Goal: Task Accomplishment & Management: Manage account settings

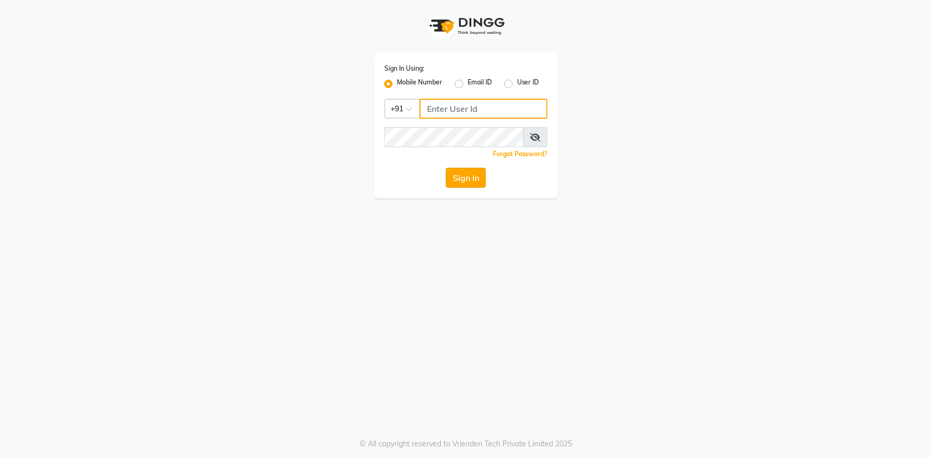
type input "9762921777"
click at [457, 171] on button "Sign In" at bounding box center [466, 178] width 40 height 20
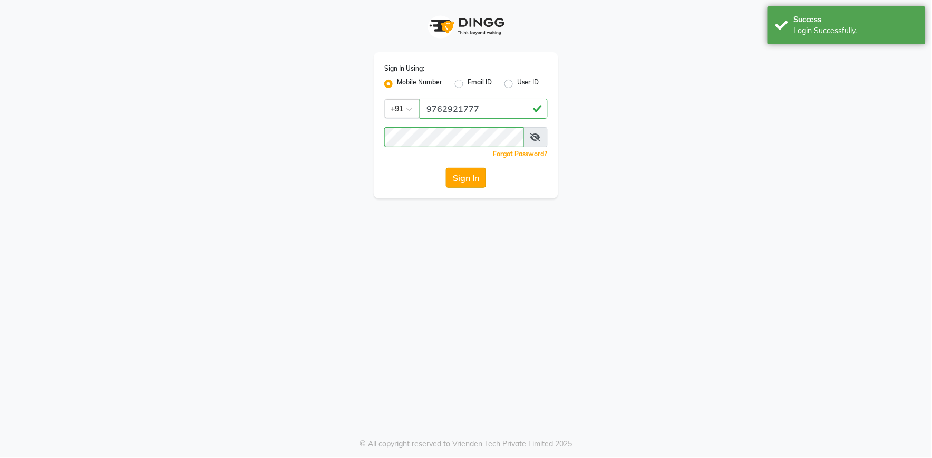
click at [474, 172] on button "Sign In" at bounding box center [466, 178] width 40 height 20
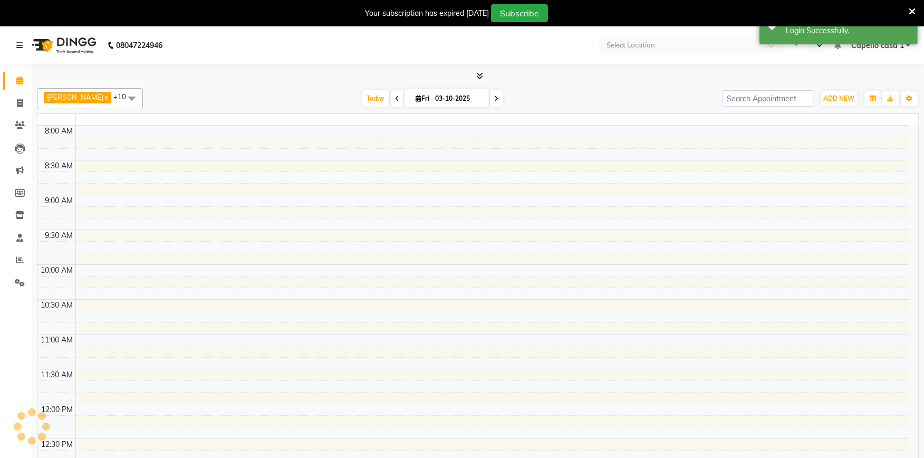
select select "en"
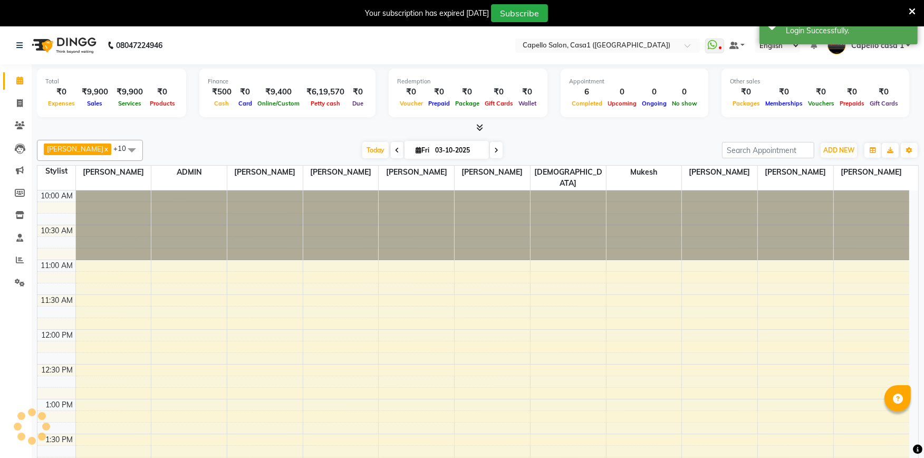
scroll to position [420, 0]
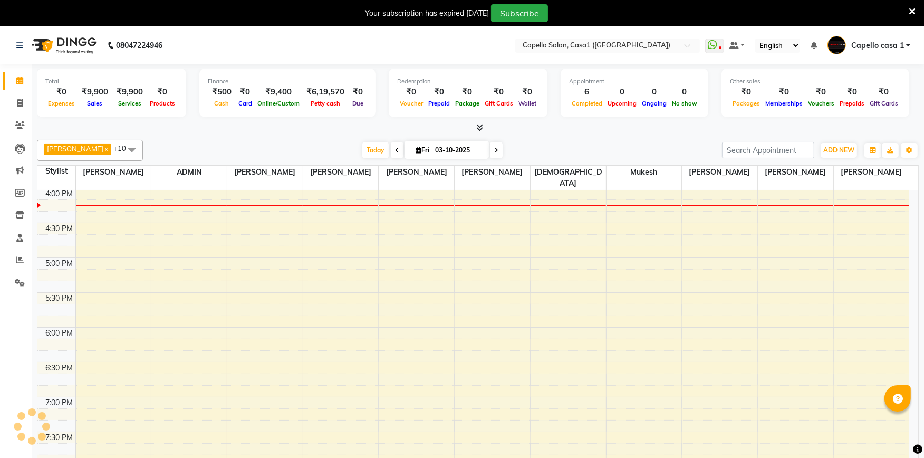
click at [915, 7] on div "Your subscription has expired 2 days ago Subscribe" at bounding box center [462, 13] width 924 height 26
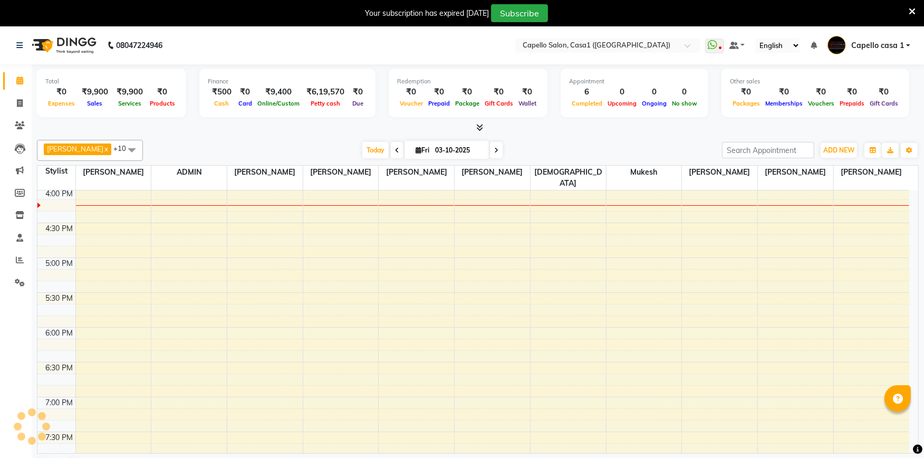
scroll to position [0, 0]
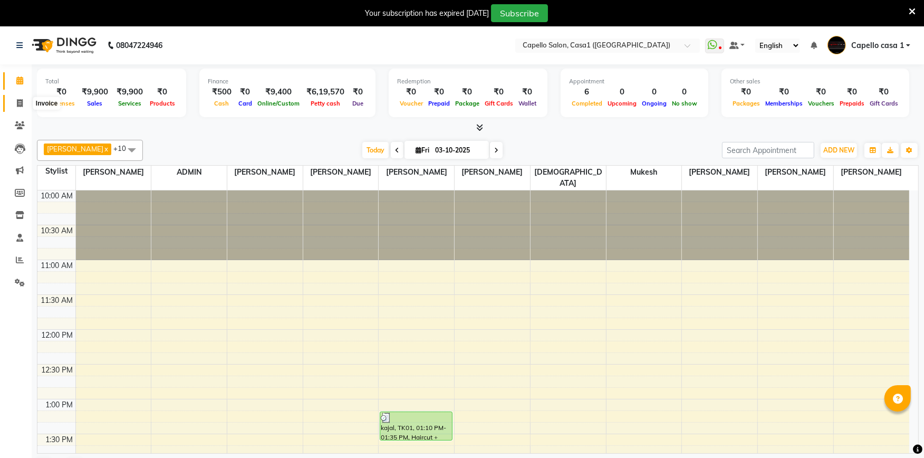
click at [23, 104] on span at bounding box center [20, 104] width 18 height 12
select select "service"
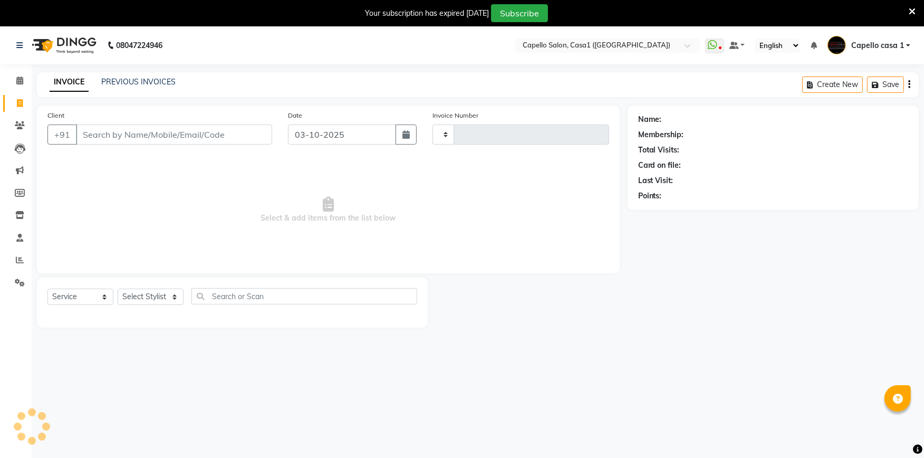
type input "3799"
select select "846"
click at [79, 127] on input "Client" at bounding box center [174, 134] width 196 height 20
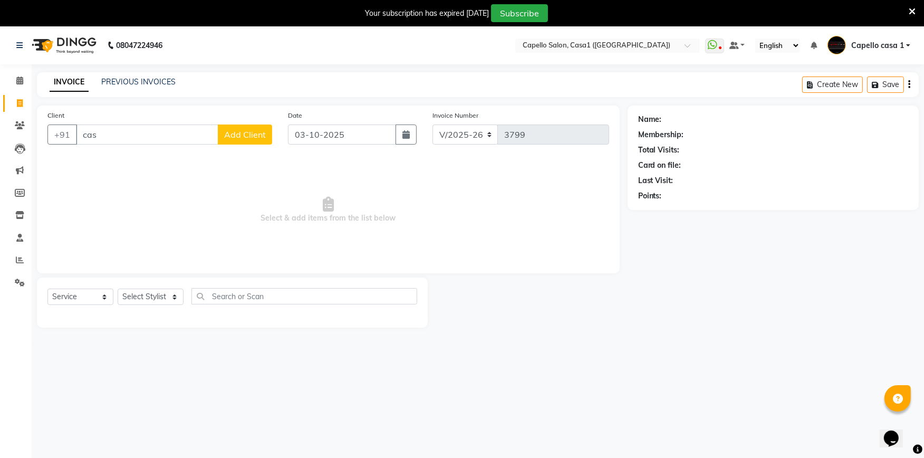
type input "casa"
select select "product"
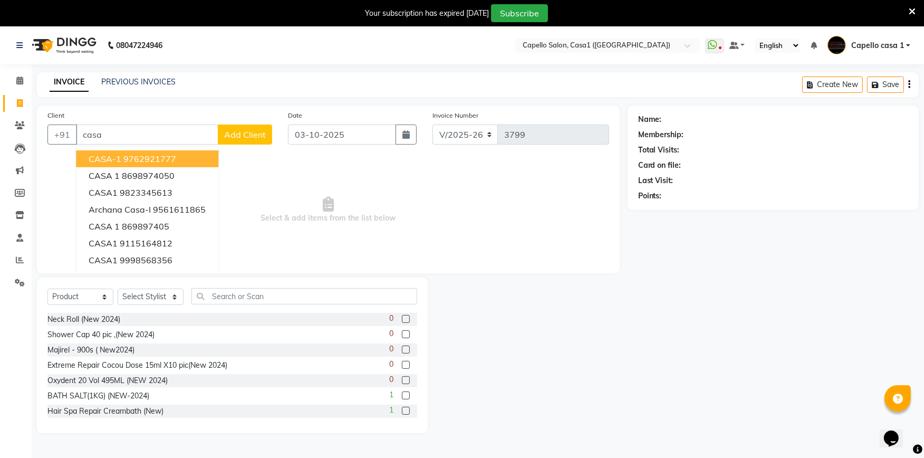
click at [175, 157] on ngb-highlight "9762921777" at bounding box center [149, 158] width 53 height 11
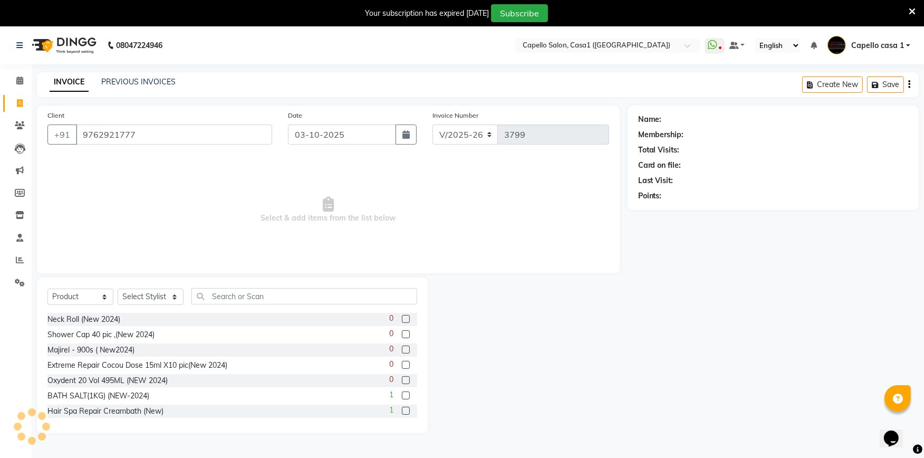
type input "9762921777"
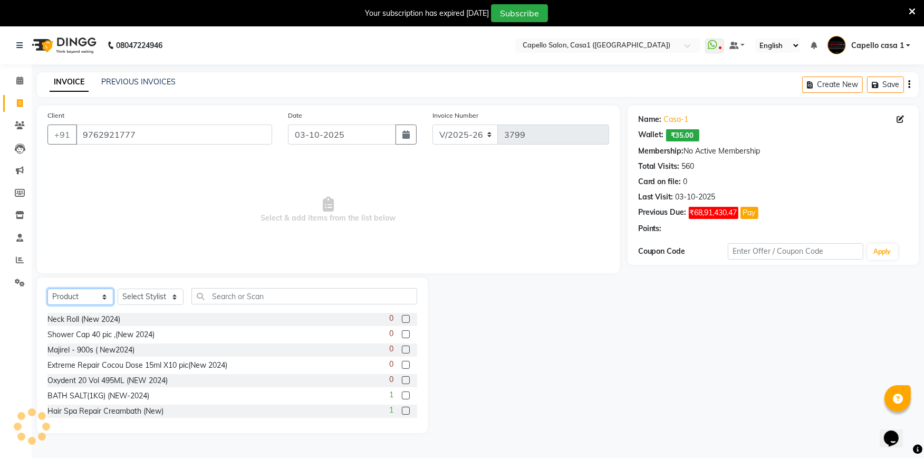
drag, startPoint x: 89, startPoint y: 301, endPoint x: 87, endPoint y: 306, distance: 5.5
click at [89, 301] on select "Select Service Product Membership Package Voucher Prepaid Gift Card" at bounding box center [80, 296] width 66 height 16
select select "service"
click at [47, 289] on select "Select Service Product Membership Package Voucher Prepaid Gift Card" at bounding box center [80, 296] width 66 height 16
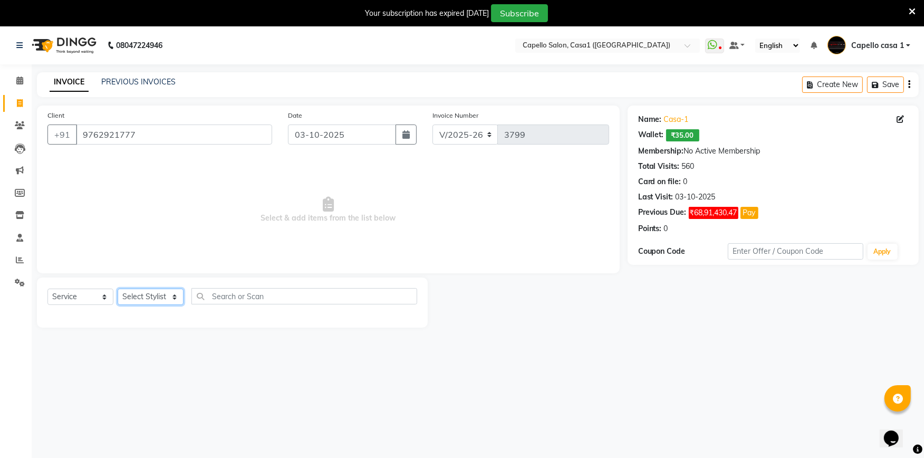
click at [152, 296] on select "Select Stylist [PERSON_NAME] ADMIN Akash Chawale Capello casa 1 [PERSON_NAME] M…" at bounding box center [151, 296] width 66 height 16
select select "16020"
click at [118, 289] on select "Select Stylist [PERSON_NAME] ADMIN Akash Chawale Capello casa 1 [PERSON_NAME] M…" at bounding box center [151, 296] width 66 height 16
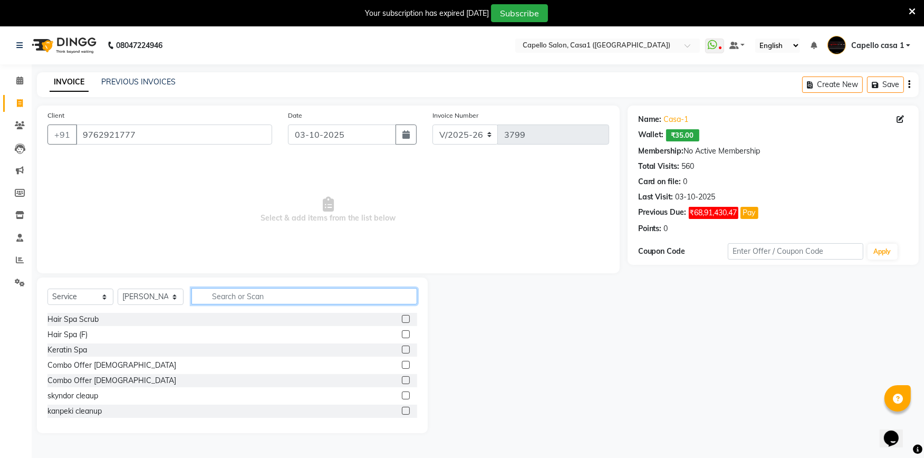
click at [219, 291] on input "text" at bounding box center [304, 296] width 226 height 16
click at [402, 346] on label at bounding box center [406, 349] width 8 height 8
click at [402, 346] on input "checkbox" at bounding box center [405, 349] width 7 height 7
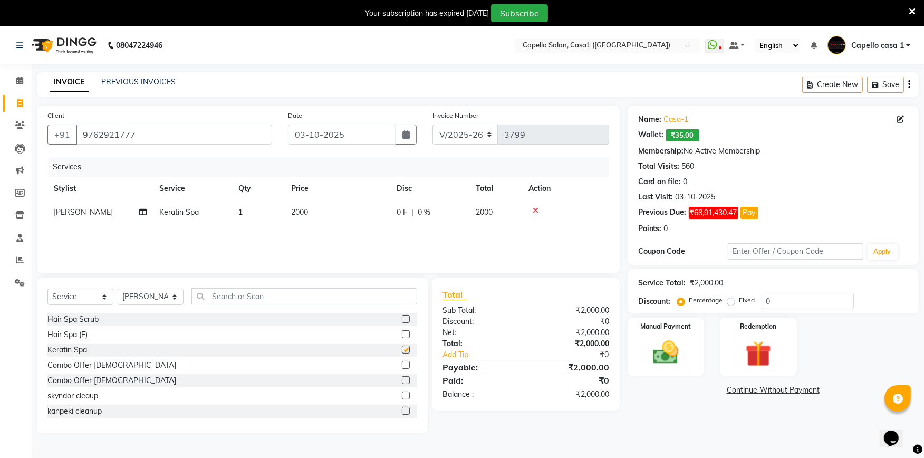
checkbox input "false"
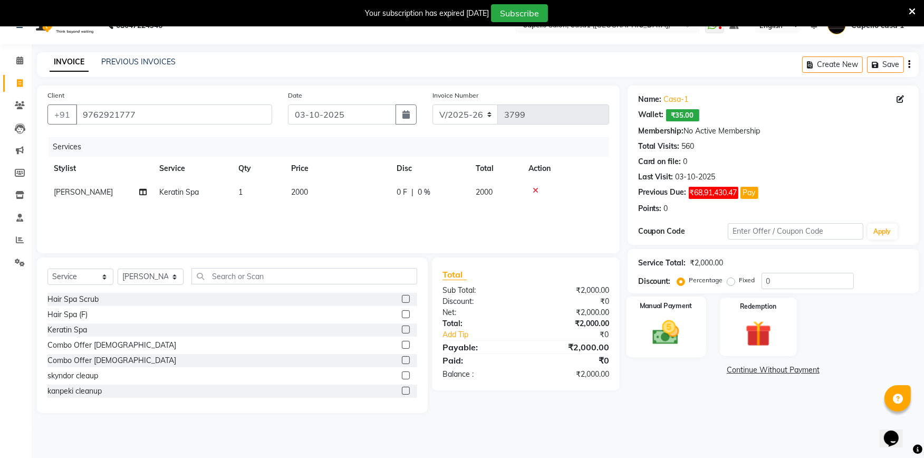
scroll to position [26, 0]
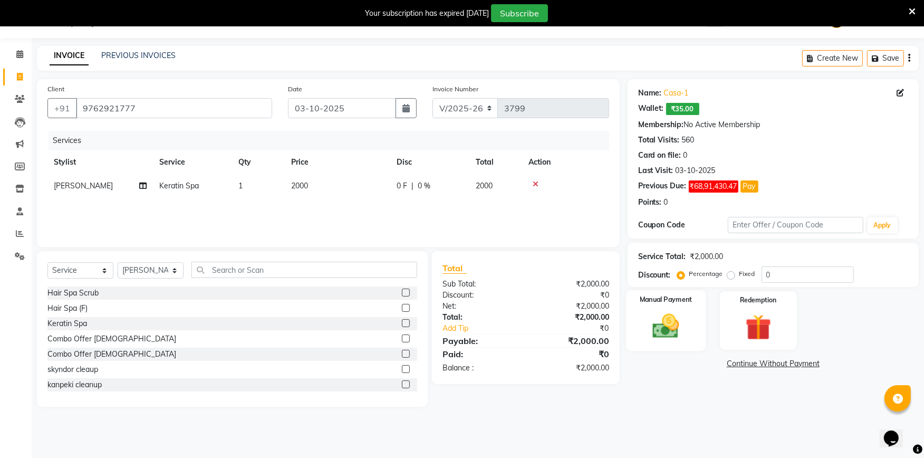
click at [667, 333] on img at bounding box center [665, 326] width 43 height 31
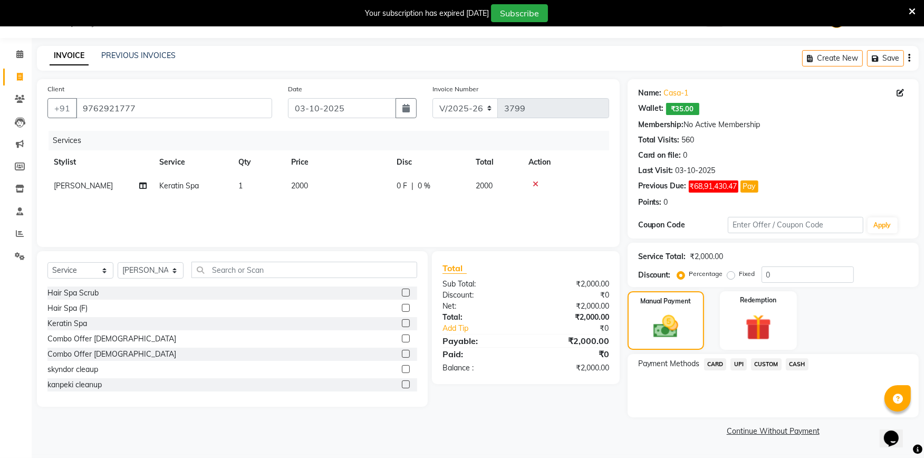
drag, startPoint x: 745, startPoint y: 362, endPoint x: 747, endPoint y: 371, distance: 9.1
click at [745, 362] on span "UPI" at bounding box center [738, 364] width 16 height 12
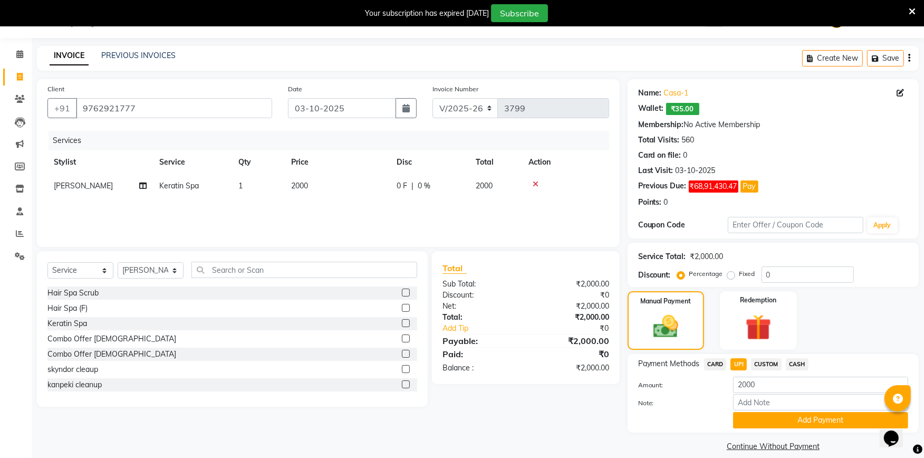
click at [755, 410] on div "Note:" at bounding box center [773, 403] width 286 height 18
click at [787, 415] on button "Add Payment" at bounding box center [820, 420] width 175 height 16
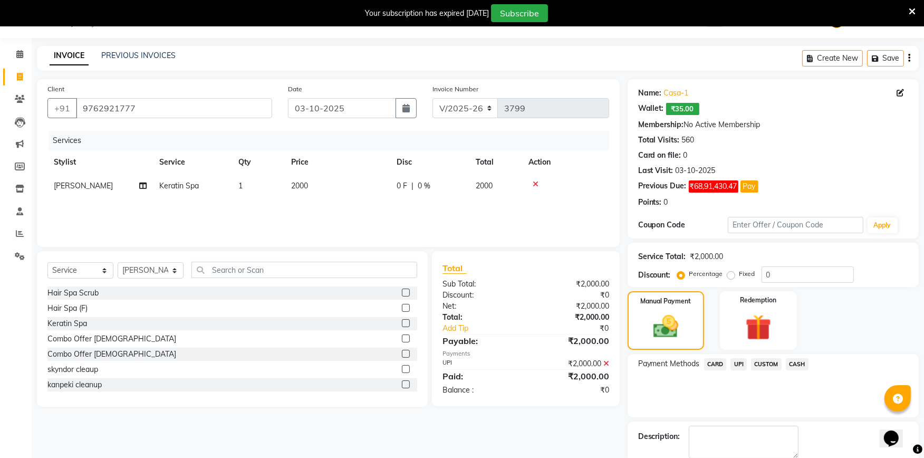
scroll to position [82, 0]
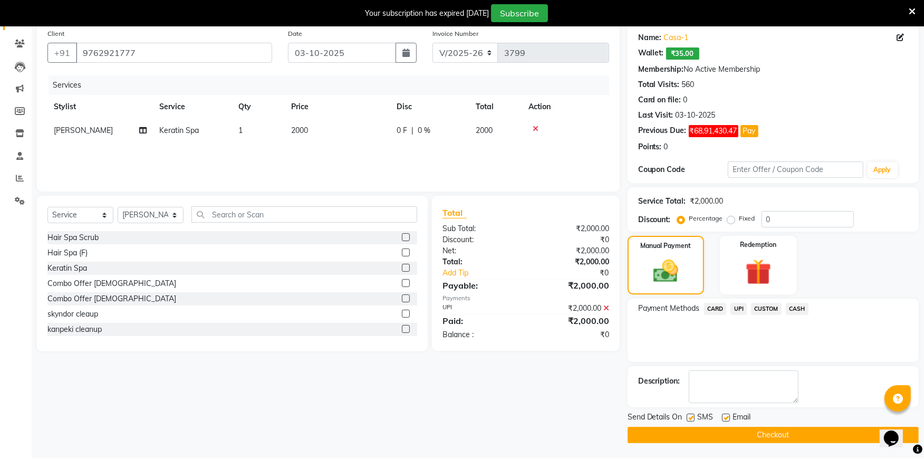
click at [796, 433] on button "Checkout" at bounding box center [772, 435] width 291 height 16
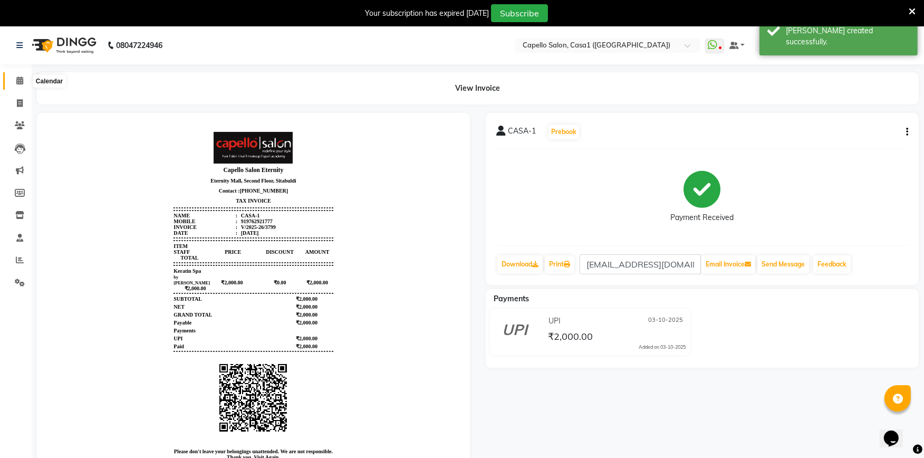
drag, startPoint x: 21, startPoint y: 80, endPoint x: 18, endPoint y: 84, distance: 5.4
click at [21, 80] on icon at bounding box center [19, 80] width 7 height 8
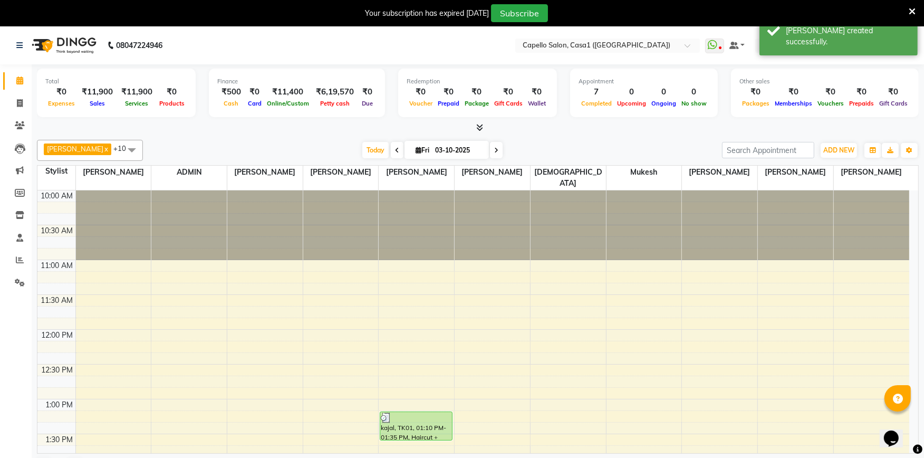
click at [914, 11] on icon at bounding box center [911, 11] width 7 height 9
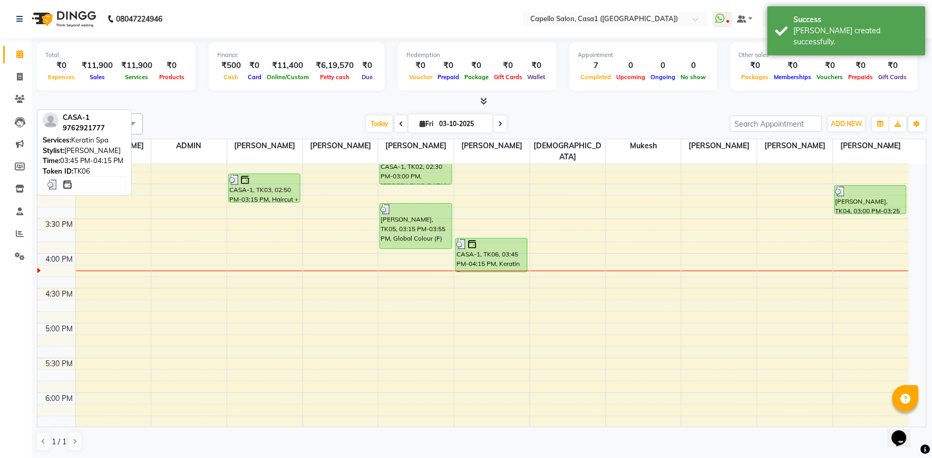
scroll to position [410, 0]
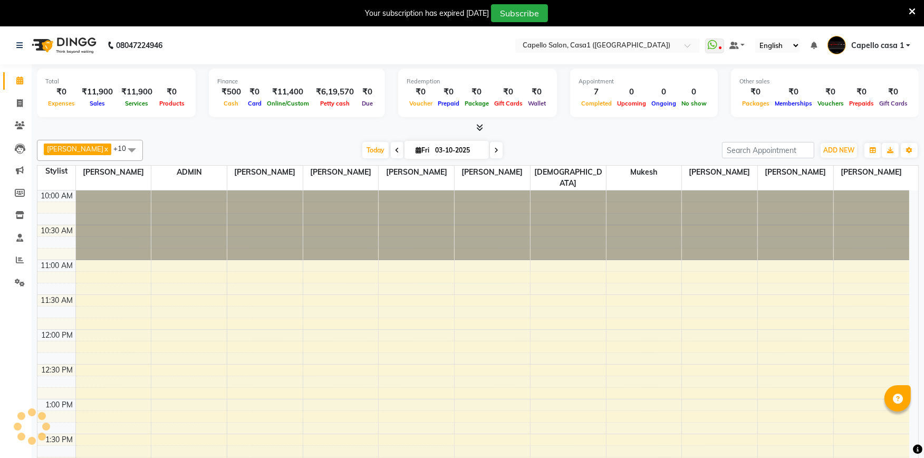
select select "en"
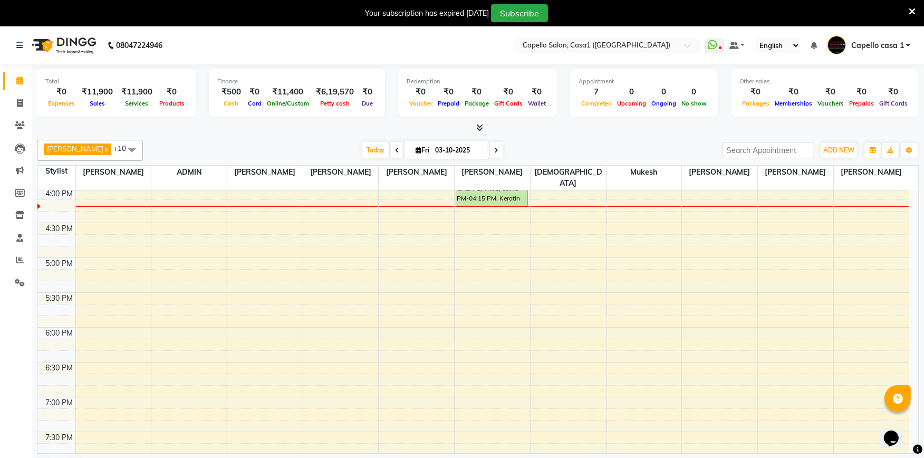
click at [911, 11] on icon at bounding box center [911, 11] width 7 height 9
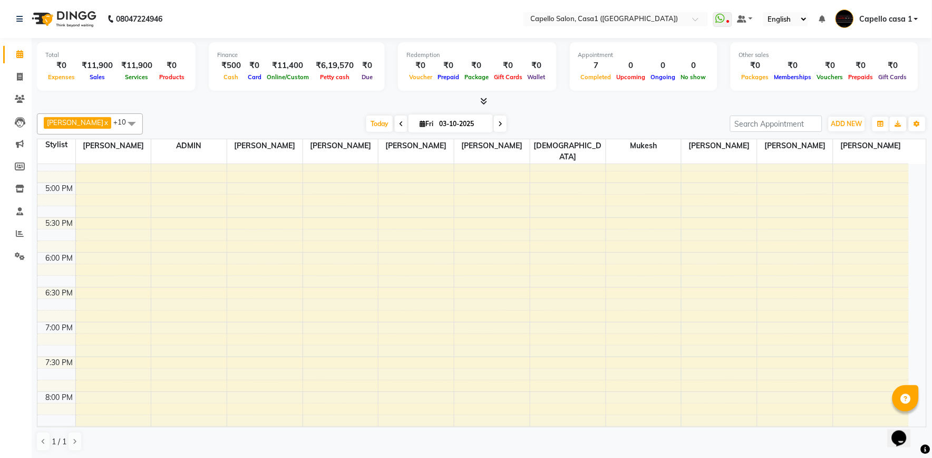
scroll to position [565, 0]
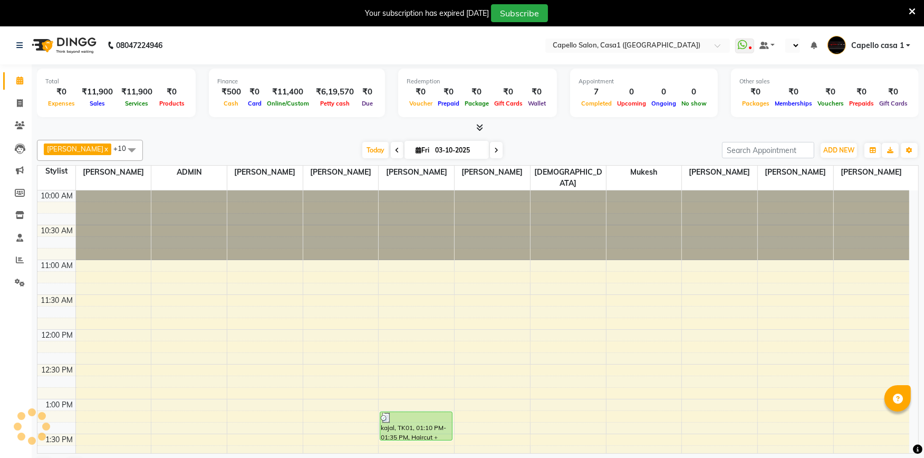
select select "en"
click at [909, 5] on span at bounding box center [911, 11] width 7 height 12
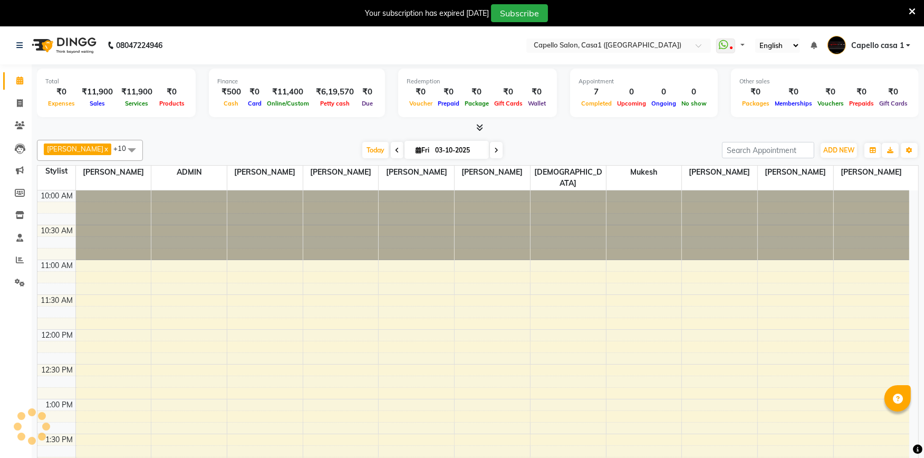
select select "en"
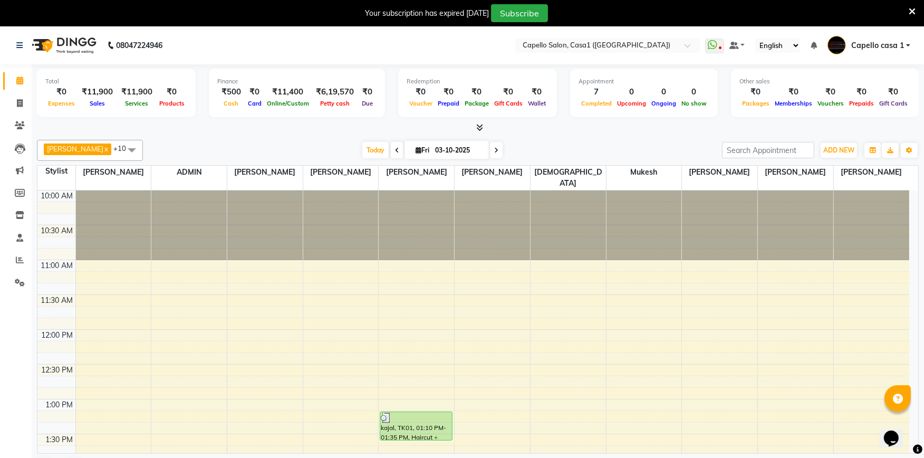
click at [913, 8] on icon at bounding box center [911, 11] width 7 height 9
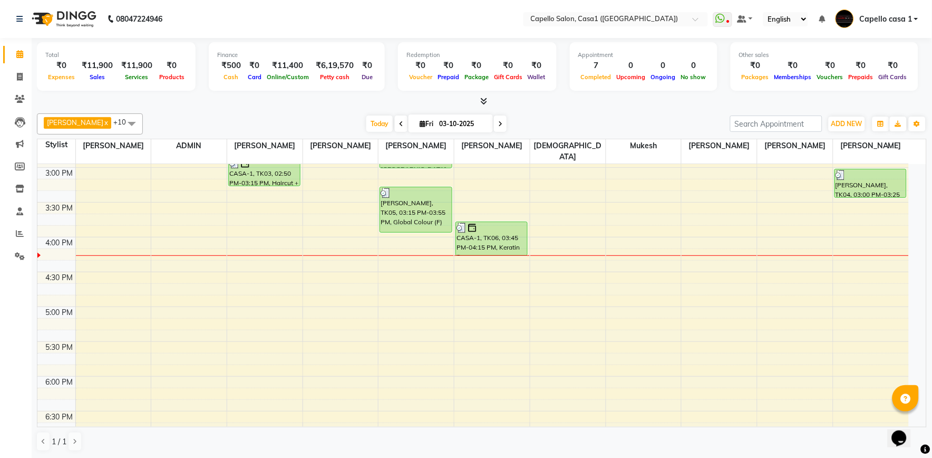
scroll to position [410, 0]
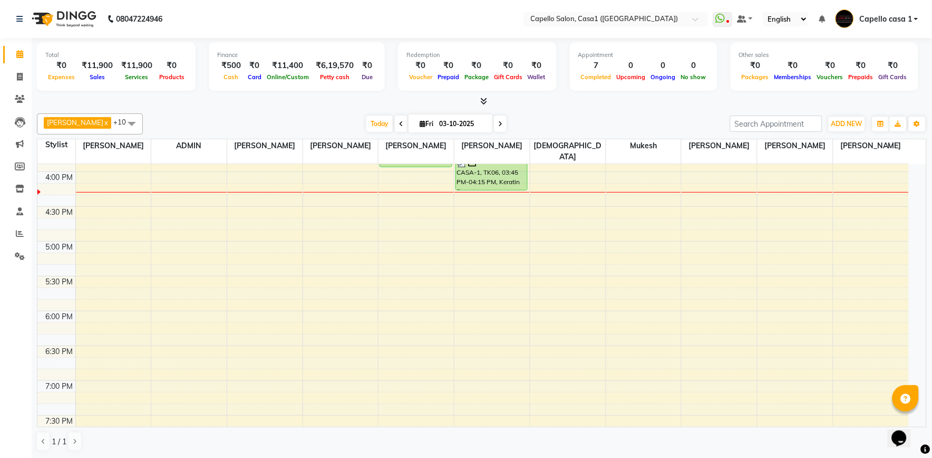
click at [662, 295] on div "10:00 AM 10:30 AM 11:00 AM 11:30 AM 12:00 PM 12:30 PM 1:00 PM 1:30 PM 2:00 PM 2…" at bounding box center [472, 171] width 871 height 835
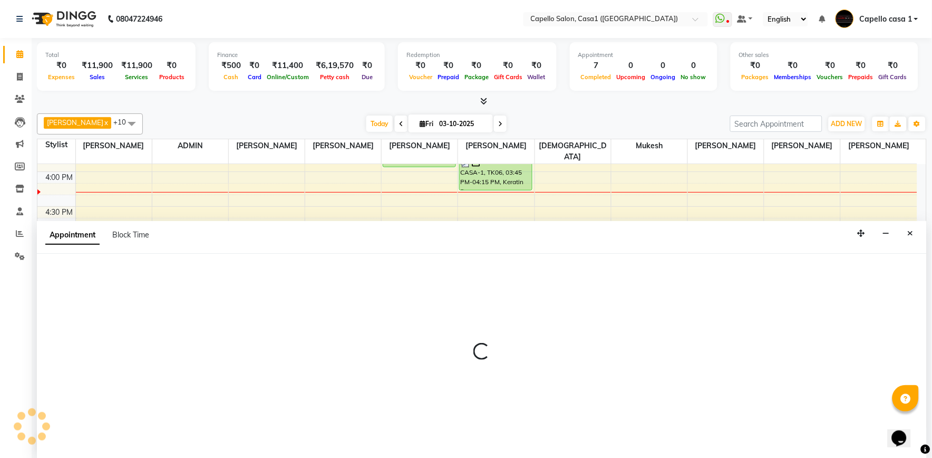
select select "92435"
select select "1065"
select select "tentative"
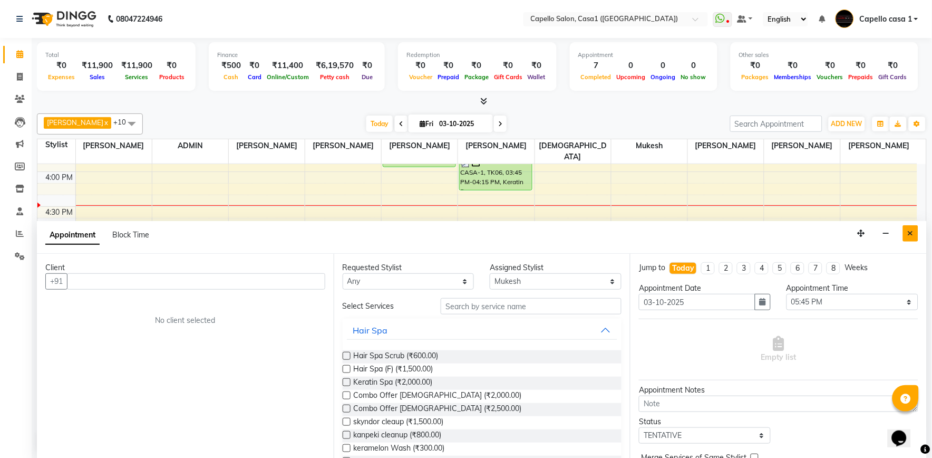
click at [911, 235] on icon "Close" at bounding box center [911, 232] width 6 height 7
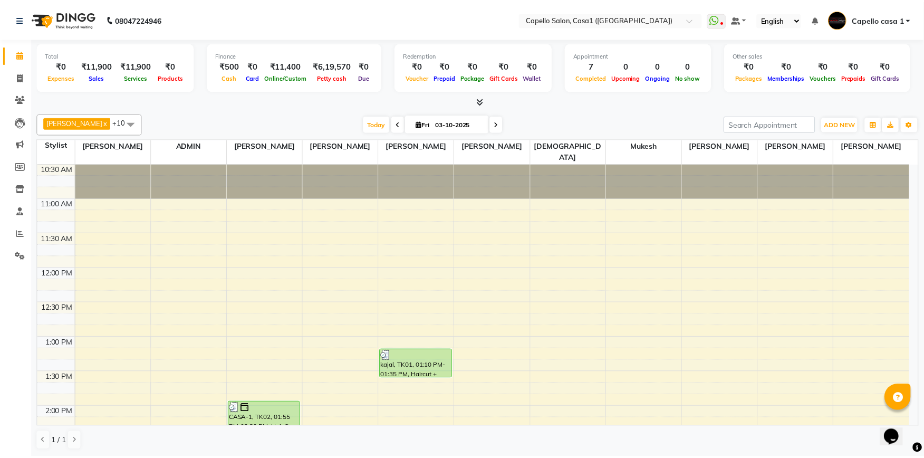
scroll to position [0, 0]
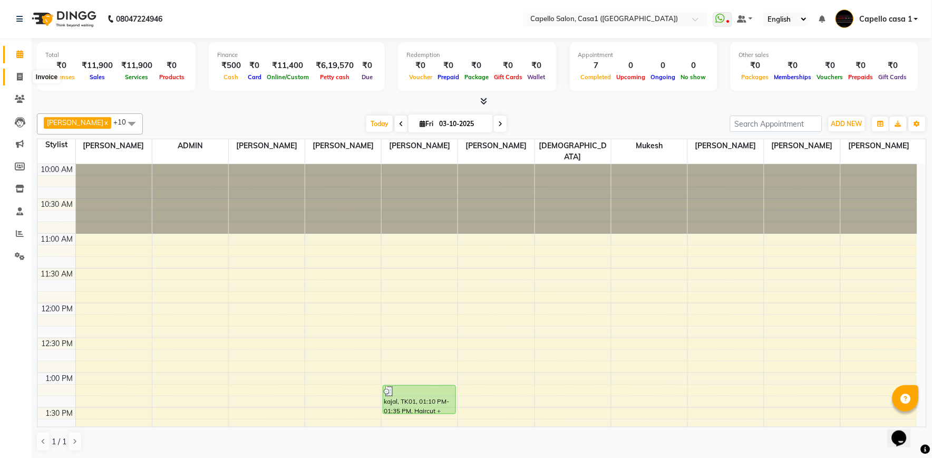
click at [20, 75] on icon at bounding box center [20, 77] width 6 height 8
select select "service"
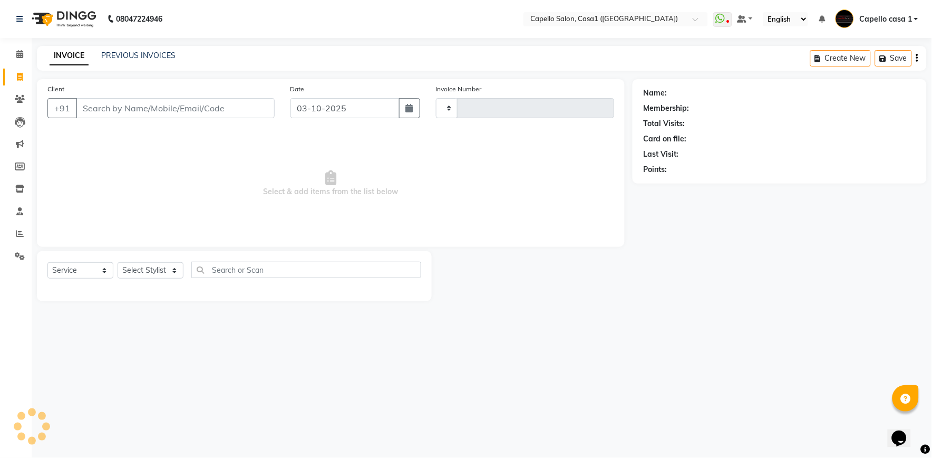
type input "3800"
select select "846"
click at [102, 260] on div "Select Service Product Membership Package Voucher Prepaid Gift Card Select Styl…" at bounding box center [234, 276] width 395 height 50
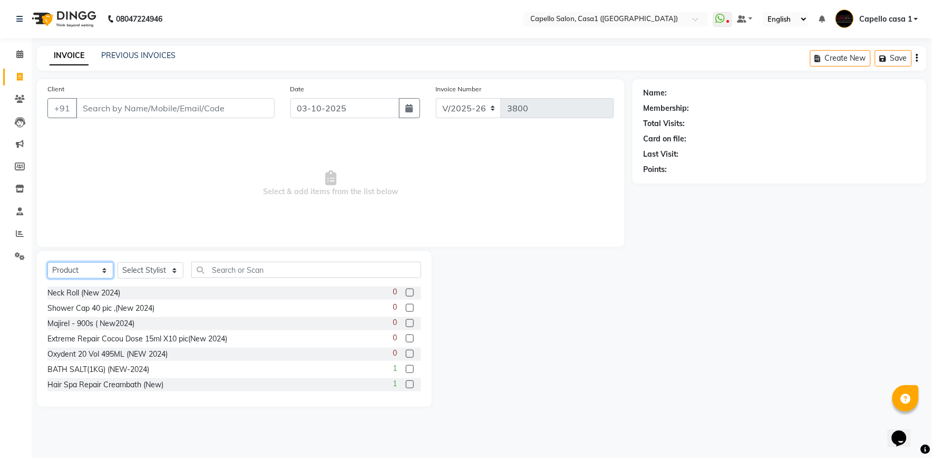
click at [99, 274] on select "Select Service Product Membership Package Voucher Prepaid Gift Card" at bounding box center [80, 270] width 66 height 16
select select "service"
click at [47, 263] on select "Select Service Product Membership Package Voucher Prepaid Gift Card" at bounding box center [80, 270] width 66 height 16
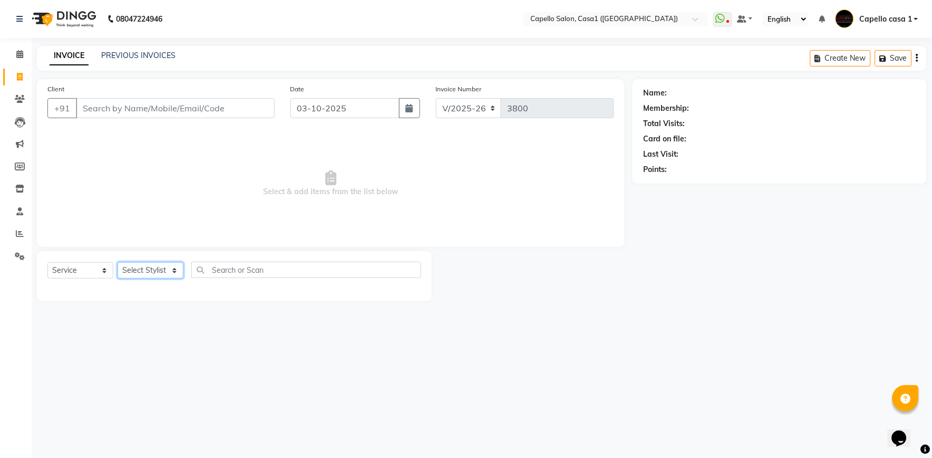
click at [148, 268] on select "Select Stylist [PERSON_NAME] ADMIN Akash Chawale Capello casa 1 [PERSON_NAME] M…" at bounding box center [151, 270] width 66 height 16
select select "14376"
click at [118, 263] on select "Select Stylist [PERSON_NAME] ADMIN Akash Chawale Capello casa 1 [PERSON_NAME] M…" at bounding box center [151, 270] width 66 height 16
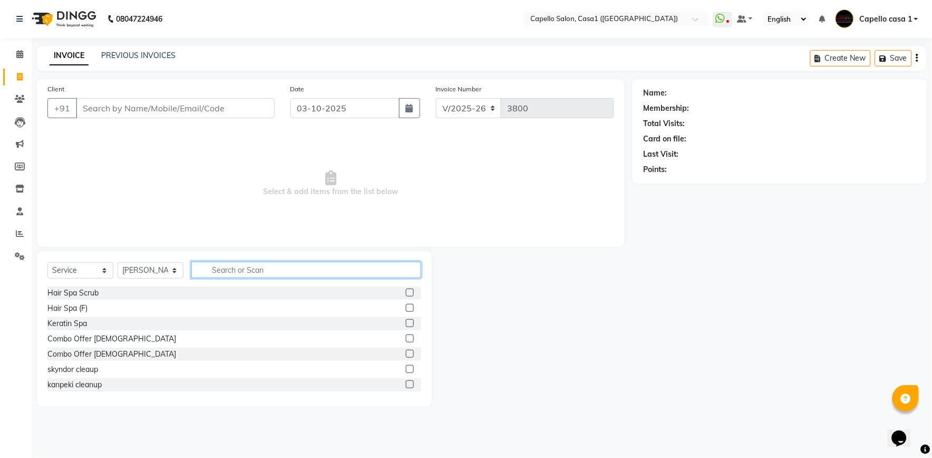
click at [222, 270] on input "text" at bounding box center [306, 269] width 230 height 16
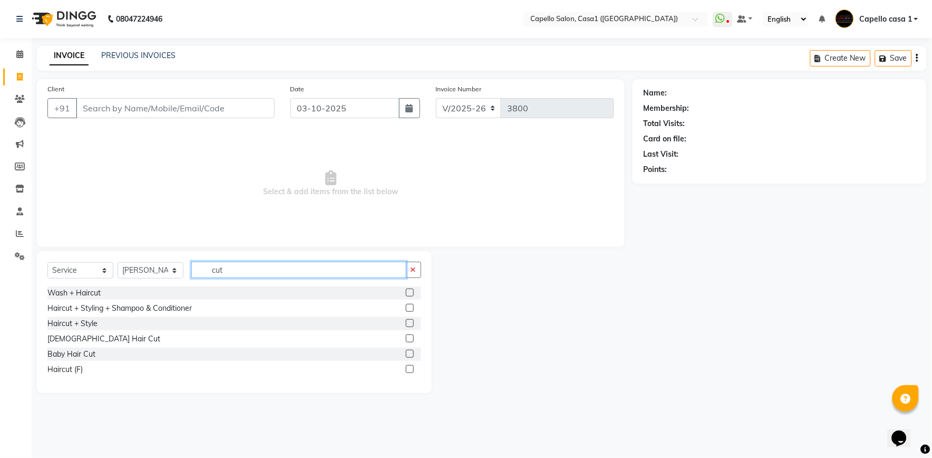
type input "cut"
click at [408, 307] on label at bounding box center [410, 308] width 8 height 8
click at [408, 307] on input "checkbox" at bounding box center [409, 308] width 7 height 7
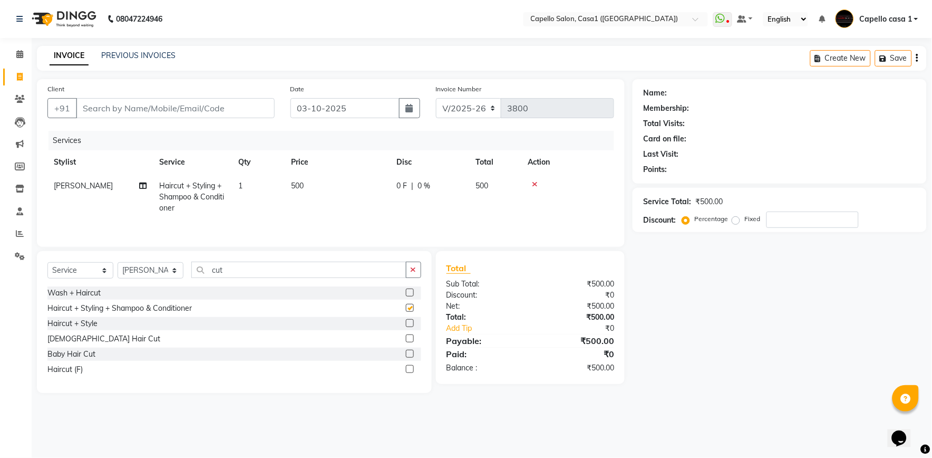
checkbox input "false"
click at [187, 102] on input "Client" at bounding box center [175, 108] width 199 height 20
type input "8"
type input "0"
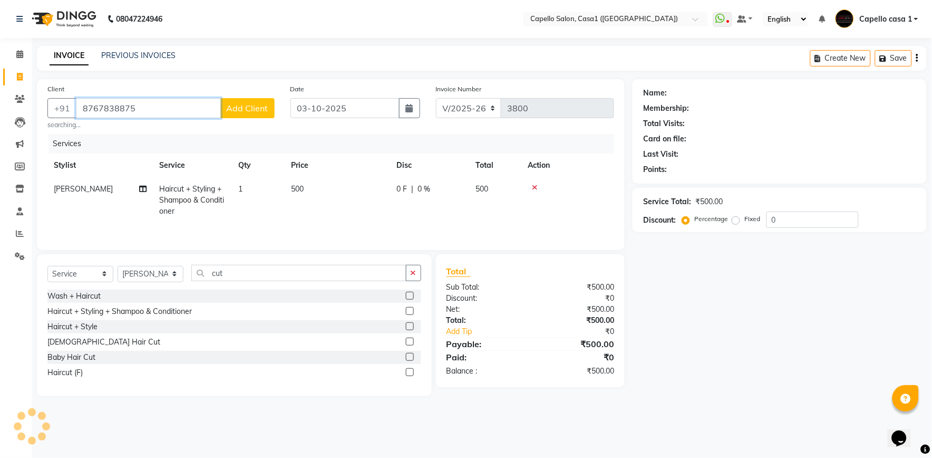
type input "8767838875"
click at [230, 112] on span "Add Client" at bounding box center [248, 108] width 42 height 11
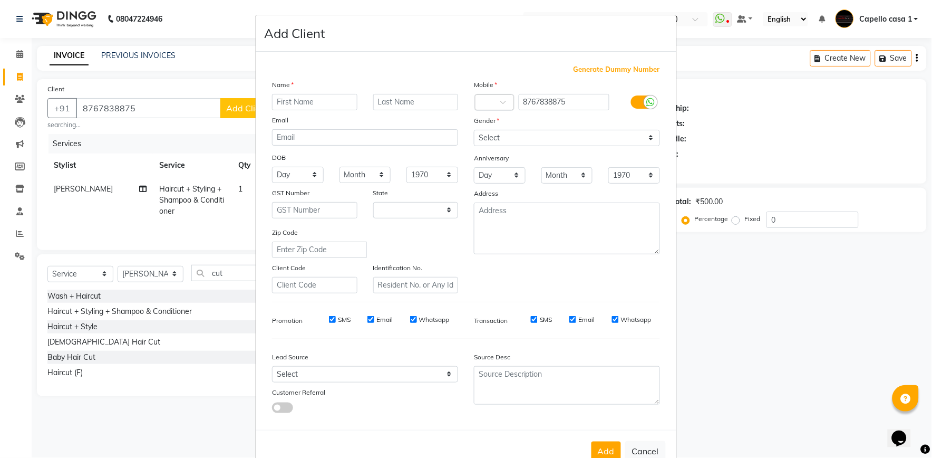
select select "22"
type input "yaneshwari"
click at [505, 138] on select "Select [DEMOGRAPHIC_DATA] [DEMOGRAPHIC_DATA] Other Prefer Not To Say" at bounding box center [567, 138] width 186 height 16
select select "[DEMOGRAPHIC_DATA]"
click at [474, 130] on select "Select [DEMOGRAPHIC_DATA] [DEMOGRAPHIC_DATA] Other Prefer Not To Say" at bounding box center [567, 138] width 186 height 16
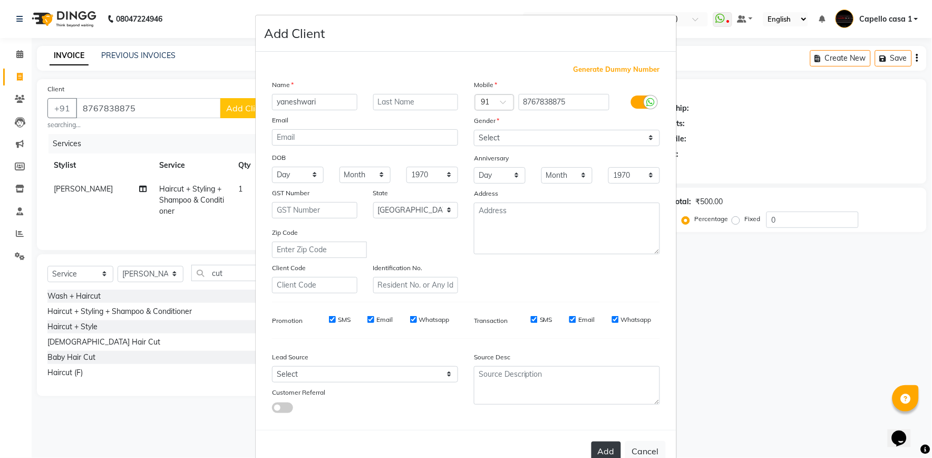
click at [602, 441] on button "Add" at bounding box center [607, 450] width 30 height 19
select select
select select "null"
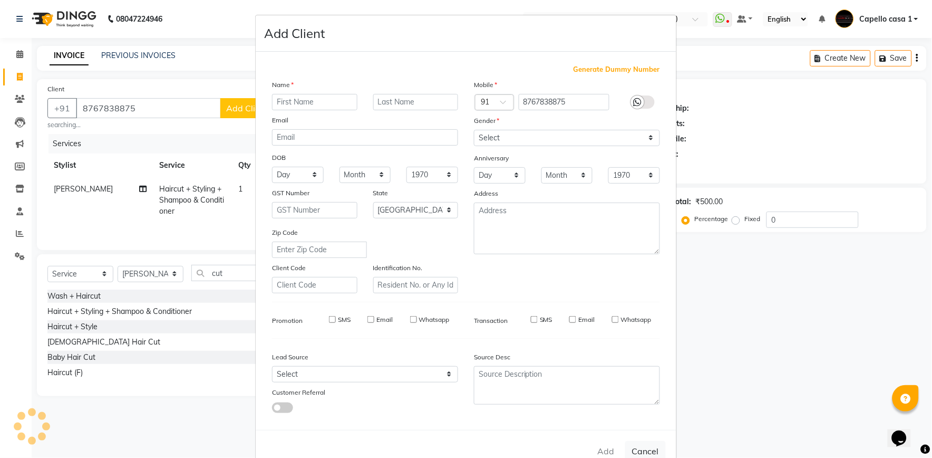
select select
checkbox input "false"
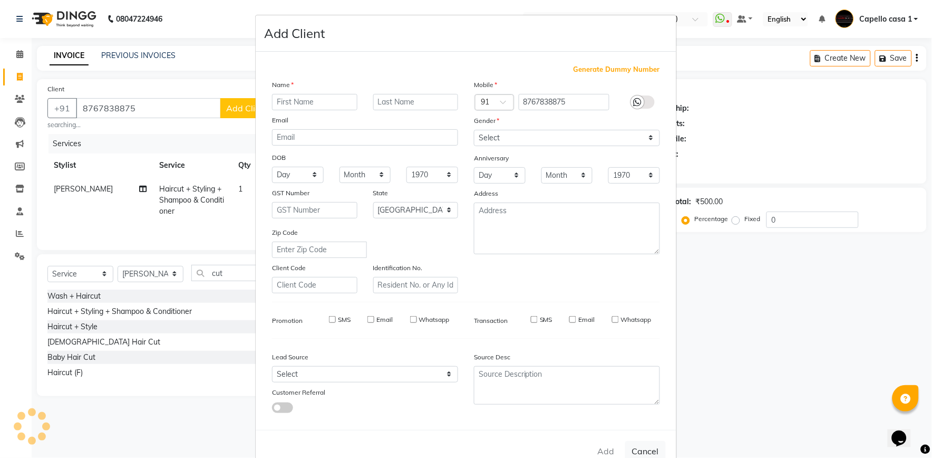
checkbox input "false"
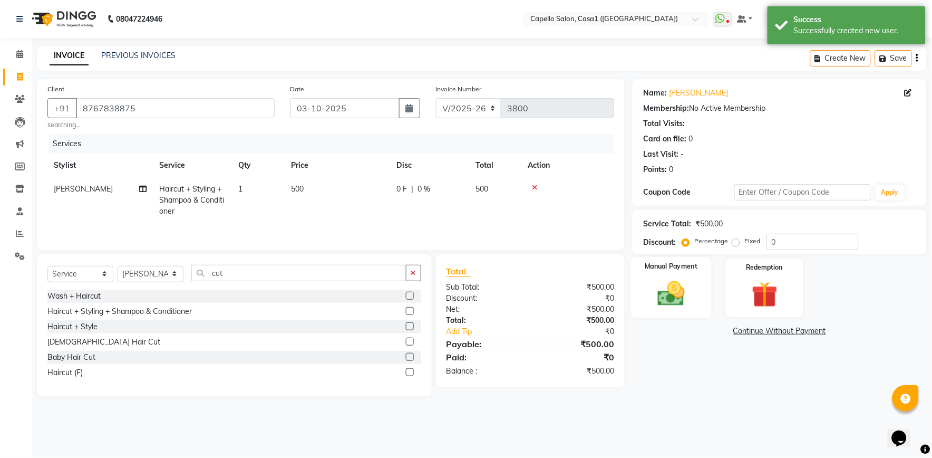
click at [691, 287] on img at bounding box center [672, 293] width 44 height 31
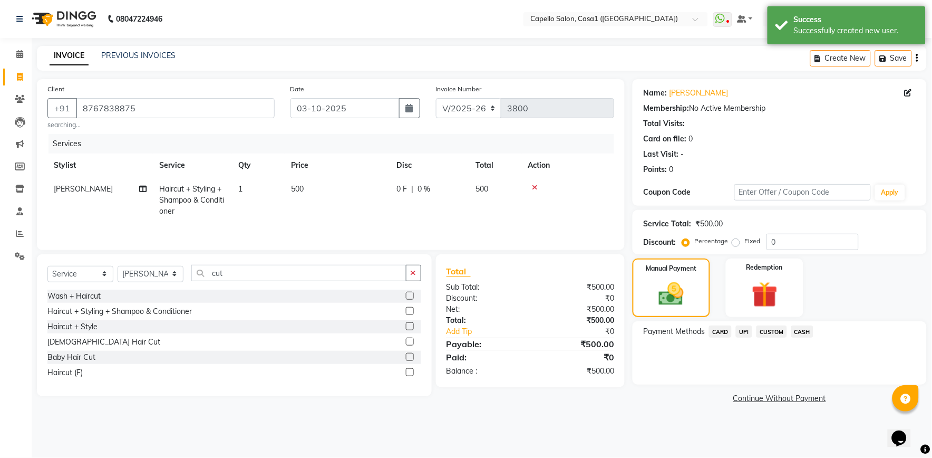
click at [746, 330] on span "UPI" at bounding box center [744, 331] width 16 height 12
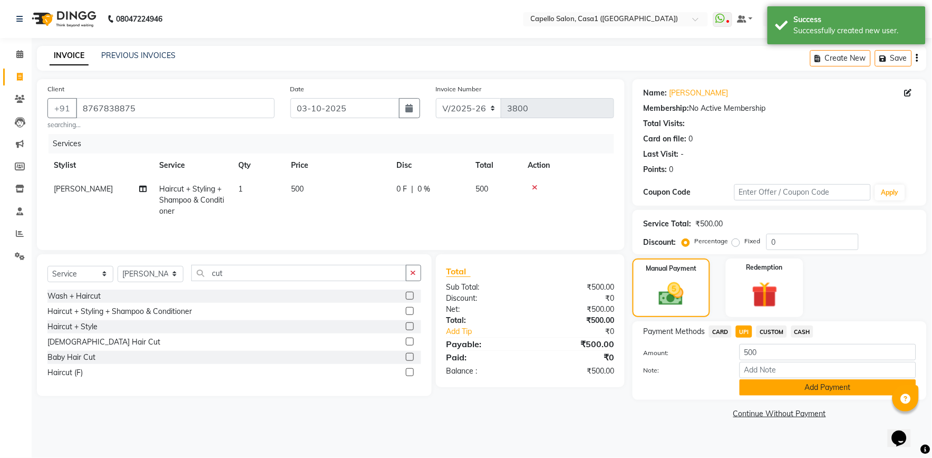
click at [763, 389] on button "Add Payment" at bounding box center [828, 387] width 177 height 16
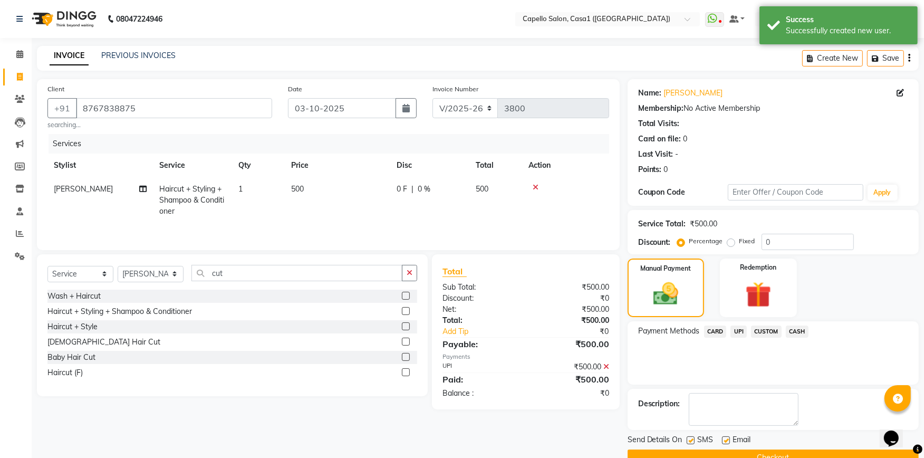
click at [761, 449] on button "Checkout" at bounding box center [772, 457] width 291 height 16
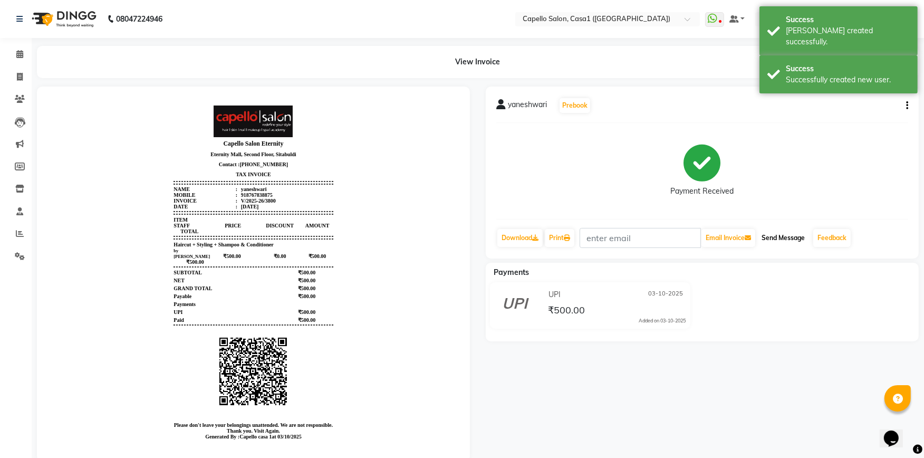
click at [787, 232] on button "Send Message" at bounding box center [783, 238] width 52 height 18
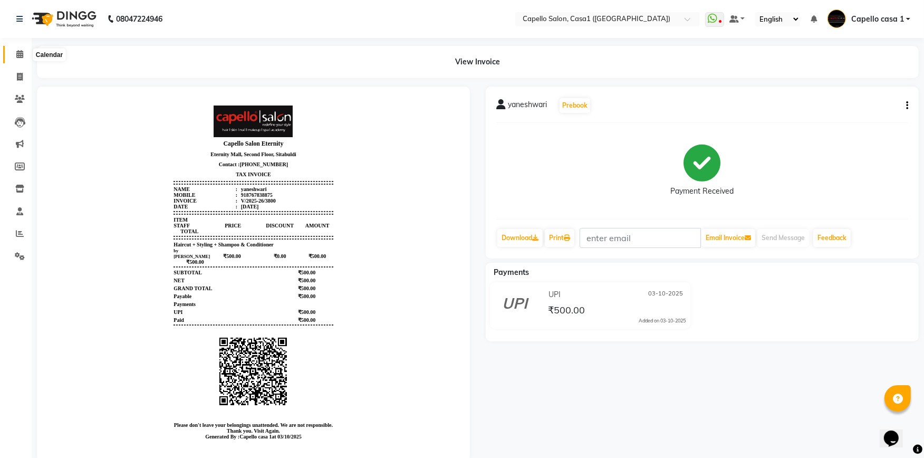
click at [19, 56] on icon at bounding box center [19, 54] width 7 height 8
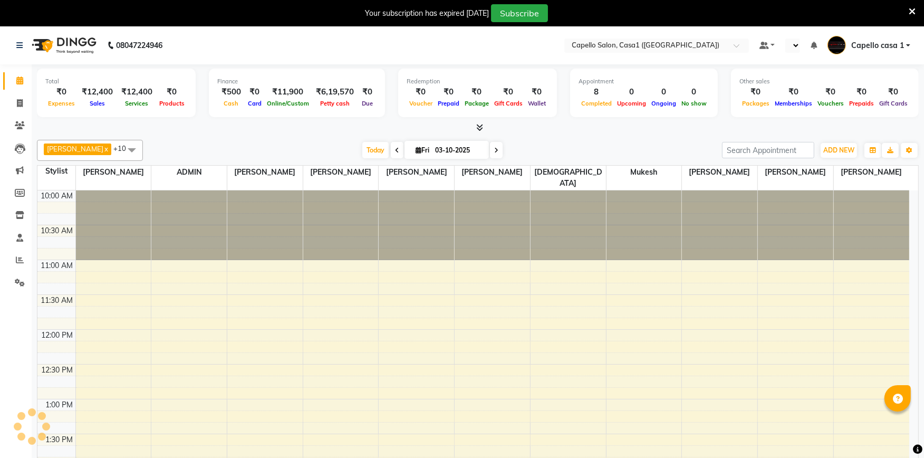
scroll to position [420, 0]
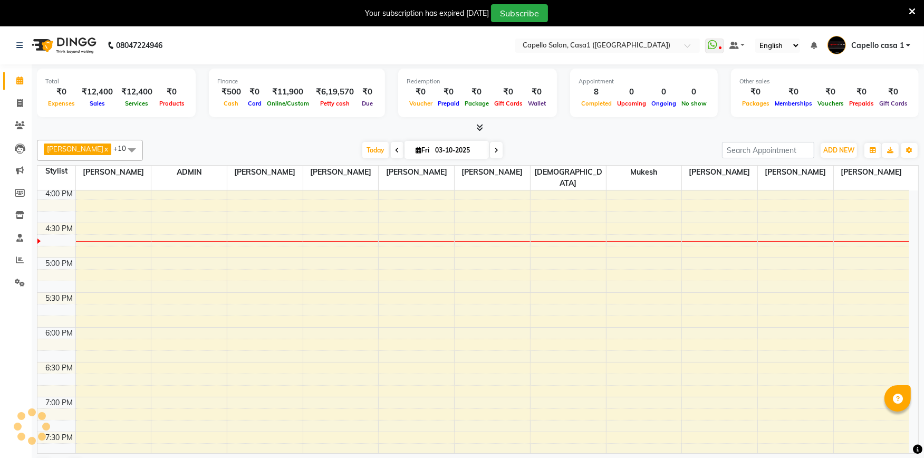
select select "en"
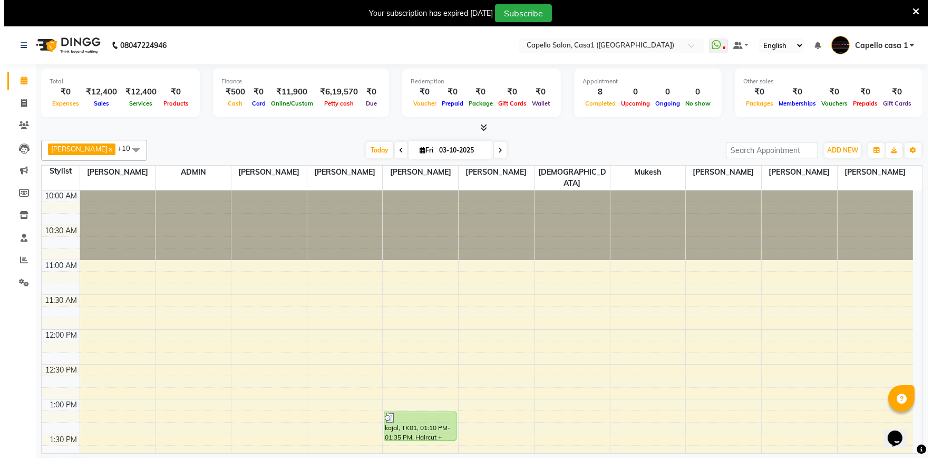
scroll to position [0, 0]
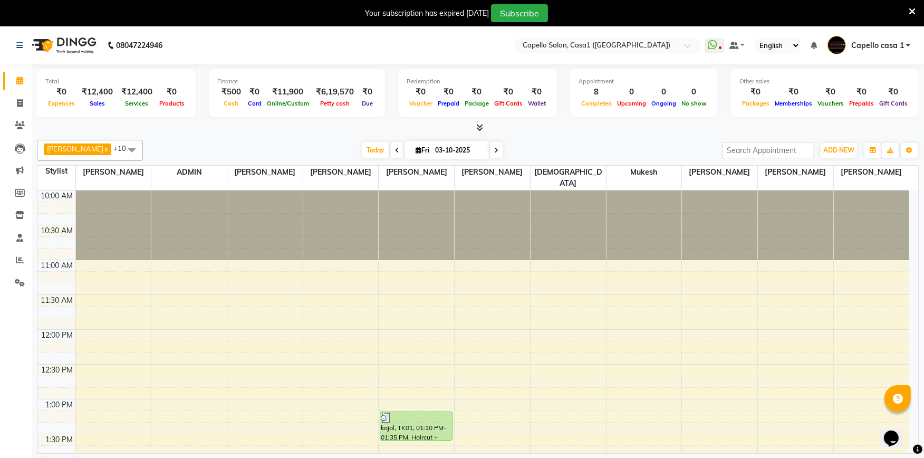
click at [908, 12] on icon at bounding box center [911, 11] width 7 height 9
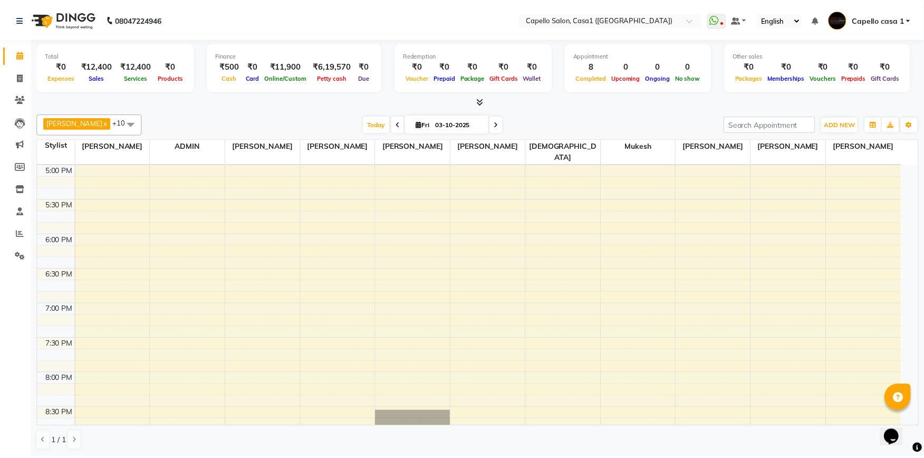
scroll to position [565, 0]
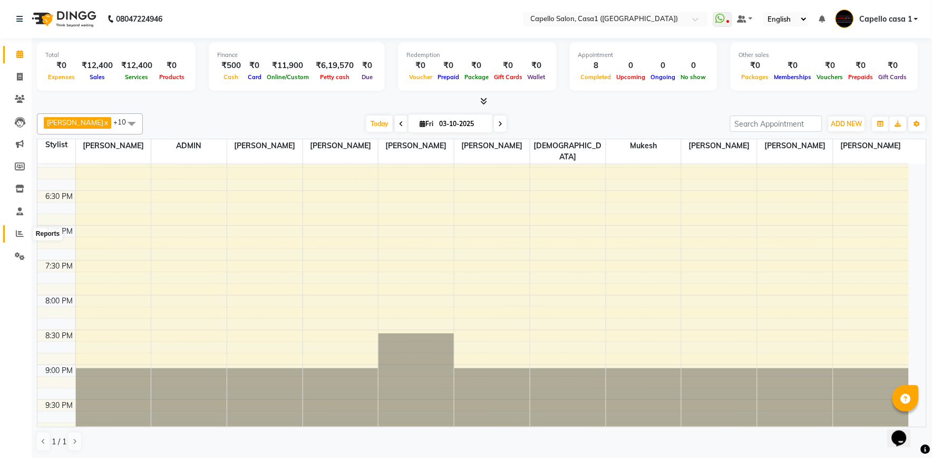
click at [20, 236] on icon at bounding box center [20, 233] width 8 height 8
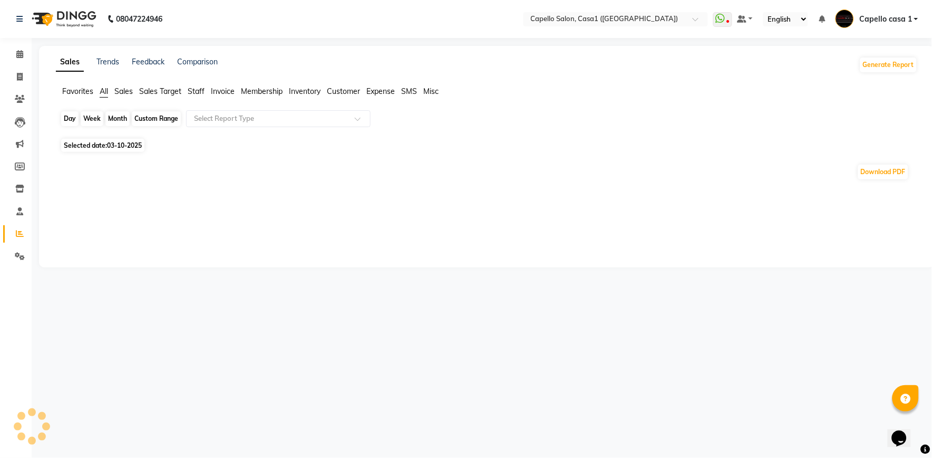
click at [72, 120] on div "Day" at bounding box center [69, 118] width 17 height 15
select select "10"
select select "2025"
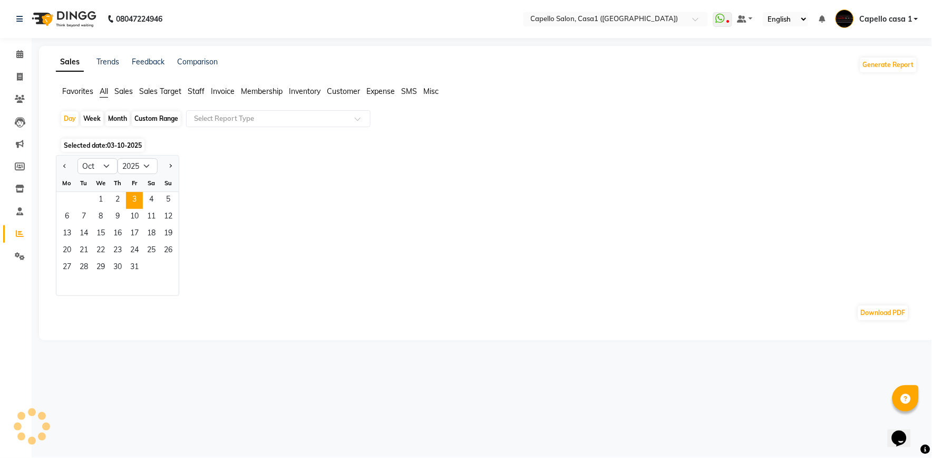
click at [370, 232] on div "Jan Feb Mar Apr May Jun Jul Aug Sep Oct Nov Dec 2015 2016 2017 2018 2019 2020 2…" at bounding box center [487, 225] width 862 height 141
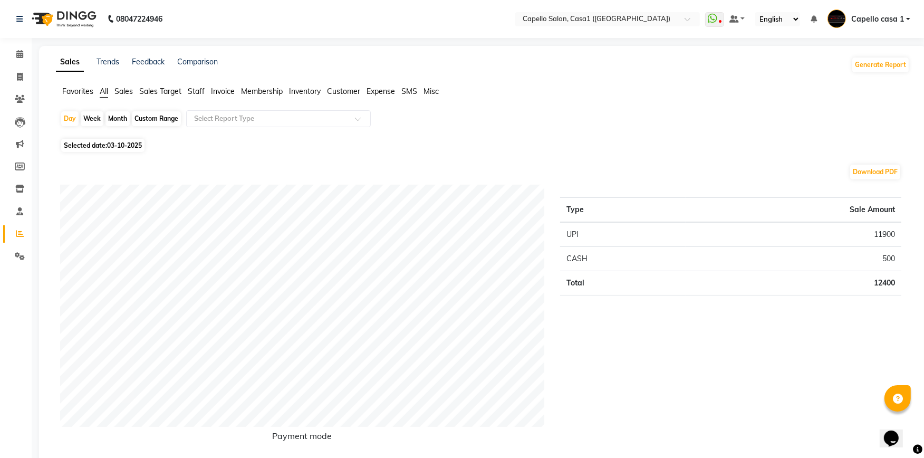
click at [651, 117] on div "Day Week Month Custom Range Select Report Type" at bounding box center [482, 122] width 845 height 25
click at [72, 119] on div "Day" at bounding box center [69, 118] width 17 height 15
select select "10"
select select "2025"
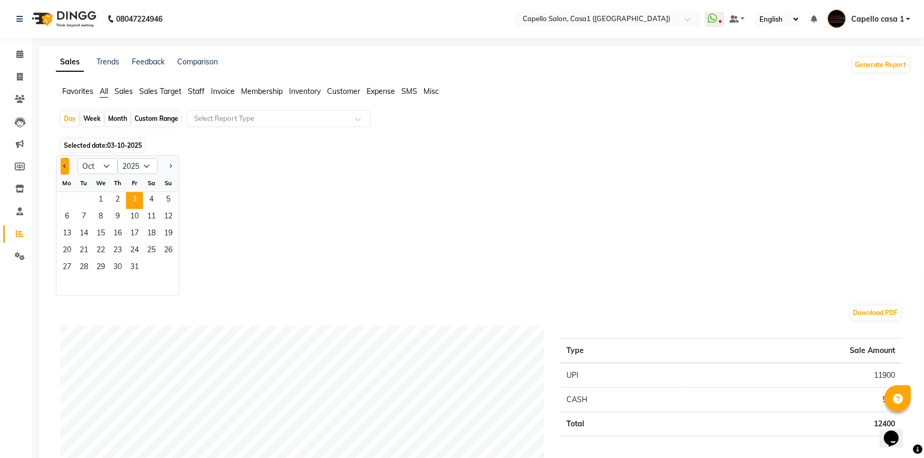
click at [65, 167] on button "Previous month" at bounding box center [65, 166] width 8 height 17
select select "9"
click at [67, 269] on span "29" at bounding box center [67, 267] width 17 height 17
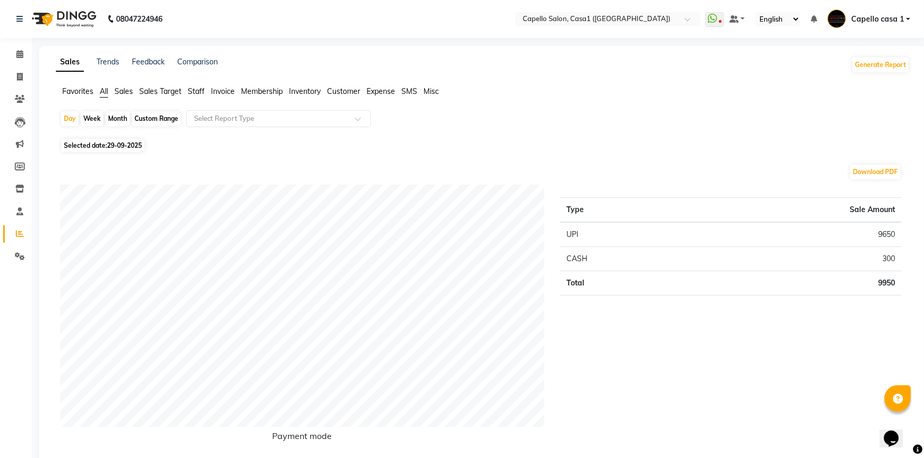
click at [196, 90] on span "Staff" at bounding box center [196, 90] width 17 height 9
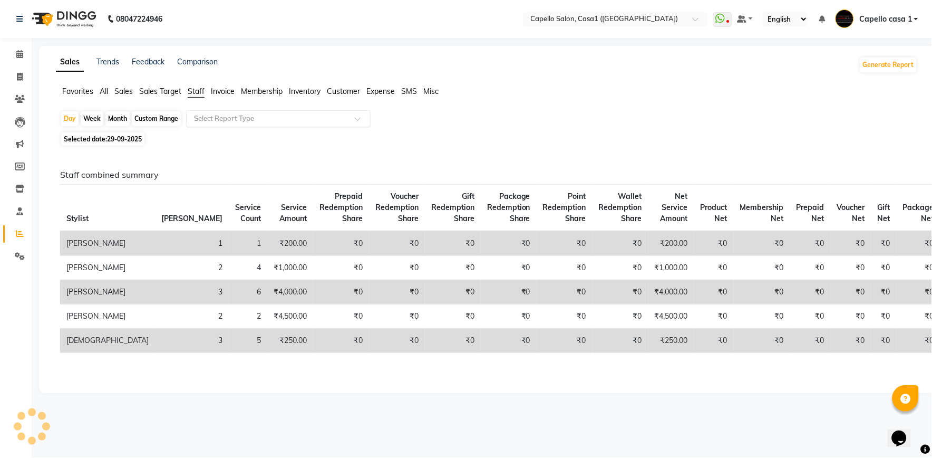
click at [222, 117] on input "text" at bounding box center [268, 118] width 152 height 11
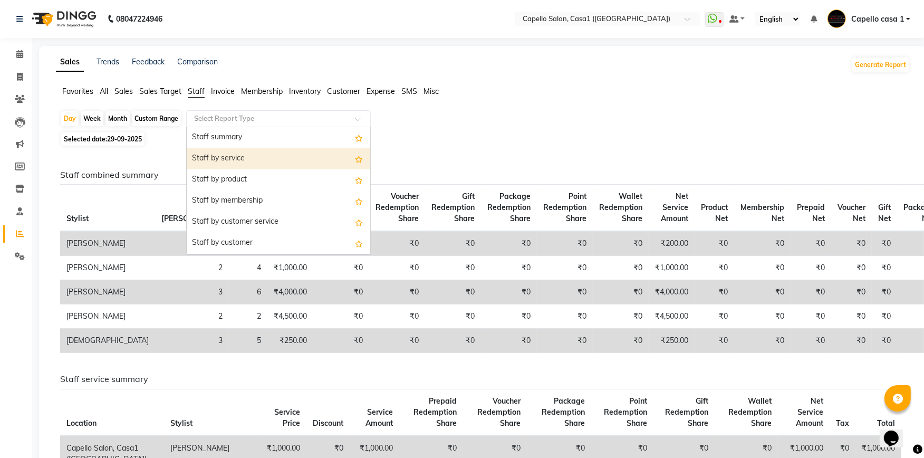
click at [229, 157] on div "Staff by service" at bounding box center [278, 158] width 183 height 21
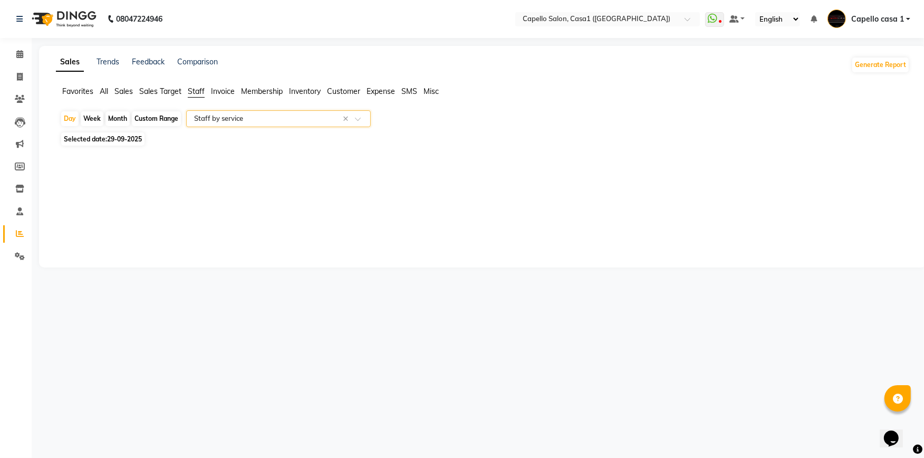
select select "full_report"
select select "csv"
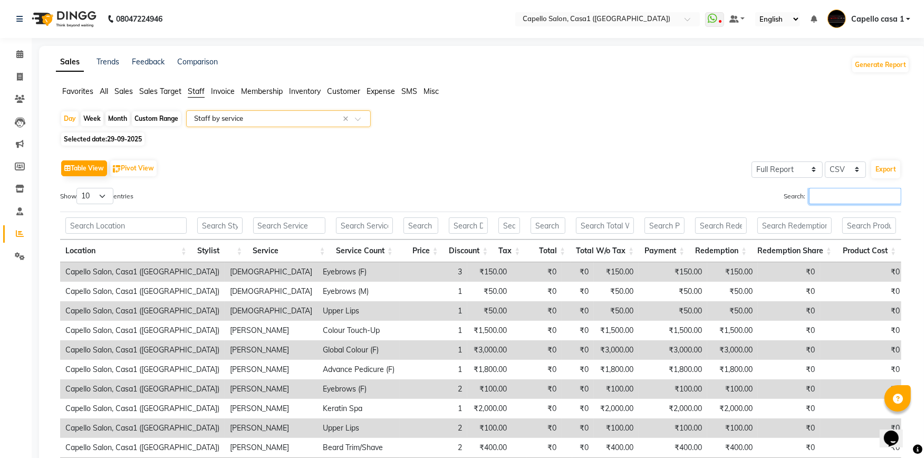
click at [821, 190] on input "Search:" at bounding box center [855, 196] width 92 height 16
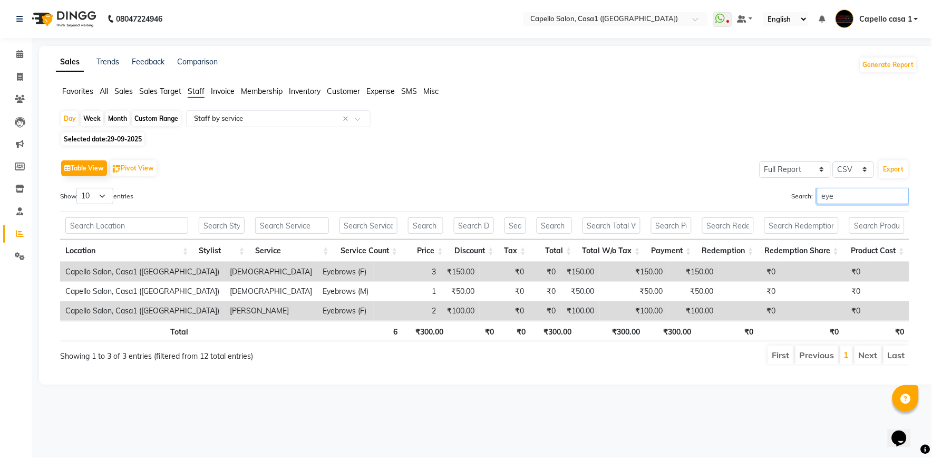
click at [835, 200] on input "eye" at bounding box center [863, 196] width 92 height 16
type input "e"
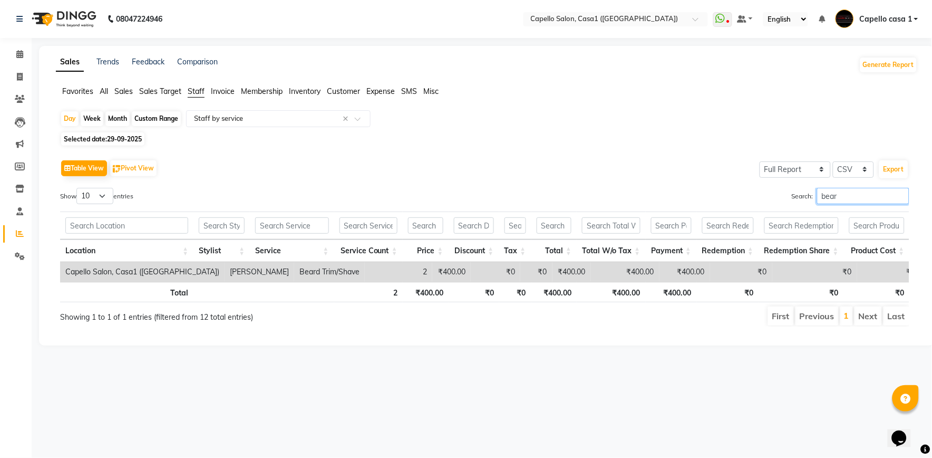
click at [848, 194] on input "bear" at bounding box center [863, 196] width 92 height 16
type input "b"
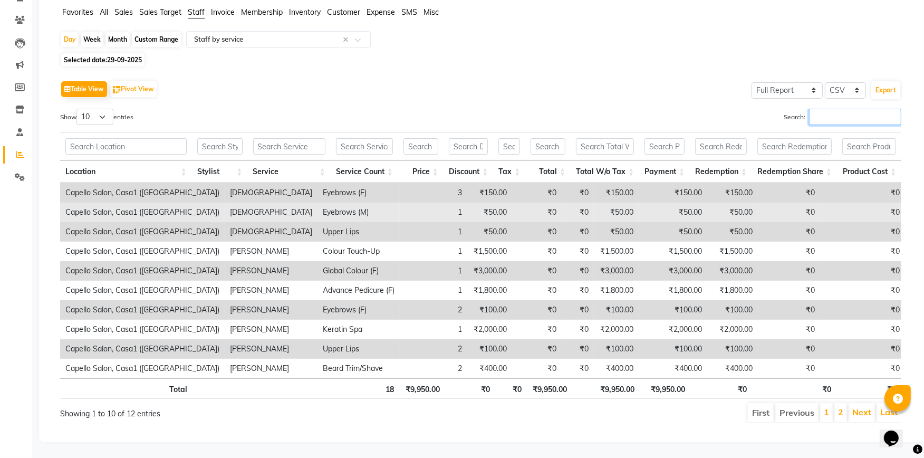
scroll to position [88, 0]
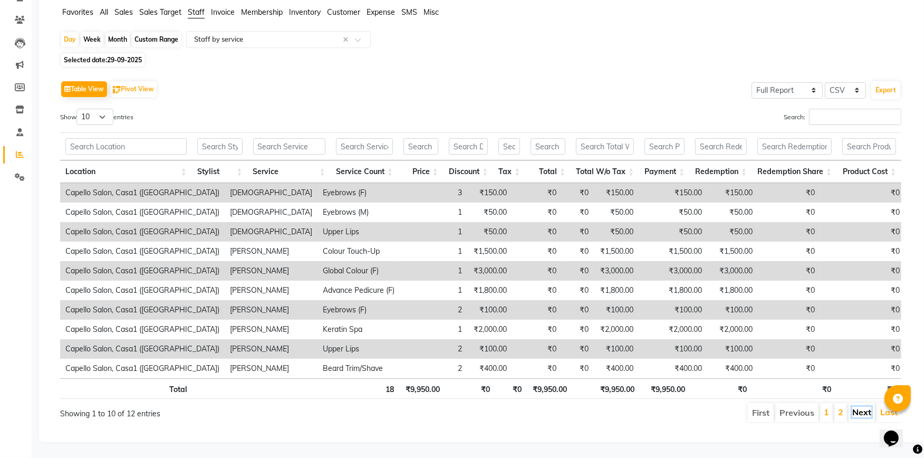
click at [870, 406] on link "Next" at bounding box center [861, 411] width 19 height 11
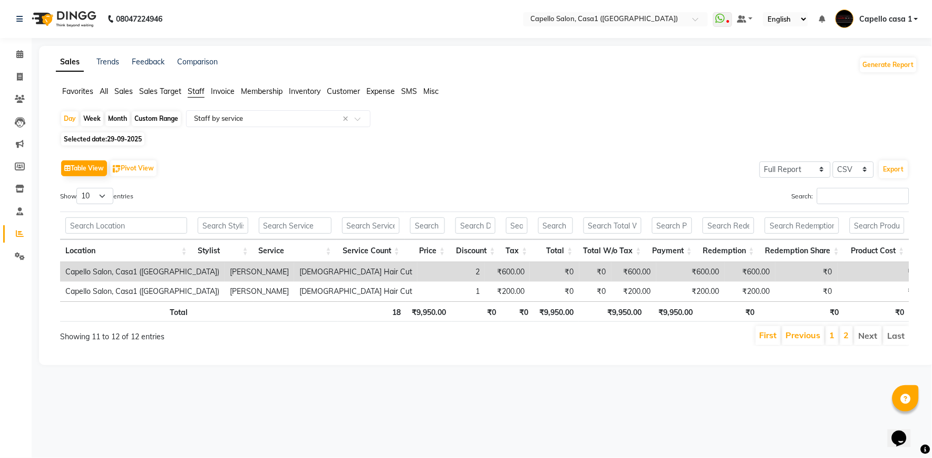
click at [874, 333] on li "Next" at bounding box center [868, 335] width 27 height 19
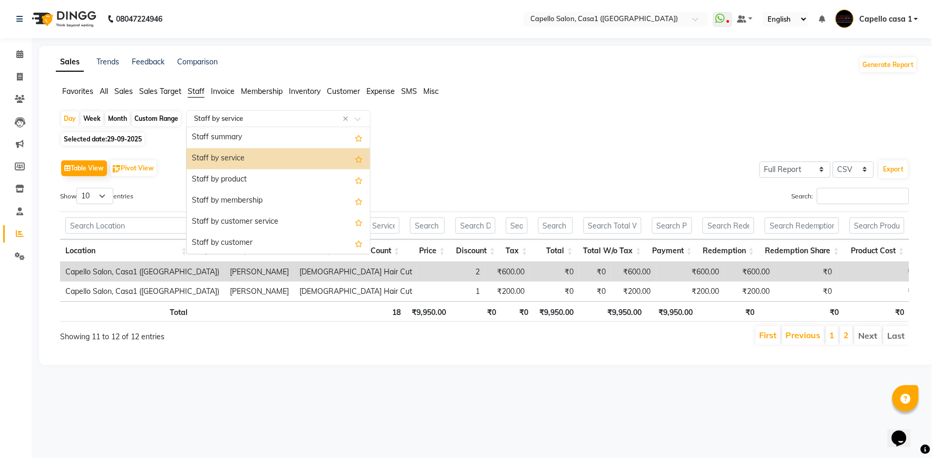
click at [208, 115] on input "text" at bounding box center [268, 118] width 152 height 11
click at [221, 177] on div "Staff by product" at bounding box center [278, 179] width 183 height 21
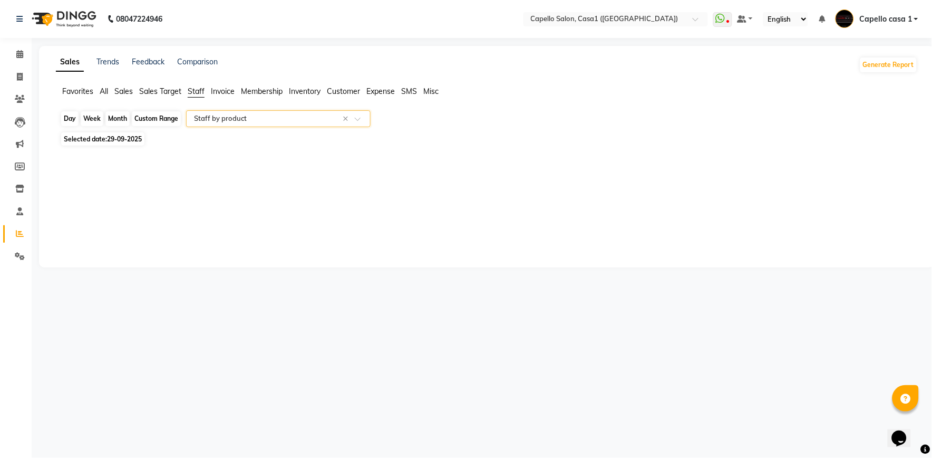
click at [75, 118] on div "Day" at bounding box center [69, 118] width 17 height 15
select select "9"
select select "2025"
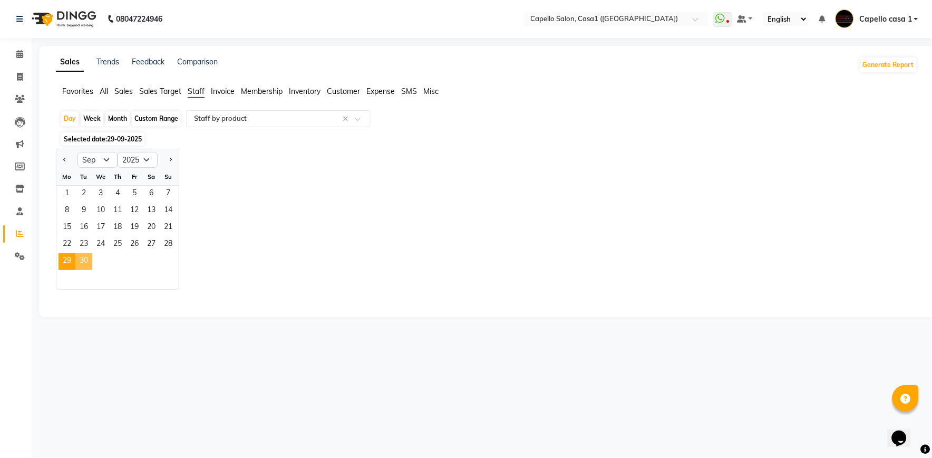
click at [85, 263] on span "30" at bounding box center [83, 261] width 17 height 17
select select "full_report"
select select "csv"
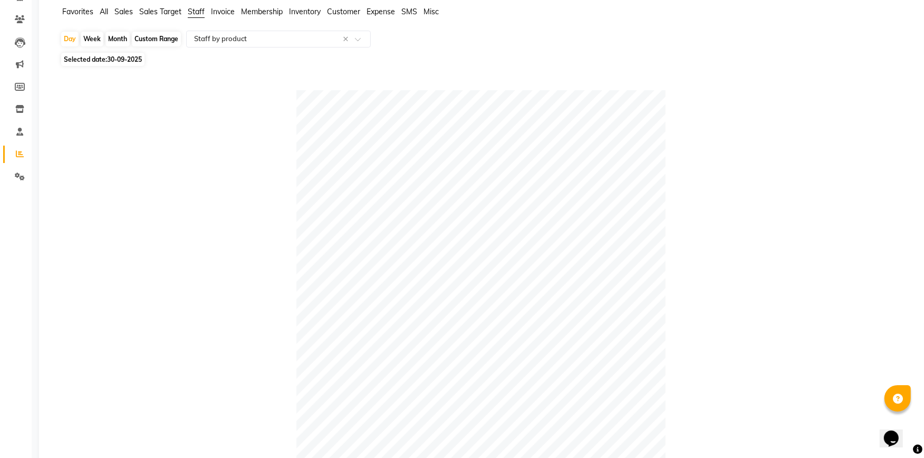
scroll to position [314, 0]
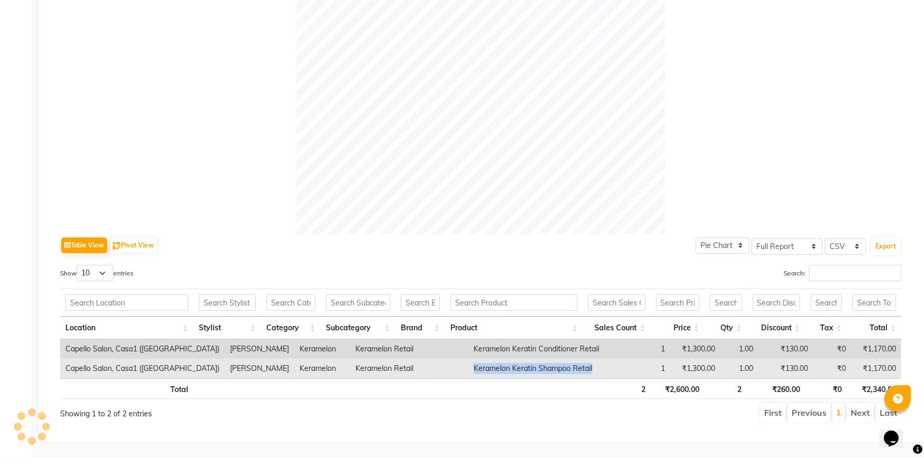
drag, startPoint x: 450, startPoint y: 358, endPoint x: 568, endPoint y: 366, distance: 118.8
click at [568, 366] on td "Keramelon Keratin Shampoo Retail" at bounding box center [536, 368] width 137 height 20
copy td "Keramelon Keratin Shampoo Retail"
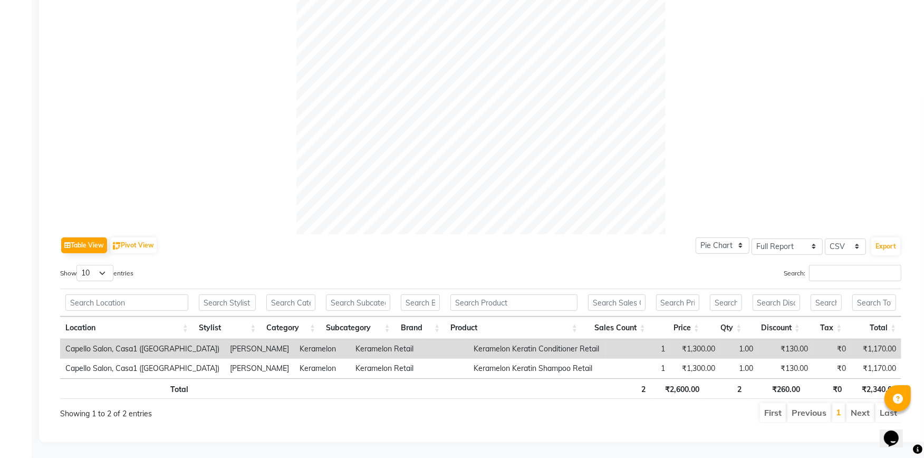
click at [468, 339] on td "Keramelon Keratin Conditioner Retail" at bounding box center [536, 349] width 137 height 20
drag, startPoint x: 451, startPoint y: 336, endPoint x: 579, endPoint y: 340, distance: 127.7
click at [579, 340] on td "Keramelon Keratin Conditioner Retail" at bounding box center [536, 349] width 137 height 20
copy td "Keramelon Keratin Conditioner Retail"
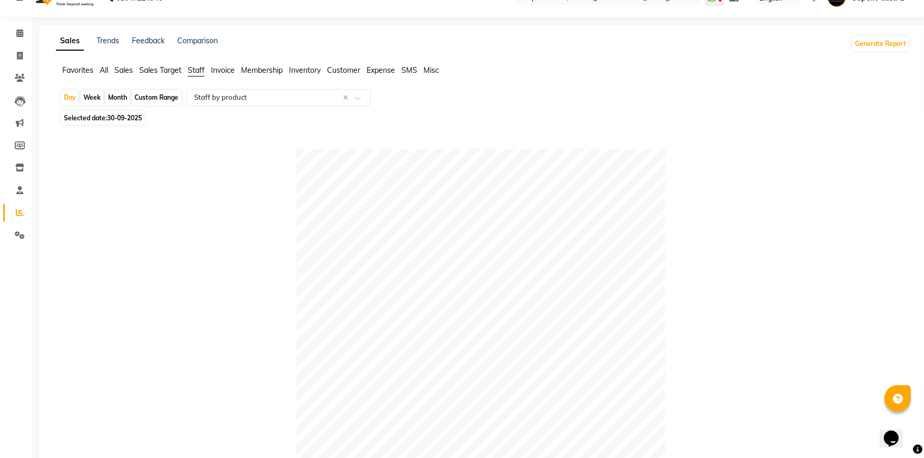
scroll to position [0, 0]
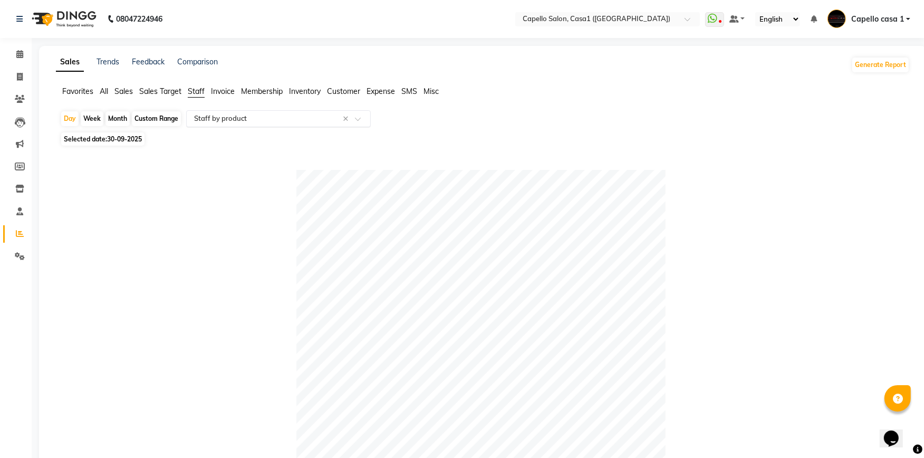
click at [235, 119] on input "text" at bounding box center [268, 118] width 152 height 11
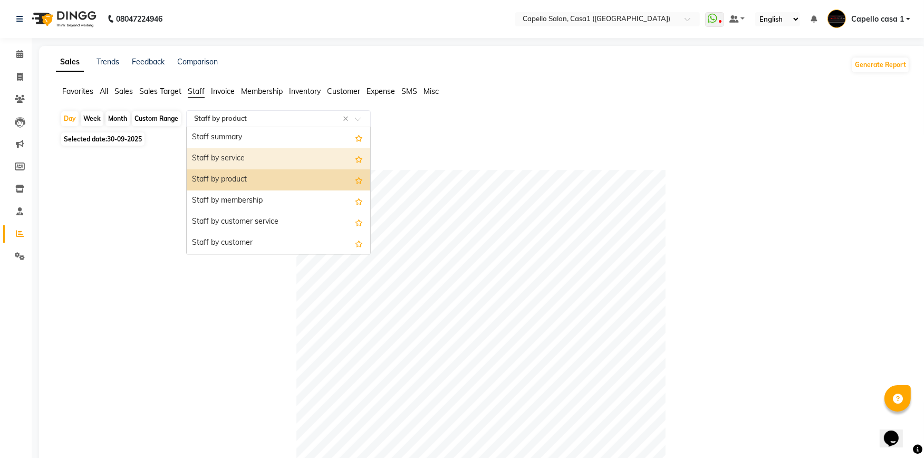
click at [254, 158] on div "Staff by service" at bounding box center [278, 158] width 183 height 21
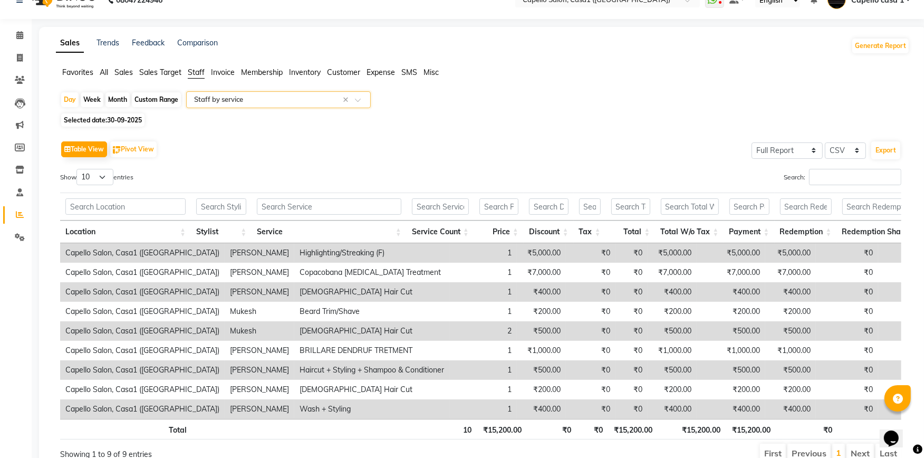
scroll to position [77, 0]
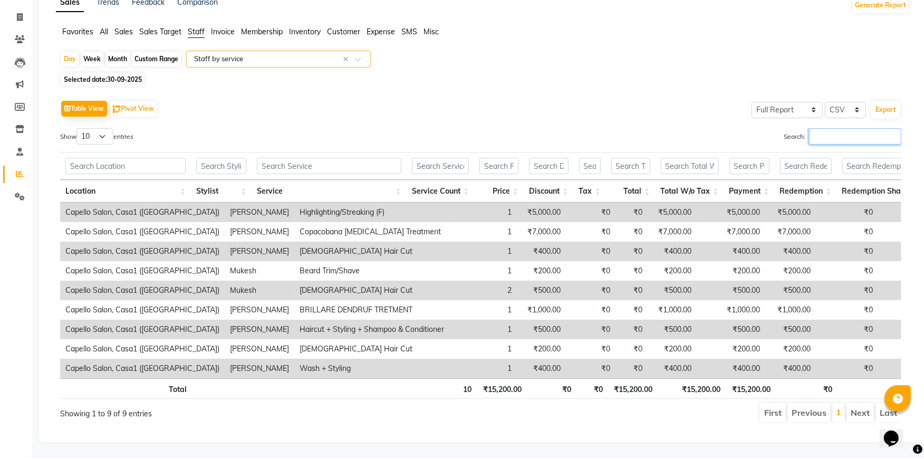
click at [826, 128] on input "Search:" at bounding box center [855, 136] width 92 height 16
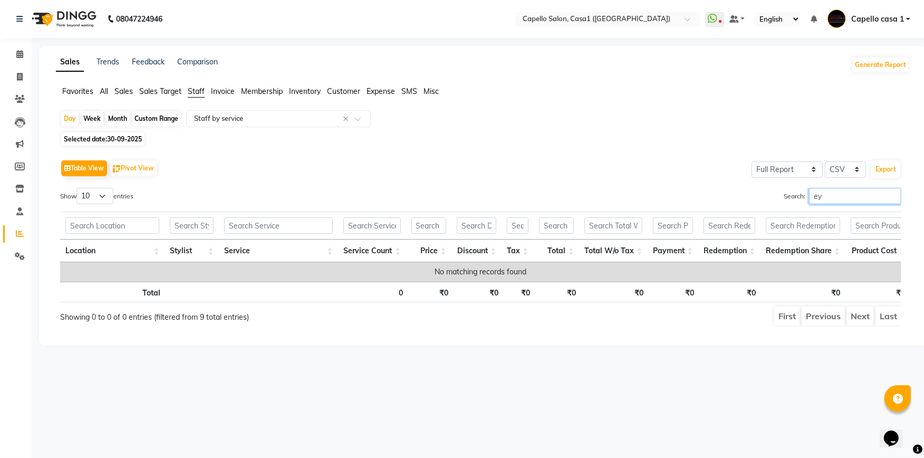
scroll to position [0, 0]
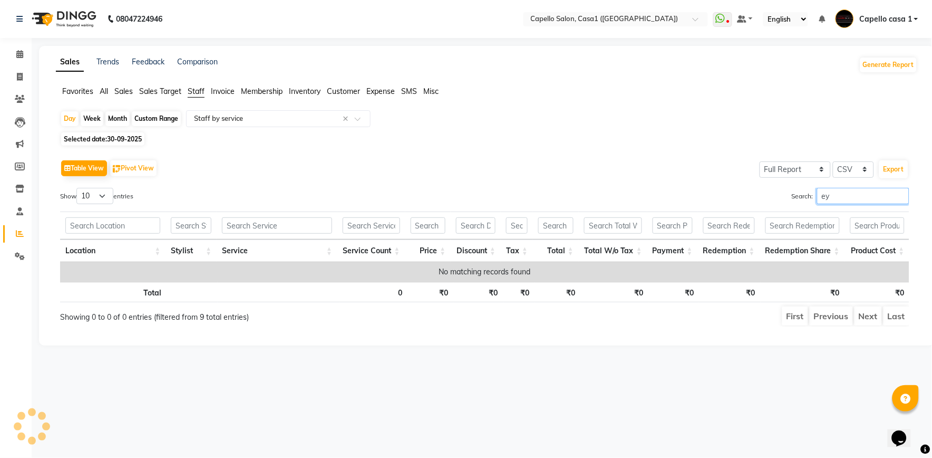
type input "e"
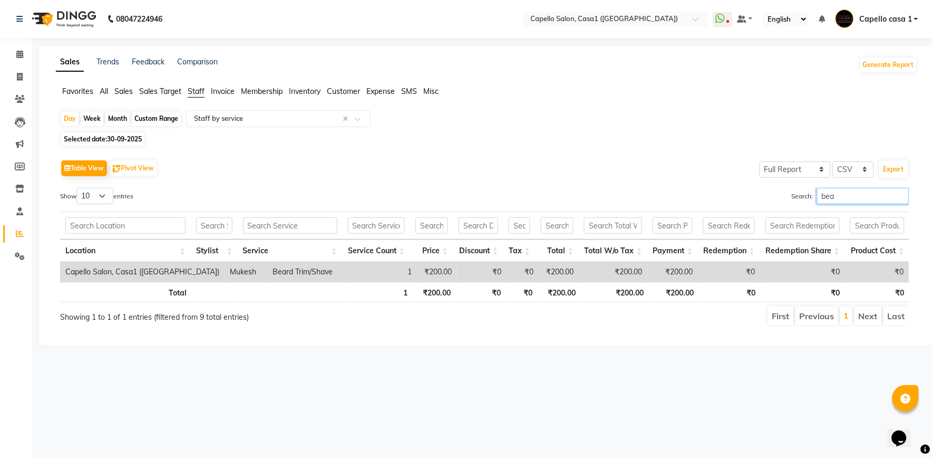
type input "bea"
click at [902, 196] on input "bea" at bounding box center [863, 196] width 92 height 16
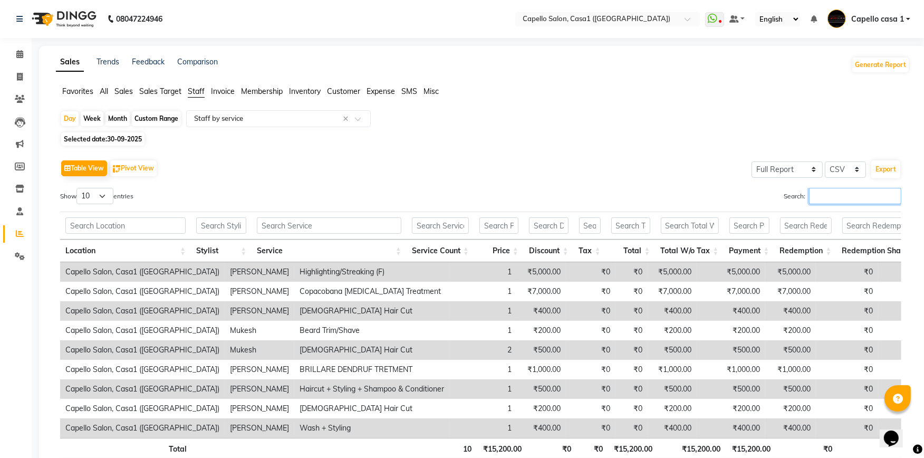
scroll to position [77, 0]
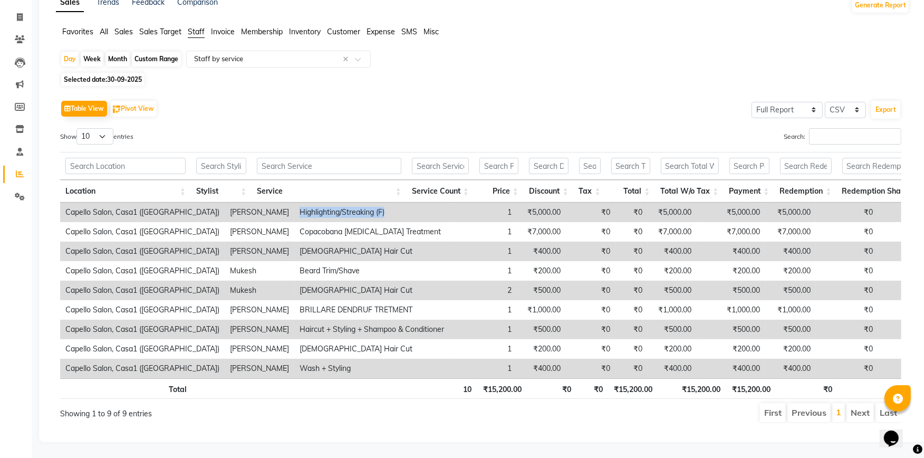
drag, startPoint x: 259, startPoint y: 194, endPoint x: 356, endPoint y: 191, distance: 97.1
click at [356, 202] on td "Highlighting/Streaking (F)" at bounding box center [371, 212] width 155 height 20
copy td "Highlighting/Streaking (F)"
drag, startPoint x: 261, startPoint y: 213, endPoint x: 403, endPoint y: 203, distance: 142.7
click at [349, 222] on td "Copacobana Botox Treatment" at bounding box center [371, 232] width 155 height 20
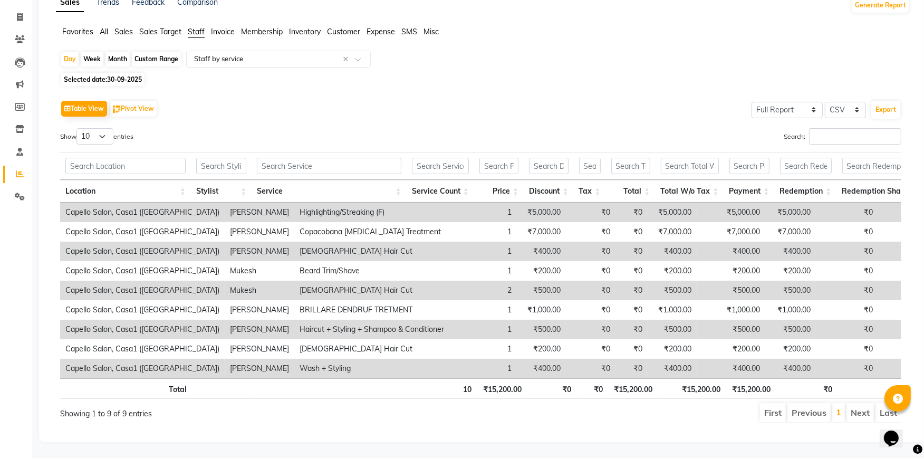
click at [449, 202] on td "1" at bounding box center [482, 212] width 67 height 20
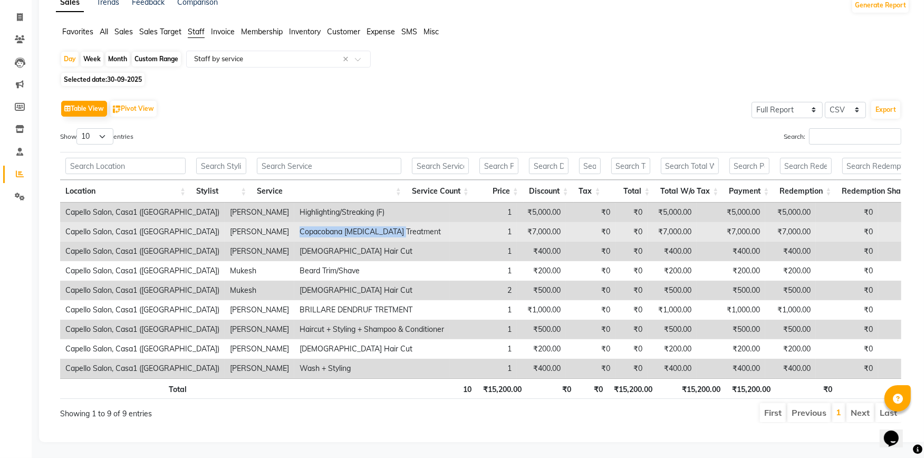
drag, startPoint x: 259, startPoint y: 213, endPoint x: 364, endPoint y: 219, distance: 105.6
click at [364, 222] on td "Copacobana Botox Treatment" at bounding box center [371, 232] width 155 height 20
copy td "Copacobana Botox Treatment"
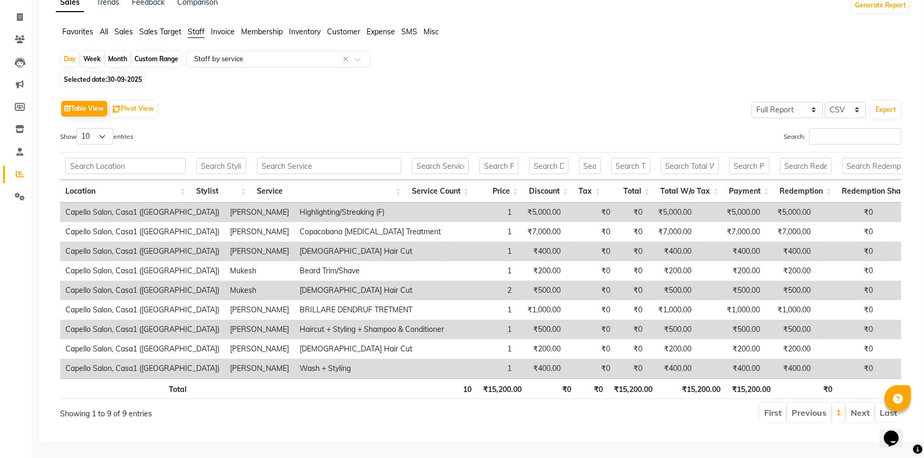
click at [389, 241] on td "Male Hair Cut" at bounding box center [371, 251] width 155 height 20
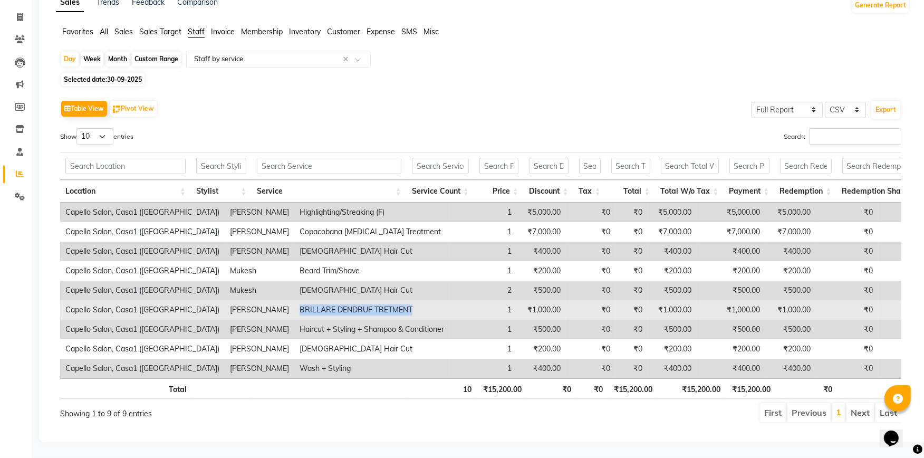
drag, startPoint x: 259, startPoint y: 290, endPoint x: 371, endPoint y: 292, distance: 111.8
click at [371, 300] on td "BRILLARE DENDRUF TRETMENT" at bounding box center [371, 310] width 155 height 20
copy td "BRILLARE DENDRUF TRETMENT"
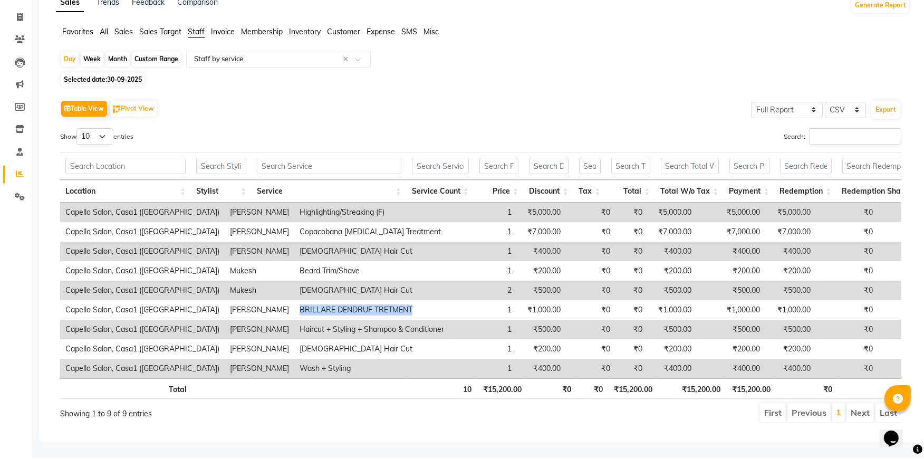
click at [863, 404] on li "Next" at bounding box center [859, 412] width 27 height 19
click at [615, 280] on td "₹0" at bounding box center [631, 290] width 32 height 20
click at [859, 404] on li "Next" at bounding box center [859, 412] width 27 height 19
drag, startPoint x: 857, startPoint y: 402, endPoint x: 791, endPoint y: 408, distance: 66.2
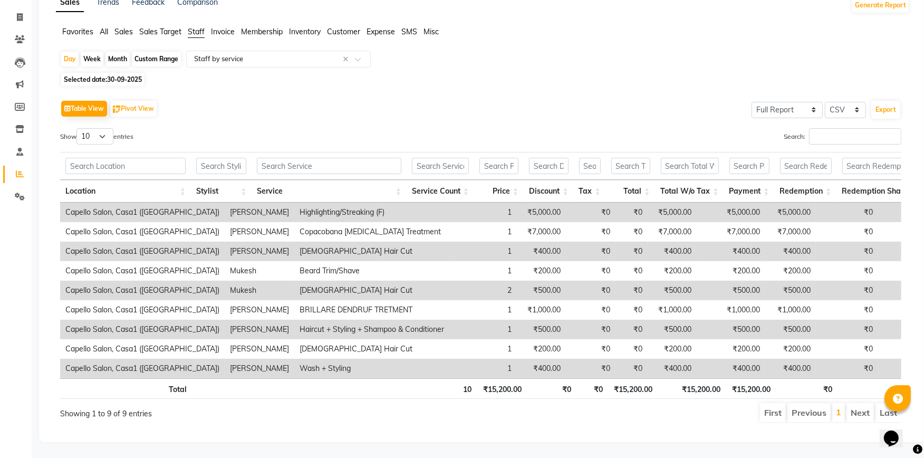
click at [856, 403] on li "Next" at bounding box center [859, 412] width 27 height 19
click at [789, 406] on li "Previous" at bounding box center [808, 412] width 43 height 19
click at [854, 403] on li "Next" at bounding box center [859, 412] width 27 height 19
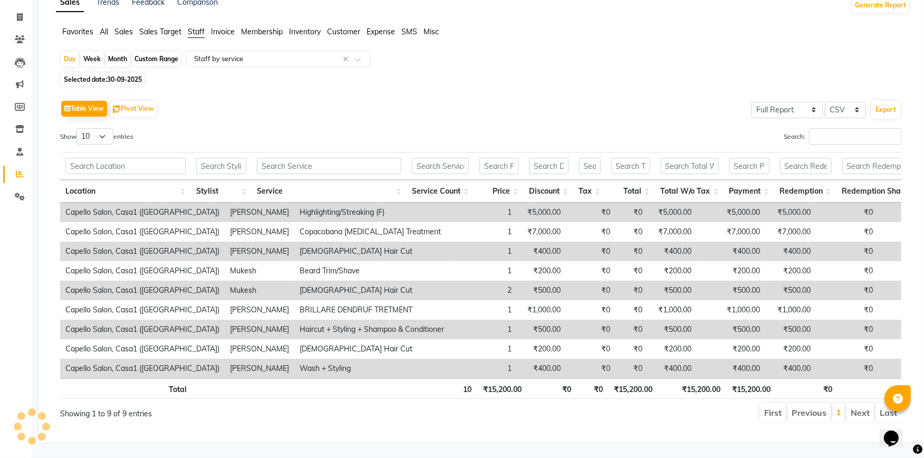
scroll to position [0, 0]
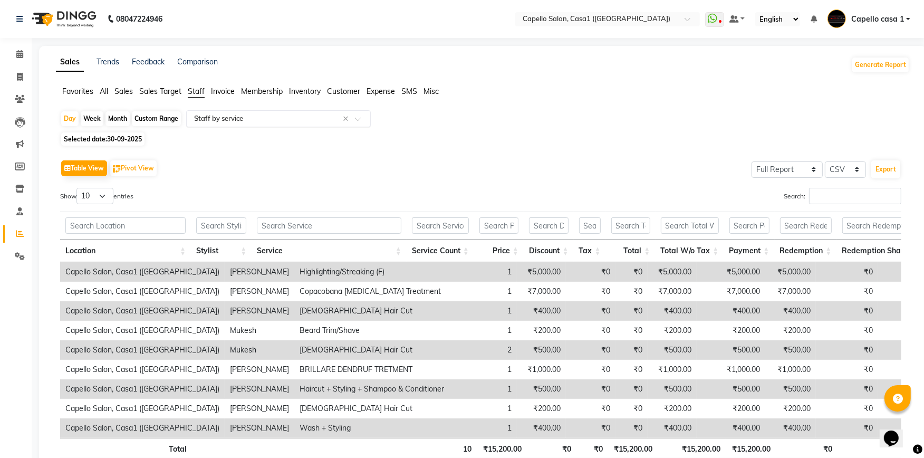
click at [240, 121] on input "text" at bounding box center [268, 118] width 152 height 11
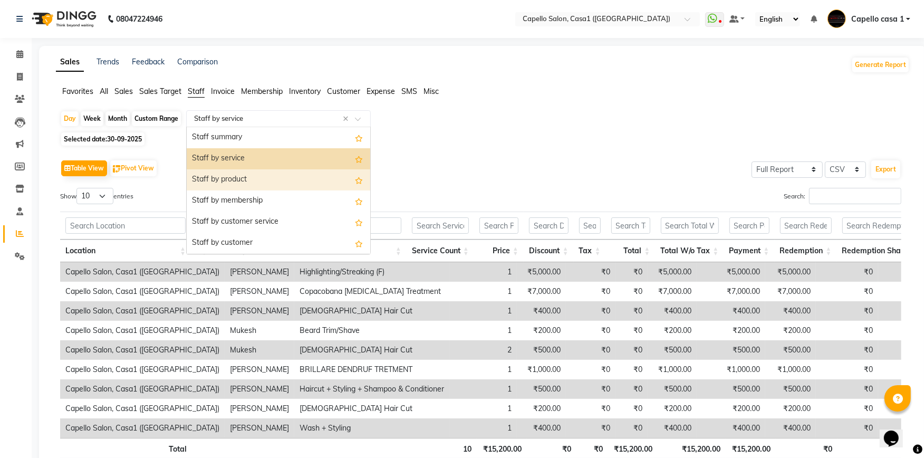
click at [250, 183] on div "Staff by product" at bounding box center [278, 179] width 183 height 21
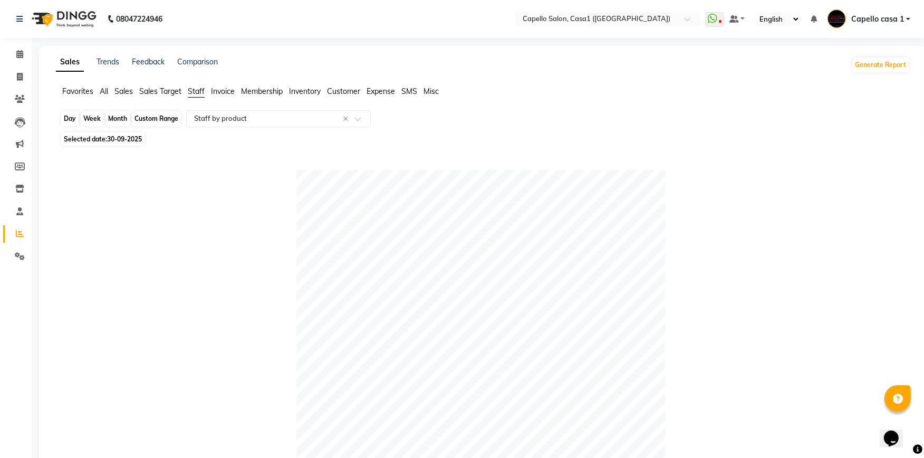
click at [65, 118] on div "Day" at bounding box center [69, 118] width 17 height 15
select select "9"
select select "2025"
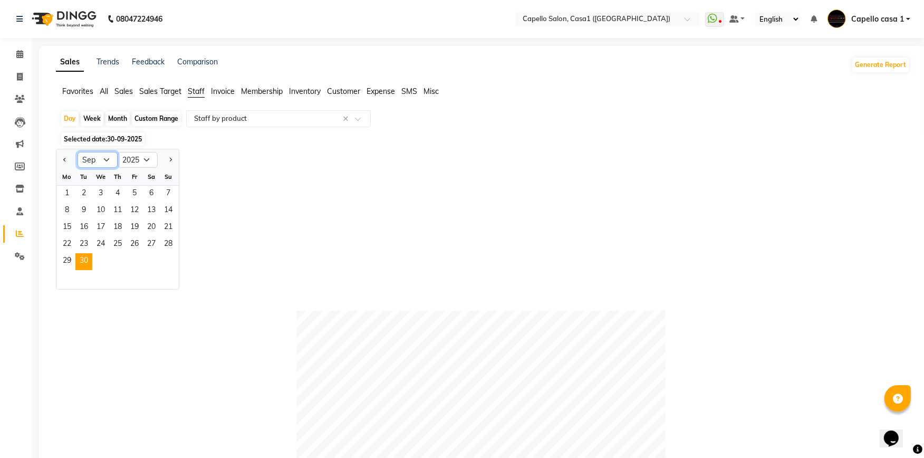
click at [108, 159] on select "Jan Feb Mar Apr May Jun Jul Aug Sep Oct Nov Dec" at bounding box center [97, 160] width 40 height 16
select select "10"
click at [77, 152] on select "Jan Feb Mar Apr May Jun Jul Aug Sep Oct Nov Dec" at bounding box center [97, 160] width 40 height 16
click at [281, 225] on div "Jan Feb Mar Apr May Jun Jul Aug Sep Oct Nov Dec 2015 2016 2017 2018 2019 2020 2…" at bounding box center [483, 219] width 854 height 141
click at [101, 190] on span "1" at bounding box center [100, 194] width 17 height 17
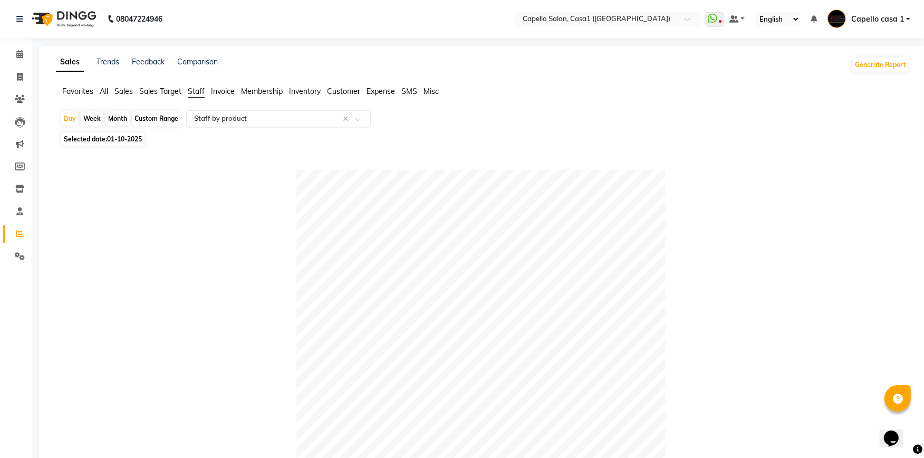
click at [229, 118] on input "text" at bounding box center [268, 118] width 152 height 11
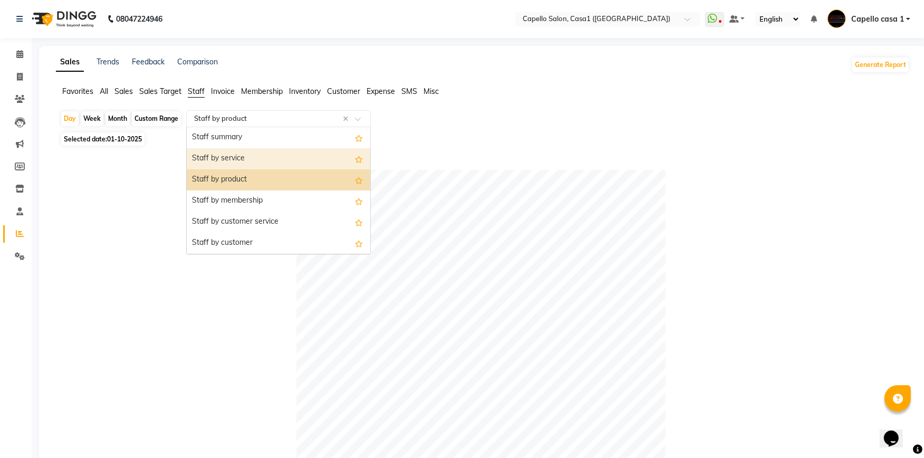
click at [229, 157] on div "Staff by service" at bounding box center [278, 158] width 183 height 21
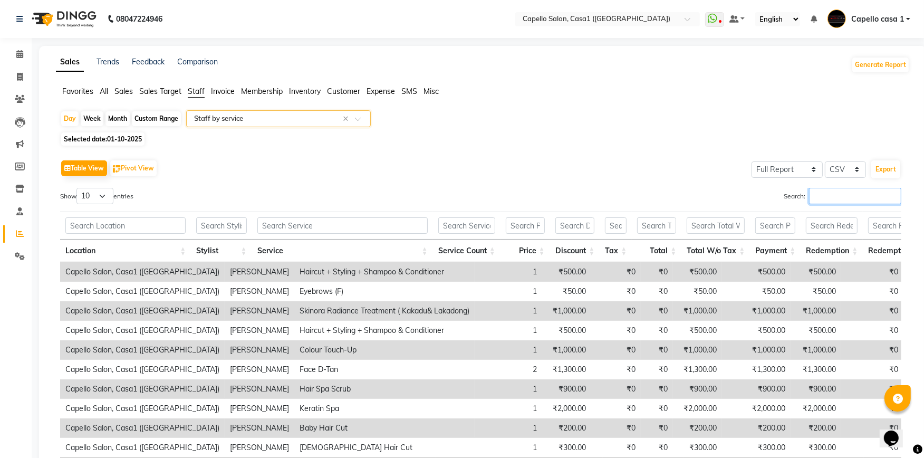
click at [841, 196] on input "Search:" at bounding box center [855, 196] width 92 height 16
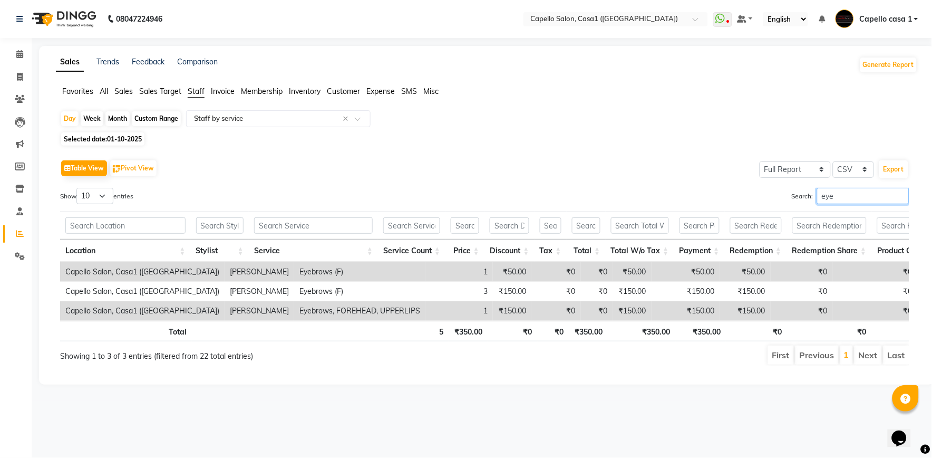
click at [839, 202] on input "eye" at bounding box center [863, 196] width 92 height 16
type input "e"
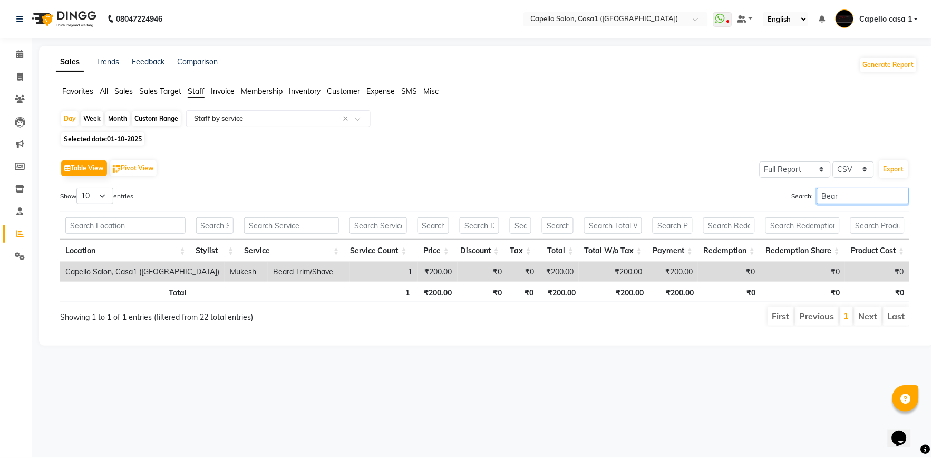
type input "Bear"
click at [902, 198] on input "Bear" at bounding box center [863, 196] width 92 height 16
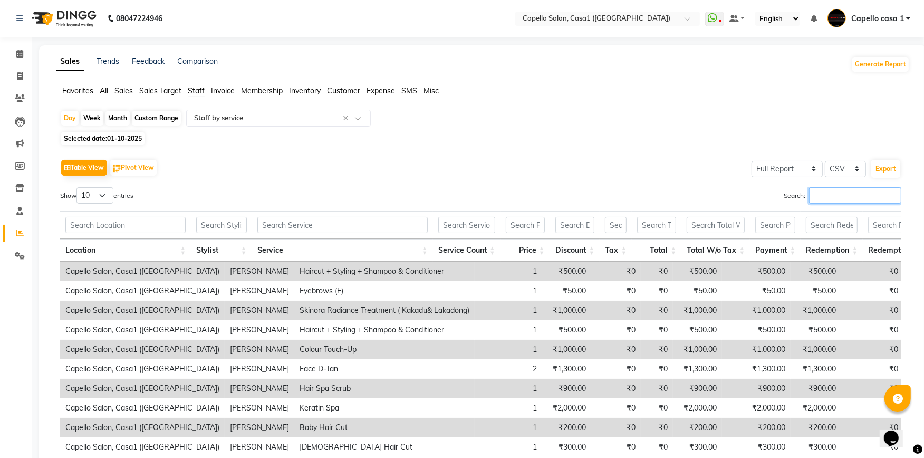
scroll to position [96, 0]
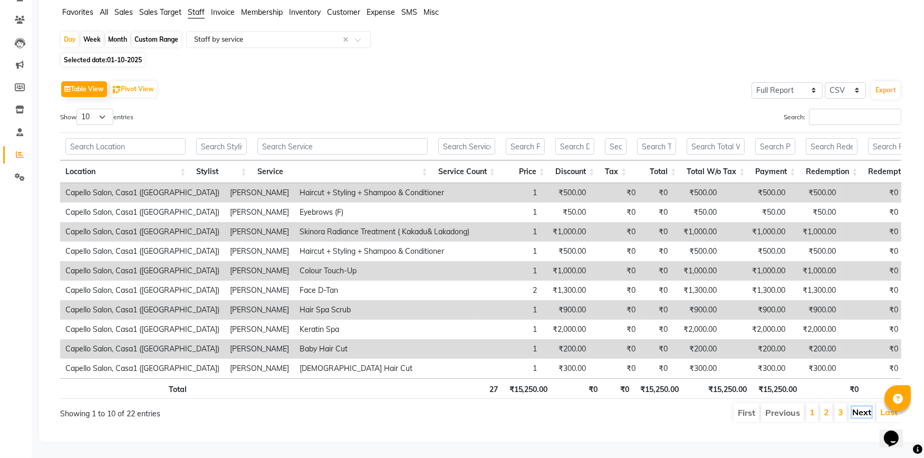
click at [867, 406] on link "Next" at bounding box center [861, 411] width 19 height 11
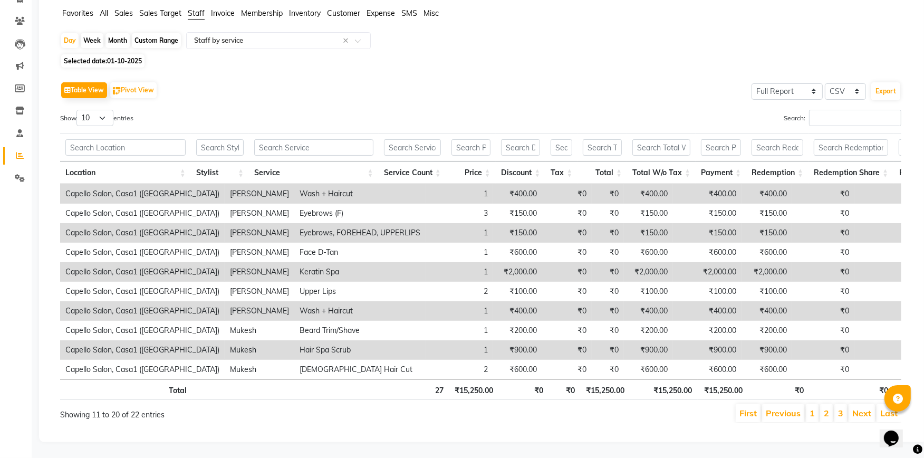
scroll to position [95, 0]
click at [861, 408] on link "Next" at bounding box center [861, 413] width 19 height 11
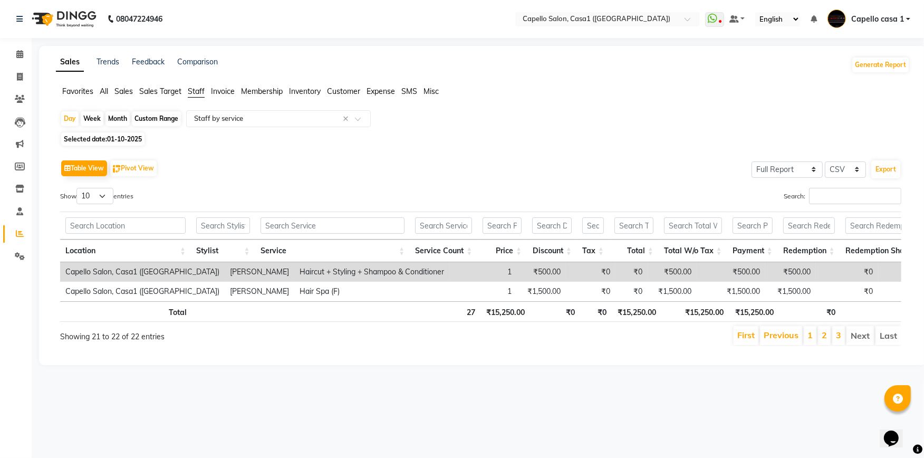
scroll to position [0, 0]
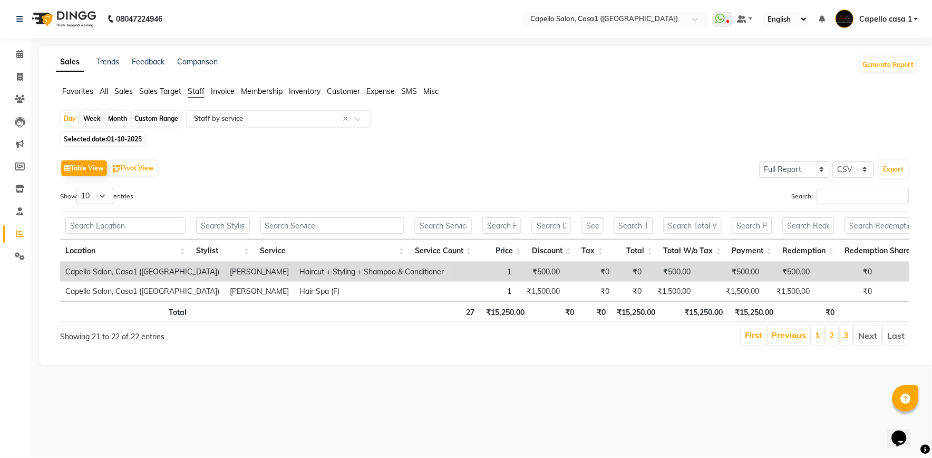
click at [235, 120] on input "text" at bounding box center [268, 118] width 152 height 11
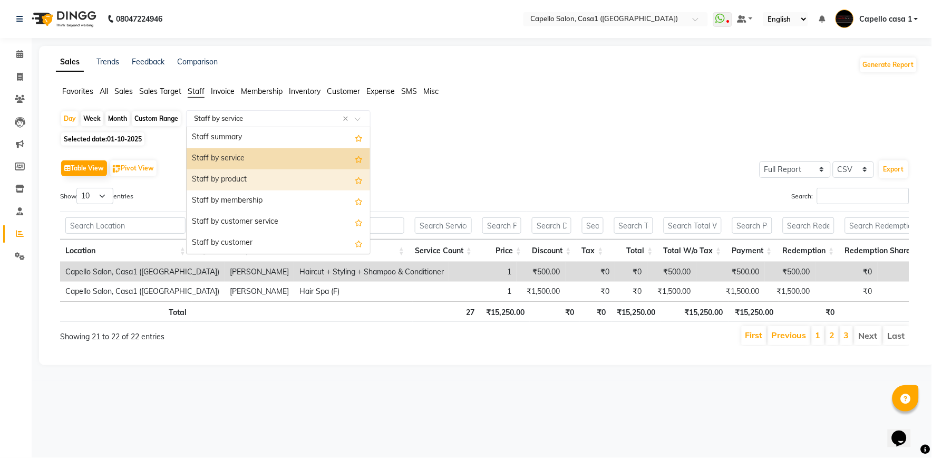
click at [241, 177] on div "Staff by product" at bounding box center [278, 179] width 183 height 21
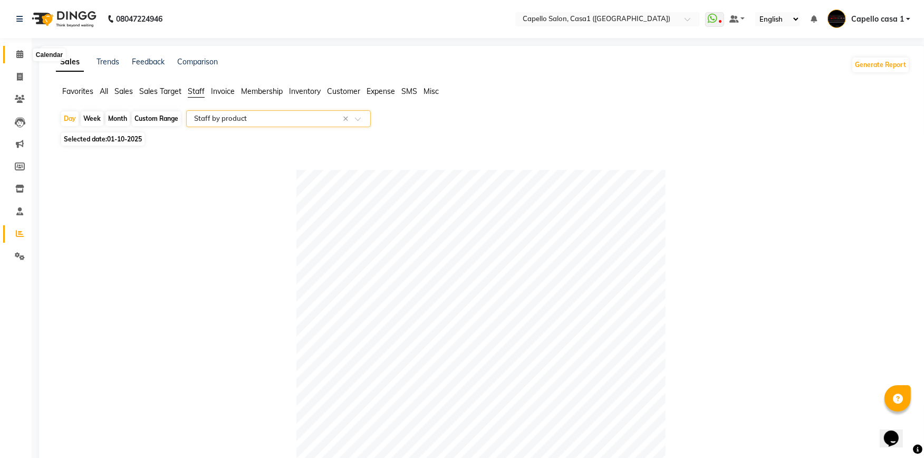
click at [23, 52] on span at bounding box center [20, 55] width 18 height 12
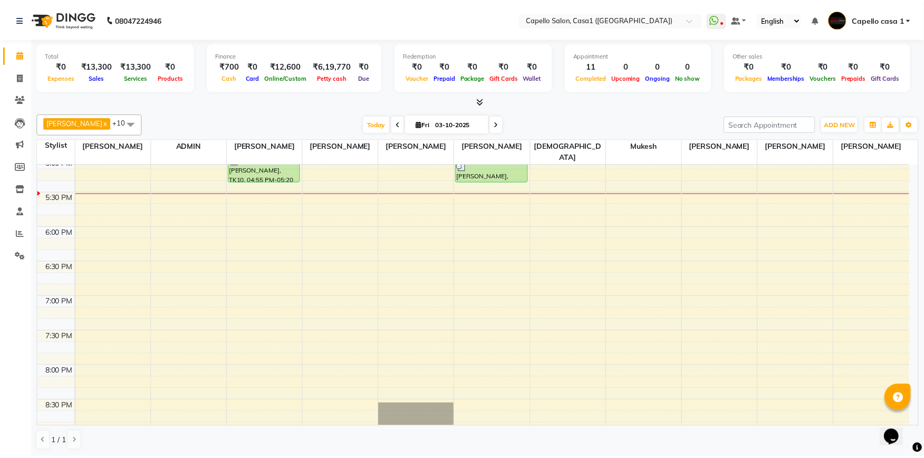
scroll to position [565, 0]
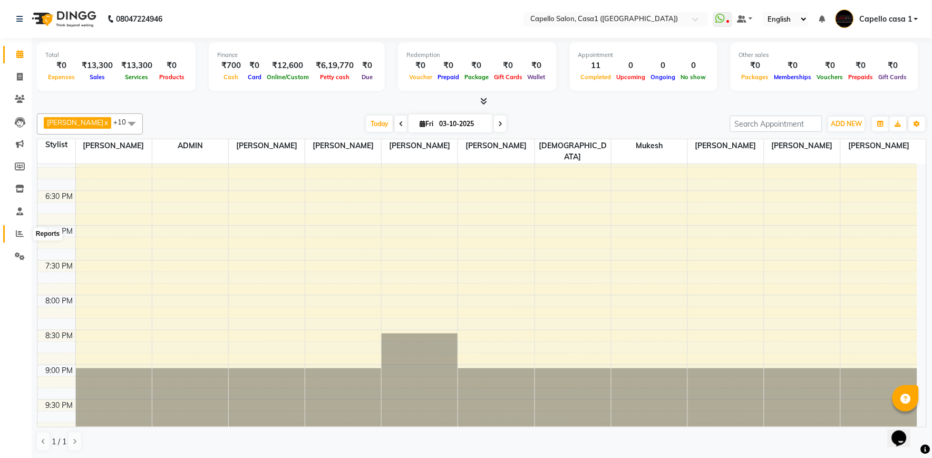
click at [25, 230] on span at bounding box center [20, 234] width 18 height 12
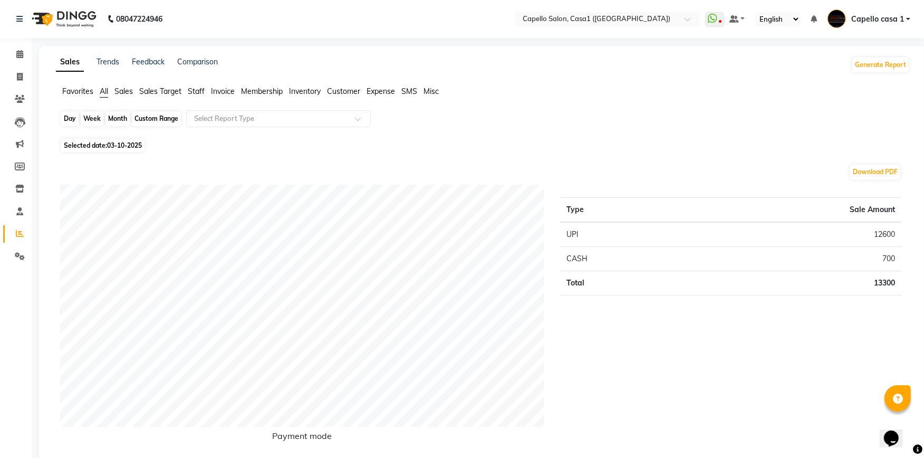
click at [73, 117] on div "Day" at bounding box center [69, 118] width 17 height 15
select select "10"
select select "2025"
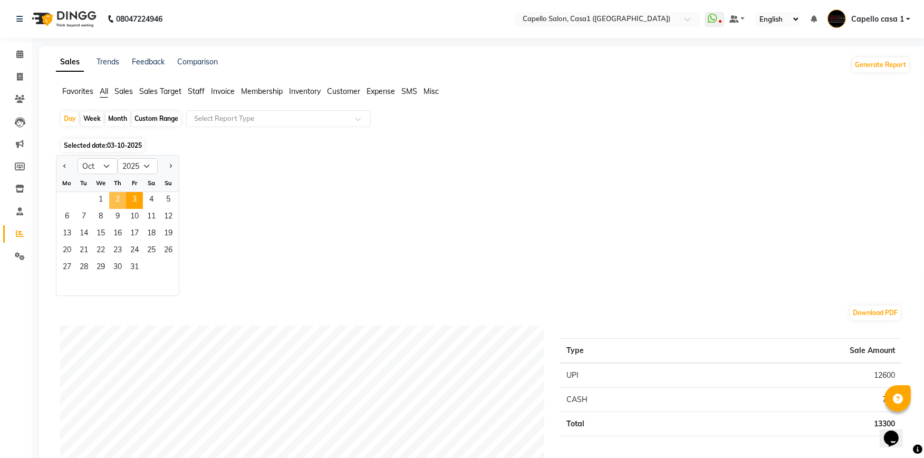
click at [116, 199] on span "2" at bounding box center [117, 200] width 17 height 17
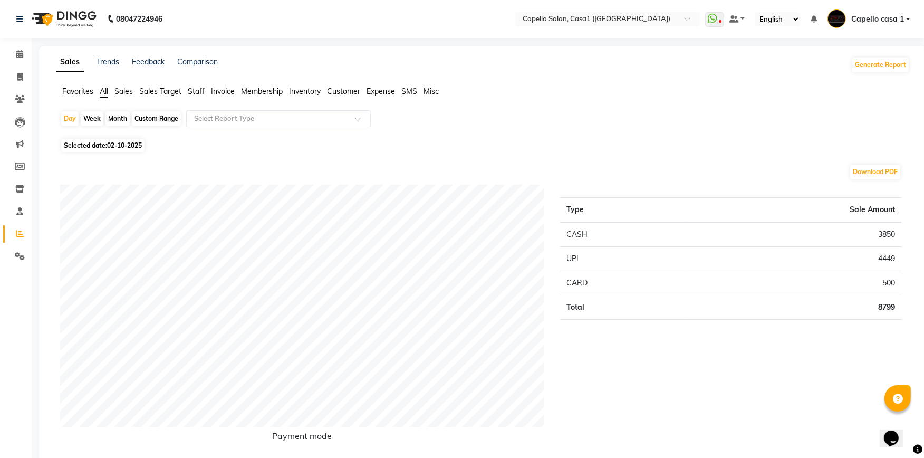
click at [240, 118] on input "text" at bounding box center [268, 118] width 152 height 11
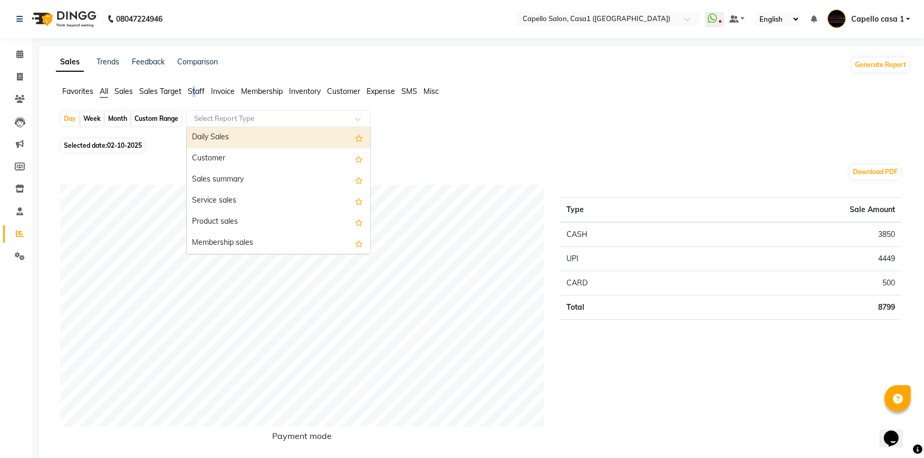
click at [194, 87] on span "Staff" at bounding box center [196, 90] width 17 height 9
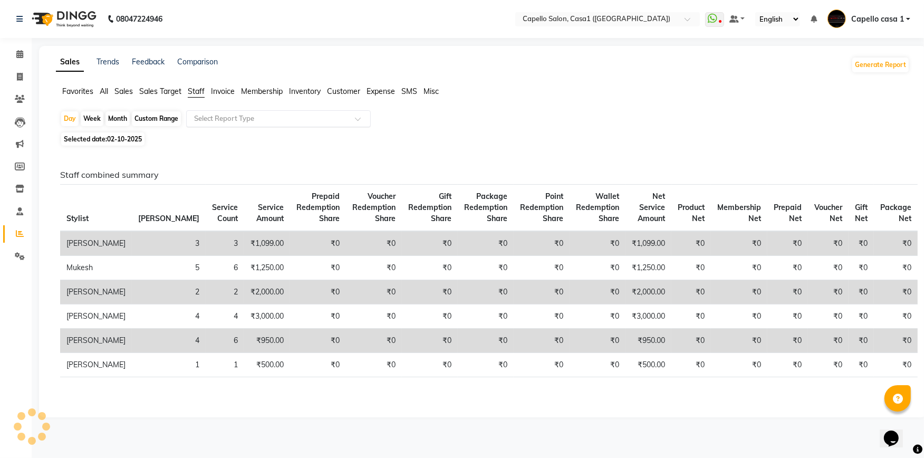
click at [253, 118] on input "text" at bounding box center [268, 118] width 152 height 11
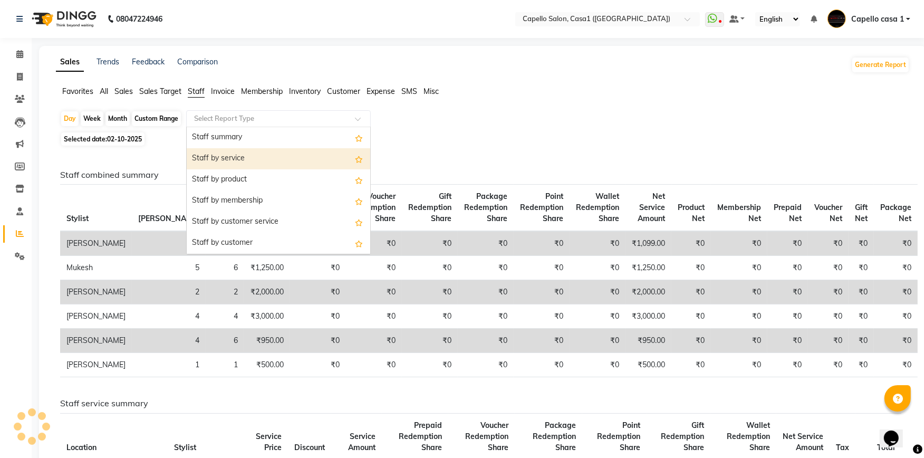
click at [260, 153] on div "Staff by service" at bounding box center [278, 158] width 183 height 21
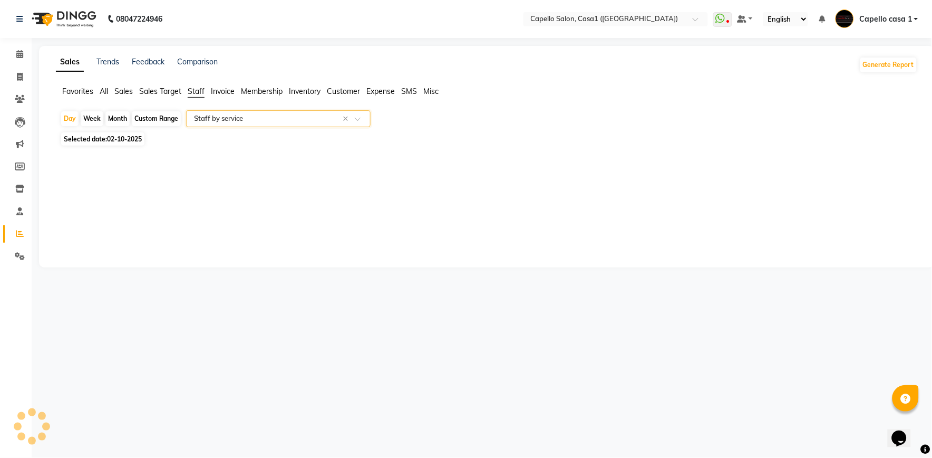
select select "full_report"
select select "csv"
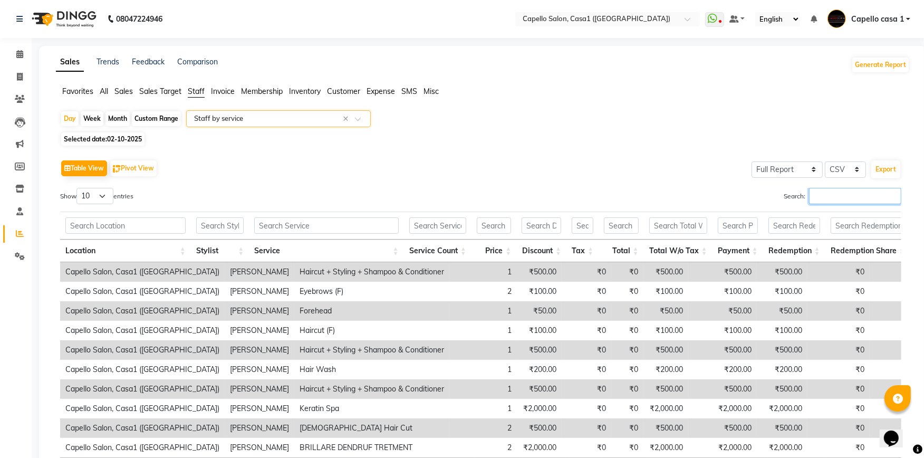
click at [813, 203] on input "Search:" at bounding box center [855, 196] width 92 height 16
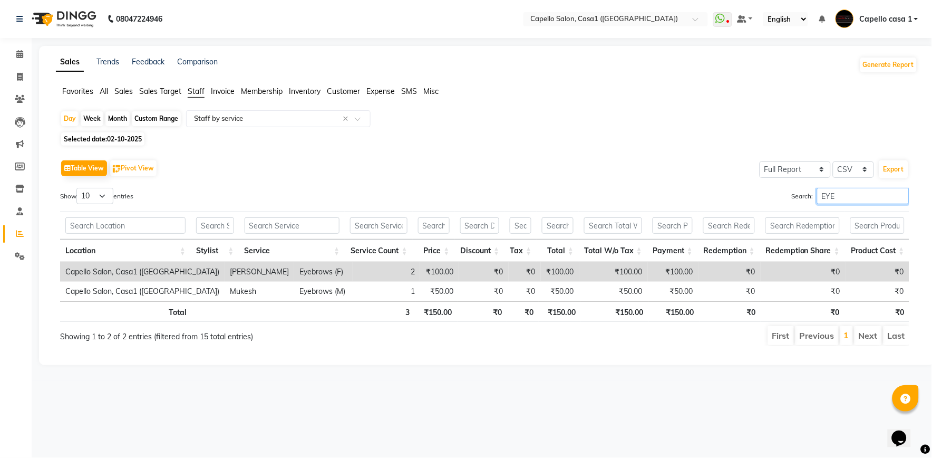
click at [841, 202] on input "EYE" at bounding box center [863, 196] width 92 height 16
type input "E"
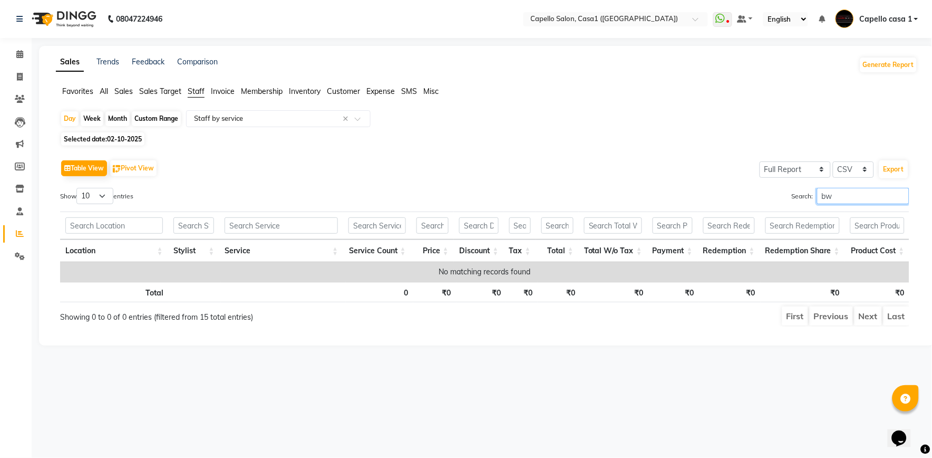
type input "b"
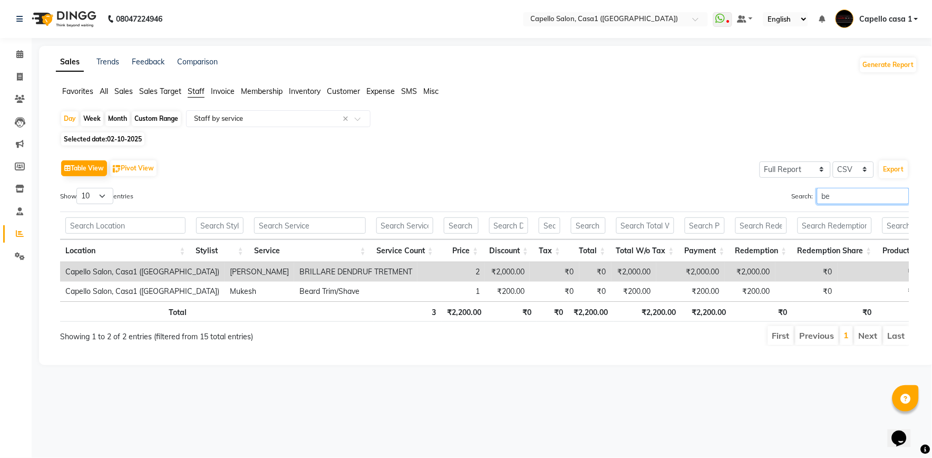
type input "be"
click at [851, 198] on input "be" at bounding box center [863, 196] width 92 height 16
click at [902, 197] on input "be" at bounding box center [863, 196] width 92 height 16
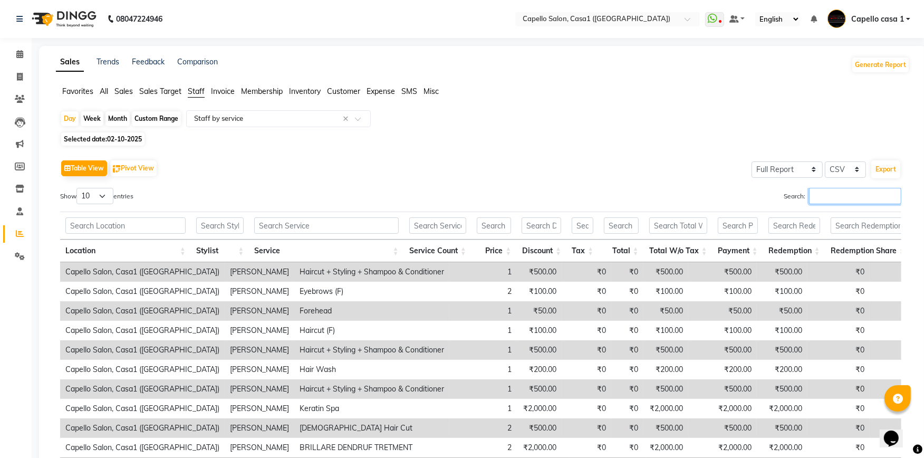
scroll to position [96, 0]
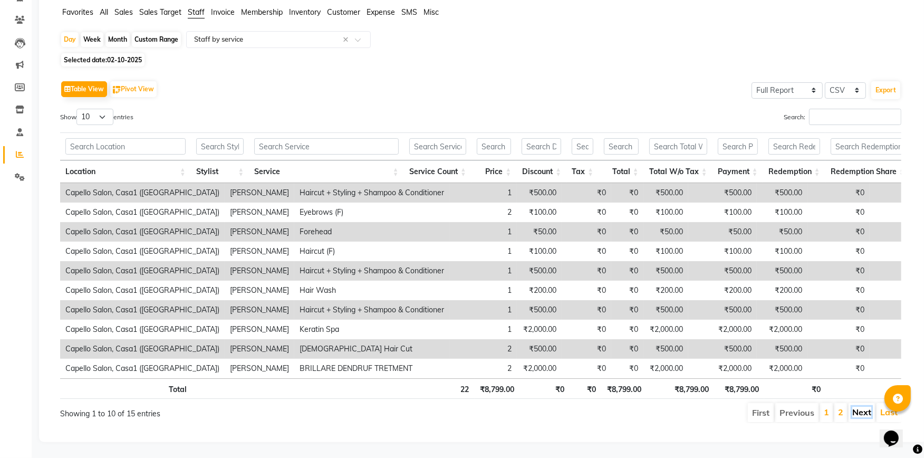
click at [863, 406] on link "Next" at bounding box center [861, 411] width 19 height 11
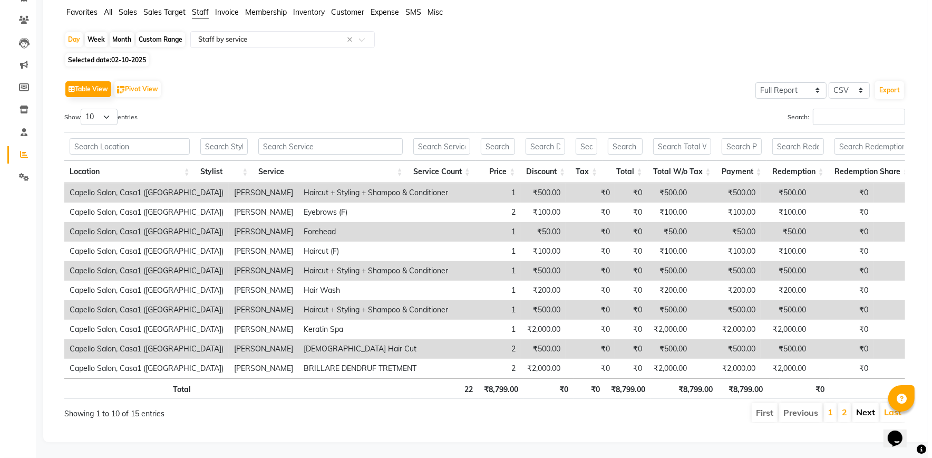
scroll to position [0, 0]
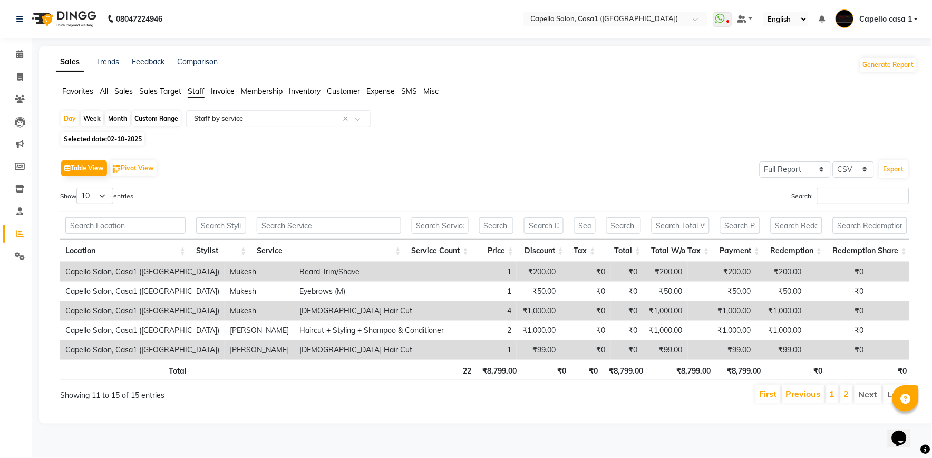
click at [878, 402] on li "Next" at bounding box center [868, 393] width 27 height 19
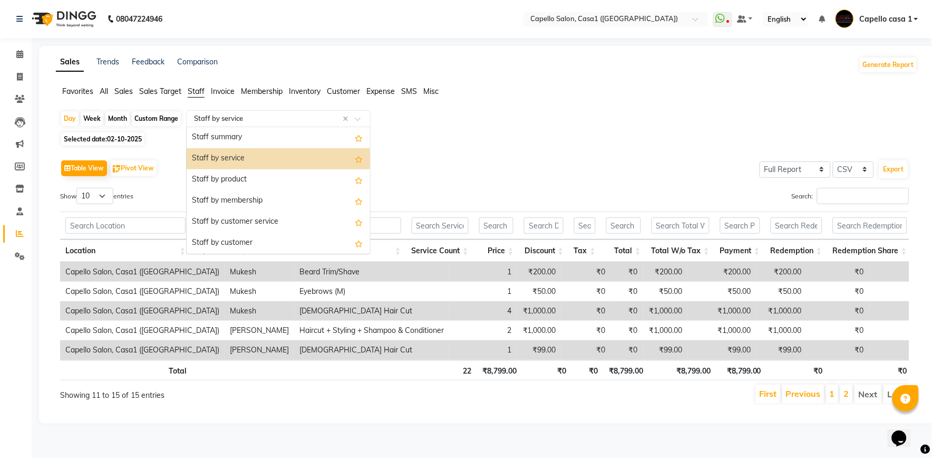
click at [296, 123] on input "text" at bounding box center [268, 118] width 152 height 11
click at [271, 178] on div "Staff by product" at bounding box center [278, 179] width 183 height 21
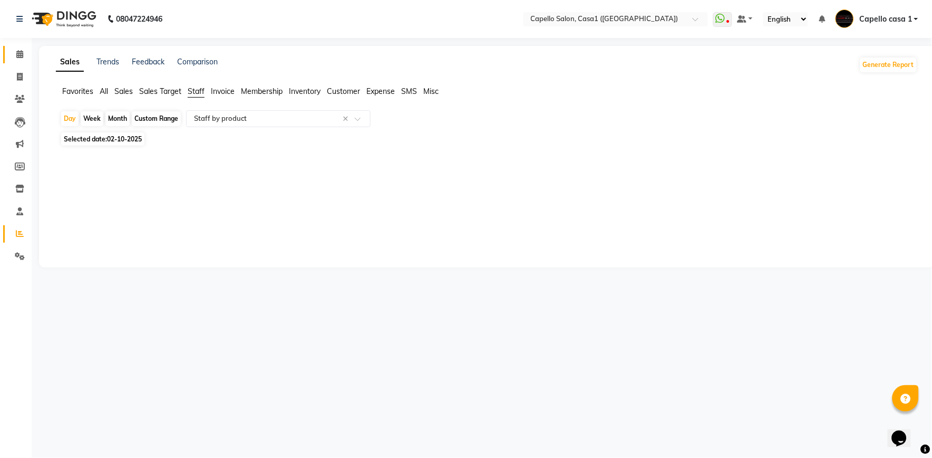
click at [14, 61] on link "Calendar" at bounding box center [15, 54] width 25 height 17
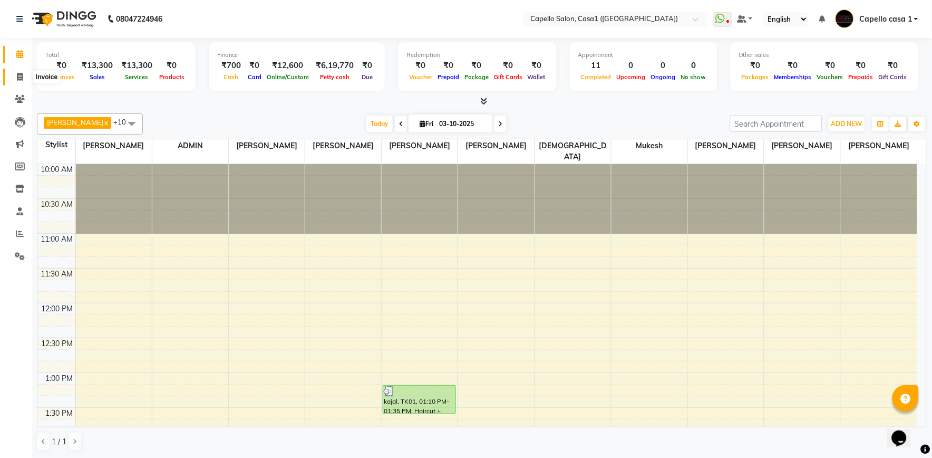
click at [17, 73] on icon at bounding box center [20, 77] width 6 height 8
select select "service"
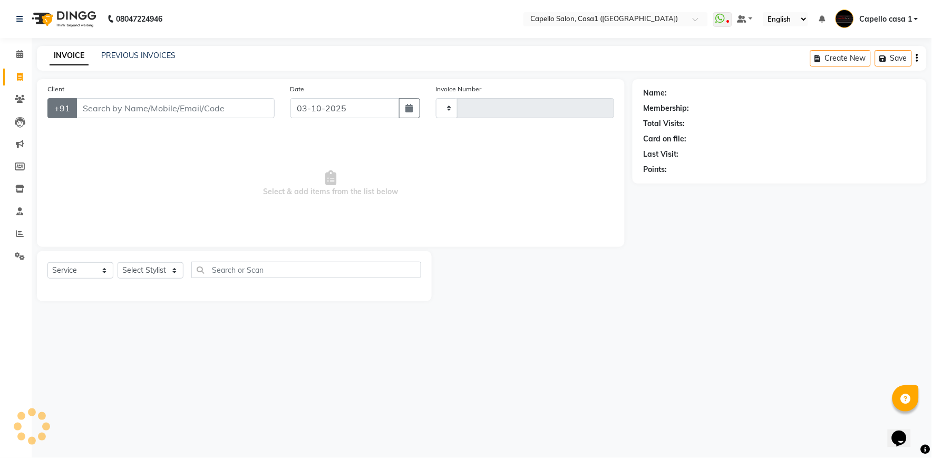
type input "3804"
select select "846"
click at [128, 260] on div "Select Service Product Membership Package Voucher Prepaid Gift Card Select Styl…" at bounding box center [234, 276] width 395 height 50
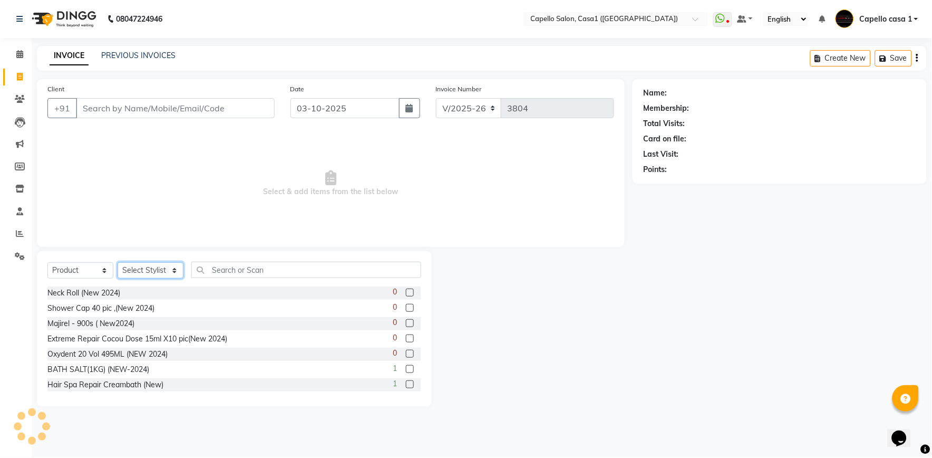
click at [130, 272] on select "Select Stylist [PERSON_NAME] ADMIN Akash Chawale Capello casa 1 [PERSON_NAME] M…" at bounding box center [151, 270] width 66 height 16
drag, startPoint x: 130, startPoint y: 272, endPoint x: 124, endPoint y: 273, distance: 5.8
click at [130, 272] on select "Select Stylist [PERSON_NAME] ADMIN Akash Chawale Capello casa 1 [PERSON_NAME] M…" at bounding box center [151, 270] width 66 height 16
click at [84, 270] on select "Select Service Product Membership Package Voucher Prepaid Gift Card" at bounding box center [80, 270] width 66 height 16
select select "service"
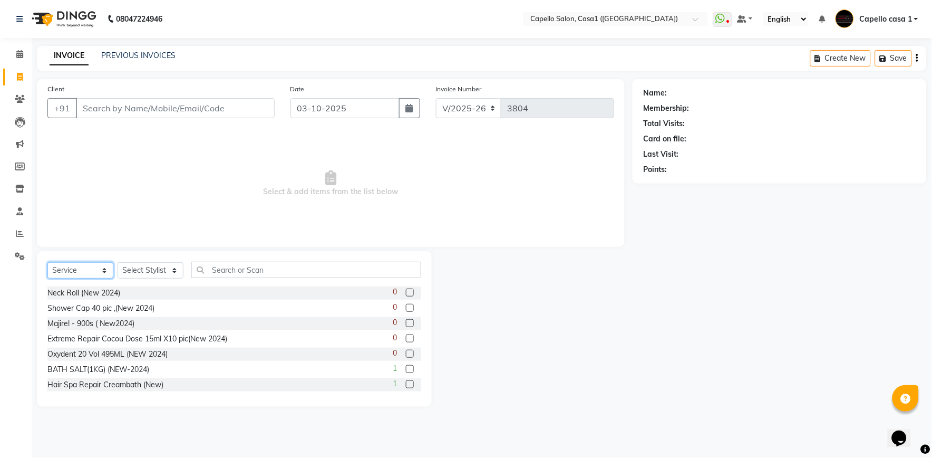
click at [47, 263] on select "Select Service Product Membership Package Voucher Prepaid Gift Card" at bounding box center [80, 270] width 66 height 16
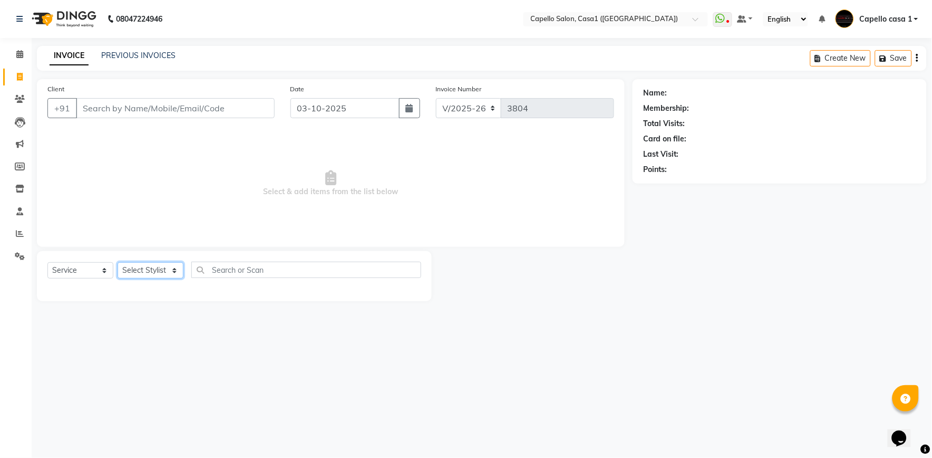
click at [141, 270] on select "Select Stylist [PERSON_NAME] ADMIN Akash Chawale Capello casa 1 [PERSON_NAME] M…" at bounding box center [151, 270] width 66 height 16
select select "59000"
click at [118, 263] on select "Select Stylist [PERSON_NAME] ADMIN Akash Chawale Capello casa 1 [PERSON_NAME] M…" at bounding box center [151, 270] width 66 height 16
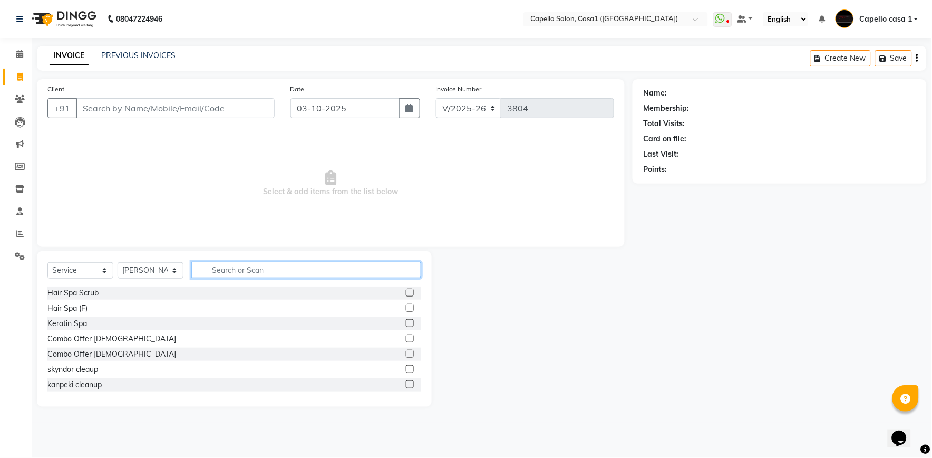
click at [231, 264] on input "text" at bounding box center [306, 269] width 230 height 16
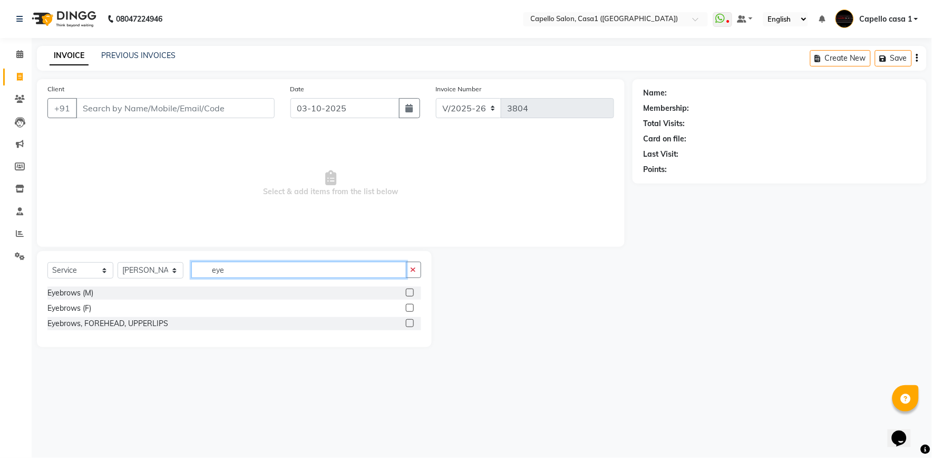
type input "eye"
click at [408, 309] on label at bounding box center [410, 308] width 8 height 8
click at [408, 309] on input "checkbox" at bounding box center [409, 308] width 7 height 7
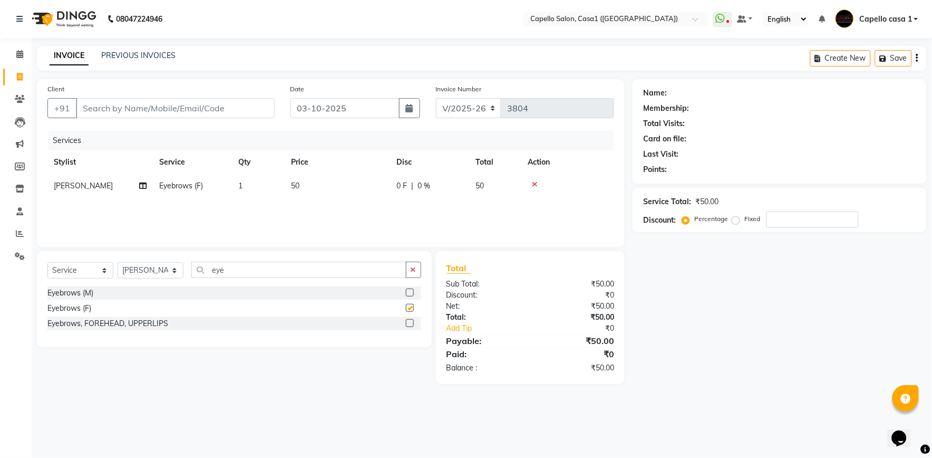
checkbox input "false"
click at [287, 266] on input "eye" at bounding box center [298, 269] width 215 height 16
type input "e"
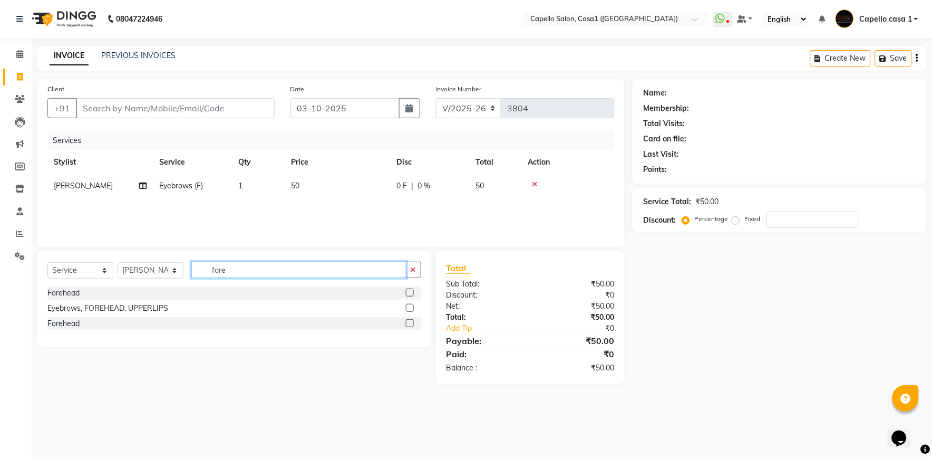
type input "fore"
click at [407, 290] on label at bounding box center [410, 292] width 8 height 8
click at [407, 290] on input "checkbox" at bounding box center [409, 292] width 7 height 7
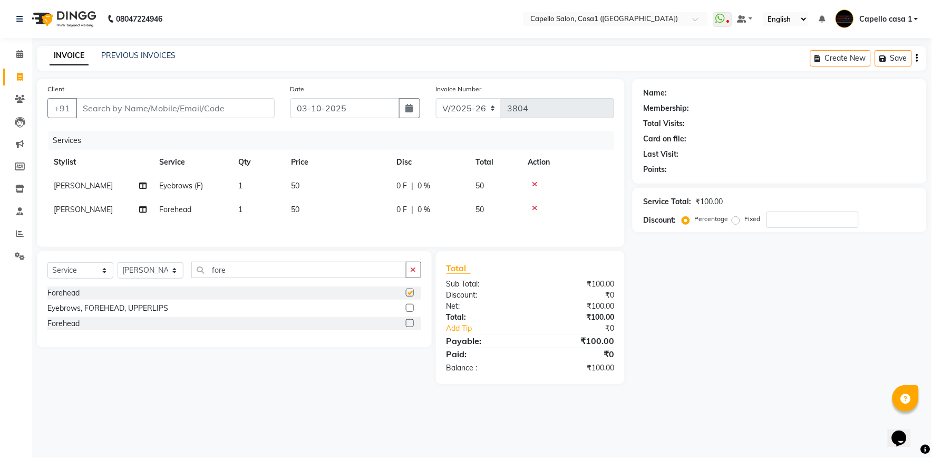
checkbox input "false"
click at [245, 275] on input "fore" at bounding box center [298, 269] width 215 height 16
type input "f"
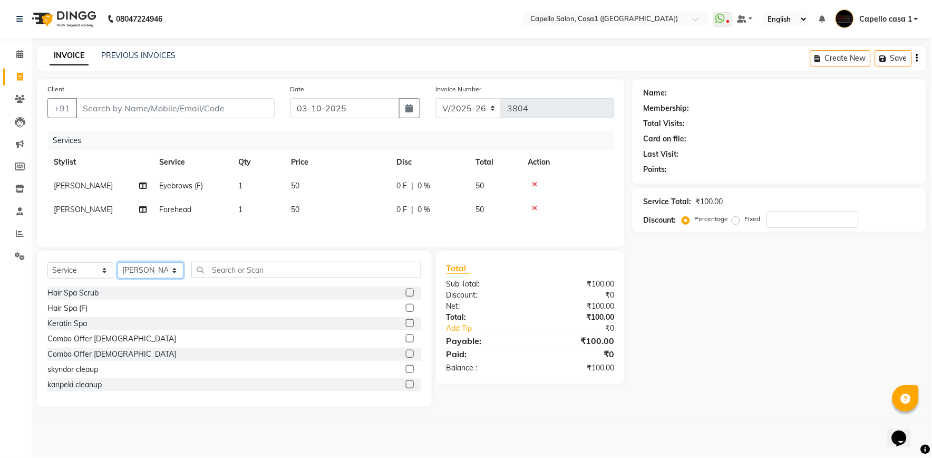
click at [154, 278] on select "Select Stylist [PERSON_NAME] ADMIN Akash Chawale Capello casa 1 [PERSON_NAME] M…" at bounding box center [151, 270] width 66 height 16
select select "53765"
click at [118, 265] on select "Select Stylist [PERSON_NAME] ADMIN Akash Chawale Capello casa 1 [PERSON_NAME] M…" at bounding box center [151, 270] width 66 height 16
click at [224, 275] on input "text" at bounding box center [306, 269] width 230 height 16
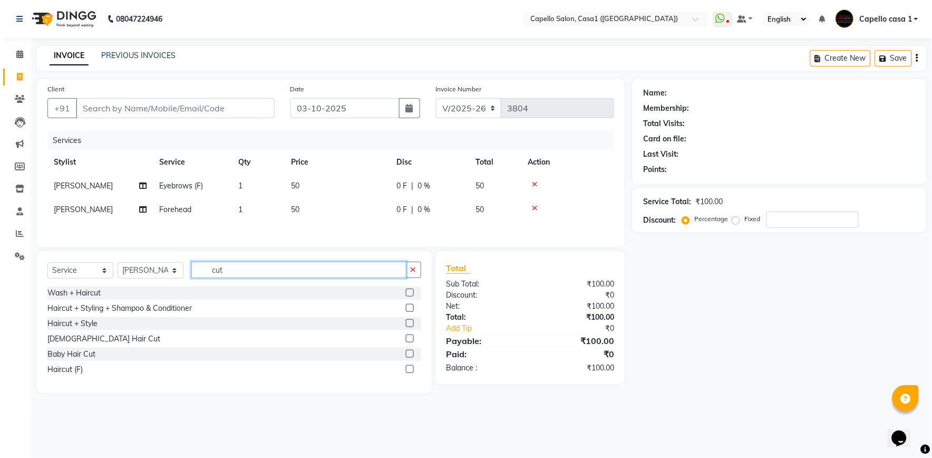
type input "cut"
click at [406, 307] on label at bounding box center [410, 308] width 8 height 8
click at [406, 307] on input "checkbox" at bounding box center [409, 308] width 7 height 7
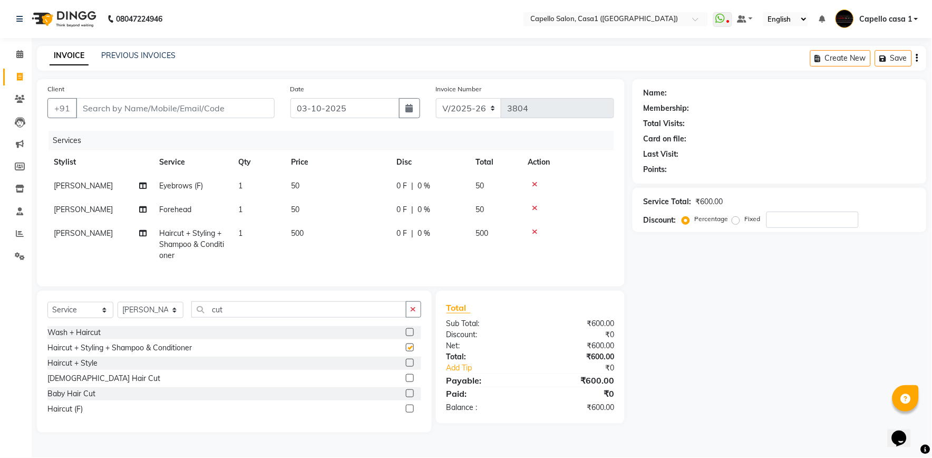
checkbox input "false"
click at [95, 103] on input "Client" at bounding box center [175, 108] width 199 height 20
type input "8"
type input "0"
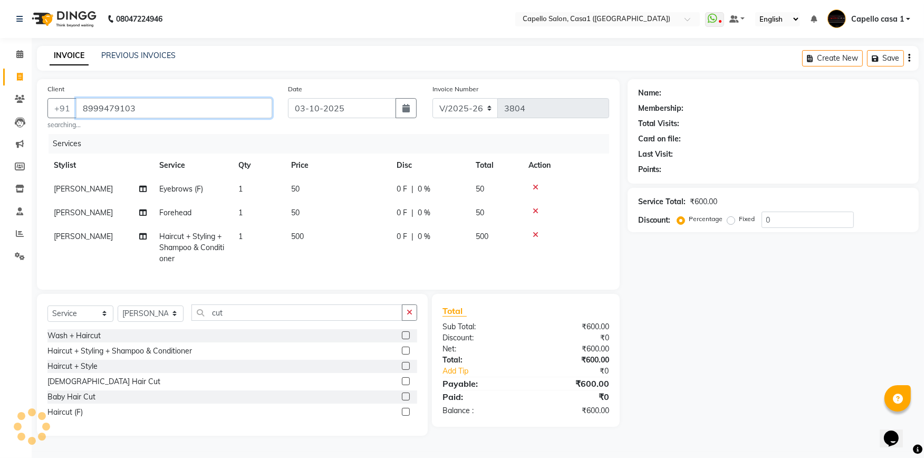
type input "8999479103"
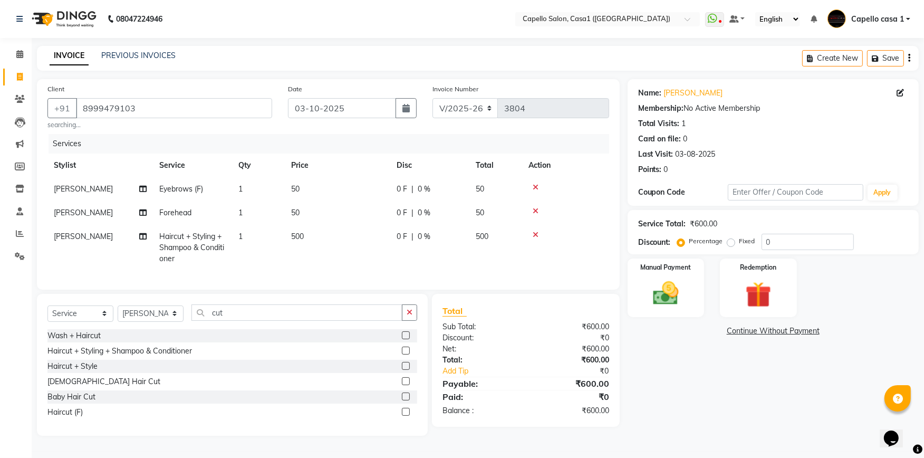
click at [577, 212] on div at bounding box center [565, 210] width 74 height 7
click at [666, 286] on img at bounding box center [665, 293] width 43 height 31
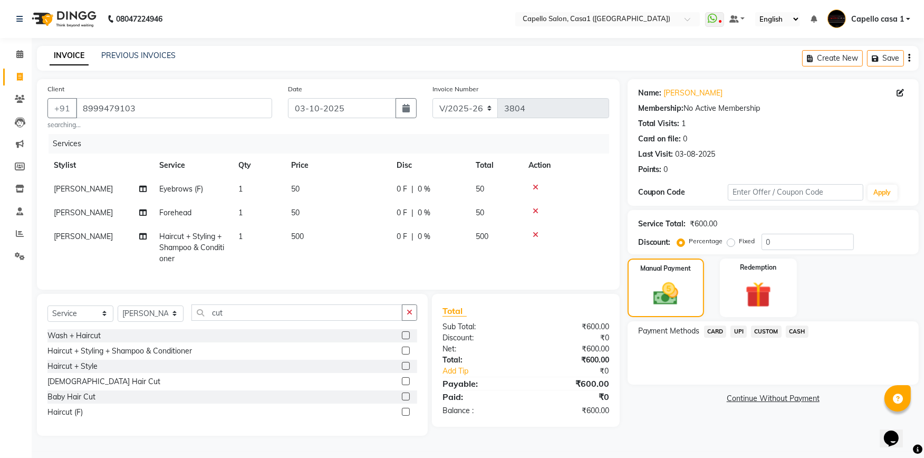
click at [736, 332] on span "UPI" at bounding box center [738, 331] width 16 height 12
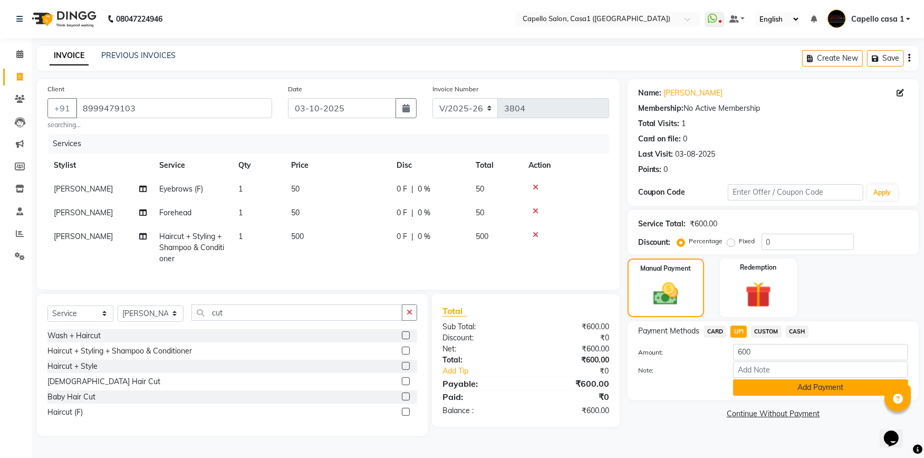
click at [783, 387] on button "Add Payment" at bounding box center [820, 387] width 175 height 16
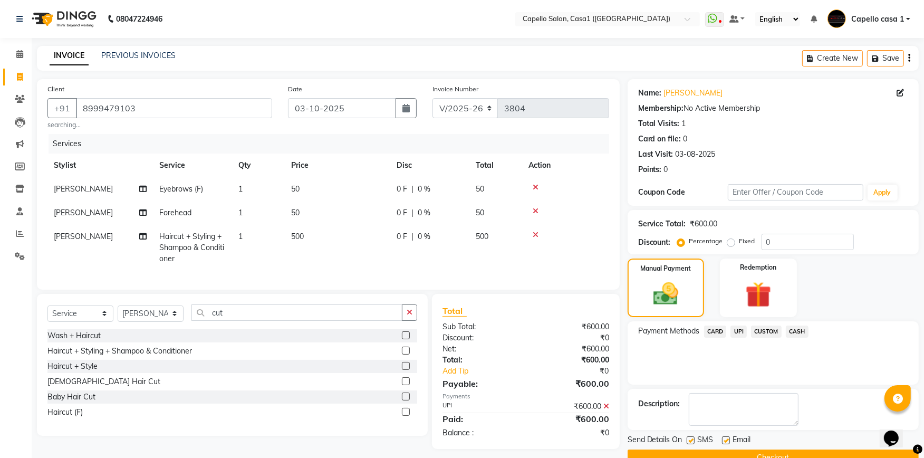
scroll to position [23, 0]
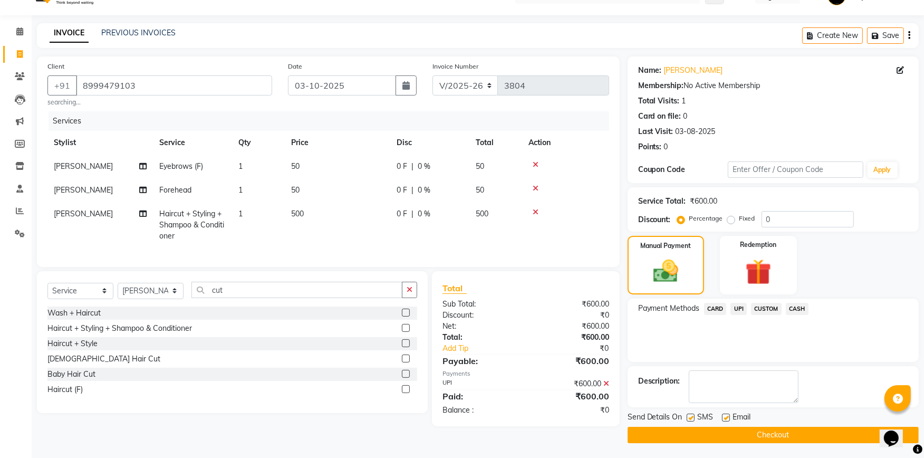
click at [774, 434] on button "Checkout" at bounding box center [772, 435] width 291 height 16
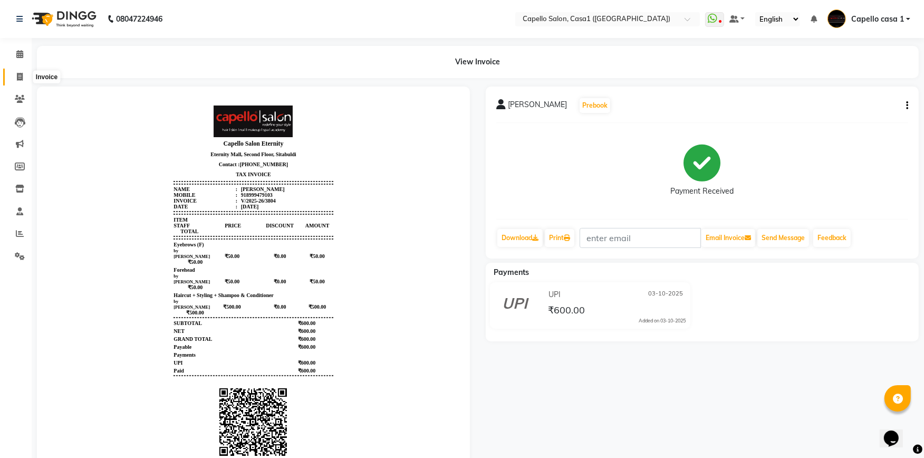
click at [17, 76] on icon at bounding box center [20, 77] width 6 height 8
select select "service"
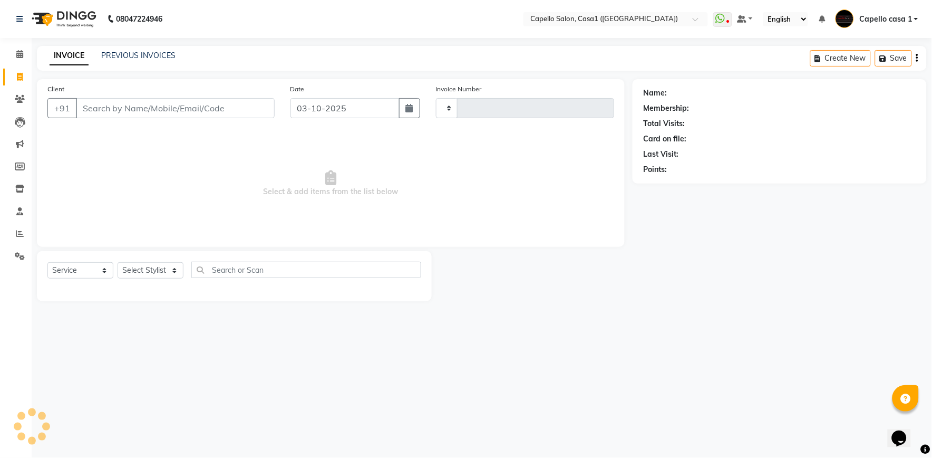
type input "3805"
select select "846"
click at [155, 267] on select "Select Stylist" at bounding box center [151, 270] width 66 height 16
click at [151, 266] on select "Select Stylist" at bounding box center [151, 270] width 66 height 16
select select "product"
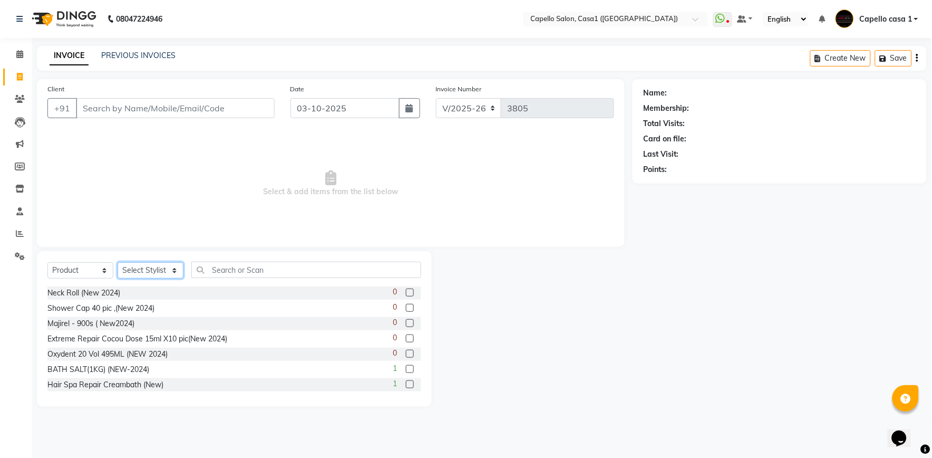
click at [149, 267] on select "Select Stylist [PERSON_NAME] ADMIN Akash Chawale Capello casa 1 [PERSON_NAME] M…" at bounding box center [151, 270] width 66 height 16
select select "14376"
click at [118, 263] on select "Select Stylist [PERSON_NAME] ADMIN Akash Chawale Capello casa 1 [PERSON_NAME] M…" at bounding box center [151, 270] width 66 height 16
click at [96, 273] on select "Select Service Product Membership Package Voucher Prepaid Gift Card" at bounding box center [80, 270] width 66 height 16
select select "service"
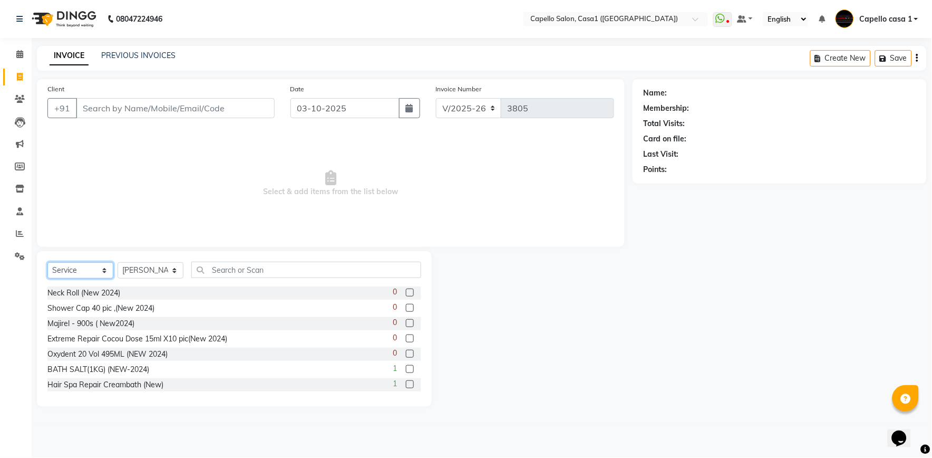
click at [47, 263] on select "Select Service Product Membership Package Voucher Prepaid Gift Card" at bounding box center [80, 270] width 66 height 16
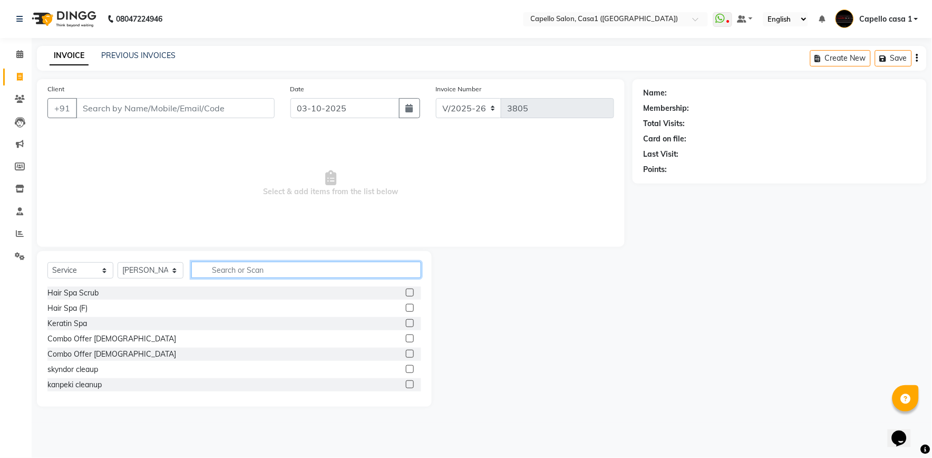
click at [212, 269] on input "text" at bounding box center [306, 269] width 230 height 16
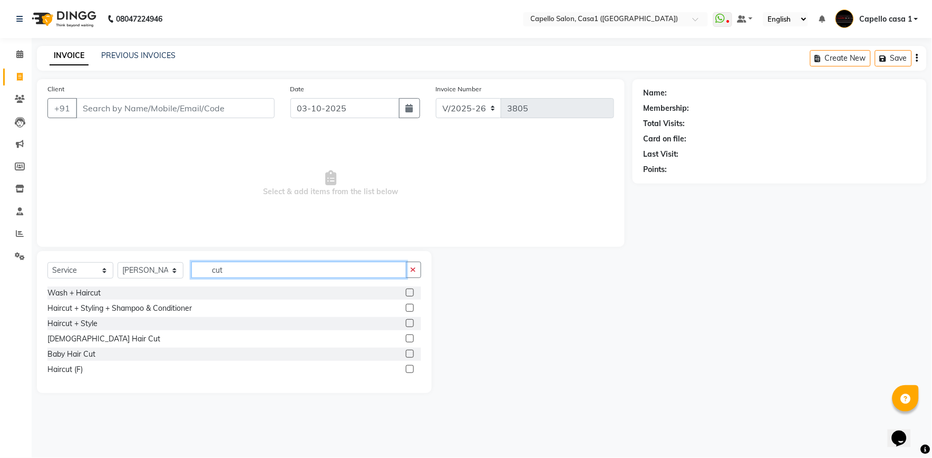
type input "cut"
click at [410, 306] on label at bounding box center [410, 308] width 8 height 8
click at [410, 306] on input "checkbox" at bounding box center [409, 308] width 7 height 7
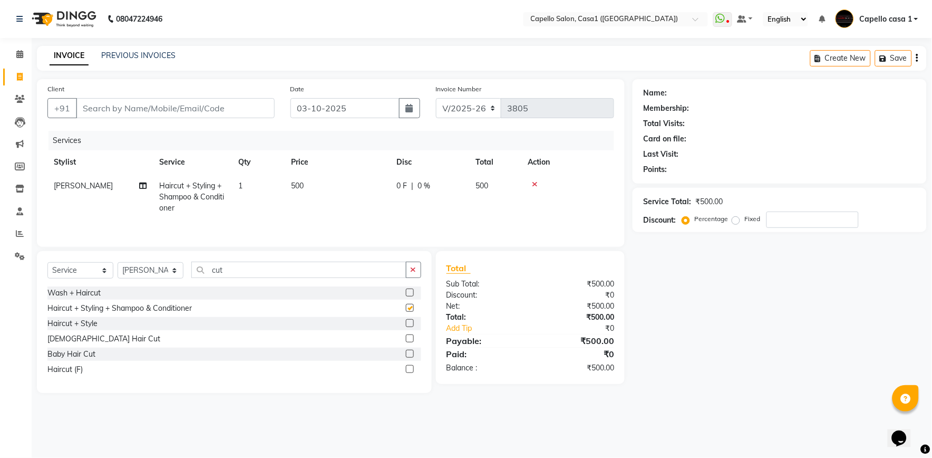
checkbox input "false"
click at [156, 267] on select "Select Stylist aayush ADMIN Akash Chawale Capello casa 1 Harsh Nagture Mukesh N…" at bounding box center [151, 270] width 66 height 16
select select "61599"
click at [118, 263] on select "Select Stylist aayush ADMIN Akash Chawale Capello casa 1 Harsh Nagture Mukesh N…" at bounding box center [151, 270] width 66 height 16
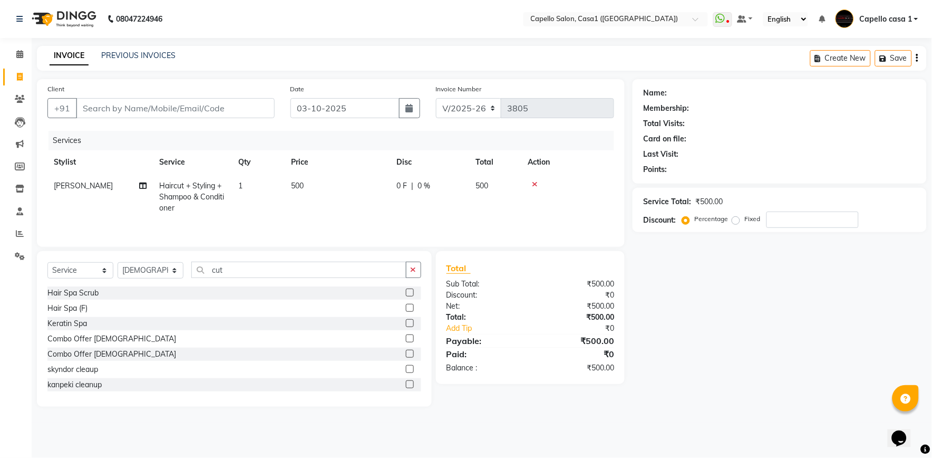
click at [236, 261] on div "Select Service Product Membership Package Voucher Prepaid Gift Card Select Styl…" at bounding box center [234, 329] width 395 height 156
click at [236, 272] on input "cut" at bounding box center [298, 269] width 215 height 16
type input "c"
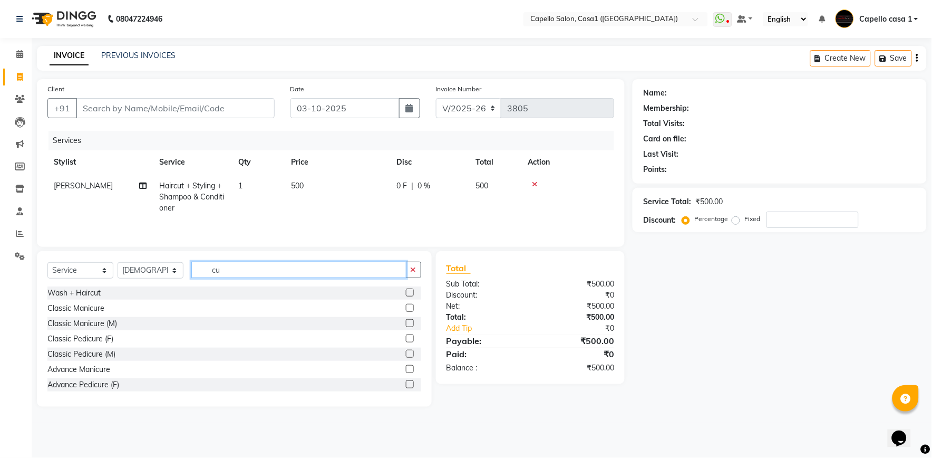
type input "cut"
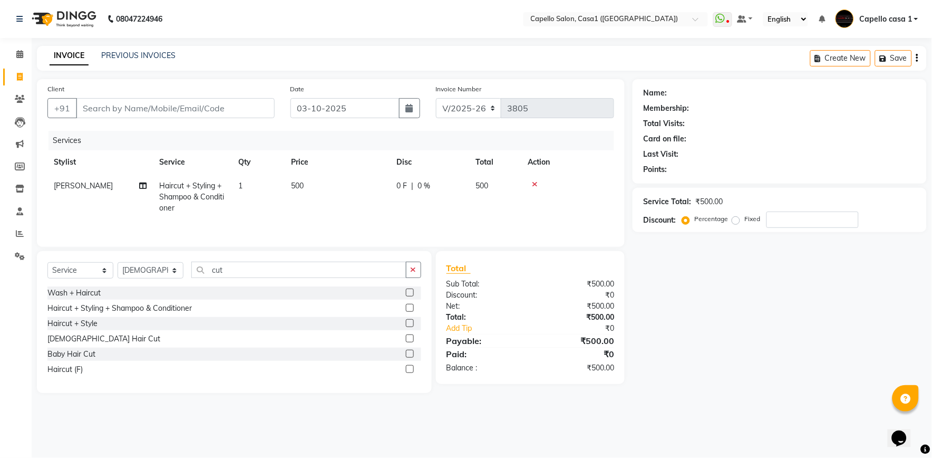
click at [411, 371] on label at bounding box center [410, 369] width 8 height 8
click at [411, 371] on input "checkbox" at bounding box center [409, 369] width 7 height 7
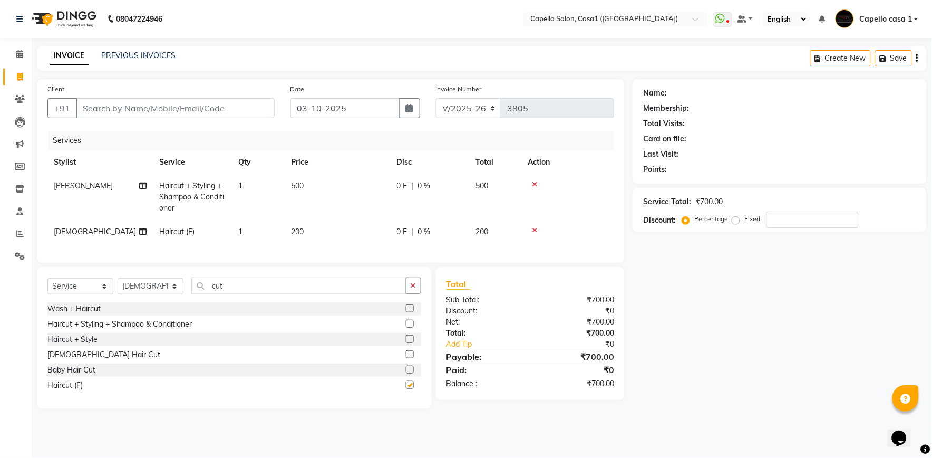
checkbox input "false"
click at [112, 105] on input "Client" at bounding box center [175, 108] width 199 height 20
click at [147, 294] on select "Select Stylist aayush ADMIN Akash Chawale Capello casa 1 Harsh Nagture Mukesh N…" at bounding box center [151, 286] width 66 height 16
select select "14395"
click at [118, 287] on select "Select Stylist aayush ADMIN Akash Chawale Capello casa 1 Harsh Nagture Mukesh N…" at bounding box center [151, 286] width 66 height 16
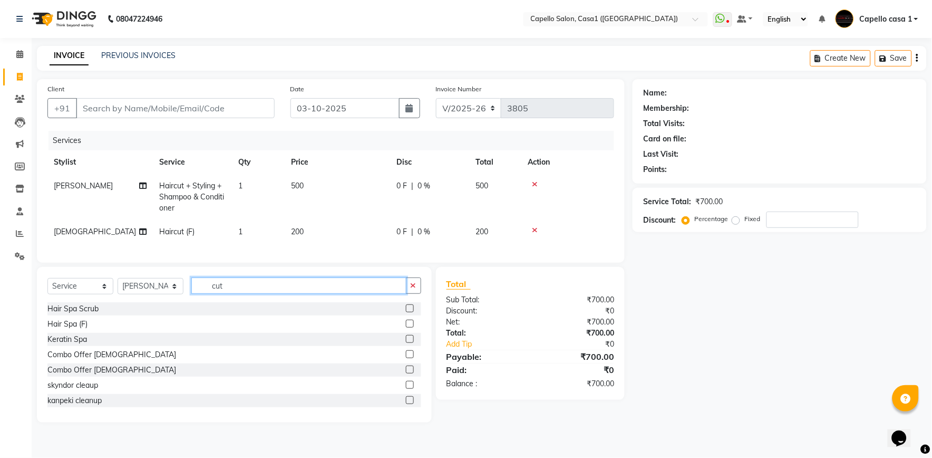
click at [236, 294] on input "cut" at bounding box center [298, 285] width 215 height 16
type input "c"
type input "cut"
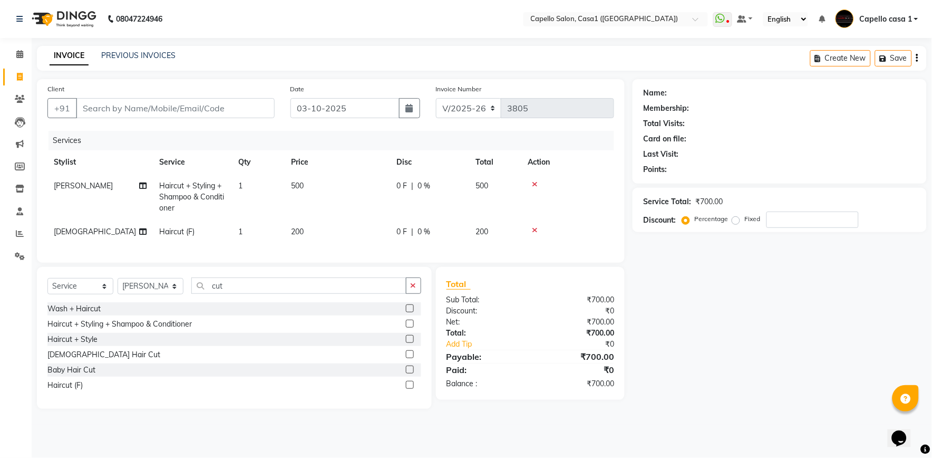
click at [410, 327] on label at bounding box center [410, 323] width 8 height 8
click at [410, 327] on input "checkbox" at bounding box center [409, 324] width 7 height 7
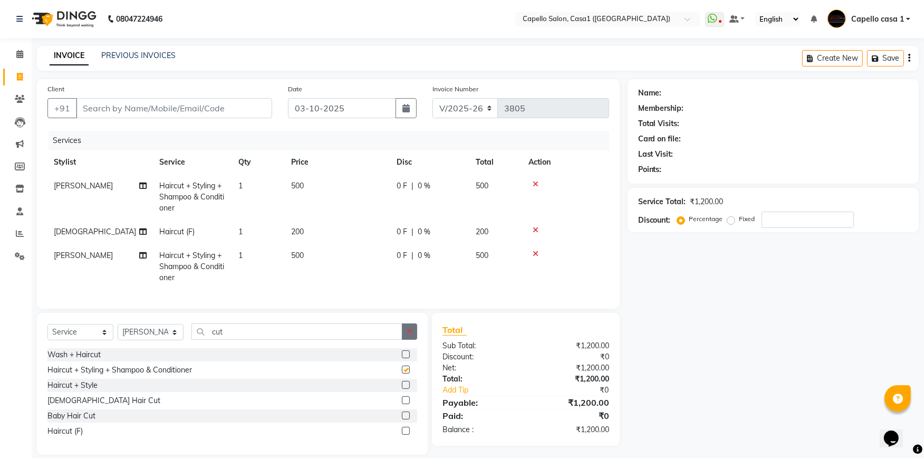
checkbox input "false"
click at [109, 114] on input "Client" at bounding box center [174, 108] width 196 height 20
click at [536, 254] on icon at bounding box center [535, 253] width 6 height 7
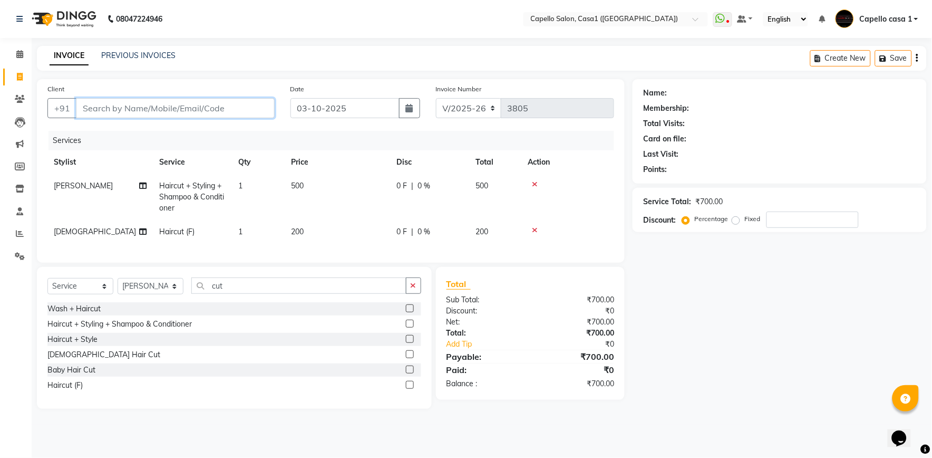
click at [131, 117] on input "Client" at bounding box center [175, 108] width 199 height 20
click at [533, 230] on icon at bounding box center [535, 229] width 6 height 7
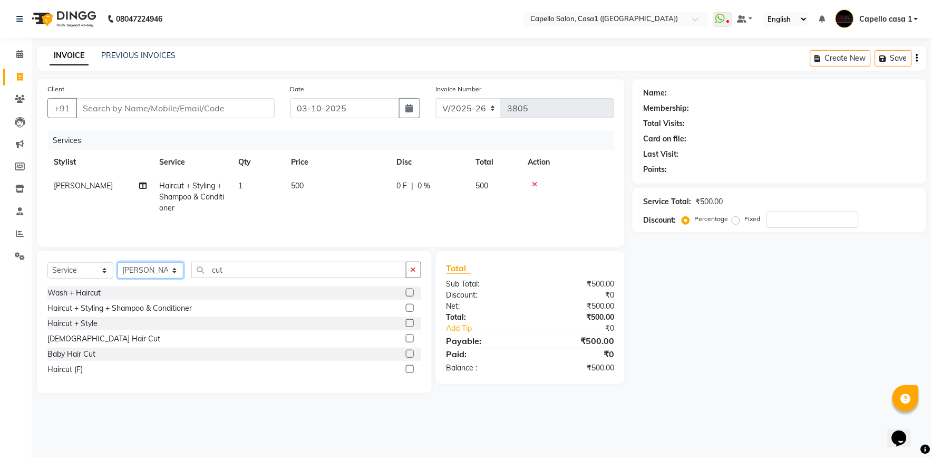
click at [159, 270] on select "Select Stylist aayush ADMIN Akash Chawale Capello casa 1 Harsh Nagture Mukesh N…" at bounding box center [151, 270] width 66 height 16
select select "61599"
click at [118, 263] on select "Select Stylist aayush ADMIN Akash Chawale Capello casa 1 Harsh Nagture Mukesh N…" at bounding box center [151, 270] width 66 height 16
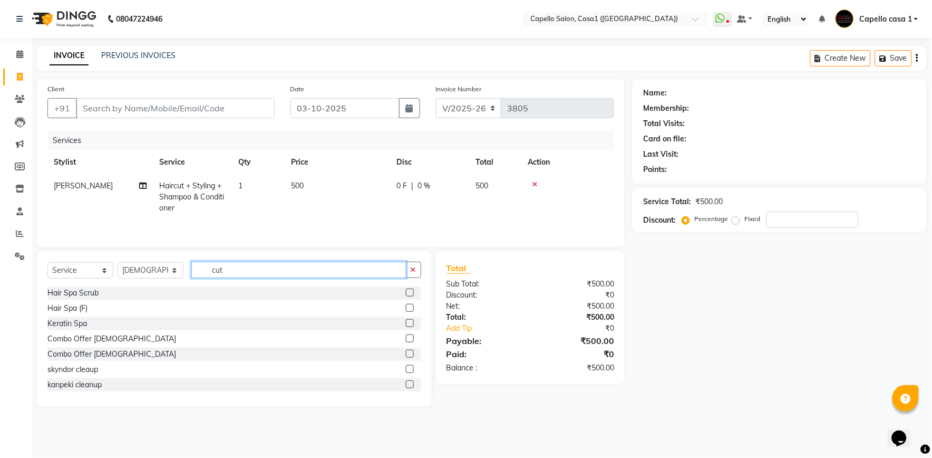
click at [246, 269] on input "cut" at bounding box center [298, 269] width 215 height 16
type input "c"
type input "cut"
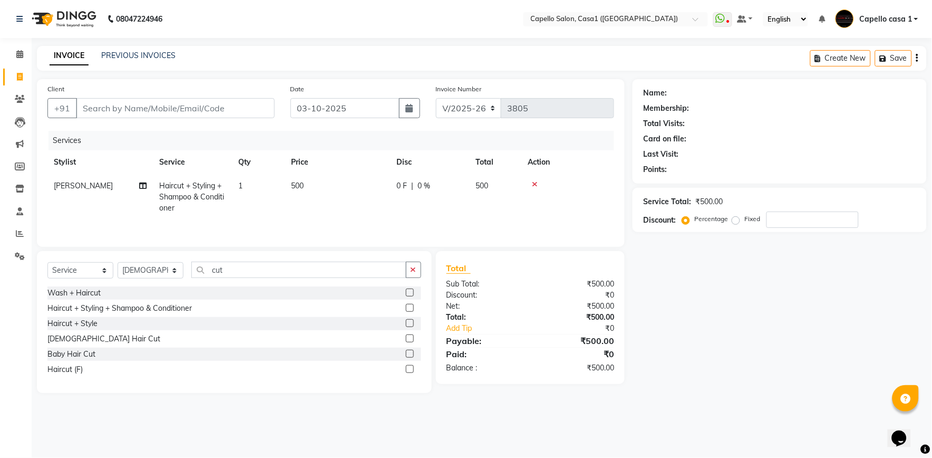
click at [407, 323] on label at bounding box center [410, 323] width 8 height 8
click at [407, 323] on input "checkbox" at bounding box center [409, 323] width 7 height 7
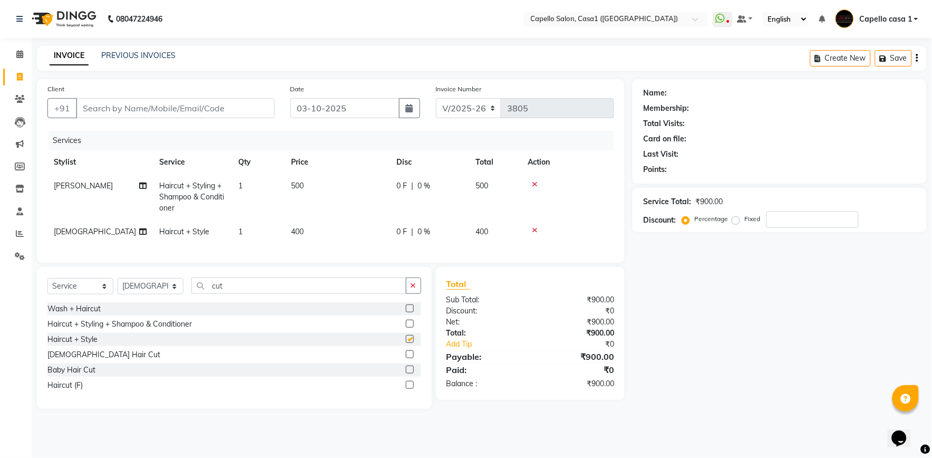
checkbox input "false"
click at [153, 109] on input "Client" at bounding box center [175, 108] width 199 height 20
type input "8"
type input "0"
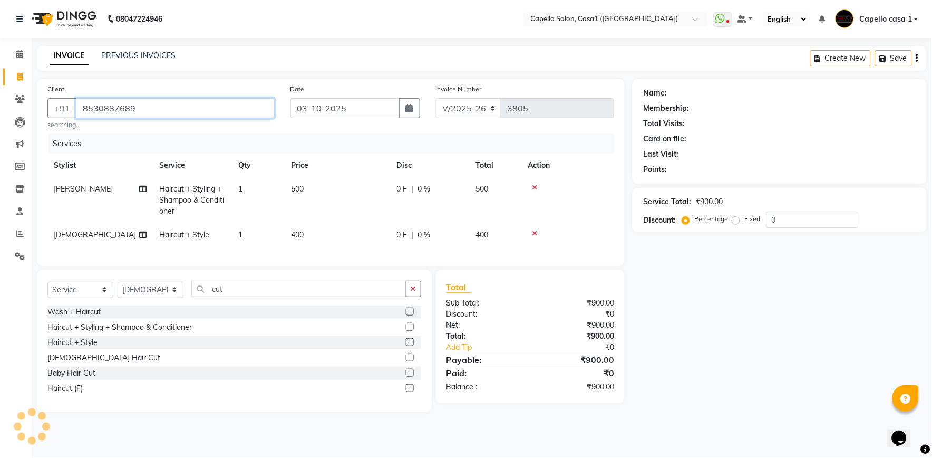
type input "8530887689"
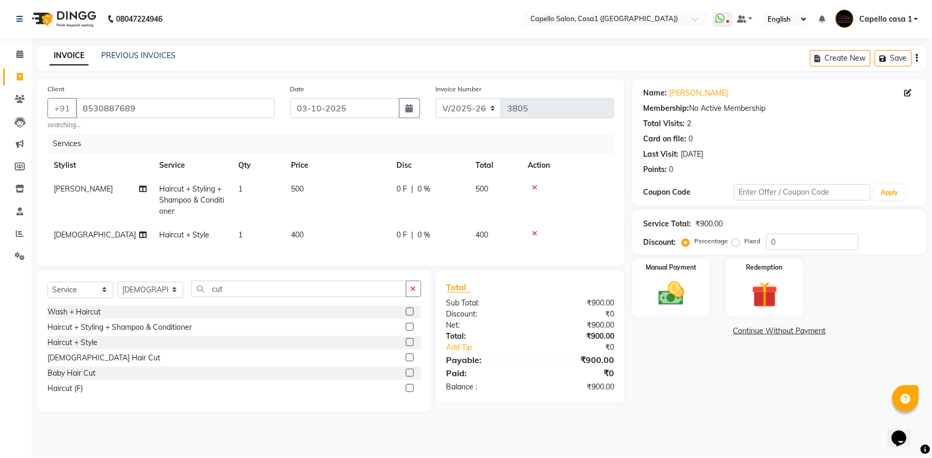
click at [594, 196] on td at bounding box center [568, 200] width 92 height 46
click at [678, 299] on img at bounding box center [672, 293] width 44 height 31
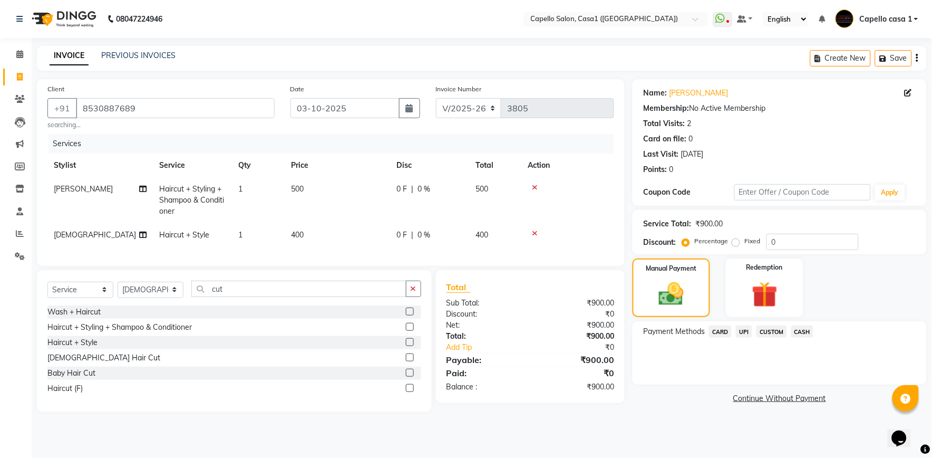
click at [748, 333] on span "UPI" at bounding box center [744, 331] width 16 height 12
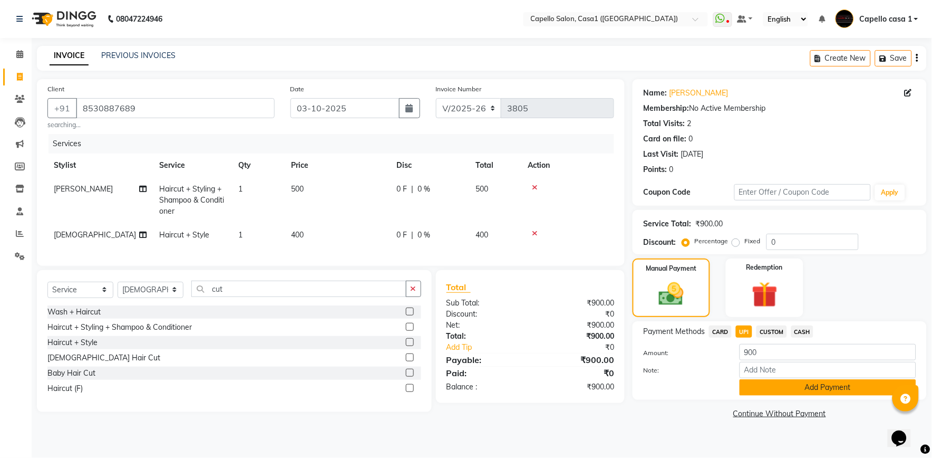
click at [770, 383] on button "Add Payment" at bounding box center [828, 387] width 177 height 16
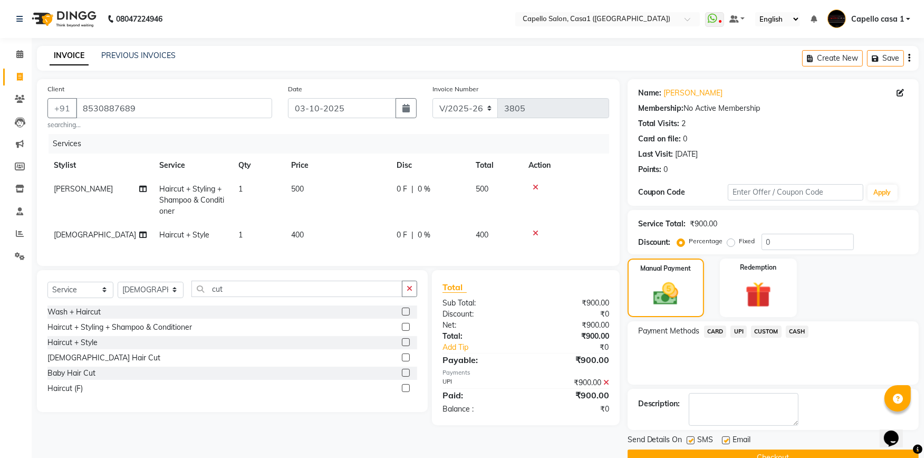
scroll to position [23, 0]
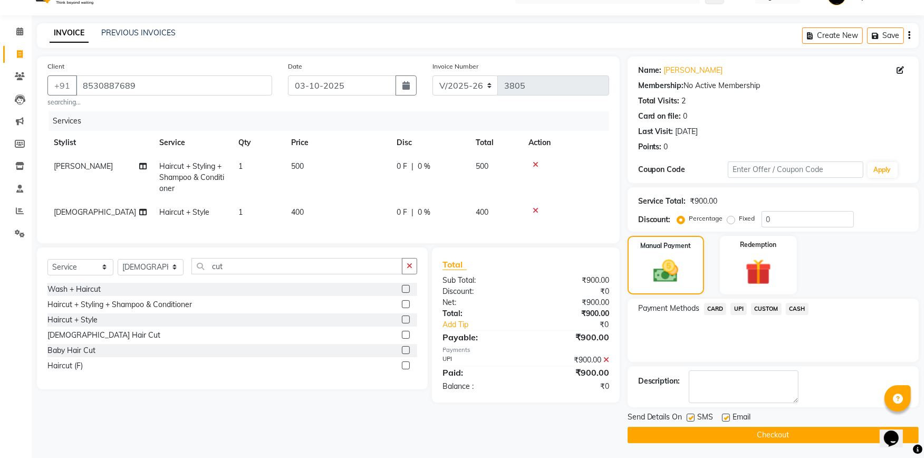
click at [778, 430] on button "Checkout" at bounding box center [772, 435] width 291 height 16
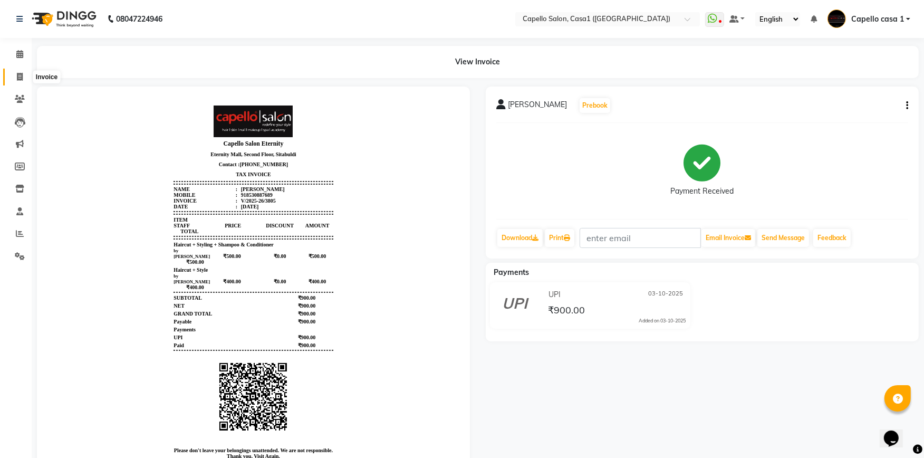
click at [17, 72] on span at bounding box center [20, 77] width 18 height 12
select select "service"
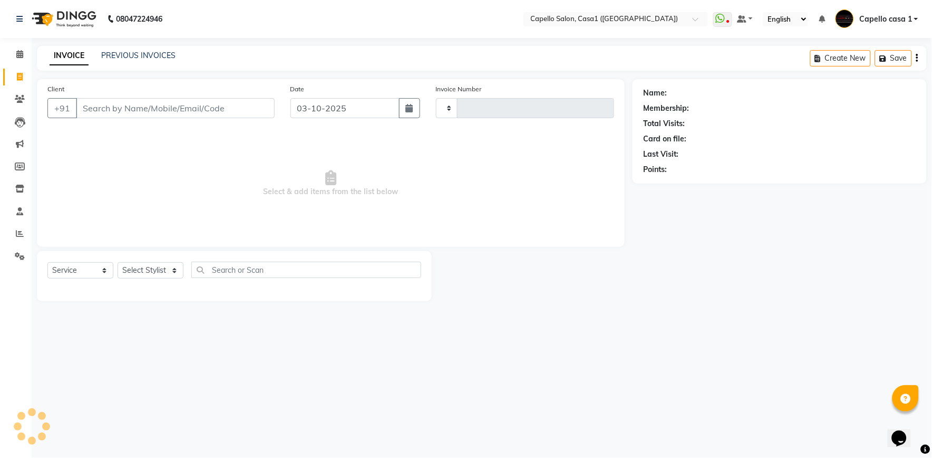
type input "3808"
select select "846"
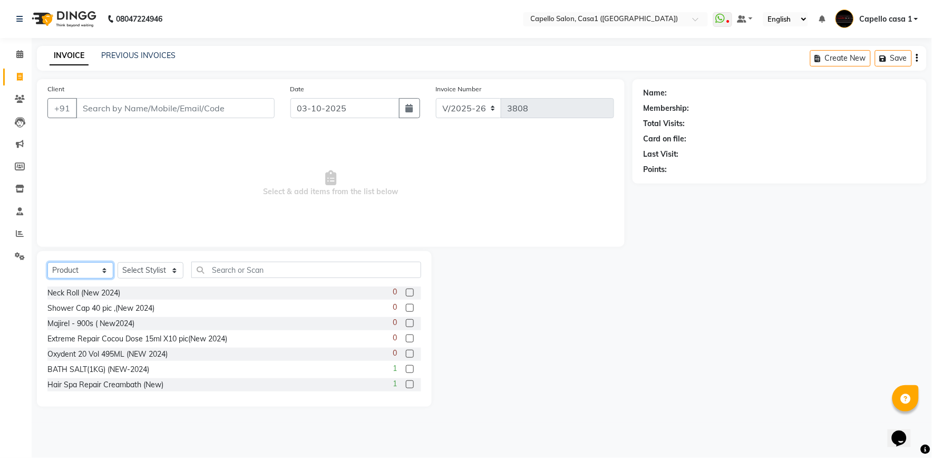
click at [82, 267] on select "Select Service Product Membership Package Voucher Prepaid Gift Card" at bounding box center [80, 270] width 66 height 16
select select "service"
click at [47, 263] on select "Select Service Product Membership Package Voucher Prepaid Gift Card" at bounding box center [80, 270] width 66 height 16
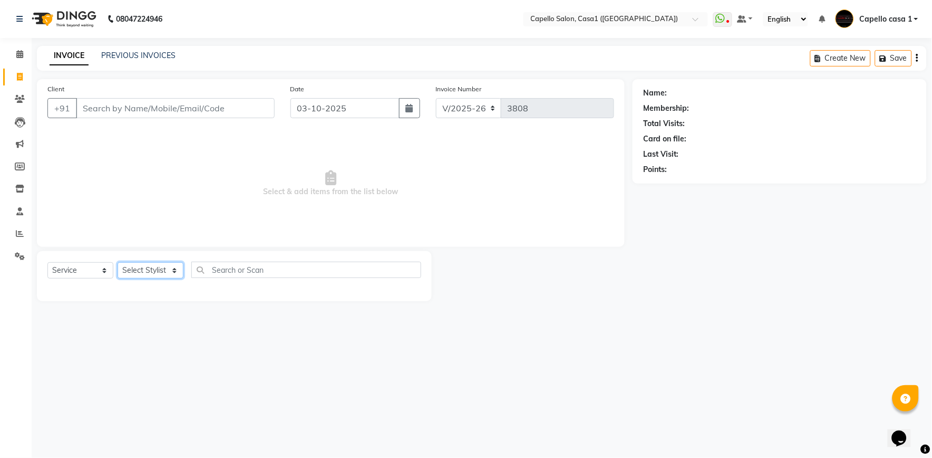
click at [153, 270] on select "Select Stylist aayush ADMIN Akash Chawale Capello casa 1 Harsh Nagture Mukesh N…" at bounding box center [151, 270] width 66 height 16
click at [235, 177] on span "Select & add items from the list below" at bounding box center [330, 183] width 567 height 105
click at [125, 270] on select "Select Stylist aayush ADMIN Akash Chawale Capello casa 1 Harsh Nagture Mukesh N…" at bounding box center [151, 270] width 66 height 16
click at [118, 263] on select "Select Stylist aayush ADMIN Akash Chawale Capello casa 1 Harsh Nagture Mukesh N…" at bounding box center [151, 270] width 66 height 16
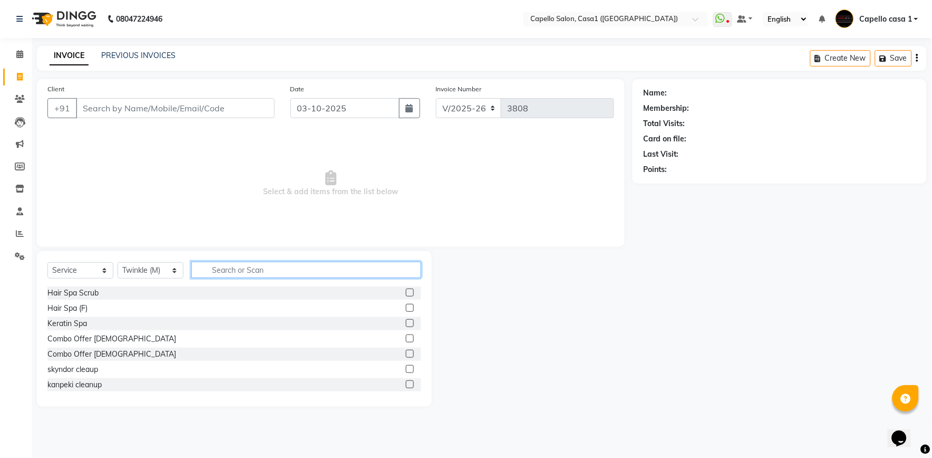
click at [224, 264] on input "text" at bounding box center [306, 269] width 230 height 16
click at [167, 269] on select "Select Stylist aayush ADMIN Akash Chawale Capello casa 1 Harsh Nagture Mukesh N…" at bounding box center [151, 270] width 66 height 16
select select "61599"
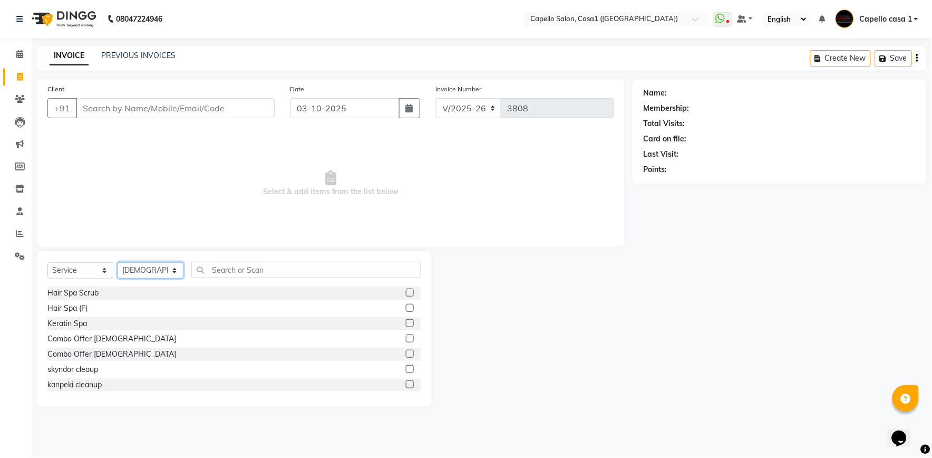
click at [118, 263] on select "Select Stylist aayush ADMIN Akash Chawale Capello casa 1 Harsh Nagture Mukesh N…" at bounding box center [151, 270] width 66 height 16
click at [236, 269] on input "text" at bounding box center [306, 269] width 230 height 16
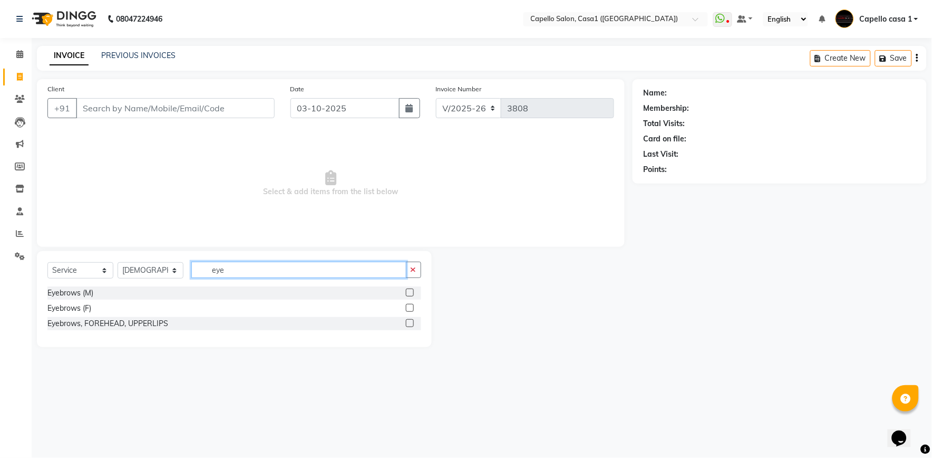
type input "eye"
click at [409, 322] on label at bounding box center [410, 323] width 8 height 8
click at [409, 322] on input "checkbox" at bounding box center [409, 323] width 7 height 7
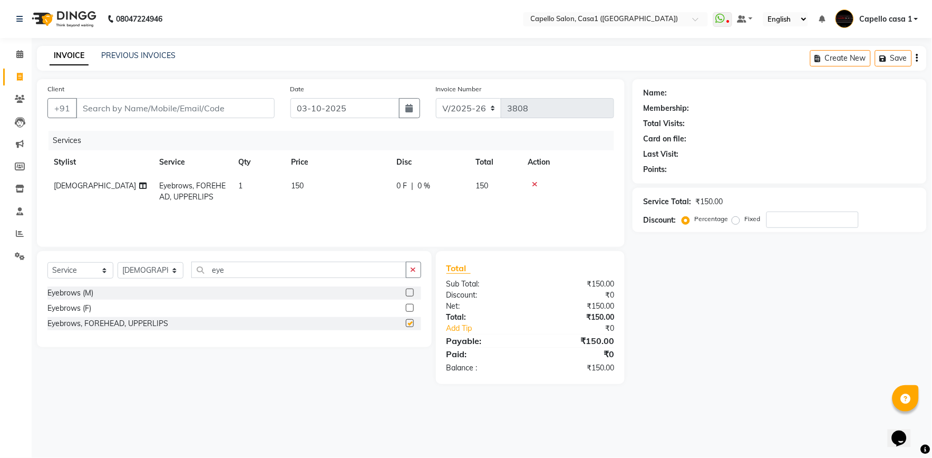
checkbox input "false"
click at [109, 105] on input "Client" at bounding box center [175, 108] width 199 height 20
type input "c"
type input "0"
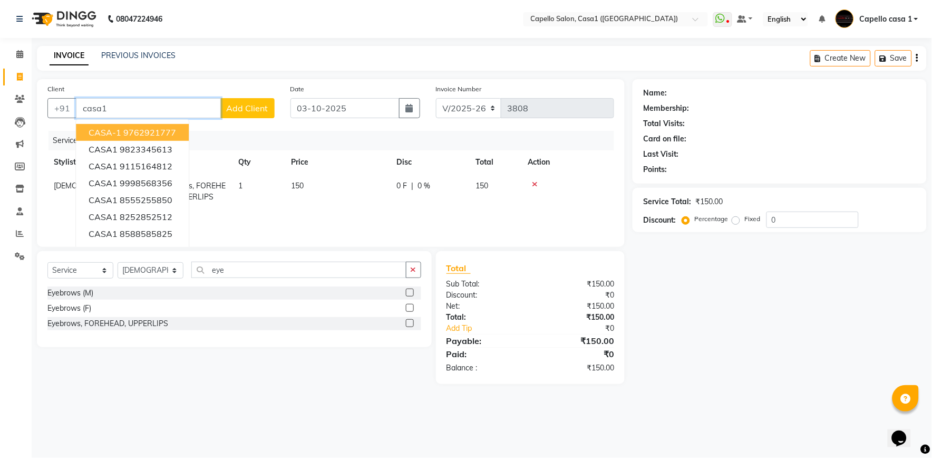
click at [140, 134] on ngb-highlight "9762921777" at bounding box center [149, 132] width 53 height 11
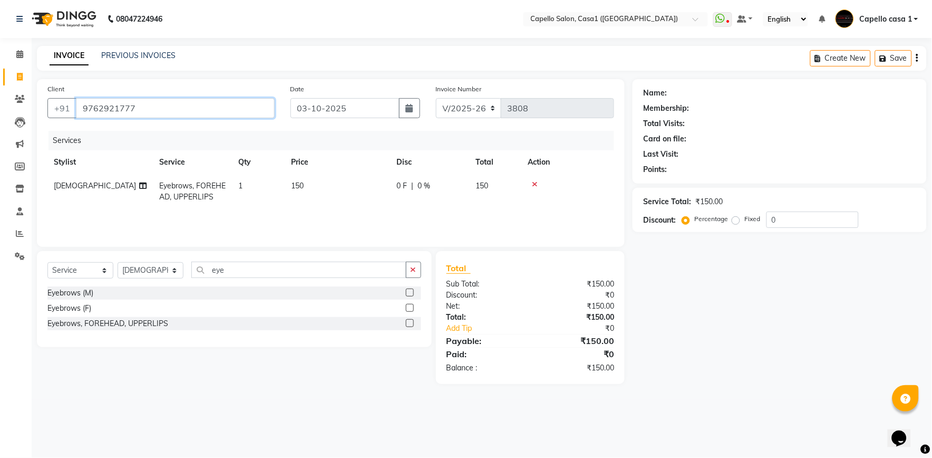
type input "9762921777"
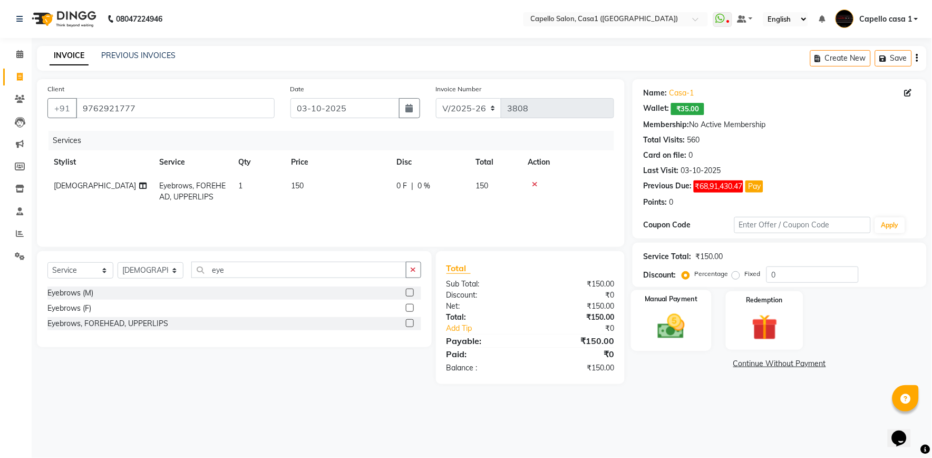
click at [668, 324] on img at bounding box center [672, 326] width 44 height 31
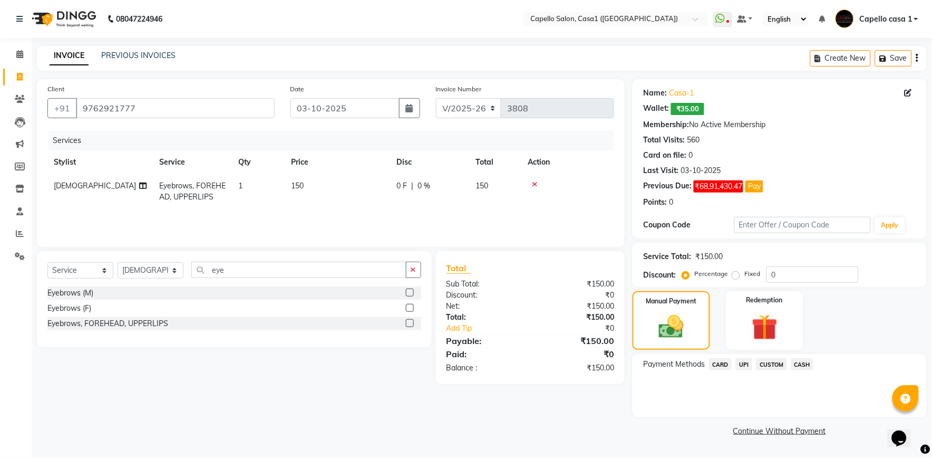
click at [747, 368] on span "UPI" at bounding box center [744, 364] width 16 height 12
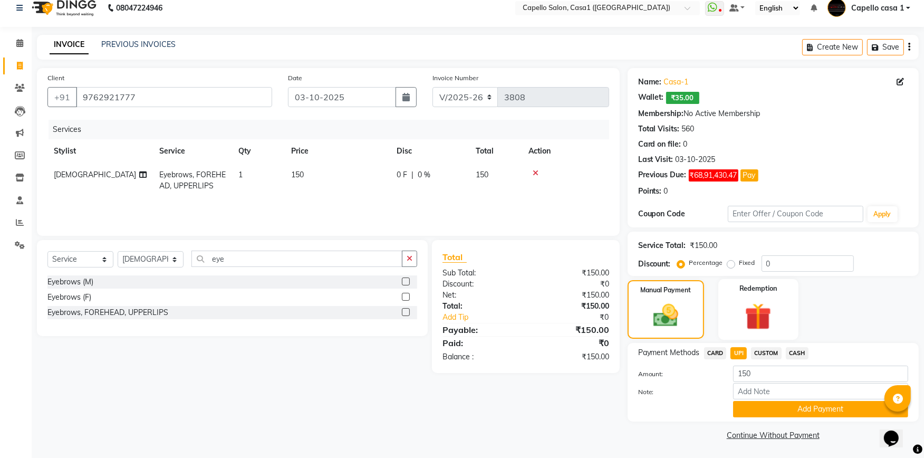
scroll to position [12, 0]
click at [817, 406] on button "Add Payment" at bounding box center [820, 408] width 175 height 16
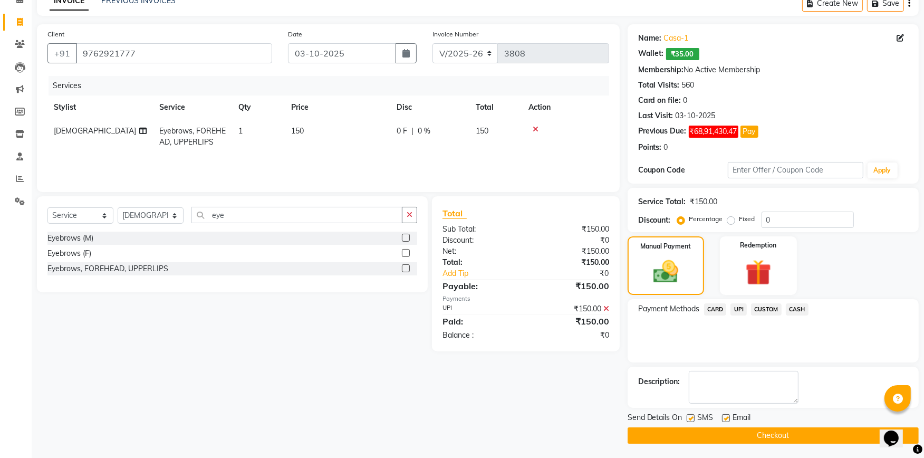
scroll to position [55, 0]
click at [768, 432] on button "Checkout" at bounding box center [772, 435] width 291 height 16
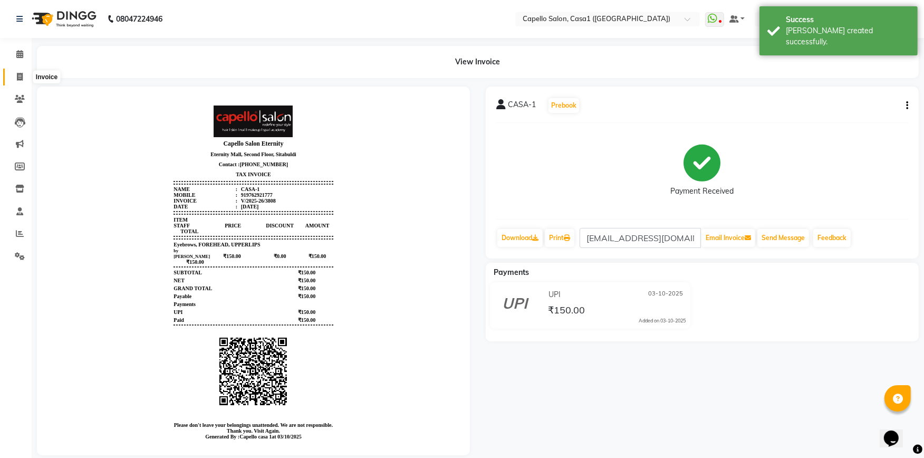
click at [22, 75] on icon at bounding box center [20, 77] width 6 height 8
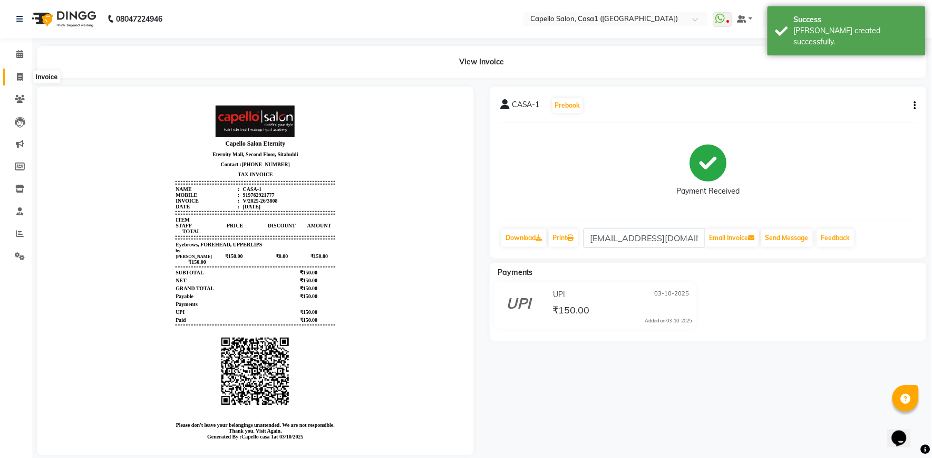
select select "846"
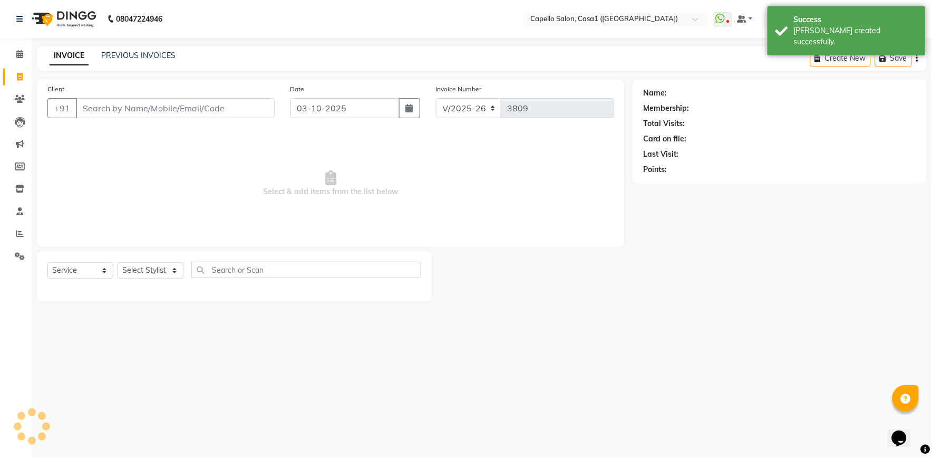
select select "product"
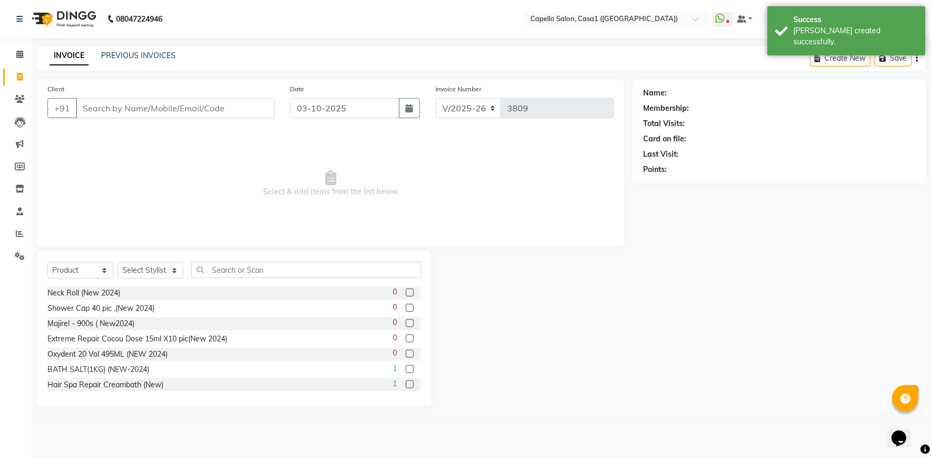
click at [159, 114] on input "Client" at bounding box center [175, 108] width 199 height 20
type input "h"
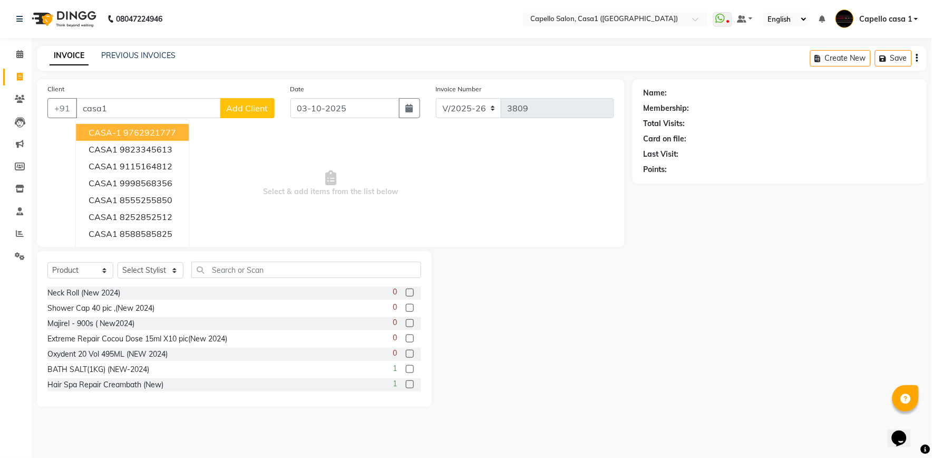
click at [160, 130] on ngb-highlight "9762921777" at bounding box center [149, 132] width 53 height 11
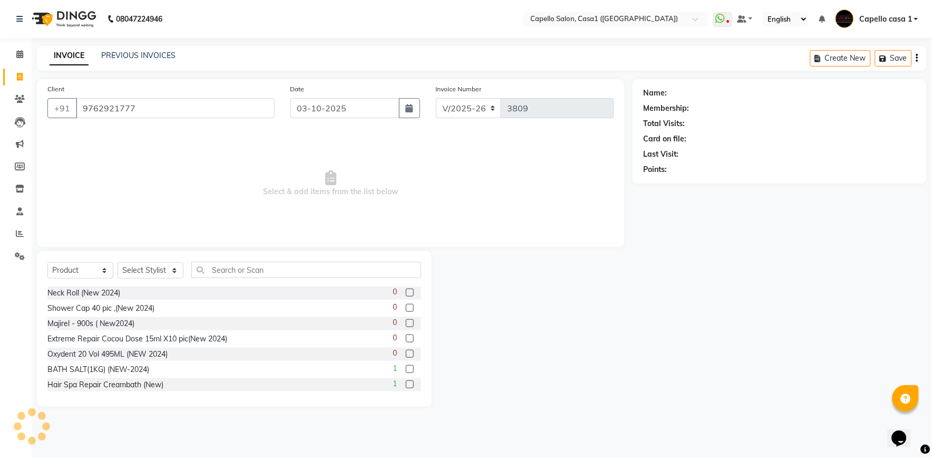
type input "9762921777"
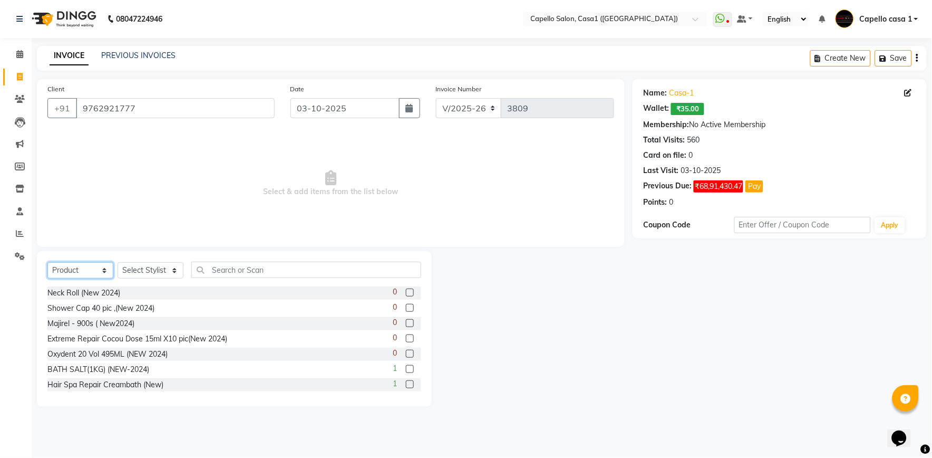
drag, startPoint x: 81, startPoint y: 270, endPoint x: 81, endPoint y: 280, distance: 10.5
click at [81, 270] on select "Select Service Product Membership Package Voucher Prepaid Gift Card" at bounding box center [80, 270] width 66 height 16
select select "service"
click at [47, 263] on select "Select Service Product Membership Package Voucher Prepaid Gift Card" at bounding box center [80, 270] width 66 height 16
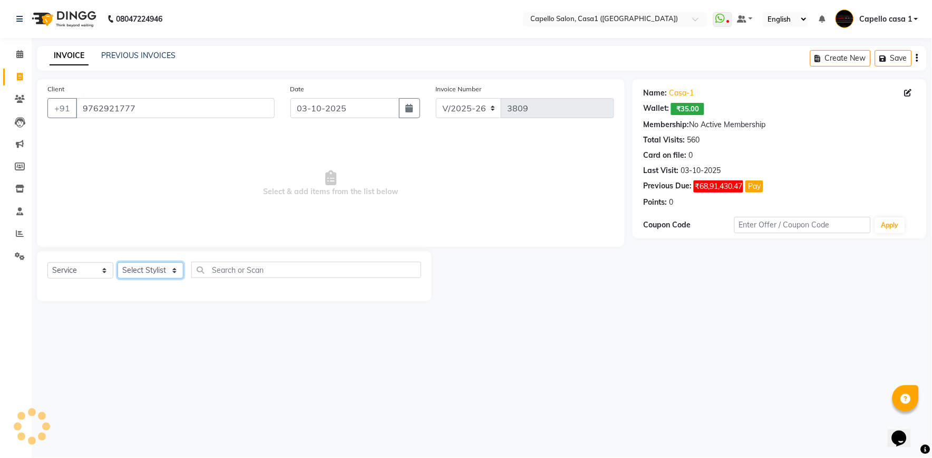
click at [148, 273] on select "Select Stylist aayush ADMIN Akash Chawale Capello casa 1 Harsh Nagture Mukesh N…" at bounding box center [151, 270] width 66 height 16
select select "53765"
click at [118, 263] on select "Select Stylist aayush ADMIN Akash Chawale Capello casa 1 Harsh Nagture Mukesh N…" at bounding box center [151, 270] width 66 height 16
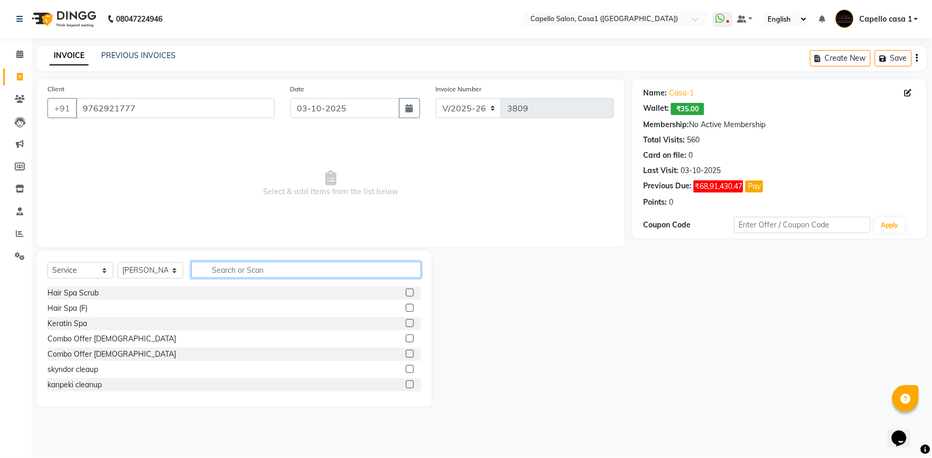
click at [209, 272] on input "text" at bounding box center [306, 269] width 230 height 16
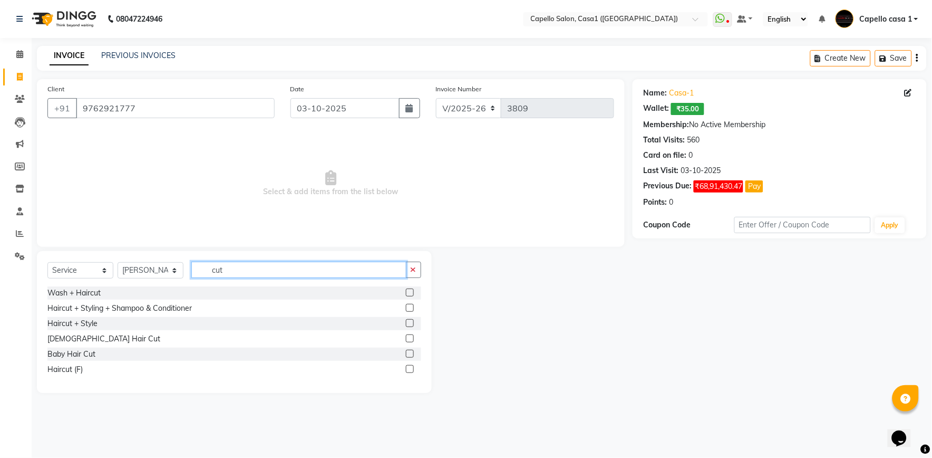
type input "cut"
click at [406, 367] on label at bounding box center [410, 369] width 8 height 8
click at [406, 367] on input "checkbox" at bounding box center [409, 369] width 7 height 7
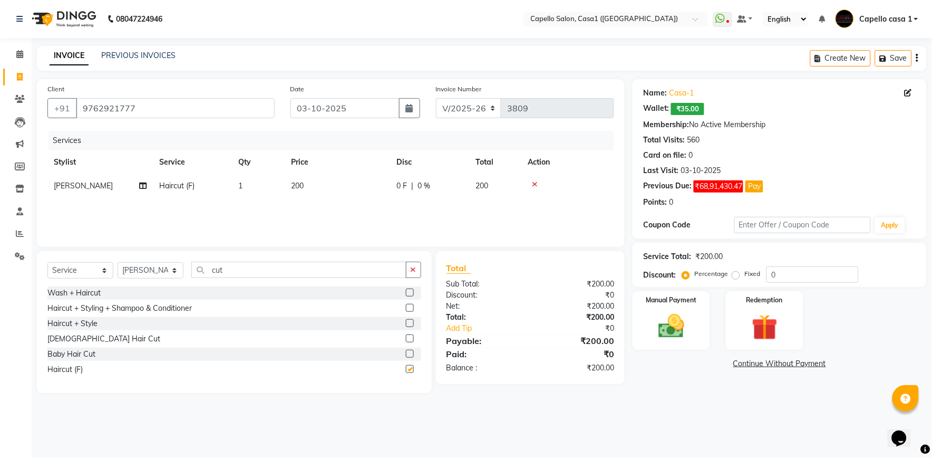
checkbox input "false"
click at [297, 188] on span "200" at bounding box center [297, 185] width 13 height 9
select select "53765"
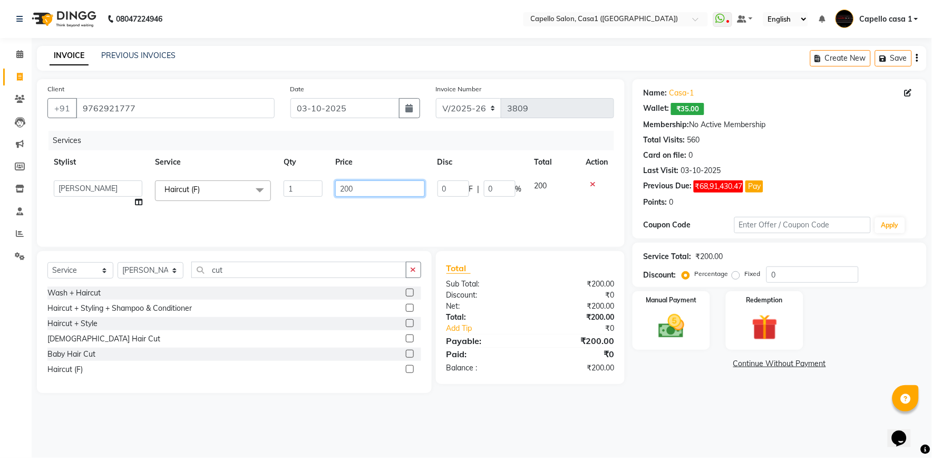
click at [350, 191] on input "200" at bounding box center [379, 188] width 89 height 16
type input "300"
click at [305, 211] on div "Services Stylist Service Qty Price Disc Total Action aayush ADMIN Akash Chawale…" at bounding box center [330, 183] width 567 height 105
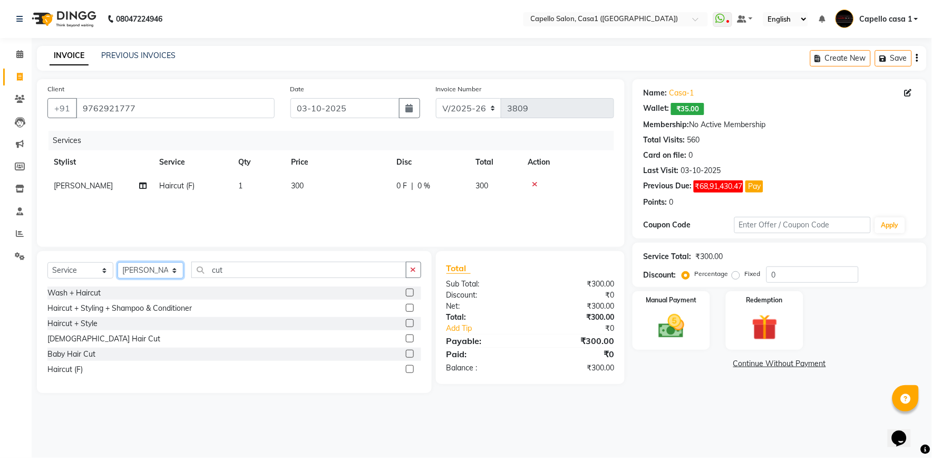
click at [151, 268] on select "Select Stylist aayush ADMIN Akash Chawale Capello casa 1 Harsh Nagture Mukesh N…" at bounding box center [151, 270] width 66 height 16
select select "92435"
click at [118, 263] on select "Select Stylist aayush ADMIN Akash Chawale Capello casa 1 Harsh Nagture Mukesh N…" at bounding box center [151, 270] width 66 height 16
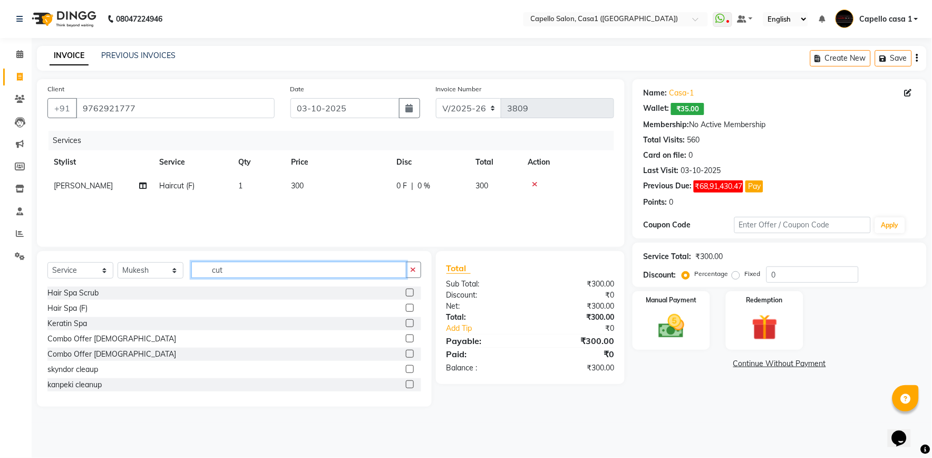
click at [245, 267] on input "cut" at bounding box center [298, 269] width 215 height 16
type input "c"
type input "cut"
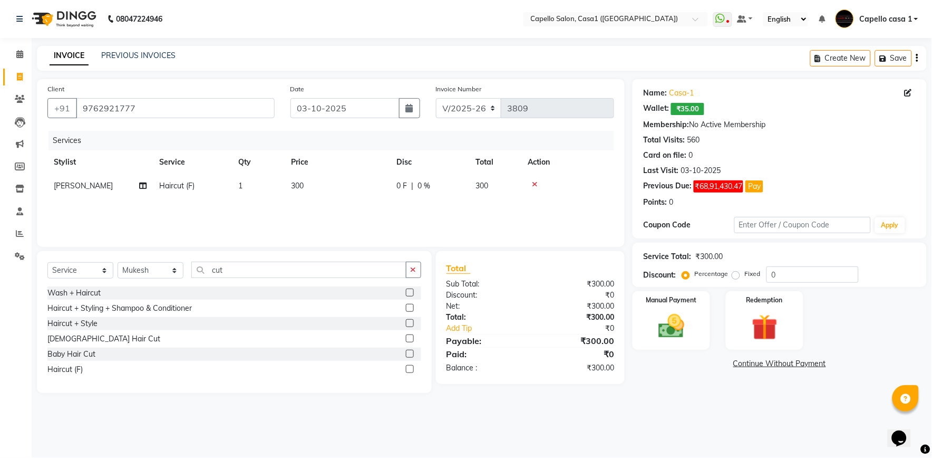
click at [409, 340] on label at bounding box center [410, 338] width 8 height 8
click at [409, 340] on input "checkbox" at bounding box center [409, 338] width 7 height 7
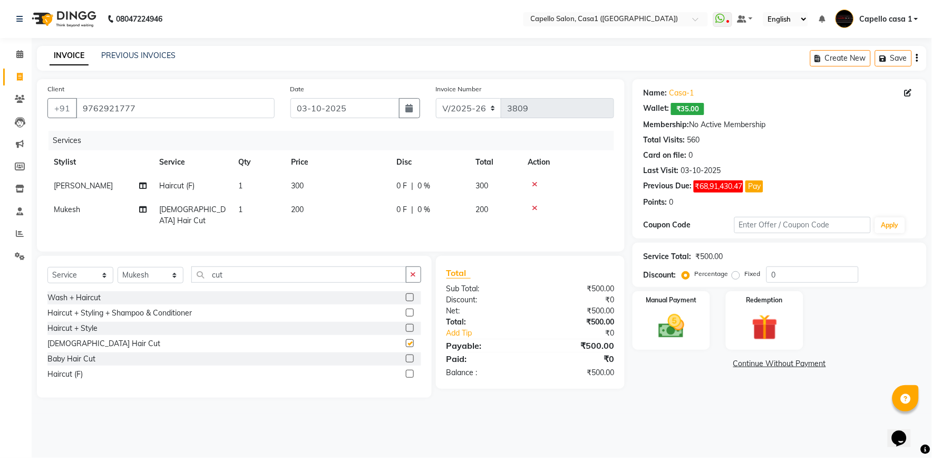
checkbox input "false"
click at [272, 277] on input "cut" at bounding box center [298, 274] width 215 height 16
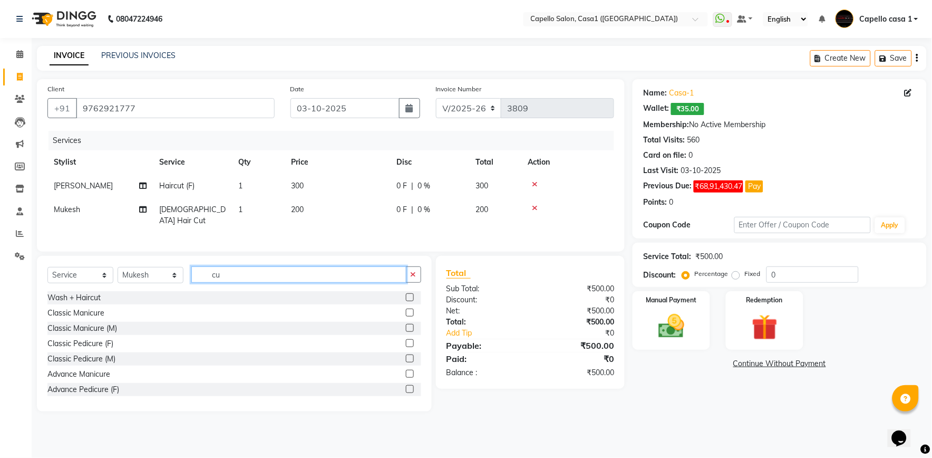
type input "c"
type input "bear"
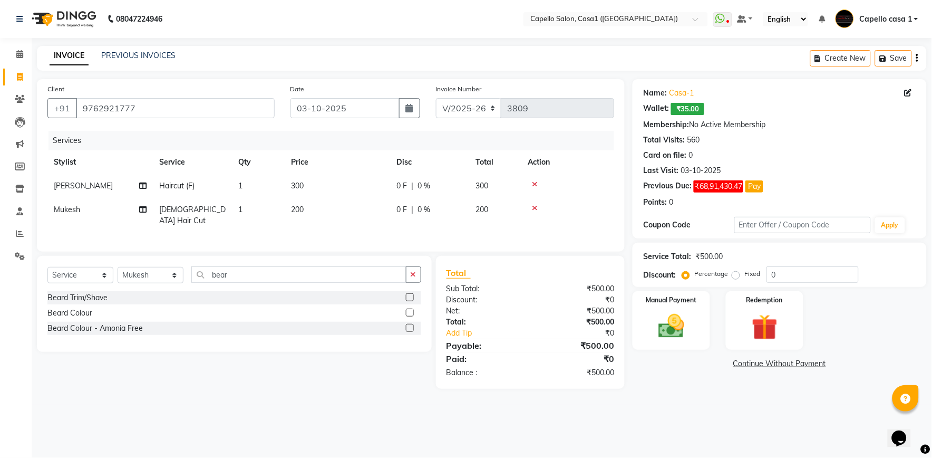
click at [410, 293] on label at bounding box center [410, 297] width 8 height 8
click at [410, 294] on input "checkbox" at bounding box center [409, 297] width 7 height 7
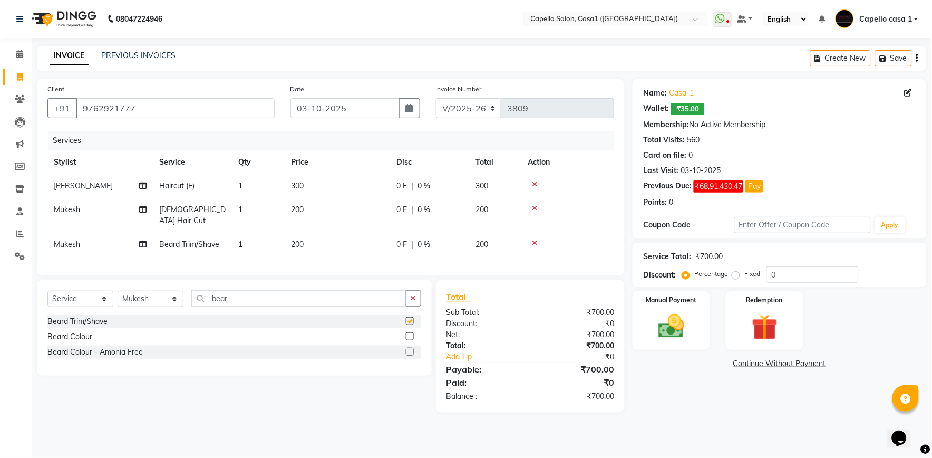
checkbox input "false"
click at [676, 322] on img at bounding box center [672, 326] width 44 height 31
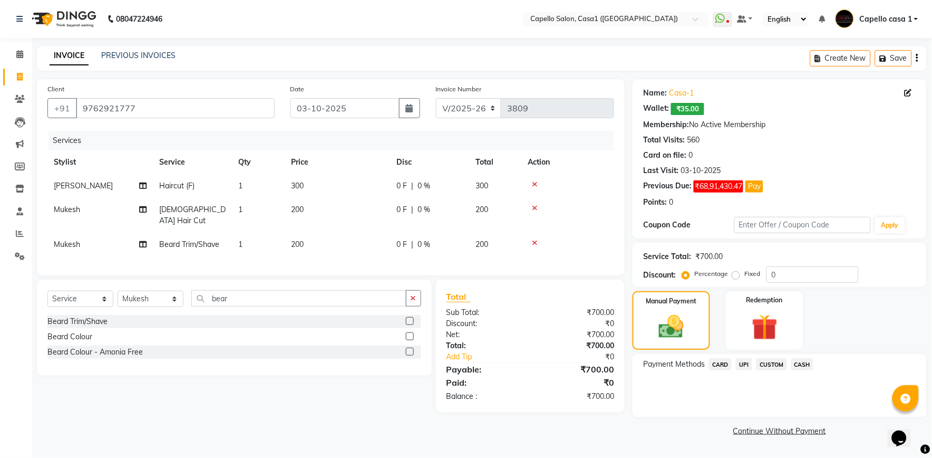
click at [741, 364] on span "UPI" at bounding box center [744, 364] width 16 height 12
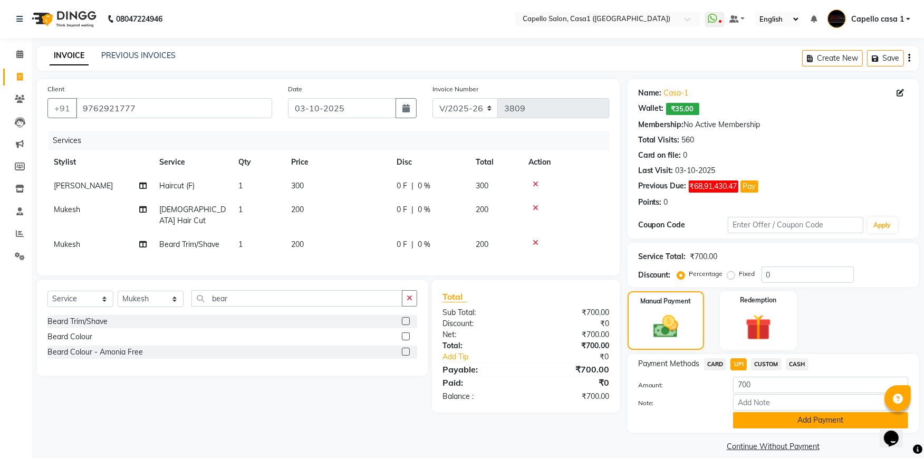
click at [758, 421] on button "Add Payment" at bounding box center [820, 420] width 175 height 16
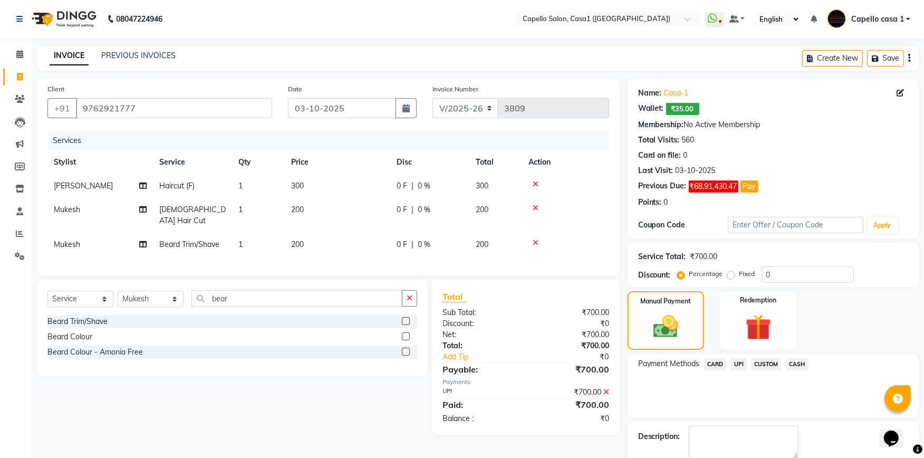
scroll to position [55, 0]
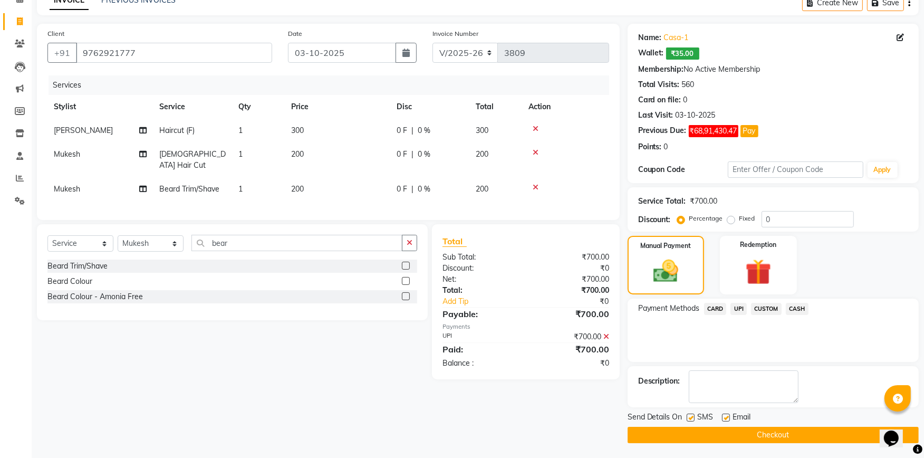
click at [759, 431] on button "Checkout" at bounding box center [772, 435] width 291 height 16
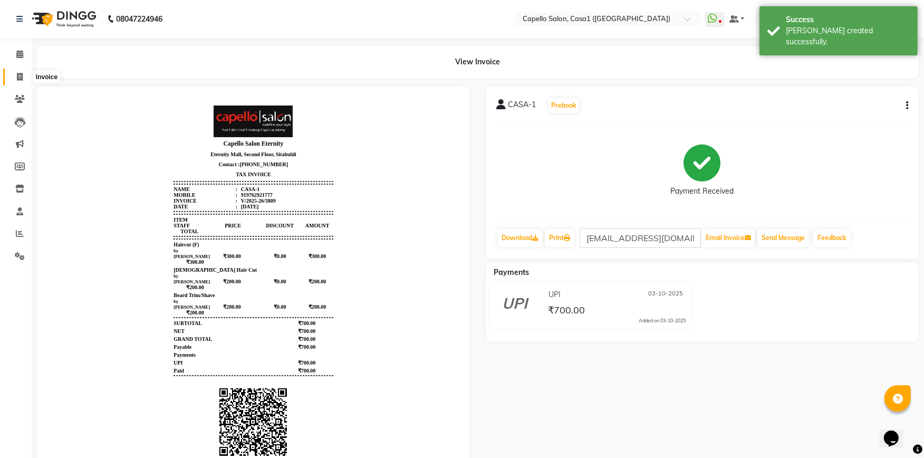
click at [14, 77] on span at bounding box center [20, 77] width 18 height 12
select select "service"
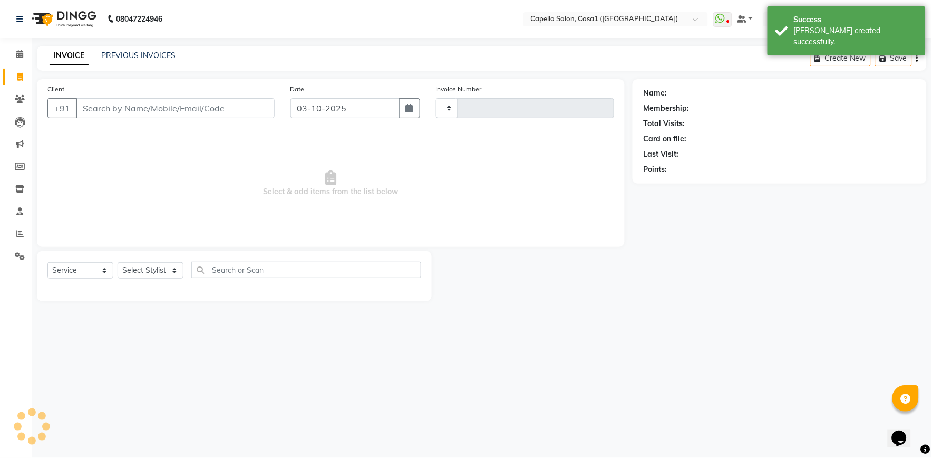
type input "3810"
select select "846"
select select "product"
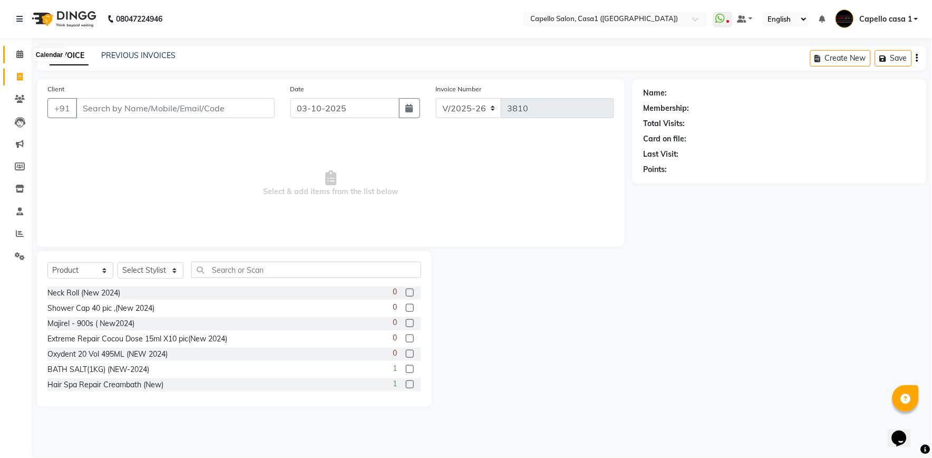
click at [23, 52] on span at bounding box center [20, 55] width 18 height 12
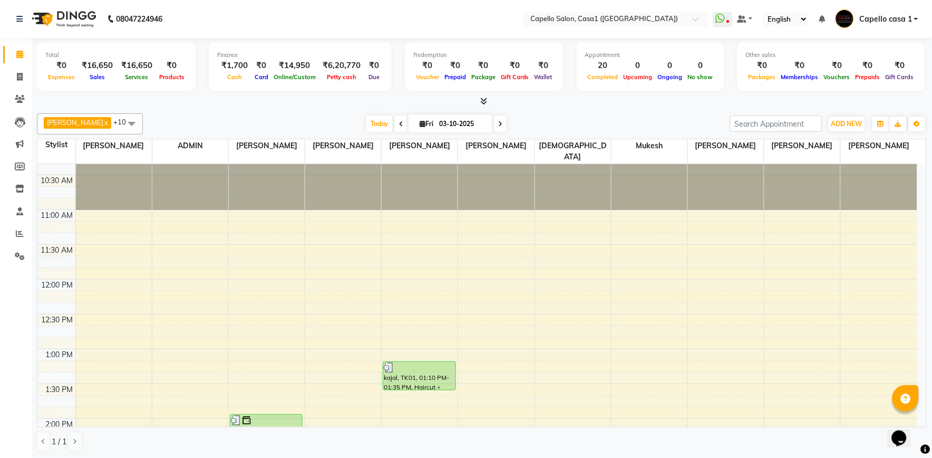
scroll to position [17, 0]
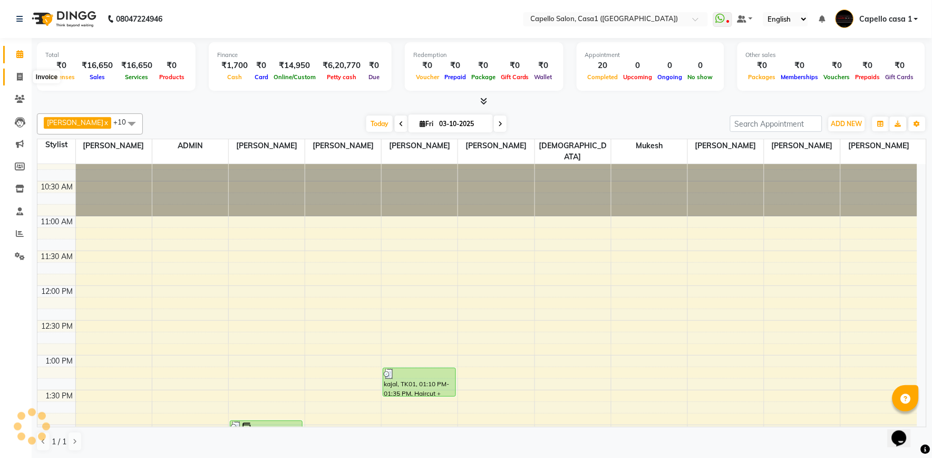
click at [20, 81] on span at bounding box center [20, 77] width 18 height 12
select select "service"
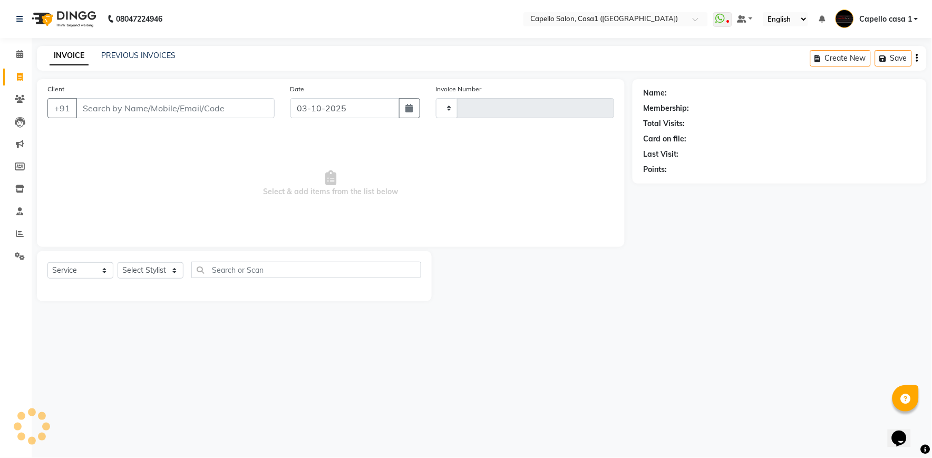
type input "3810"
select select "846"
click at [138, 106] on input "Client" at bounding box center [175, 108] width 199 height 20
select select "product"
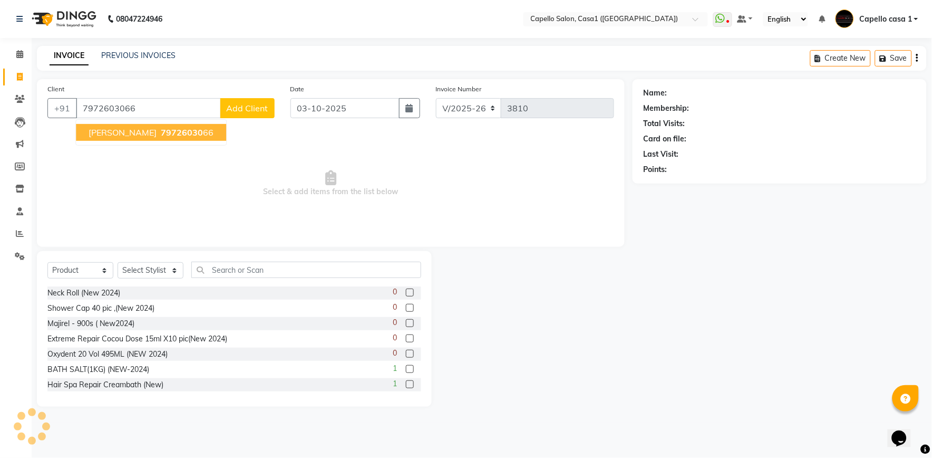
type input "7972603066"
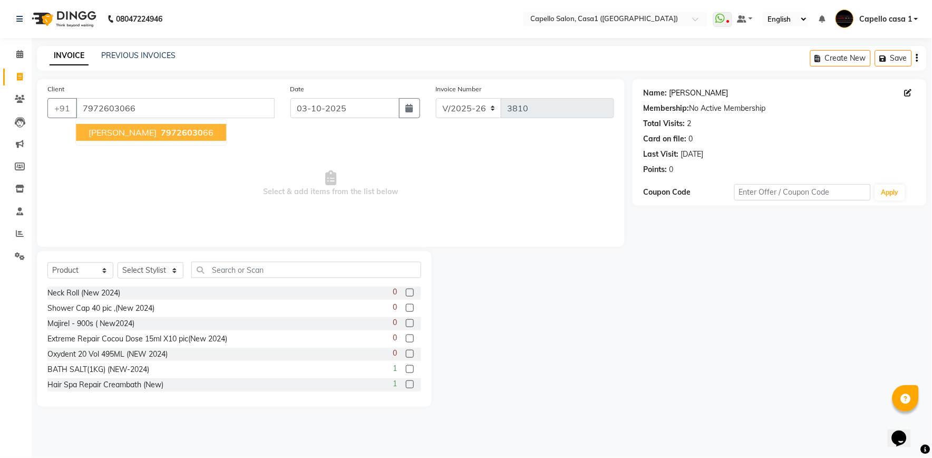
click at [682, 91] on link "Anamika" at bounding box center [698, 93] width 59 height 11
click at [20, 50] on span at bounding box center [20, 55] width 18 height 12
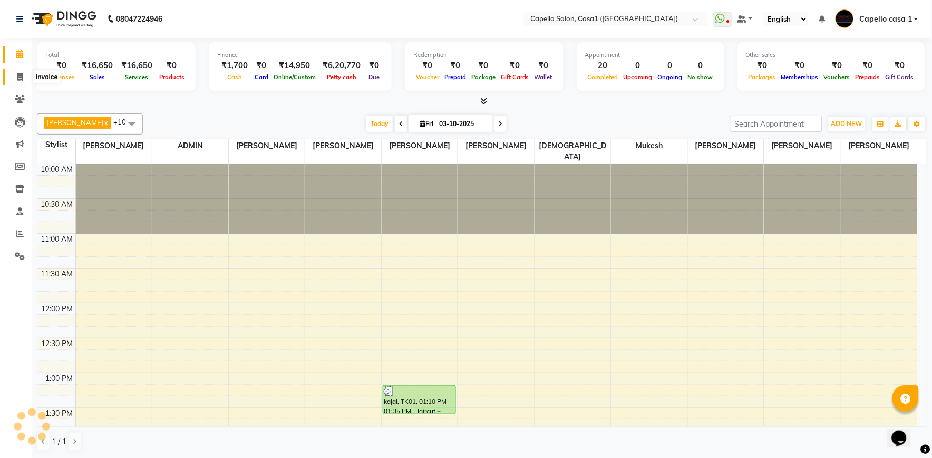
click at [19, 76] on icon at bounding box center [20, 77] width 6 height 8
select select "service"
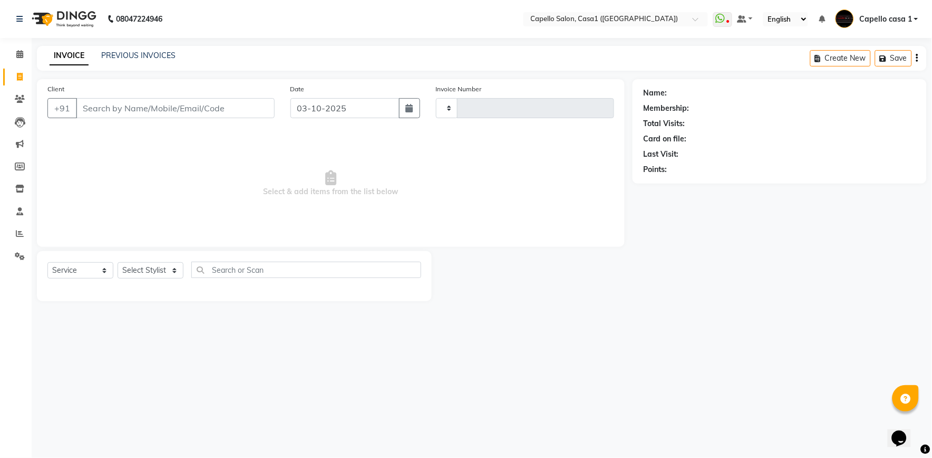
type input "3810"
select select "846"
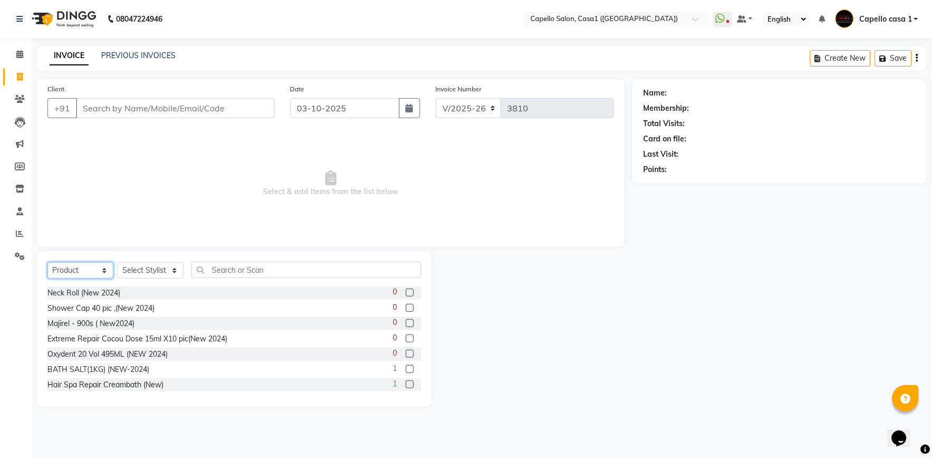
click at [91, 266] on select "Select Service Product Membership Package Voucher Prepaid Gift Card" at bounding box center [80, 270] width 66 height 16
select select "service"
click at [47, 263] on select "Select Service Product Membership Package Voucher Prepaid Gift Card" at bounding box center [80, 270] width 66 height 16
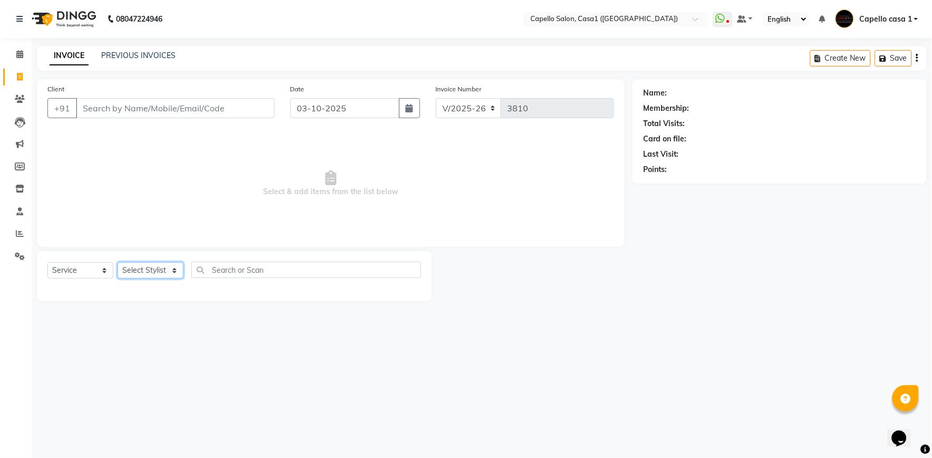
click at [141, 269] on select "Select Stylist aayush ADMIN Akash Chawale Capello casa 1 Harsh Nagture Mukesh N…" at bounding box center [151, 270] width 66 height 16
select select "14395"
click at [118, 263] on select "Select Stylist aayush ADMIN Akash Chawale Capello casa 1 Harsh Nagture Mukesh N…" at bounding box center [151, 270] width 66 height 16
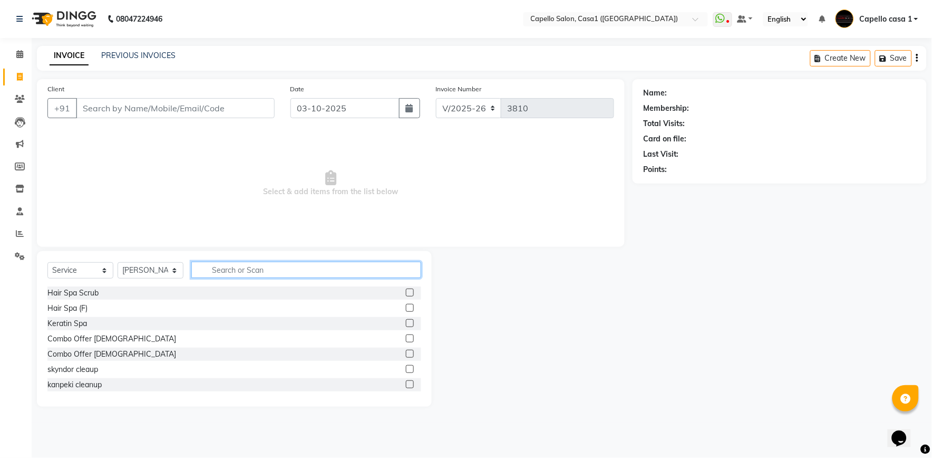
click at [213, 272] on input "text" at bounding box center [306, 269] width 230 height 16
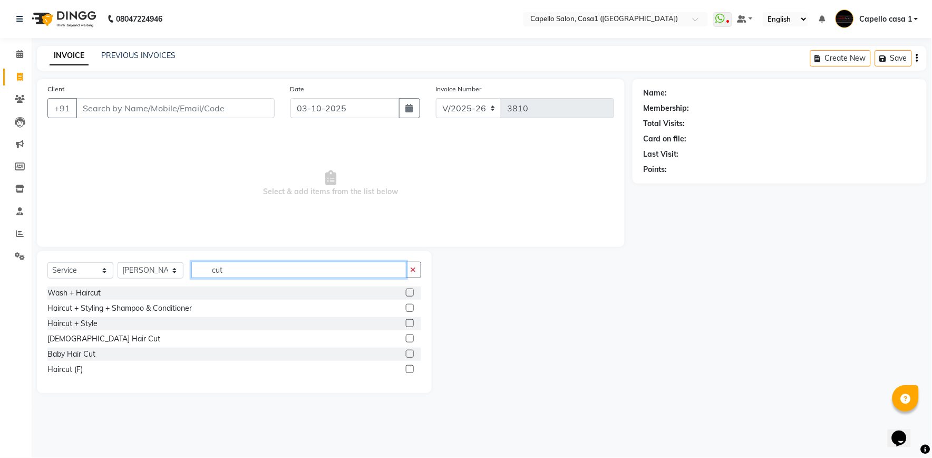
type input "cut"
click at [409, 306] on label at bounding box center [410, 308] width 8 height 8
click at [409, 306] on input "checkbox" at bounding box center [409, 308] width 7 height 7
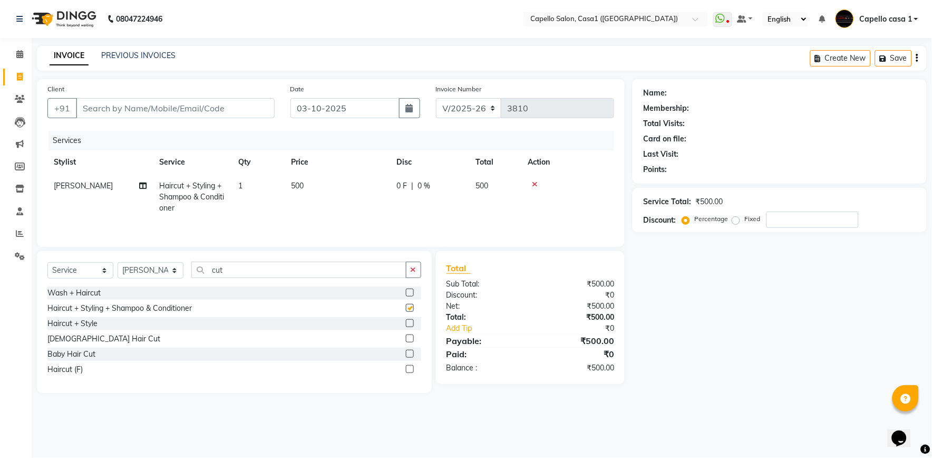
checkbox input "false"
click at [143, 113] on input "Client" at bounding box center [175, 108] width 199 height 20
type input "9"
type input "0"
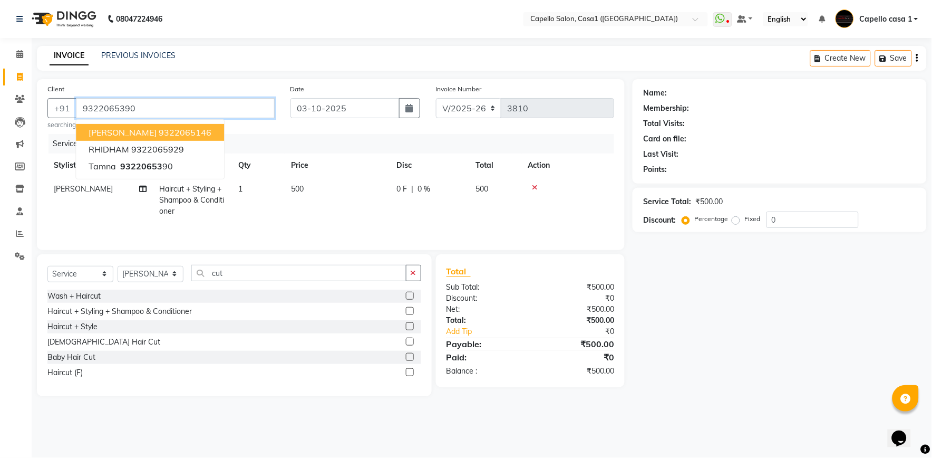
type input "9322065390"
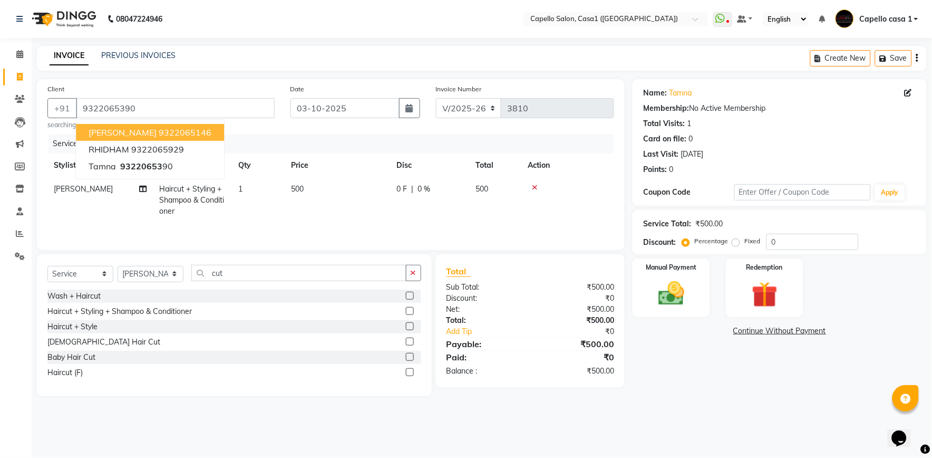
click at [276, 141] on div "Services" at bounding box center [336, 144] width 574 height 20
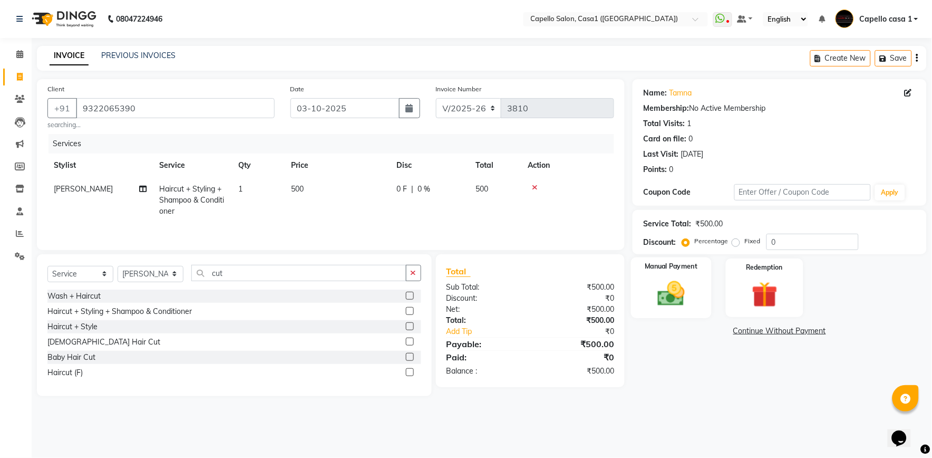
click at [668, 301] on img at bounding box center [672, 293] width 44 height 31
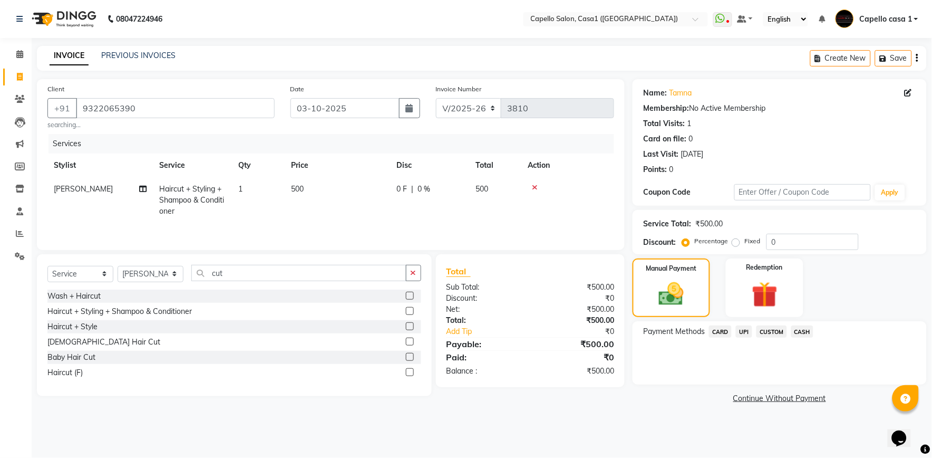
click at [744, 334] on span "UPI" at bounding box center [744, 331] width 16 height 12
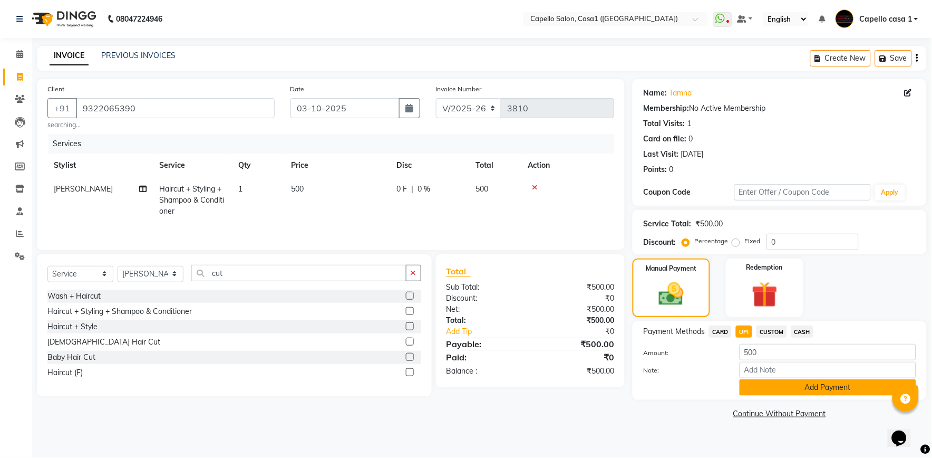
click at [752, 385] on button "Add Payment" at bounding box center [828, 387] width 177 height 16
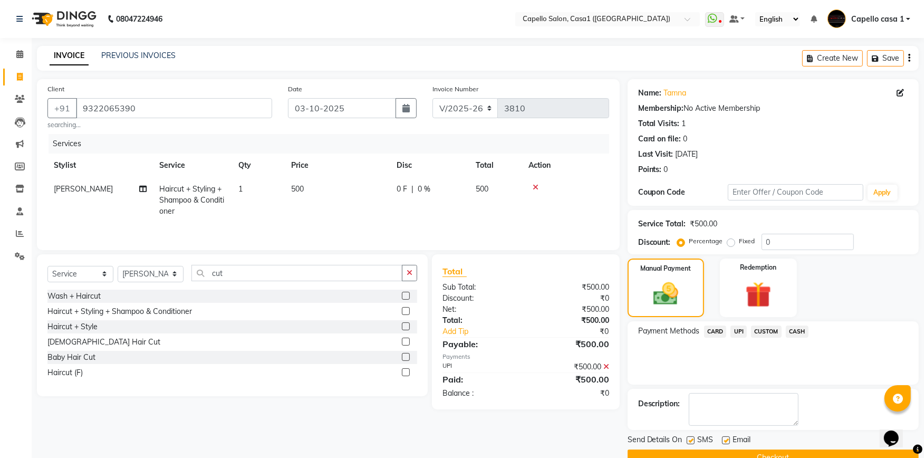
scroll to position [23, 0]
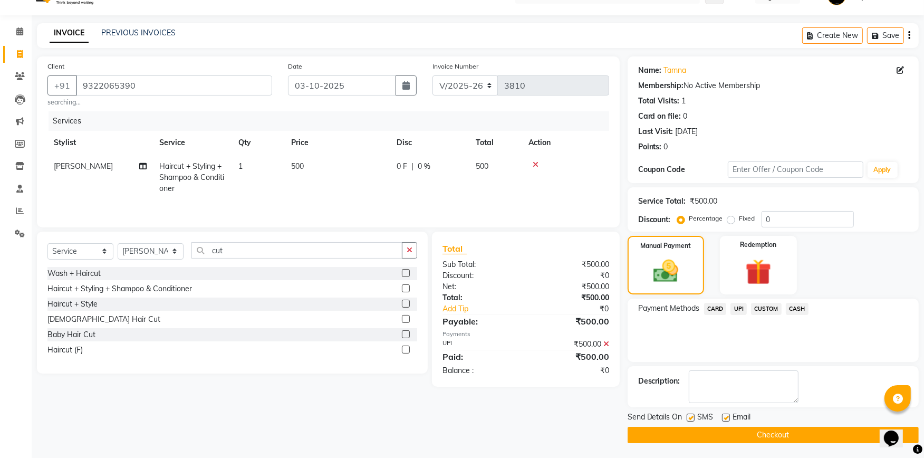
click at [760, 430] on button "Checkout" at bounding box center [772, 435] width 291 height 16
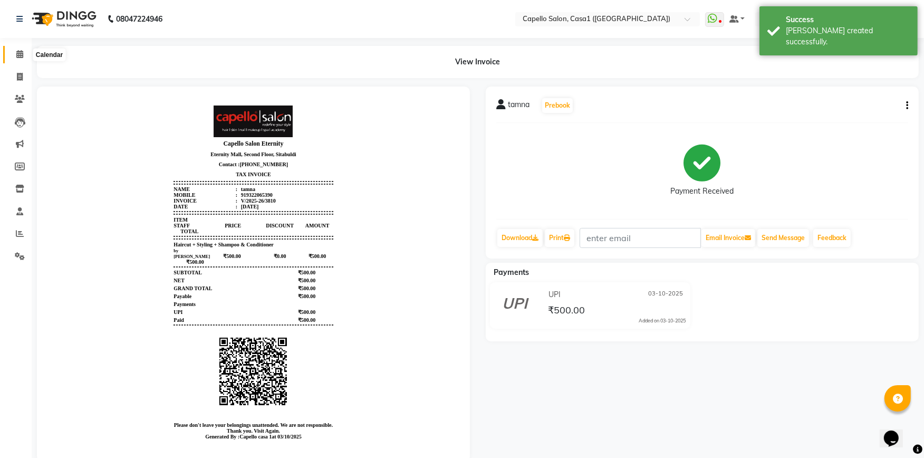
click at [22, 53] on icon at bounding box center [19, 54] width 7 height 8
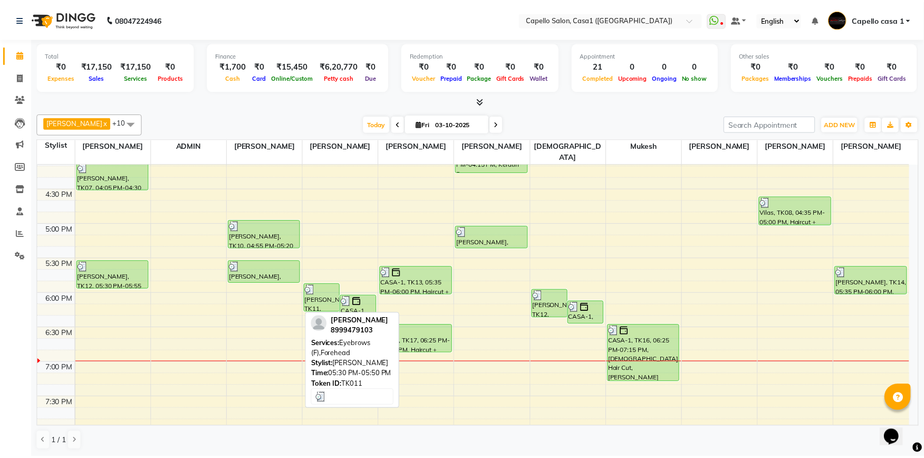
scroll to position [468, 0]
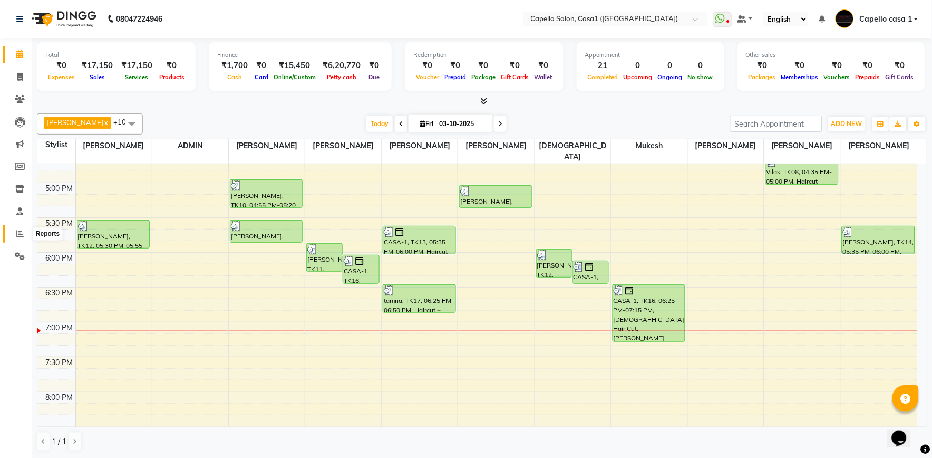
click at [16, 232] on icon at bounding box center [20, 233] width 8 height 8
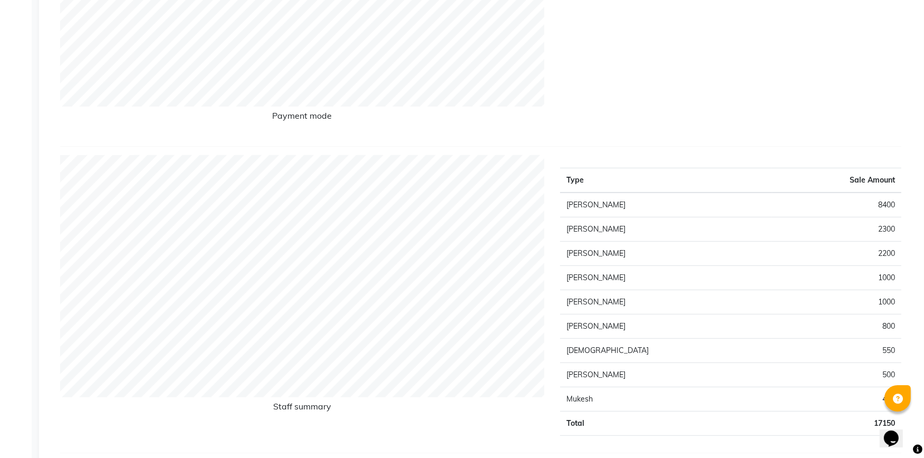
scroll to position [351, 0]
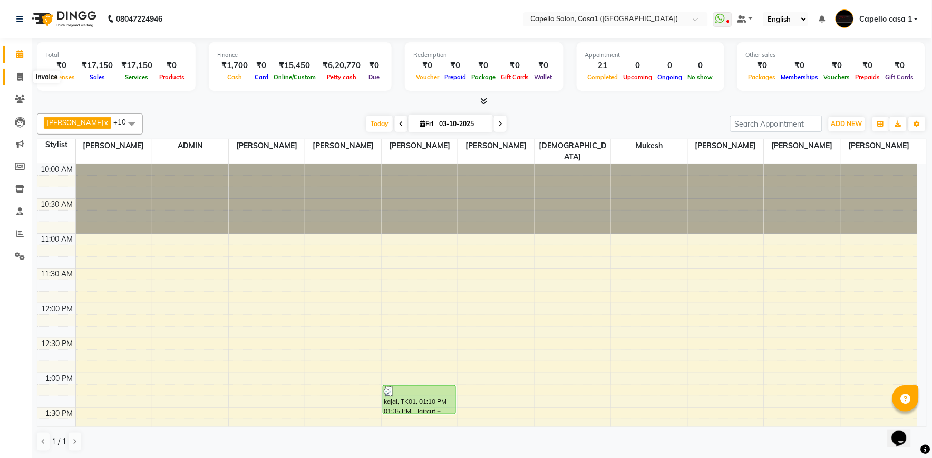
click at [17, 76] on icon at bounding box center [20, 77] width 6 height 8
select select "service"
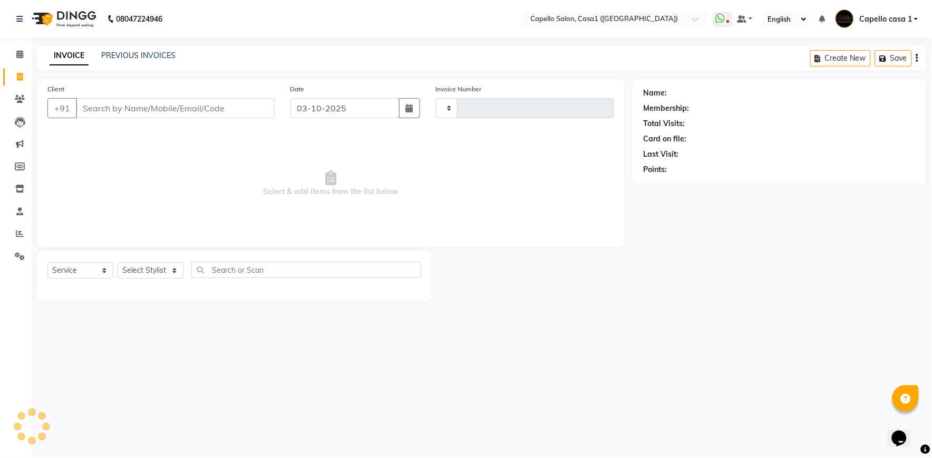
type input "3811"
select select "846"
select select "product"
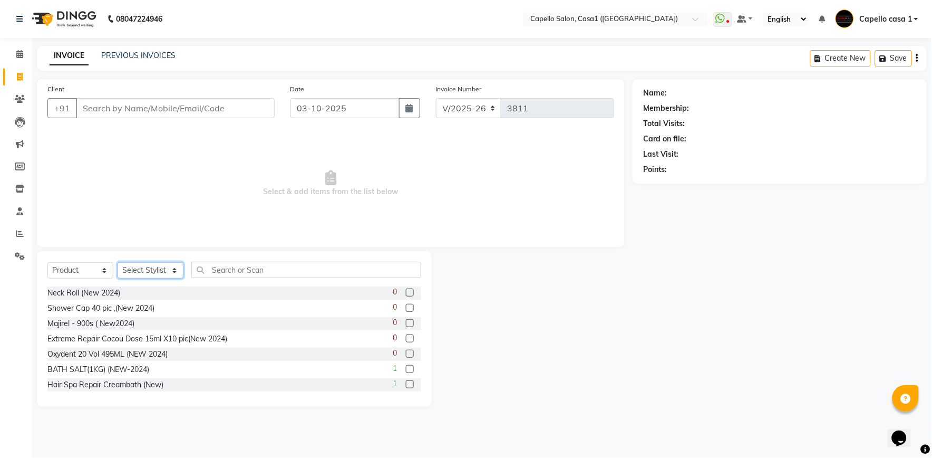
click at [130, 271] on select "Select Stylist aayush ADMIN Akash Chawale Capello casa 1 Harsh Nagture Mukesh N…" at bounding box center [151, 270] width 66 height 16
select select "14376"
click at [118, 263] on select "Select Stylist aayush ADMIN Akash Chawale Capello casa 1 Harsh Nagture Mukesh N…" at bounding box center [151, 270] width 66 height 16
click at [239, 272] on input "text" at bounding box center [306, 269] width 230 height 16
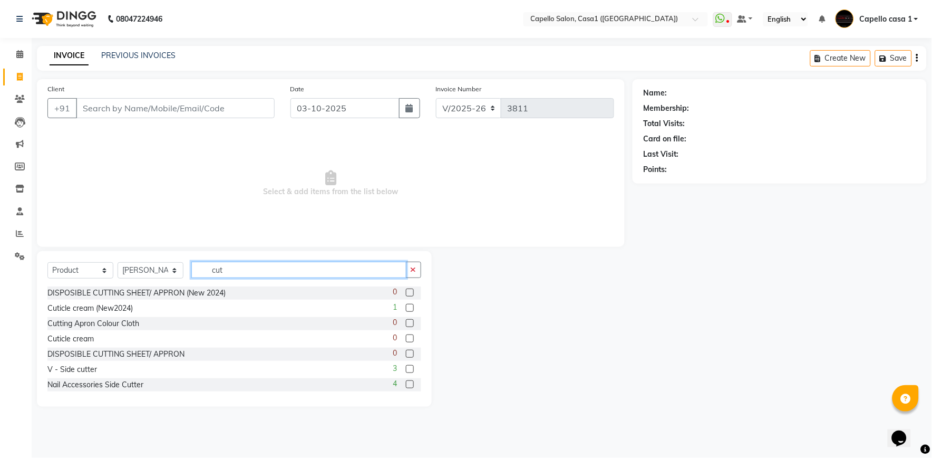
type input "cut"
click at [92, 267] on select "Select Service Product Membership Package Voucher Prepaid Gift Card" at bounding box center [80, 270] width 66 height 16
select select "service"
click at [47, 263] on select "Select Service Product Membership Package Voucher Prepaid Gift Card" at bounding box center [80, 270] width 66 height 16
click at [225, 273] on input "cut" at bounding box center [298, 269] width 215 height 16
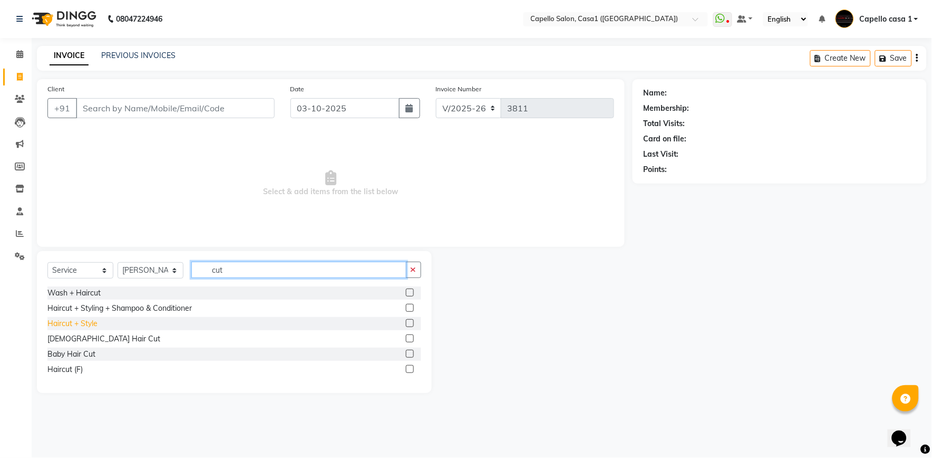
type input "cut"
click at [85, 328] on div "Haircut + Style" at bounding box center [72, 323] width 50 height 11
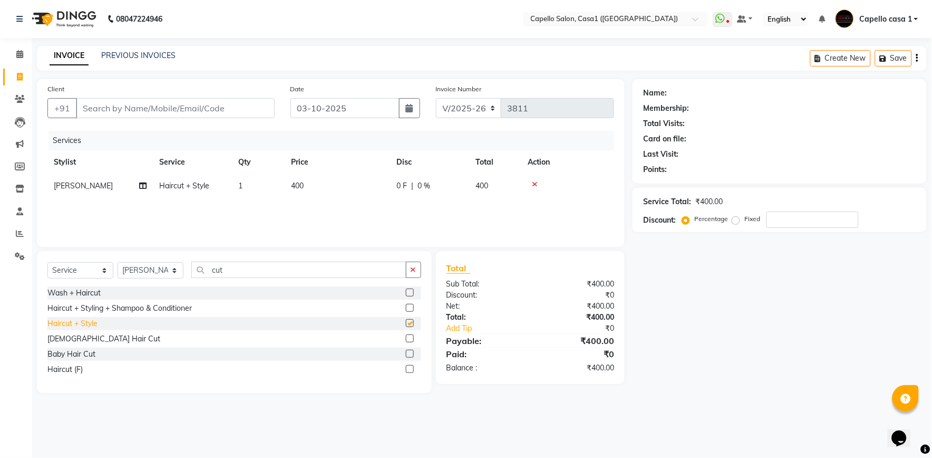
checkbox input "false"
click at [185, 109] on input "Client" at bounding box center [175, 108] width 199 height 20
type input "0"
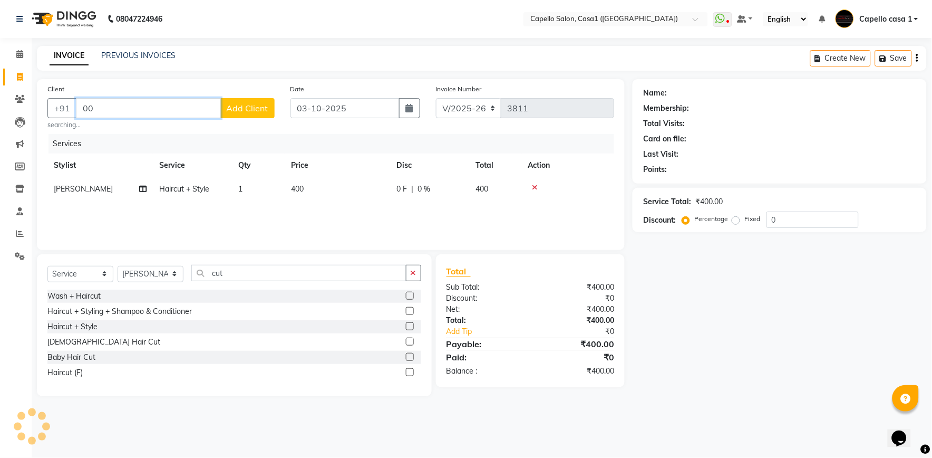
type input "0"
type input "8605798524"
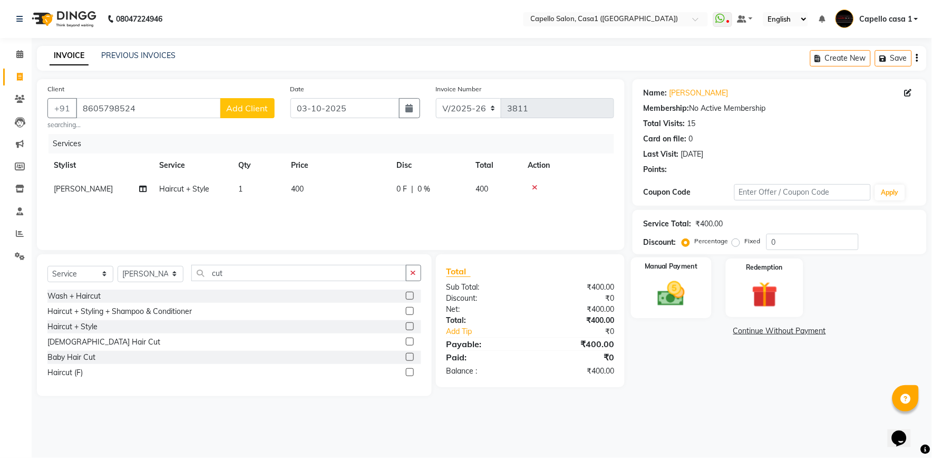
click at [658, 286] on img at bounding box center [672, 293] width 44 height 31
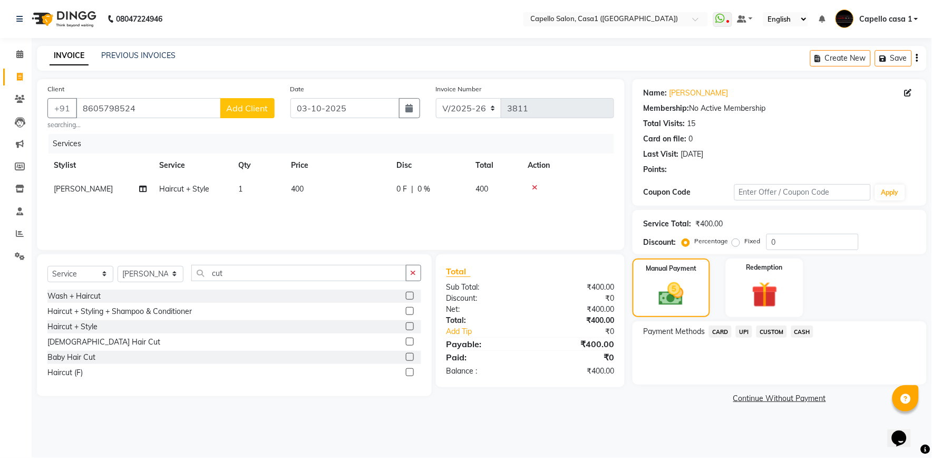
click at [748, 332] on span "UPI" at bounding box center [744, 331] width 16 height 12
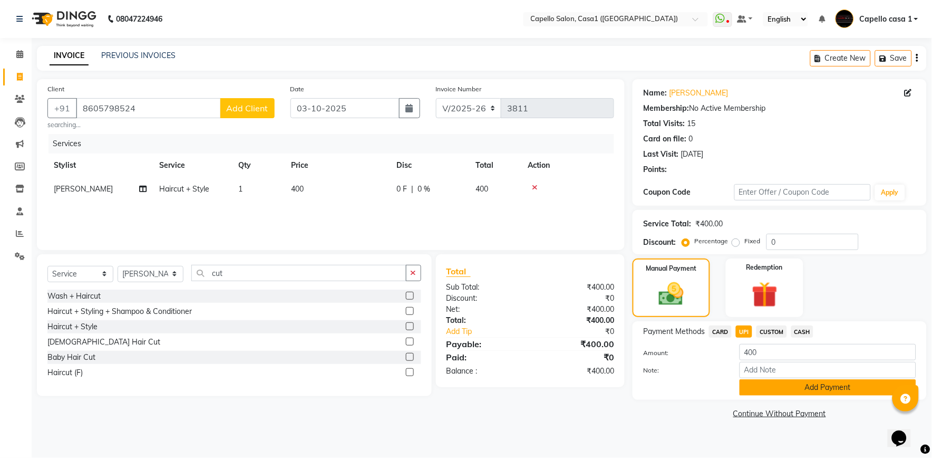
click at [771, 389] on button "Add Payment" at bounding box center [828, 387] width 177 height 16
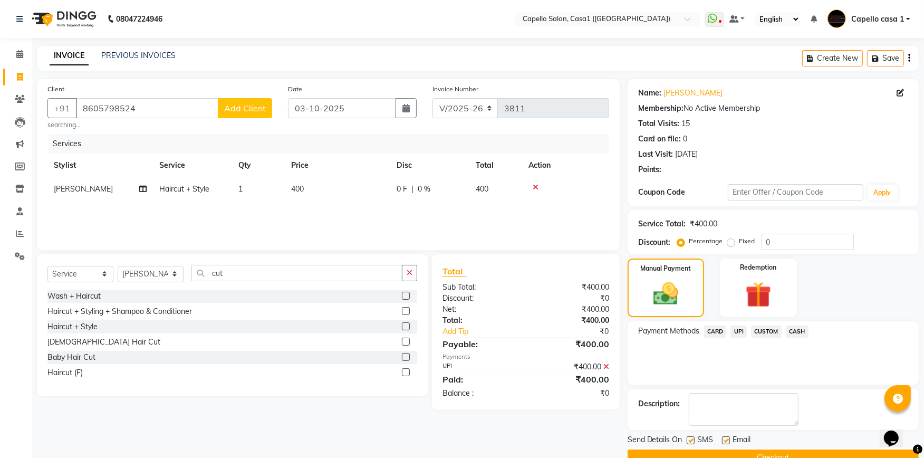
scroll to position [23, 0]
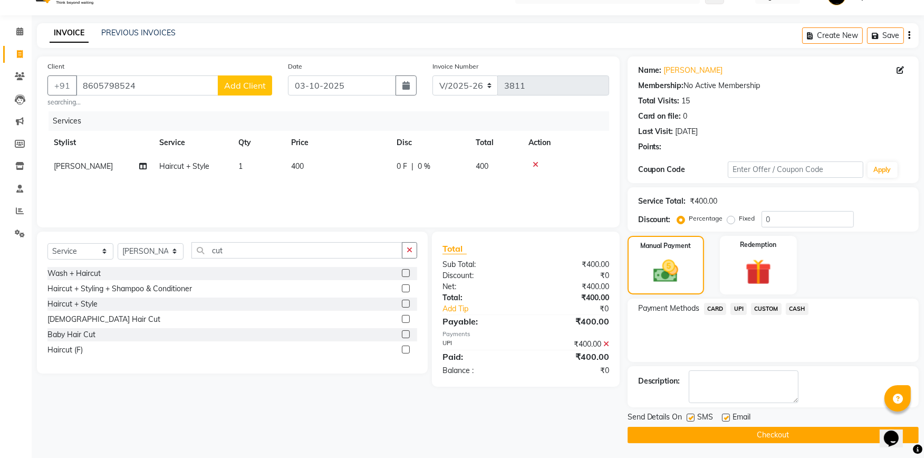
click at [776, 434] on button "Checkout" at bounding box center [772, 435] width 291 height 16
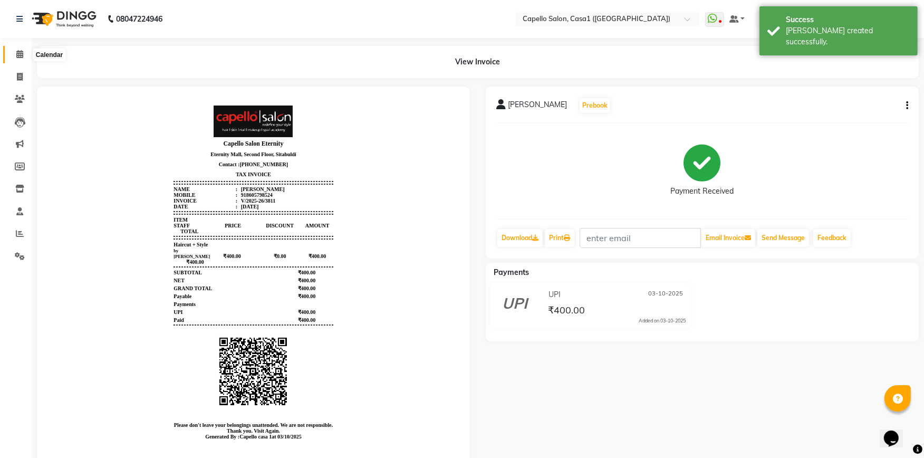
click at [23, 55] on span at bounding box center [20, 55] width 18 height 12
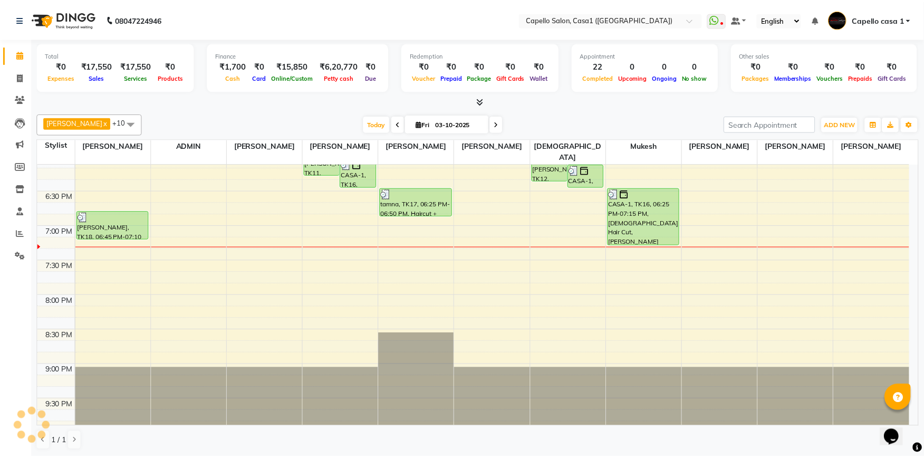
scroll to position [564, 0]
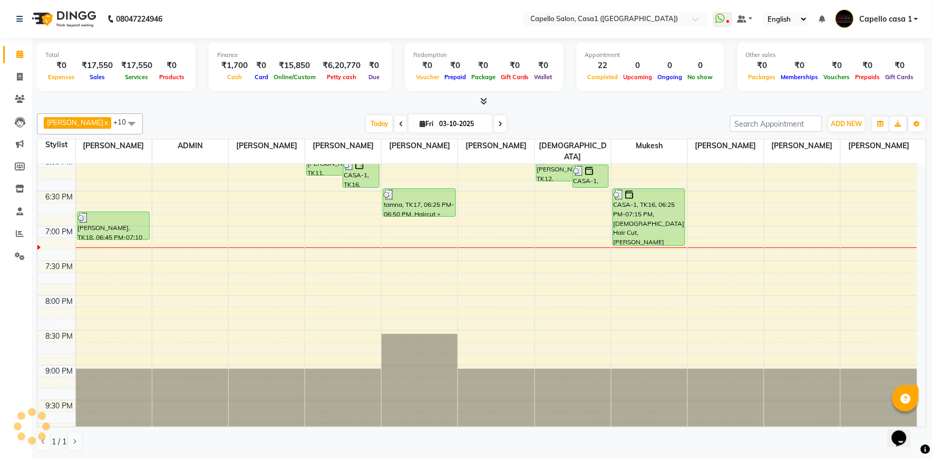
drag, startPoint x: 278, startPoint y: 95, endPoint x: 297, endPoint y: 58, distance: 41.3
click at [296, 58] on div "Total ₹0 Expenses ₹17,550 Sales ₹17,550 Services ₹0 Products Finance ₹1,700 Cas…" at bounding box center [482, 248] width 900 height 420
click at [483, 107] on div "Total ₹0 Expenses ₹17,550 Sales ₹17,550 Services ₹0 Products Finance ₹1,700 Cas…" at bounding box center [482, 248] width 900 height 420
click at [481, 105] on span at bounding box center [482, 101] width 11 height 11
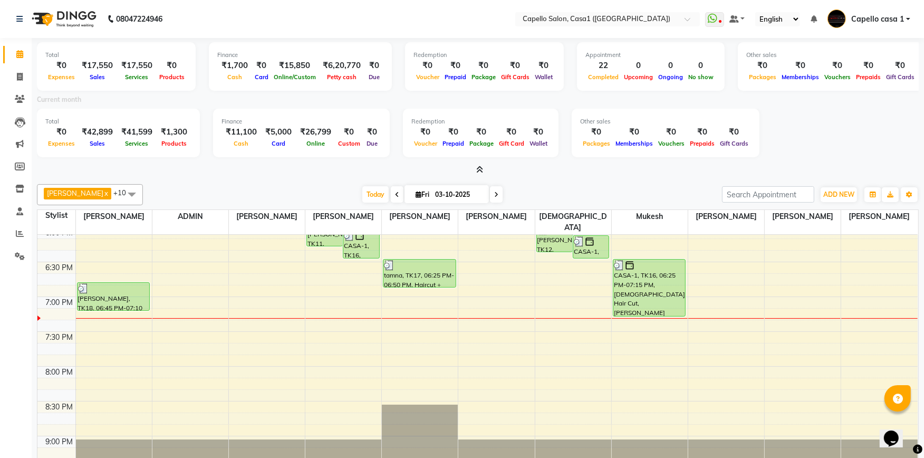
click at [479, 166] on icon at bounding box center [480, 170] width 7 height 8
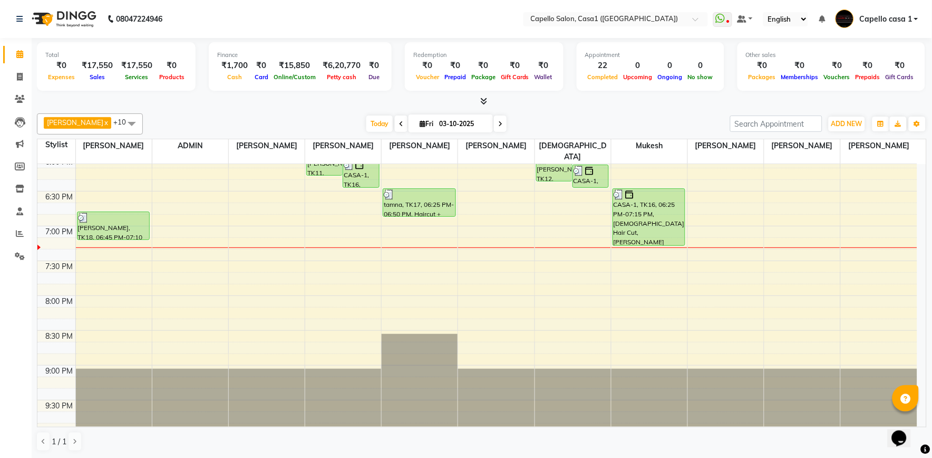
click at [484, 105] on span at bounding box center [482, 101] width 11 height 11
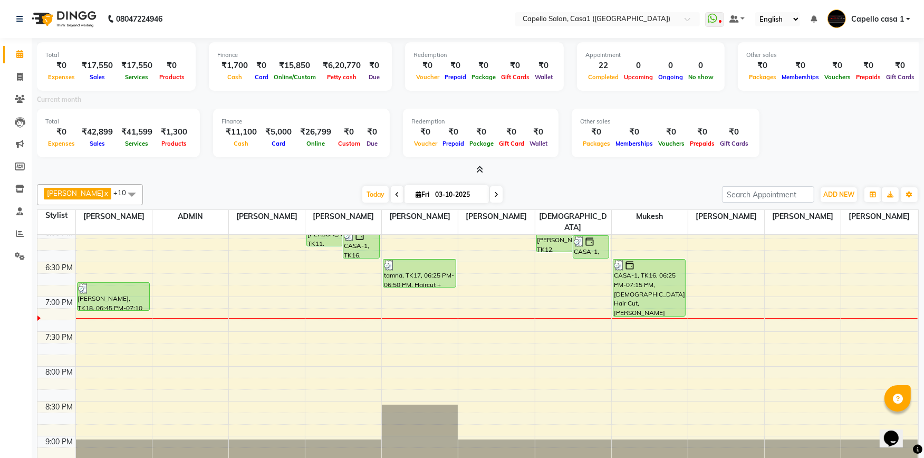
click at [466, 153] on div "Redemption ₹0 Voucher ₹0 Prepaid ₹0 Package ₹0 Gift Card ₹0 Wallet" at bounding box center [481, 133] width 156 height 49
click at [481, 171] on icon at bounding box center [480, 170] width 7 height 8
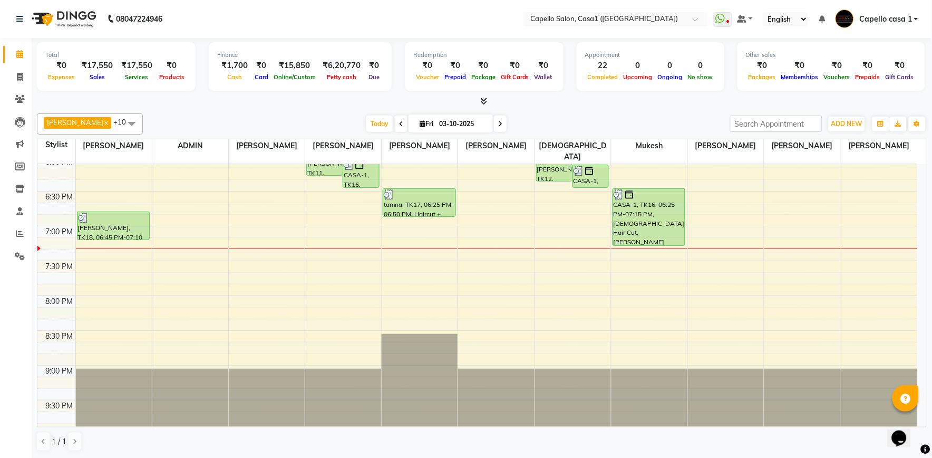
drag, startPoint x: 934, startPoint y: 275, endPoint x: 934, endPoint y: 483, distance: 208.2
drag, startPoint x: 934, startPoint y: 483, endPoint x: 825, endPoint y: 91, distance: 406.8
click at [825, 91] on div "Total ₹0 Expenses ₹17,550 Sales ₹17,550 Services ₹0 Products Finance ₹1,700 Cas…" at bounding box center [482, 68] width 890 height 52
drag, startPoint x: 828, startPoint y: 102, endPoint x: 788, endPoint y: 115, distance: 41.7
click at [828, 102] on div at bounding box center [482, 101] width 890 height 11
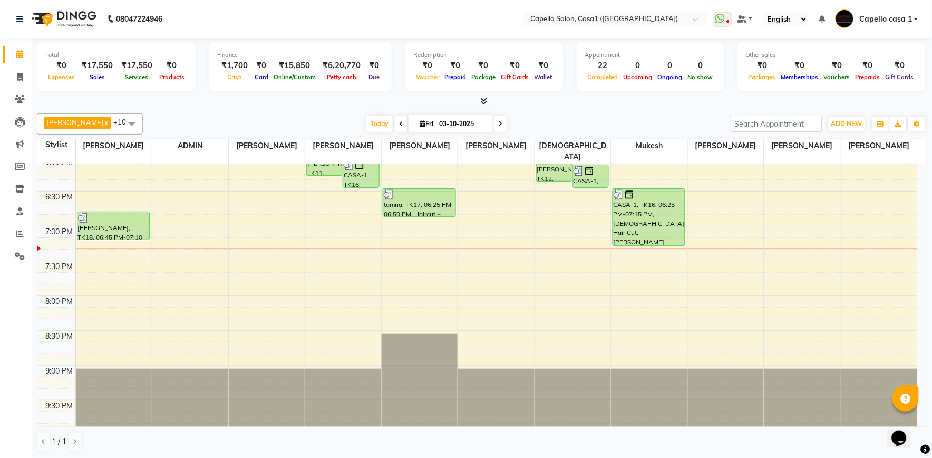
click at [482, 109] on div "Akash Chawale x Nisha Choube x Shalu Delikar x Mukesh x Rizwan Sheikh x ADMIN x…" at bounding box center [482, 282] width 890 height 346
click at [483, 102] on icon at bounding box center [484, 101] width 7 height 8
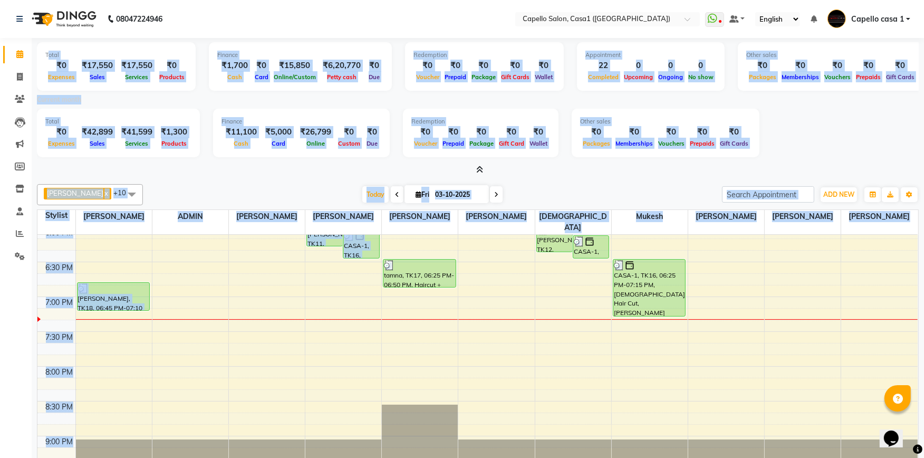
scroll to position [70, 0]
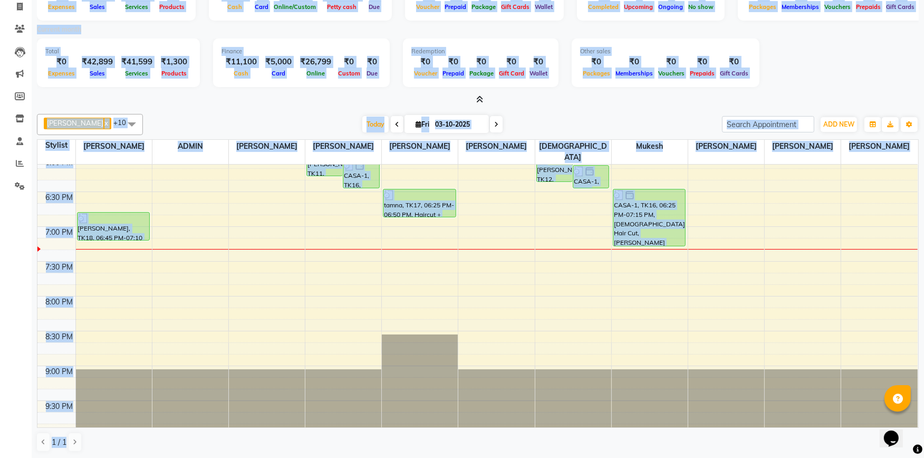
drag, startPoint x: 47, startPoint y: 51, endPoint x: 786, endPoint y: 483, distance: 855.1
click at [786, 387] on html "08047224946 Select Location × Capello Salon, Casa1 (Eternity Mall) WhatsApp Sta…" at bounding box center [462, 159] width 924 height 458
click at [234, 118] on div "Today Fri 03-10-2025" at bounding box center [432, 125] width 568 height 16
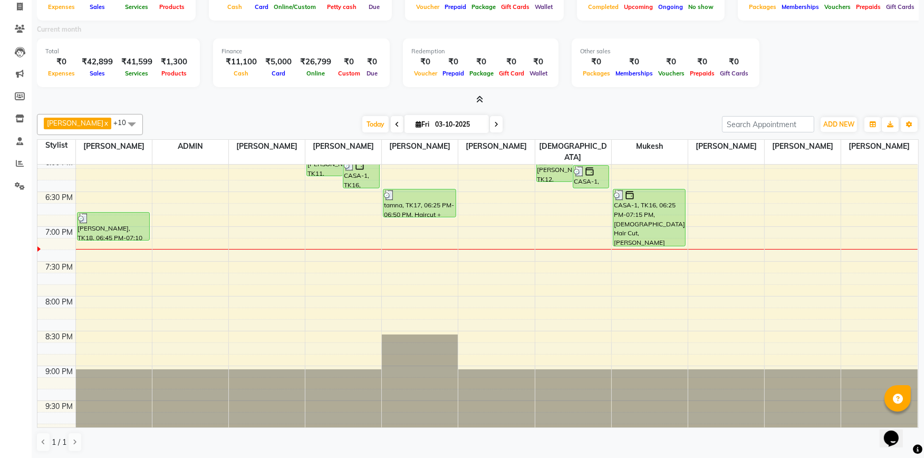
click at [480, 96] on icon at bounding box center [480, 99] width 7 height 8
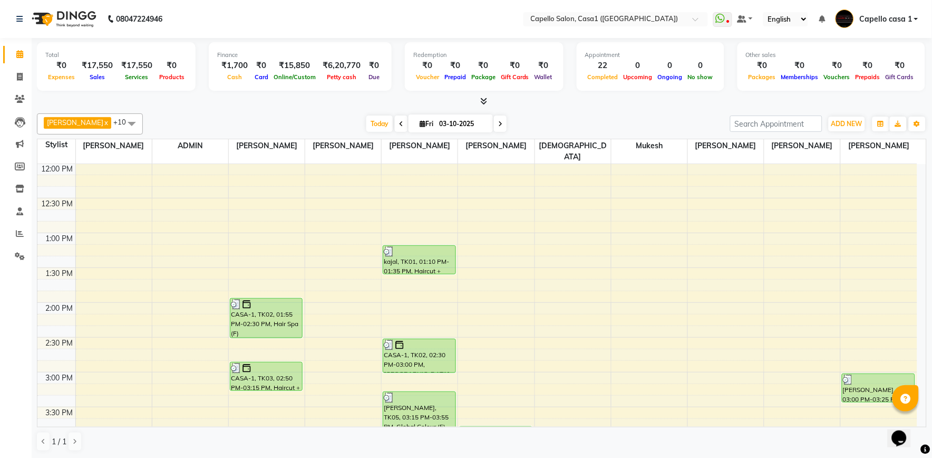
scroll to position [37, 0]
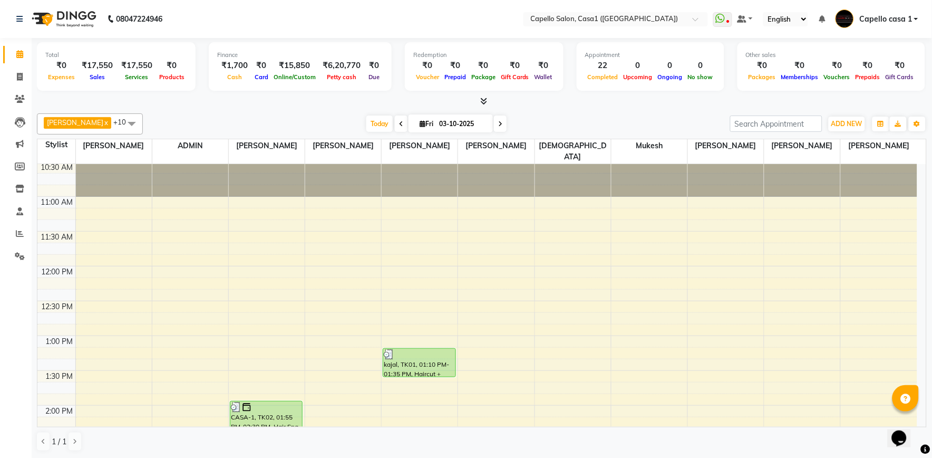
click at [498, 124] on icon at bounding box center [500, 124] width 4 height 6
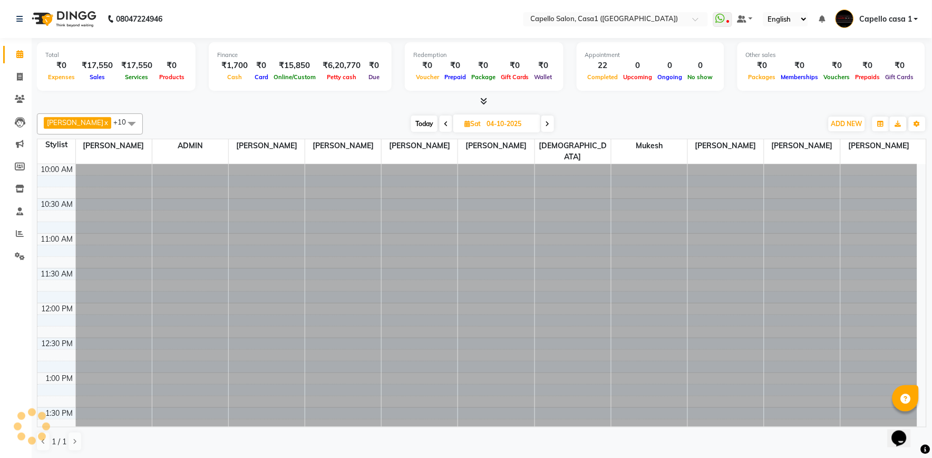
scroll to position [565, 0]
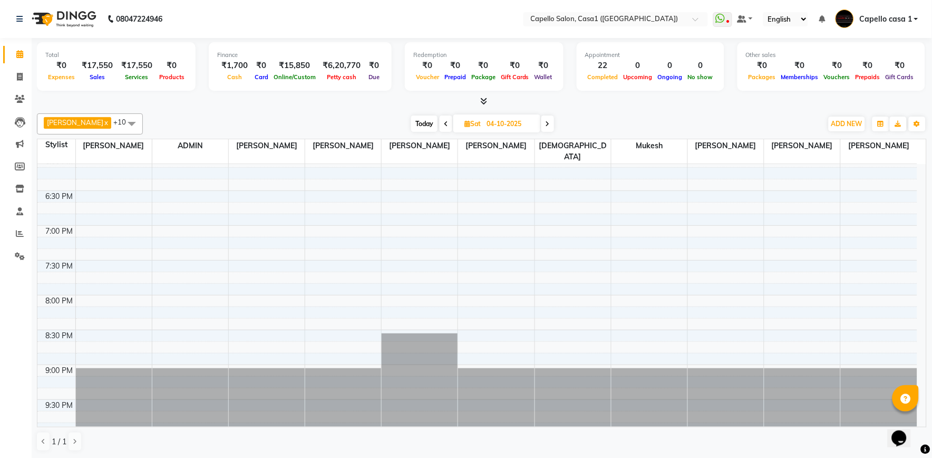
click at [445, 124] on icon at bounding box center [446, 124] width 4 height 6
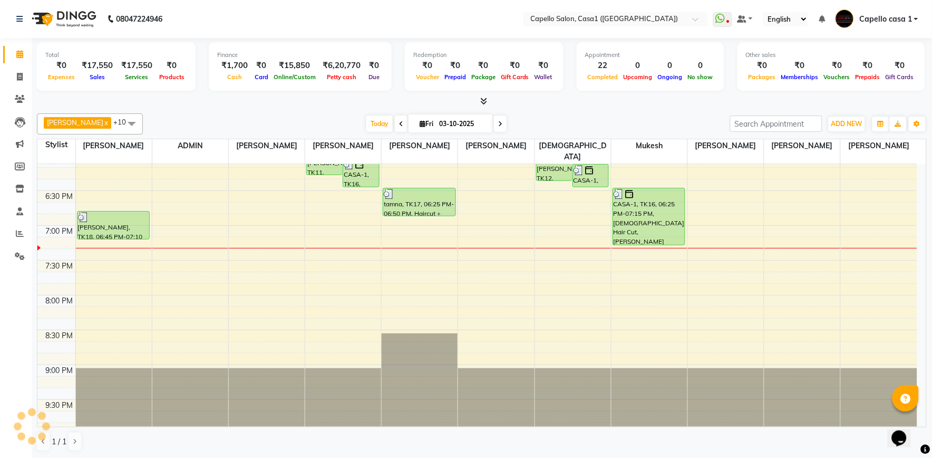
click at [499, 125] on span at bounding box center [500, 123] width 13 height 16
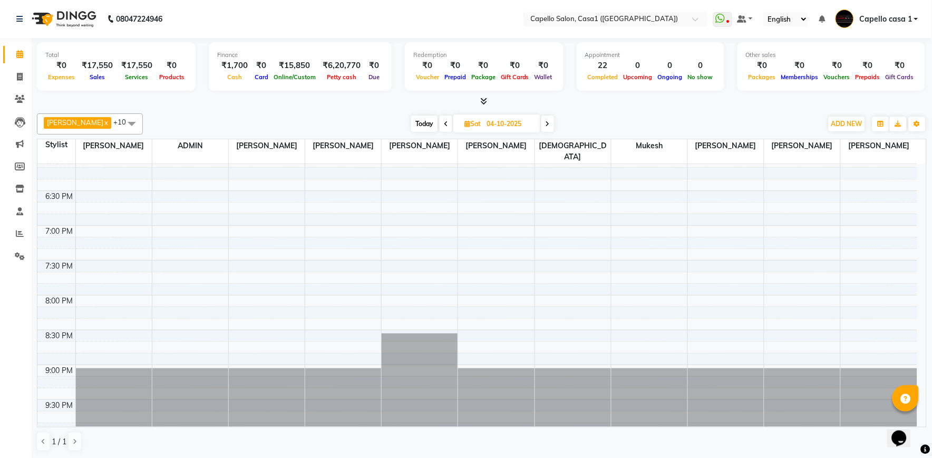
click at [444, 125] on icon at bounding box center [446, 124] width 4 height 6
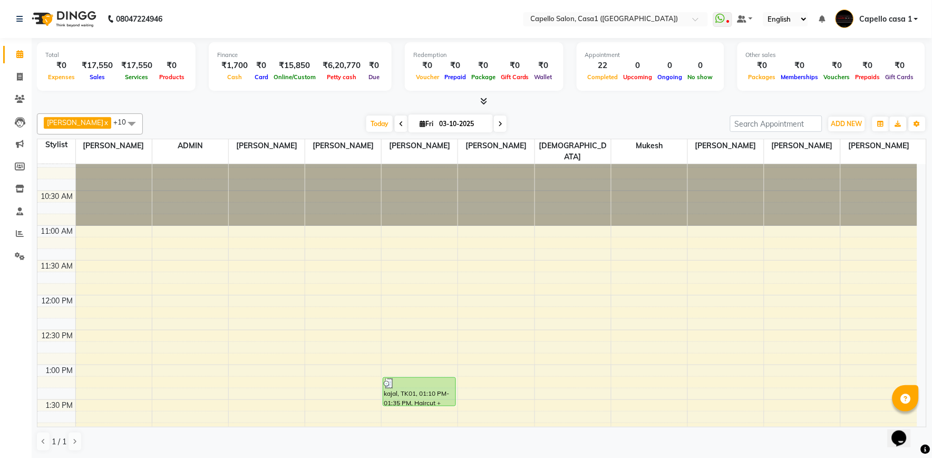
scroll to position [0, 0]
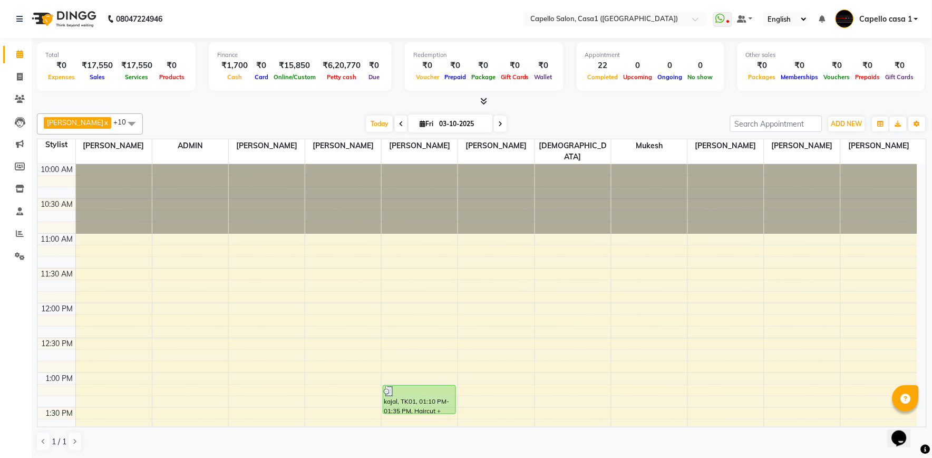
click at [500, 127] on span at bounding box center [500, 123] width 13 height 16
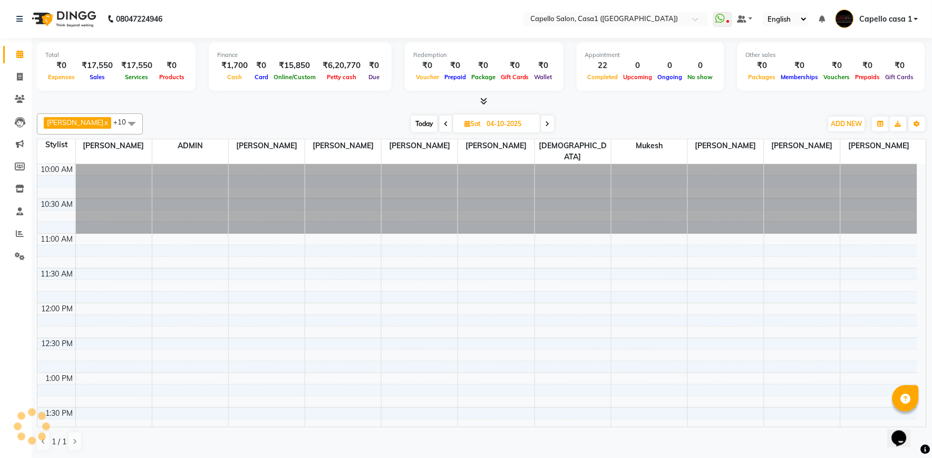
scroll to position [565, 0]
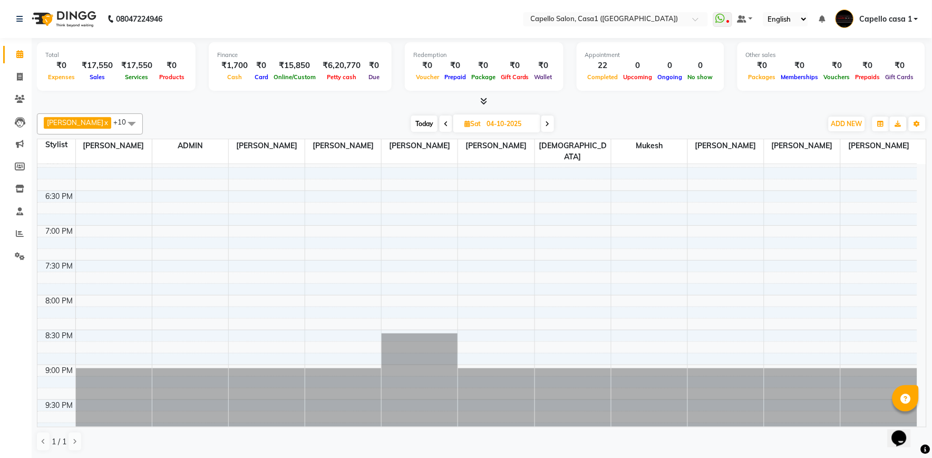
click at [444, 123] on icon at bounding box center [446, 124] width 4 height 6
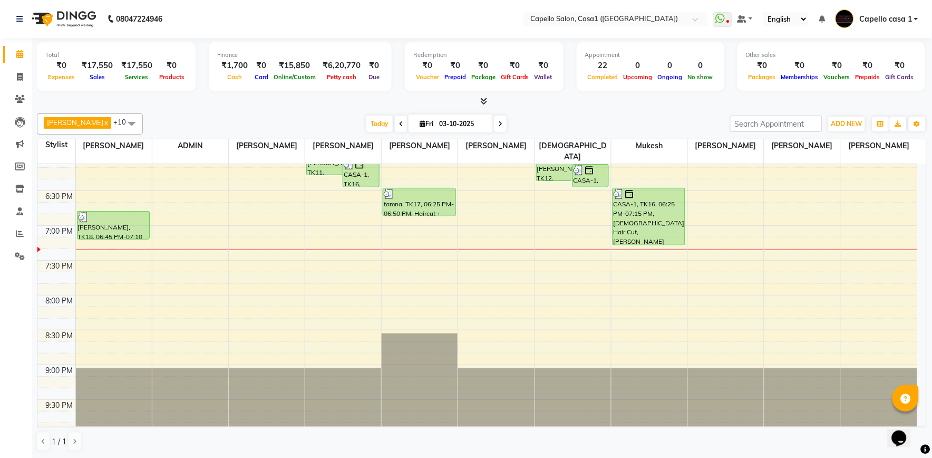
click at [498, 124] on icon at bounding box center [500, 124] width 4 height 6
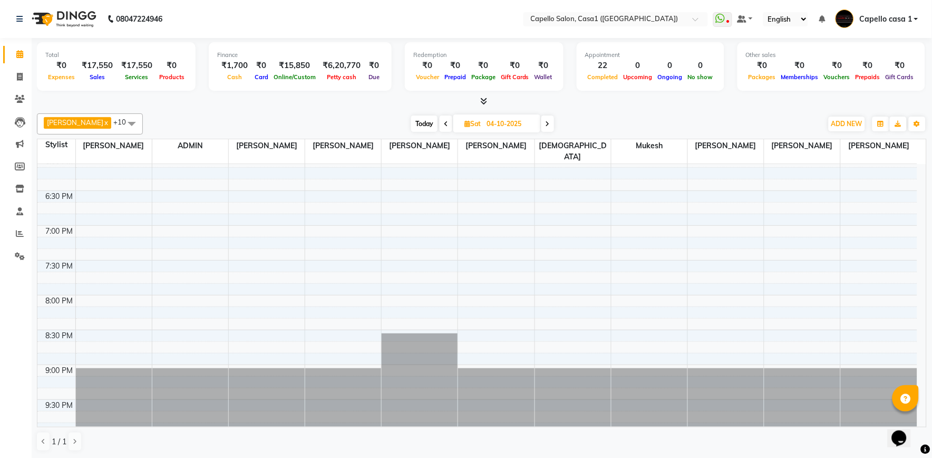
click at [447, 125] on span at bounding box center [446, 123] width 13 height 16
type input "03-10-2025"
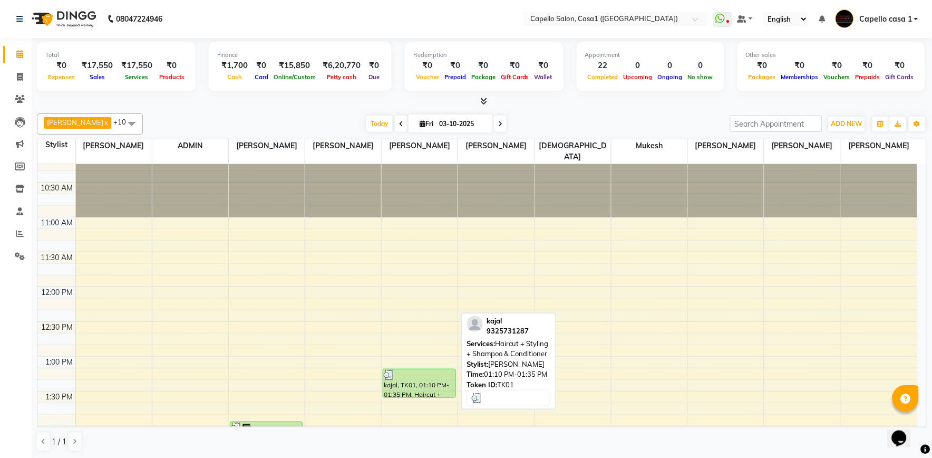
scroll to position [0, 0]
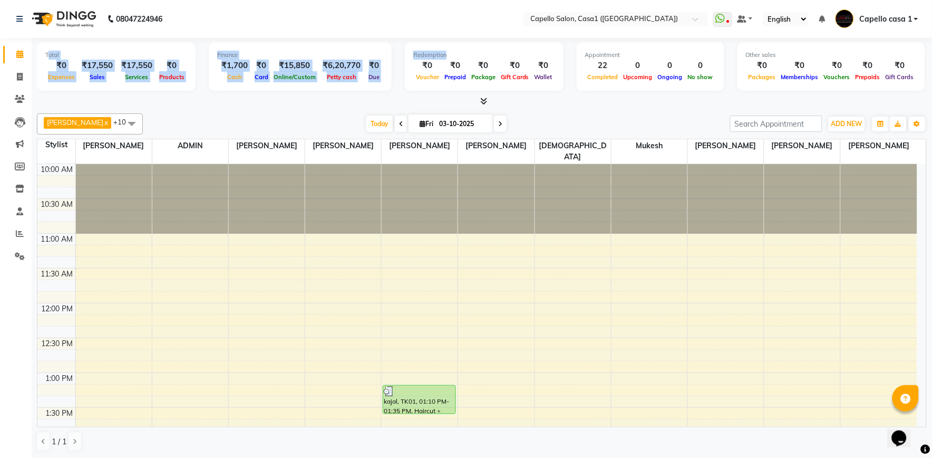
drag, startPoint x: 49, startPoint y: 54, endPoint x: 388, endPoint y: 57, distance: 339.5
click at [390, 57] on div "Total ₹0 Expenses ₹17,550 Sales ₹17,550 Services ₹0 Products Finance ₹1,700 Cas…" at bounding box center [482, 68] width 890 height 52
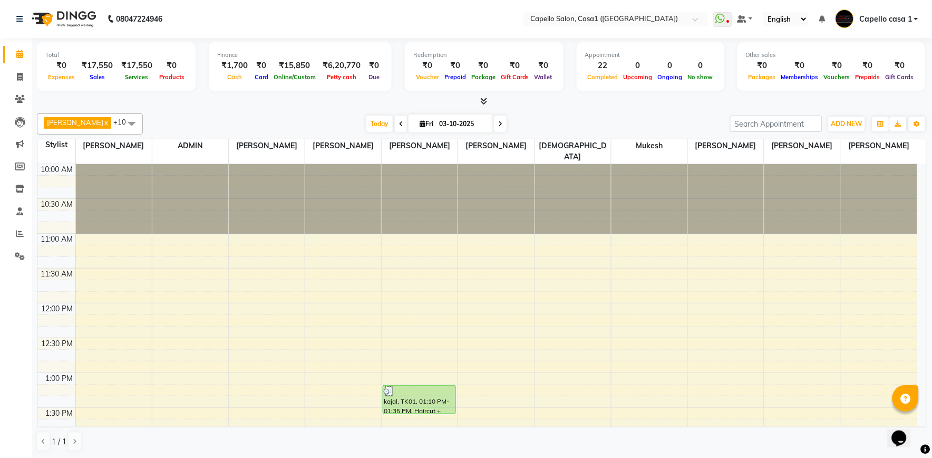
click at [257, 109] on div "Akash Chawale x Nisha Choube x Shalu Delikar x Mukesh x Rizwan Sheikh x ADMIN x…" at bounding box center [482, 282] width 890 height 346
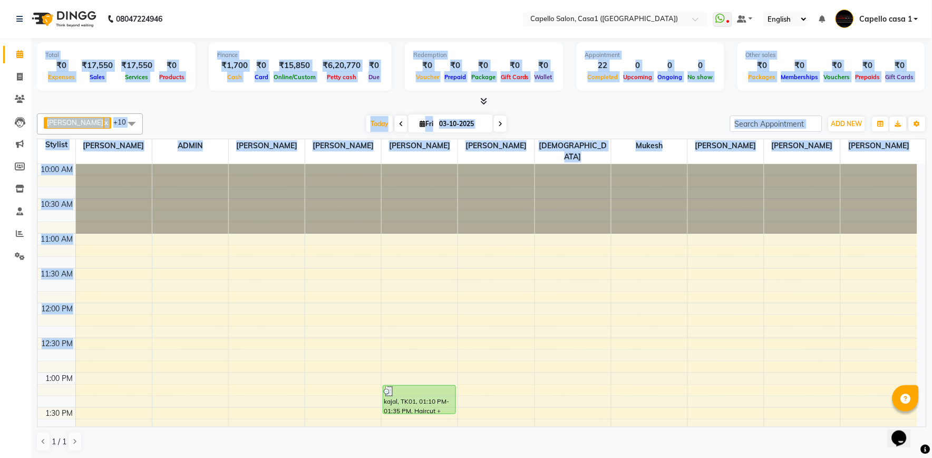
drag, startPoint x: 45, startPoint y: 52, endPoint x: 599, endPoint y: 207, distance: 575.4
click at [609, 272] on div "Total ₹0 Expenses ₹17,550 Sales ₹17,550 Services ₹0 Products Finance ₹1,700 Cas…" at bounding box center [482, 248] width 900 height 420
click at [570, 106] on div at bounding box center [482, 101] width 890 height 11
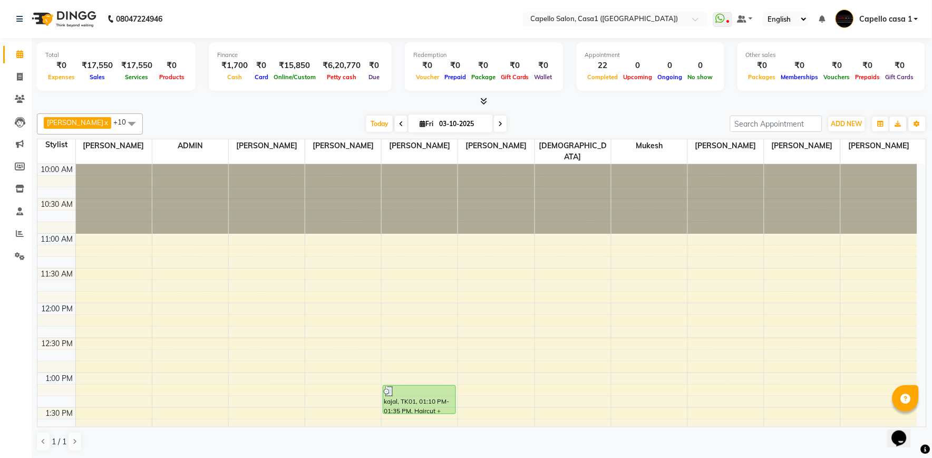
click at [840, 102] on div at bounding box center [482, 101] width 890 height 11
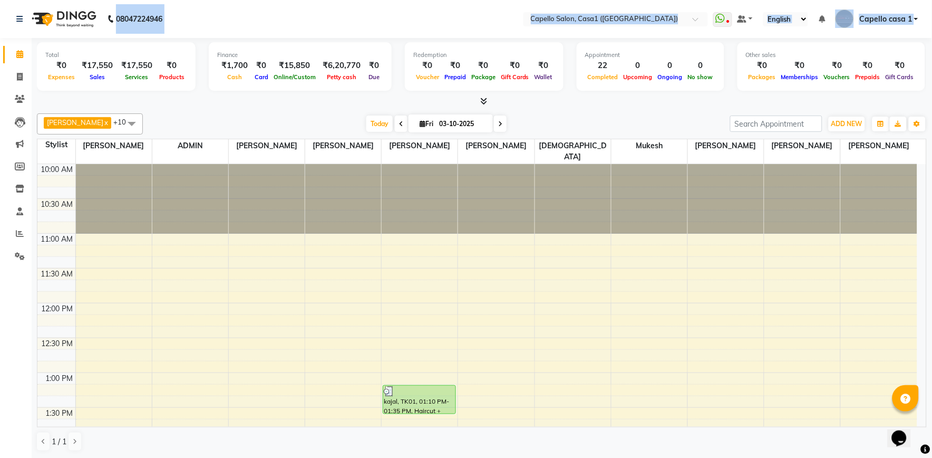
drag, startPoint x: 37, startPoint y: 45, endPoint x: 116, endPoint y: 27, distance: 81.2
click at [116, 27] on app-home "08047224946 Select Location × Capello Salon, Casa1 (Eternity Mall) WhatsApp Sta…" at bounding box center [466, 229] width 932 height 458
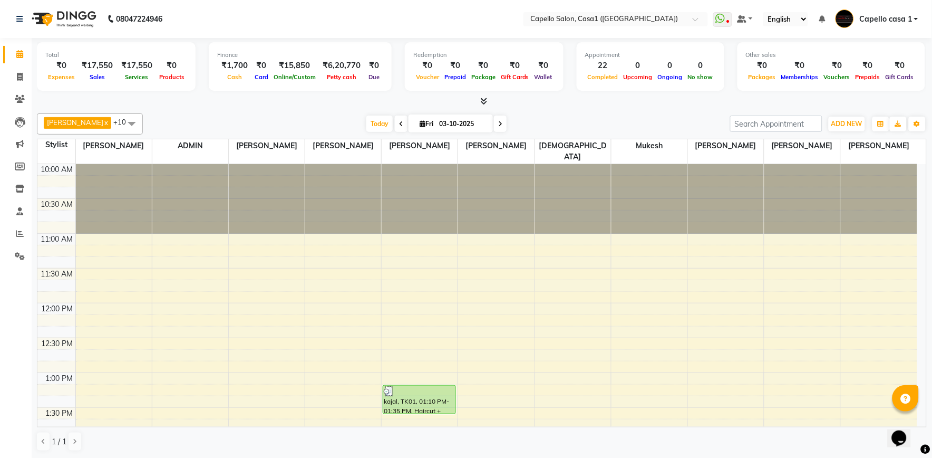
click at [157, 108] on div "Total ₹0 Expenses ₹17,550 Sales ₹17,550 Services ₹0 Products Finance ₹1,700 Cas…" at bounding box center [482, 248] width 900 height 420
click at [128, 119] on span at bounding box center [131, 123] width 21 height 20
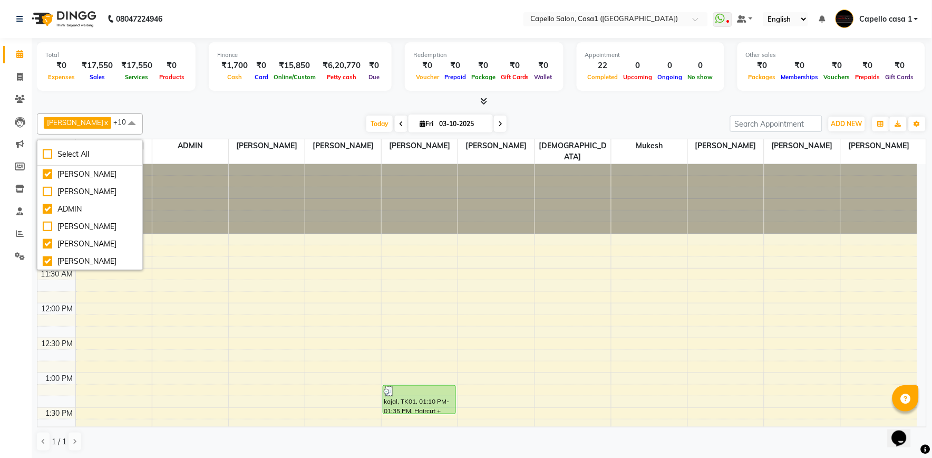
click at [187, 130] on div "Today Fri 03-10-2025" at bounding box center [436, 124] width 577 height 16
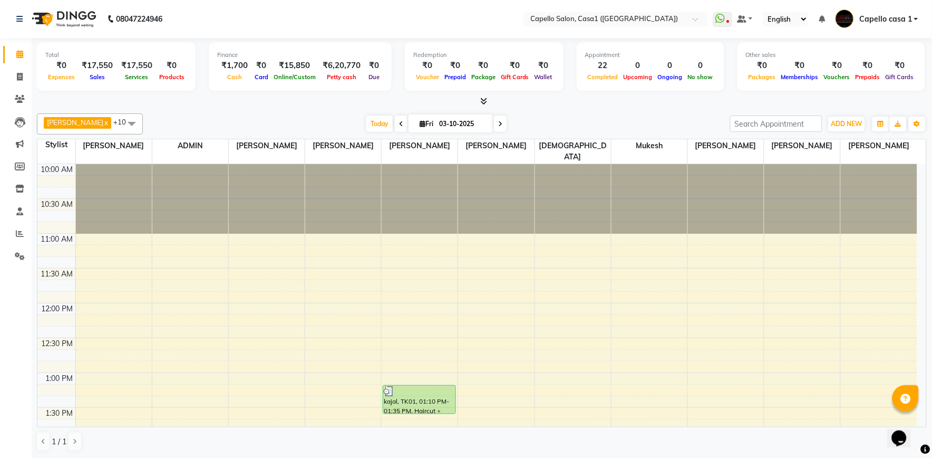
click at [127, 128] on span at bounding box center [131, 123] width 21 height 20
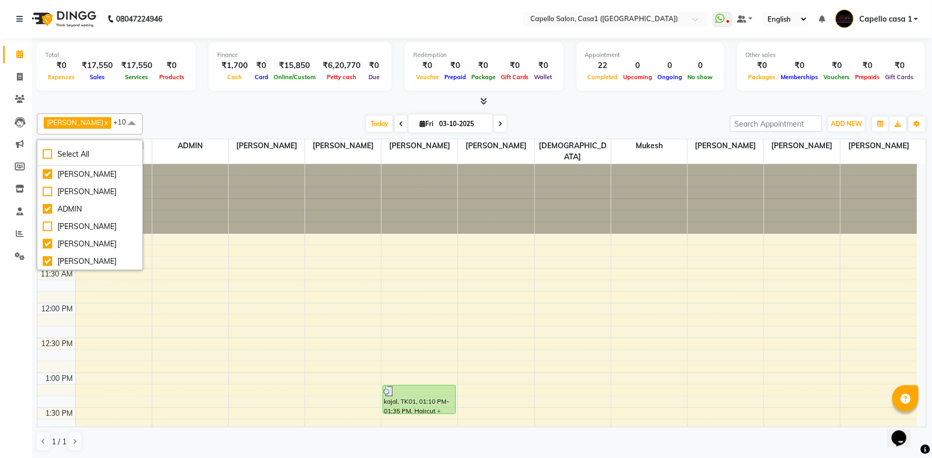
click at [243, 112] on div "Akash Chawale x Nisha Choube x Shalu Delikar x Mukesh x Rizwan Sheikh x ADMIN x…" at bounding box center [482, 282] width 890 height 346
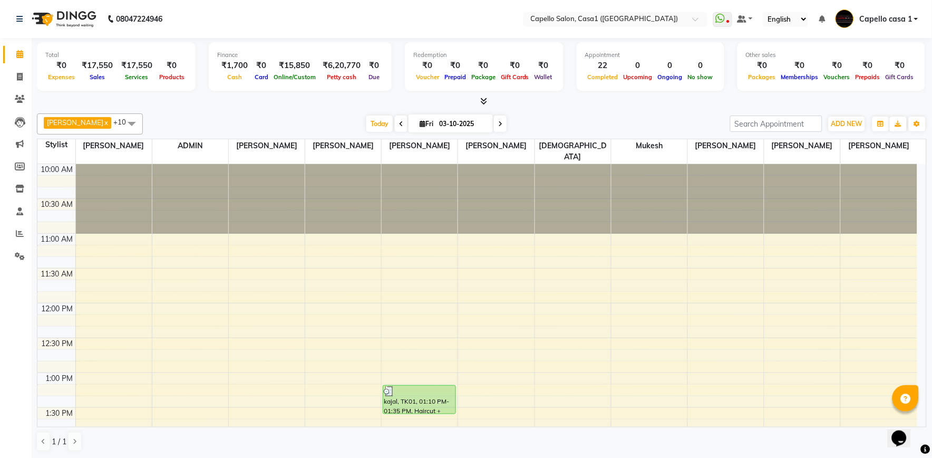
click at [487, 101] on icon at bounding box center [484, 101] width 7 height 8
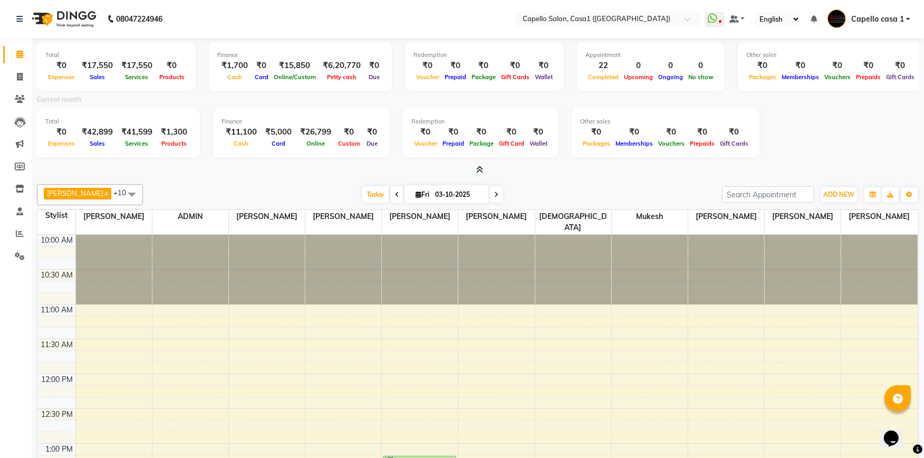
click at [480, 167] on icon at bounding box center [480, 170] width 7 height 8
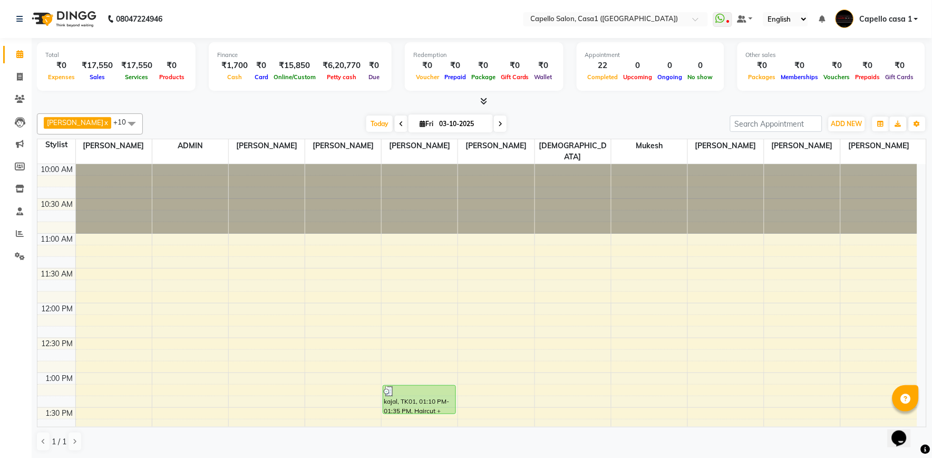
click at [488, 106] on div at bounding box center [482, 101] width 890 height 11
click at [487, 103] on icon at bounding box center [484, 101] width 7 height 8
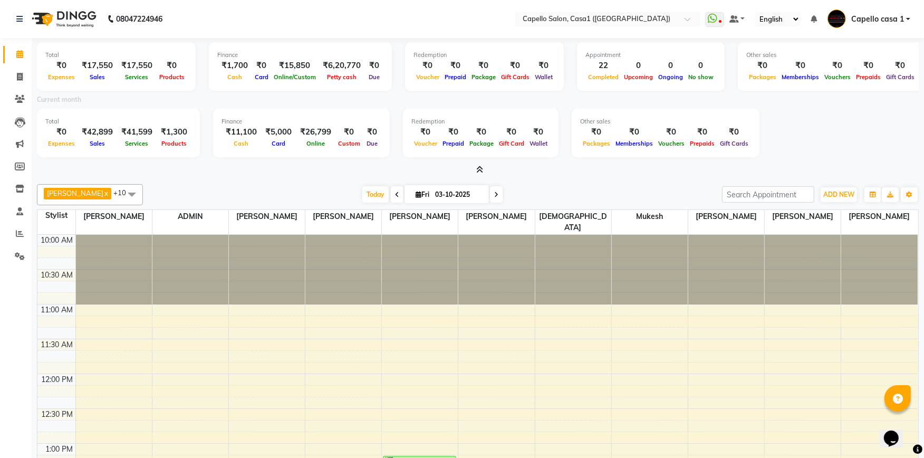
click at [482, 168] on icon at bounding box center [480, 170] width 7 height 8
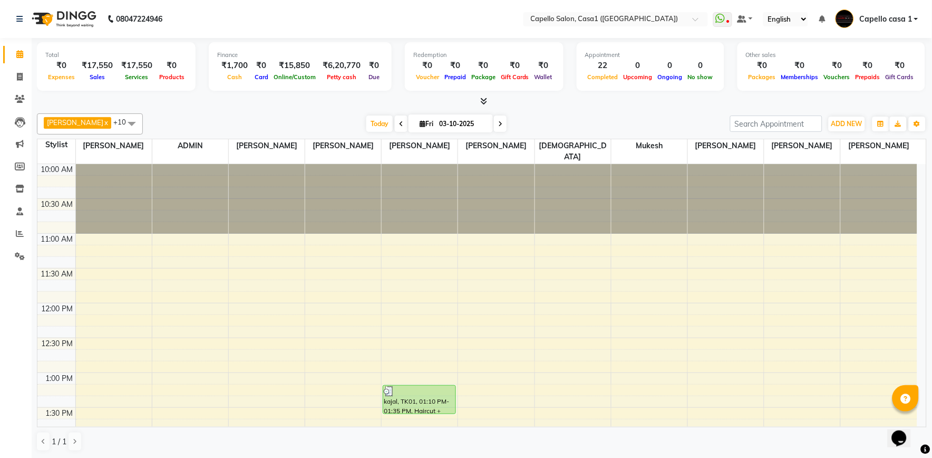
click at [486, 103] on icon at bounding box center [484, 101] width 7 height 8
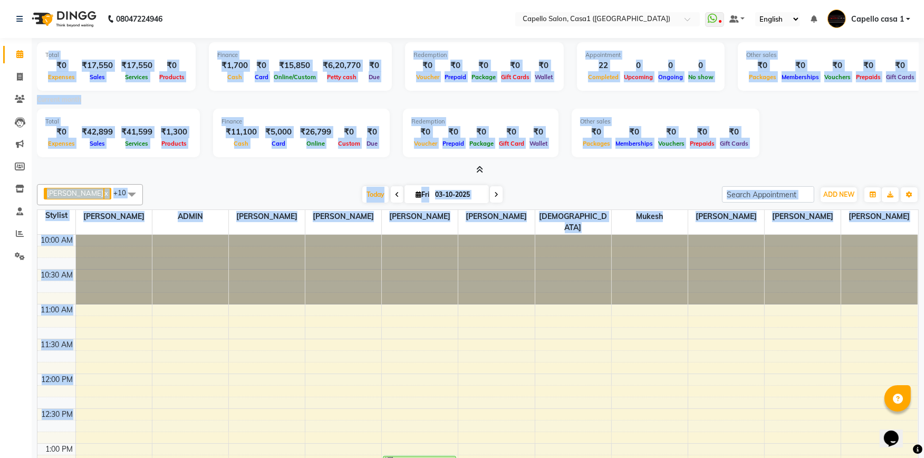
drag, startPoint x: 47, startPoint y: 56, endPoint x: 893, endPoint y: 238, distance: 864.5
click at [909, 277] on div "Total ₹0 Expenses ₹17,550 Sales ₹17,550 Services ₹0 Products Finance ₹1,700 Cas…" at bounding box center [478, 283] width 892 height 491
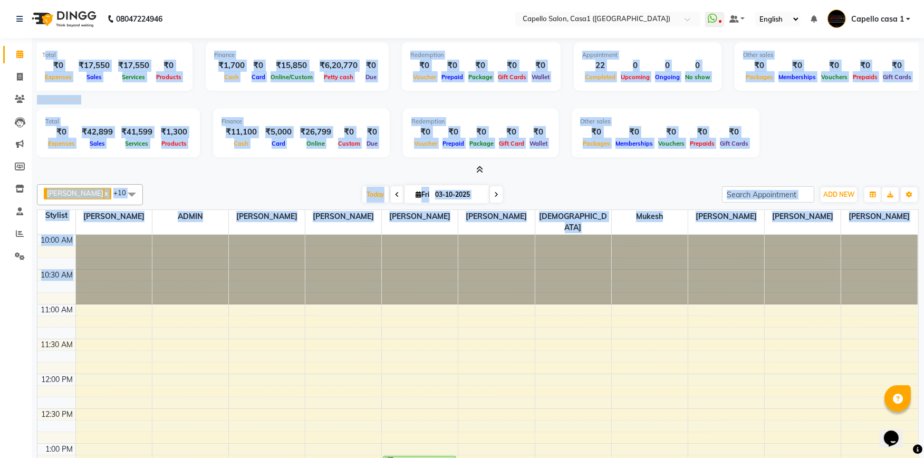
click at [296, 180] on div "Akash Chawale x Nisha Choube x Shalu Delikar x Mukesh x Rizwan Sheikh x ADMIN x…" at bounding box center [477, 353] width 881 height 346
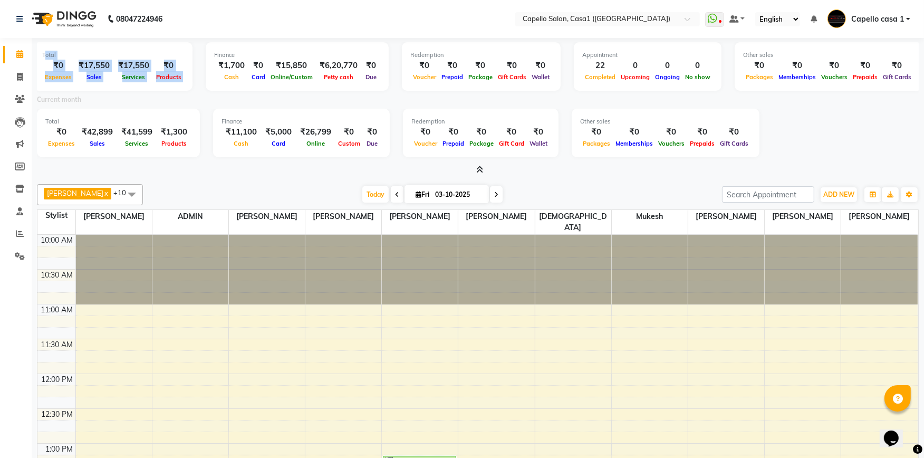
drag, startPoint x: 45, startPoint y: 53, endPoint x: 196, endPoint y: 57, distance: 150.3
click at [198, 69] on div "Total ₹0 Expenses ₹17,550 Sales ₹17,550 Services ₹0 Products Finance ₹1,700 Cas…" at bounding box center [477, 68] width 881 height 52
click at [206, 167] on div at bounding box center [477, 169] width 881 height 11
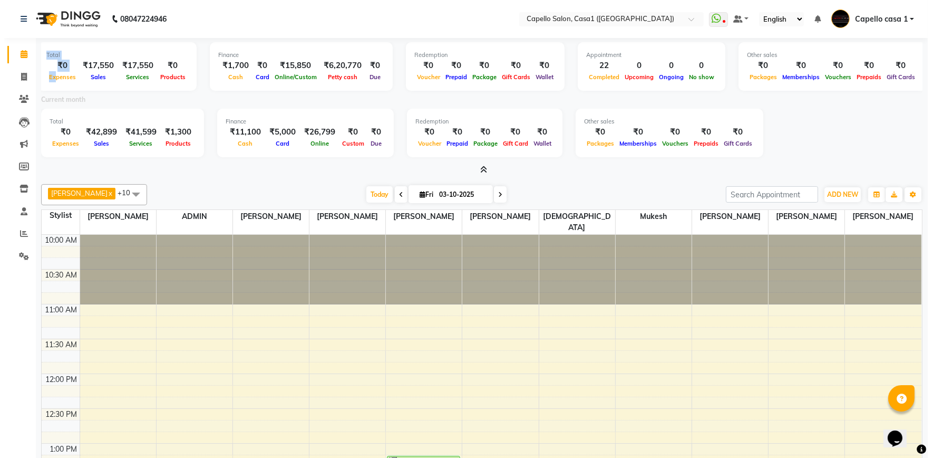
scroll to position [0, 0]
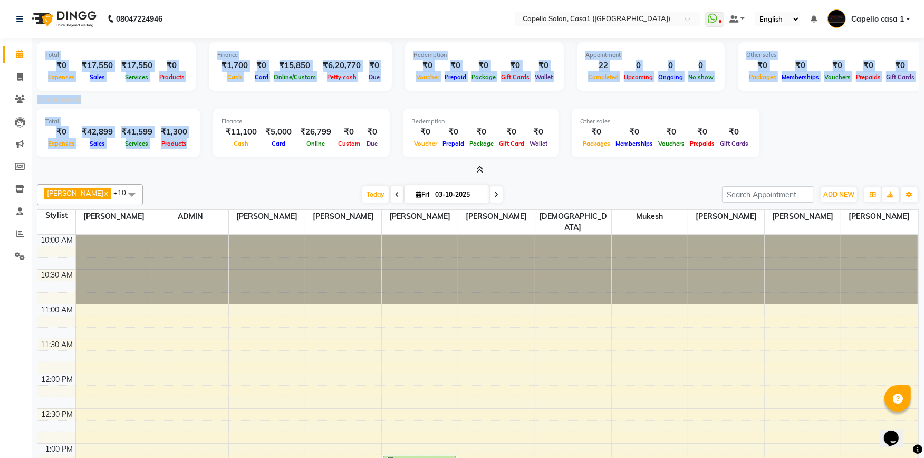
drag, startPoint x: 42, startPoint y: 51, endPoint x: 191, endPoint y: 106, distance: 158.6
click at [191, 134] on div "Total ₹0 Expenses ₹17,550 Sales ₹17,550 Services ₹0 Products Finance ₹1,700 Cas…" at bounding box center [477, 107] width 881 height 138
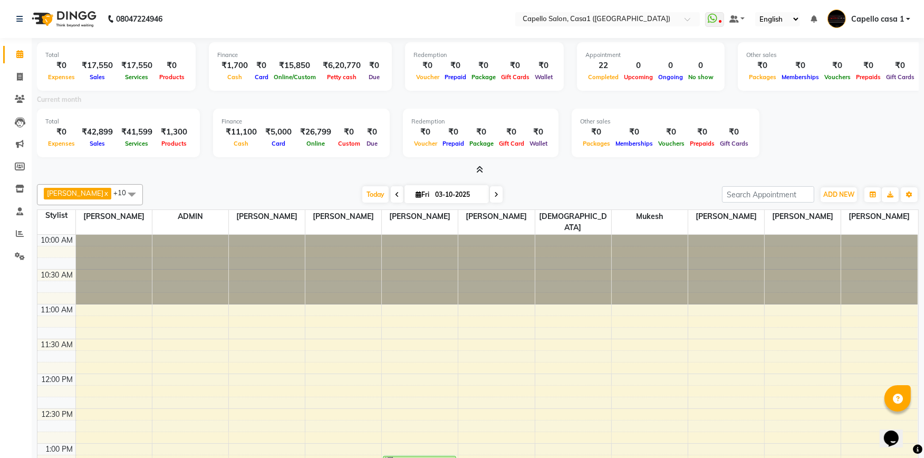
click at [204, 184] on div "Akash Chawale x Nisha Choube x Shalu Delikar x Mukesh x Rizwan Sheikh x ADMIN x…" at bounding box center [477, 194] width 881 height 21
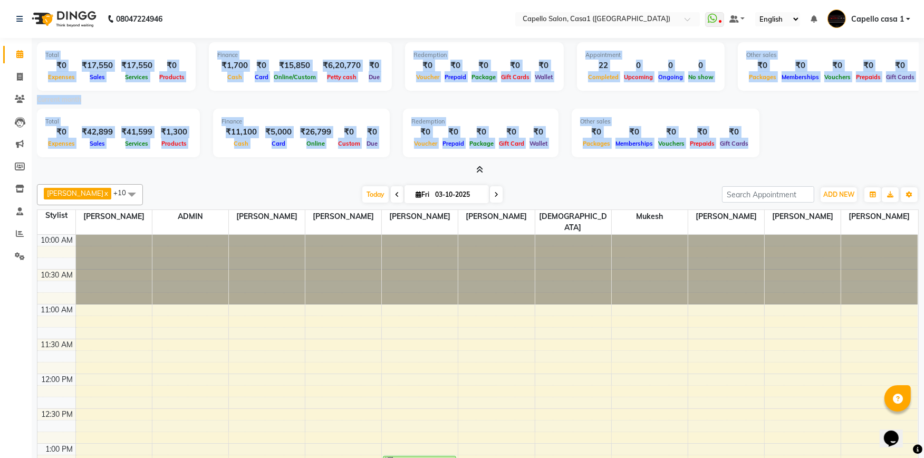
drag, startPoint x: 39, startPoint y: 57, endPoint x: 430, endPoint y: 170, distance: 407.1
click at [402, 170] on div "Total ₹0 Expenses ₹17,550 Sales ₹17,550 Services ₹0 Products Finance ₹1,700 Cas…" at bounding box center [477, 107] width 881 height 138
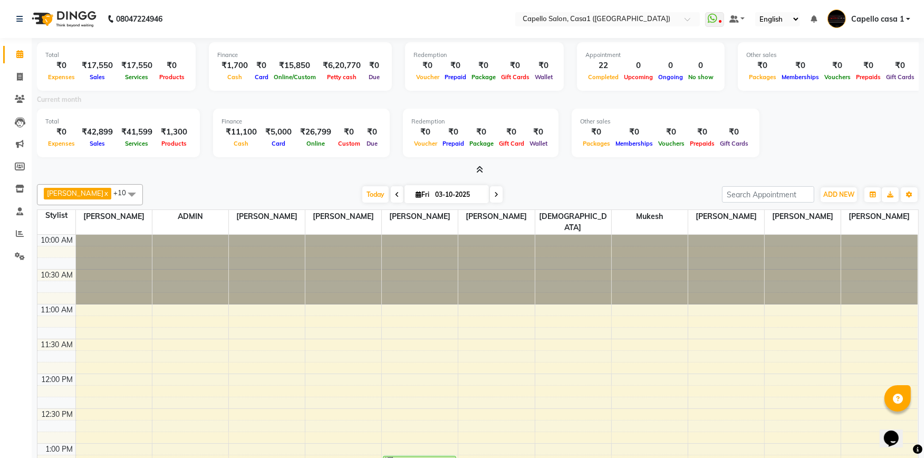
click at [594, 189] on div "Today Fri 03-10-2025" at bounding box center [432, 195] width 568 height 16
click at [477, 169] on icon at bounding box center [480, 170] width 7 height 8
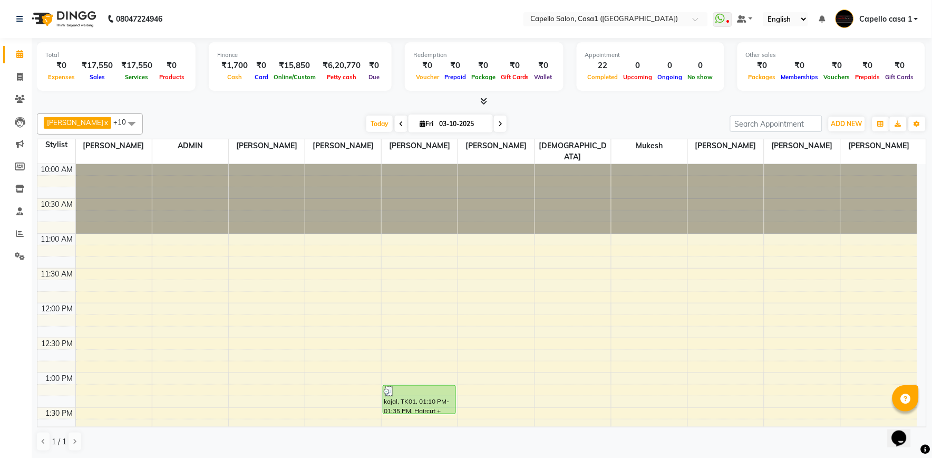
click at [483, 97] on icon at bounding box center [484, 101] width 7 height 8
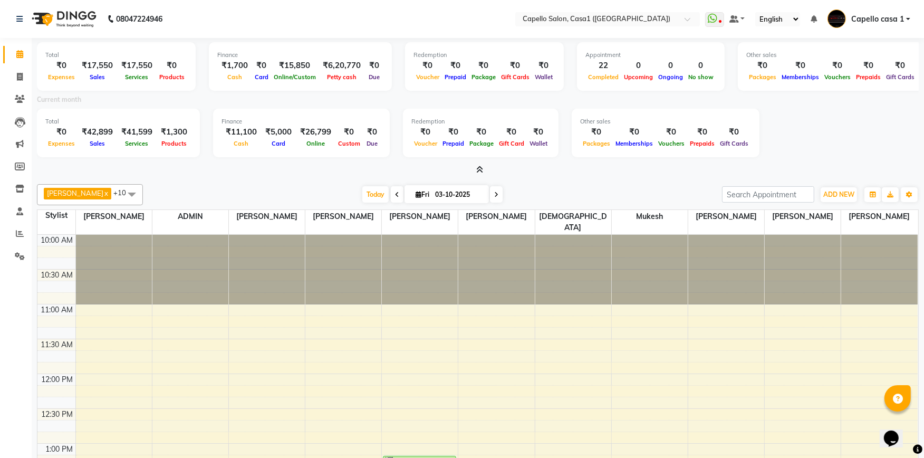
click at [483, 168] on div at bounding box center [477, 169] width 881 height 11
click at [481, 167] on icon at bounding box center [480, 170] width 7 height 8
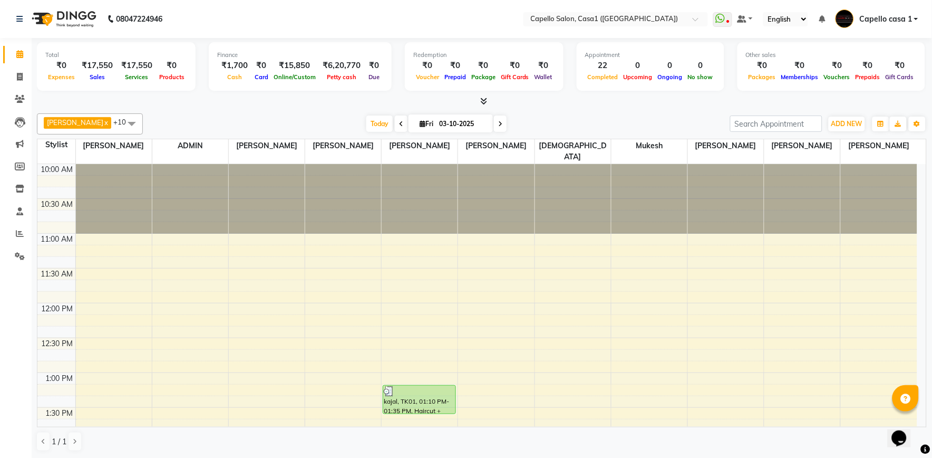
click at [482, 99] on icon at bounding box center [484, 101] width 7 height 8
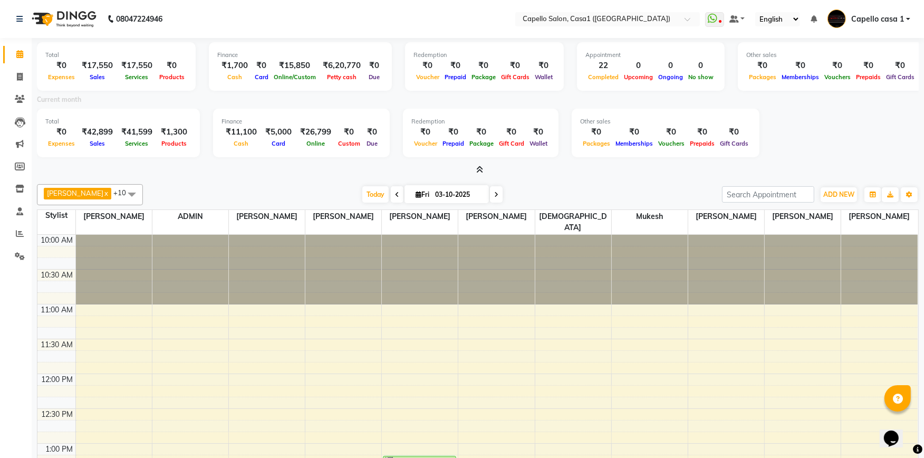
click at [478, 170] on icon at bounding box center [480, 170] width 7 height 8
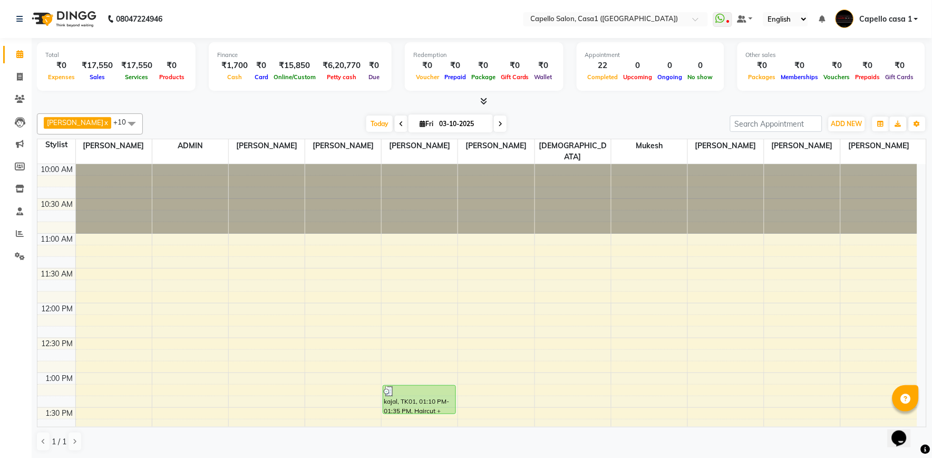
click at [486, 99] on icon at bounding box center [484, 101] width 7 height 8
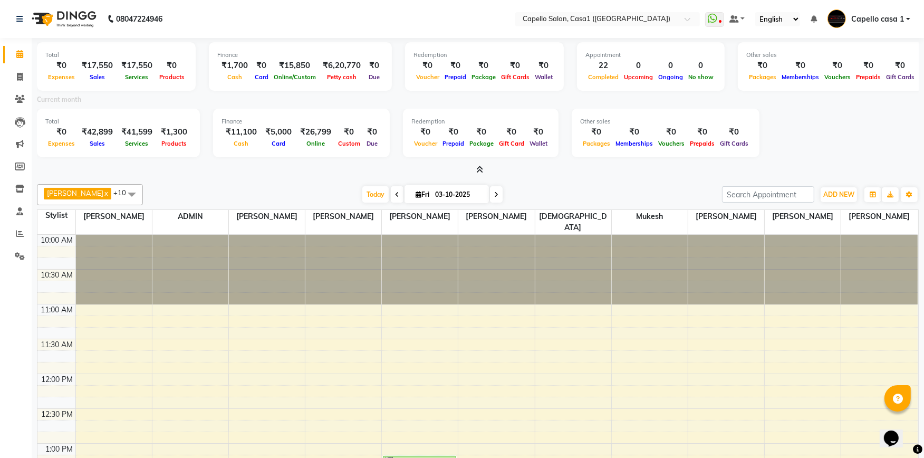
click at [479, 162] on div "Total ₹0 Expenses ₹17,550 Sales ₹17,550 Services ₹0 Products Finance ₹1,700 Cas…" at bounding box center [477, 107] width 881 height 138
click at [477, 167] on icon at bounding box center [480, 170] width 7 height 8
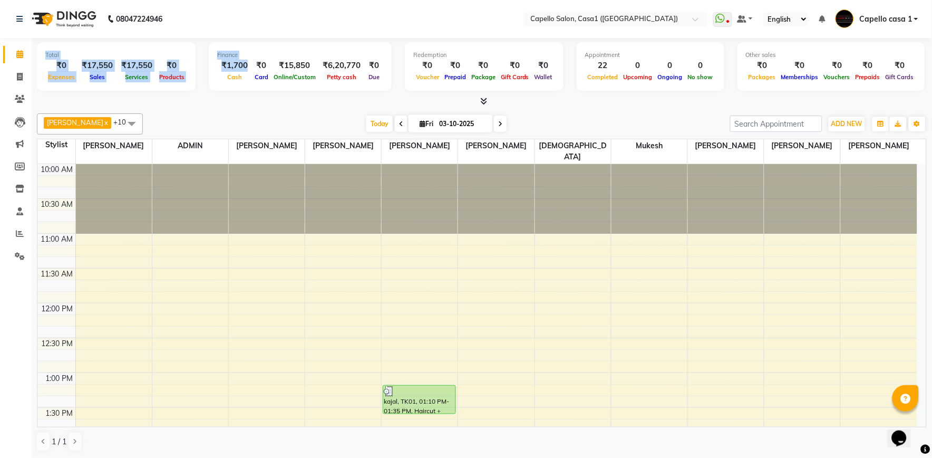
drag, startPoint x: 45, startPoint y: 54, endPoint x: 198, endPoint y: 67, distance: 154.0
click at [202, 69] on div "Total ₹0 Expenses ₹17,550 Sales ₹17,550 Services ₹0 Products Finance ₹1,700 Cas…" at bounding box center [482, 68] width 890 height 52
drag, startPoint x: 198, startPoint y: 67, endPoint x: 141, endPoint y: 59, distance: 57.6
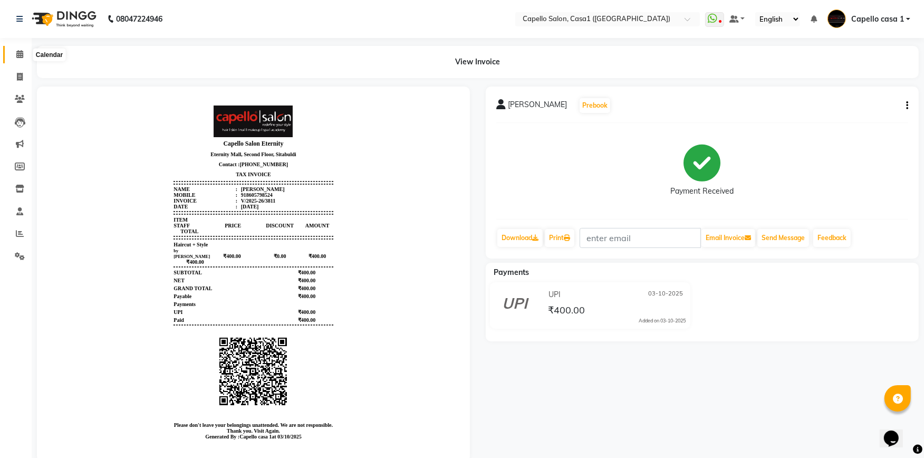
click at [24, 50] on span at bounding box center [20, 55] width 18 height 12
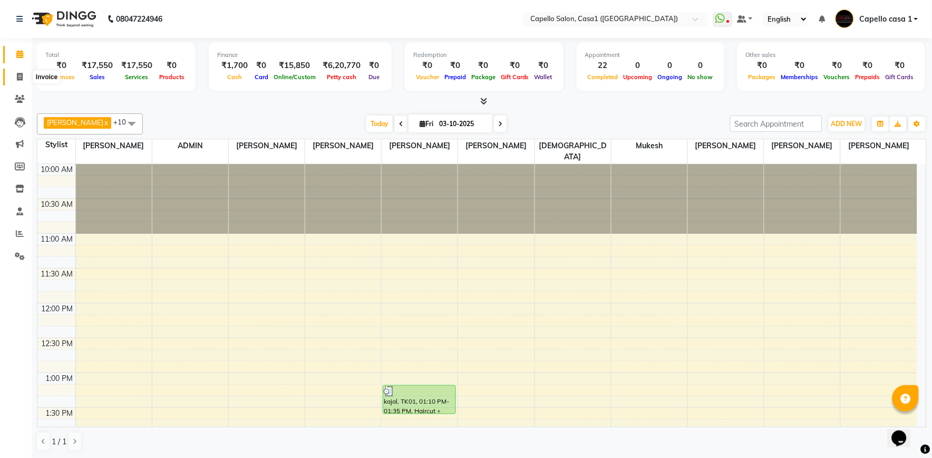
click at [17, 77] on icon at bounding box center [20, 77] width 6 height 8
select select "service"
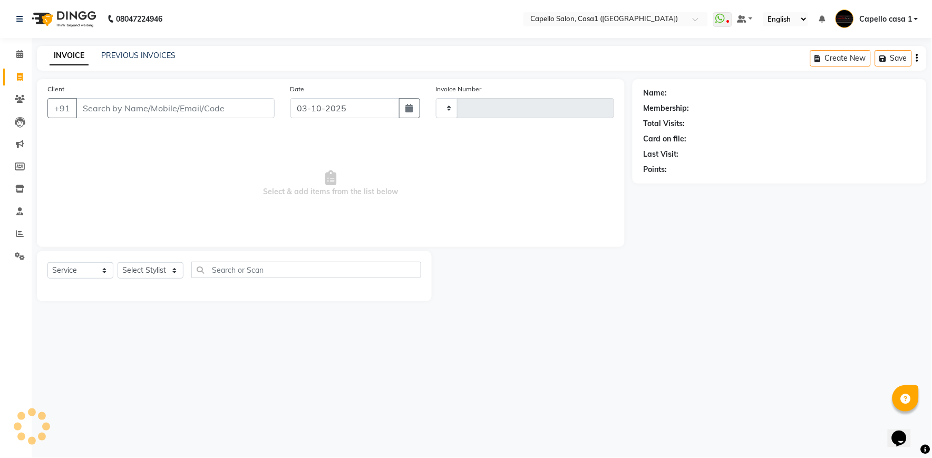
type input "3812"
select select "846"
click at [81, 273] on select "Select Service Product Membership Package Voucher Prepaid Gift Card" at bounding box center [80, 270] width 66 height 16
click at [47, 263] on select "Select Service Product Membership Package Voucher Prepaid Gift Card" at bounding box center [80, 270] width 66 height 16
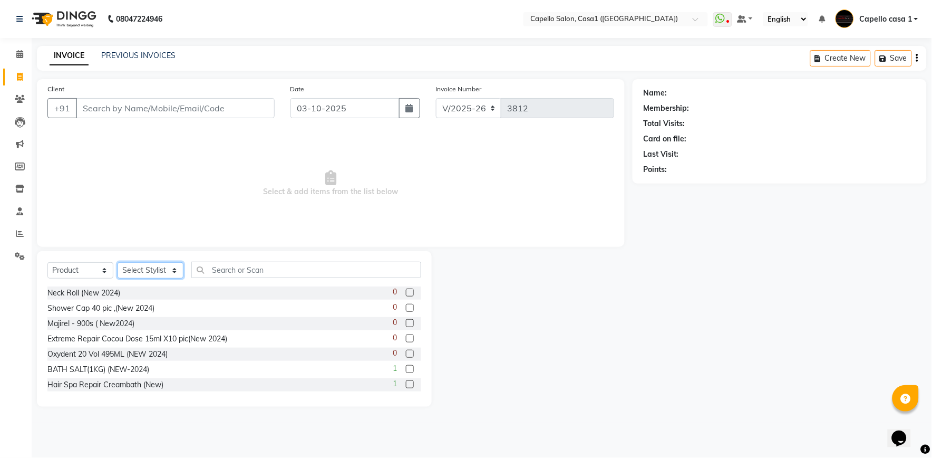
click at [145, 271] on select "Select Stylist aayush ADMIN Akash Chawale Capello casa 1 Harsh Nagture Mukesh N…" at bounding box center [151, 270] width 66 height 16
drag, startPoint x: 102, startPoint y: 270, endPoint x: 102, endPoint y: 278, distance: 7.9
click at [102, 270] on select "Select Service Product Membership Package Voucher Prepaid Gift Card" at bounding box center [80, 270] width 66 height 16
select select "service"
click at [47, 263] on select "Select Service Product Membership Package Voucher Prepaid Gift Card" at bounding box center [80, 270] width 66 height 16
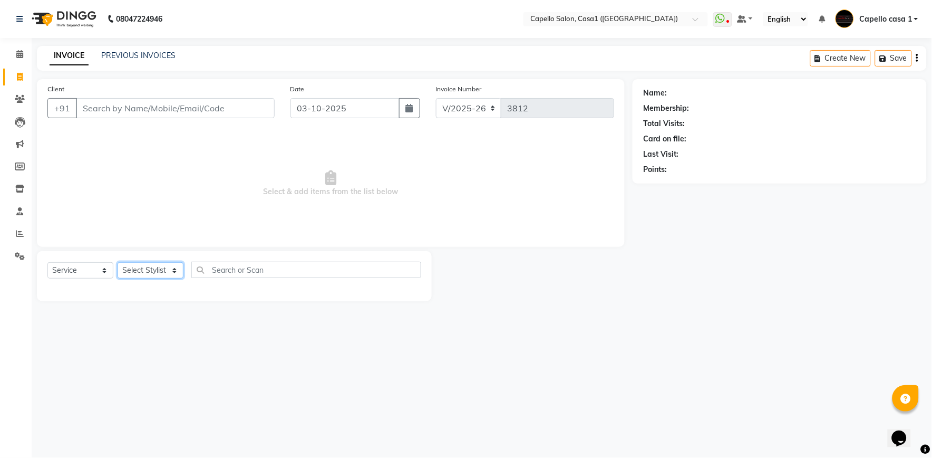
drag, startPoint x: 156, startPoint y: 269, endPoint x: 157, endPoint y: 261, distance: 7.9
click at [157, 269] on select "Select Stylist aayush ADMIN Akash Chawale Capello casa 1 Harsh Nagture Mukesh N…" at bounding box center [151, 270] width 66 height 16
select select "61599"
click at [118, 263] on select "Select Stylist aayush ADMIN Akash Chawale Capello casa 1 Harsh Nagture Mukesh N…" at bounding box center [151, 270] width 66 height 16
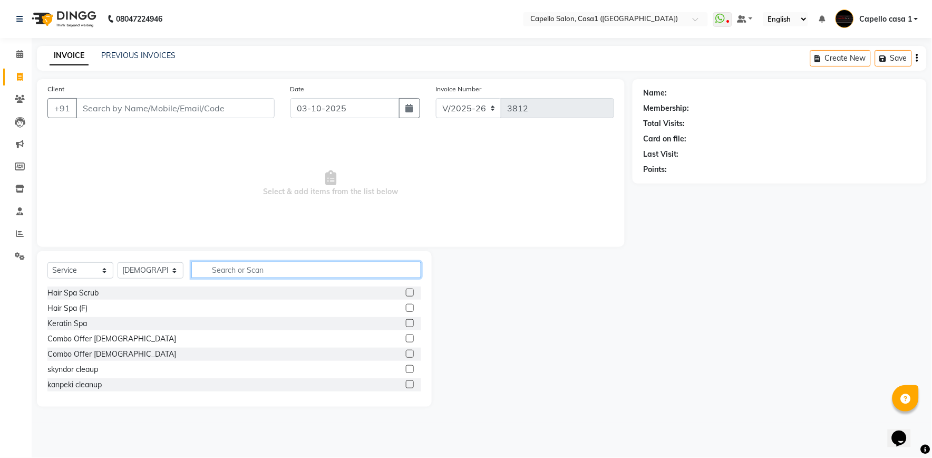
click at [219, 276] on input "text" at bounding box center [306, 269] width 230 height 16
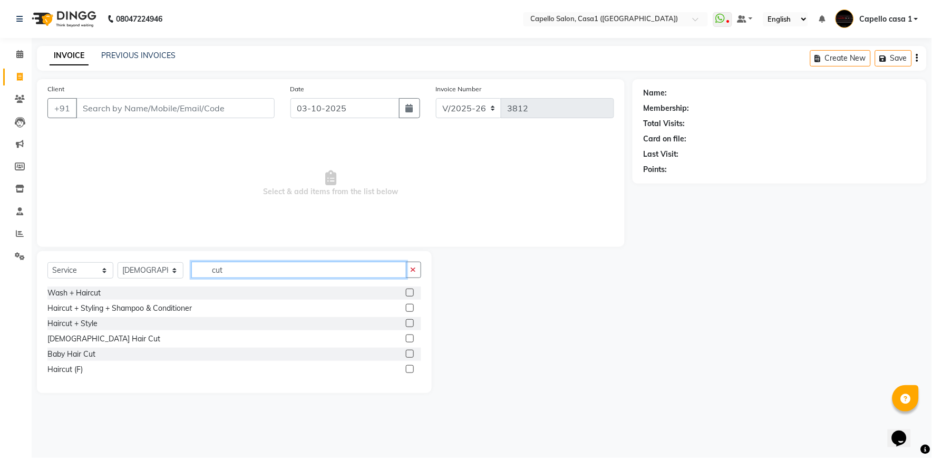
type input "cut"
click at [409, 296] on label at bounding box center [410, 292] width 8 height 8
click at [409, 296] on input "checkbox" at bounding box center [409, 292] width 7 height 7
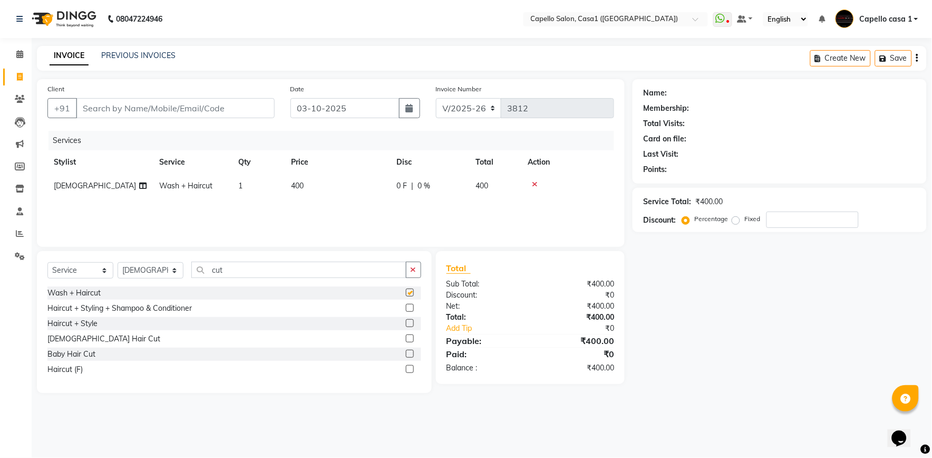
checkbox input "false"
click at [322, 267] on input "cut" at bounding box center [298, 269] width 215 height 16
type input "c"
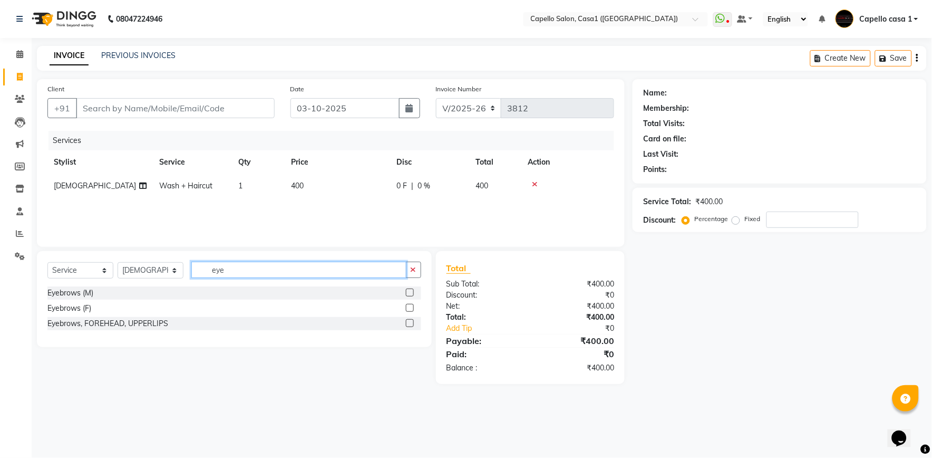
type input "eye"
click at [411, 307] on label at bounding box center [410, 308] width 8 height 8
click at [411, 307] on input "checkbox" at bounding box center [409, 308] width 7 height 7
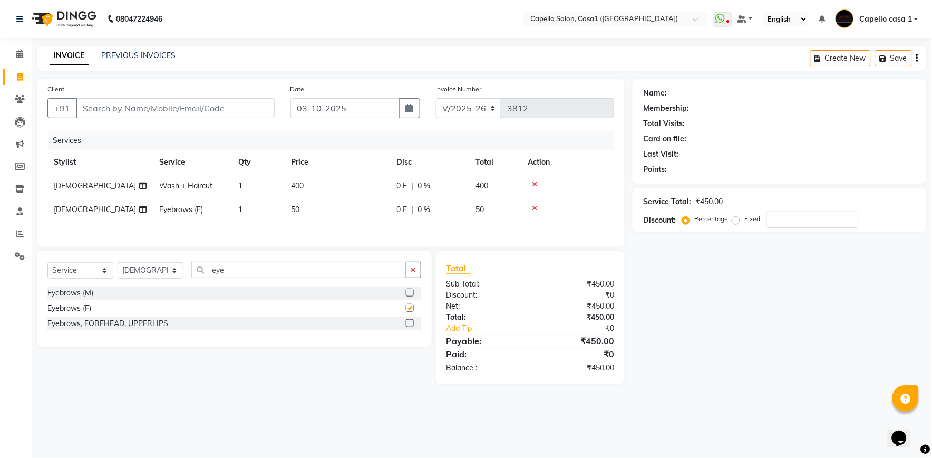
checkbox input "false"
click at [148, 109] on input "Client" at bounding box center [175, 108] width 199 height 20
type input "8"
type input "0"
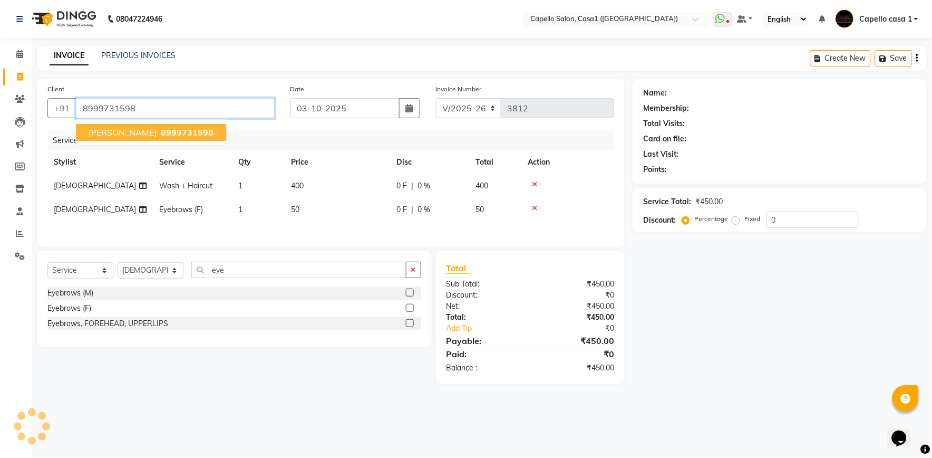
type input "8999731598"
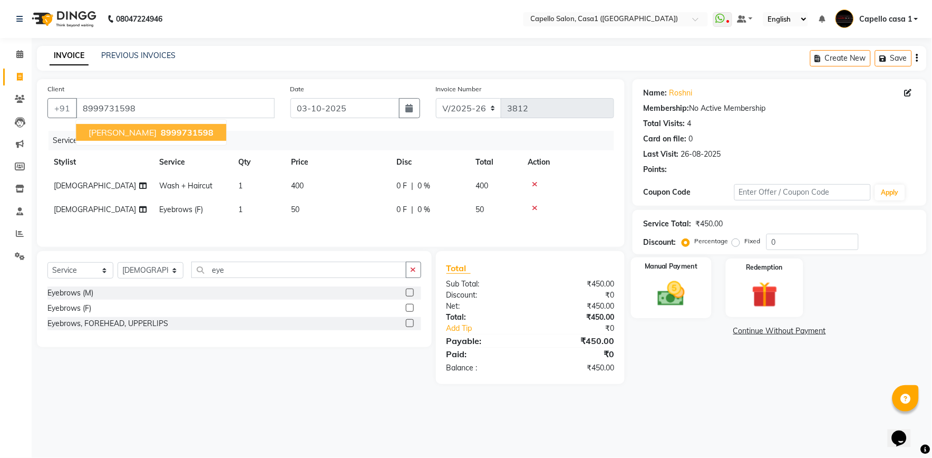
click at [667, 292] on img at bounding box center [672, 293] width 44 height 31
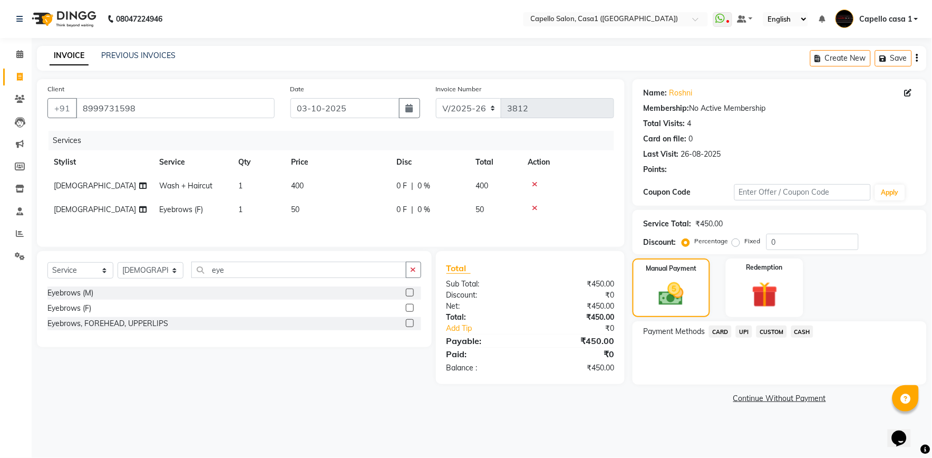
click at [748, 328] on span "UPI" at bounding box center [744, 331] width 16 height 12
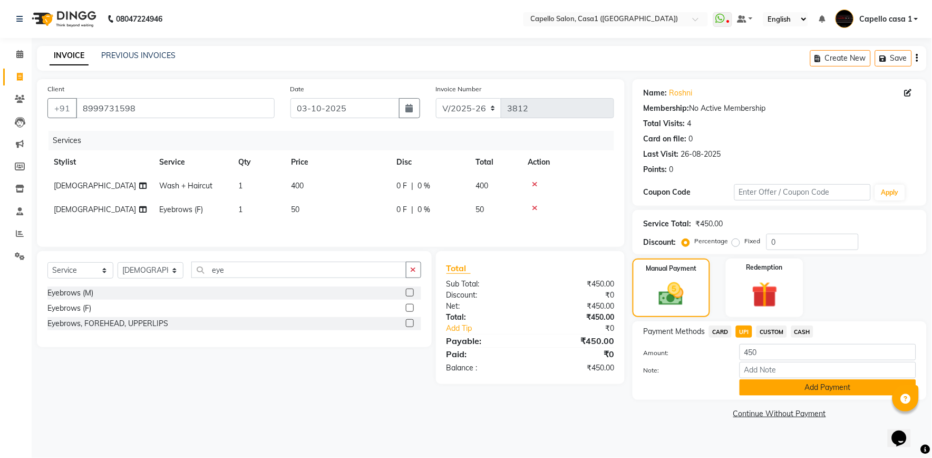
click at [767, 392] on button "Add Payment" at bounding box center [828, 387] width 177 height 16
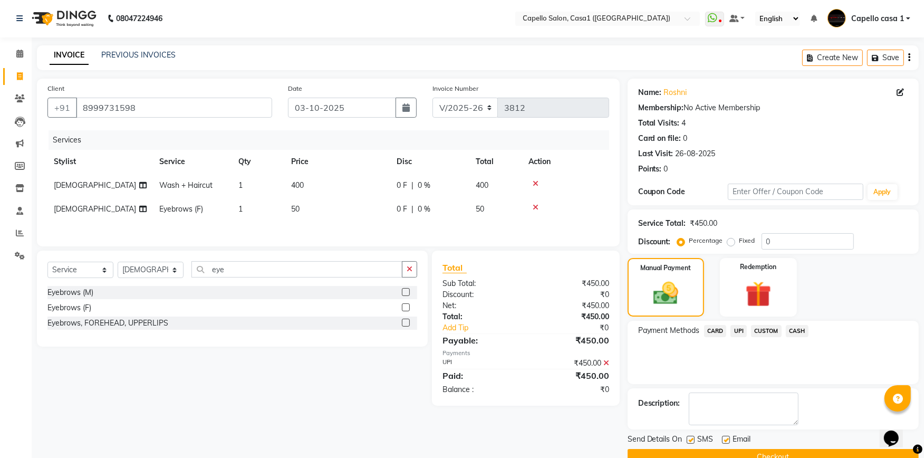
scroll to position [23, 0]
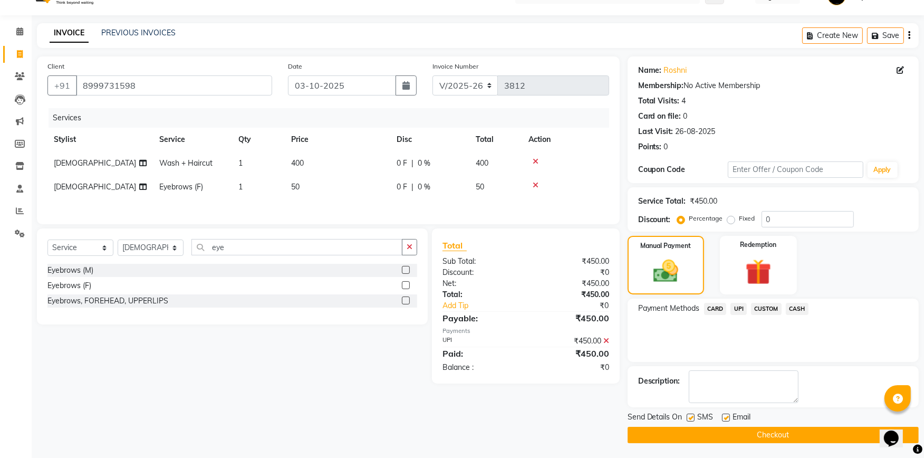
click at [813, 435] on button "Checkout" at bounding box center [772, 435] width 291 height 16
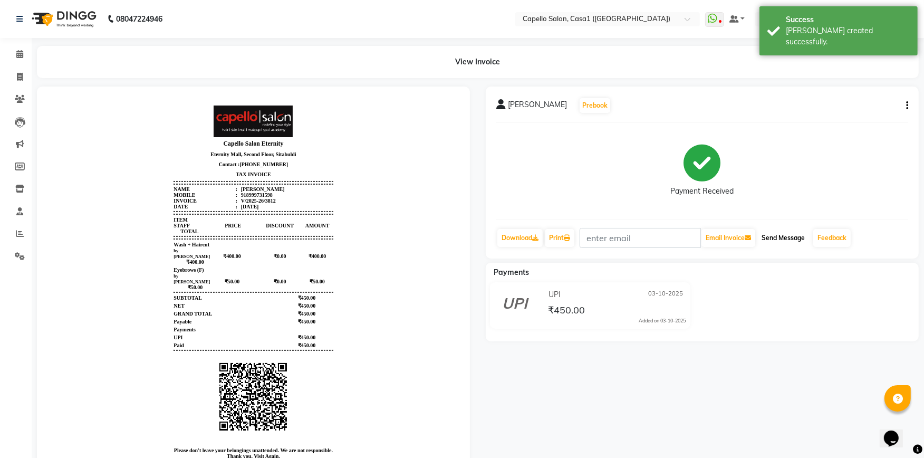
click at [773, 238] on button "Send Message" at bounding box center [783, 238] width 52 height 18
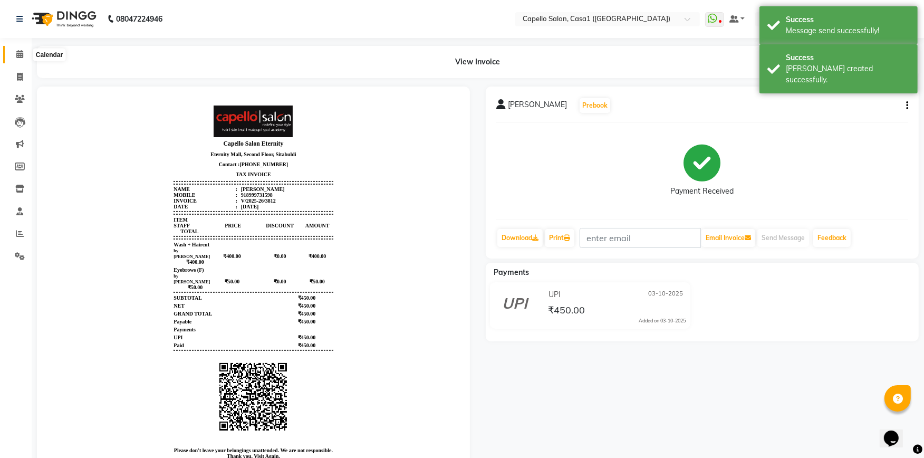
click at [25, 53] on span at bounding box center [20, 55] width 18 height 12
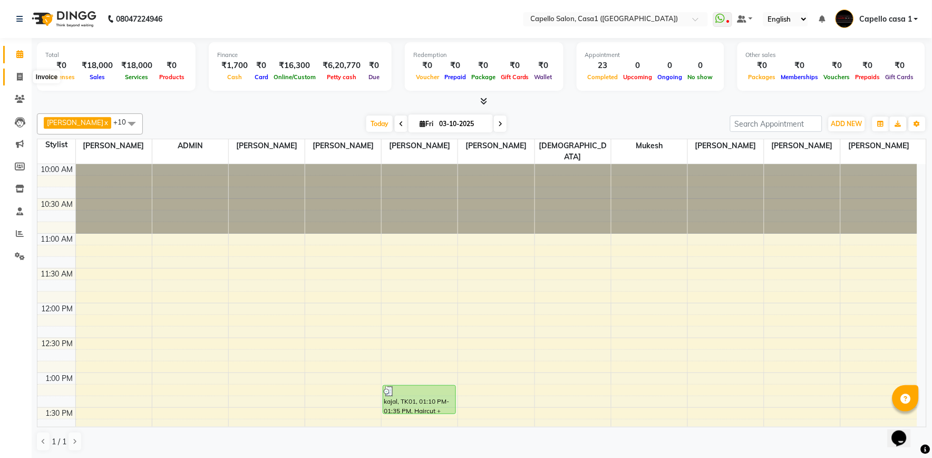
click at [18, 76] on icon at bounding box center [20, 77] width 6 height 8
select select "service"
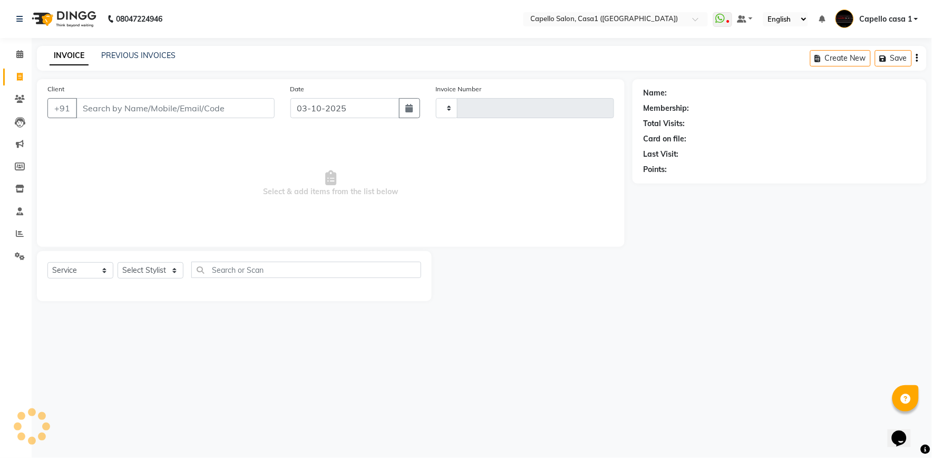
type input "3813"
select select "846"
select select "product"
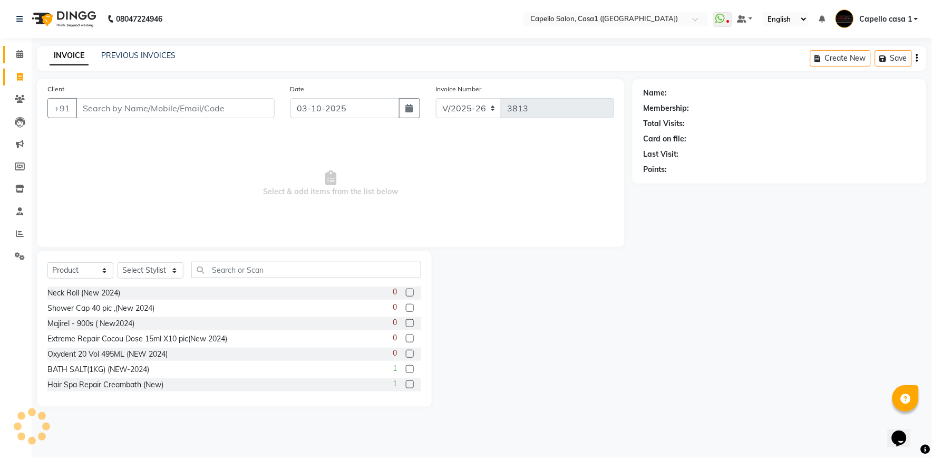
click at [18, 46] on link "Calendar" at bounding box center [15, 54] width 25 height 17
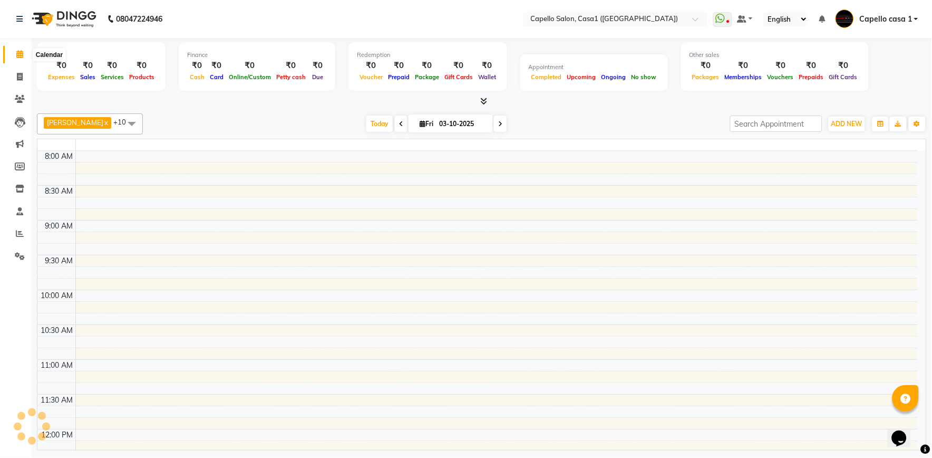
click at [17, 57] on icon at bounding box center [19, 54] width 7 height 8
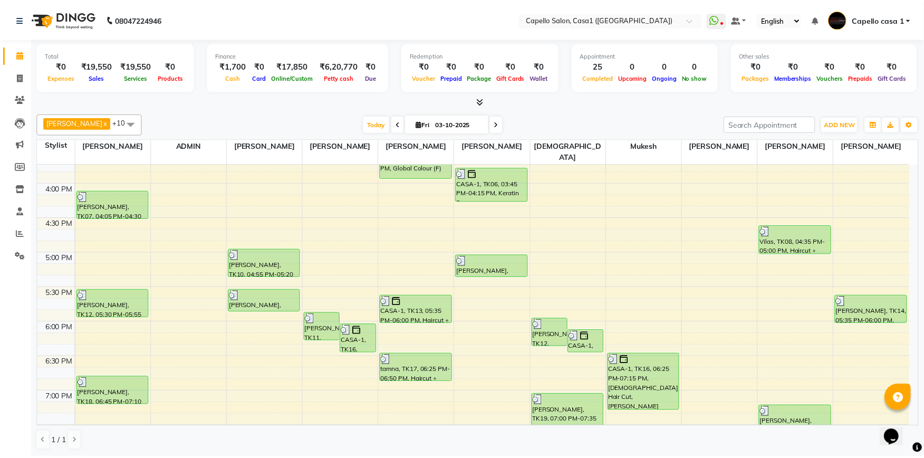
scroll to position [369, 0]
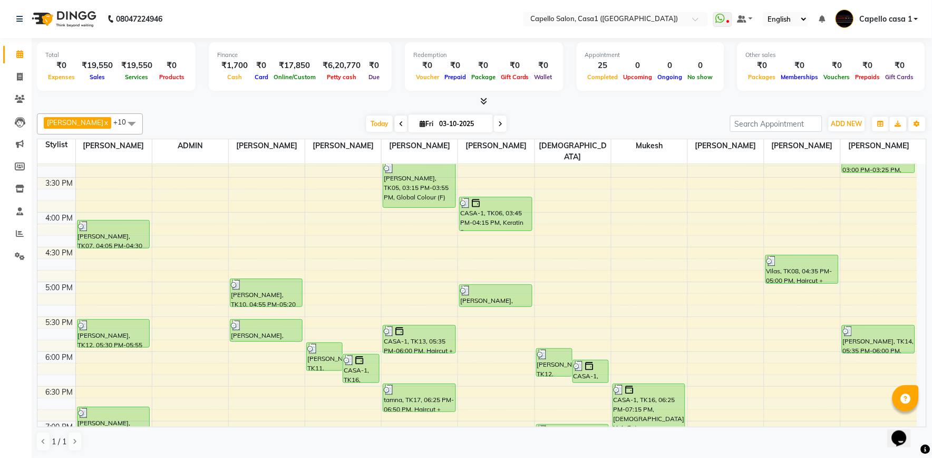
click at [482, 103] on icon at bounding box center [484, 101] width 7 height 8
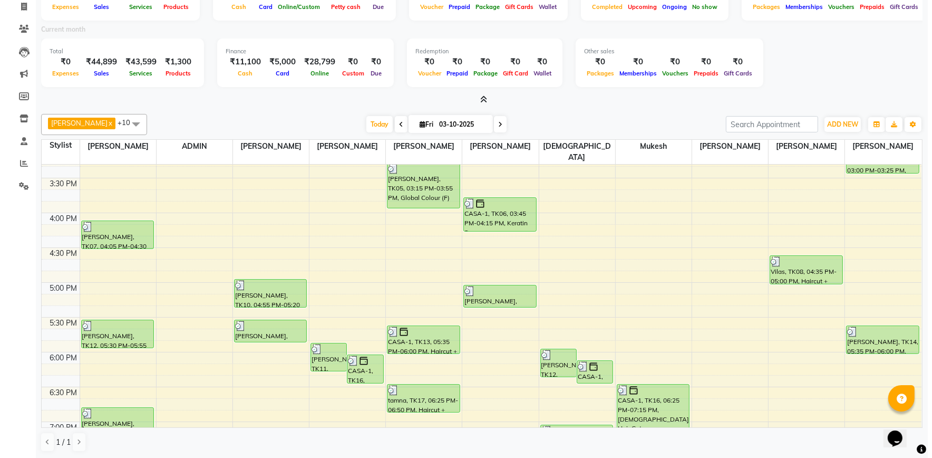
scroll to position [0, 0]
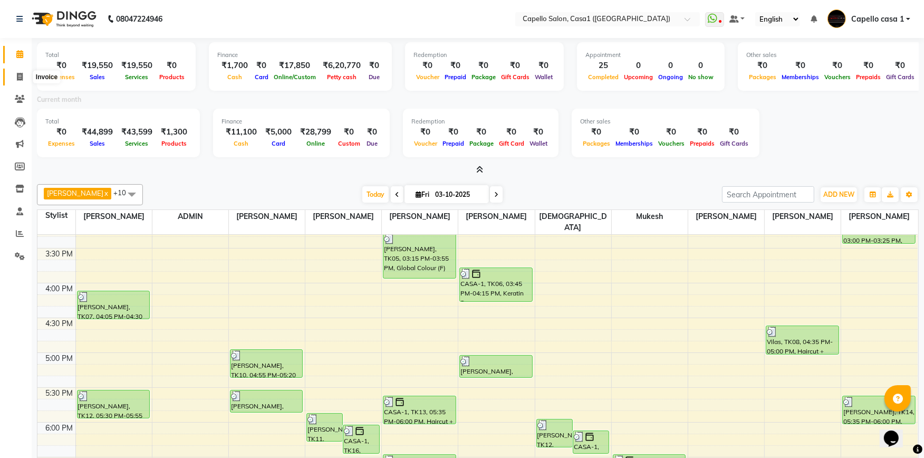
click at [13, 72] on span at bounding box center [20, 77] width 18 height 12
select select "846"
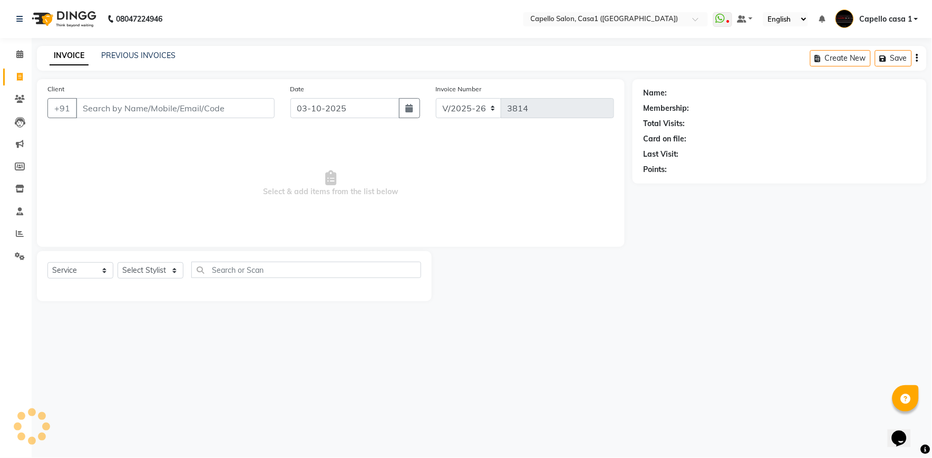
select select "product"
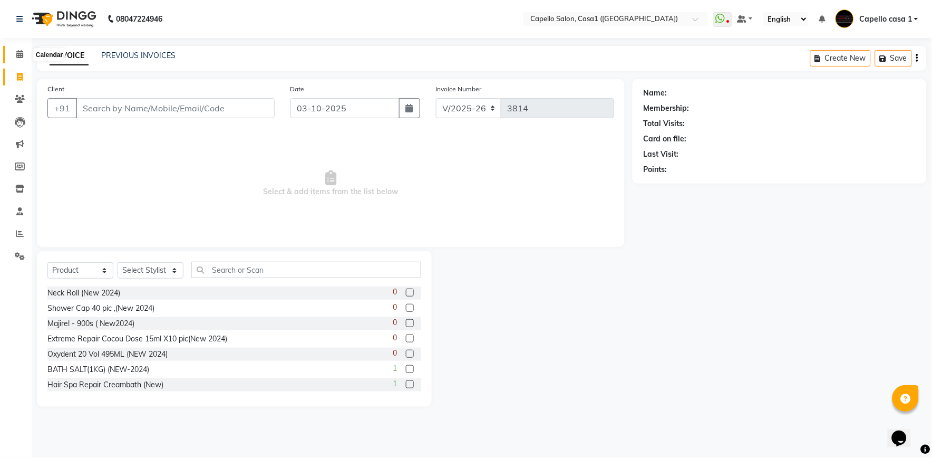
click at [20, 54] on icon at bounding box center [19, 54] width 7 height 8
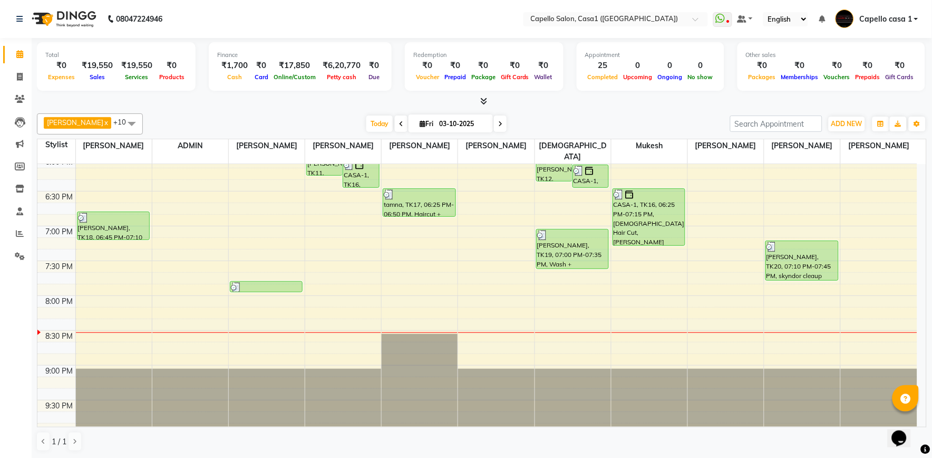
scroll to position [565, 0]
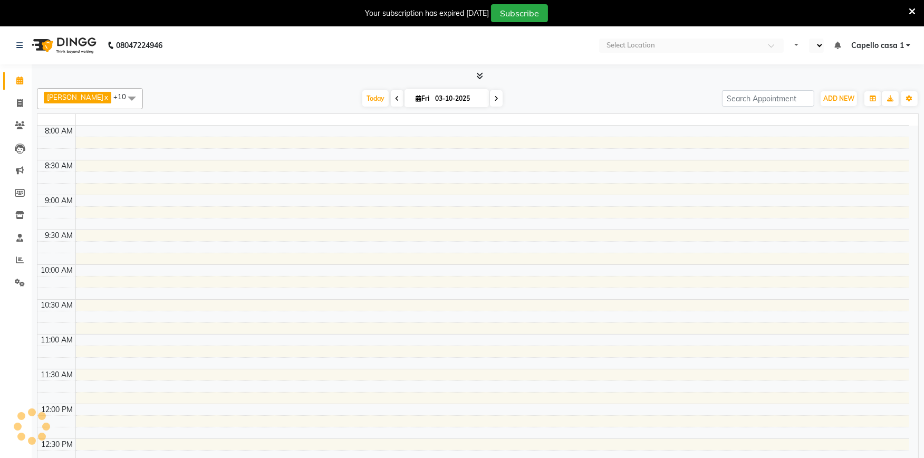
select select "en"
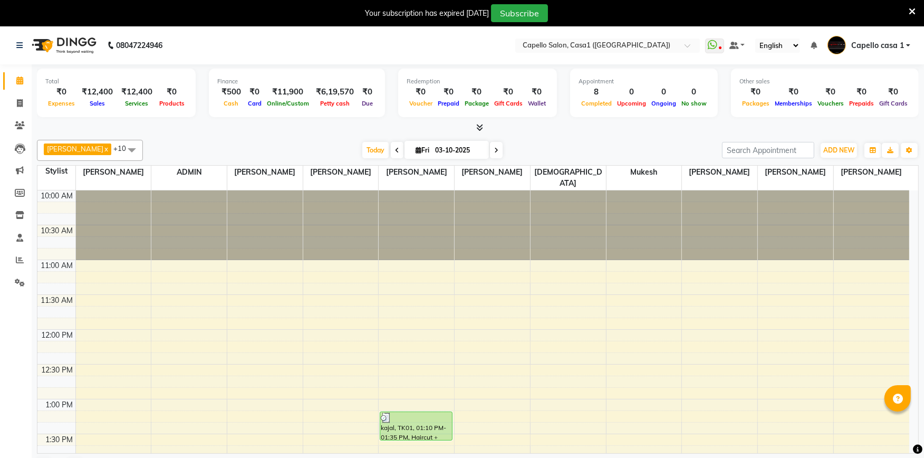
drag, startPoint x: 599, startPoint y: 241, endPoint x: 607, endPoint y: 226, distance: 17.2
click at [599, 241] on div at bounding box center [567, 225] width 75 height 70
click at [910, 13] on icon at bounding box center [911, 11] width 7 height 9
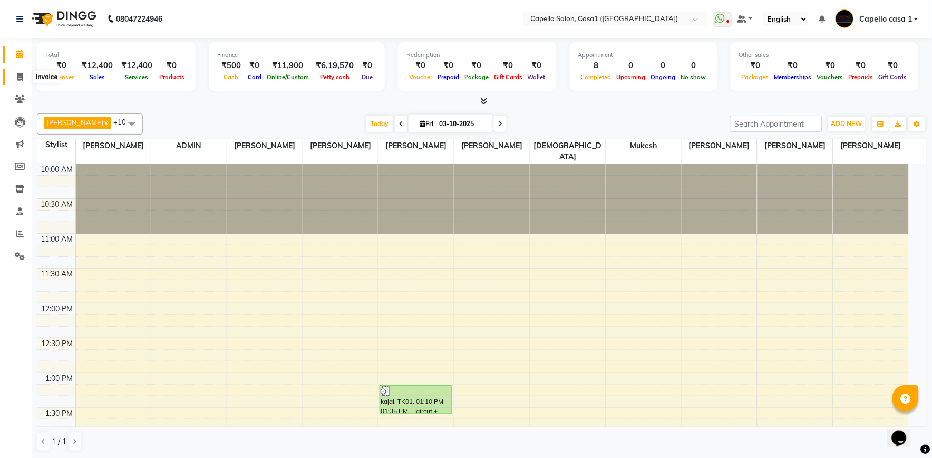
click at [26, 74] on span at bounding box center [20, 77] width 18 height 12
select select "service"
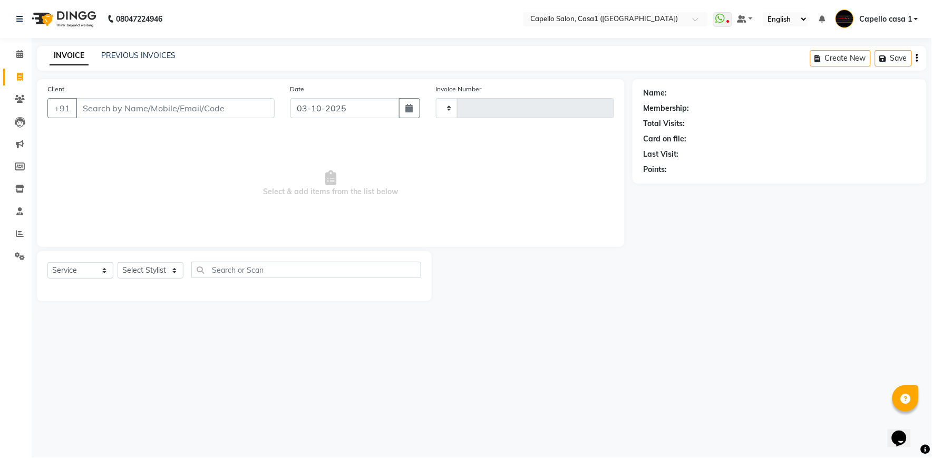
type input "3801"
select select "846"
click at [151, 267] on select "Select Stylist" at bounding box center [151, 270] width 66 height 16
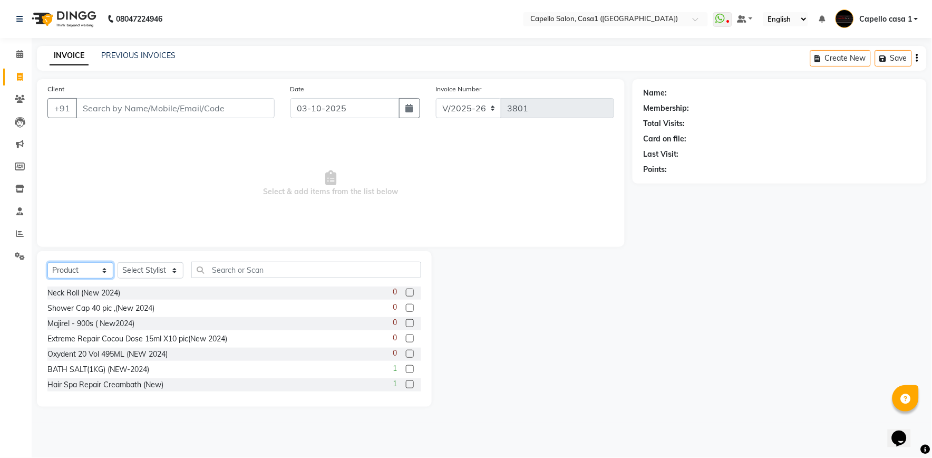
click at [89, 266] on select "Select Service Product Membership Package Voucher Prepaid Gift Card" at bounding box center [80, 270] width 66 height 16
select select "service"
click at [47, 263] on select "Select Service Product Membership Package Voucher Prepaid Gift Card" at bounding box center [80, 270] width 66 height 16
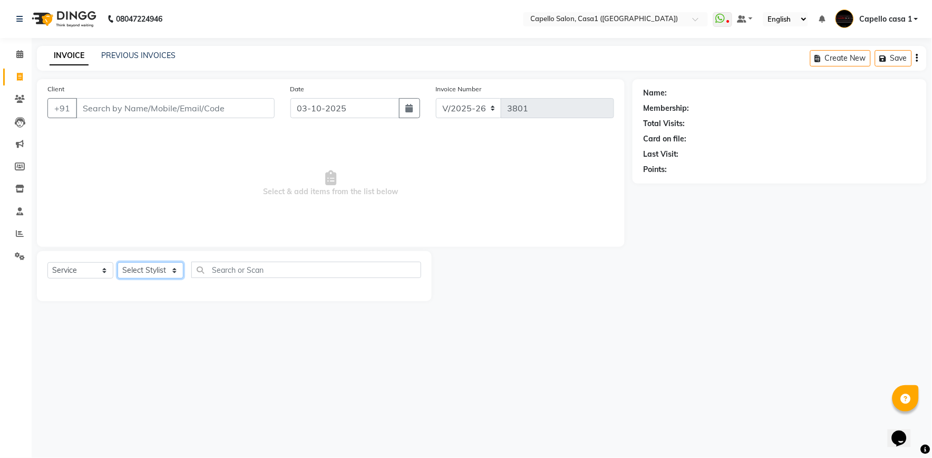
click at [148, 267] on select "Select Stylist [PERSON_NAME] ADMIN Akash Chawale Capello casa 1 [PERSON_NAME] M…" at bounding box center [151, 270] width 66 height 16
select select "93385"
click at [118, 263] on select "Select Stylist [PERSON_NAME] ADMIN Akash Chawale Capello casa 1 [PERSON_NAME] M…" at bounding box center [151, 270] width 66 height 16
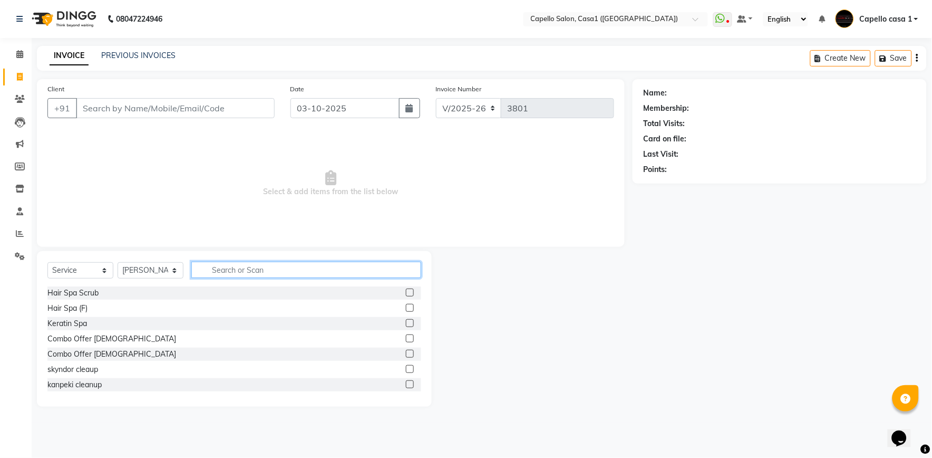
click at [224, 265] on input "text" at bounding box center [306, 269] width 230 height 16
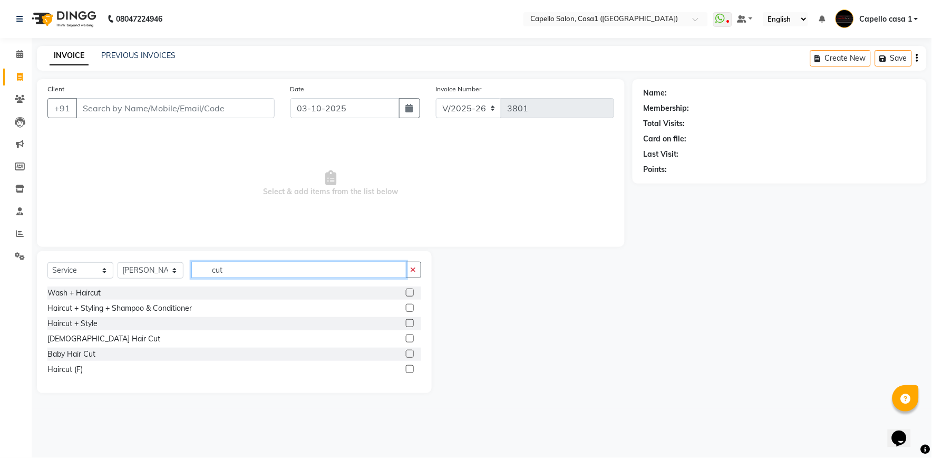
type input "cut"
click at [410, 306] on label at bounding box center [410, 308] width 8 height 8
click at [410, 306] on input "checkbox" at bounding box center [409, 308] width 7 height 7
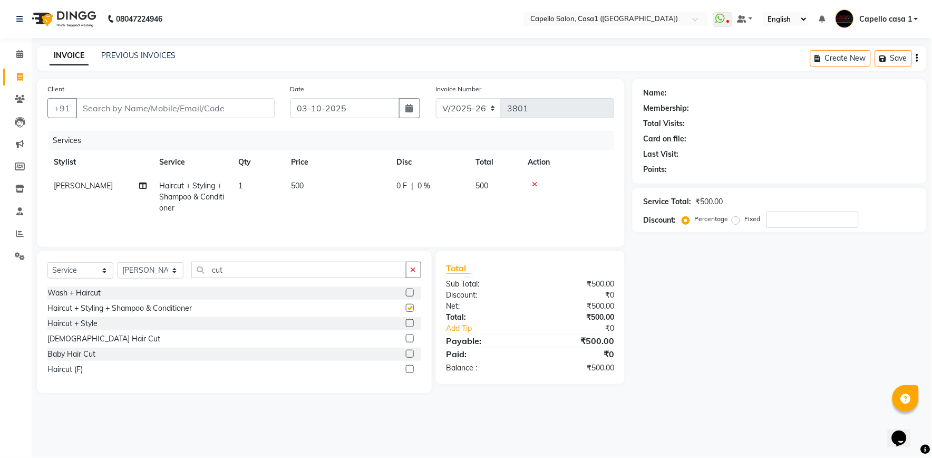
checkbox input "false"
click at [149, 103] on input "Client" at bounding box center [175, 108] width 199 height 20
click at [169, 111] on input "Client" at bounding box center [175, 108] width 199 height 20
type input "9"
type input "0"
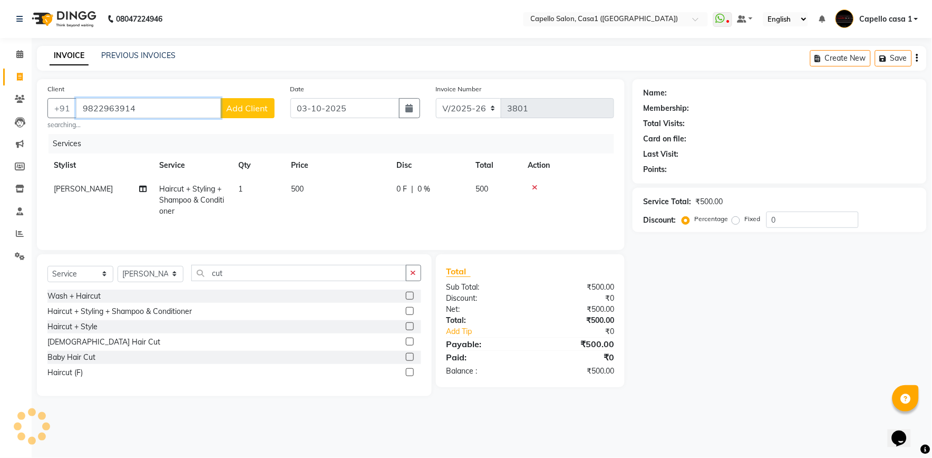
type input "9822963914"
click at [255, 104] on span "Add Client" at bounding box center [248, 108] width 42 height 11
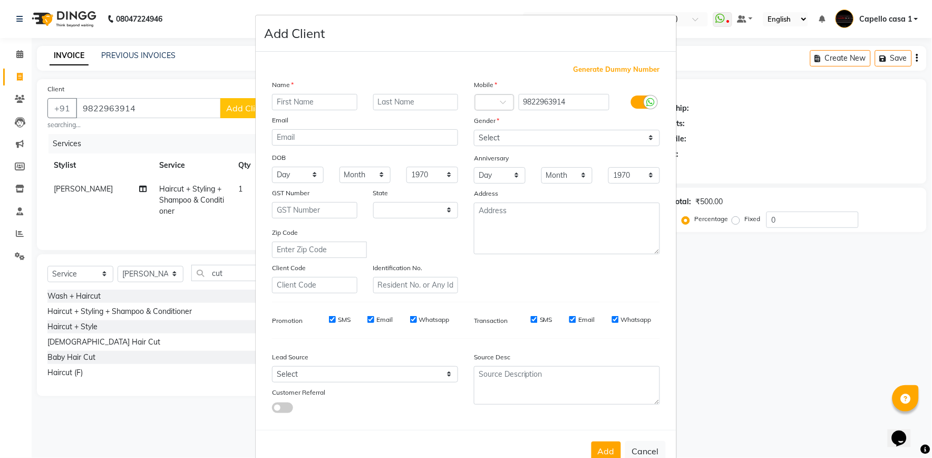
select select "22"
click at [277, 103] on input "text" at bounding box center [314, 102] width 85 height 16
type input "Vilas"
click at [538, 135] on select "Select [DEMOGRAPHIC_DATA] [DEMOGRAPHIC_DATA] Other Prefer Not To Say" at bounding box center [567, 138] width 186 height 16
select select "male"
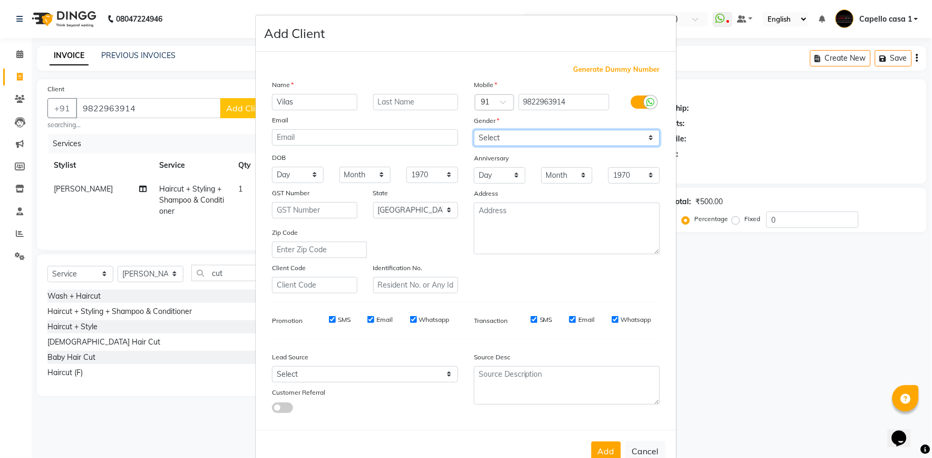
click at [474, 130] on select "Select Male Female Other Prefer Not To Say" at bounding box center [567, 138] width 186 height 16
click at [602, 445] on button "Add" at bounding box center [607, 450] width 30 height 19
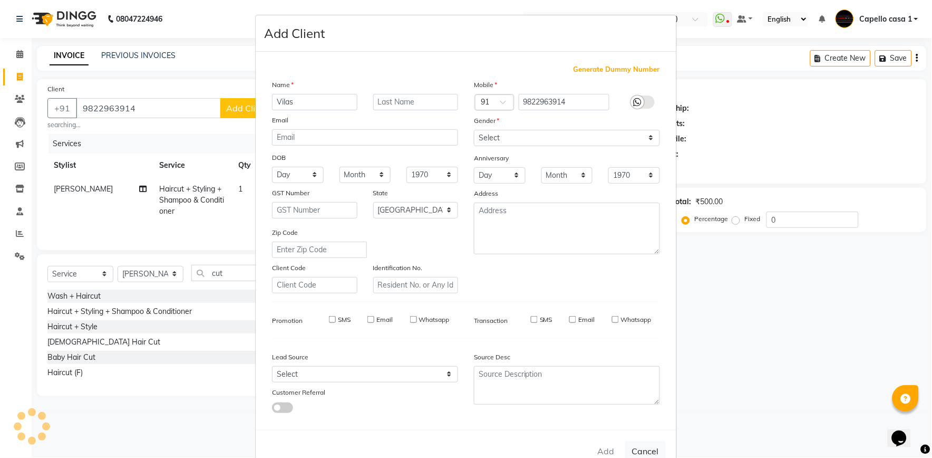
select select
select select "null"
select select
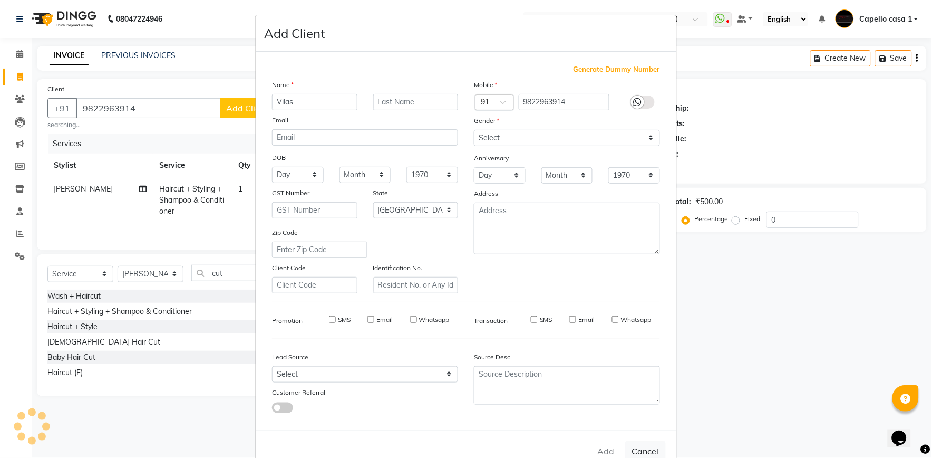
select select
checkbox input "false"
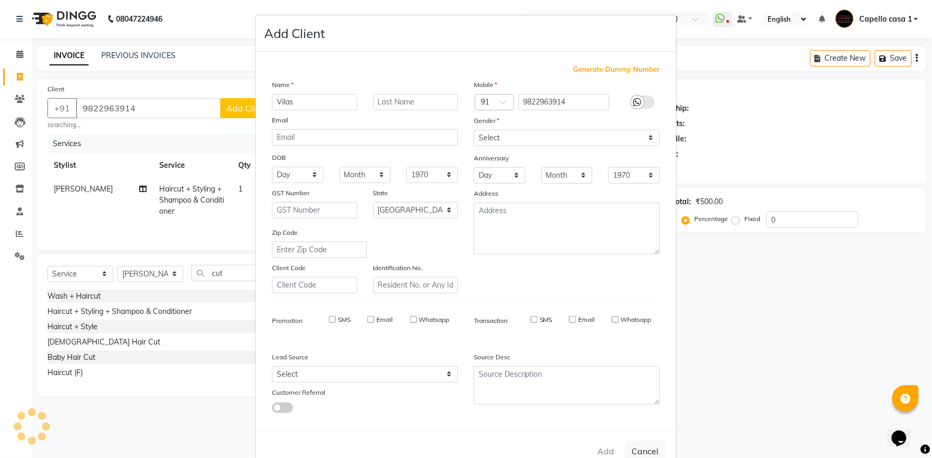
checkbox input "false"
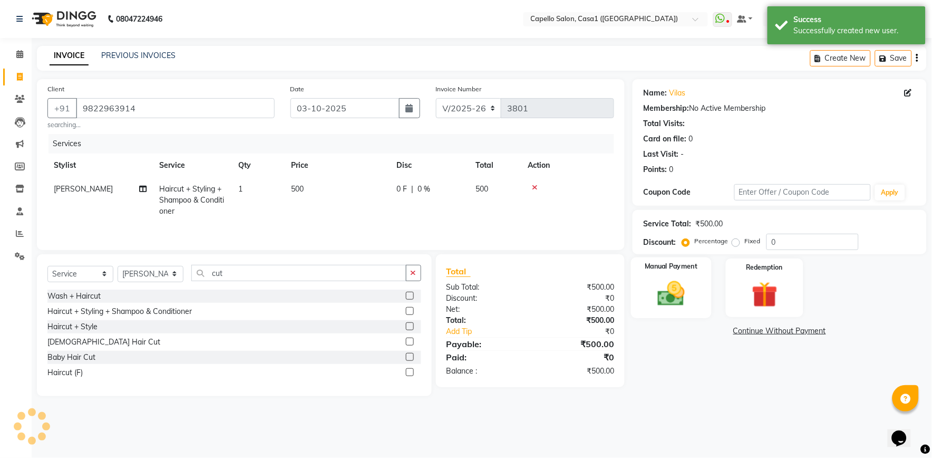
click at [678, 298] on img at bounding box center [672, 293] width 44 height 31
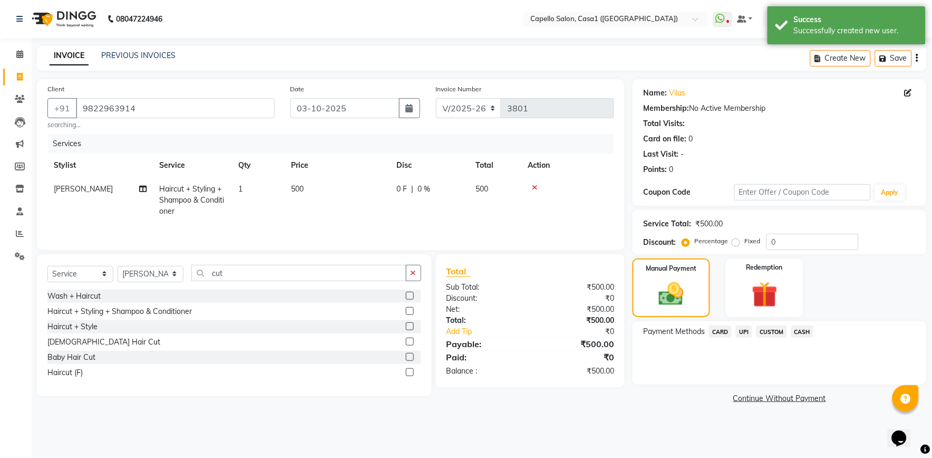
click at [744, 328] on span "UPI" at bounding box center [744, 331] width 16 height 12
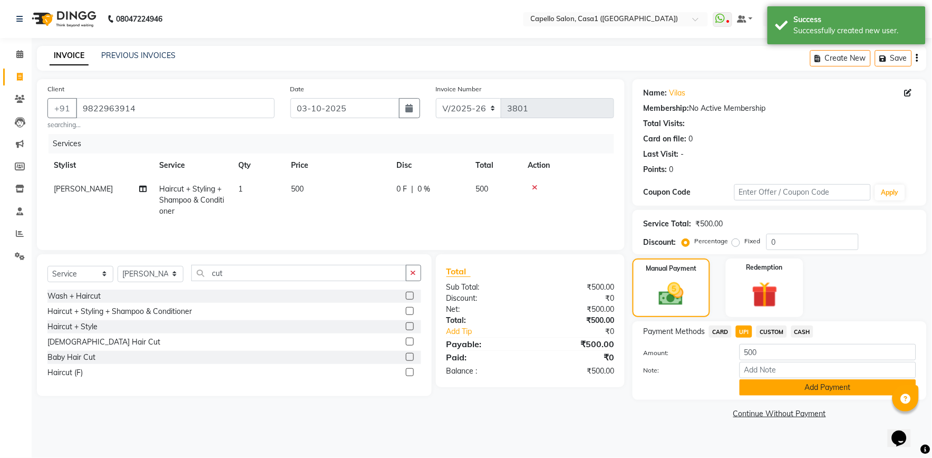
click at [774, 381] on button "Add Payment" at bounding box center [828, 387] width 177 height 16
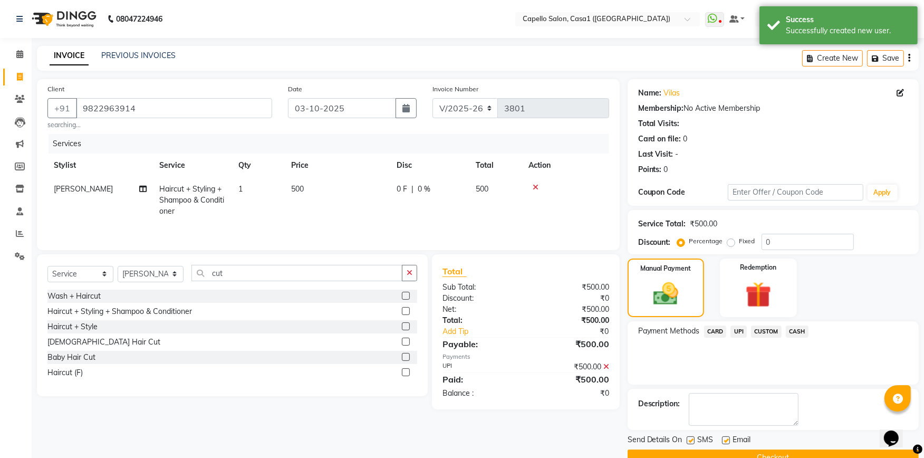
scroll to position [23, 0]
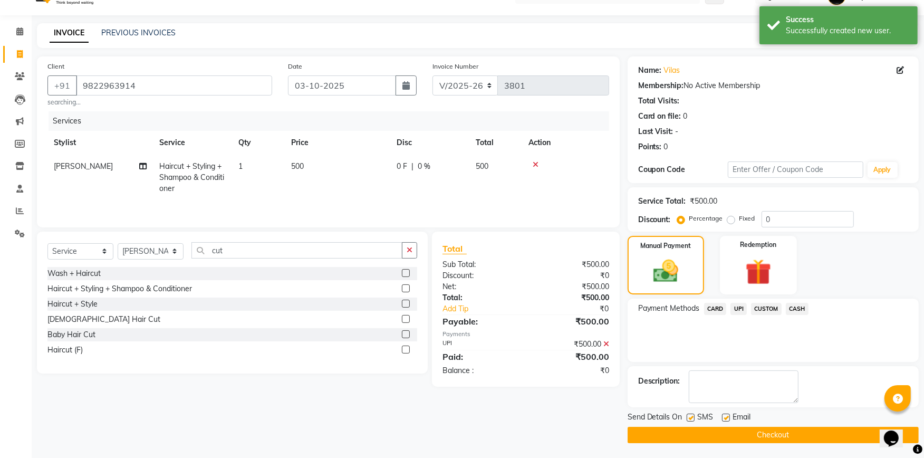
click at [780, 433] on button "Checkout" at bounding box center [772, 435] width 291 height 16
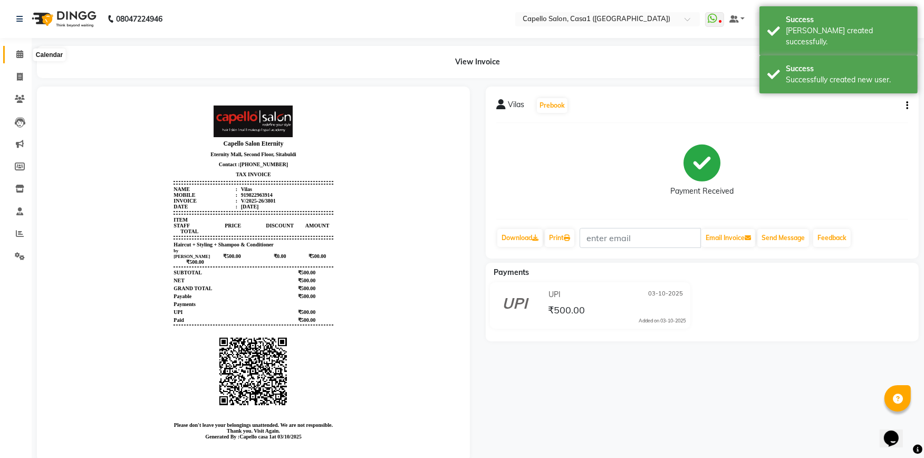
click at [22, 55] on icon at bounding box center [19, 54] width 7 height 8
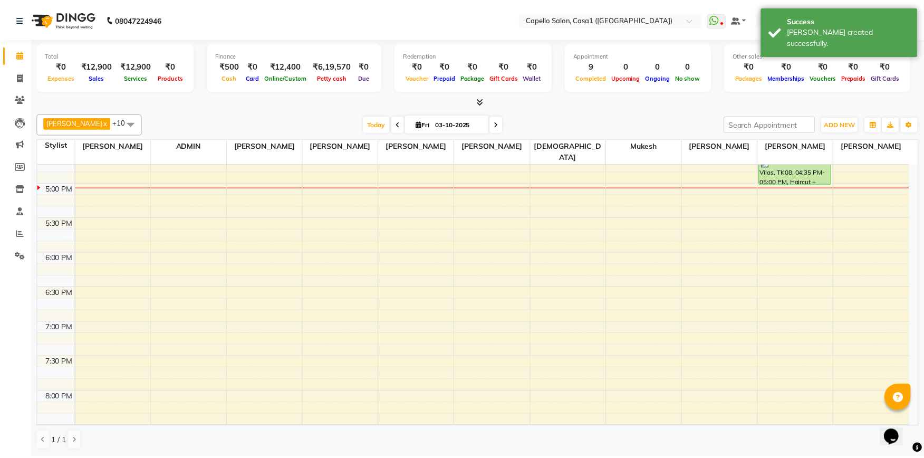
scroll to position [565, 0]
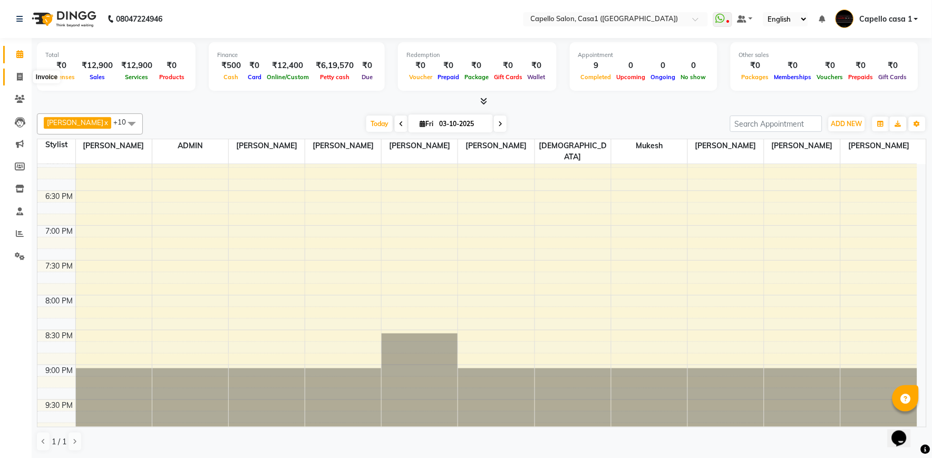
click at [18, 75] on icon at bounding box center [20, 77] width 6 height 8
select select "service"
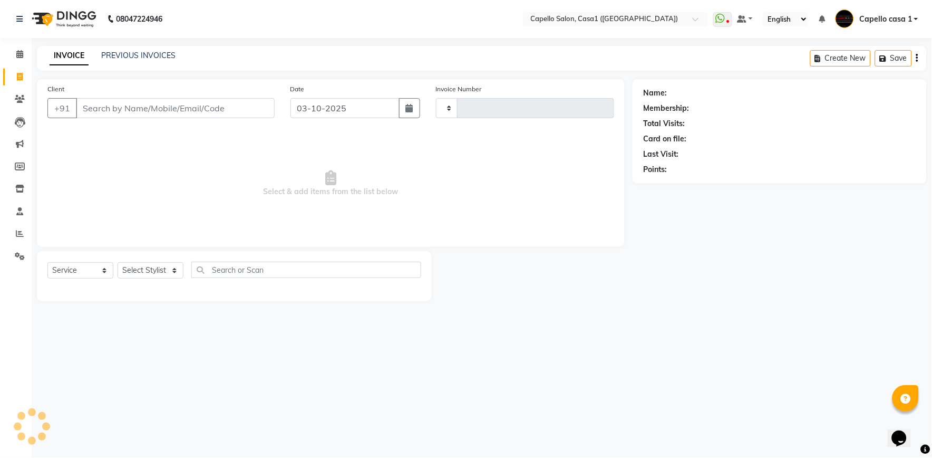
type input "3802"
select select "846"
select select "product"
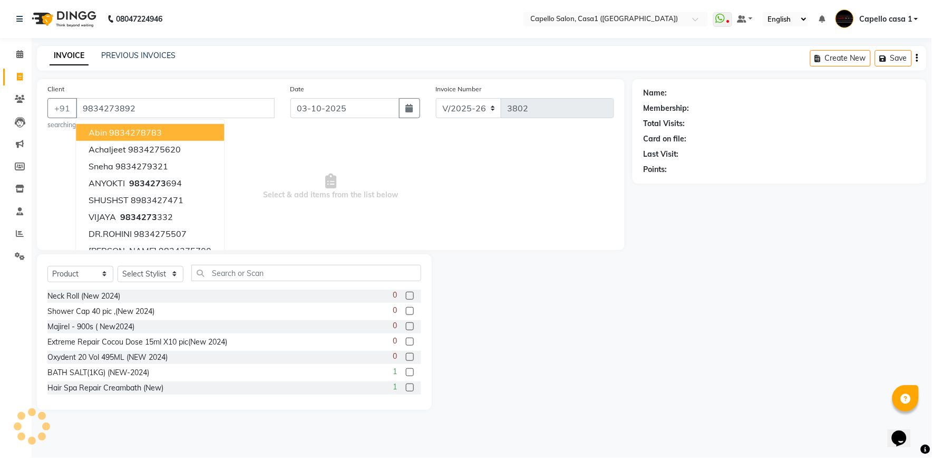
type input "9834273892"
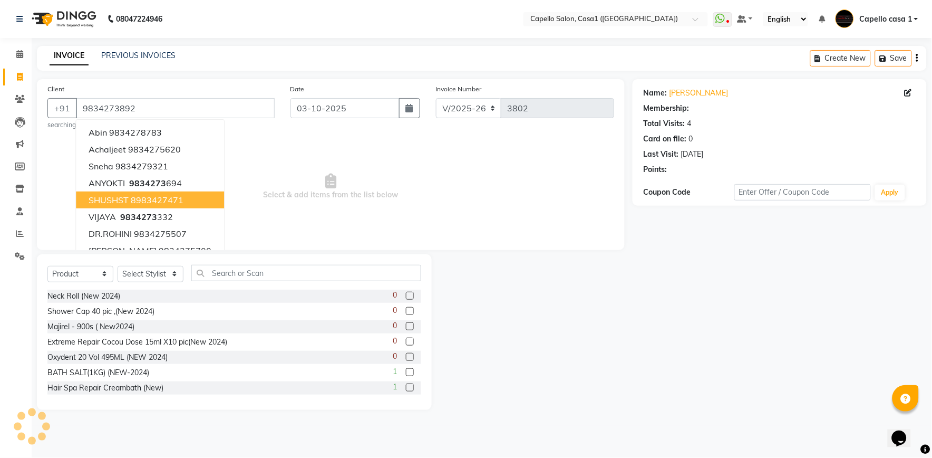
click at [309, 220] on span "Select & add items from the list below" at bounding box center [330, 186] width 567 height 105
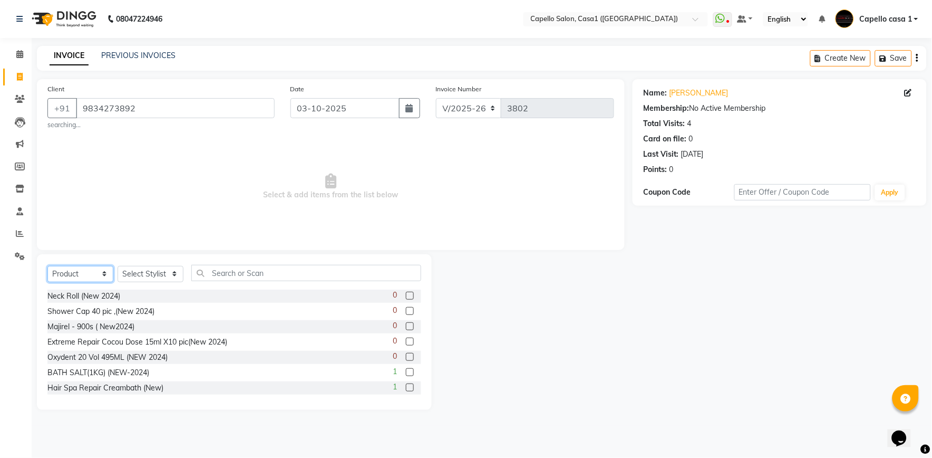
click at [95, 272] on select "Select Service Product Membership Package Voucher Prepaid Gift Card" at bounding box center [80, 274] width 66 height 16
select select "service"
click at [47, 266] on select "Select Service Product Membership Package Voucher Prepaid Gift Card" at bounding box center [80, 274] width 66 height 16
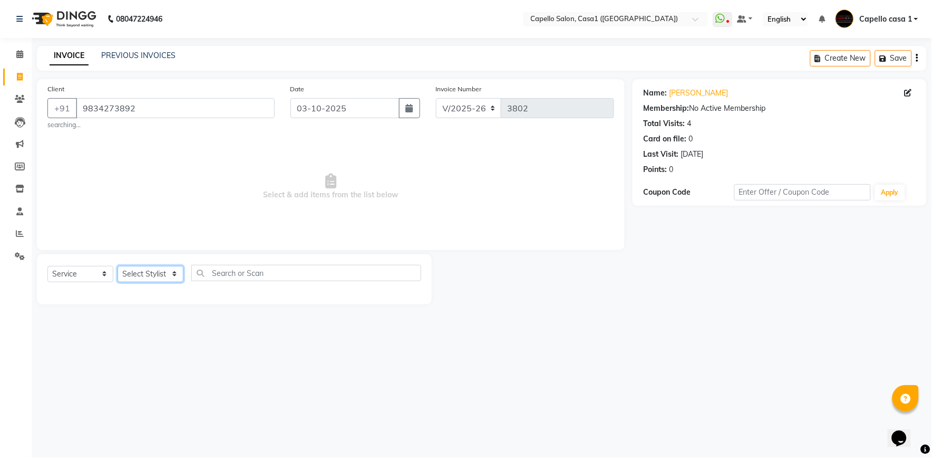
click at [141, 273] on select "Select Stylist [PERSON_NAME] ADMIN Akash Chawale Capello casa 1 [PERSON_NAME] M…" at bounding box center [151, 274] width 66 height 16
click at [118, 266] on select "Select Stylist [PERSON_NAME] ADMIN Akash Chawale Capello casa 1 [PERSON_NAME] M…" at bounding box center [151, 274] width 66 height 16
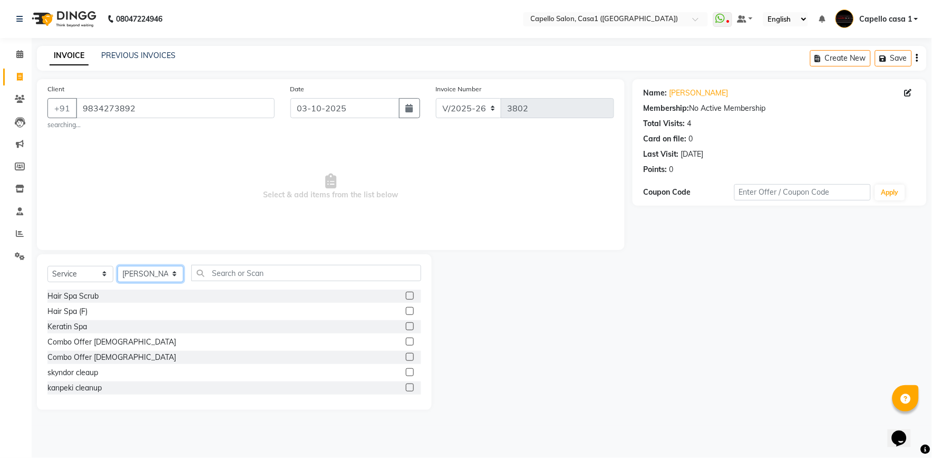
drag, startPoint x: 173, startPoint y: 279, endPoint x: 156, endPoint y: 264, distance: 22.8
click at [173, 279] on select "Select Stylist [PERSON_NAME] ADMIN Akash Chawale Capello casa 1 [PERSON_NAME] M…" at bounding box center [151, 274] width 66 height 16
select select "16020"
click at [118, 266] on select "Select Stylist [PERSON_NAME] ADMIN Akash Chawale Capello casa 1 [PERSON_NAME] M…" at bounding box center [151, 274] width 66 height 16
click at [255, 278] on input "text" at bounding box center [306, 273] width 230 height 16
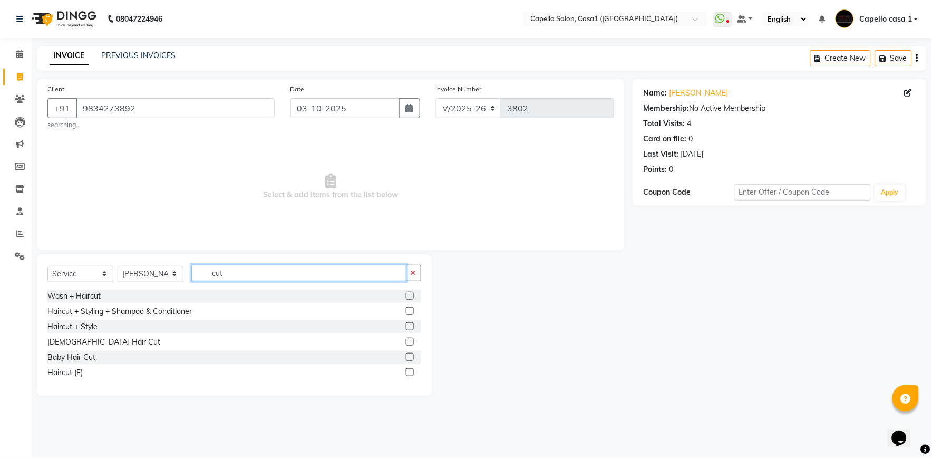
type input "cut"
click at [412, 340] on label at bounding box center [410, 341] width 8 height 8
click at [412, 340] on input "checkbox" at bounding box center [409, 341] width 7 height 7
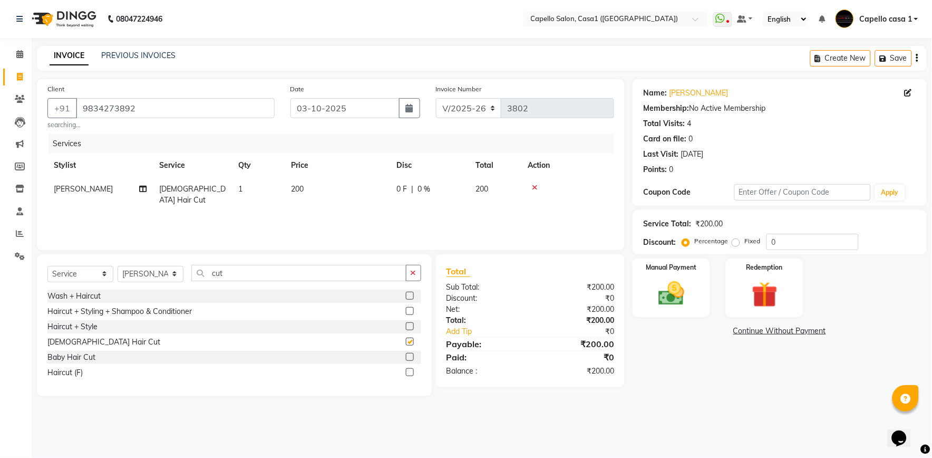
checkbox input "false"
click at [684, 297] on img at bounding box center [672, 293] width 44 height 31
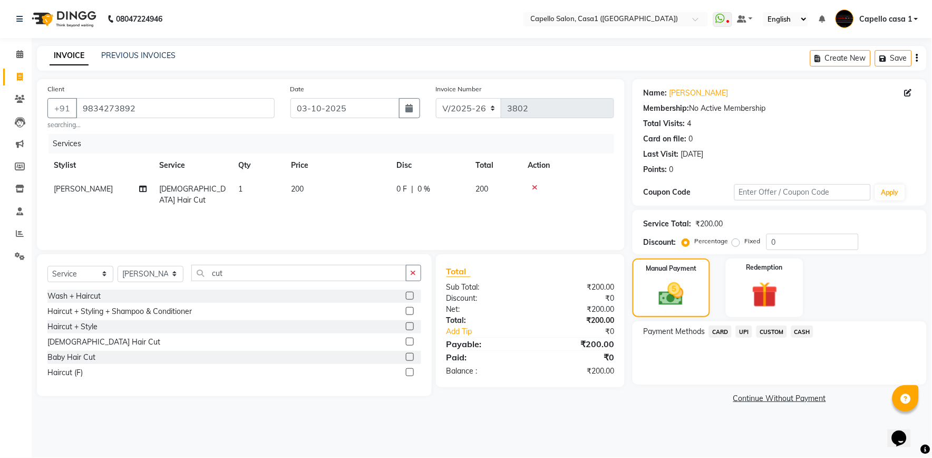
click at [512, 219] on div "Services Stylist Service Qty Price Disc Total Action Rizwan Sheikh Male Hair Cu…" at bounding box center [330, 186] width 567 height 105
click at [152, 273] on select "Select Stylist aayush ADMIN Akash Chawale Capello casa 1 Harsh Nagture Mukesh N…" at bounding box center [151, 274] width 66 height 16
click at [322, 217] on div "Services Stylist Service Qty Price Disc Total Action Rizwan Sheikh Male Hair Cu…" at bounding box center [330, 186] width 567 height 105
click at [742, 331] on span "UPI" at bounding box center [744, 331] width 16 height 12
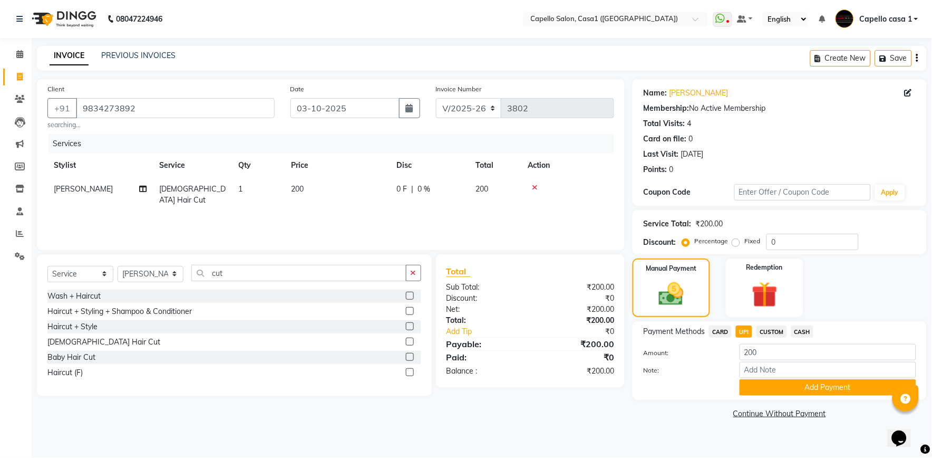
click at [807, 332] on span "CASH" at bounding box center [802, 331] width 23 height 12
click at [815, 391] on button "Add Payment" at bounding box center [828, 387] width 177 height 16
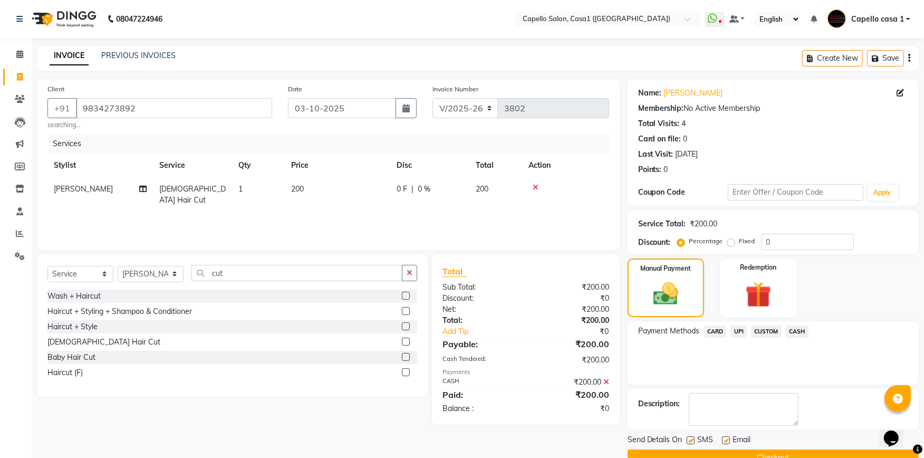
scroll to position [23, 0]
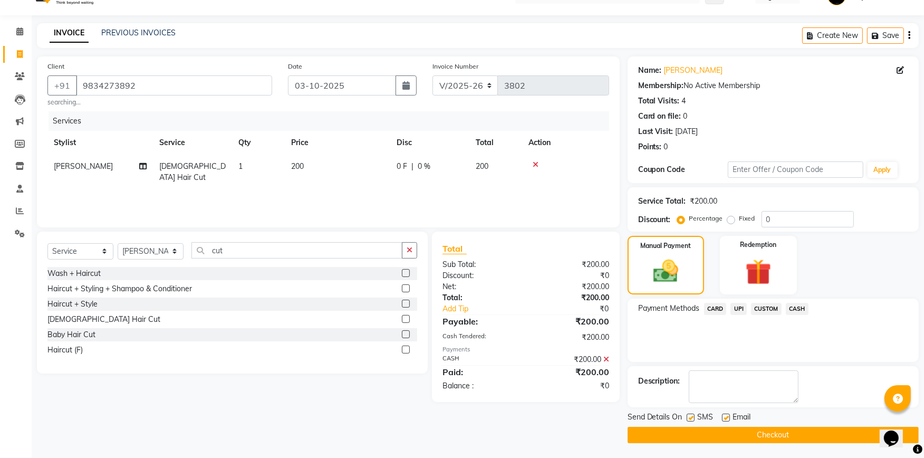
click at [796, 430] on button "Checkout" at bounding box center [772, 435] width 291 height 16
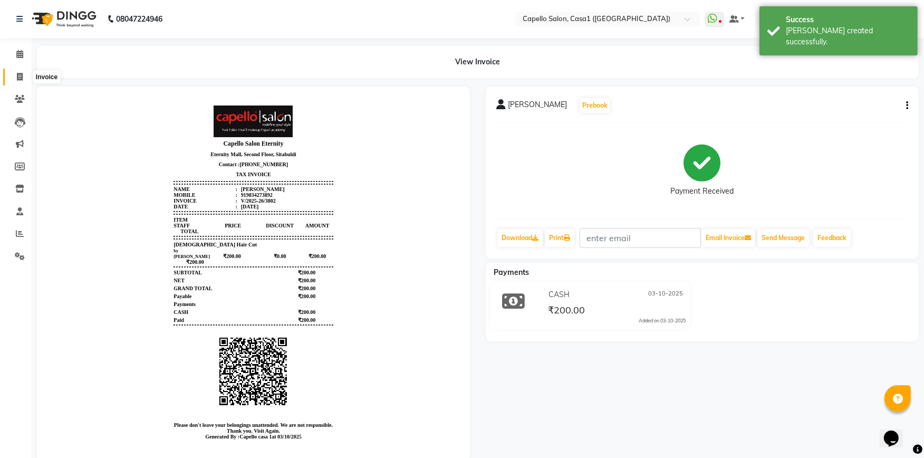
click at [22, 77] on icon at bounding box center [20, 77] width 6 height 8
select select "service"
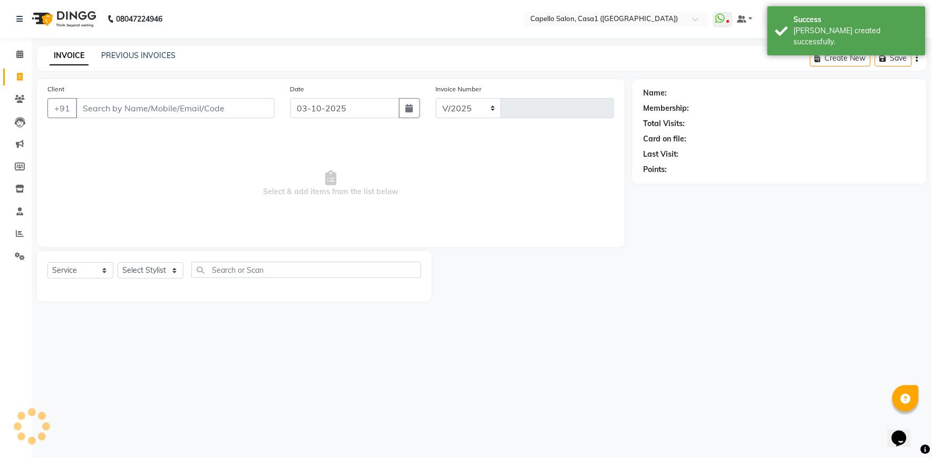
select select "846"
type input "3803"
type input "9325"
select select "product"
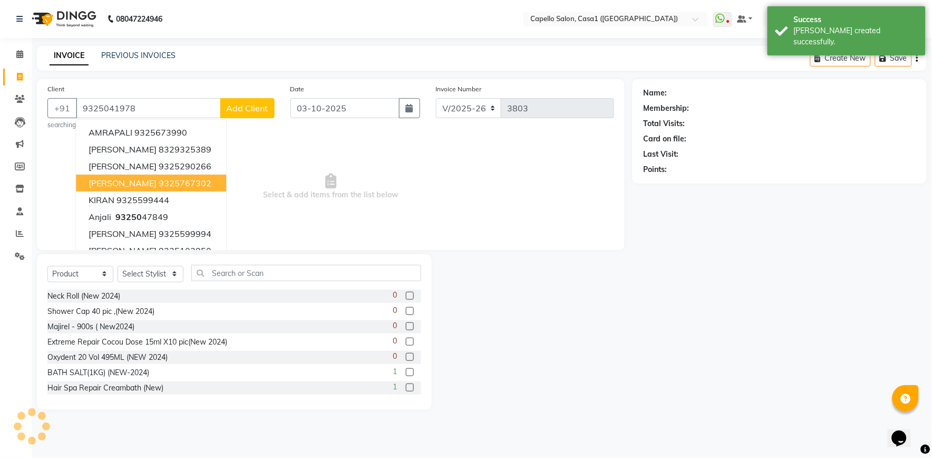
type input "9325041978"
click at [271, 162] on span "Select & add items from the list below" at bounding box center [330, 186] width 567 height 105
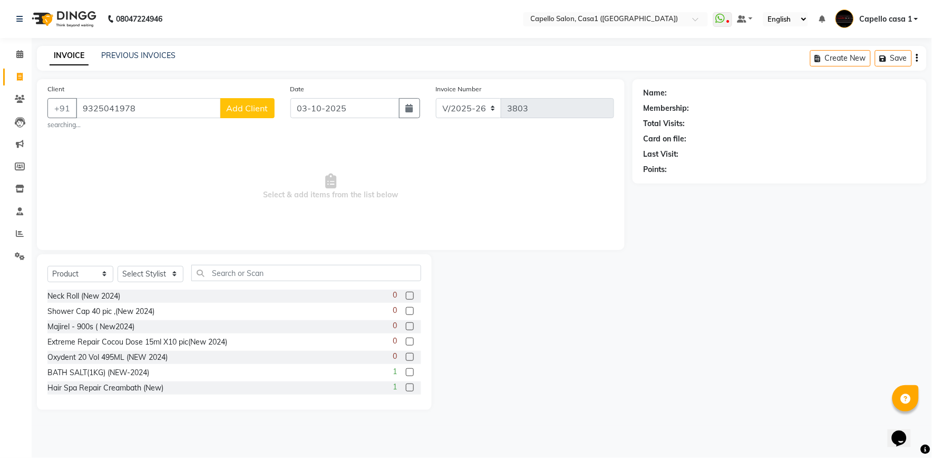
click at [263, 107] on span "Add Client" at bounding box center [248, 108] width 42 height 11
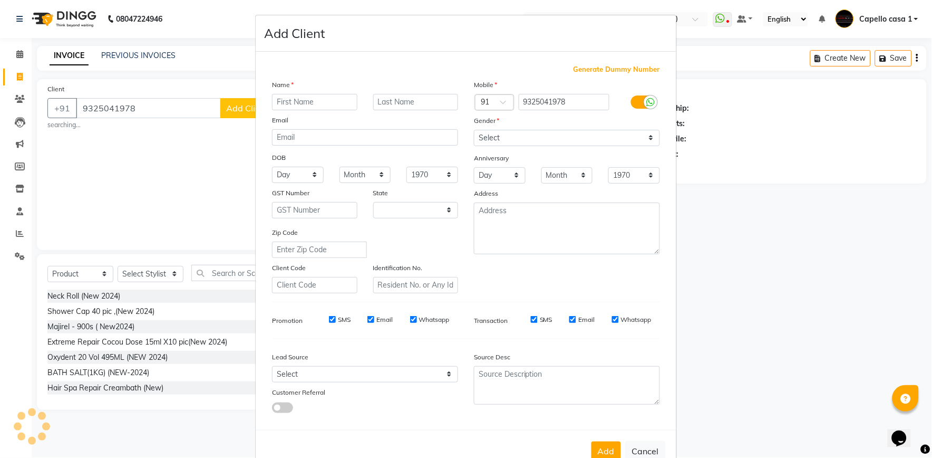
select select "22"
click at [290, 98] on input "text" at bounding box center [314, 102] width 85 height 16
type input "[PERSON_NAME]"
click at [522, 131] on select "Select Male Female Other Prefer Not To Say" at bounding box center [567, 138] width 186 height 16
select select "female"
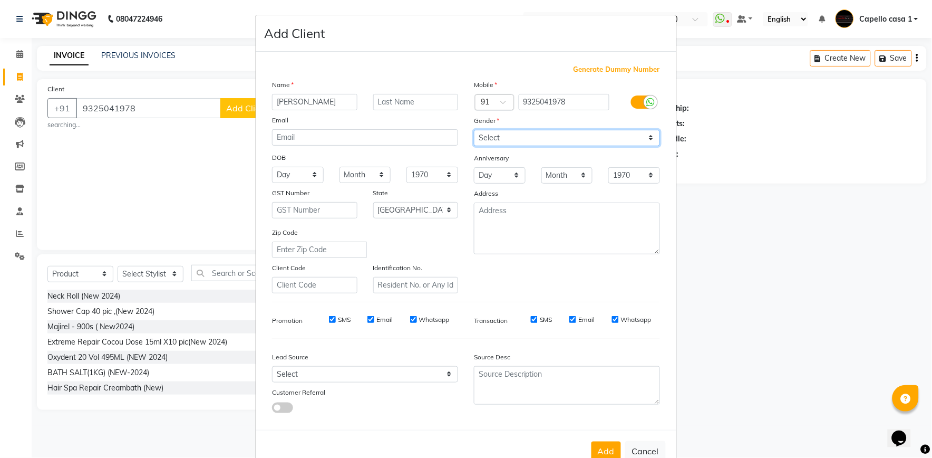
click at [474, 130] on select "Select Male Female Other Prefer Not To Say" at bounding box center [567, 138] width 186 height 16
click at [605, 454] on button "Add" at bounding box center [607, 450] width 30 height 19
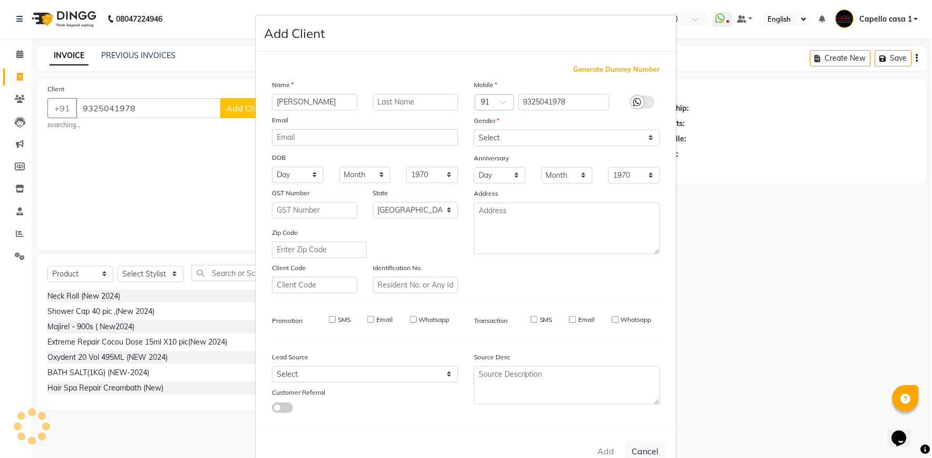
select select
select select "null"
select select
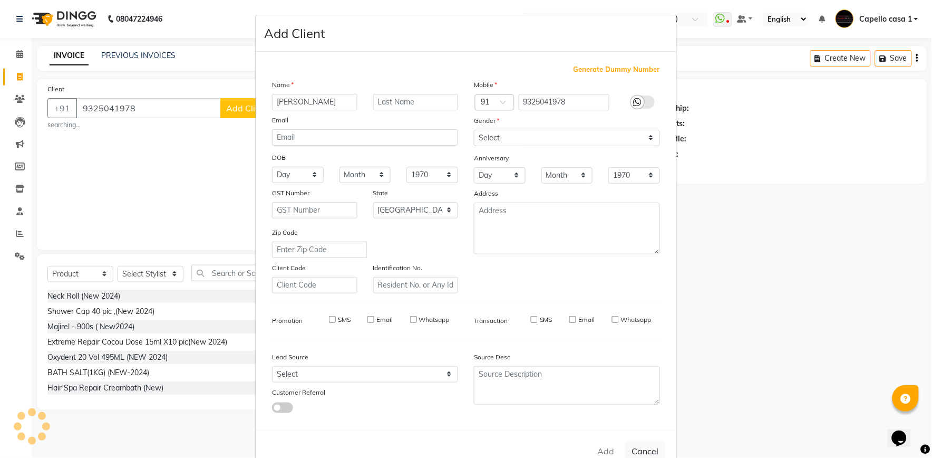
select select
checkbox input "false"
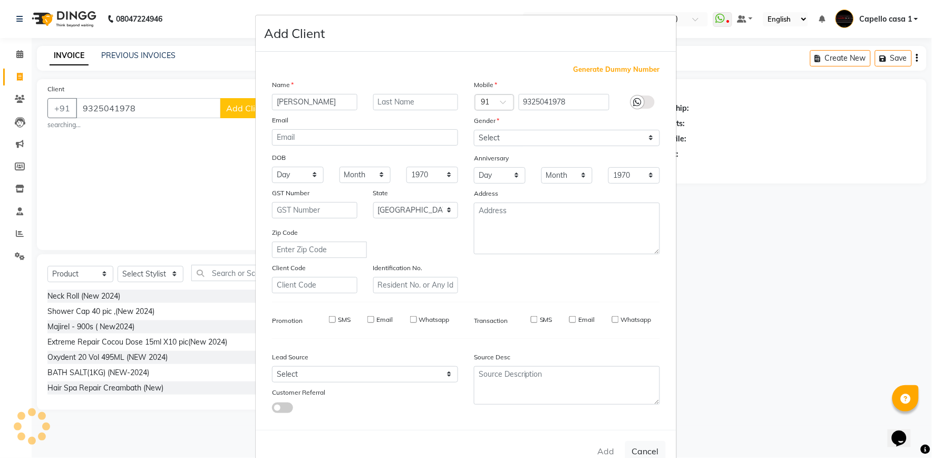
checkbox input "false"
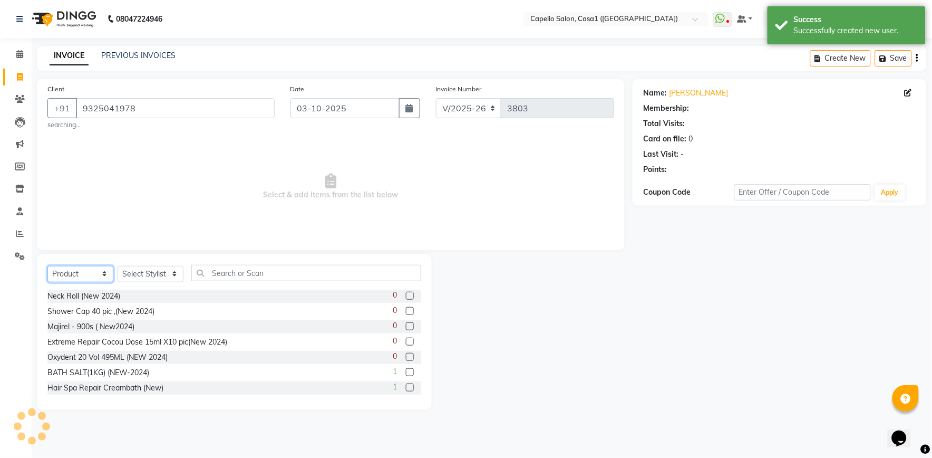
click at [94, 272] on select "Select Service Product Membership Package Voucher Prepaid Gift Card" at bounding box center [80, 274] width 66 height 16
select select "service"
click at [47, 266] on select "Select Service Product Membership Package Voucher Prepaid Gift Card" at bounding box center [80, 274] width 66 height 16
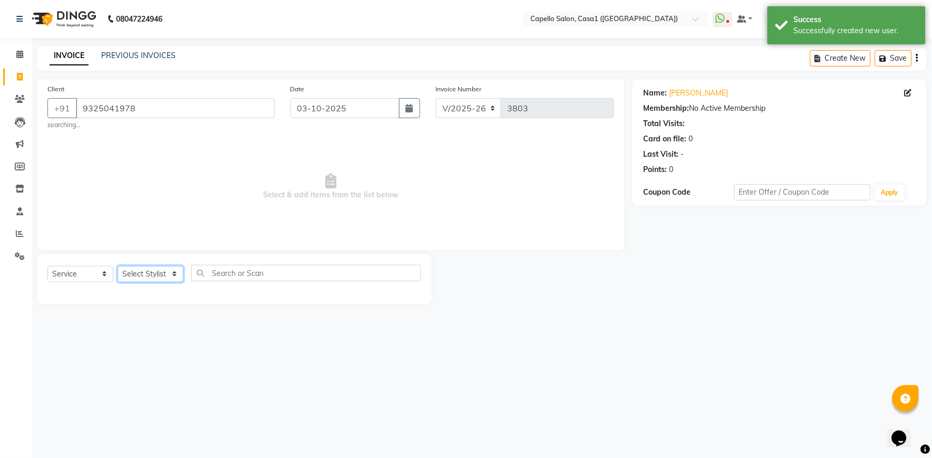
click at [129, 275] on select "Select Stylist aayush ADMIN Akash Chawale Capello casa 1 Harsh Nagture Mukesh N…" at bounding box center [151, 274] width 66 height 16
drag, startPoint x: 271, startPoint y: 182, endPoint x: 240, endPoint y: 250, distance: 75.0
click at [271, 182] on span "Select & add items from the list below" at bounding box center [330, 186] width 567 height 105
click at [154, 283] on div "Select Service Product Membership Package Voucher Prepaid Gift Card Select Styl…" at bounding box center [234, 277] width 374 height 25
click at [150, 277] on select "Select Stylist aayush ADMIN Akash Chawale Capello casa 1 Harsh Nagture Mukesh N…" at bounding box center [151, 274] width 66 height 16
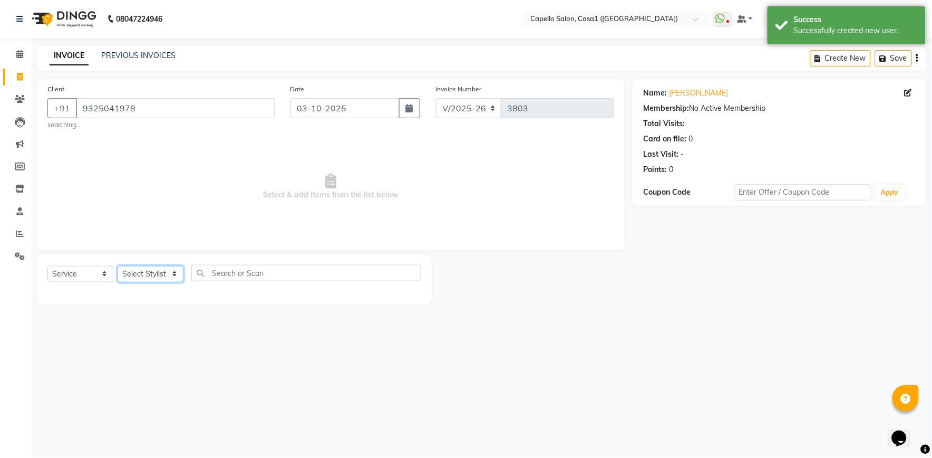
select select "59000"
click at [118, 266] on select "Select Stylist aayush ADMIN Akash Chawale Capello casa 1 Harsh Nagture Mukesh N…" at bounding box center [151, 274] width 66 height 16
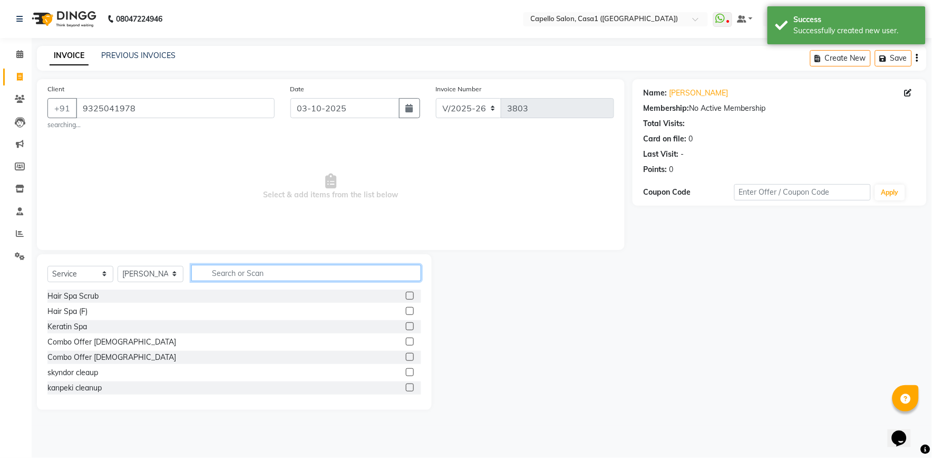
click at [232, 272] on input "text" at bounding box center [306, 273] width 230 height 16
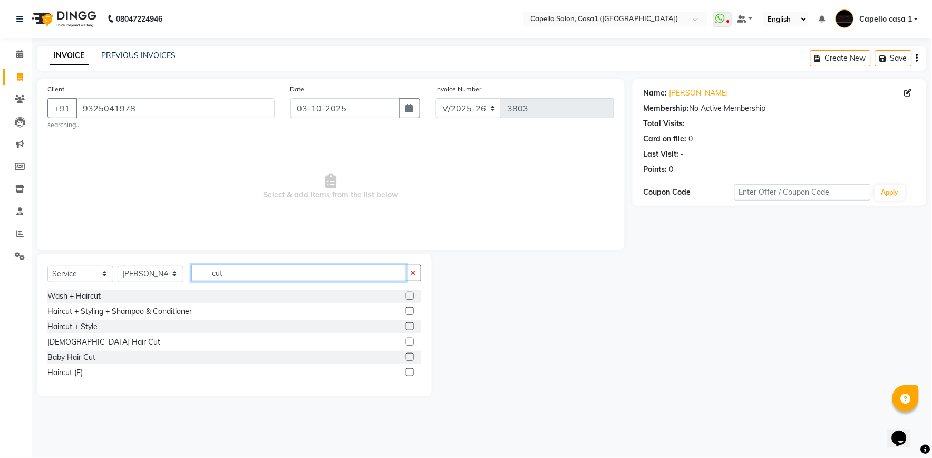
type input "cut"
click at [409, 372] on label at bounding box center [410, 372] width 8 height 8
click at [409, 372] on input "checkbox" at bounding box center [409, 372] width 7 height 7
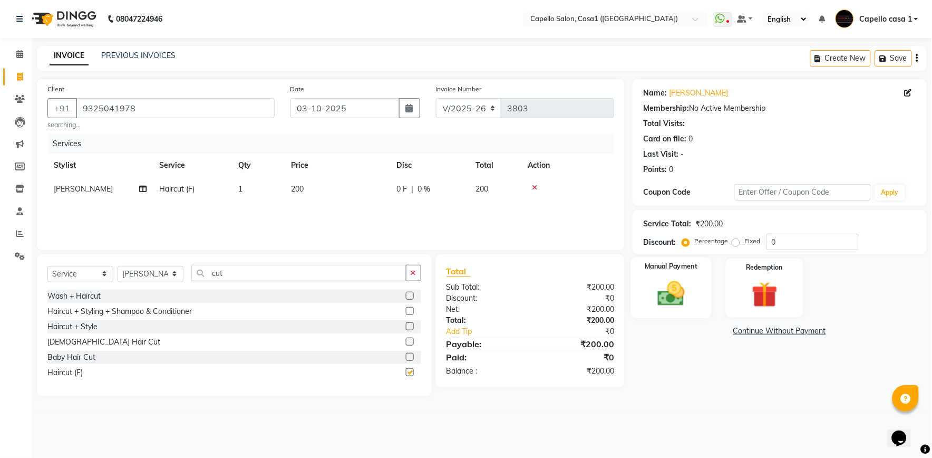
checkbox input "false"
click at [679, 294] on img at bounding box center [672, 293] width 44 height 31
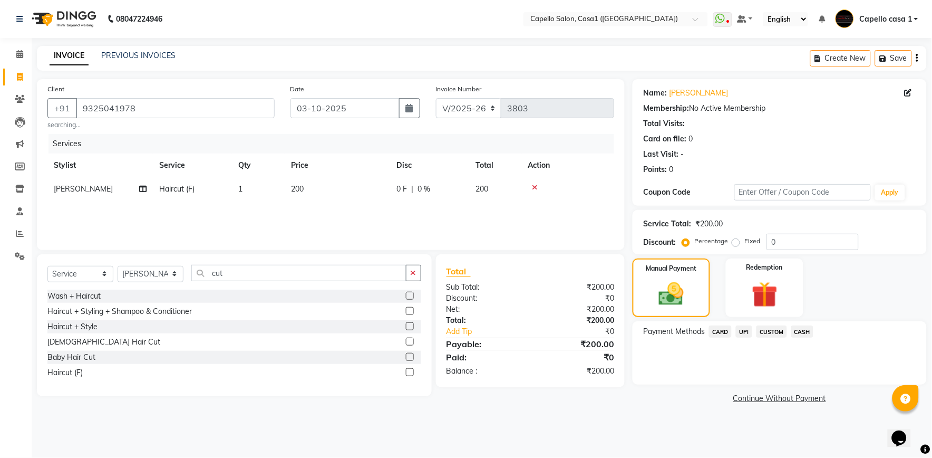
click at [742, 333] on span "UPI" at bounding box center [744, 331] width 16 height 12
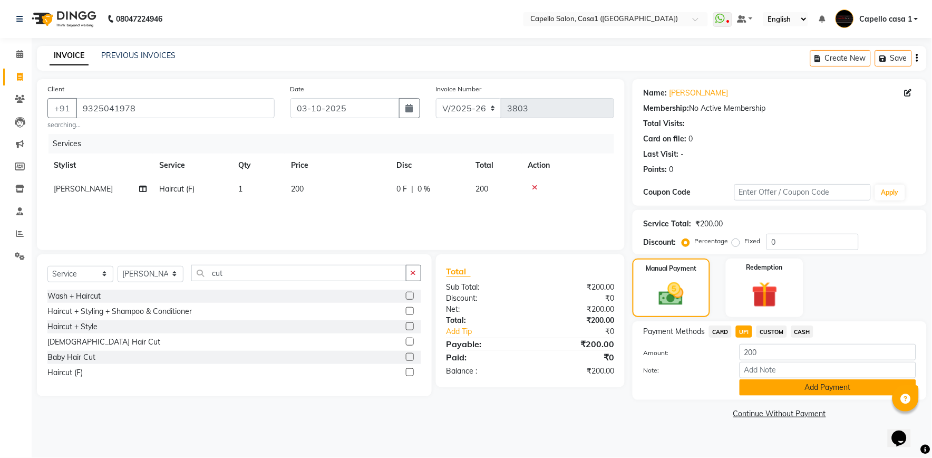
click at [771, 387] on button "Add Payment" at bounding box center [828, 387] width 177 height 16
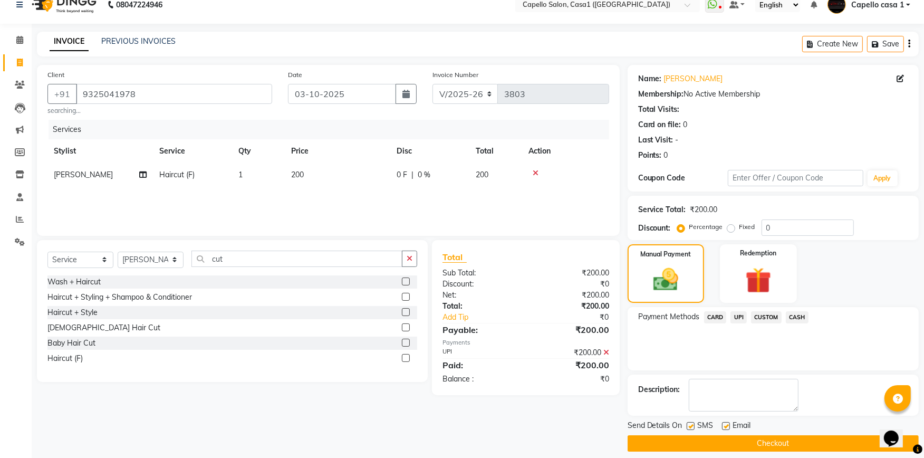
scroll to position [23, 0]
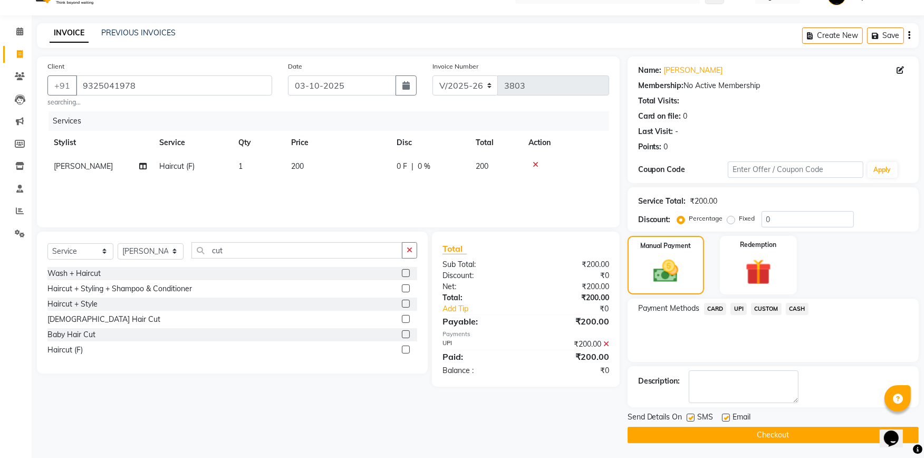
click at [778, 433] on button "Checkout" at bounding box center [772, 435] width 291 height 16
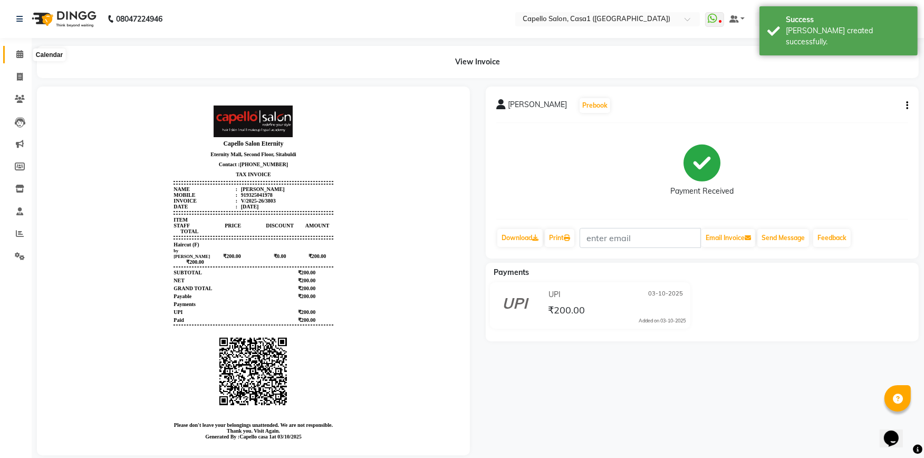
click at [17, 50] on span at bounding box center [20, 55] width 18 height 12
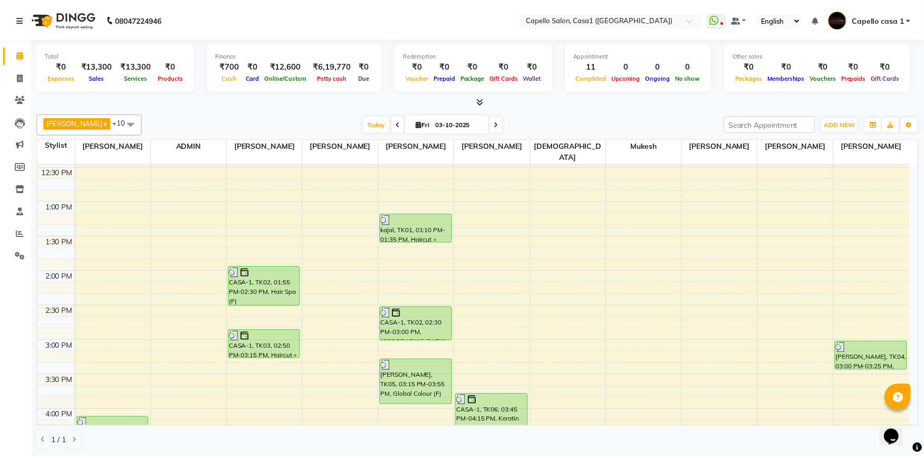
scroll to position [351, 0]
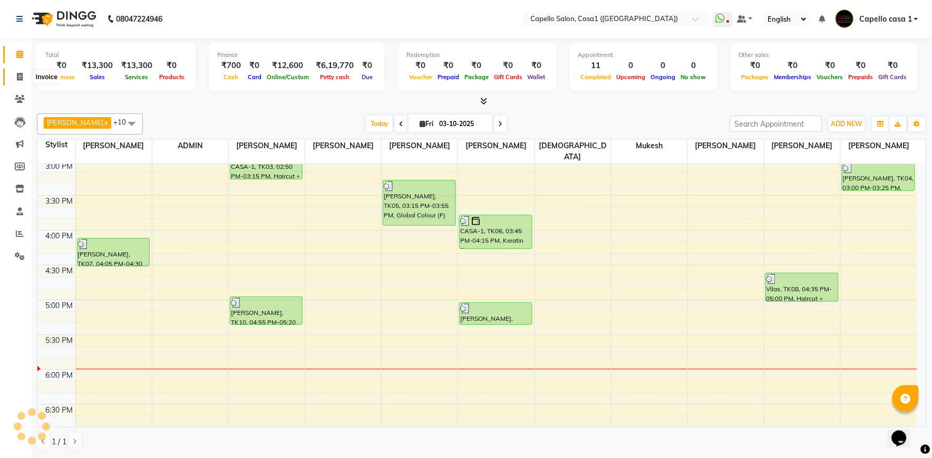
click at [17, 75] on icon at bounding box center [20, 77] width 6 height 8
select select "service"
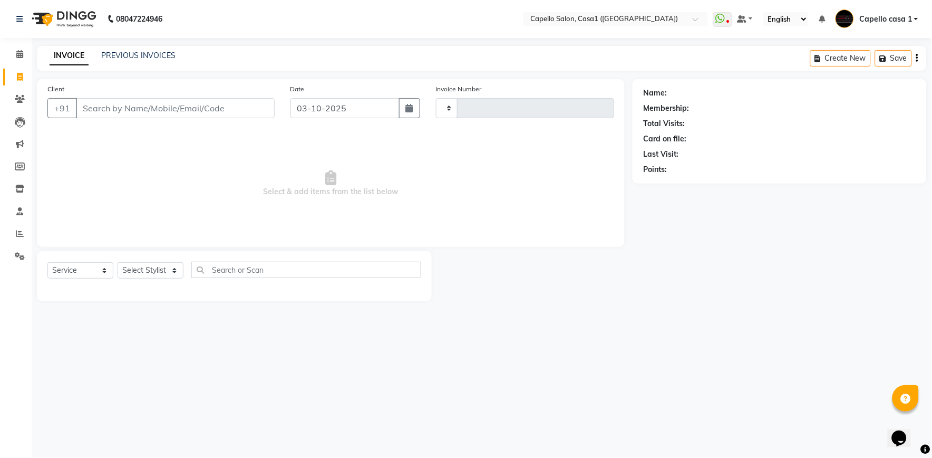
type input "3806"
select select "846"
click at [93, 106] on input "Client" at bounding box center [175, 108] width 199 height 20
type input "casa"
select select "product"
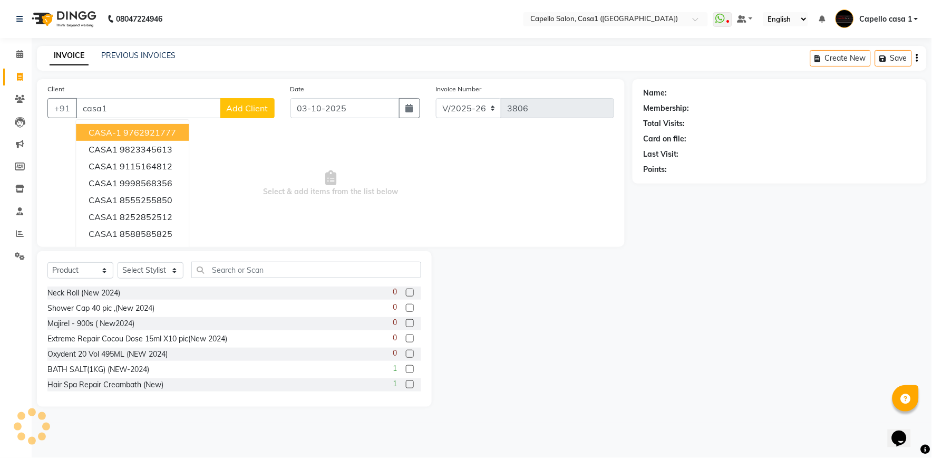
click at [120, 134] on button "CASA-1 9762921777" at bounding box center [132, 132] width 113 height 17
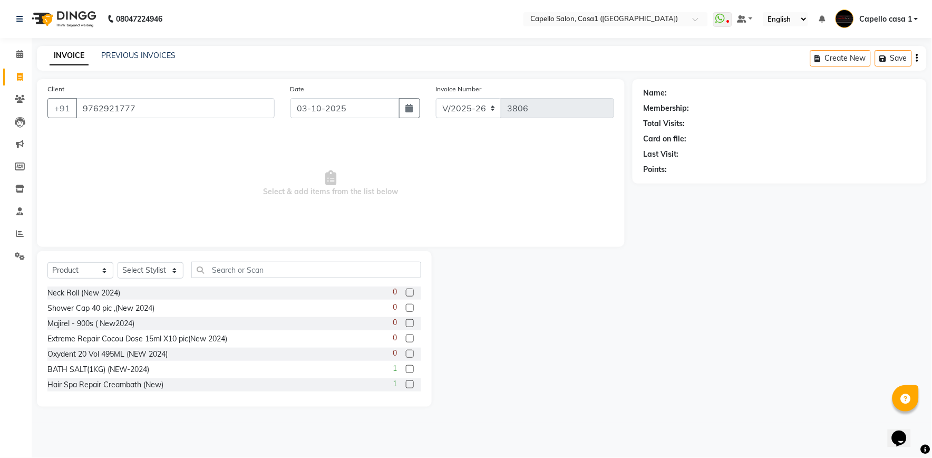
type input "9762921777"
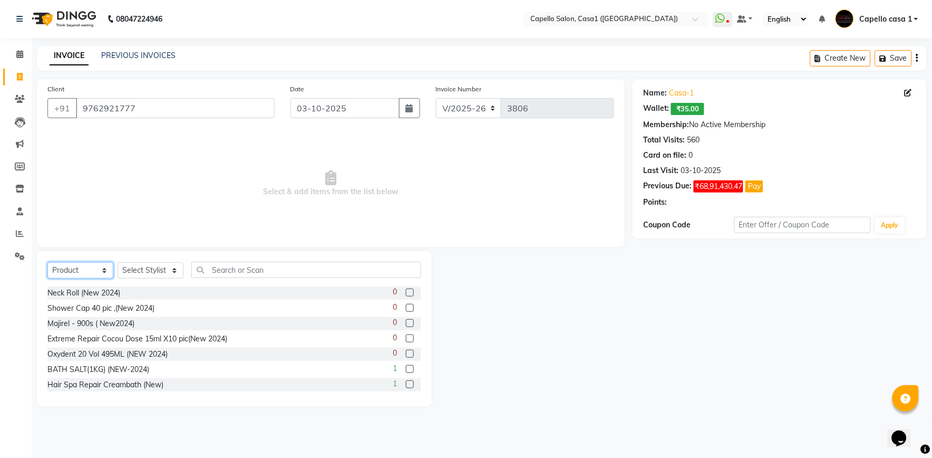
click at [79, 269] on select "Select Service Product Membership Package Voucher Prepaid Gift Card" at bounding box center [80, 270] width 66 height 16
select select "service"
click at [47, 263] on select "Select Service Product Membership Package Voucher Prepaid Gift Card" at bounding box center [80, 270] width 66 height 16
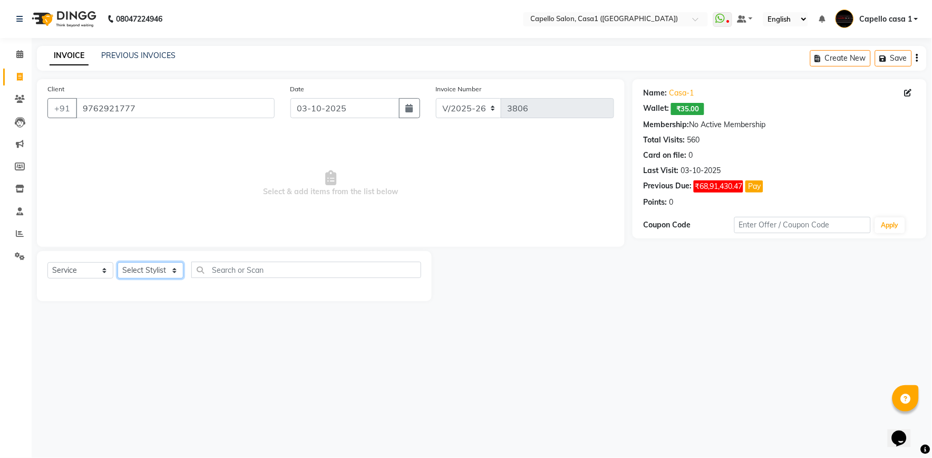
click at [130, 270] on select "Select Stylist aayush ADMIN Akash Chawale Capello casa 1 Harsh Nagture Mukesh N…" at bounding box center [151, 270] width 66 height 16
select select "14395"
click at [118, 263] on select "Select Stylist aayush ADMIN Akash Chawale Capello casa 1 Harsh Nagture Mukesh N…" at bounding box center [151, 270] width 66 height 16
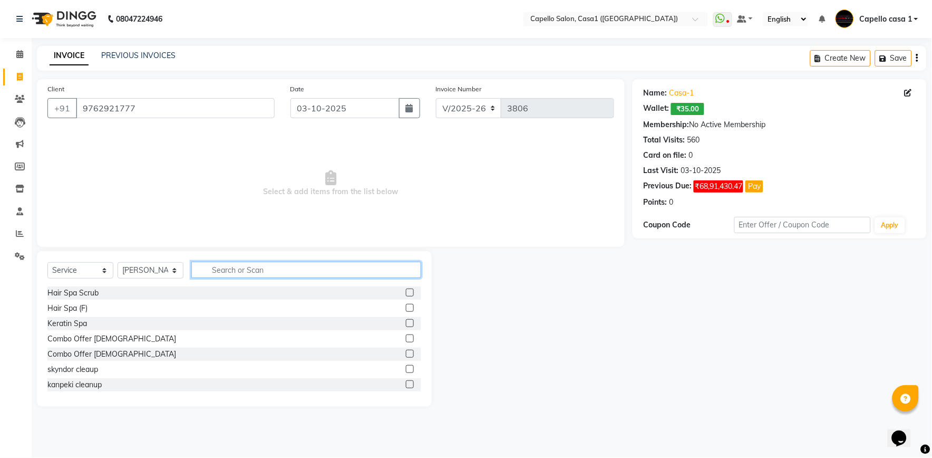
click at [240, 270] on input "text" at bounding box center [306, 269] width 230 height 16
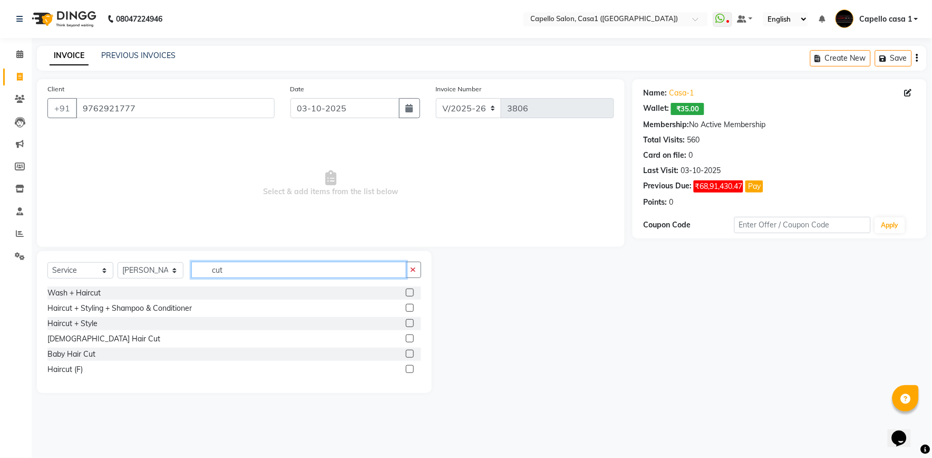
type input "cut"
click at [408, 308] on label at bounding box center [410, 308] width 8 height 8
click at [408, 308] on input "checkbox" at bounding box center [409, 308] width 7 height 7
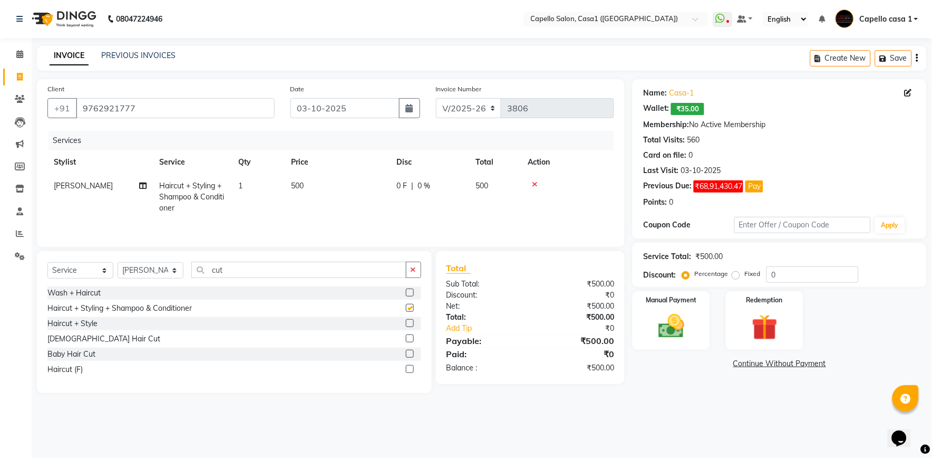
checkbox input "false"
click at [672, 325] on img at bounding box center [672, 326] width 44 height 31
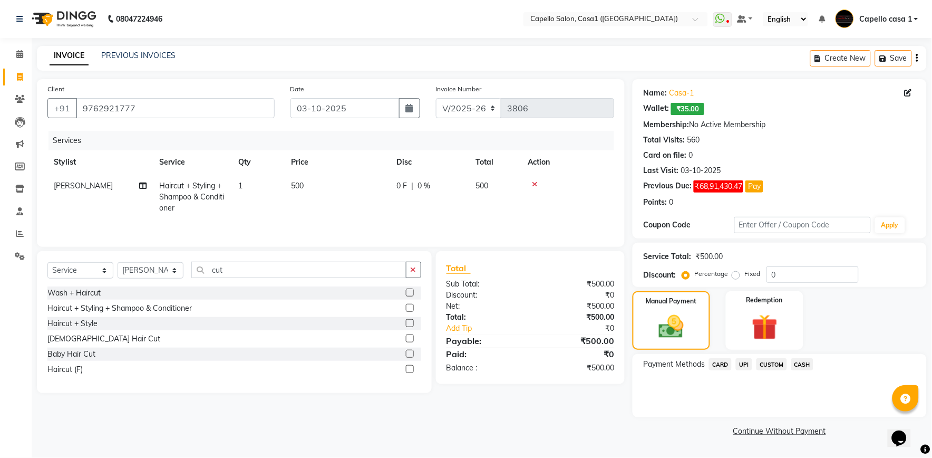
drag, startPoint x: 809, startPoint y: 362, endPoint x: 806, endPoint y: 374, distance: 13.0
click at [809, 363] on span "CASH" at bounding box center [802, 364] width 23 height 12
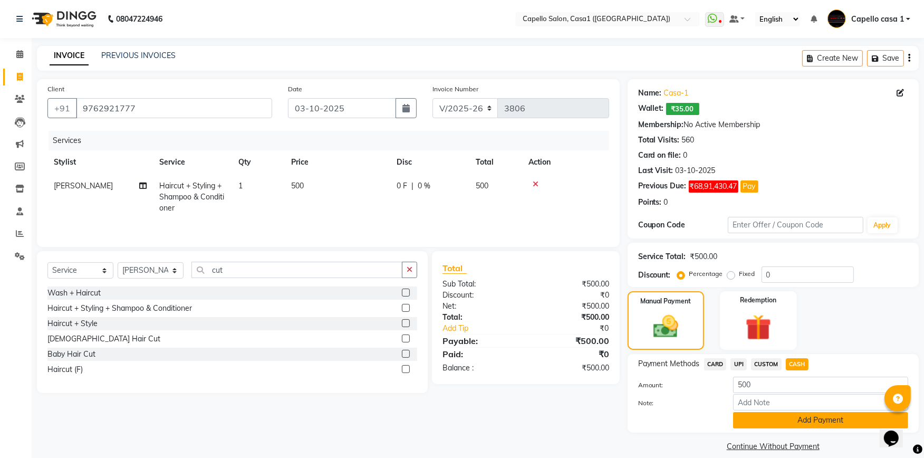
click at [800, 420] on button "Add Payment" at bounding box center [820, 420] width 175 height 16
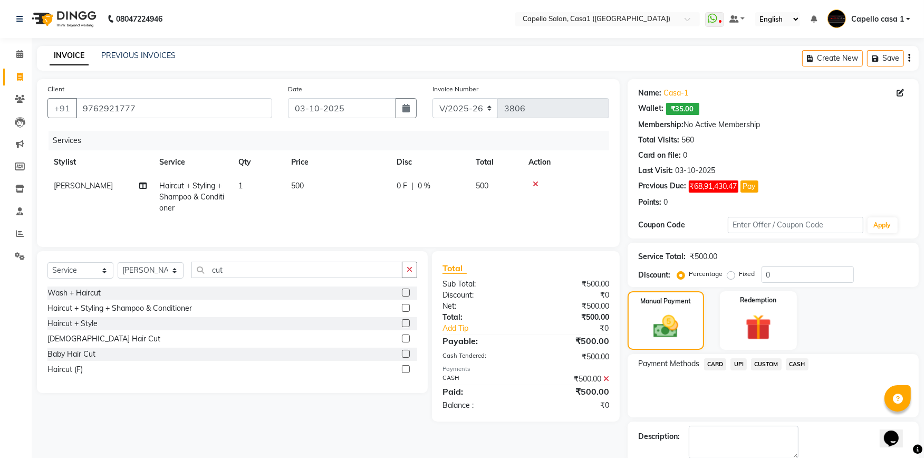
scroll to position [55, 0]
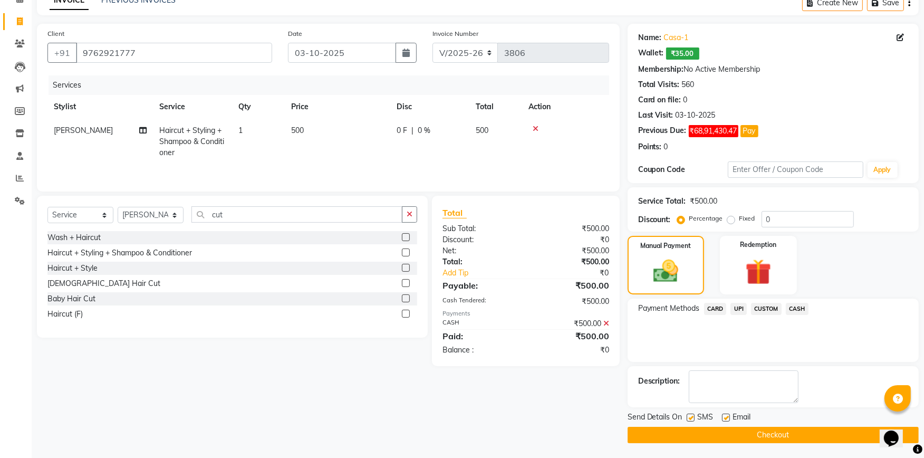
click at [811, 432] on button "Checkout" at bounding box center [772, 435] width 291 height 16
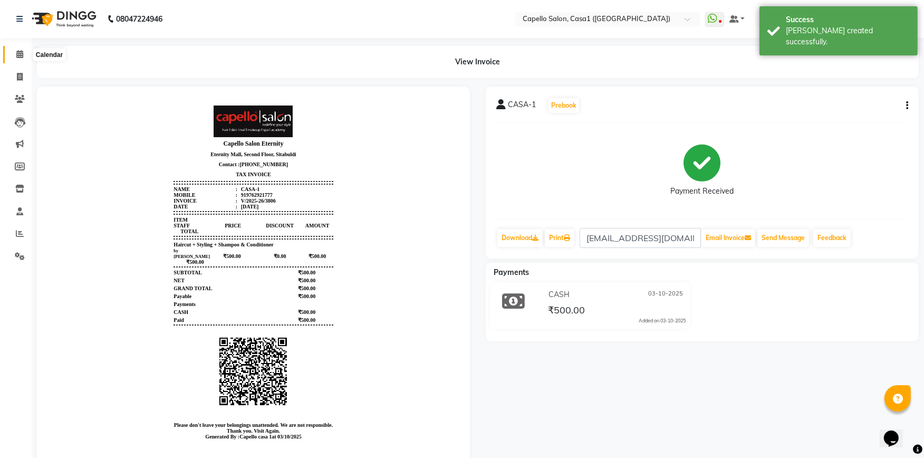
click at [22, 54] on icon at bounding box center [19, 54] width 7 height 8
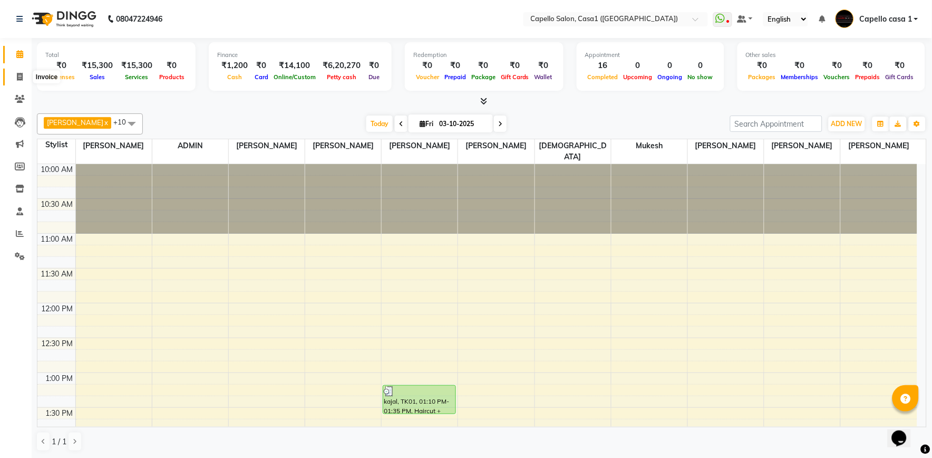
click at [23, 76] on span at bounding box center [20, 77] width 18 height 12
select select "service"
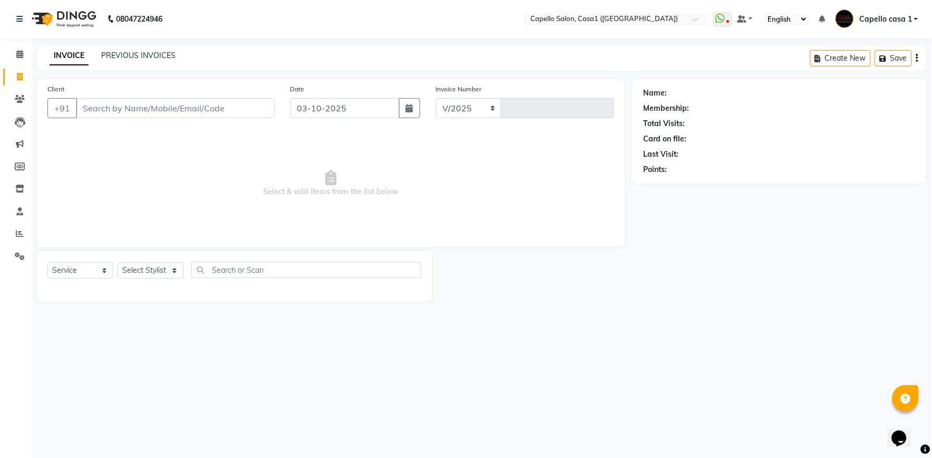
select select "846"
type input "3807"
click at [144, 266] on select "Select Stylist" at bounding box center [151, 270] width 66 height 16
select select "product"
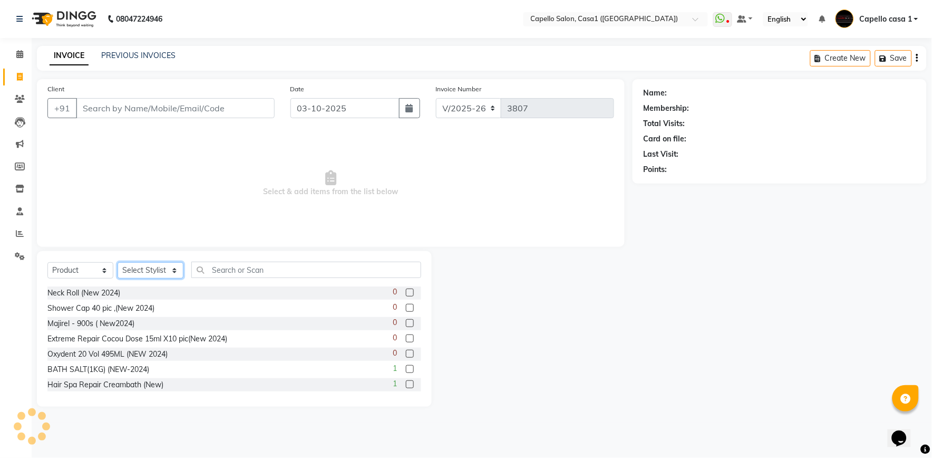
click at [144, 266] on select "Select Stylist aayush ADMIN Akash Chawale Capello casa 1 Harsh Nagture Mukesh N…" at bounding box center [151, 270] width 66 height 16
select select "93614"
click at [118, 263] on select "Select Stylist aayush ADMIN Akash Chawale Capello casa 1 Harsh Nagture Mukesh N…" at bounding box center [151, 270] width 66 height 16
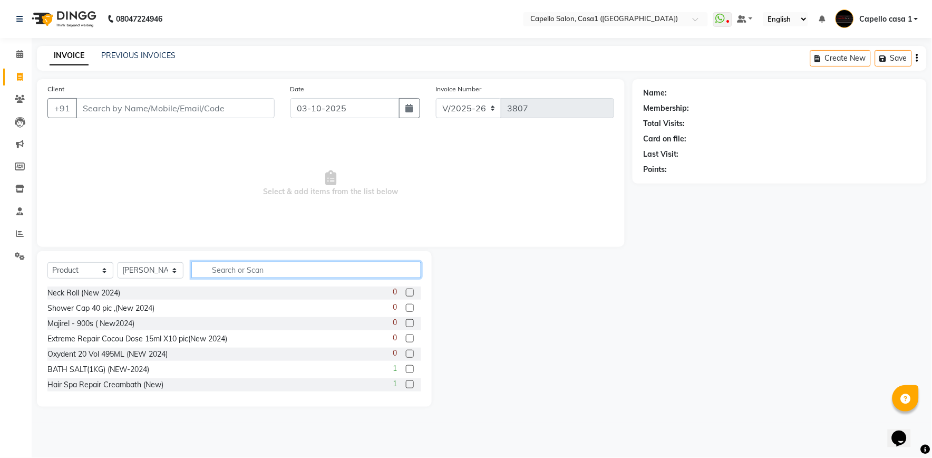
click at [240, 272] on input "text" at bounding box center [306, 269] width 230 height 16
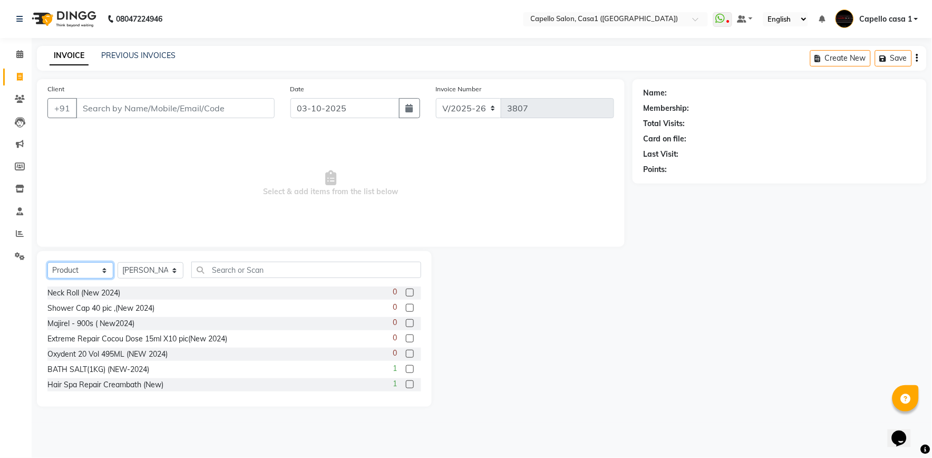
click at [78, 264] on select "Select Service Product Membership Package Voucher Prepaid Gift Card" at bounding box center [80, 270] width 66 height 16
select select "service"
click at [47, 263] on select "Select Service Product Membership Package Voucher Prepaid Gift Card" at bounding box center [80, 270] width 66 height 16
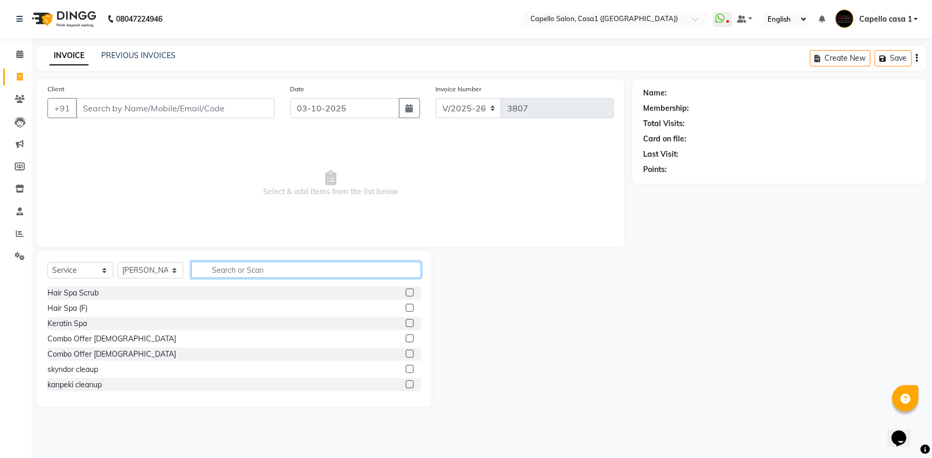
click at [255, 267] on input "text" at bounding box center [306, 269] width 230 height 16
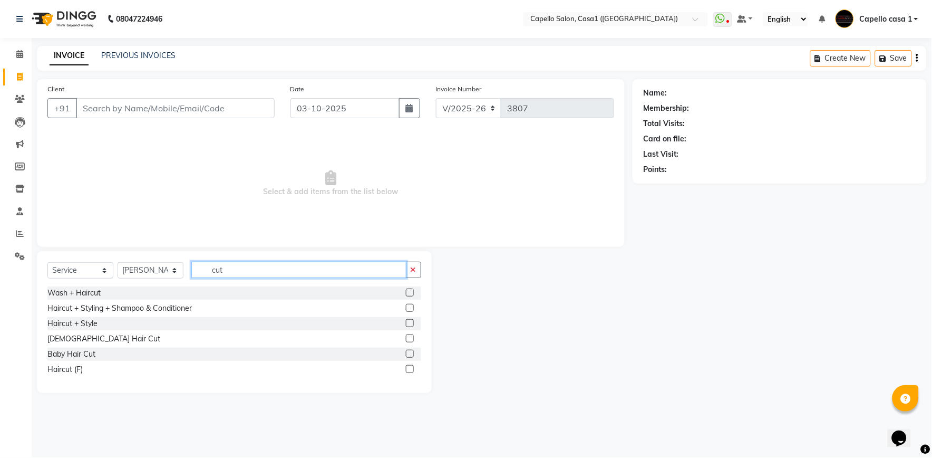
type input "cut"
click at [408, 306] on label at bounding box center [410, 308] width 8 height 8
click at [408, 306] on input "checkbox" at bounding box center [409, 308] width 7 height 7
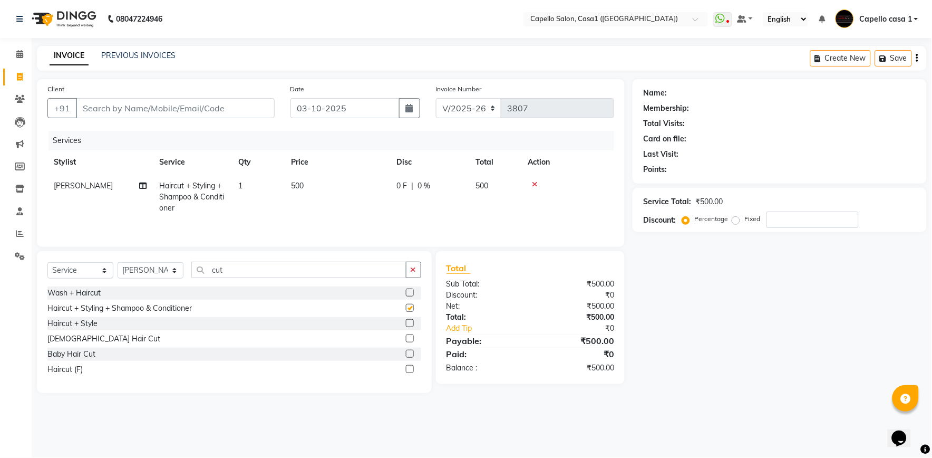
checkbox input "false"
click at [138, 100] on input "Client" at bounding box center [175, 108] width 199 height 20
type input "8"
type input "0"
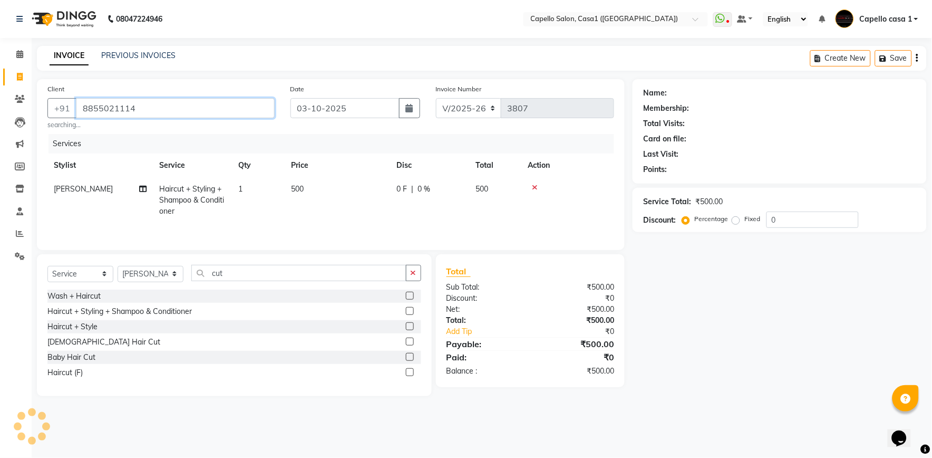
type input "8855021114"
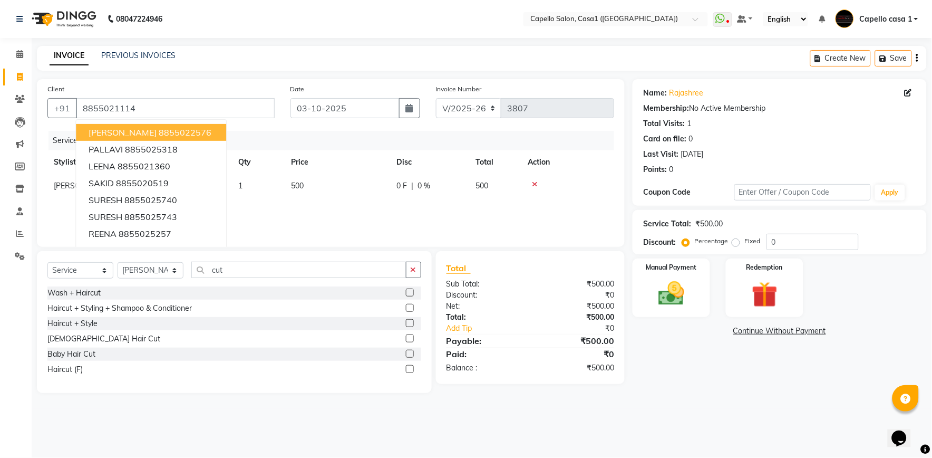
click at [556, 180] on div at bounding box center [568, 183] width 80 height 7
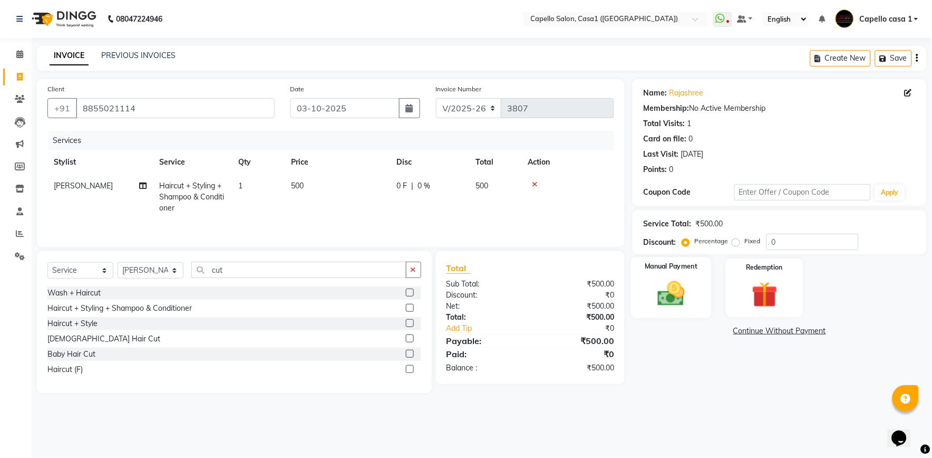
click at [671, 292] on img at bounding box center [672, 293] width 44 height 31
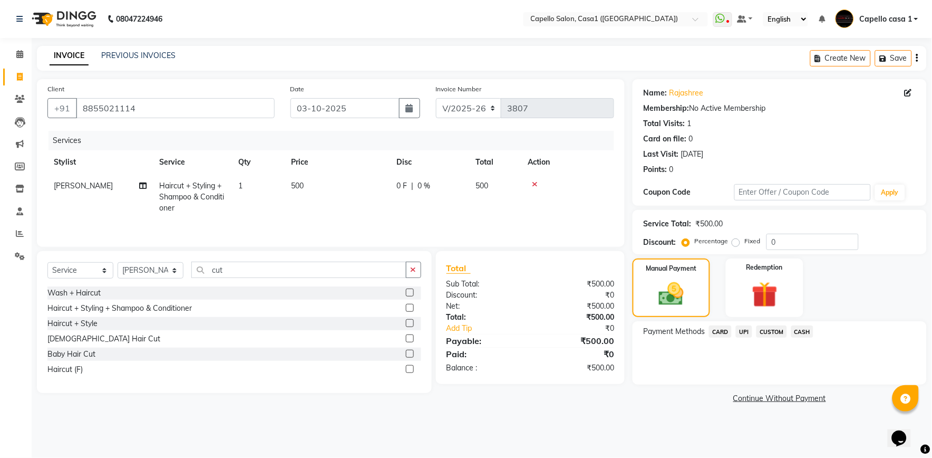
click at [807, 333] on span "CASH" at bounding box center [802, 331] width 23 height 12
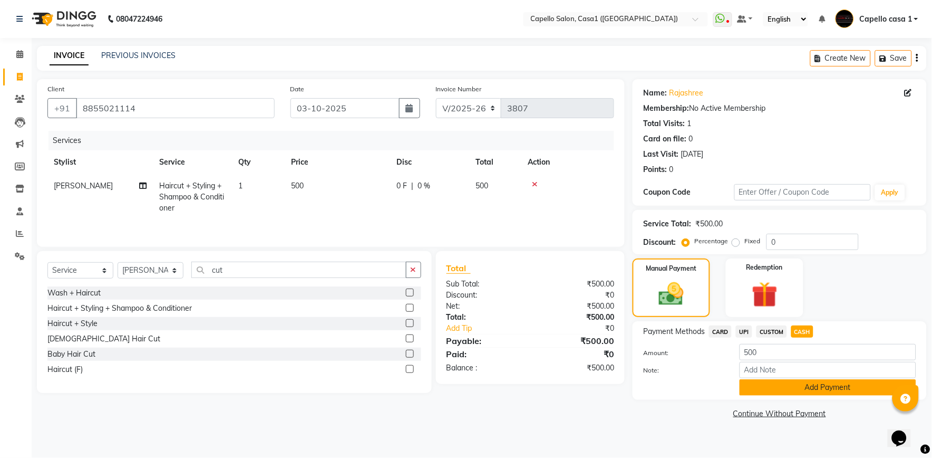
click at [803, 388] on button "Add Payment" at bounding box center [828, 387] width 177 height 16
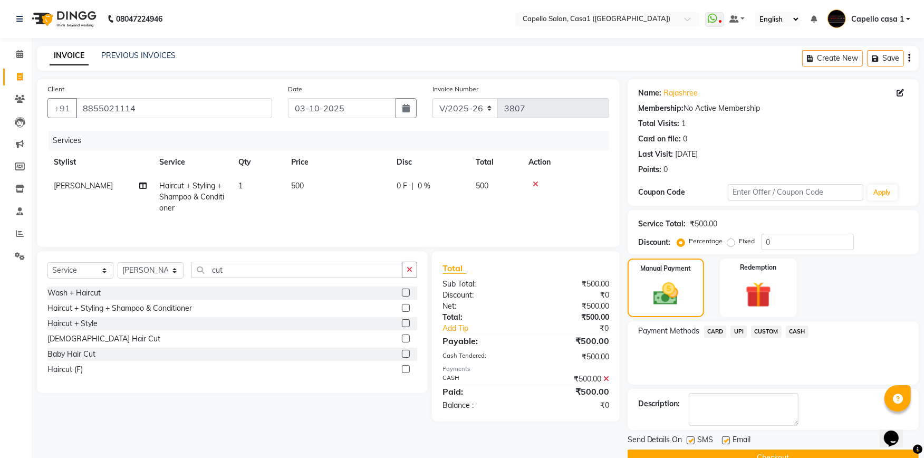
scroll to position [23, 0]
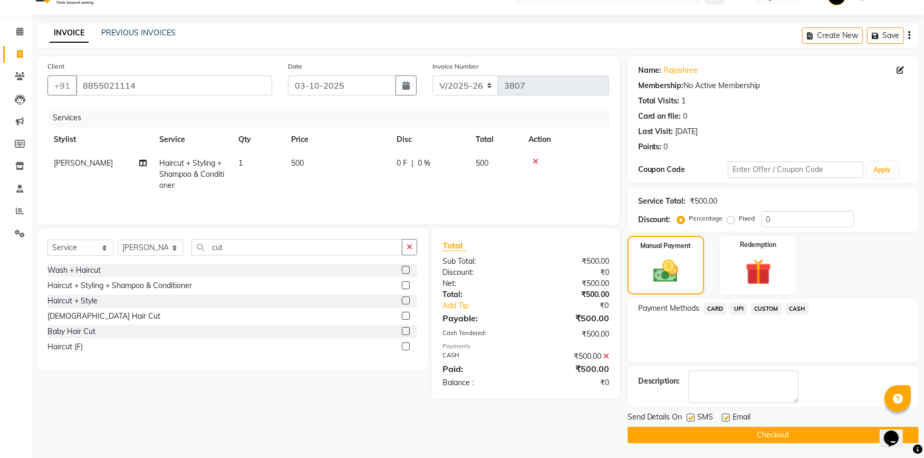
click at [787, 433] on button "Checkout" at bounding box center [772, 435] width 291 height 16
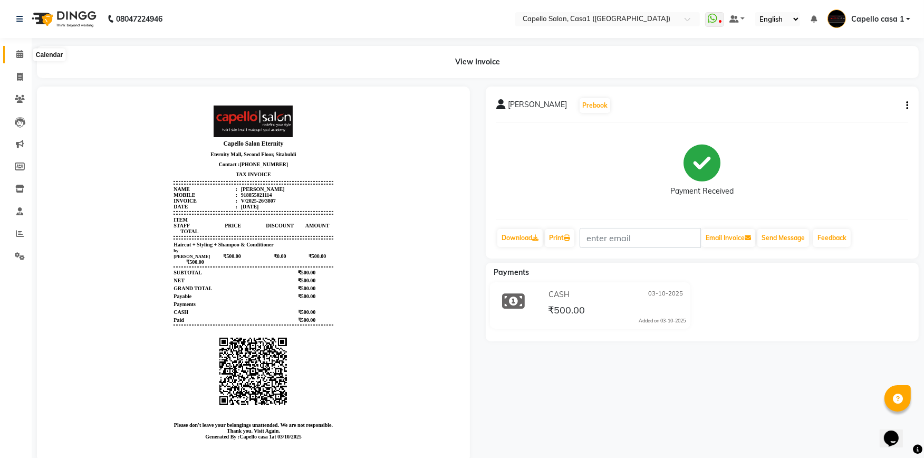
click at [24, 54] on span at bounding box center [20, 55] width 18 height 12
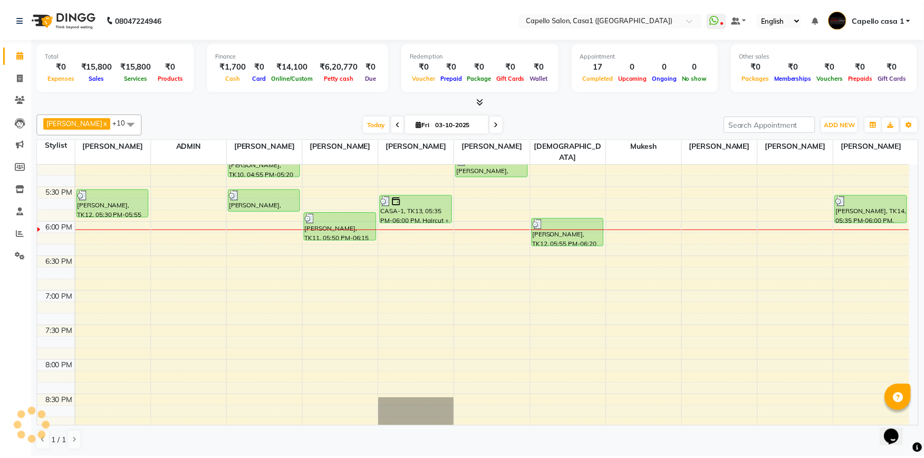
scroll to position [565, 0]
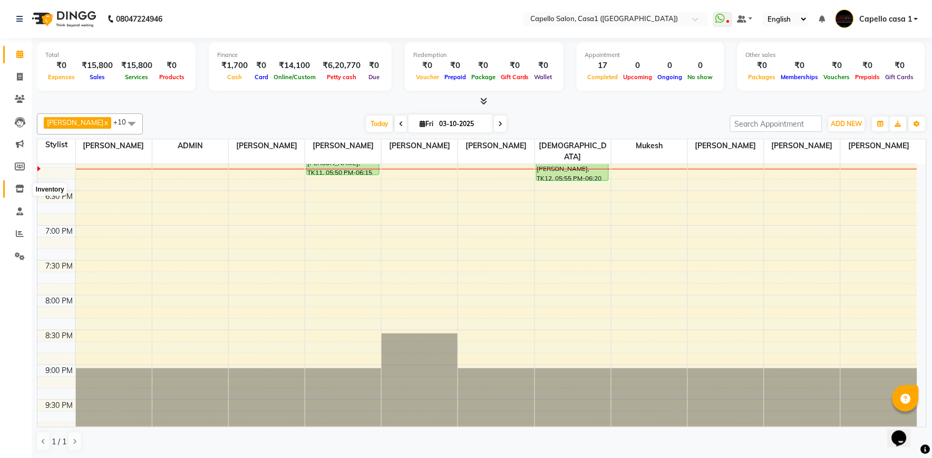
click at [20, 187] on icon at bounding box center [19, 189] width 9 height 8
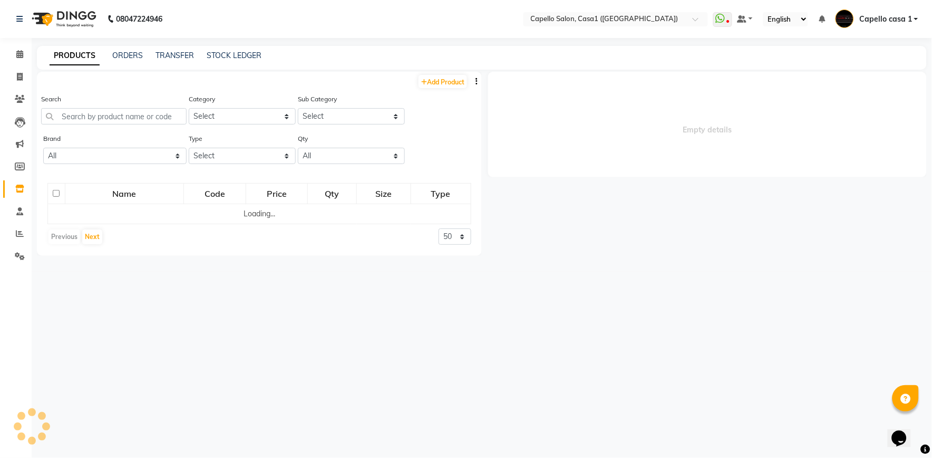
select select
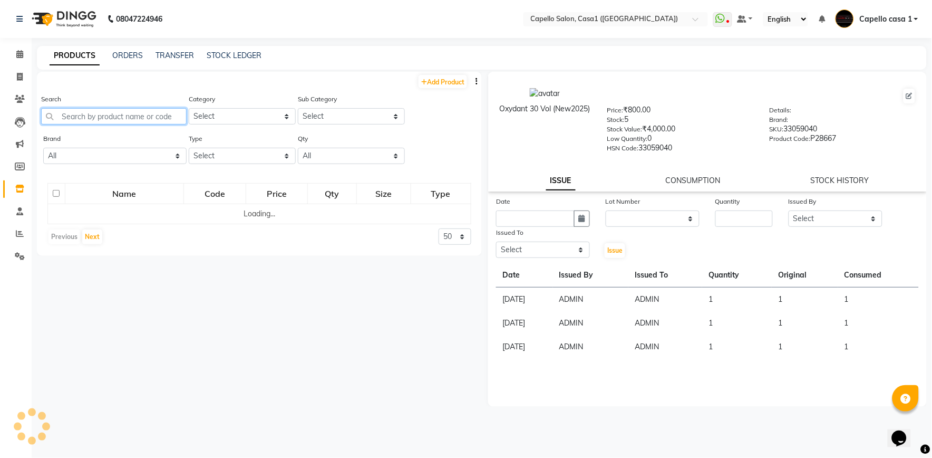
click at [99, 118] on input "text" at bounding box center [114, 116] width 146 height 16
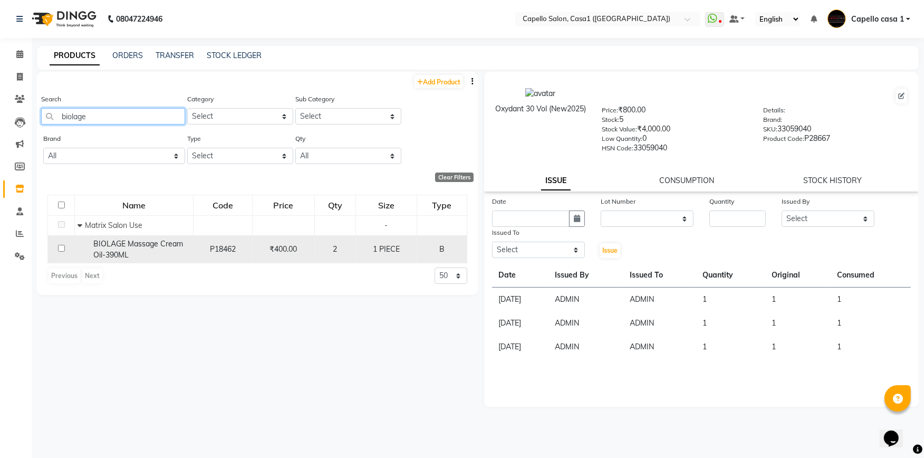
type input "biolage"
click at [60, 250] on input "checkbox" at bounding box center [61, 248] width 7 height 7
checkbox input "true"
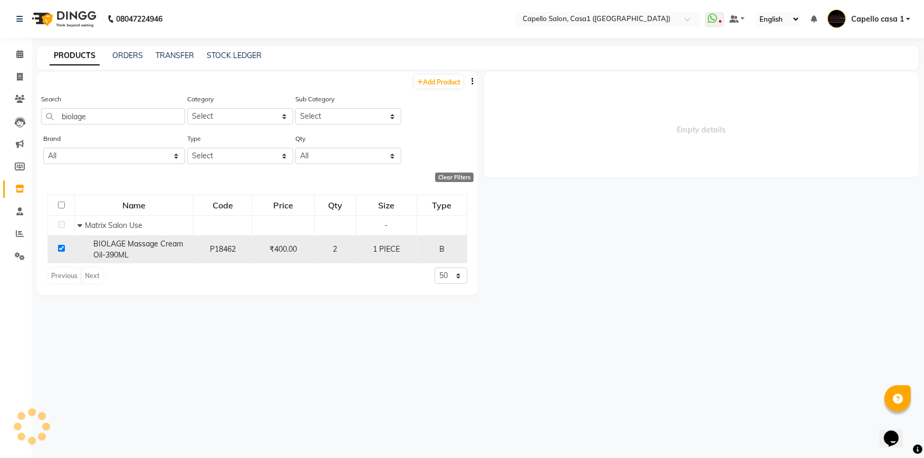
select select
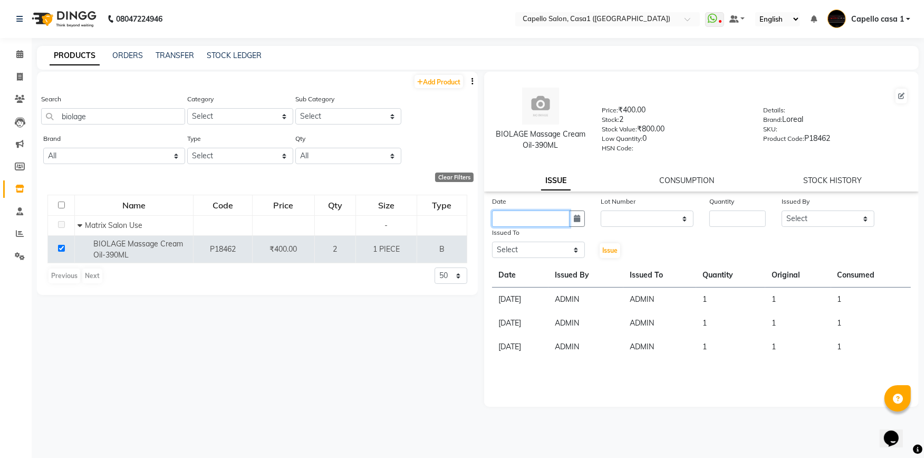
click at [534, 215] on input "text" at bounding box center [530, 218] width 77 height 16
select select "10"
select select "2025"
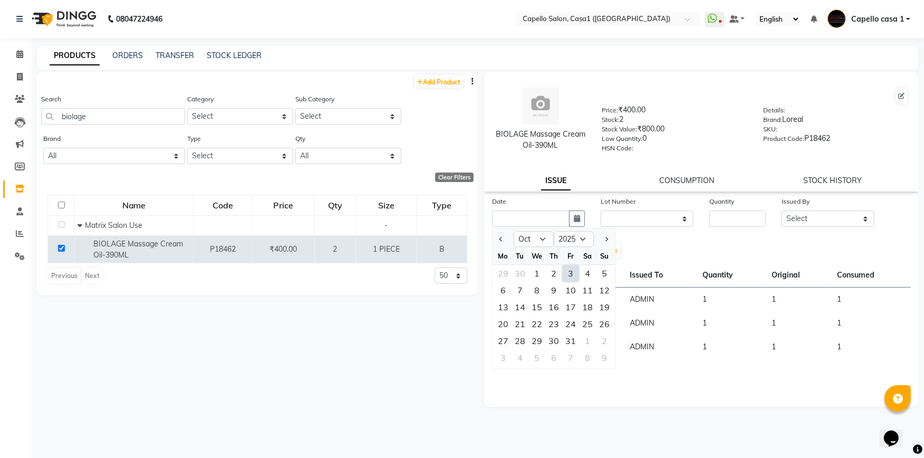
click at [576, 270] on div "3" at bounding box center [570, 273] width 17 height 17
type input "03-10-2025"
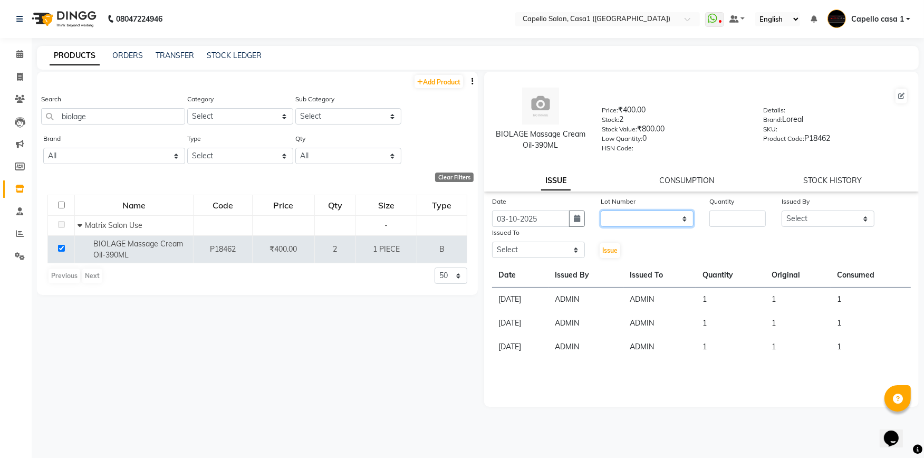
click at [628, 217] on select "None" at bounding box center [646, 218] width 93 height 16
select select "0: null"
click at [600, 211] on select "None" at bounding box center [646, 218] width 93 height 16
click at [703, 217] on div "Quantity" at bounding box center [737, 211] width 72 height 31
click at [720, 218] on input "number" at bounding box center [737, 218] width 56 height 16
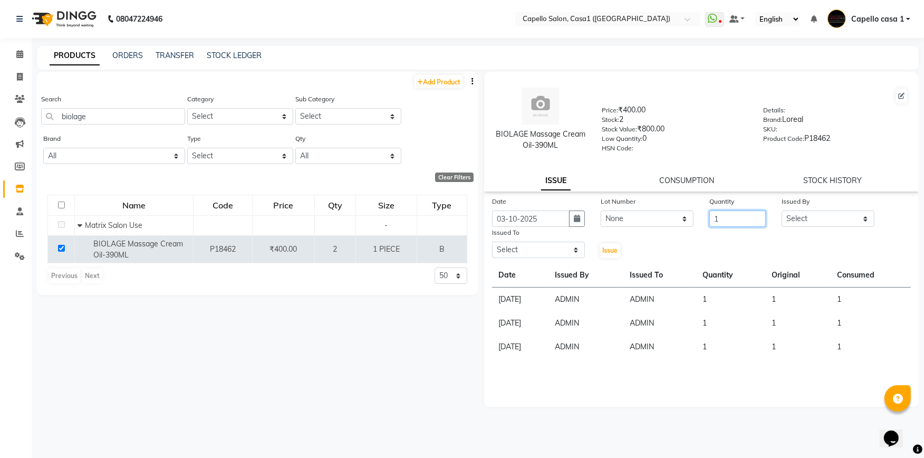
type input "1"
drag, startPoint x: 814, startPoint y: 220, endPoint x: 815, endPoint y: 227, distance: 7.5
click at [815, 220] on select "Select aayush ADMIN Akash Chawale Capello casa 1 Harsh Nagture Mukesh Nisha Cho…" at bounding box center [827, 218] width 93 height 16
select select "14733"
click at [781, 211] on select "Select aayush ADMIN Akash Chawale Capello casa 1 Harsh Nagture Mukesh Nisha Cho…" at bounding box center [827, 218] width 93 height 16
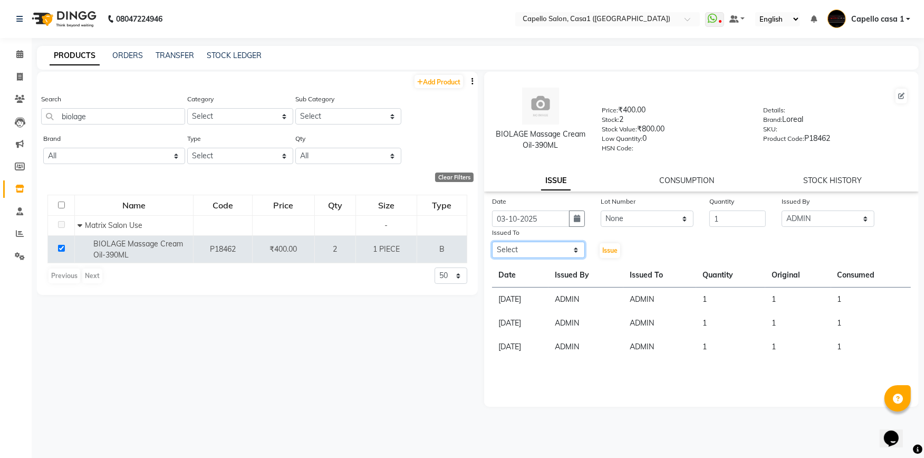
click at [551, 248] on select "Select aayush ADMIN Akash Chawale Capello casa 1 Harsh Nagture Mukesh Nisha Cho…" at bounding box center [538, 249] width 93 height 16
select select "14733"
click at [492, 242] on select "Select aayush ADMIN Akash Chawale Capello casa 1 Harsh Nagture Mukesh Nisha Cho…" at bounding box center [538, 249] width 93 height 16
click at [608, 249] on span "Issue" at bounding box center [609, 250] width 15 height 8
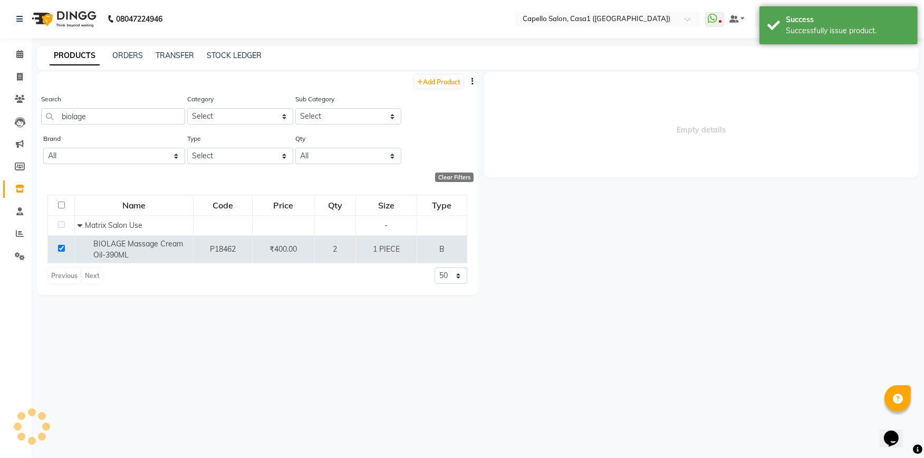
select select
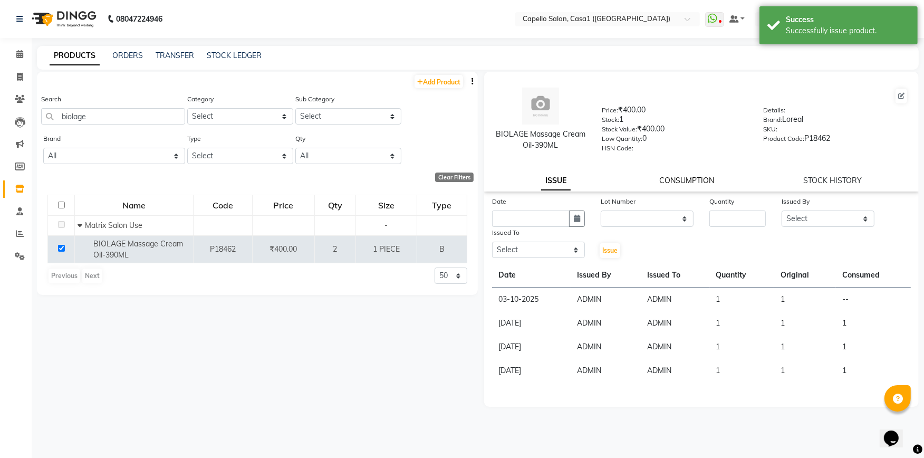
click at [679, 182] on link "CONSUMPTION" at bounding box center [686, 180] width 55 height 9
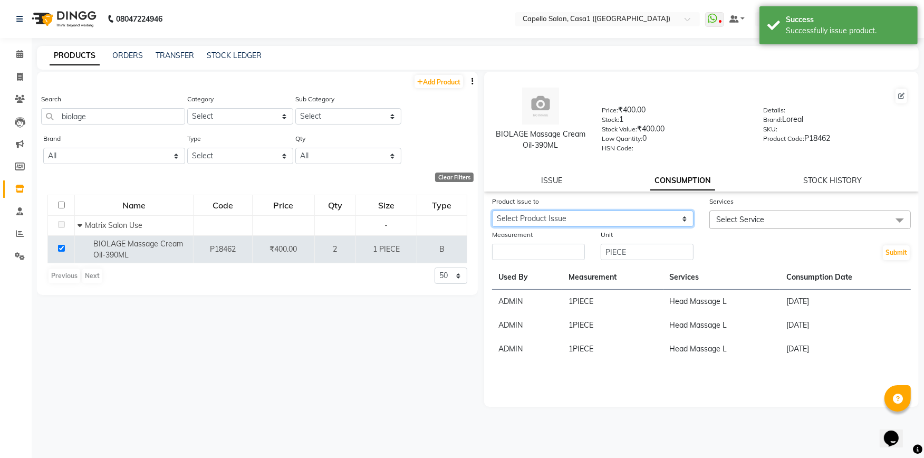
drag, startPoint x: 601, startPoint y: 220, endPoint x: 601, endPoint y: 227, distance: 7.4
click at [601, 220] on select "Select Product Issue 2025-10-03, Issued to: ADMIN, Balance: 1" at bounding box center [592, 218] width 201 height 16
select select "1283219"
click at [492, 211] on select "Select Product Issue 2025-10-03, Issued to: ADMIN, Balance: 1" at bounding box center [592, 218] width 201 height 16
click at [563, 254] on input "number" at bounding box center [538, 252] width 93 height 16
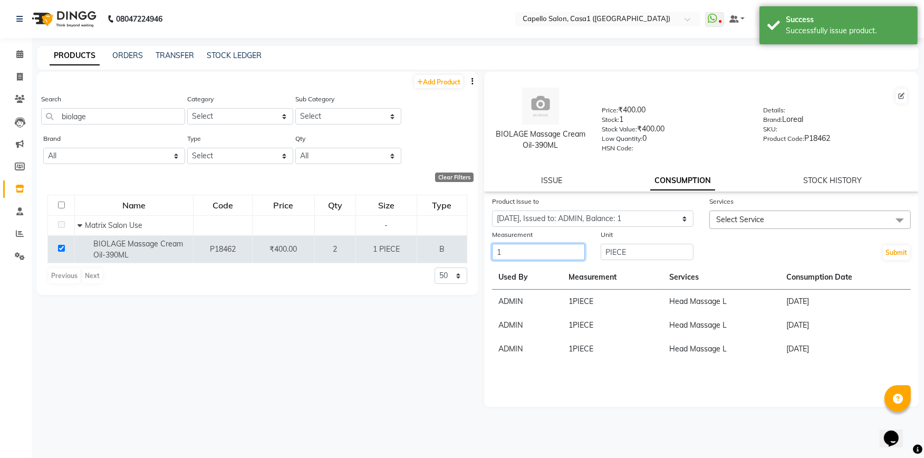
type input "1"
click at [733, 213] on span "Select Service" at bounding box center [809, 219] width 201 height 18
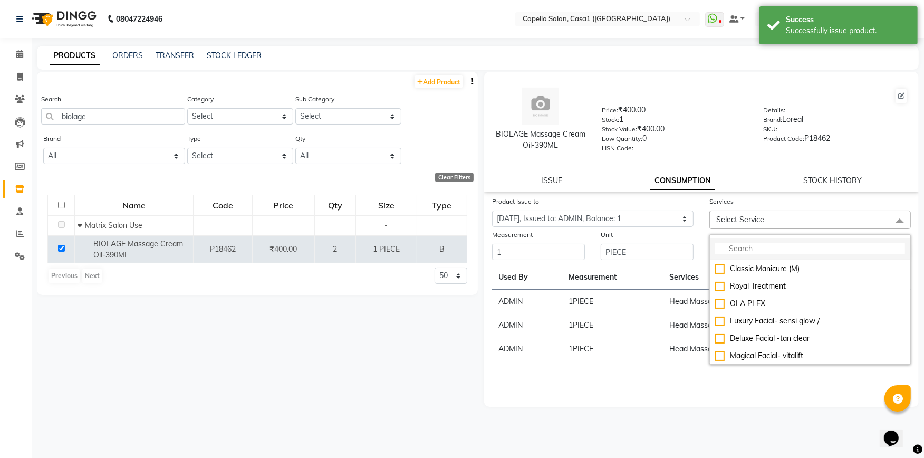
click at [736, 247] on input "multiselect-search" at bounding box center [810, 248] width 190 height 11
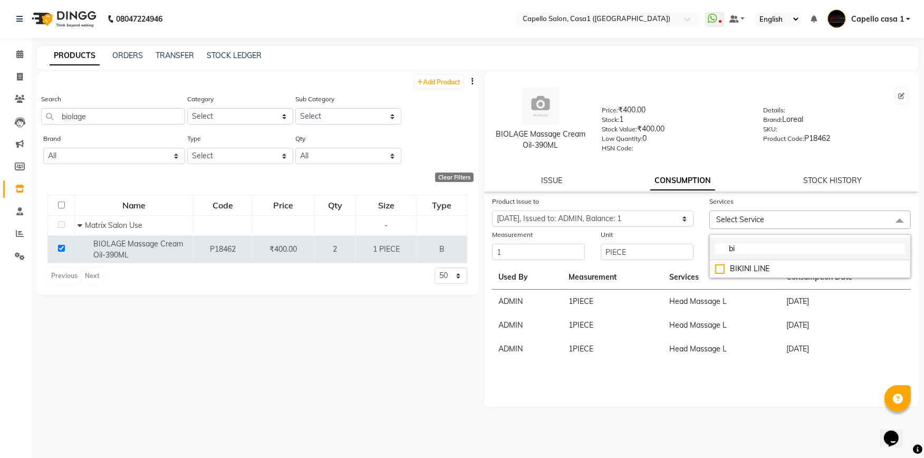
type input "b"
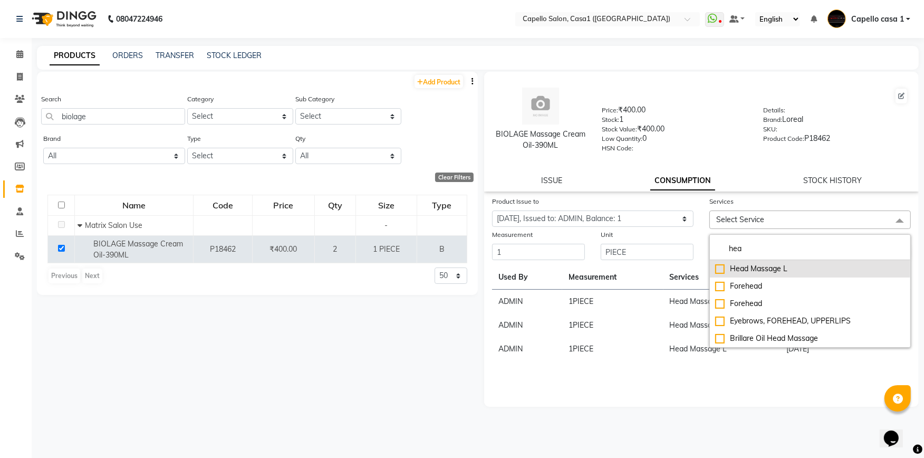
type input "hea"
click at [721, 269] on div "Head Massage L" at bounding box center [810, 268] width 190 height 11
checkbox input "true"
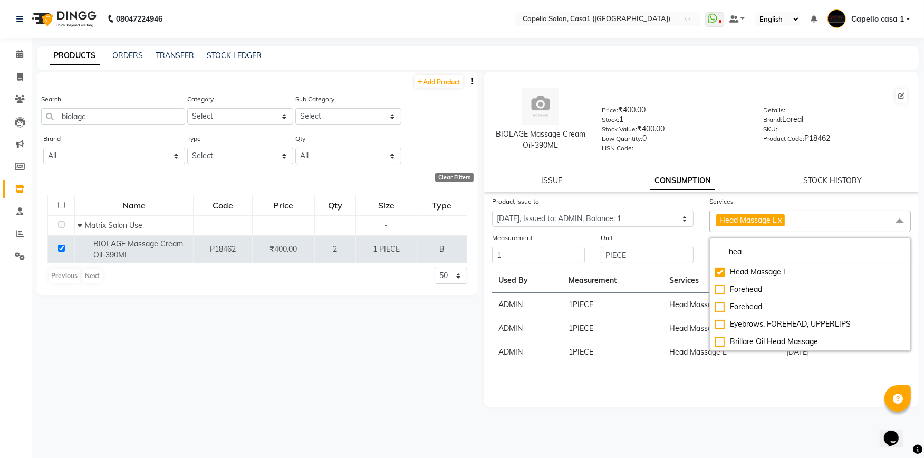
click at [719, 368] on div "Product Issue to Select Product Issue 2025-10-03, Issued to: ADMIN, Balance: 1 …" at bounding box center [701, 301] width 434 height 211
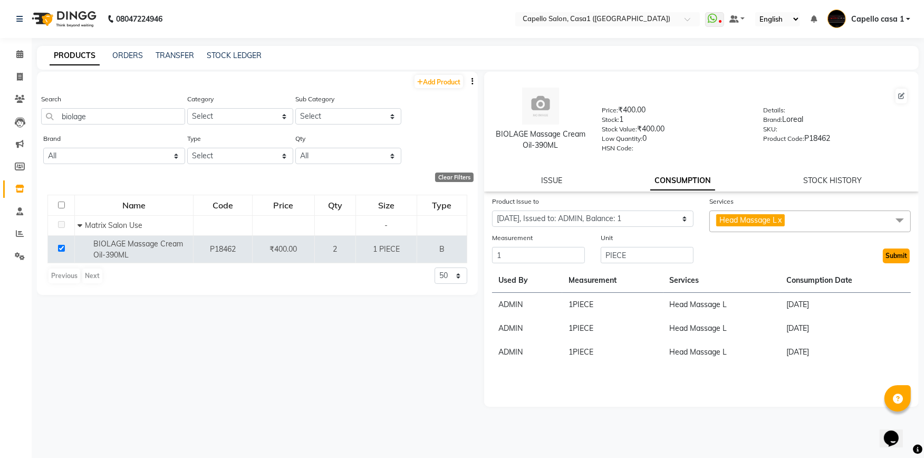
click at [898, 256] on button "Submit" at bounding box center [896, 255] width 27 height 15
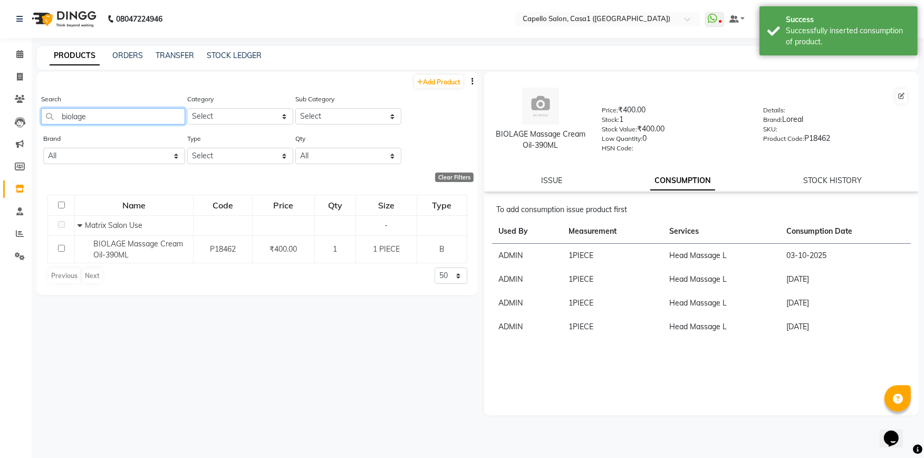
click at [102, 112] on input "biolage" at bounding box center [113, 116] width 144 height 16
type input "b"
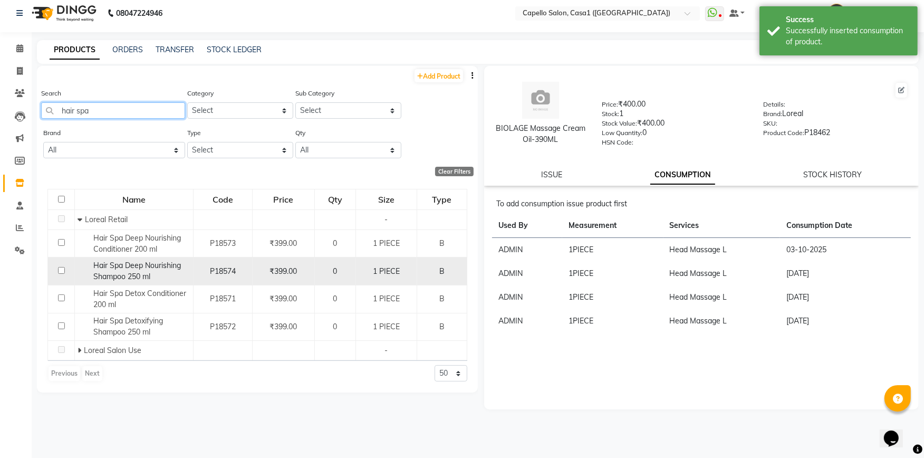
scroll to position [6, 0]
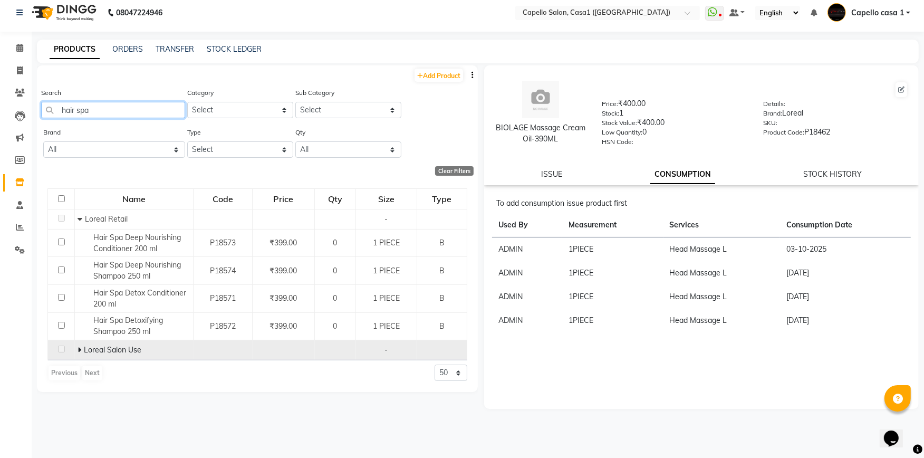
type input "hair spa"
click at [77, 350] on icon at bounding box center [79, 349] width 4 height 7
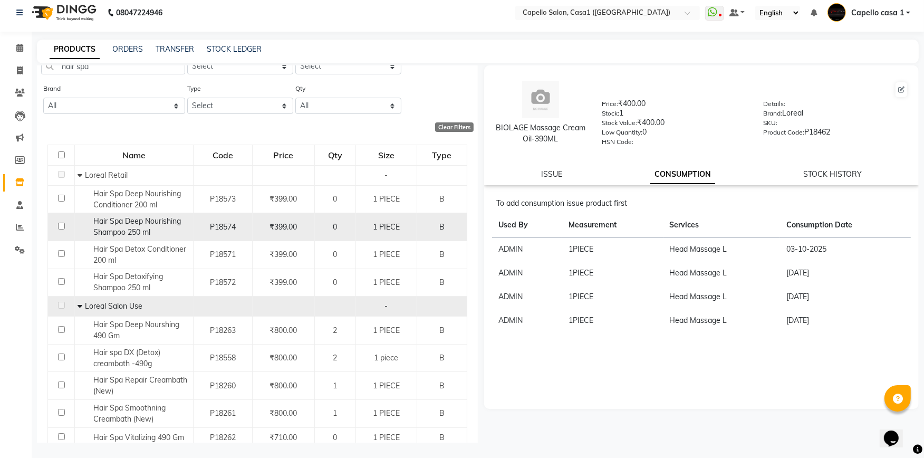
scroll to position [81, 0]
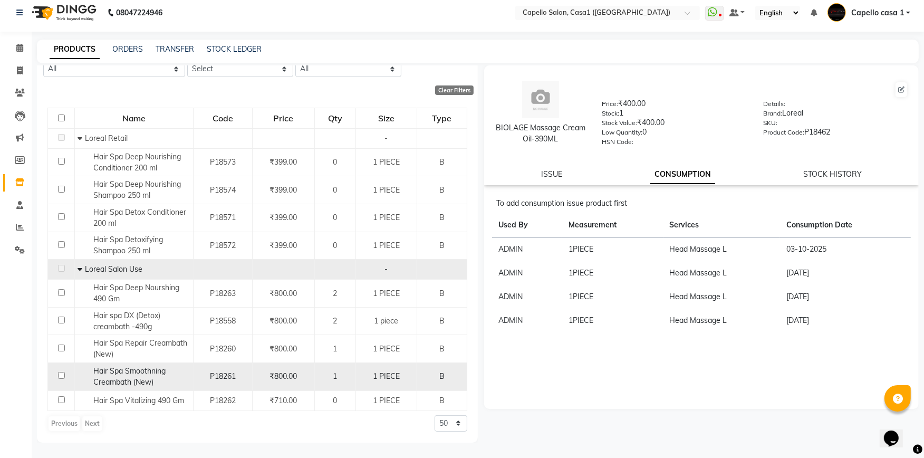
click at [60, 374] on input "checkbox" at bounding box center [61, 375] width 7 height 7
checkbox input "true"
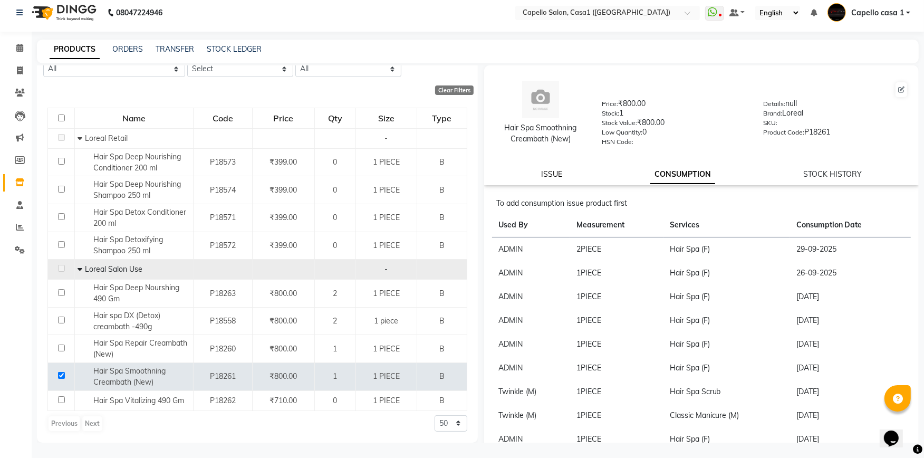
click at [555, 175] on link "ISSUE" at bounding box center [551, 173] width 21 height 9
select select
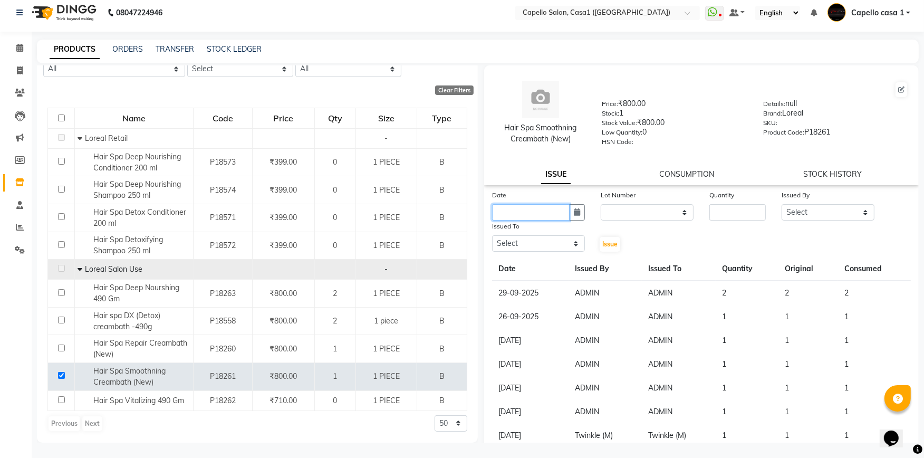
click at [542, 212] on input "text" at bounding box center [530, 212] width 77 height 16
select select "10"
select select "2025"
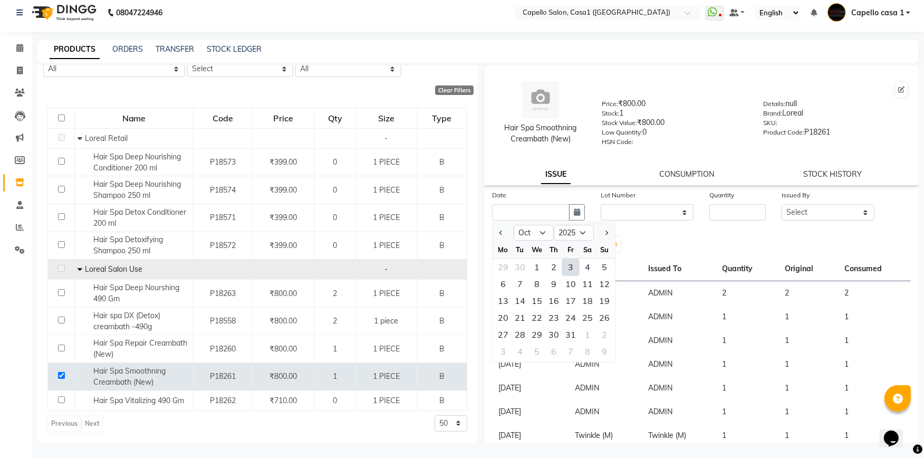
click at [572, 260] on div "3" at bounding box center [570, 266] width 17 height 17
type input "03-10-2025"
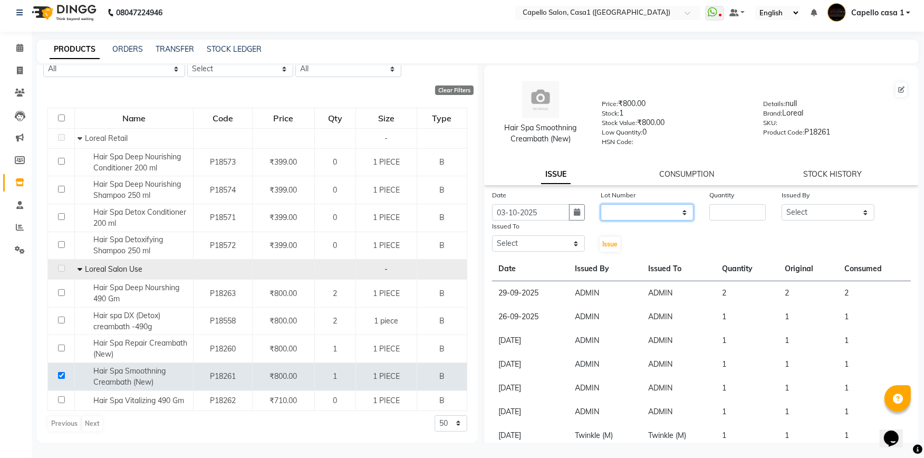
drag, startPoint x: 631, startPoint y: 212, endPoint x: 634, endPoint y: 222, distance: 11.2
click at [631, 212] on select "None" at bounding box center [646, 212] width 93 height 16
select select "0: null"
click at [600, 204] on select "None" at bounding box center [646, 212] width 93 height 16
click at [720, 206] on input "number" at bounding box center [737, 212] width 56 height 16
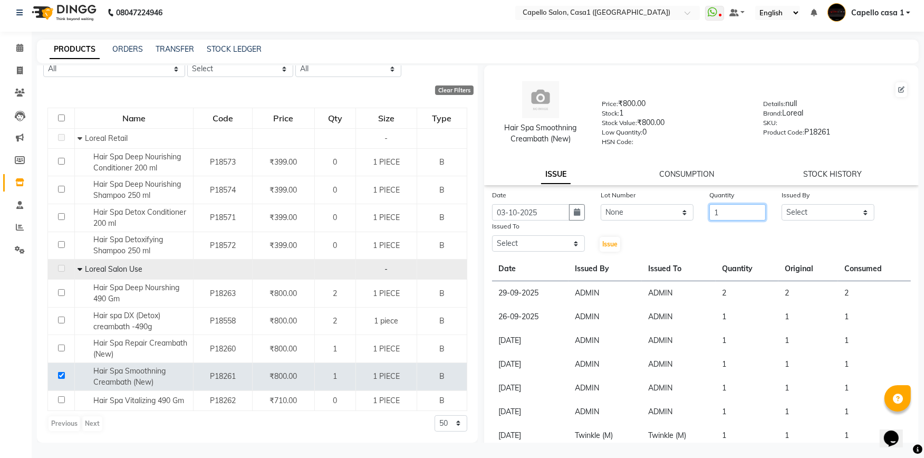
type input "1"
click at [802, 215] on select "Select aayush ADMIN Akash Chawale Capello casa 1 Harsh Nagture Mukesh Nisha Cho…" at bounding box center [827, 212] width 93 height 16
select select "14733"
click at [781, 204] on select "Select aayush ADMIN Akash Chawale Capello casa 1 Harsh Nagture Mukesh Nisha Cho…" at bounding box center [827, 212] width 93 height 16
drag, startPoint x: 522, startPoint y: 246, endPoint x: 516, endPoint y: 235, distance: 12.8
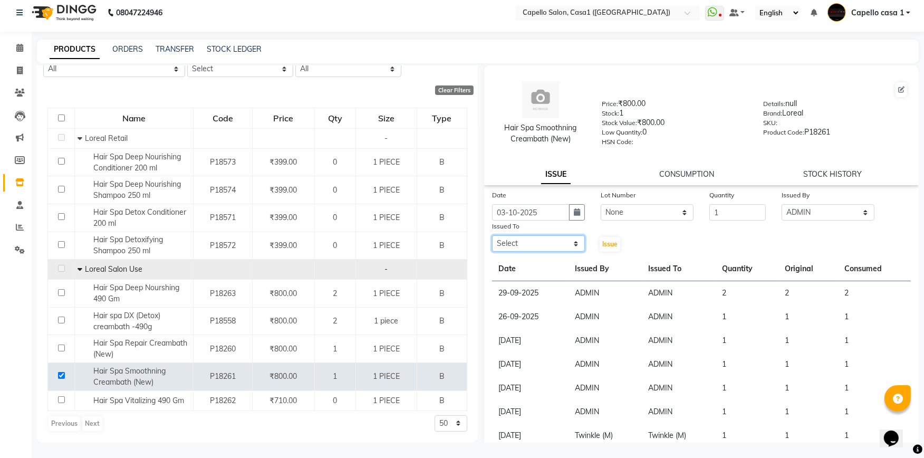
click at [522, 246] on select "Select aayush ADMIN Akash Chawale Capello casa 1 Harsh Nagture Mukesh Nisha Cho…" at bounding box center [538, 243] width 93 height 16
select select "14733"
click at [492, 236] on select "Select aayush ADMIN Akash Chawale Capello casa 1 Harsh Nagture Mukesh Nisha Cho…" at bounding box center [538, 243] width 93 height 16
click at [613, 239] on button "Issue" at bounding box center [609, 244] width 21 height 15
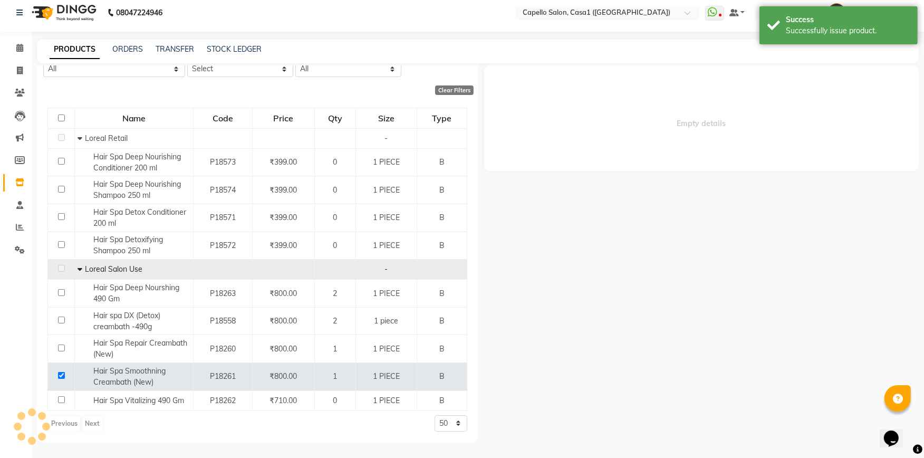
select select
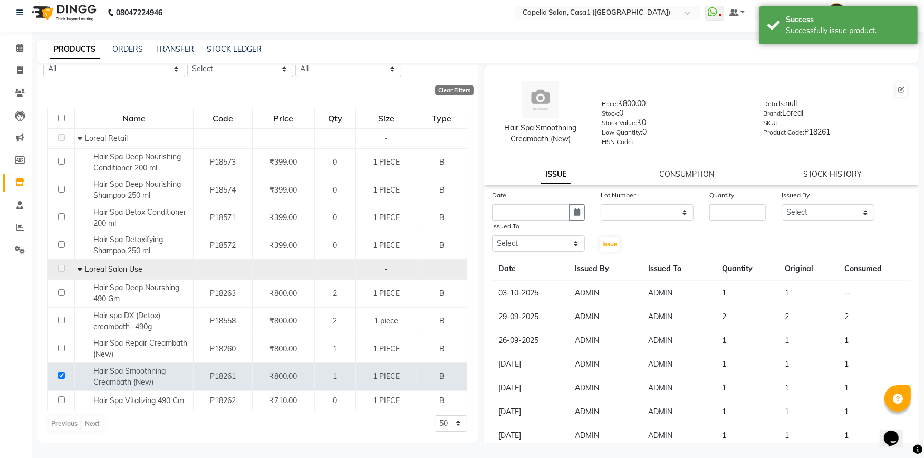
click at [678, 171] on link "CONSUMPTION" at bounding box center [686, 173] width 55 height 9
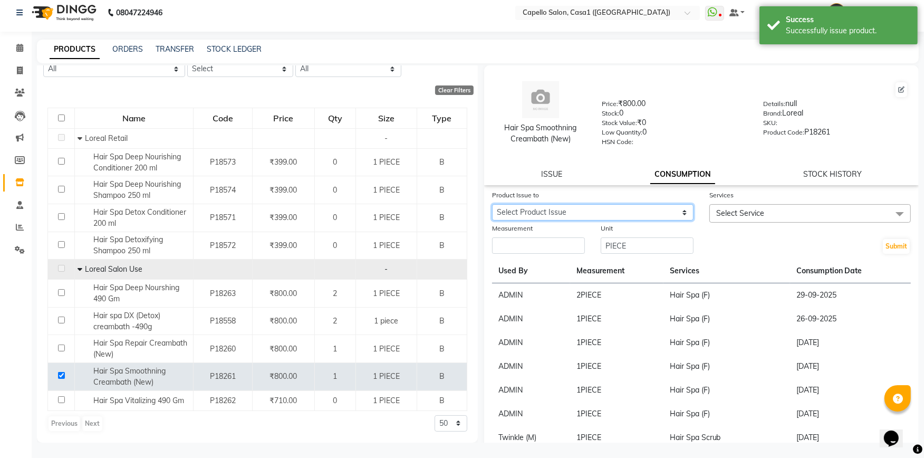
drag, startPoint x: 594, startPoint y: 215, endPoint x: 594, endPoint y: 221, distance: 6.3
click at [594, 215] on select "Select Product Issue 2025-10-03, Issued to: ADMIN, Balance: 1" at bounding box center [592, 212] width 201 height 16
select select "1283226"
click at [492, 204] on select "Select Product Issue 2025-10-03, Issued to: ADMIN, Balance: 1" at bounding box center [592, 212] width 201 height 16
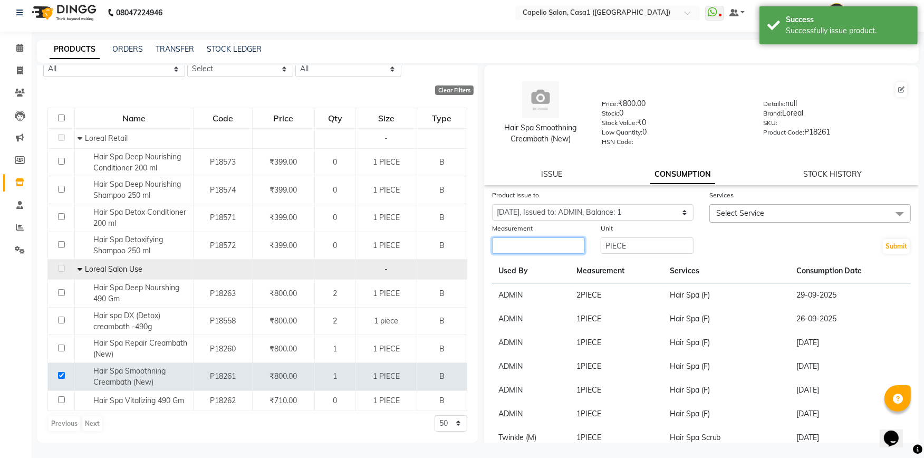
drag, startPoint x: 515, startPoint y: 248, endPoint x: 509, endPoint y: 248, distance: 5.8
click at [513, 248] on input "number" at bounding box center [538, 245] width 93 height 16
type input "1"
click at [763, 212] on span "Select Service" at bounding box center [809, 213] width 201 height 18
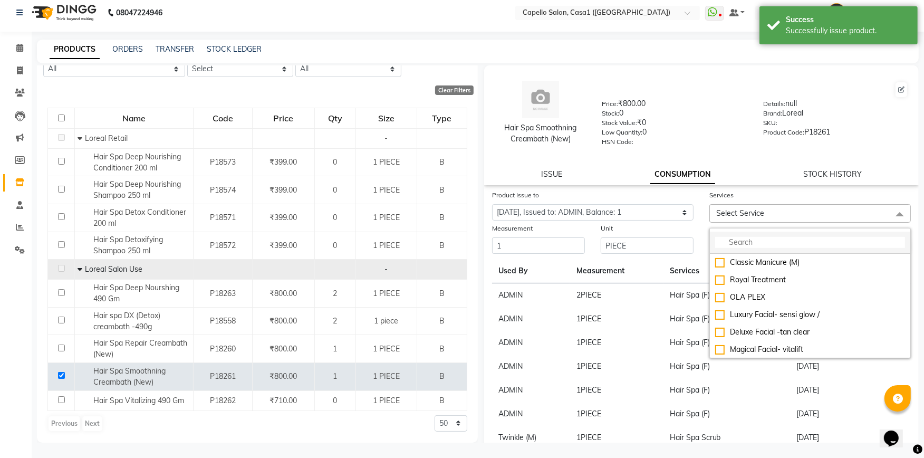
click at [739, 238] on input "multiselect-search" at bounding box center [810, 242] width 190 height 11
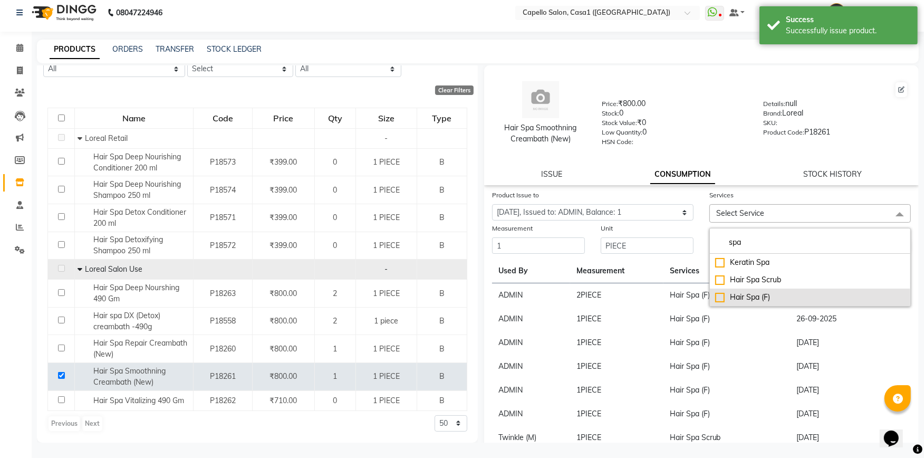
type input "spa"
click at [715, 296] on div "Hair Spa (F)" at bounding box center [810, 297] width 190 height 11
checkbox input "true"
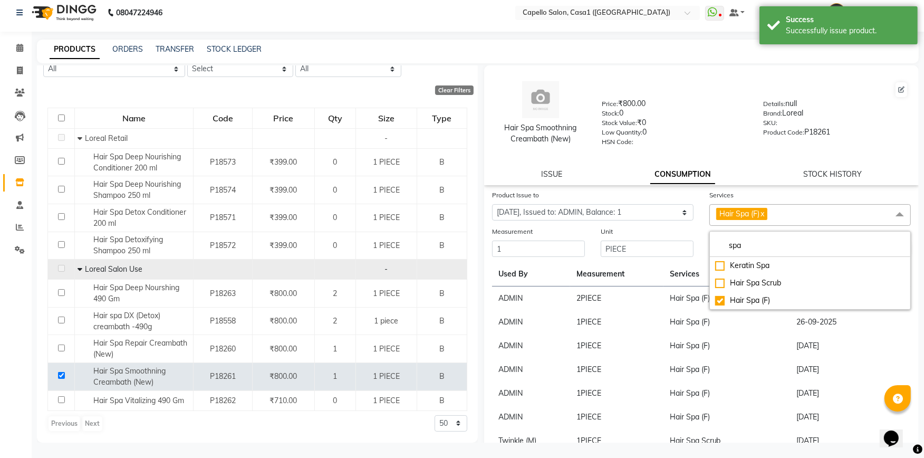
drag, startPoint x: 767, startPoint y: 355, endPoint x: 787, endPoint y: 322, distance: 38.3
click at [767, 355] on td "Hair Spa (F)" at bounding box center [726, 346] width 127 height 24
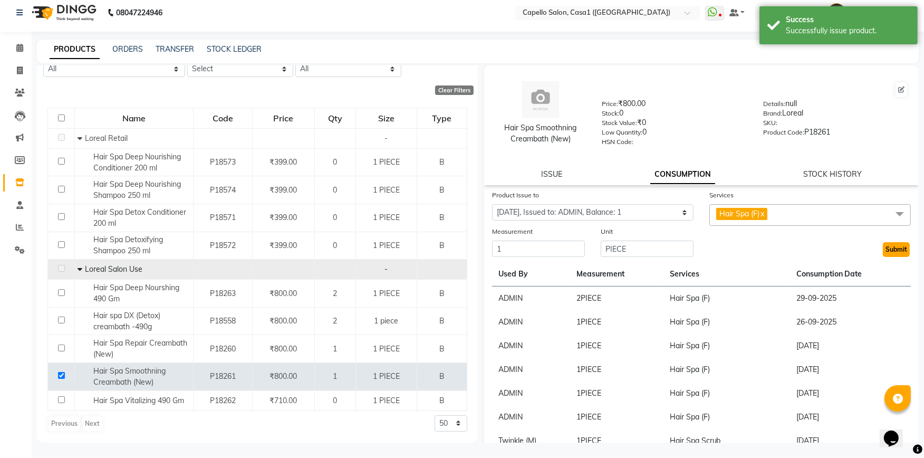
click at [889, 251] on button "Submit" at bounding box center [896, 249] width 27 height 15
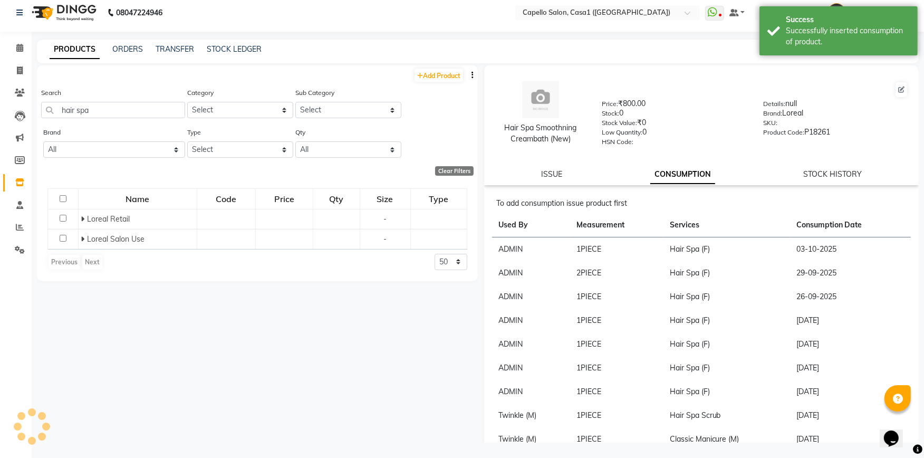
scroll to position [0, 0]
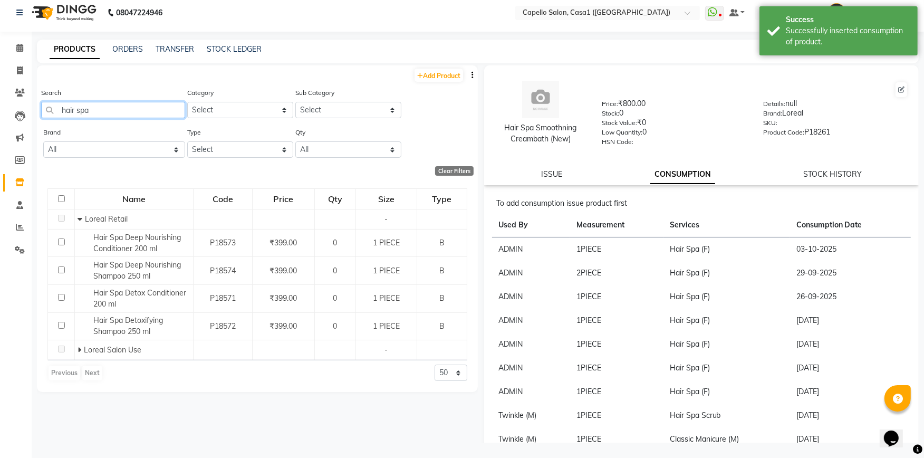
click at [102, 109] on input "hair spa" at bounding box center [113, 110] width 144 height 16
type input "h"
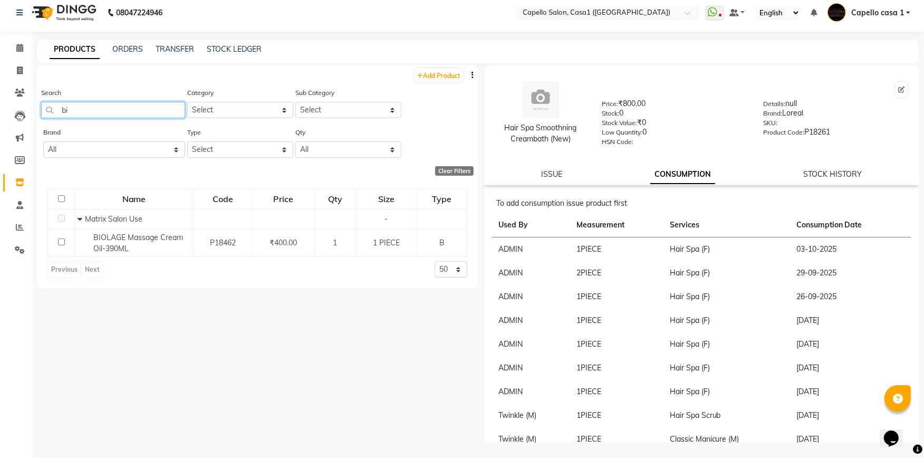
type input "b"
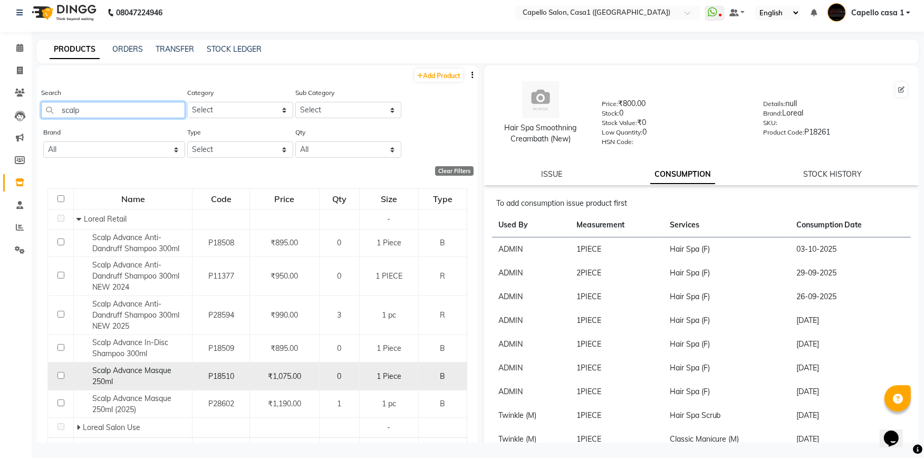
scroll to position [47, 0]
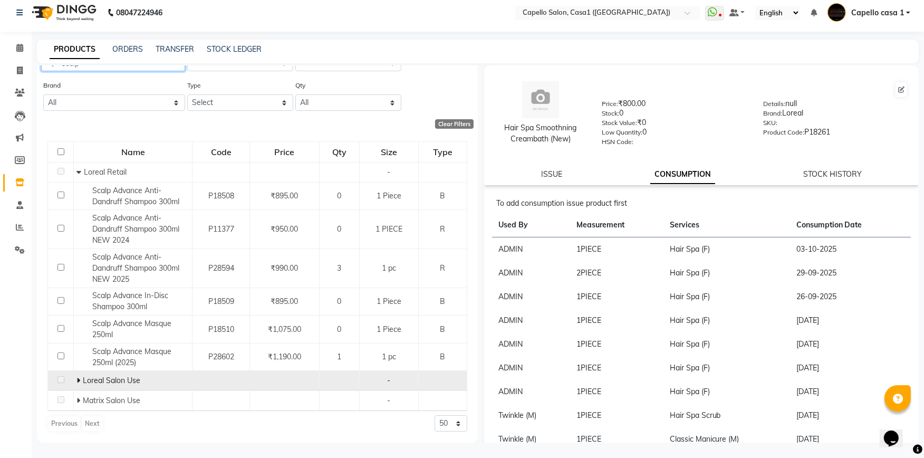
type input "scalp"
click at [83, 381] on span "Loreal Salon Use" at bounding box center [111, 379] width 57 height 9
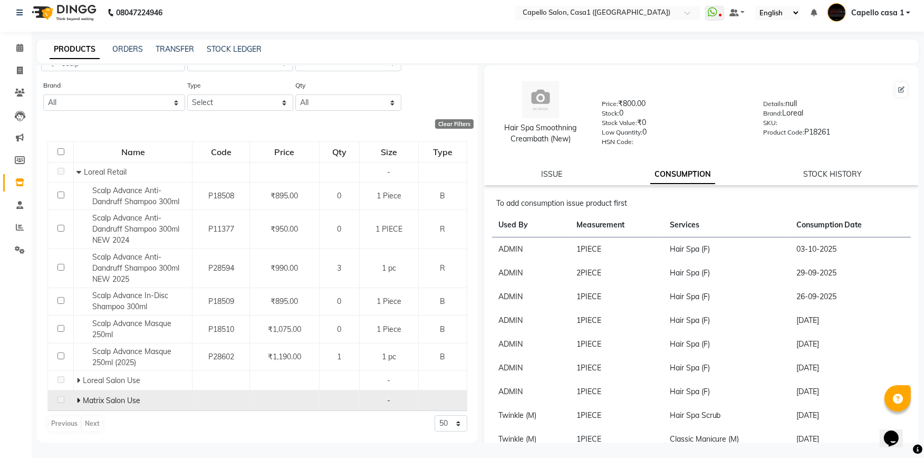
click at [77, 408] on td "Matrix Salon Use" at bounding box center [133, 401] width 119 height 20
click at [80, 401] on span at bounding box center [79, 399] width 6 height 9
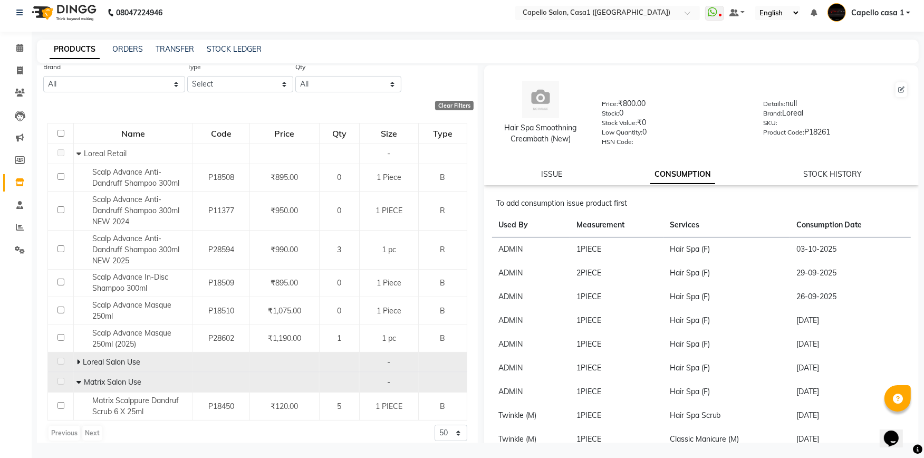
scroll to position [75, 0]
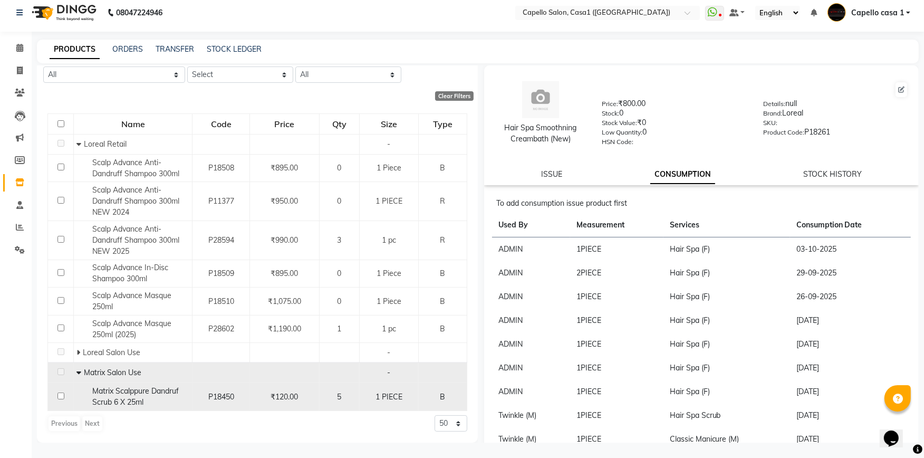
click at [59, 395] on input "checkbox" at bounding box center [60, 395] width 7 height 7
checkbox input "true"
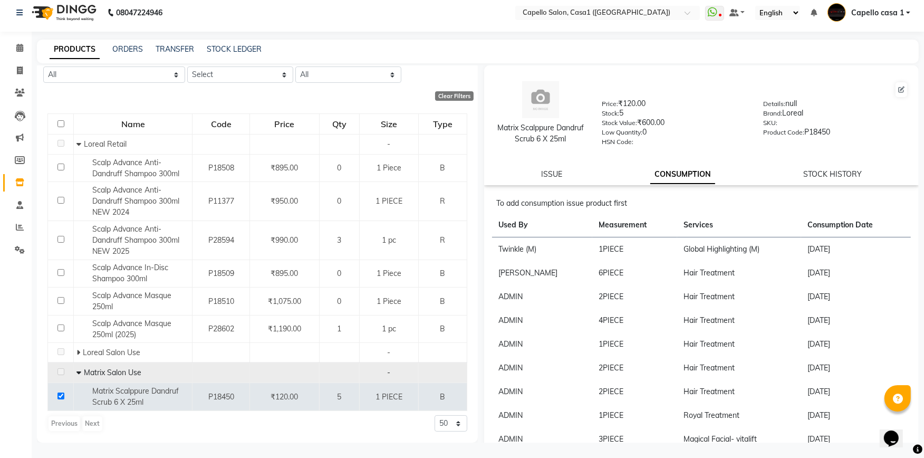
scroll to position [0, 0]
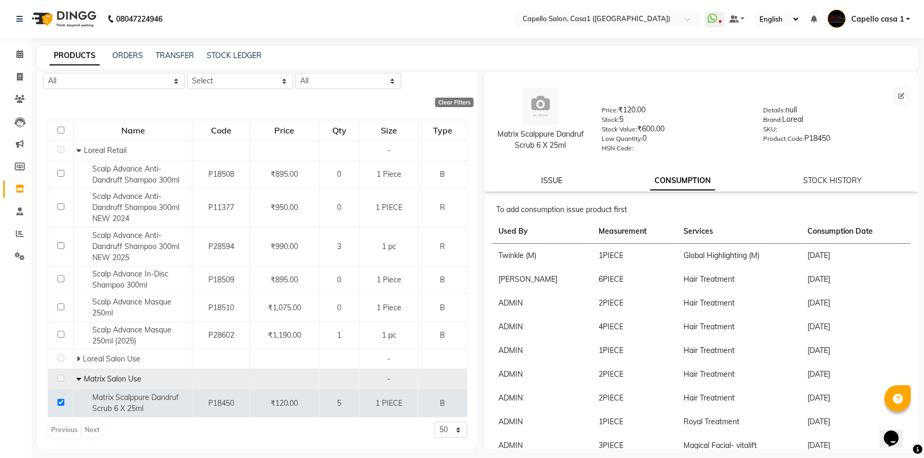
click at [557, 177] on link "ISSUE" at bounding box center [551, 180] width 21 height 9
select select
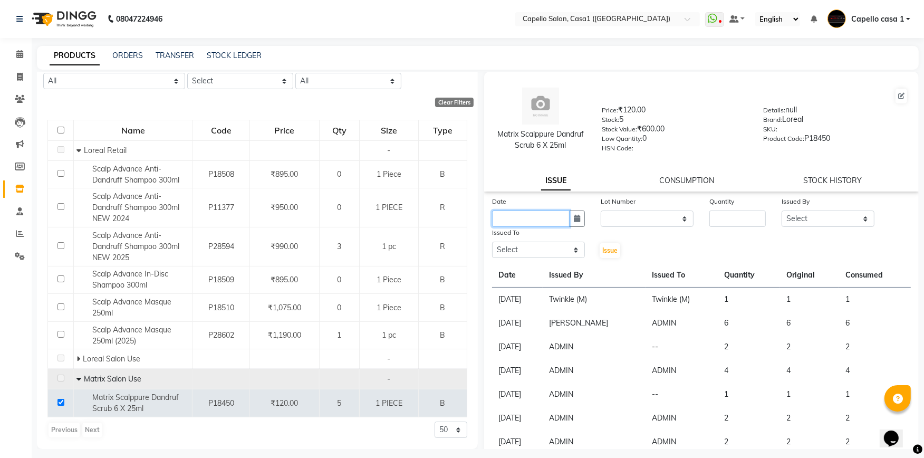
click at [540, 220] on input "text" at bounding box center [530, 218] width 77 height 16
select select "10"
select select "2025"
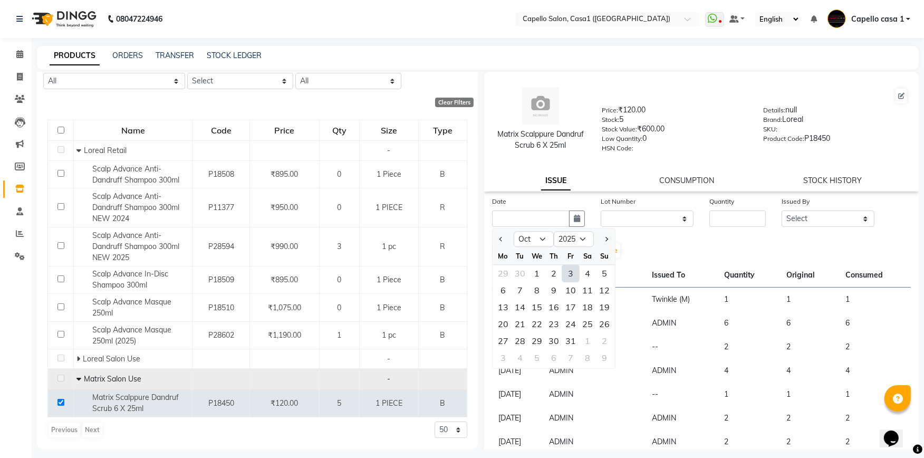
click at [572, 277] on div "3" at bounding box center [570, 273] width 17 height 17
type input "03-10-2025"
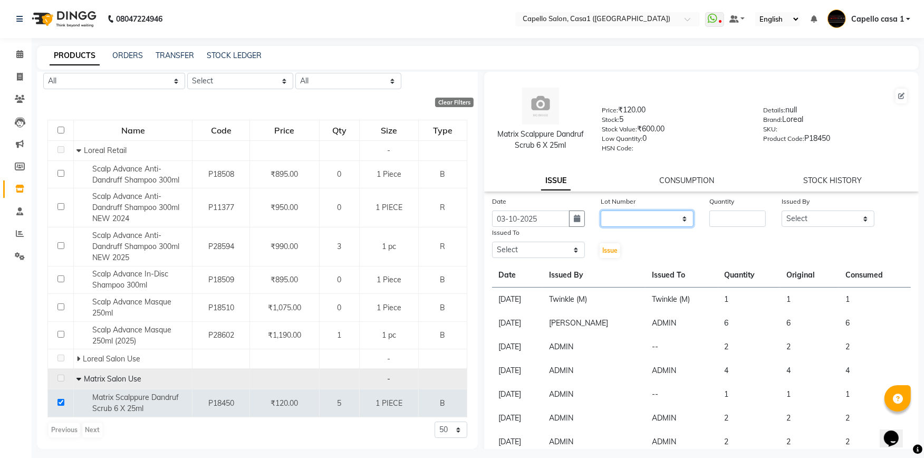
click at [654, 219] on select "None" at bounding box center [646, 218] width 93 height 16
select select "0: null"
click at [600, 211] on select "None" at bounding box center [646, 218] width 93 height 16
click at [711, 214] on input "number" at bounding box center [737, 218] width 56 height 16
type input "5"
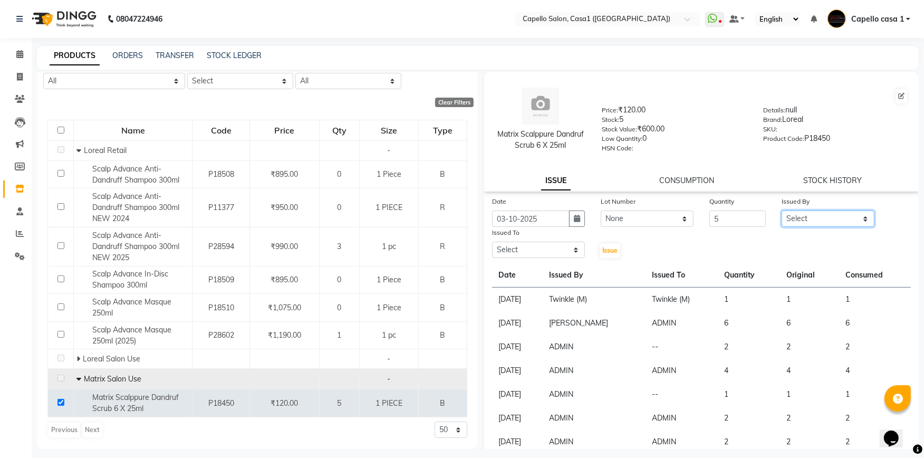
drag, startPoint x: 812, startPoint y: 218, endPoint x: 812, endPoint y: 227, distance: 8.4
click at [812, 218] on select "Select aayush ADMIN Akash Chawale Capello casa 1 Harsh Nagture Mukesh Nisha Cho…" at bounding box center [827, 218] width 93 height 16
select select "14733"
click at [781, 211] on select "Select aayush ADMIN Akash Chawale Capello casa 1 Harsh Nagture Mukesh Nisha Cho…" at bounding box center [827, 218] width 93 height 16
click at [513, 251] on select "Select aayush ADMIN Akash Chawale Capello casa 1 Harsh Nagture Mukesh Nisha Cho…" at bounding box center [538, 249] width 93 height 16
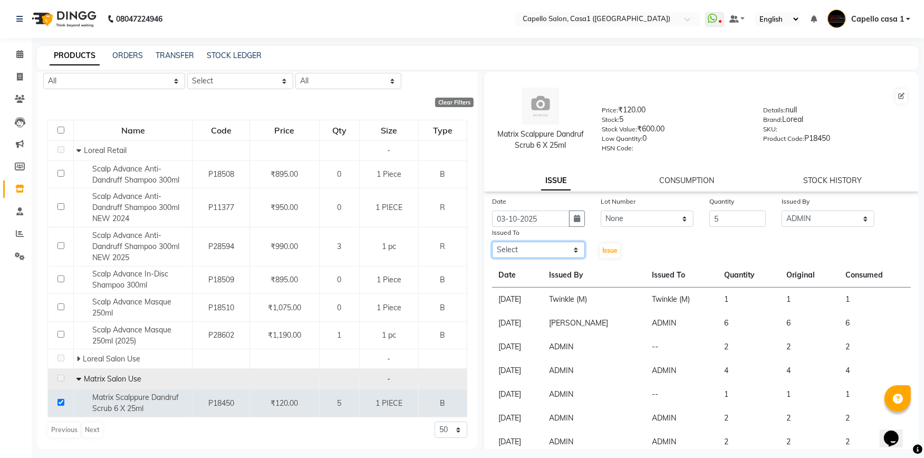
select select "14733"
click at [492, 242] on select "Select aayush ADMIN Akash Chawale Capello casa 1 Harsh Nagture Mukesh Nisha Cho…" at bounding box center [538, 249] width 93 height 16
click at [605, 246] on button "Issue" at bounding box center [609, 250] width 21 height 15
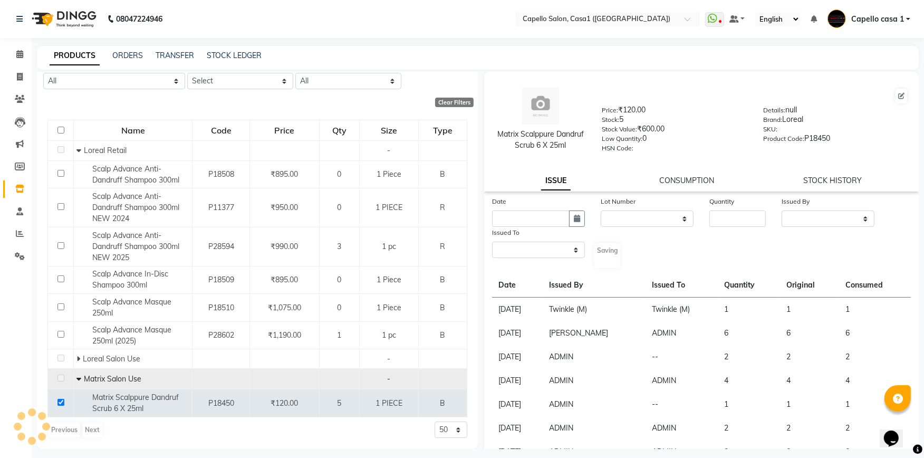
select select
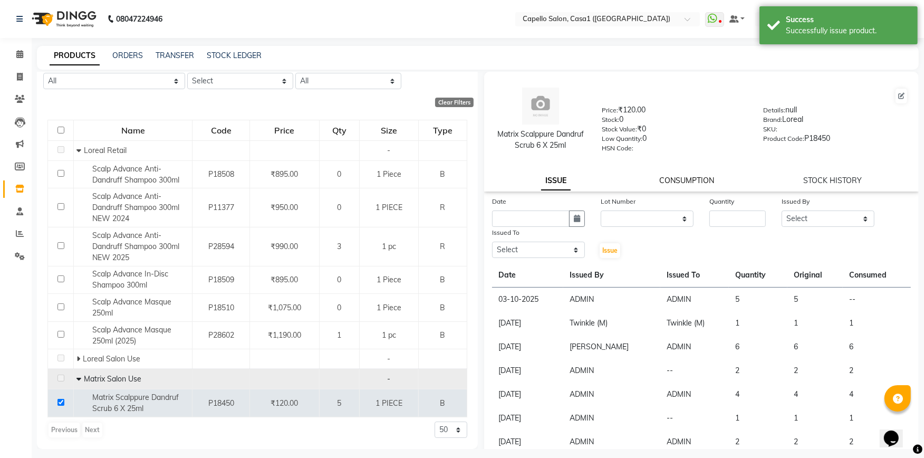
click at [685, 178] on link "CONSUMPTION" at bounding box center [686, 180] width 55 height 9
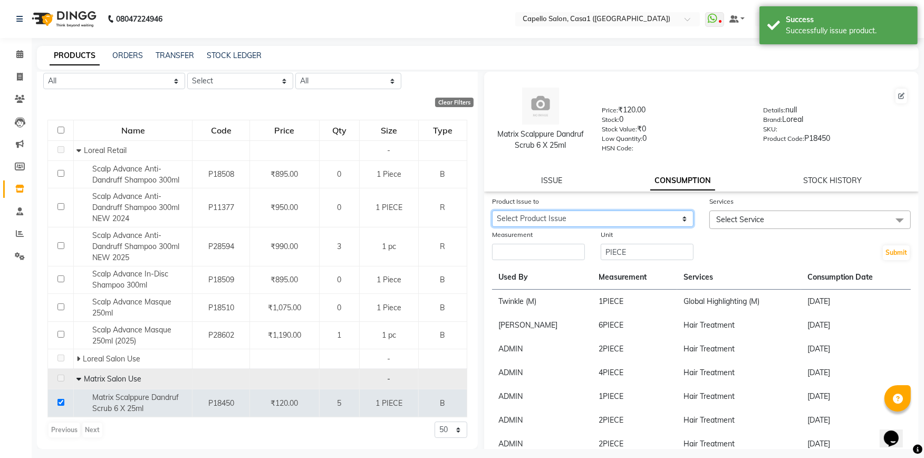
click at [601, 217] on select "Select Product Issue 2025-10-03, Issued to: ADMIN, Balance: 5" at bounding box center [592, 218] width 201 height 16
select select "1283231"
click at [492, 211] on select "Select Product Issue 2025-10-03, Issued to: ADMIN, Balance: 5" at bounding box center [592, 218] width 201 height 16
click at [517, 260] on input "number" at bounding box center [538, 252] width 93 height 16
type input "5"
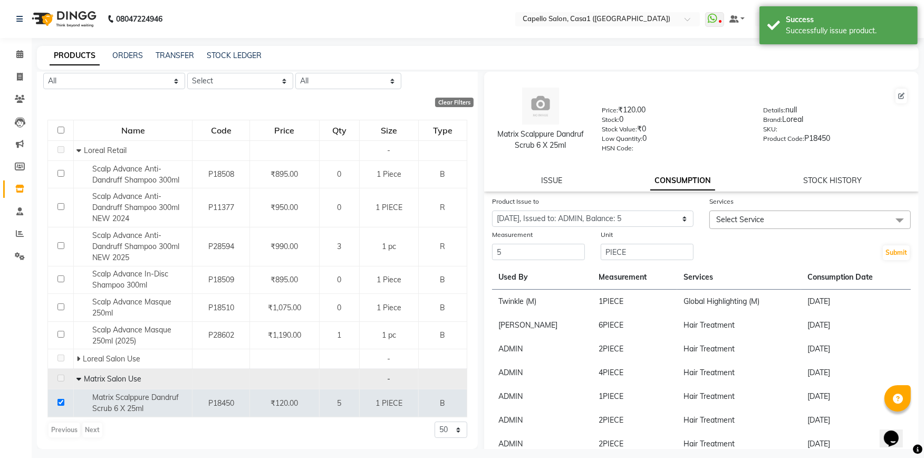
click at [721, 220] on span "Select Service" at bounding box center [740, 219] width 48 height 9
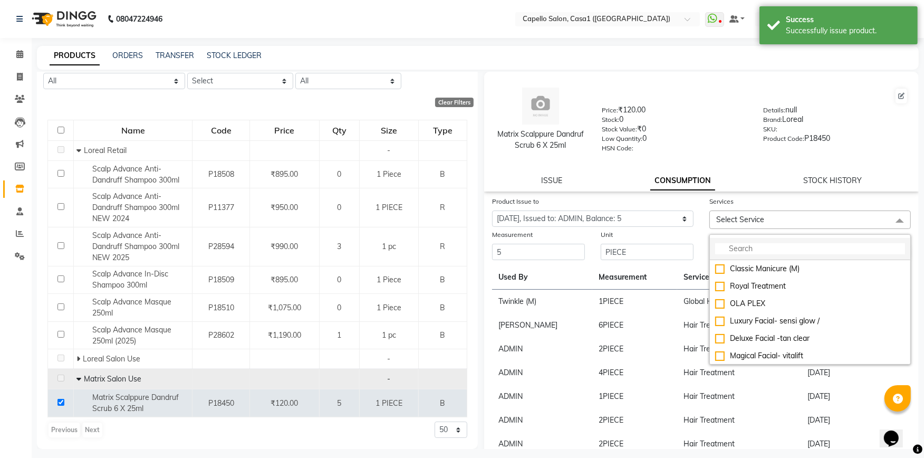
click at [739, 246] on input "multiselect-search" at bounding box center [810, 248] width 190 height 11
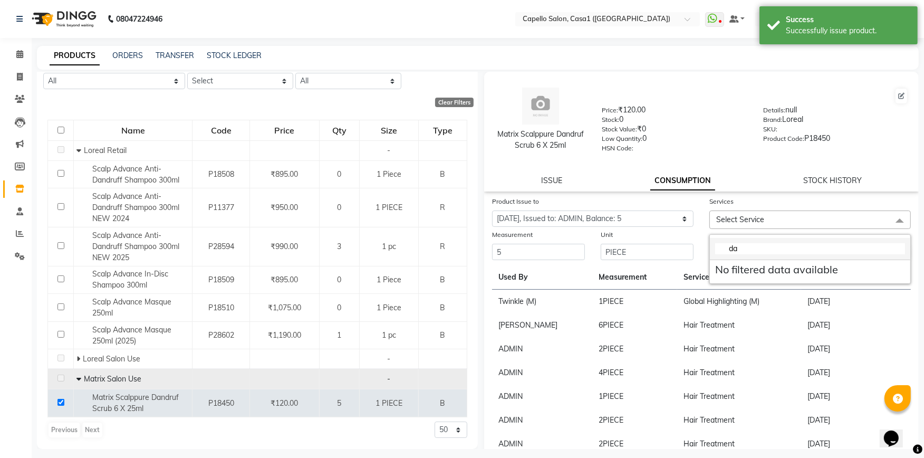
type input "d"
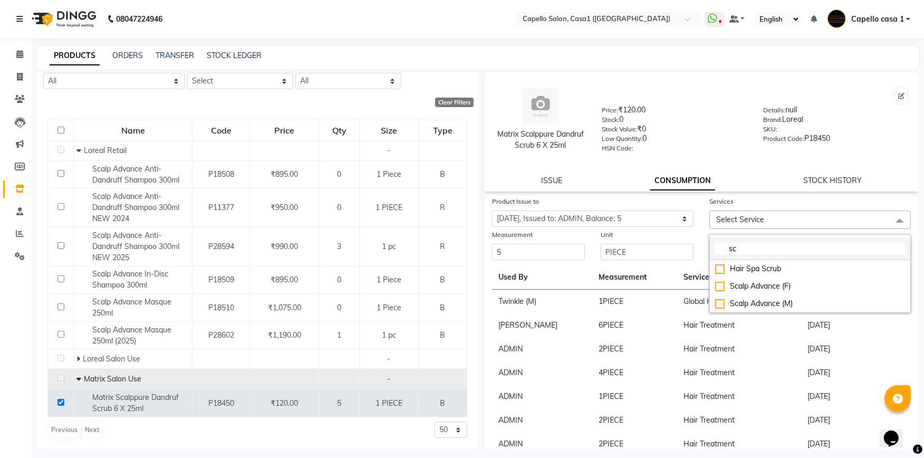
type input "s"
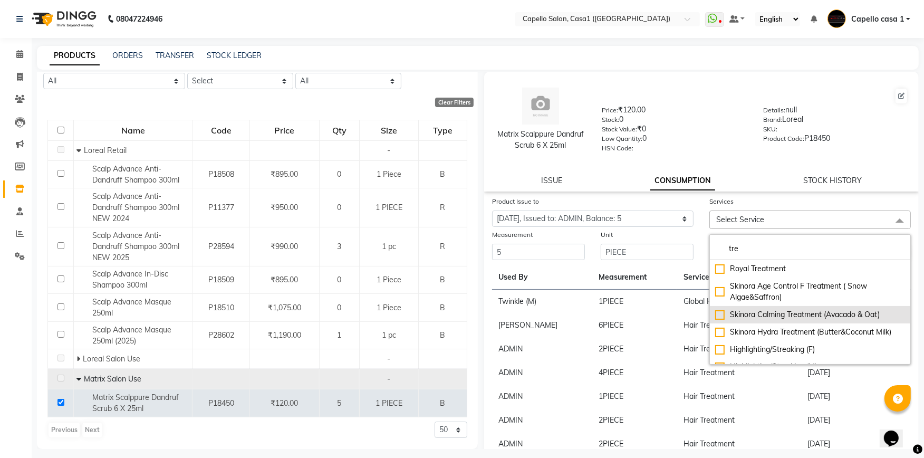
scroll to position [176, 0]
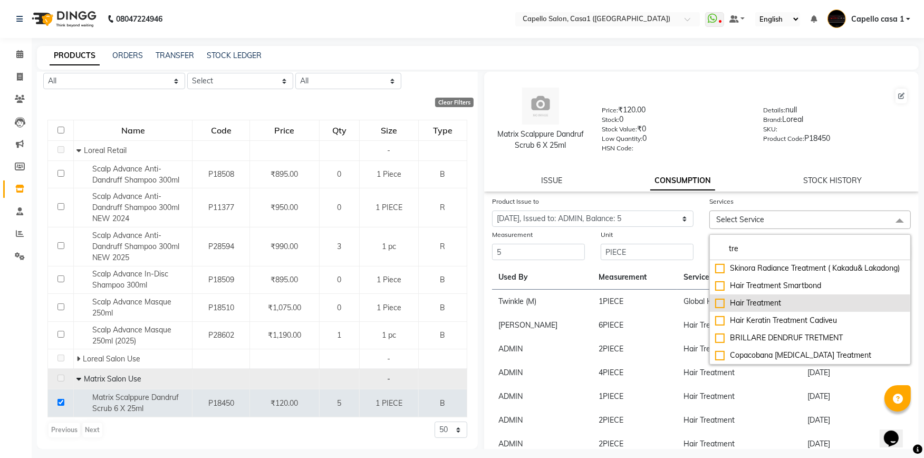
type input "tre"
click at [715, 308] on div "Hair Treatment" at bounding box center [810, 302] width 190 height 11
checkbox input "true"
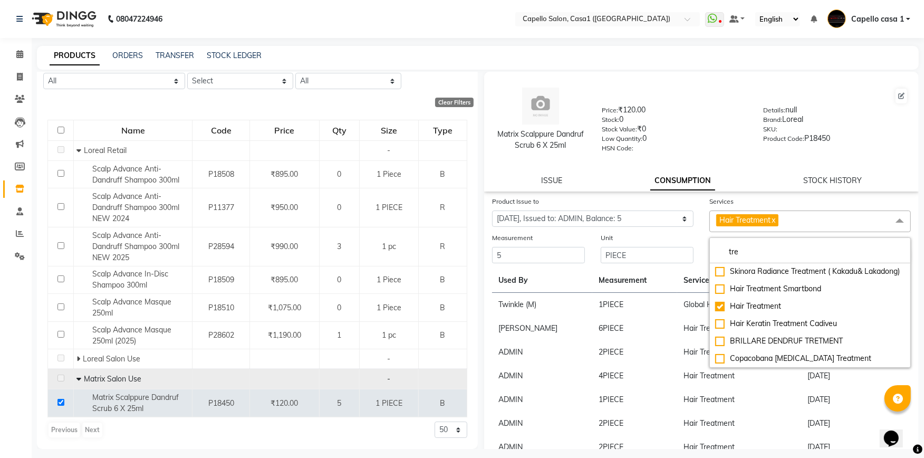
click at [761, 381] on td "Hair Treatment" at bounding box center [739, 376] width 124 height 24
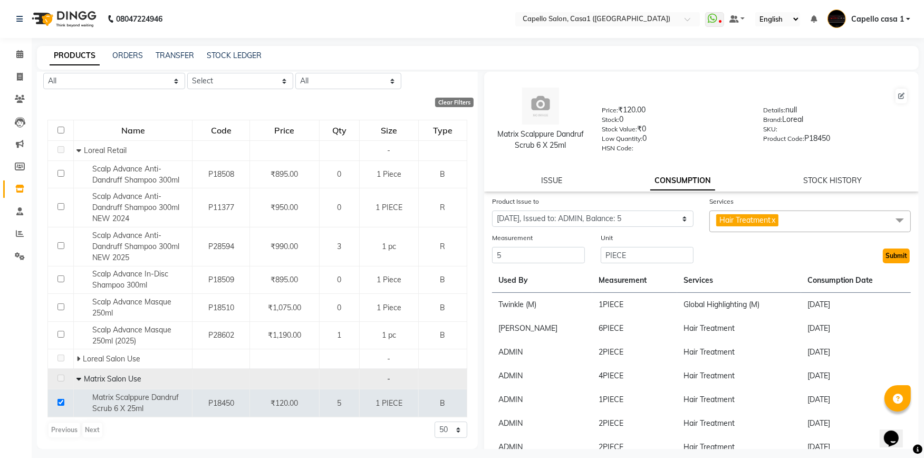
click at [885, 255] on button "Submit" at bounding box center [896, 255] width 27 height 15
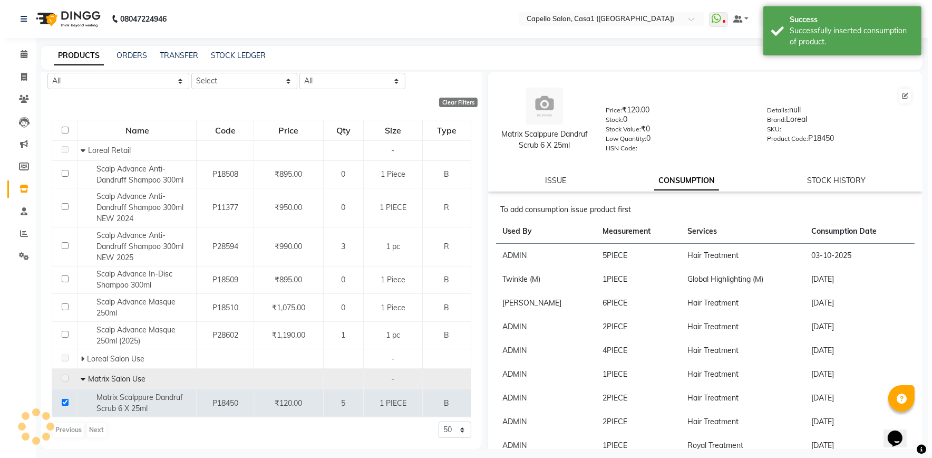
scroll to position [0, 0]
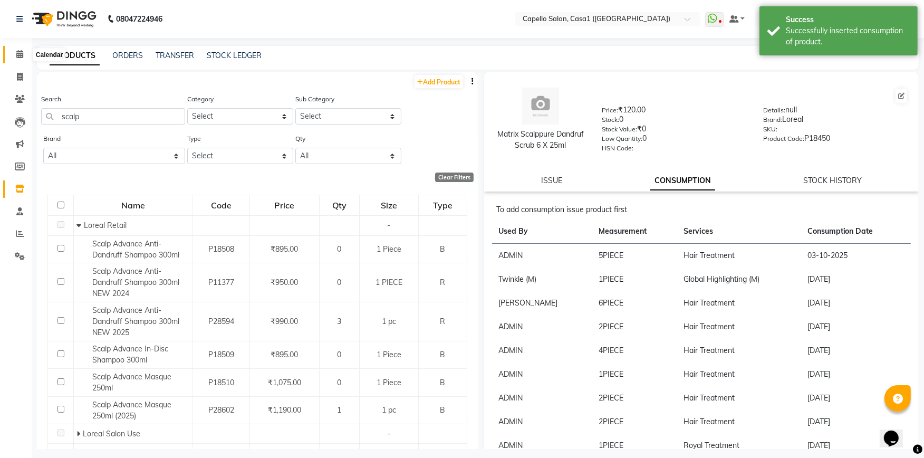
click at [24, 54] on span at bounding box center [20, 55] width 18 height 12
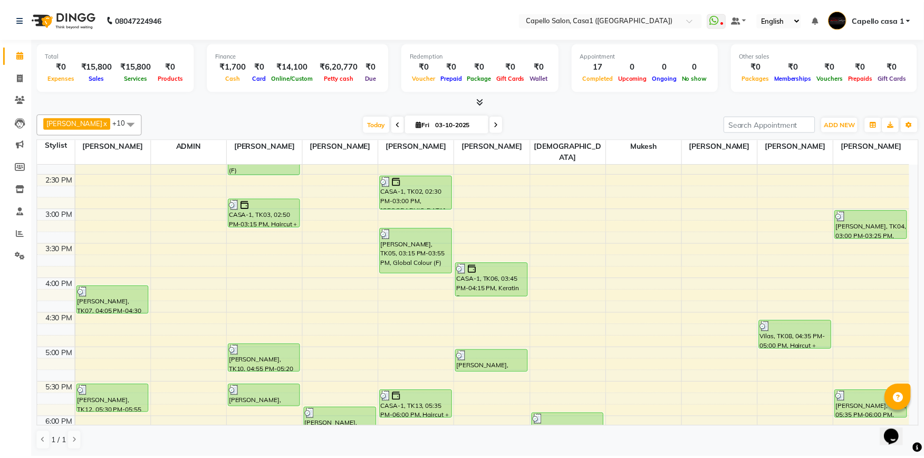
scroll to position [272, 0]
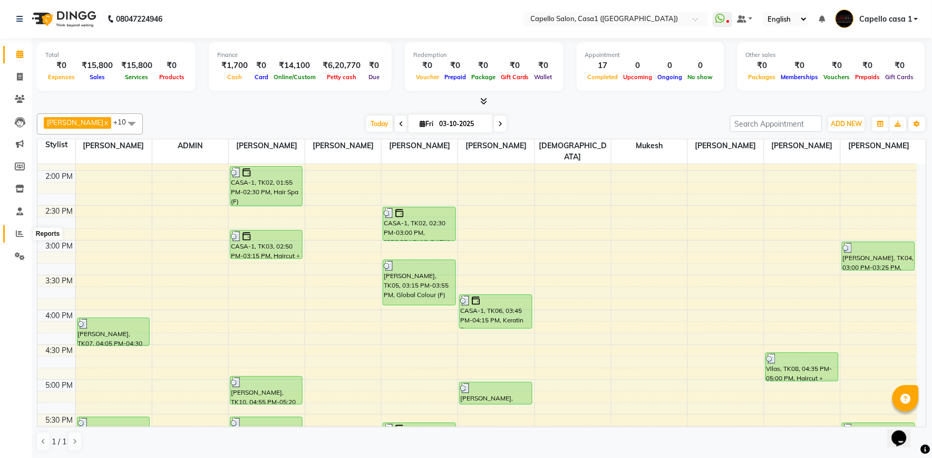
click at [20, 235] on icon at bounding box center [20, 233] width 8 height 8
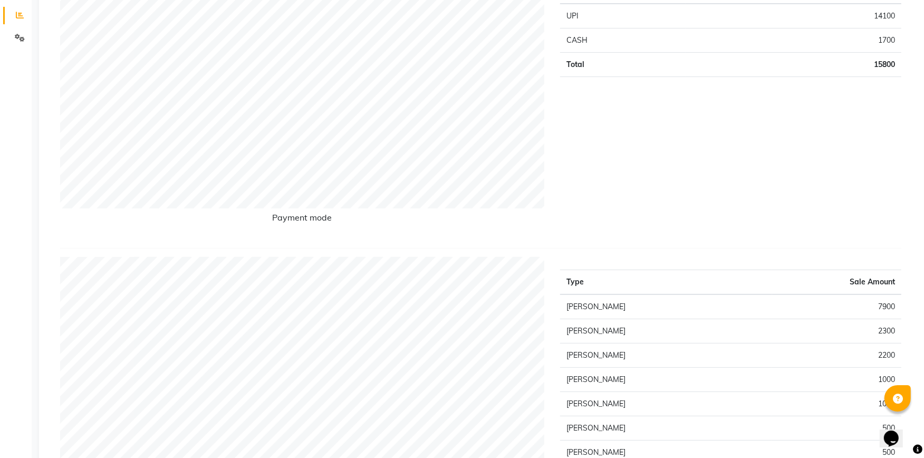
scroll to position [234, 0]
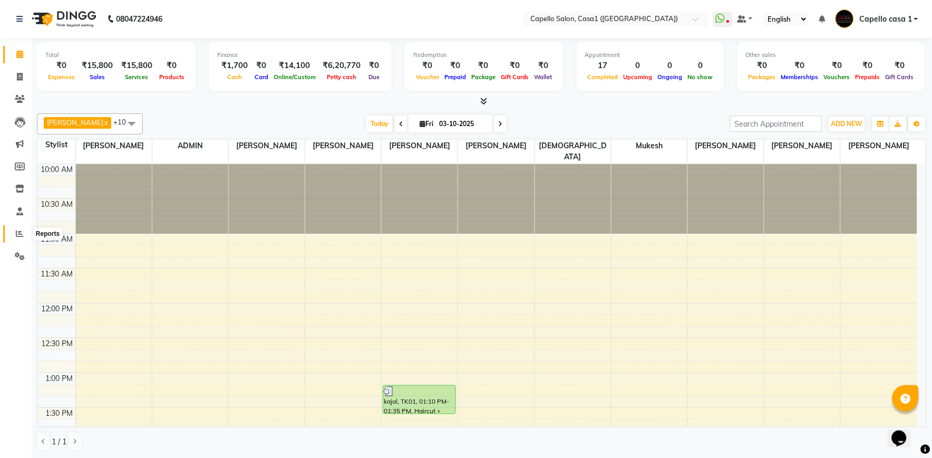
click at [23, 233] on icon at bounding box center [20, 233] width 8 height 8
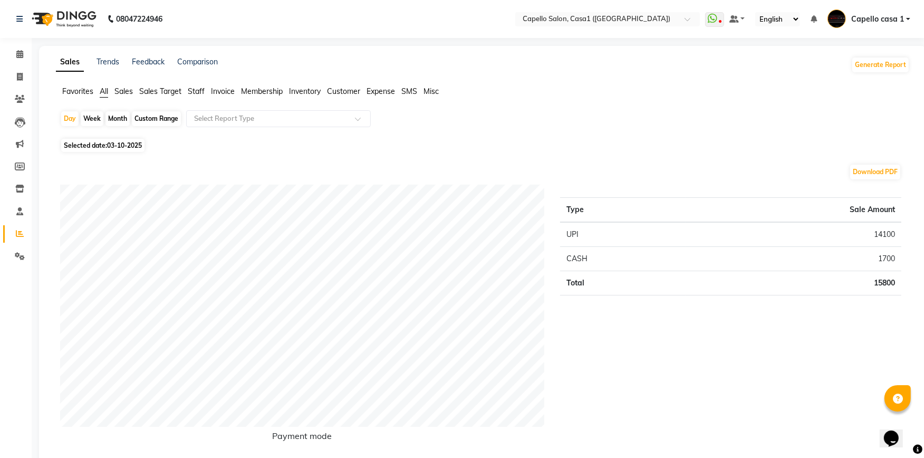
click at [118, 116] on div "Month" at bounding box center [117, 118] width 24 height 15
select select "10"
select select "2025"
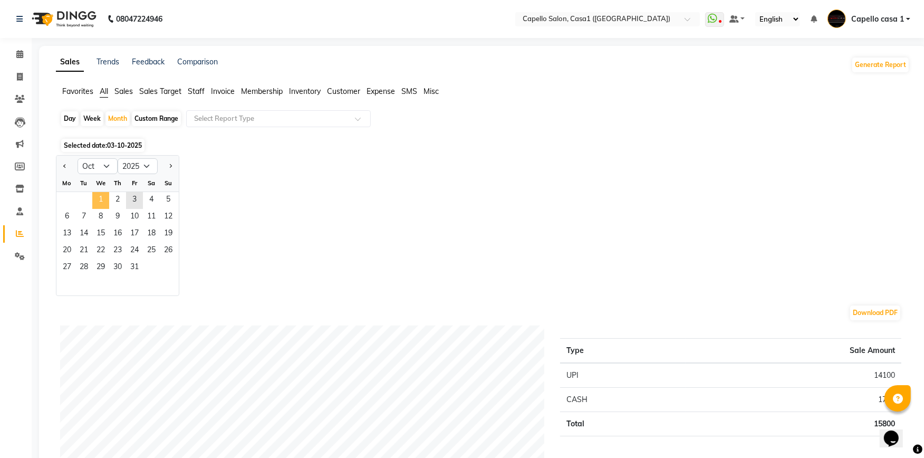
click at [96, 198] on span "1" at bounding box center [100, 200] width 17 height 17
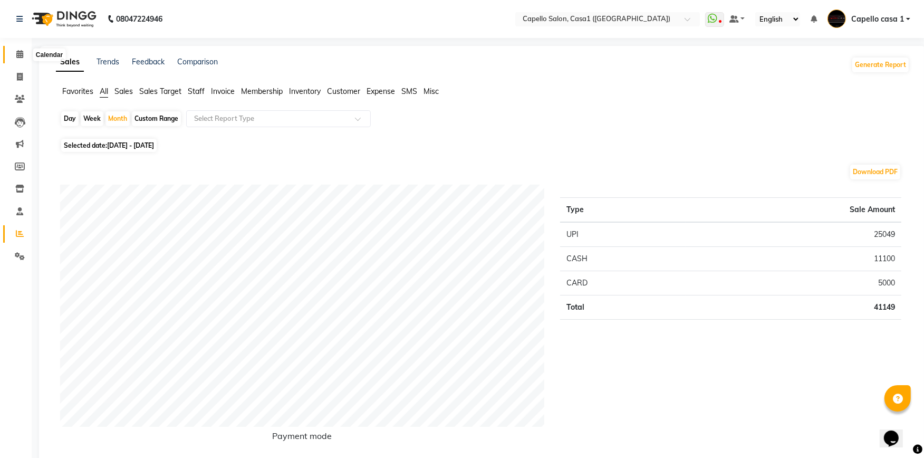
click at [16, 52] on icon at bounding box center [19, 54] width 7 height 8
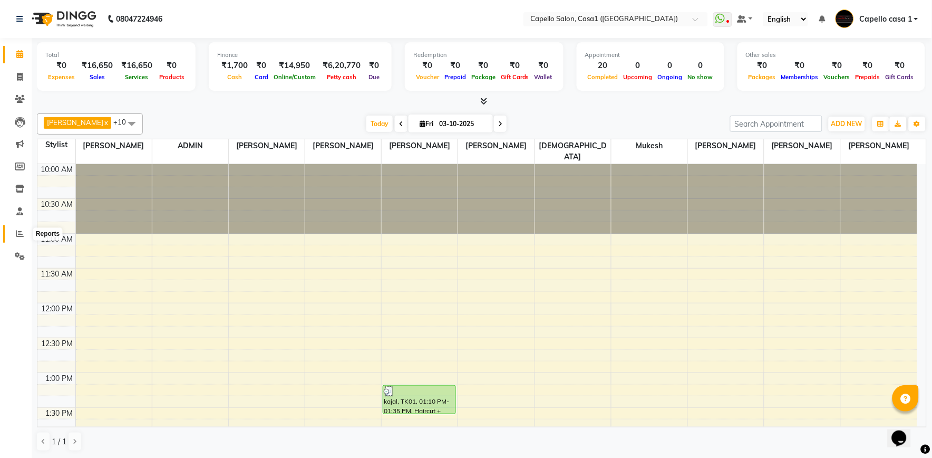
click at [17, 237] on icon at bounding box center [20, 233] width 8 height 8
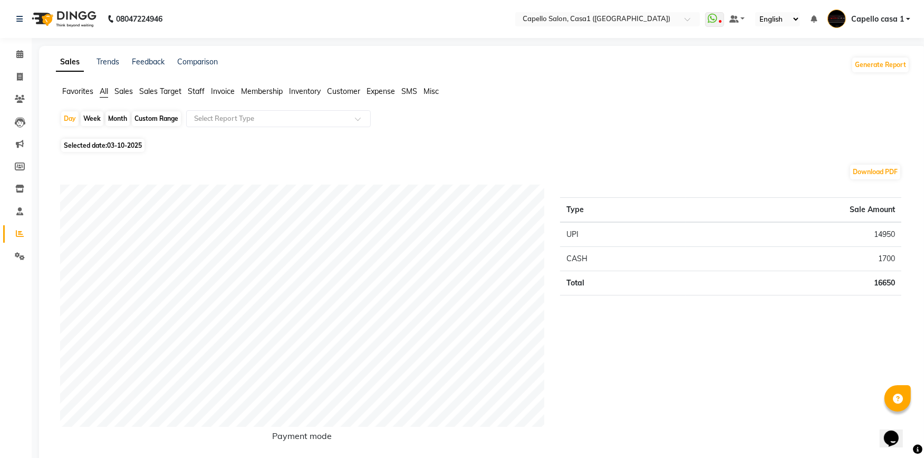
click at [123, 120] on div "Month" at bounding box center [117, 118] width 24 height 15
select select "10"
select select "2025"
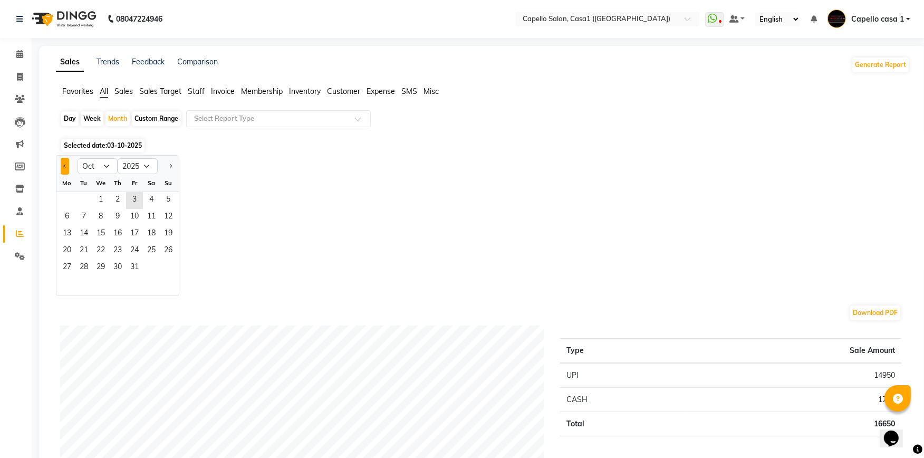
click at [64, 165] on span "Previous month" at bounding box center [65, 165] width 4 height 4
select select "9"
click at [65, 201] on span "1" at bounding box center [67, 200] width 17 height 17
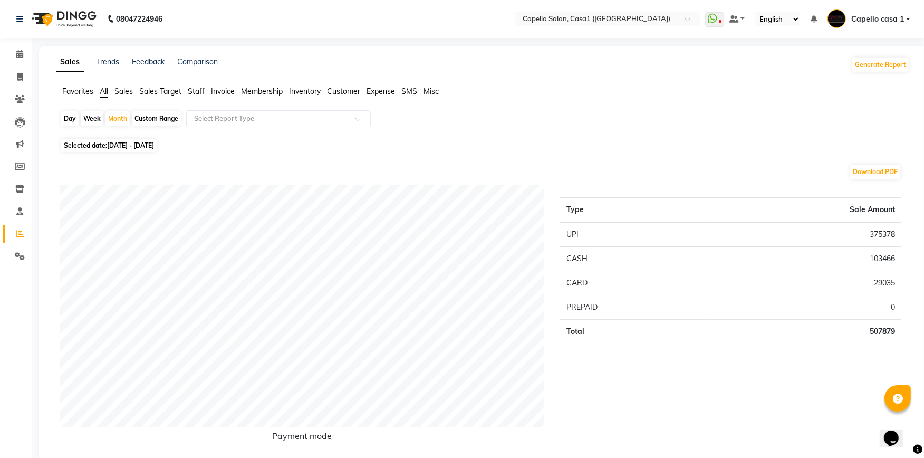
click at [201, 91] on span "Staff" at bounding box center [196, 90] width 17 height 9
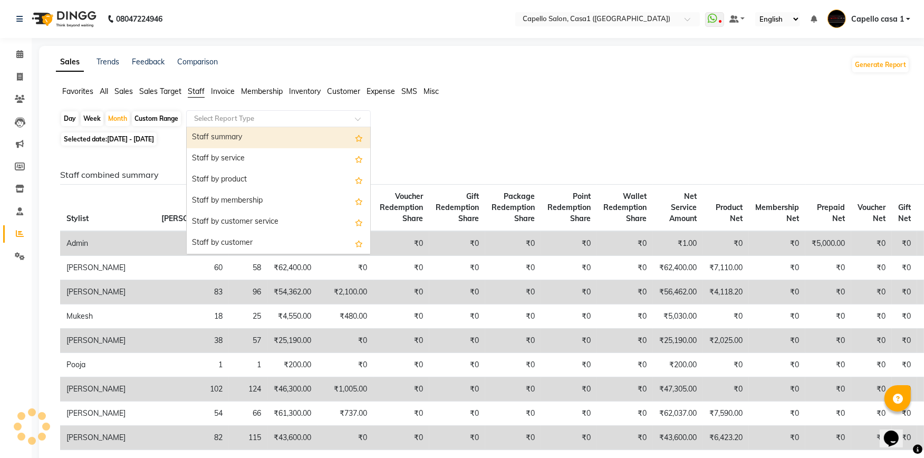
click at [235, 118] on input "text" at bounding box center [268, 118] width 152 height 11
click at [257, 133] on div "Staff summary" at bounding box center [278, 137] width 183 height 21
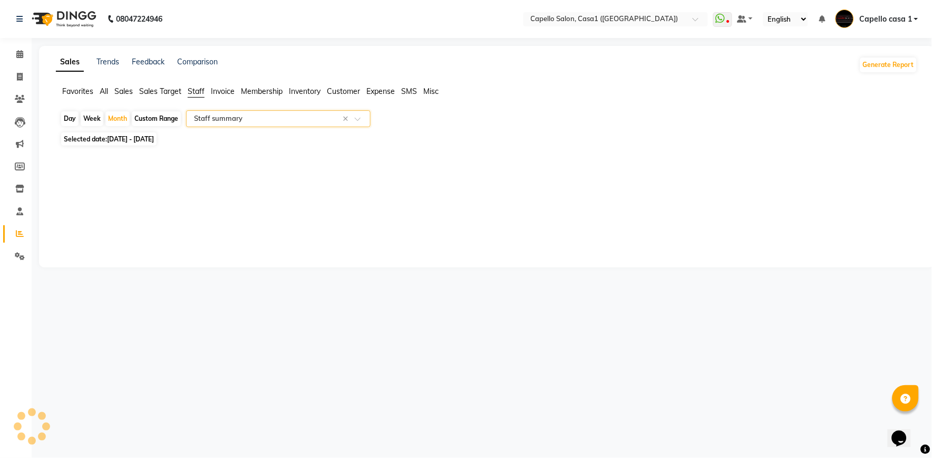
select select "full_report"
select select "csv"
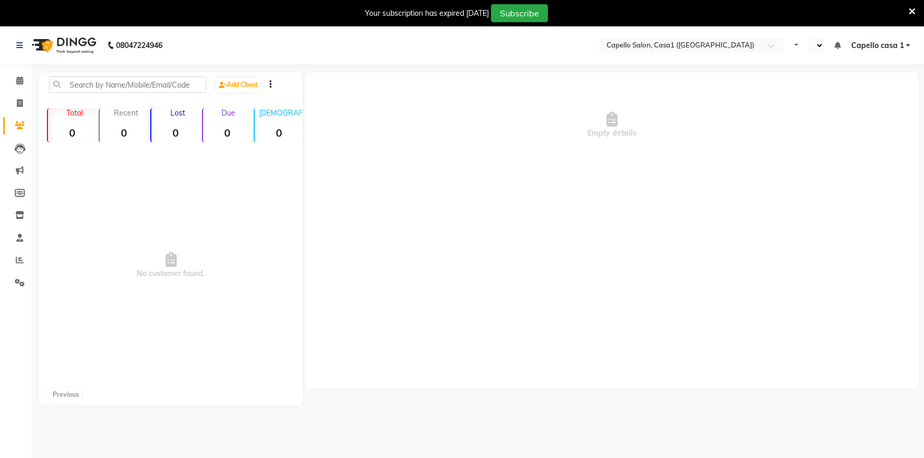
select select "en"
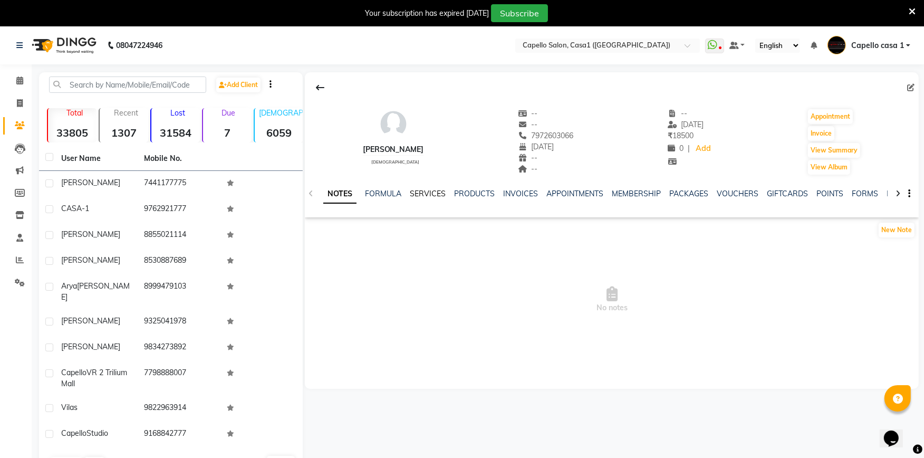
click at [419, 194] on link "SERVICES" at bounding box center [428, 193] width 36 height 9
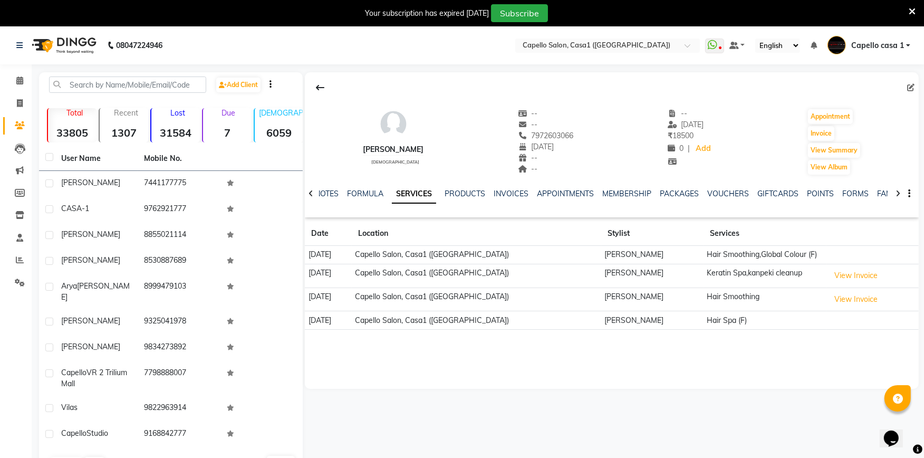
click at [412, 256] on td "Capello Salon, Casa1 ([GEOGRAPHIC_DATA])" at bounding box center [476, 255] width 249 height 18
click at [783, 256] on td "Hair Smoothing,Global Colour (F)" at bounding box center [764, 255] width 123 height 18
click at [782, 255] on td "Hair Smoothing,Global Colour (F)" at bounding box center [764, 255] width 123 height 18
click at [748, 257] on td "Hair Smoothing,Global Colour (F)" at bounding box center [764, 255] width 123 height 18
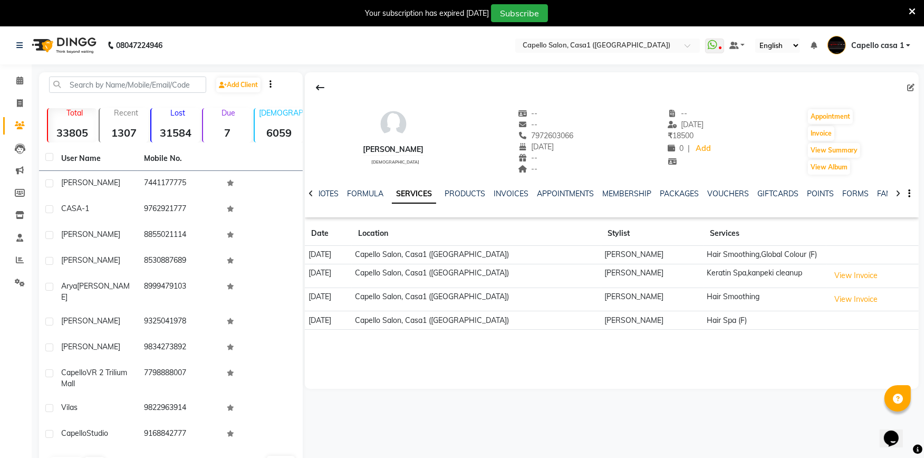
click at [415, 256] on td "Capello Salon, Casa1 ([GEOGRAPHIC_DATA])" at bounding box center [476, 255] width 249 height 18
click at [416, 254] on td "Capello Salon, Casa1 ([GEOGRAPHIC_DATA])" at bounding box center [476, 255] width 249 height 18
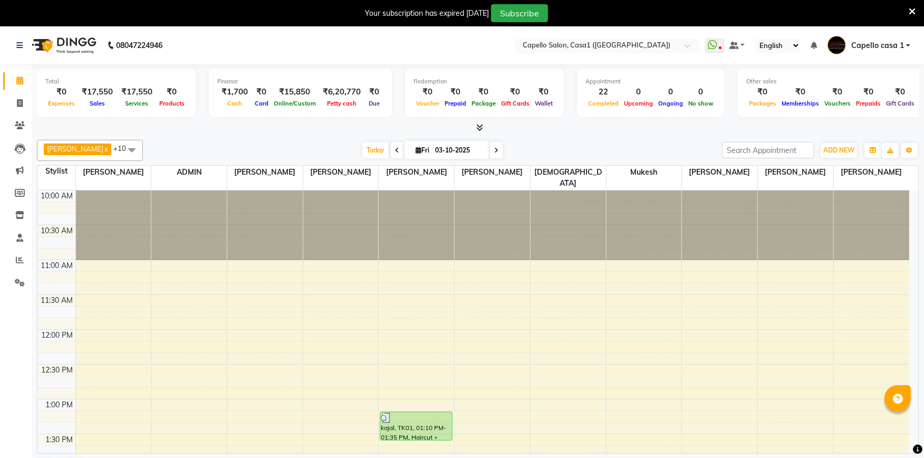
click at [907, 12] on div "Your subscription has expired [DATE] Subscribe" at bounding box center [456, 13] width 904 height 18
click at [913, 9] on icon at bounding box center [911, 11] width 7 height 9
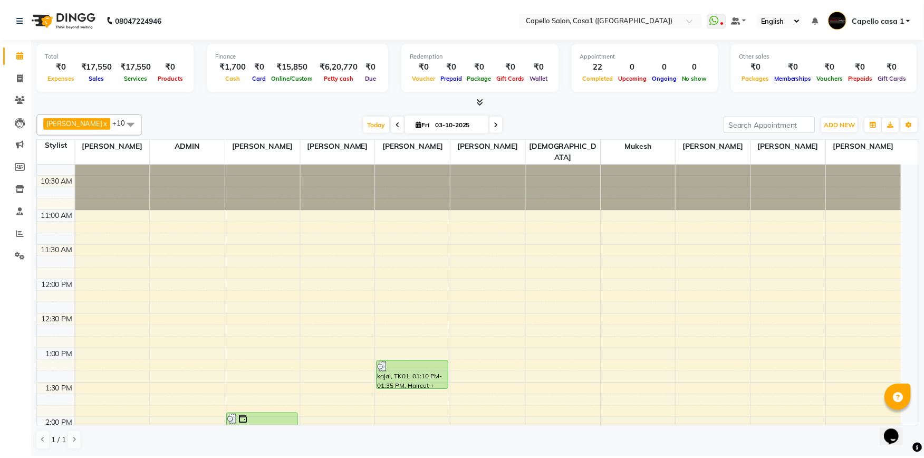
scroll to position [59, 0]
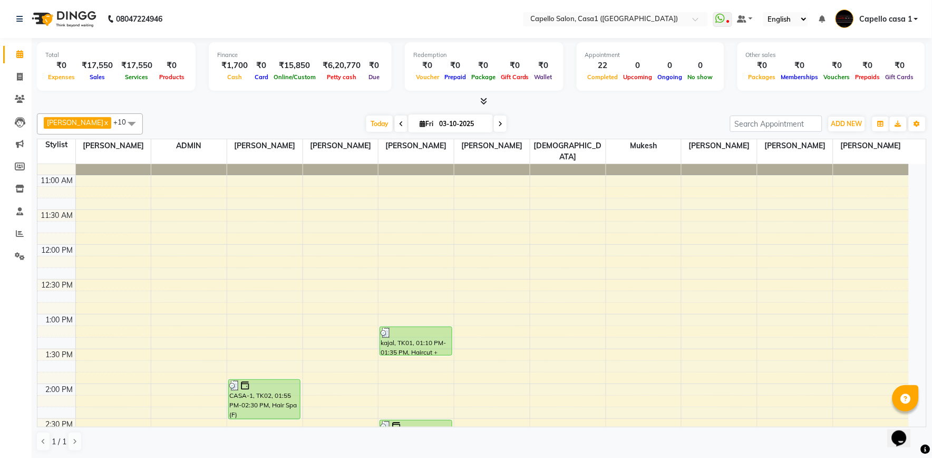
click at [486, 99] on icon at bounding box center [484, 101] width 7 height 8
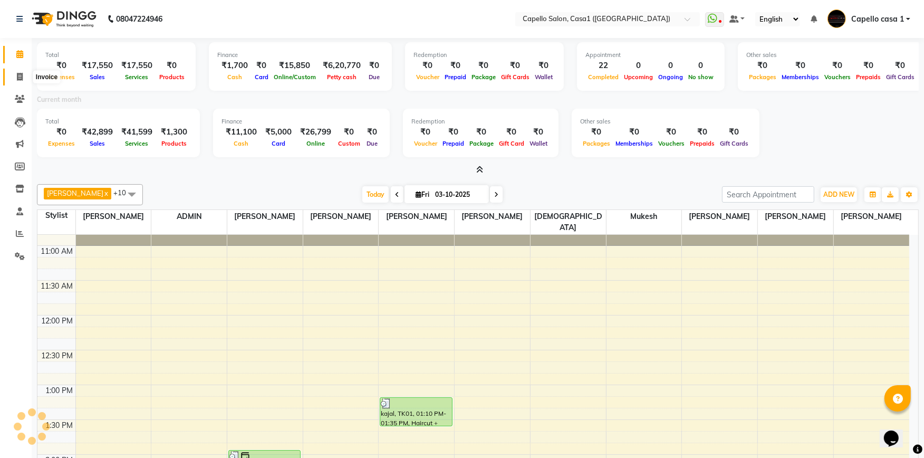
click at [24, 77] on span at bounding box center [20, 77] width 18 height 12
select select "service"
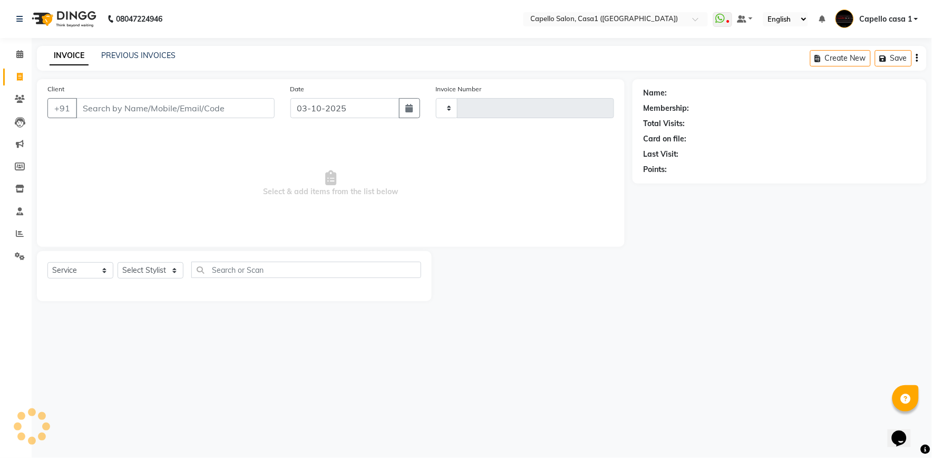
type input "3812"
select select "846"
click at [174, 269] on select "Select Stylist" at bounding box center [151, 270] width 66 height 16
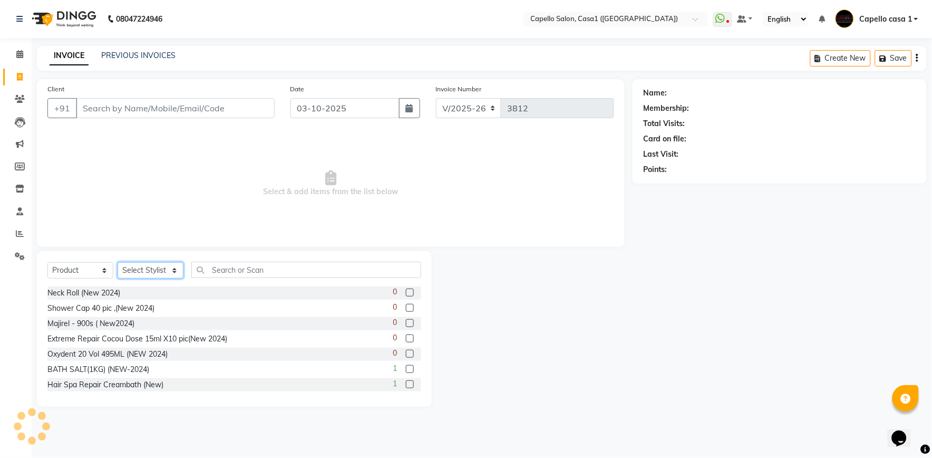
click at [164, 272] on select "Select Stylist aayush ADMIN Akash Chawale Capello casa 1 Harsh Nagture Mukesh N…" at bounding box center [151, 270] width 66 height 16
click at [95, 260] on div "Select Service Product Membership Package Voucher Prepaid Gift Card Select Styl…" at bounding box center [234, 329] width 395 height 156
click at [96, 272] on select "Select Service Product Membership Package Voucher Prepaid Gift Card" at bounding box center [80, 270] width 66 height 16
select select "service"
click at [47, 263] on select "Select Service Product Membership Package Voucher Prepaid Gift Card" at bounding box center [80, 270] width 66 height 16
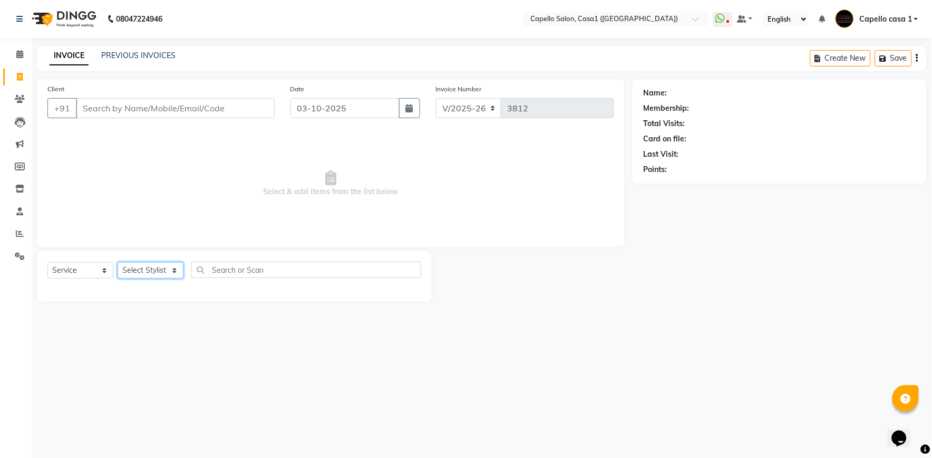
click at [159, 276] on select "Select Stylist aayush ADMIN Akash Chawale Capello casa 1 Harsh Nagture Mukesh N…" at bounding box center [151, 270] width 66 height 16
select select "93385"
click at [118, 263] on select "Select Stylist aayush ADMIN Akash Chawale Capello casa 1 Harsh Nagture Mukesh N…" at bounding box center [151, 270] width 66 height 16
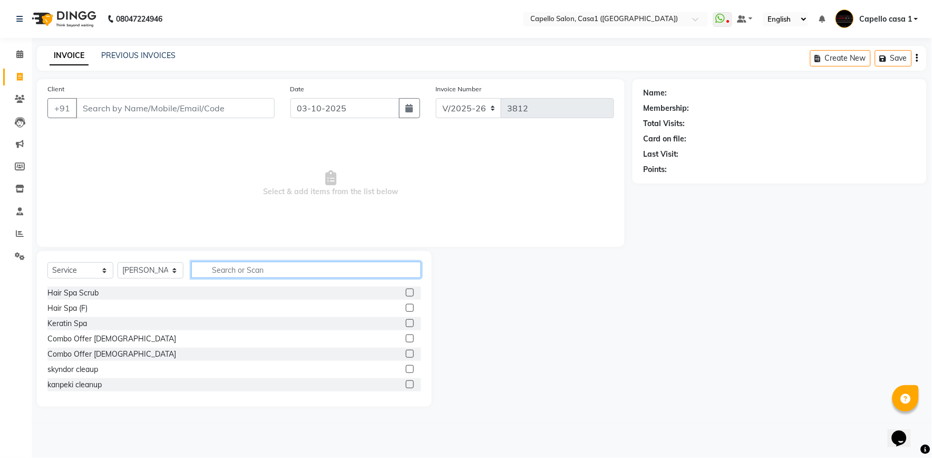
click at [252, 272] on input "text" at bounding box center [306, 269] width 230 height 16
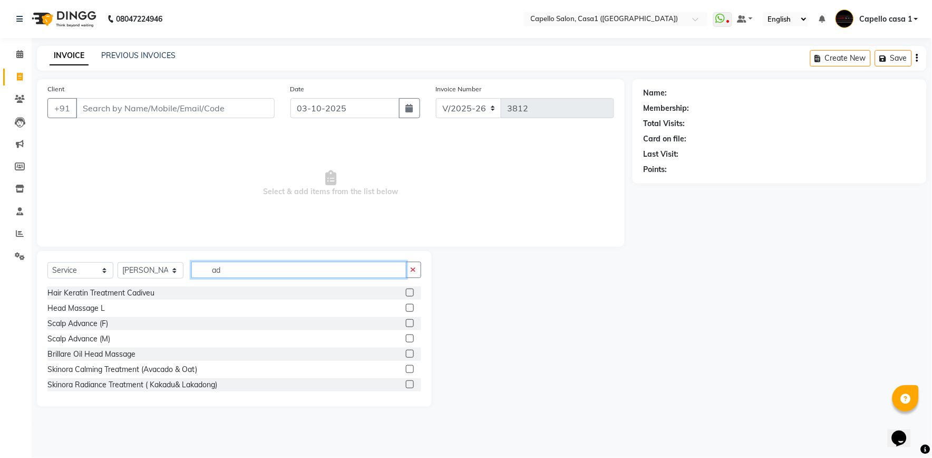
type input "ad"
click at [406, 382] on label at bounding box center [410, 384] width 8 height 8
click at [406, 382] on input "checkbox" at bounding box center [409, 384] width 7 height 7
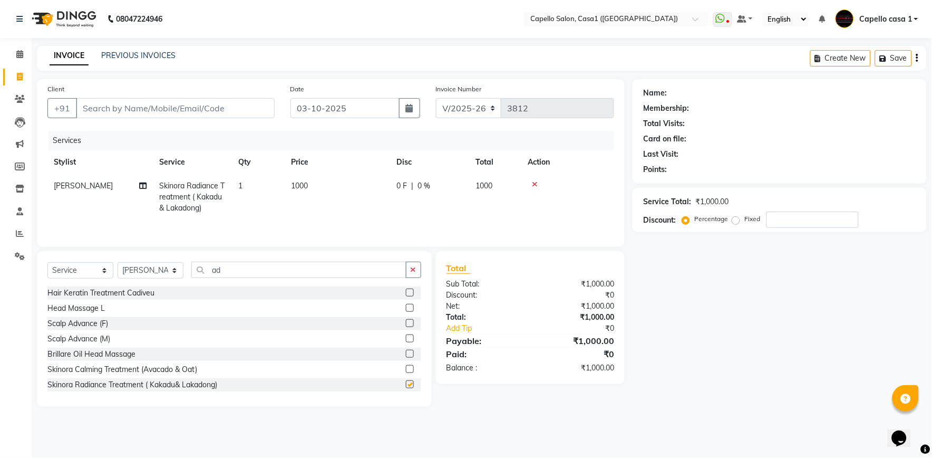
checkbox input "false"
click at [315, 263] on input "ad" at bounding box center [298, 269] width 215 height 16
type input "a"
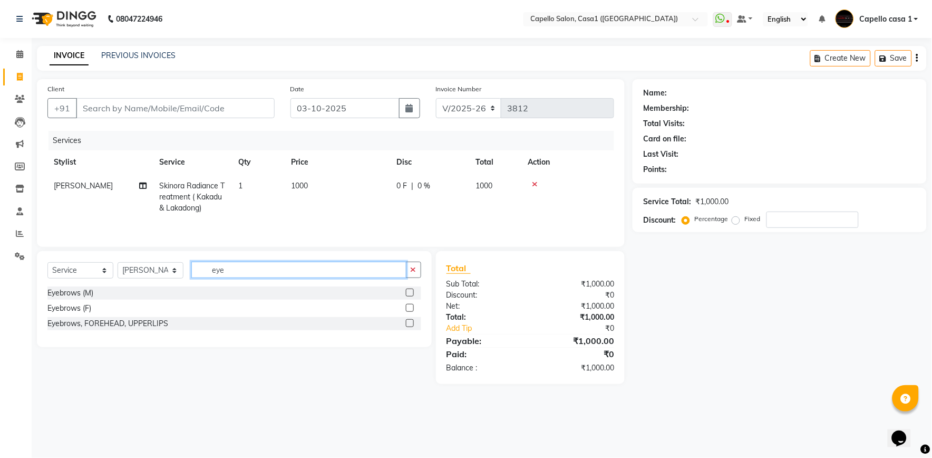
type input "eye"
click at [412, 309] on label at bounding box center [410, 308] width 8 height 8
click at [412, 309] on input "checkbox" at bounding box center [409, 308] width 7 height 7
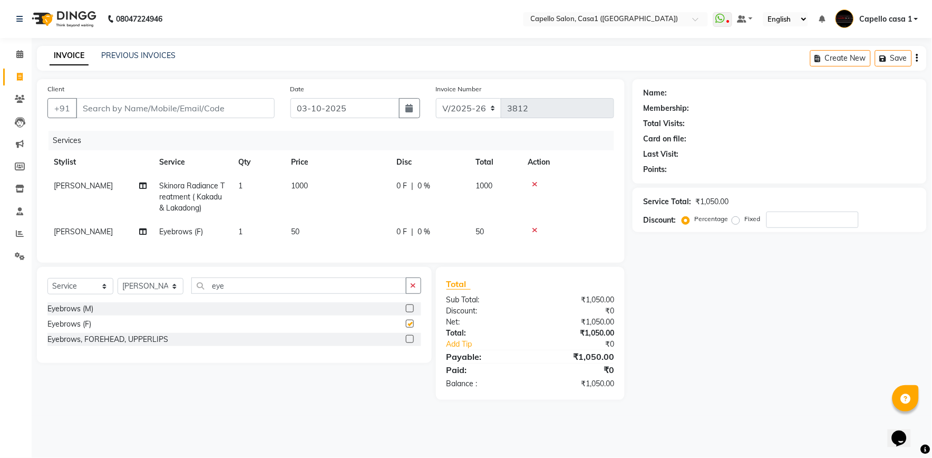
checkbox input "false"
click at [218, 114] on input "Client" at bounding box center [175, 108] width 199 height 20
click at [96, 232] on span "[PERSON_NAME]" at bounding box center [83, 231] width 59 height 9
select select "93385"
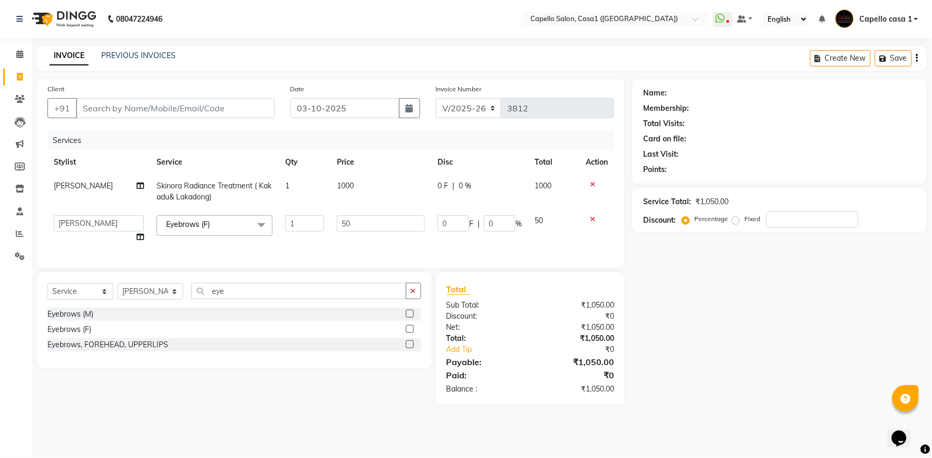
click at [96, 232] on td "aayush ADMIN Akash Chawale Capello casa 1 Harsh Nagture Mukesh Nisha Choube POO…" at bounding box center [98, 229] width 103 height 40
click at [96, 223] on select "aayush ADMIN Akash Chawale Capello casa 1 Harsh Nagture Mukesh Nisha Choube POO…" at bounding box center [99, 223] width 90 height 16
select select "59000"
click at [699, 289] on div "Name: Membership: Total Visits: Card on file: Last Visit: Points: Service Total…" at bounding box center [784, 242] width 302 height 326
click at [188, 113] on input "Client" at bounding box center [175, 108] width 199 height 20
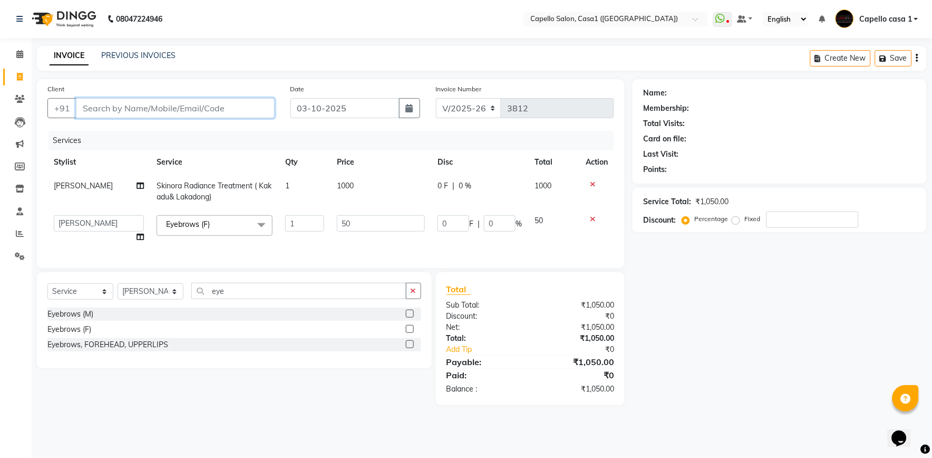
type input "7"
type input "0"
type input "7358958734"
click at [255, 111] on span "Add Client" at bounding box center [248, 108] width 42 height 11
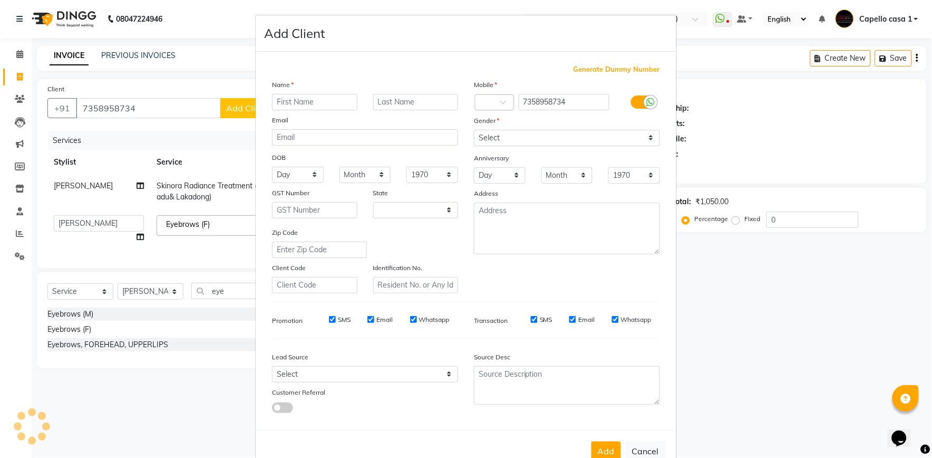
select select "22"
type input "divyalaxmi"
click at [487, 132] on select "Select Male Female Other Prefer Not To Say" at bounding box center [567, 138] width 186 height 16
select select "female"
click at [474, 130] on select "Select Male Female Other Prefer Not To Say" at bounding box center [567, 138] width 186 height 16
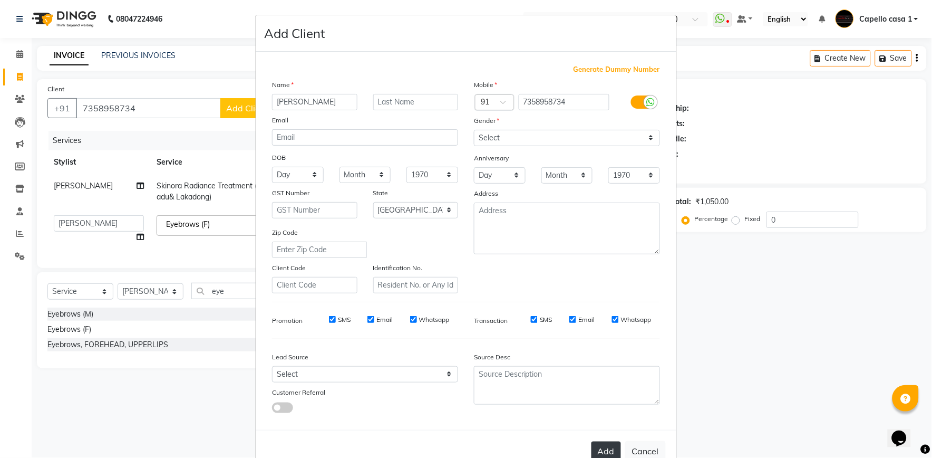
click at [608, 447] on button "Add" at bounding box center [607, 450] width 30 height 19
select select
select select "null"
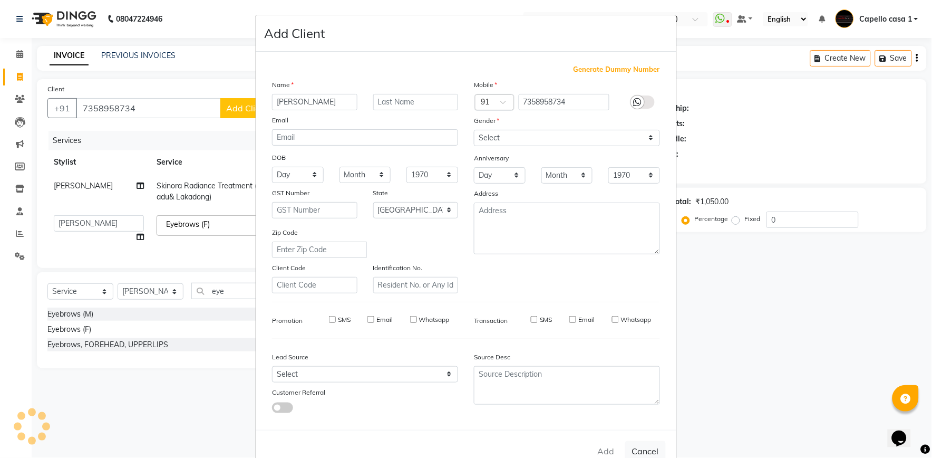
select select
checkbox input "false"
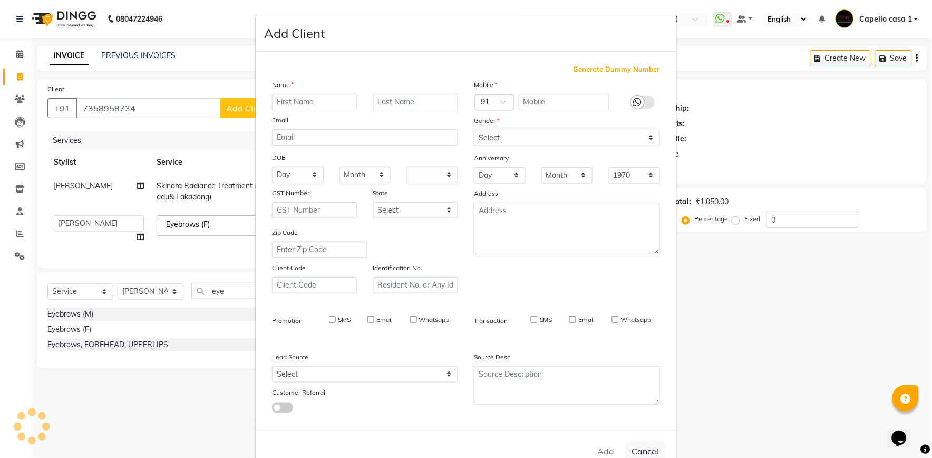
checkbox input "false"
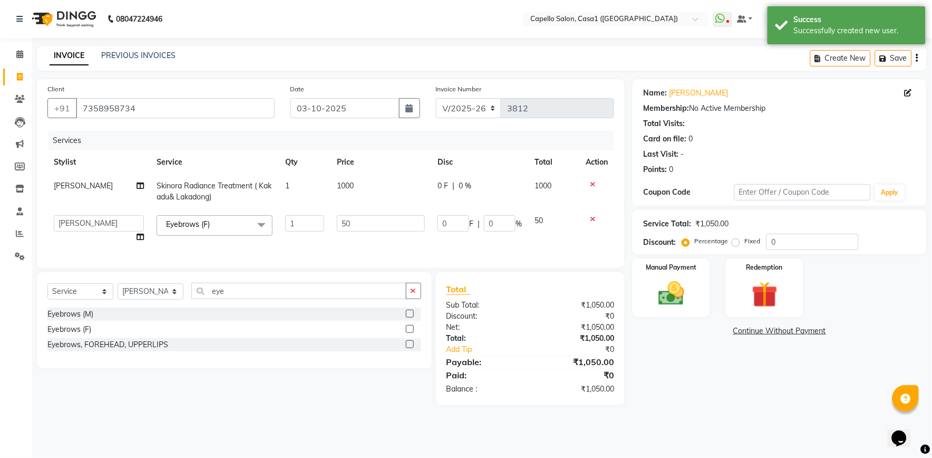
click at [207, 188] on span "Skinora Radiance Treatment ( Kakadu& Lakadong)" at bounding box center [214, 191] width 115 height 21
select select "93385"
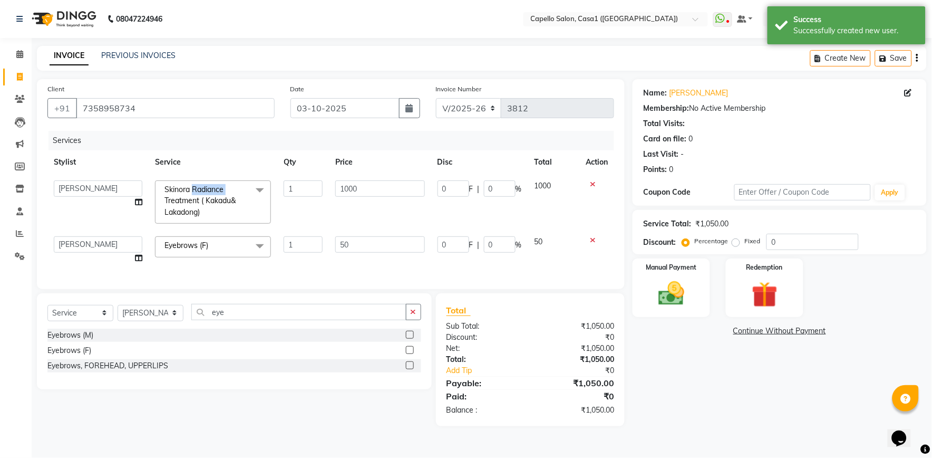
click at [207, 188] on span "Skinora Radiance Treatment ( Kakadu& Lakadong)" at bounding box center [199, 201] width 71 height 32
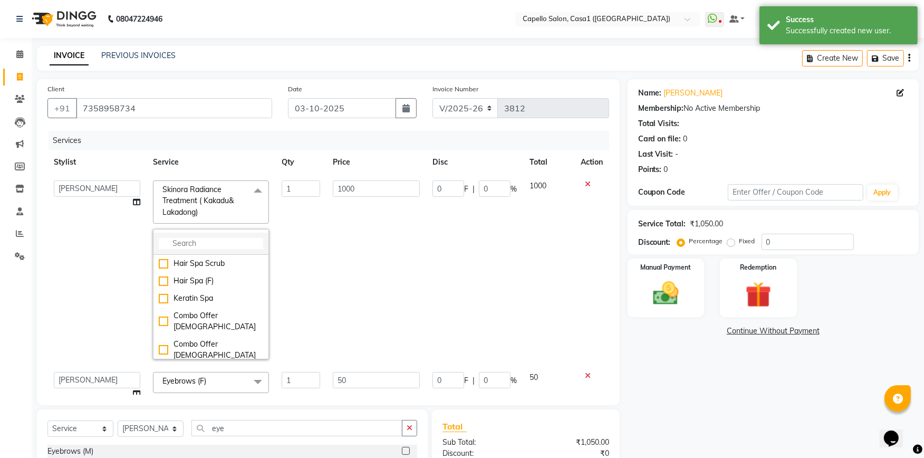
click at [211, 241] on input "multiselect-search" at bounding box center [211, 243] width 104 height 11
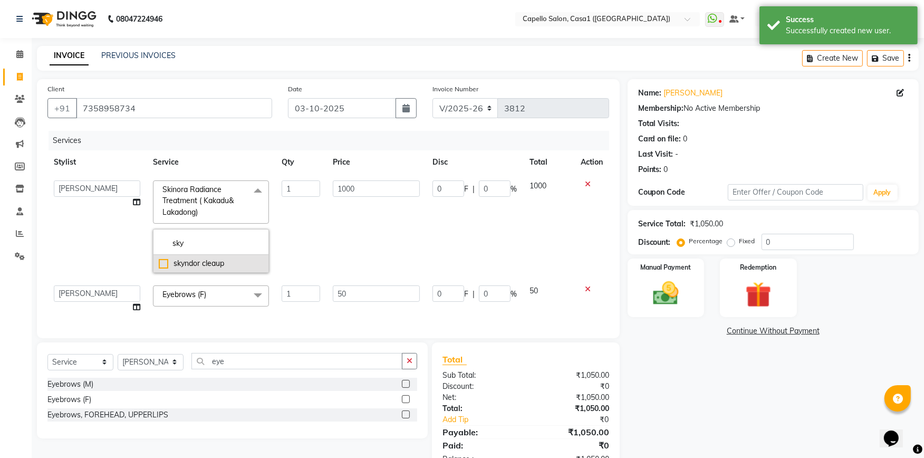
type input "sky"
click at [162, 262] on div "skyndor cleaup" at bounding box center [211, 263] width 104 height 11
checkbox input "true"
type input "1500"
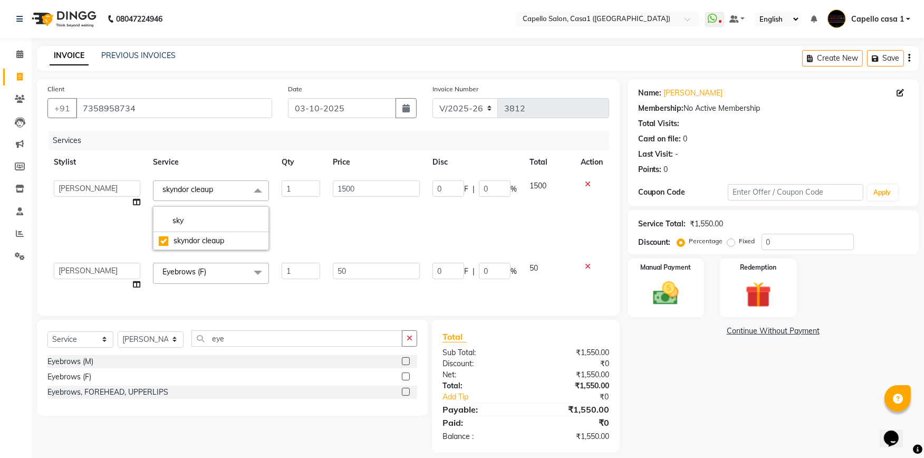
click at [306, 227] on td "1" at bounding box center [300, 215] width 51 height 82
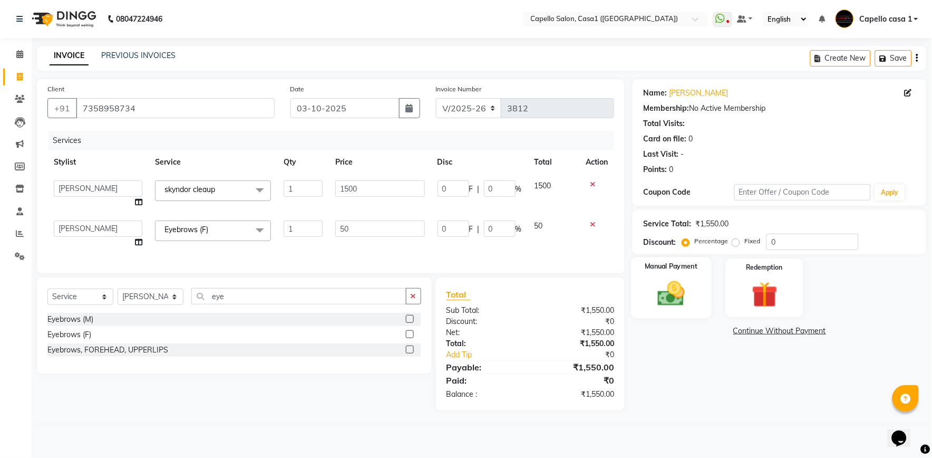
click at [677, 280] on img at bounding box center [672, 293] width 44 height 31
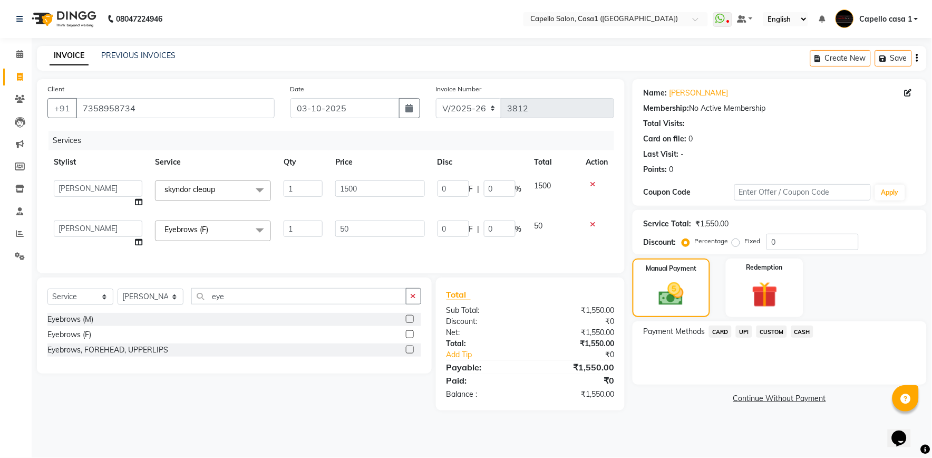
click at [745, 329] on span "UPI" at bounding box center [744, 331] width 16 height 12
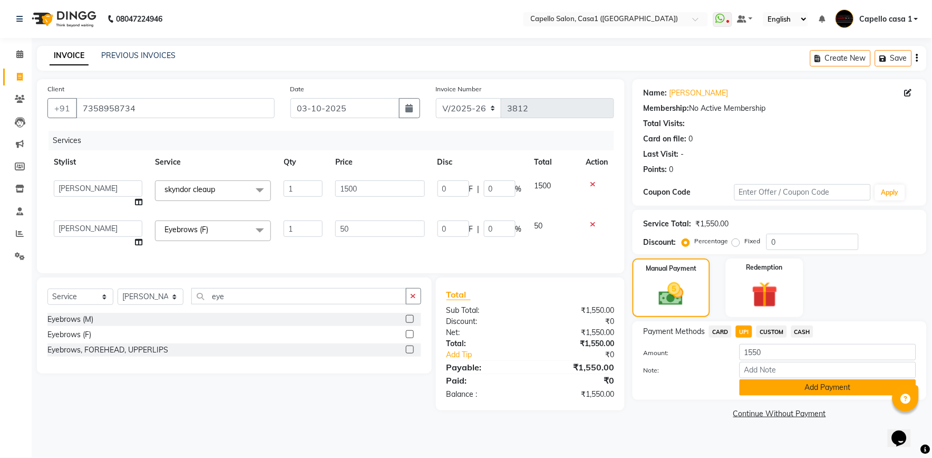
click at [776, 391] on button "Add Payment" at bounding box center [828, 387] width 177 height 16
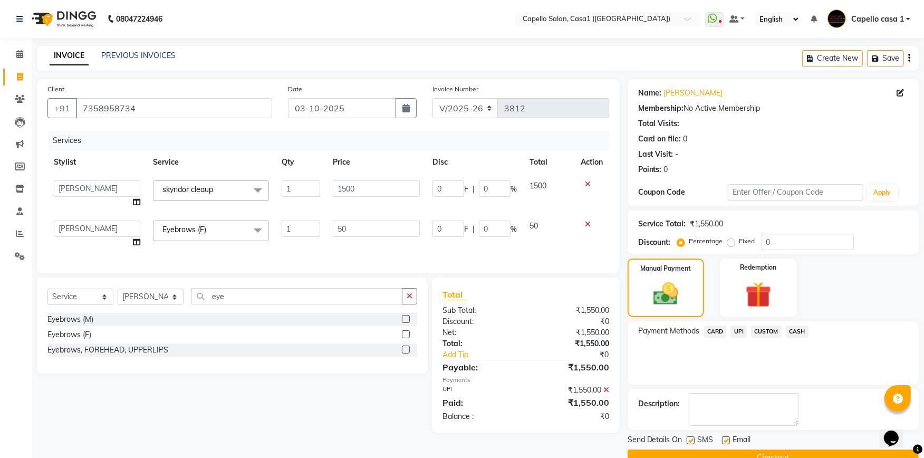
scroll to position [23, 0]
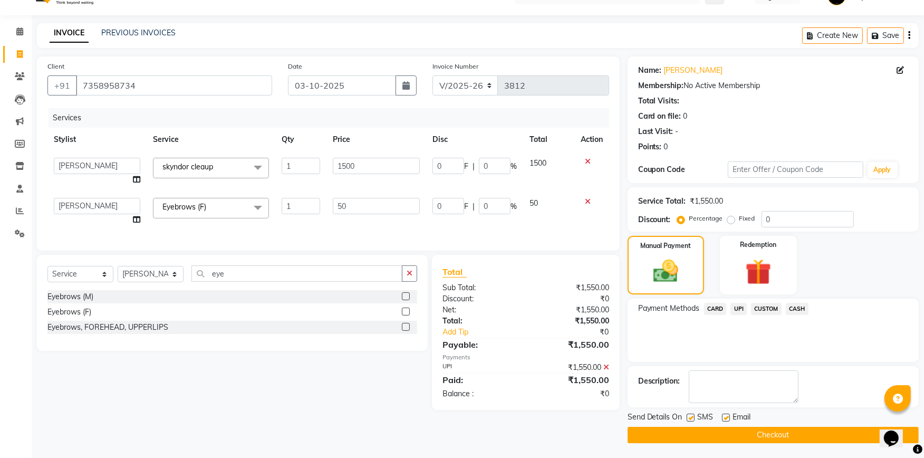
click at [768, 433] on button "Checkout" at bounding box center [772, 435] width 291 height 16
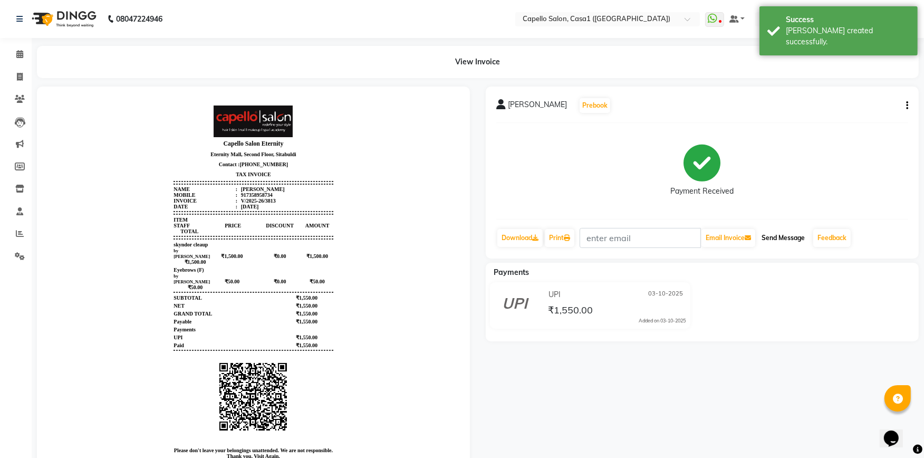
click at [772, 239] on button "Send Message" at bounding box center [783, 238] width 52 height 18
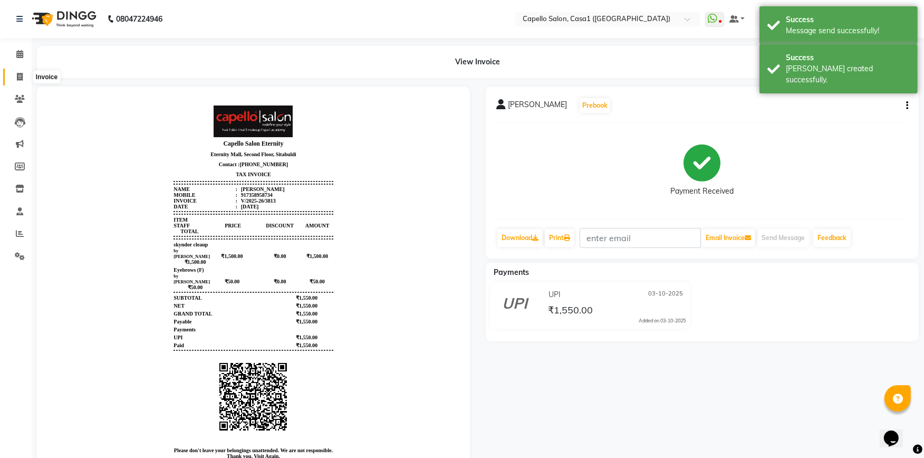
drag, startPoint x: 13, startPoint y: 76, endPoint x: 18, endPoint y: 84, distance: 9.9
click at [13, 76] on span at bounding box center [20, 77] width 18 height 12
select select "service"
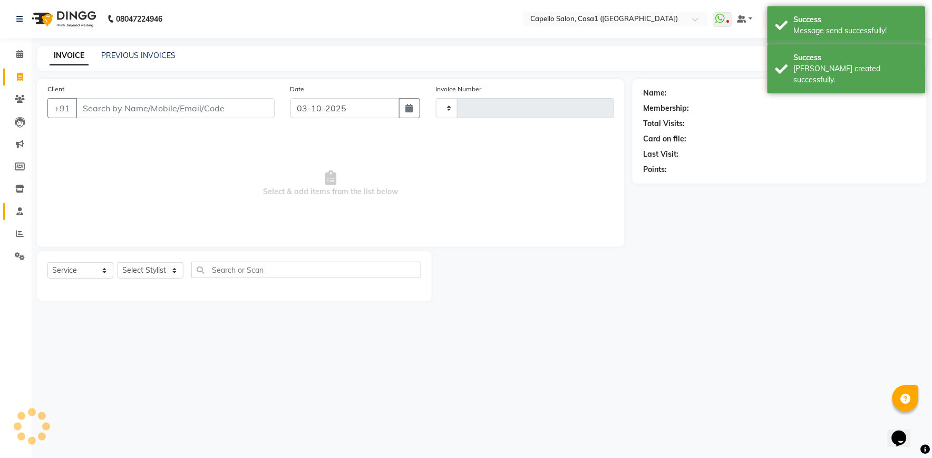
type input "3814"
select select "846"
click at [22, 230] on icon at bounding box center [20, 233] width 8 height 8
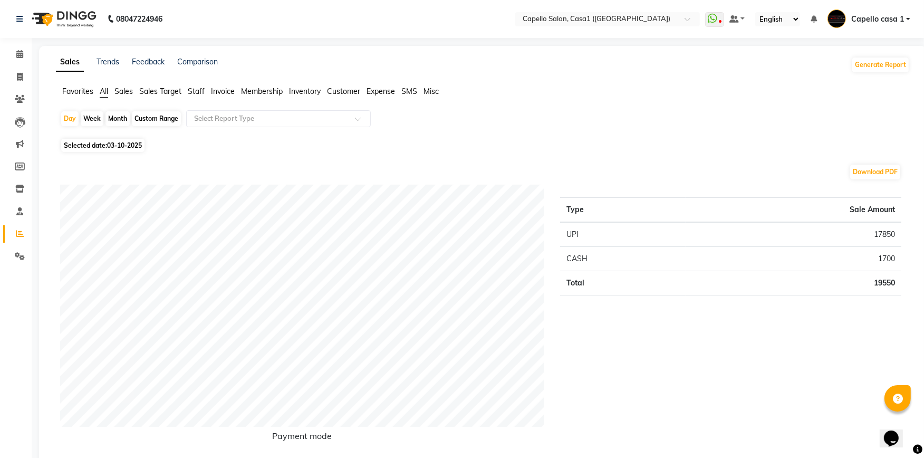
click at [198, 90] on span "Staff" at bounding box center [196, 90] width 17 height 9
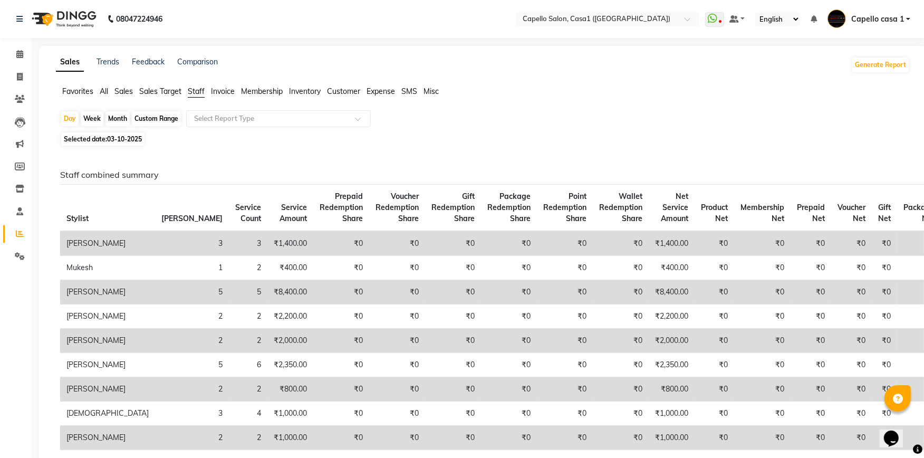
click at [122, 117] on div "Month" at bounding box center [117, 118] width 24 height 15
select select "10"
select select "2025"
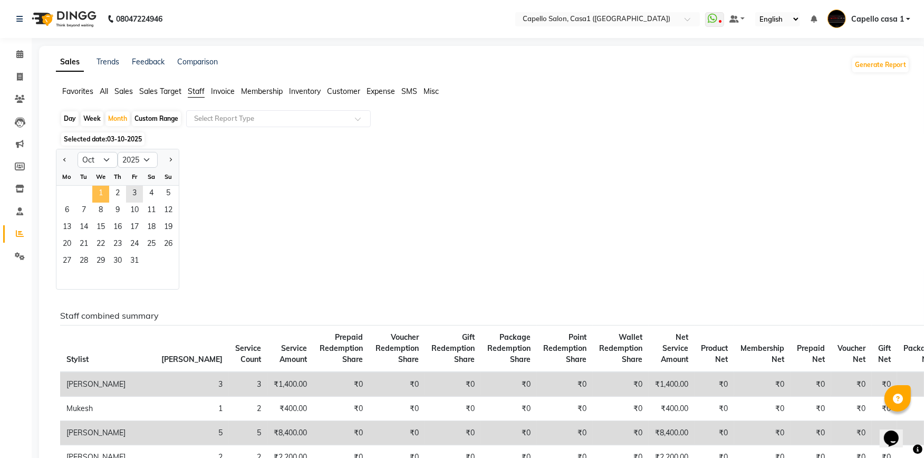
click at [101, 195] on span "1" at bounding box center [100, 194] width 17 height 17
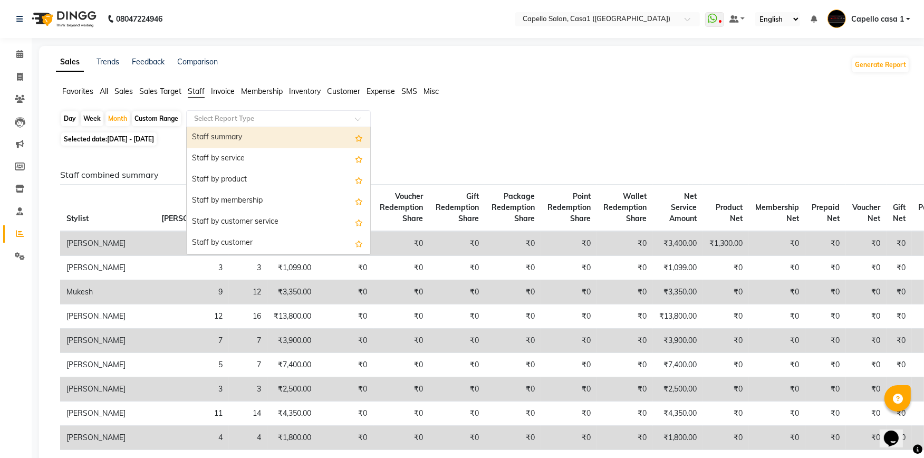
click at [206, 119] on input "text" at bounding box center [268, 118] width 152 height 11
click at [207, 132] on div "Staff summary" at bounding box center [278, 137] width 183 height 21
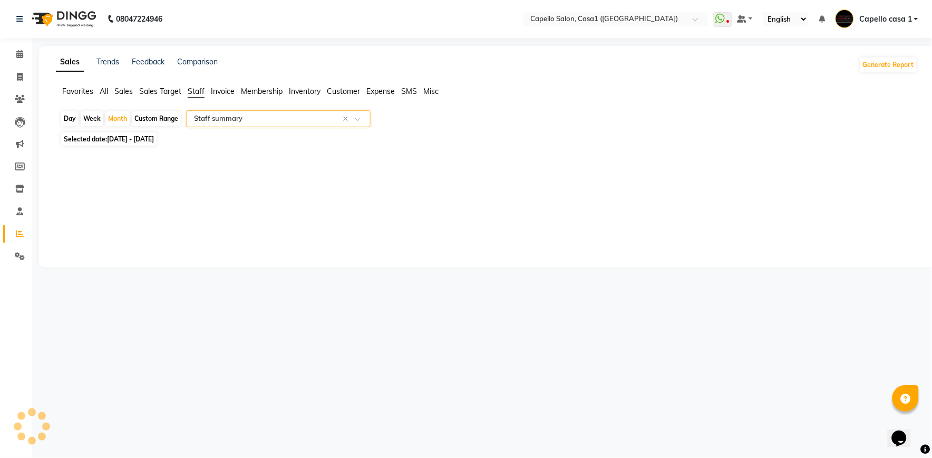
select select "full_report"
select select "csv"
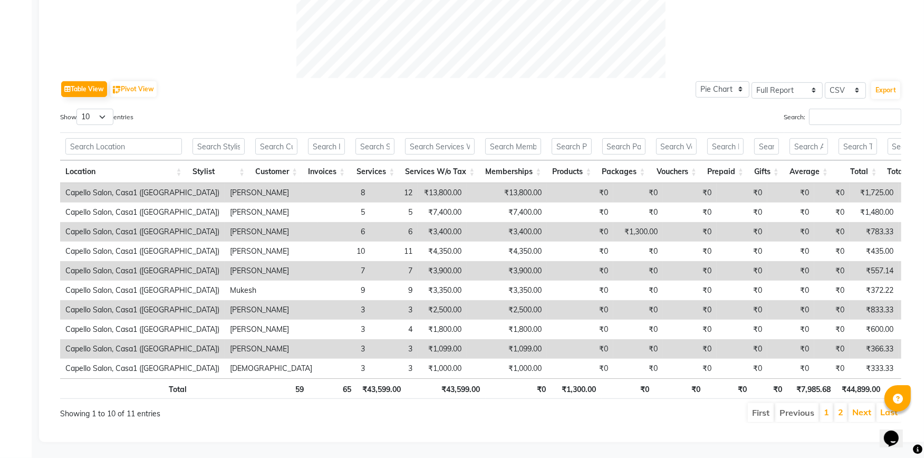
scroll to position [478, 0]
drag, startPoint x: 649, startPoint y: 220, endPoint x: 549, endPoint y: 185, distance: 105.7
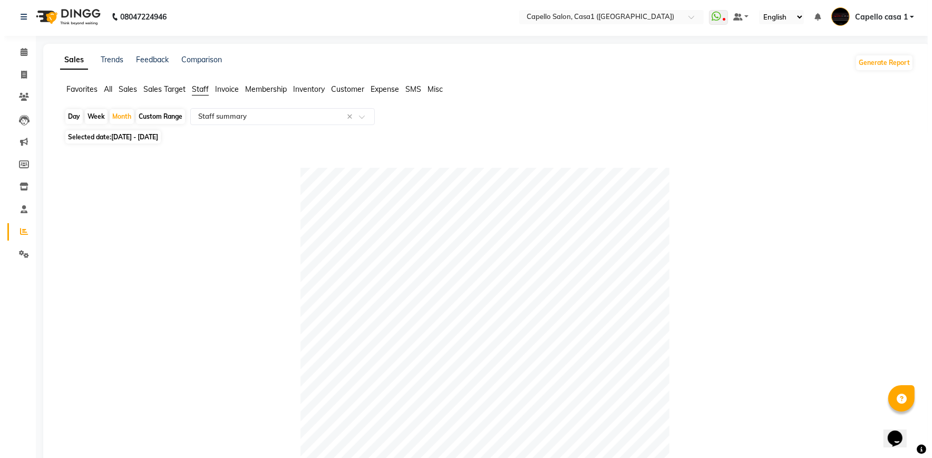
scroll to position [0, 0]
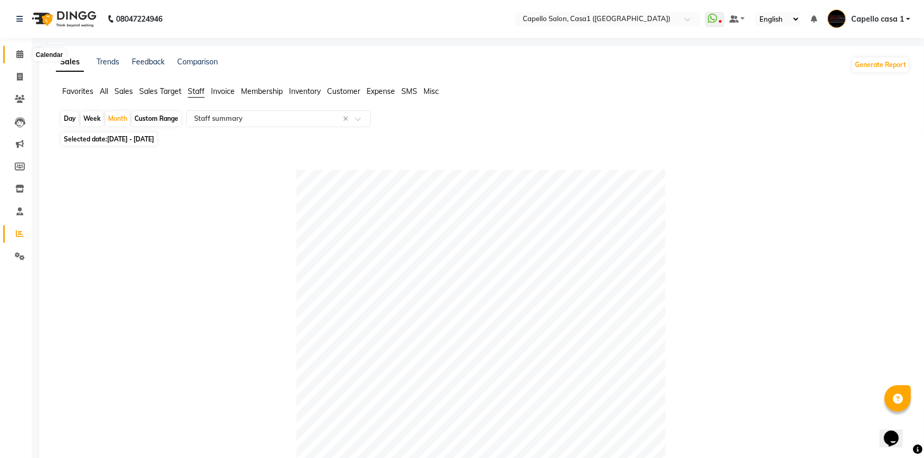
click at [12, 50] on span at bounding box center [20, 55] width 18 height 12
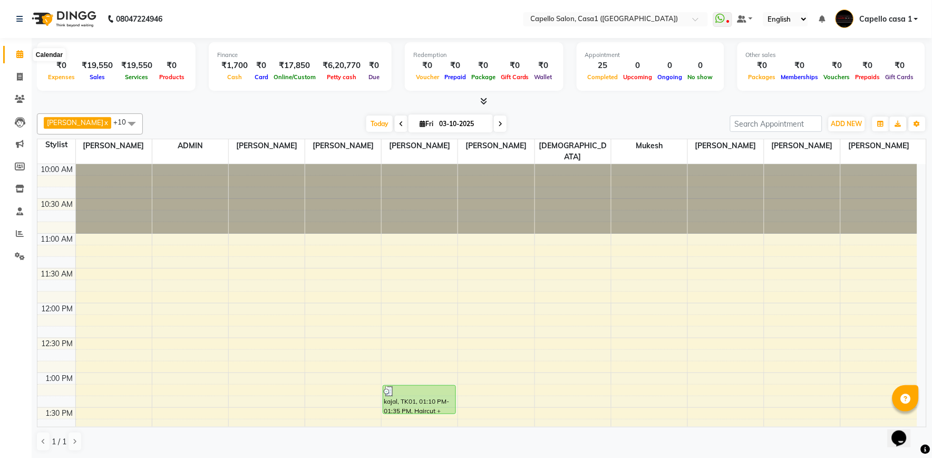
click at [21, 56] on icon at bounding box center [19, 54] width 7 height 8
click at [485, 105] on span at bounding box center [482, 101] width 11 height 11
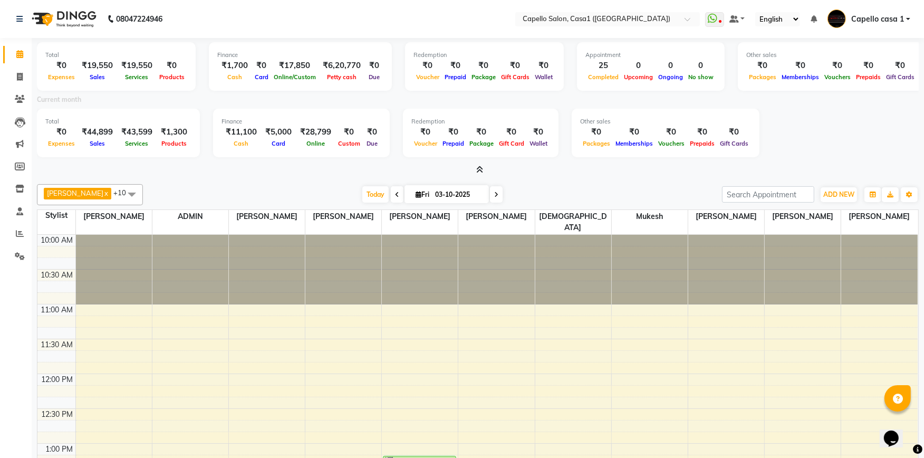
click at [481, 168] on icon at bounding box center [480, 170] width 7 height 8
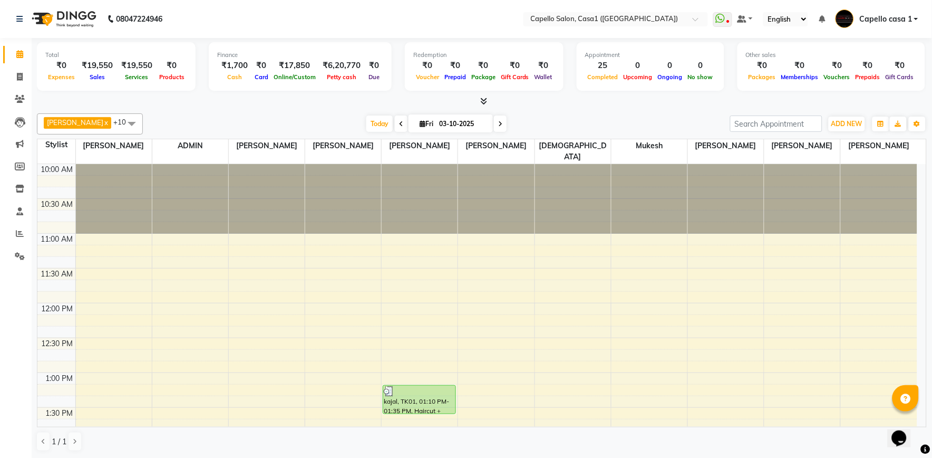
click at [487, 93] on div "Total ₹0 Expenses ₹19,550 Sales ₹19,550 Services ₹0 Products Finance ₹1,700 Cas…" at bounding box center [482, 72] width 890 height 69
click at [486, 99] on icon at bounding box center [484, 101] width 7 height 8
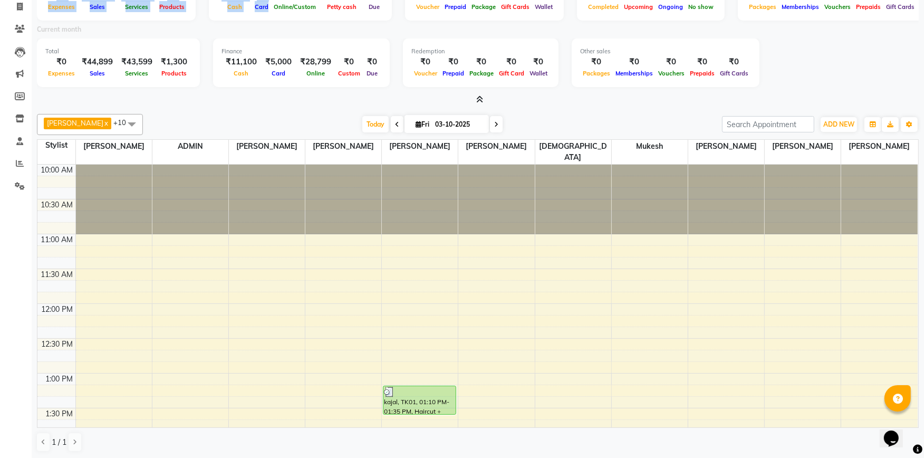
scroll to position [67, 0]
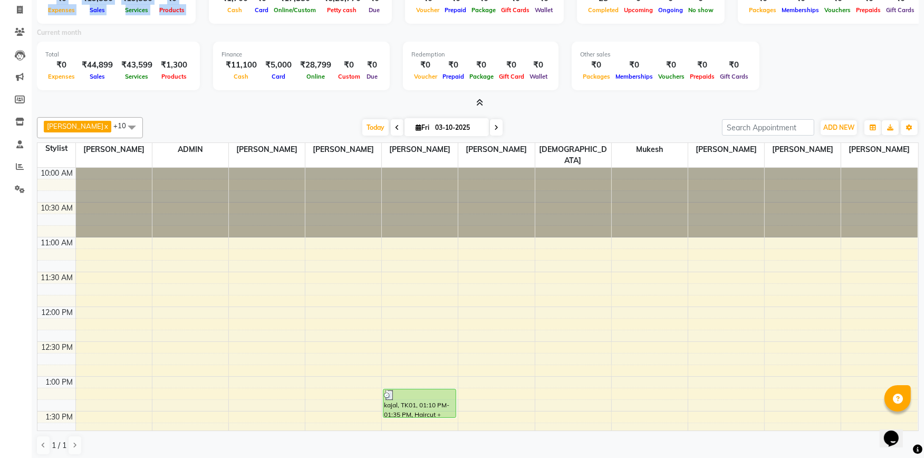
drag, startPoint x: 47, startPoint y: 54, endPoint x: 192, endPoint y: 22, distance: 148.0
click at [195, 22] on div "Total ₹0 Expenses ₹19,550 Sales ₹19,550 Services ₹0 Products Finance ₹1,700 Cas…" at bounding box center [477, 1] width 881 height 52
drag, startPoint x: 181, startPoint y: 22, endPoint x: 106, endPoint y: 32, distance: 75.0
select select "service"
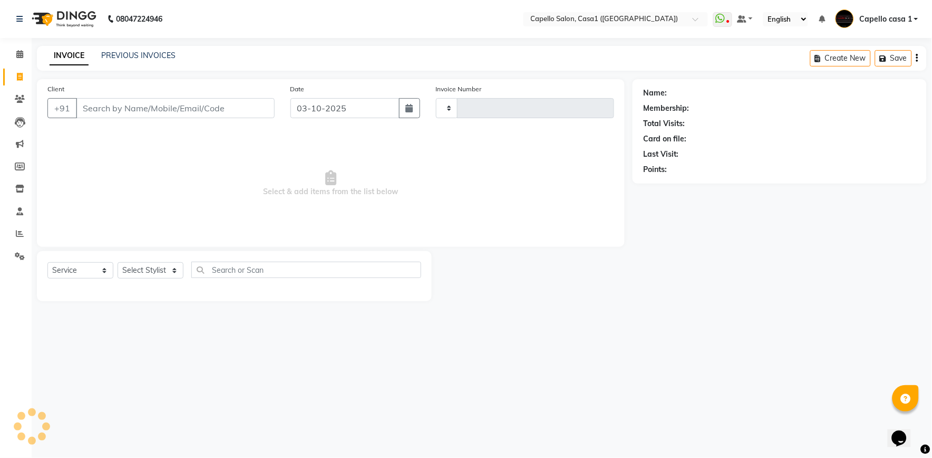
type input "3814"
select select "846"
click at [13, 54] on span at bounding box center [20, 55] width 18 height 12
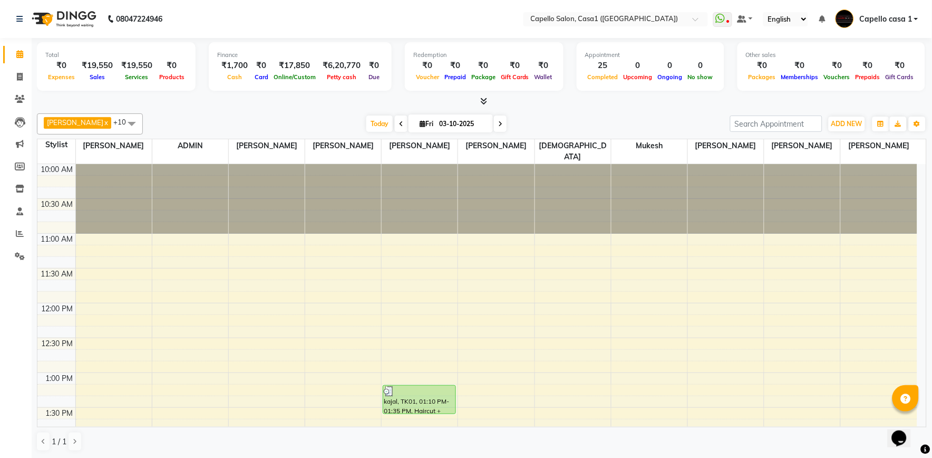
drag, startPoint x: 40, startPoint y: 50, endPoint x: 98, endPoint y: 64, distance: 59.2
click at [50, 54] on div "Total ₹0 Expenses ₹19,550 Sales ₹19,550 Services ₹0 Products" at bounding box center [116, 66] width 159 height 49
click at [486, 98] on icon at bounding box center [484, 101] width 7 height 8
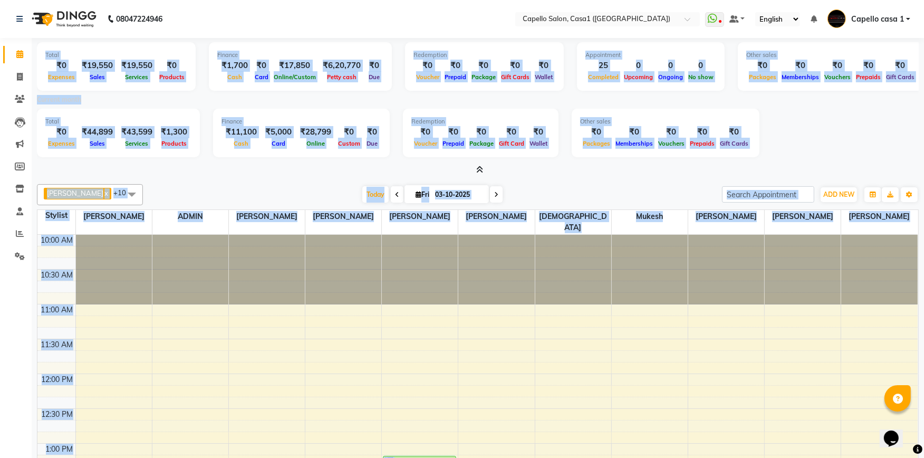
scroll to position [70, 0]
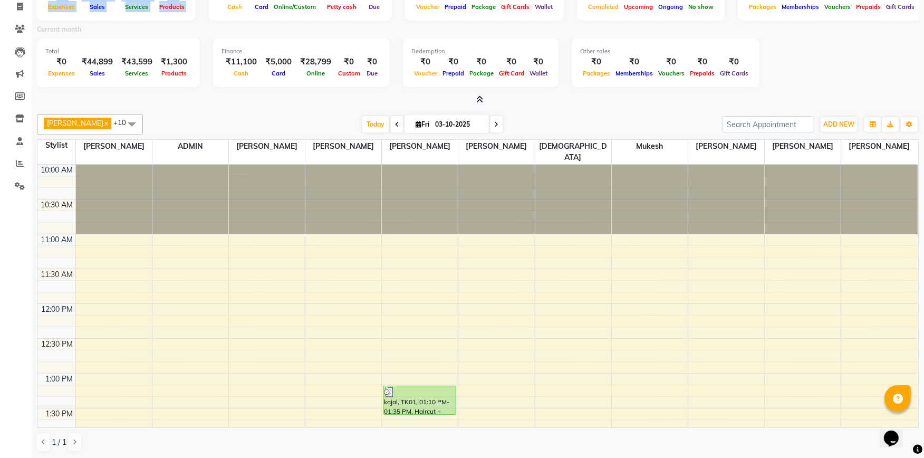
drag, startPoint x: 46, startPoint y: 56, endPoint x: 112, endPoint y: -10, distance: 93.9
click at [112, 0] on html "08047224946 Select Location × Capello Salon, Casa1 (Eternity Mall) WhatsApp Sta…" at bounding box center [462, 159] width 924 height 458
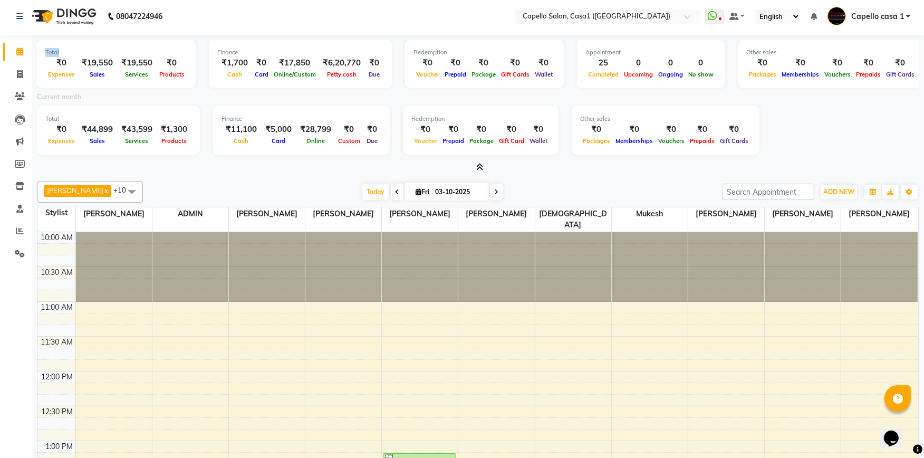
scroll to position [0, 0]
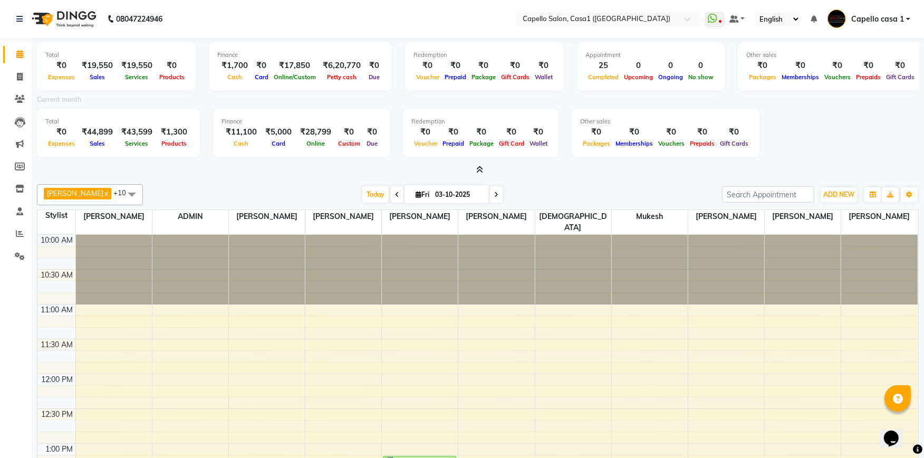
click at [477, 172] on icon at bounding box center [480, 170] width 7 height 8
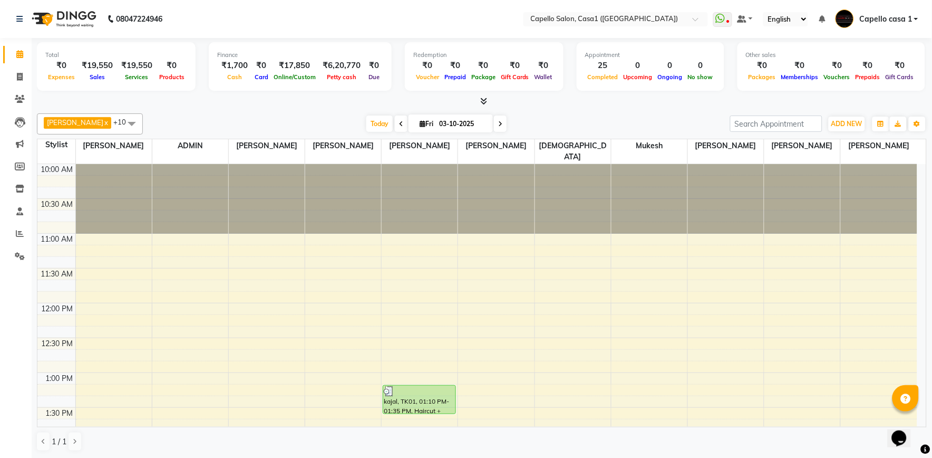
click at [481, 102] on icon at bounding box center [484, 101] width 7 height 8
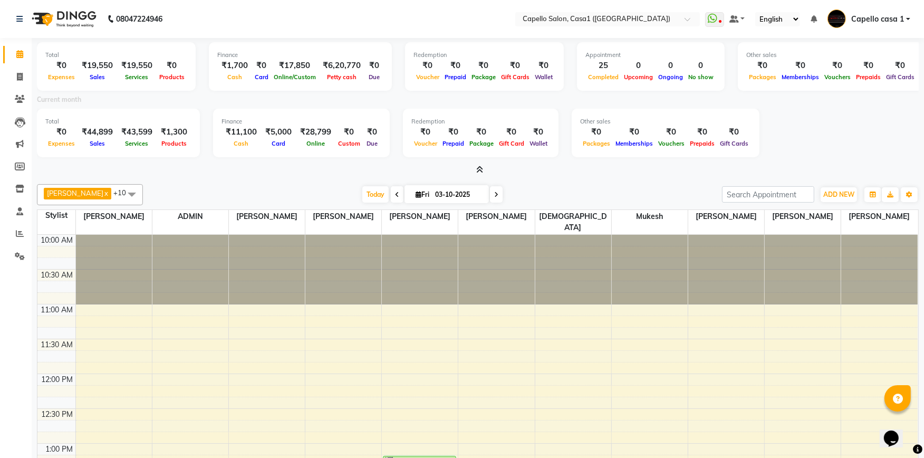
click at [480, 171] on icon at bounding box center [480, 170] width 7 height 8
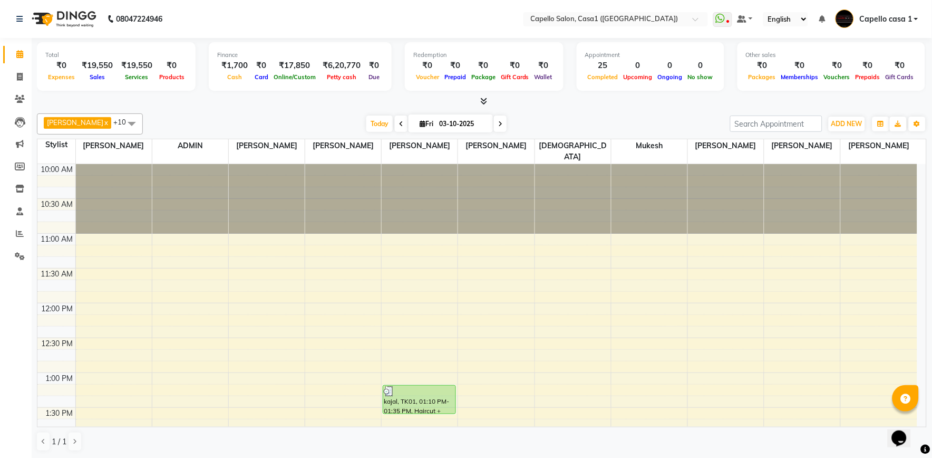
click at [487, 102] on icon at bounding box center [484, 101] width 7 height 8
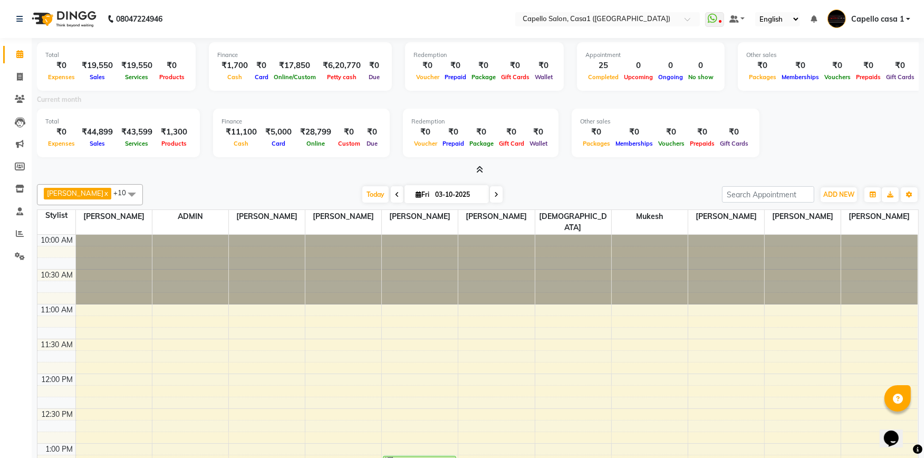
click at [477, 172] on icon at bounding box center [480, 170] width 7 height 8
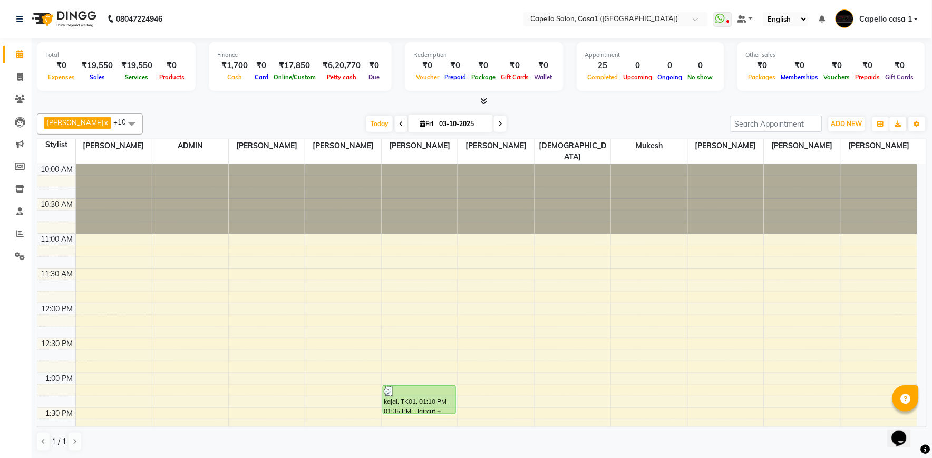
click at [483, 98] on icon at bounding box center [484, 101] width 7 height 8
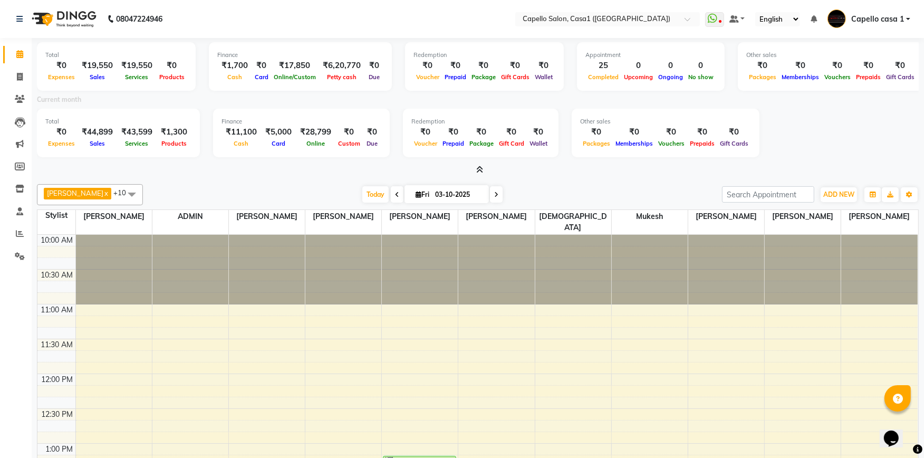
click at [483, 169] on div at bounding box center [477, 169] width 881 height 11
click at [481, 166] on icon at bounding box center [480, 170] width 7 height 8
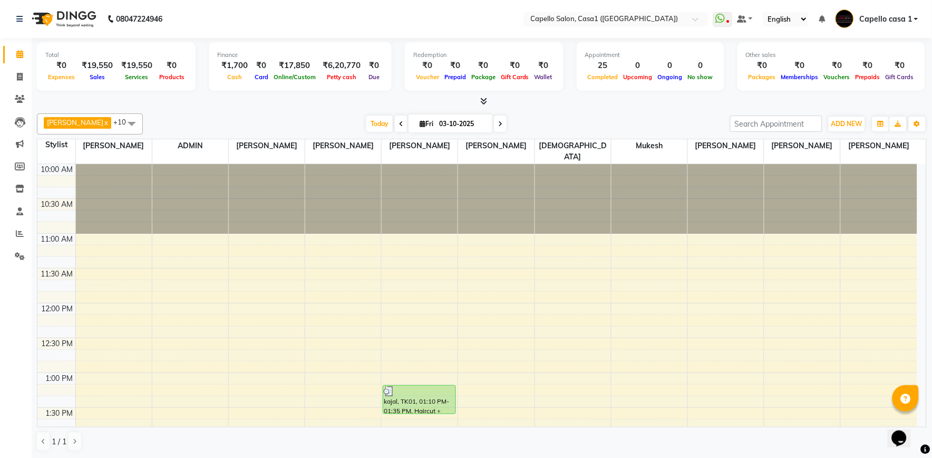
click at [486, 102] on icon at bounding box center [484, 101] width 7 height 8
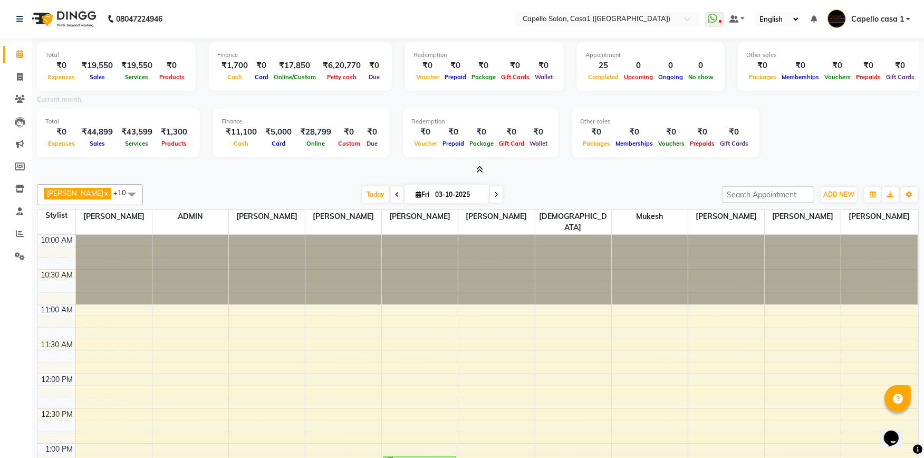
click at [481, 172] on icon at bounding box center [480, 170] width 7 height 8
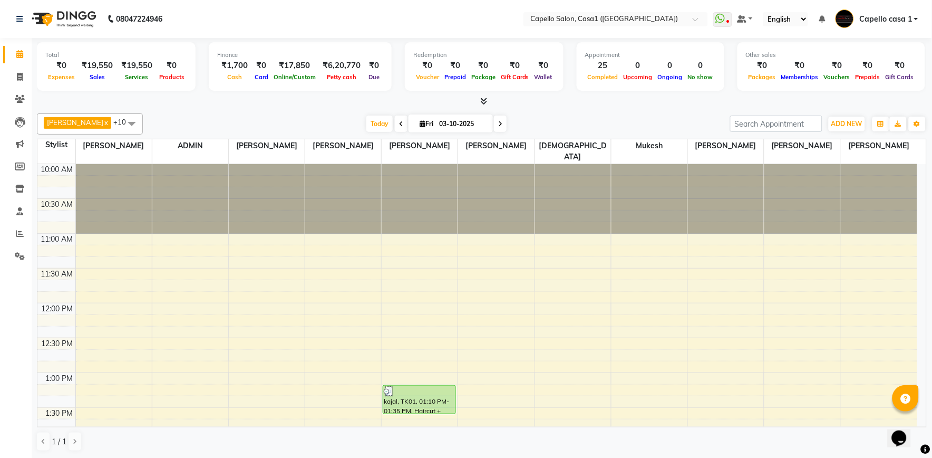
click at [483, 98] on icon at bounding box center [484, 101] width 7 height 8
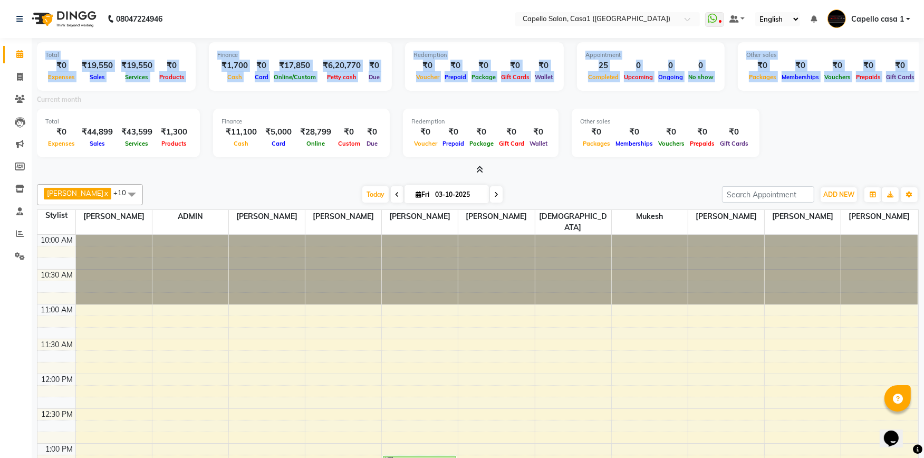
scroll to position [0, 3]
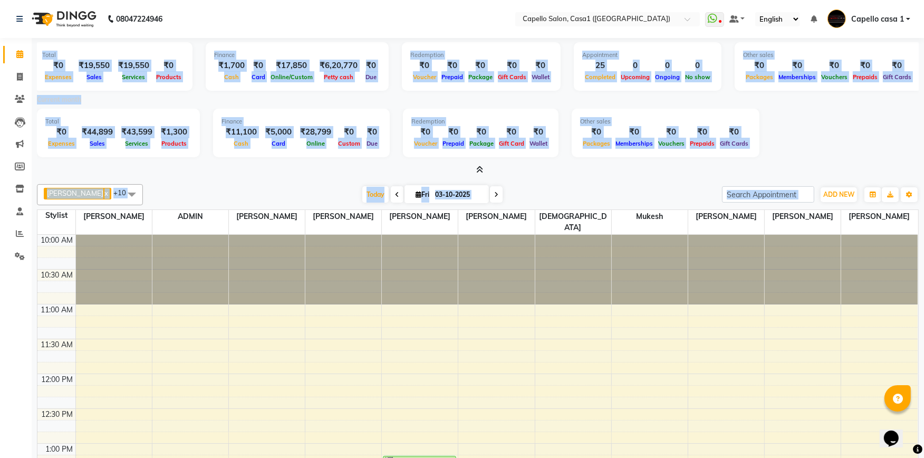
drag, startPoint x: 38, startPoint y: 52, endPoint x: 932, endPoint y: 196, distance: 904.7
click at [923, 199] on html "08047224946 Select Location × Capello Salon, Casa1 (Eternity Mall) WhatsApp Sta…" at bounding box center [462, 229] width 924 height 458
click at [907, 145] on div "Total ₹0 Expenses ₹44,899 Sales ₹43,599 Services ₹1,300 Products Finance ₹11,10…" at bounding box center [477, 135] width 881 height 52
click at [850, 73] on span "Prepaids" at bounding box center [865, 76] width 30 height 7
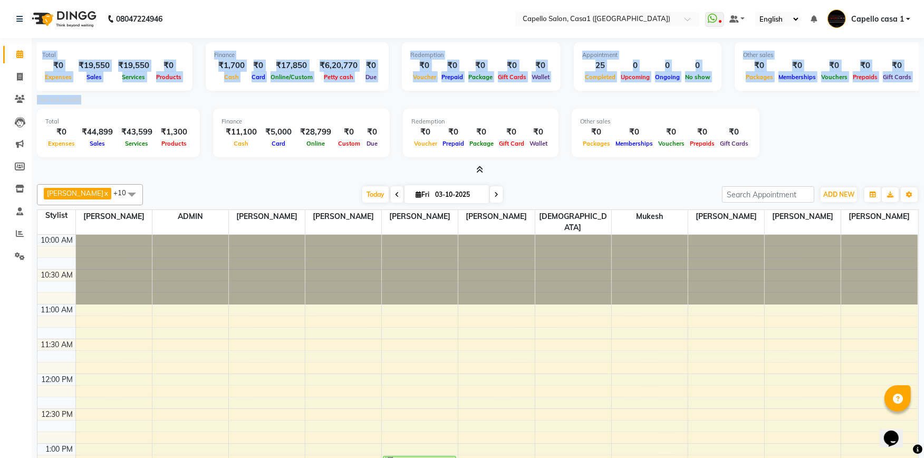
drag, startPoint x: 39, startPoint y: 51, endPoint x: 830, endPoint y: 44, distance: 790.8
click at [830, 44] on div "Total ₹0 Expenses ₹19,550 Sales ₹19,550 Services ₹0 Products Finance ₹1,700 Cas…" at bounding box center [477, 68] width 881 height 52
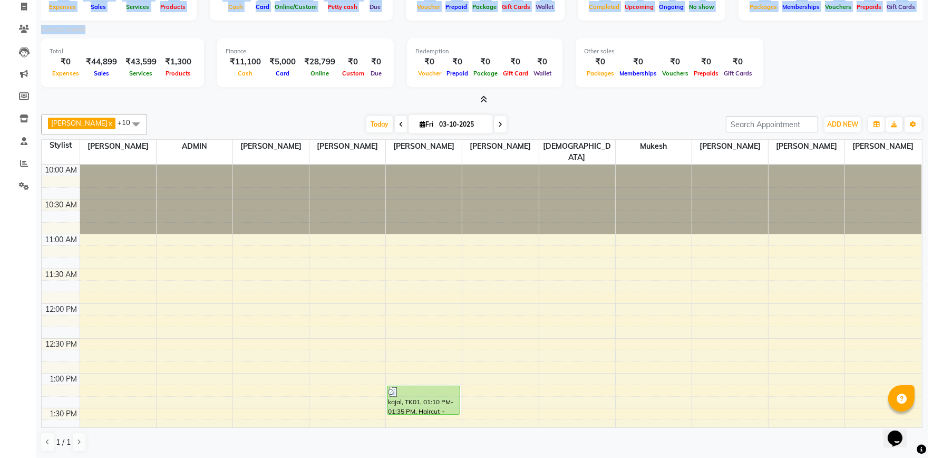
scroll to position [0, 0]
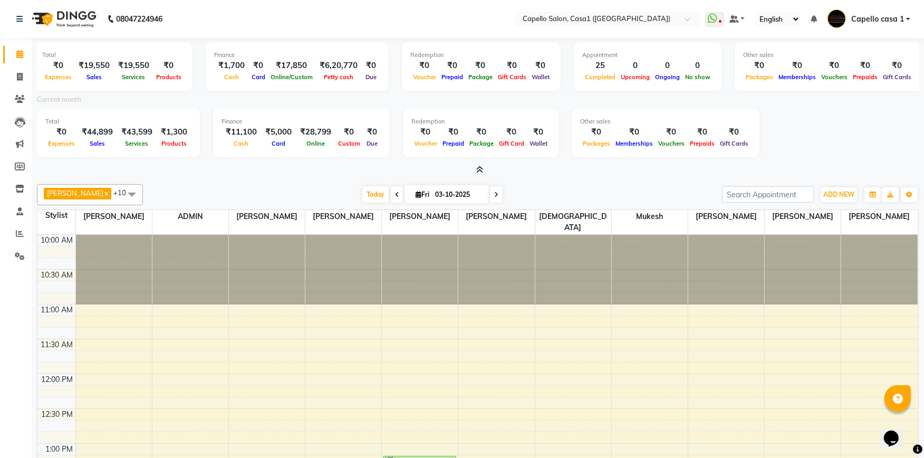
click at [486, 177] on div "Total ₹0 Expenses ₹19,550 Sales ₹19,550 Services ₹0 Products Finance ₹1,700 Cas…" at bounding box center [478, 283] width 892 height 491
click at [476, 164] on span at bounding box center [477, 169] width 11 height 11
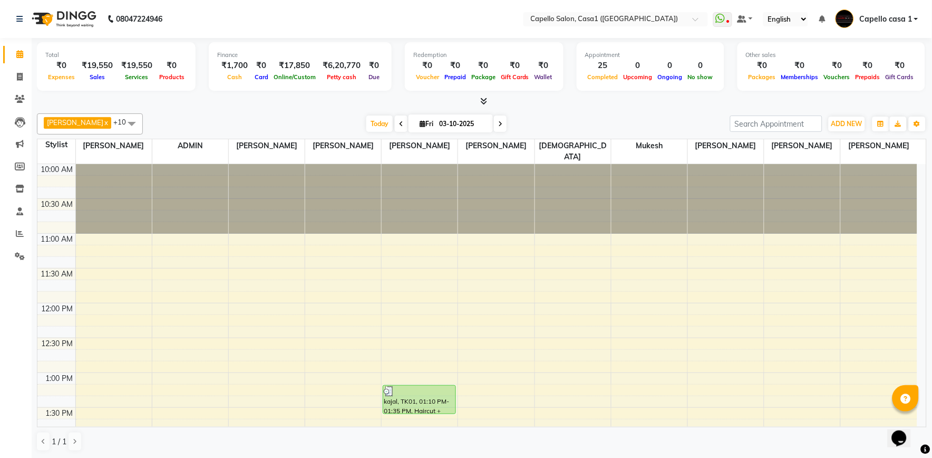
click at [485, 96] on span at bounding box center [482, 101] width 11 height 11
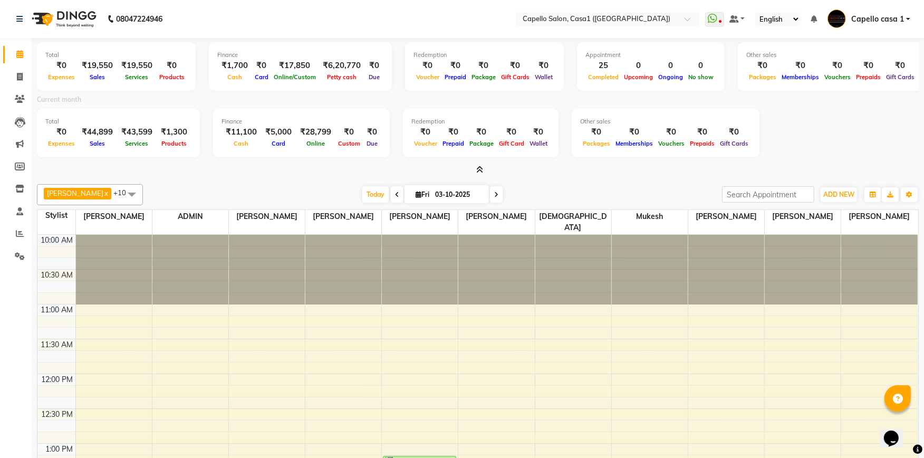
click at [483, 171] on div at bounding box center [477, 169] width 881 height 11
click at [477, 171] on icon at bounding box center [480, 170] width 7 height 8
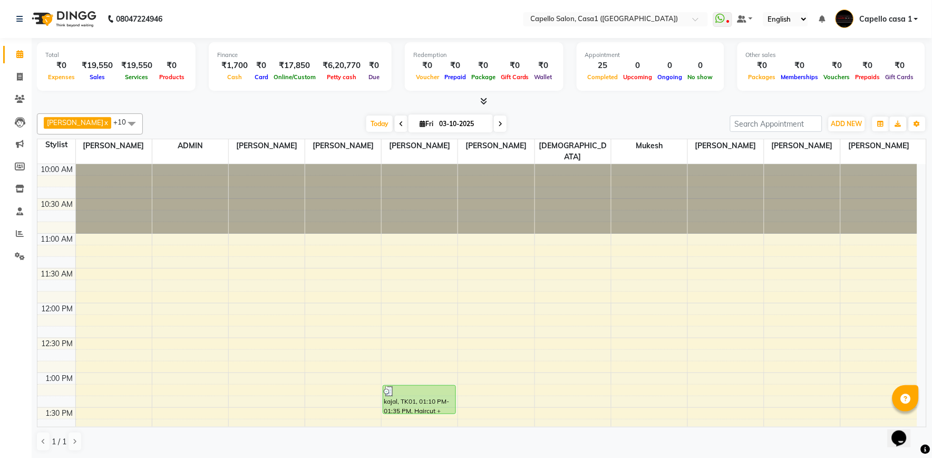
click at [482, 97] on icon at bounding box center [484, 101] width 7 height 8
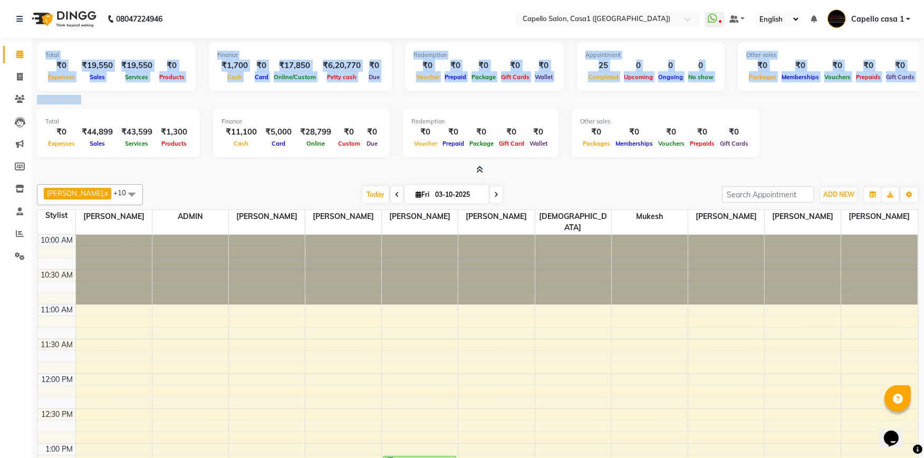
drag, startPoint x: 43, startPoint y: 53, endPoint x: 144, endPoint y: 102, distance: 112.7
click at [145, 102] on div "Total ₹0 Expenses ₹19,550 Sales ₹19,550 Services ₹0 Products Finance ₹1,700 Cas…" at bounding box center [477, 107] width 881 height 138
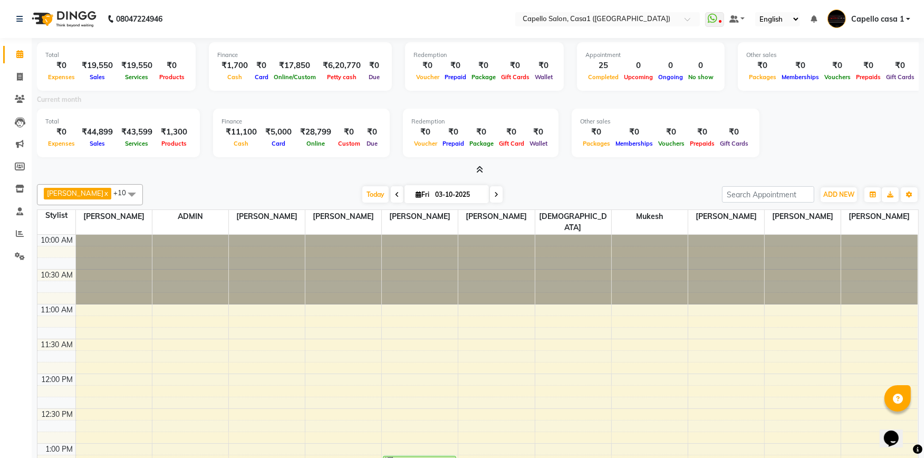
click at [112, 107] on div "Current month" at bounding box center [477, 101] width 897 height 15
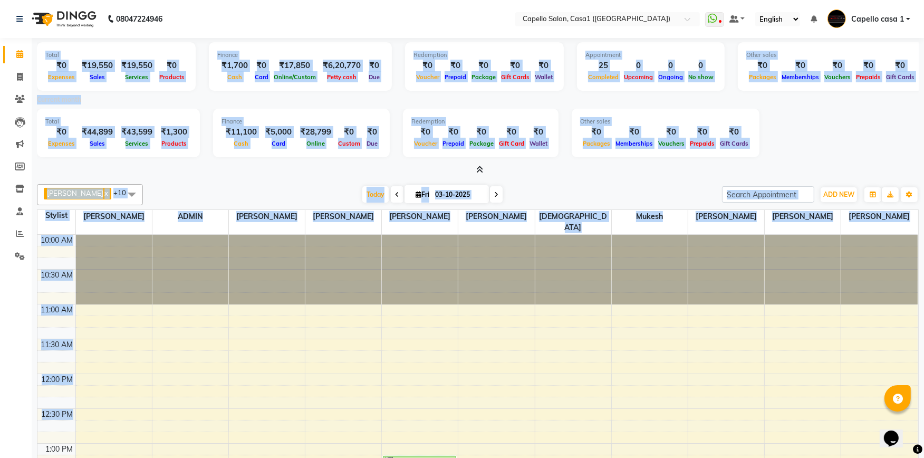
scroll to position [70, 0]
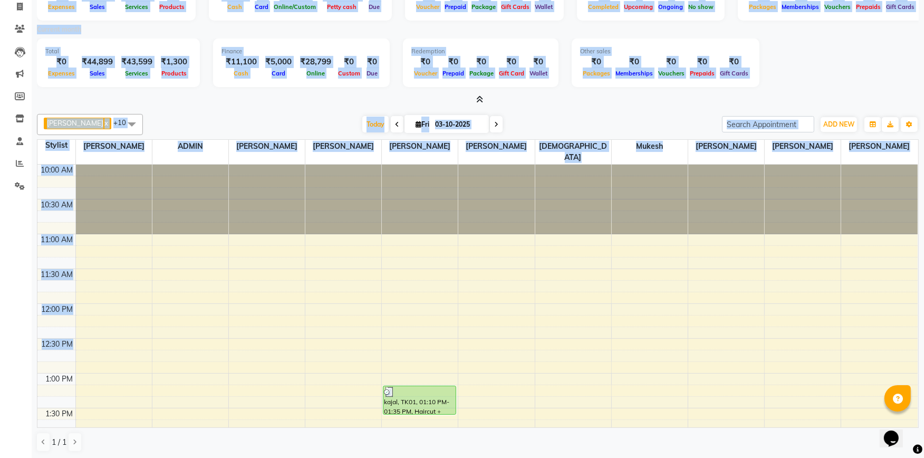
drag, startPoint x: 41, startPoint y: 44, endPoint x: 243, endPoint y: 38, distance: 202.5
click at [243, 38] on div "Total ₹0 Expenses ₹19,550 Sales ₹19,550 Services ₹0 Products Finance ₹1,700 Cas…" at bounding box center [477, 37] width 881 height 138
click at [251, 32] on div "Current month" at bounding box center [477, 31] width 897 height 15
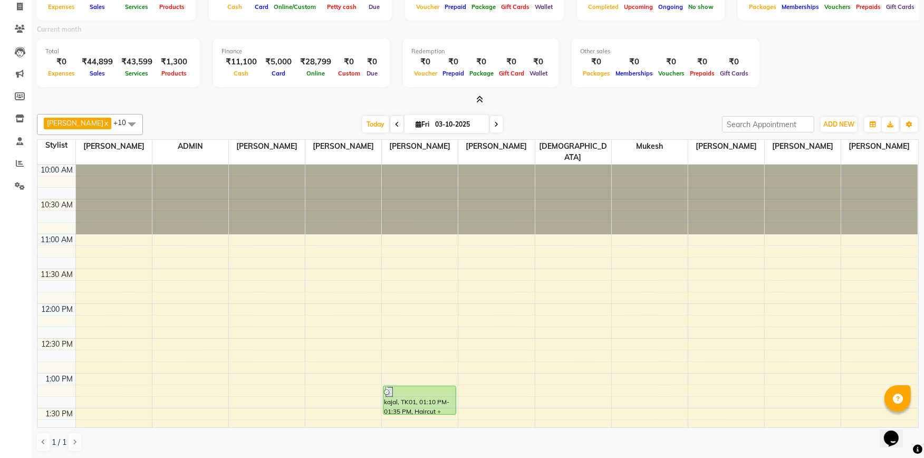
scroll to position [0, 0]
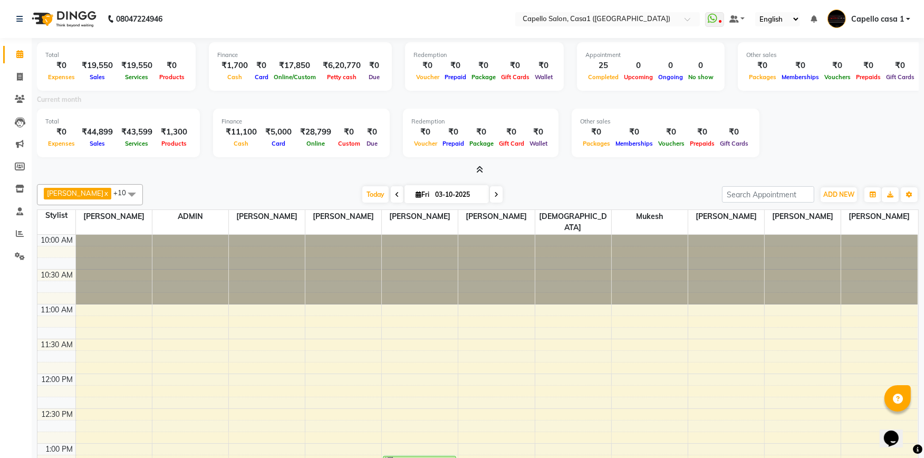
drag, startPoint x: 473, startPoint y: 169, endPoint x: 480, endPoint y: 171, distance: 7.8
click at [475, 169] on span at bounding box center [477, 169] width 11 height 11
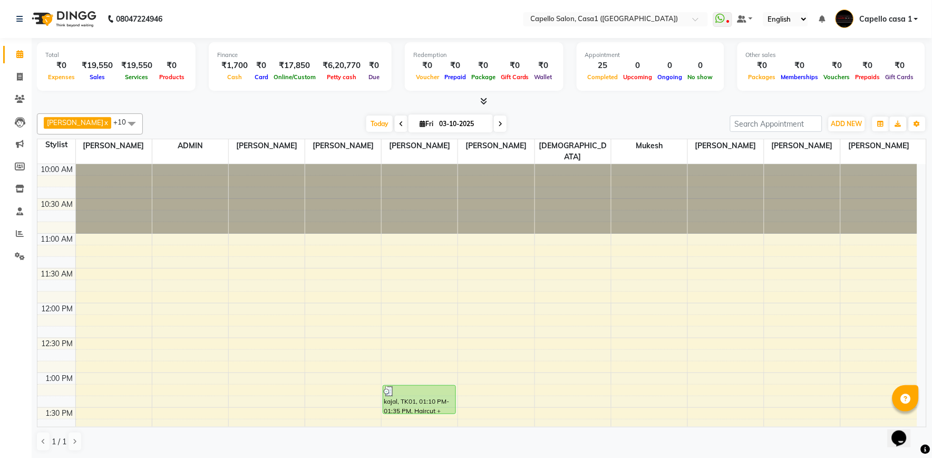
click at [482, 101] on icon at bounding box center [484, 101] width 7 height 8
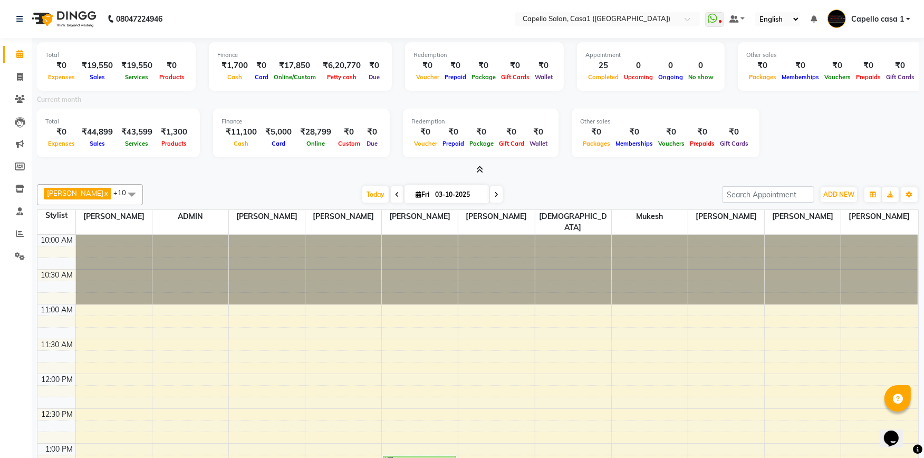
click at [482, 172] on icon at bounding box center [480, 170] width 7 height 8
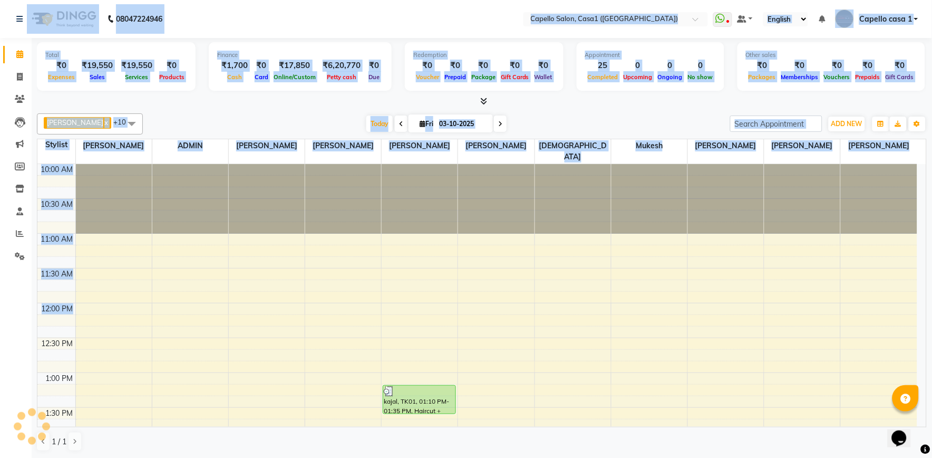
drag, startPoint x: 13, startPoint y: 36, endPoint x: 605, endPoint y: 261, distance: 634.1
click at [605, 283] on app-home "08047224946 Select Location × Capello Salon, Casa1 (Eternity Mall) WhatsApp Sta…" at bounding box center [466, 229] width 932 height 458
click at [571, 114] on div "Akash Chawale x Nisha Choube x Shalu Delikar x Mukesh x Rizwan Sheikh x ADMIN x…" at bounding box center [482, 123] width 890 height 21
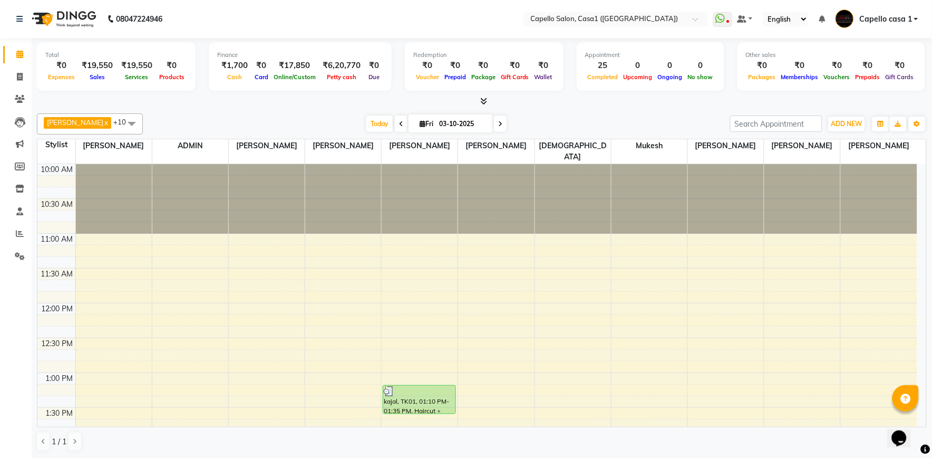
click at [483, 99] on icon at bounding box center [484, 101] width 7 height 8
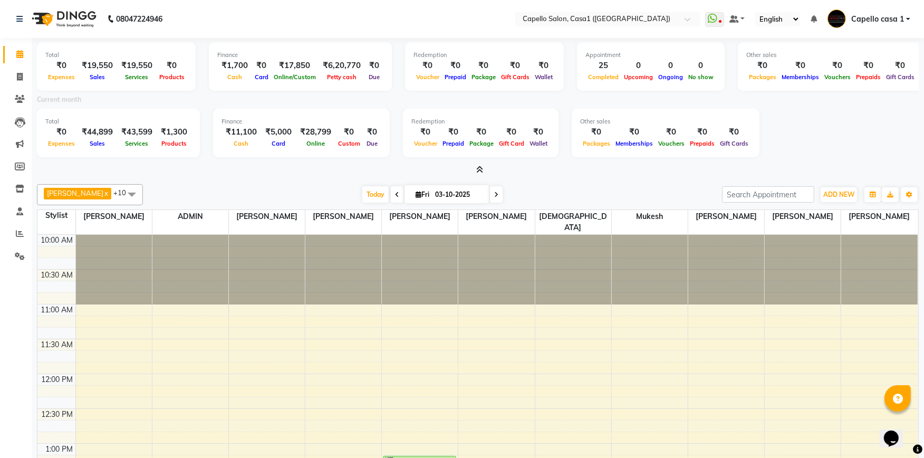
click at [483, 169] on div at bounding box center [477, 169] width 881 height 11
click at [482, 169] on icon at bounding box center [480, 170] width 7 height 8
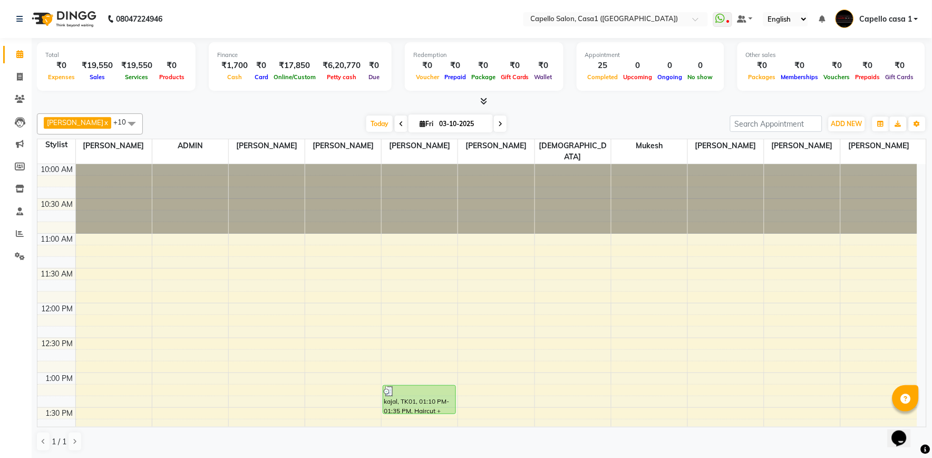
click at [487, 99] on icon at bounding box center [484, 101] width 7 height 8
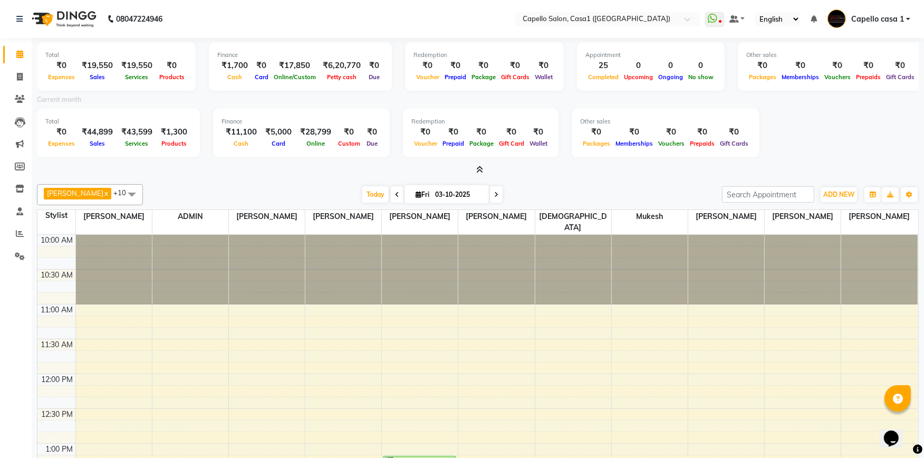
drag, startPoint x: 42, startPoint y: 56, endPoint x: 37, endPoint y: 37, distance: 20.1
click at [37, 39] on div "Total ₹0 Expenses ₹19,550 Sales ₹19,550 Services ₹0 Products Finance ₹1,700 Cas…" at bounding box center [477, 107] width 881 height 138
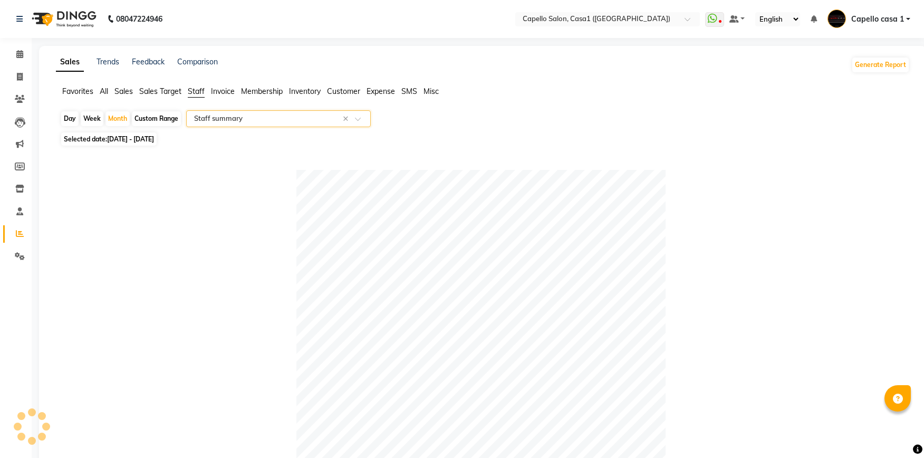
select select "full_report"
select select "csv"
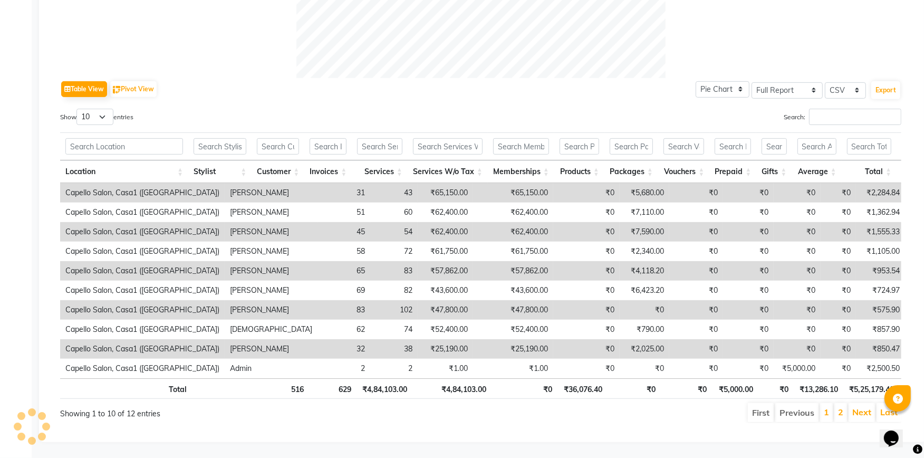
scroll to position [0, 118]
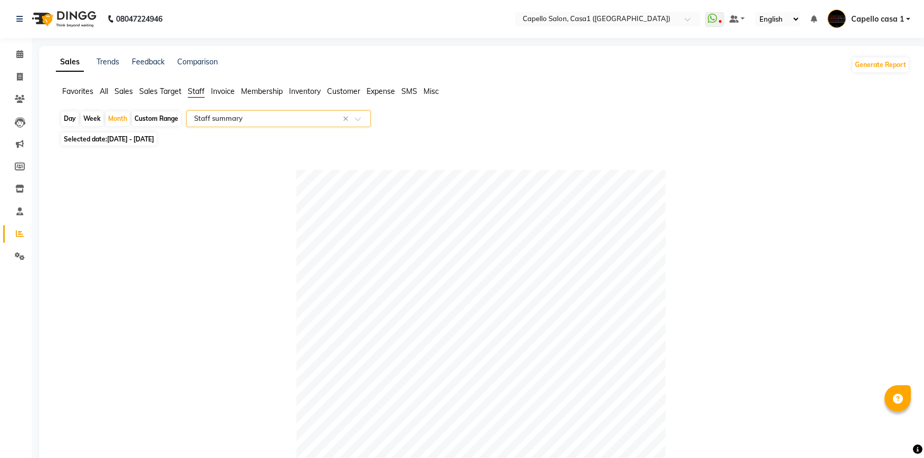
select select "full_report"
select select "csv"
click at [18, 53] on icon at bounding box center [19, 54] width 7 height 8
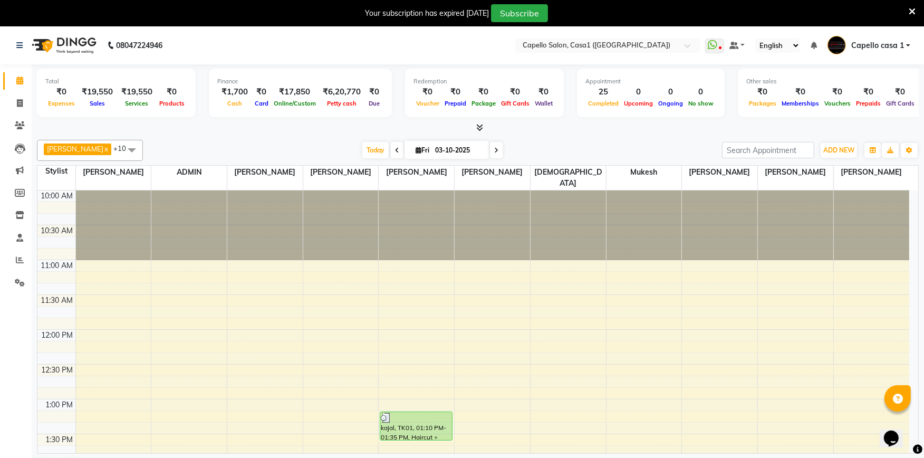
click at [911, 11] on icon at bounding box center [911, 11] width 7 height 9
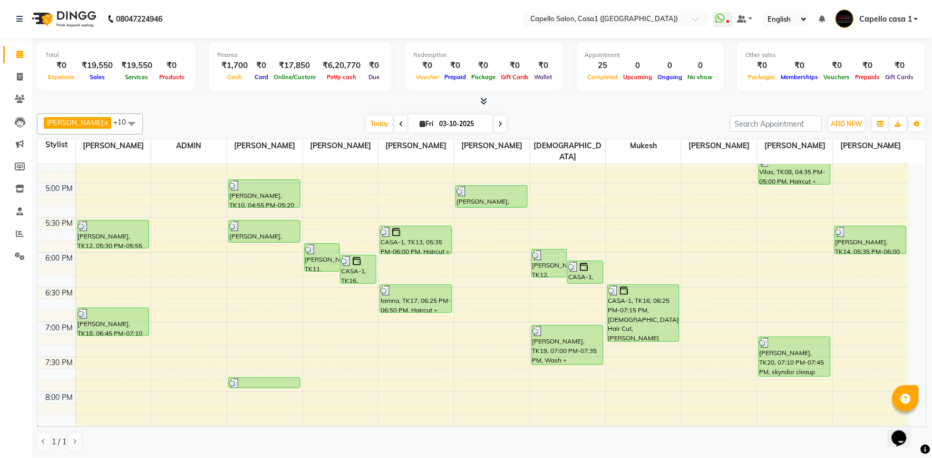
scroll to position [565, 0]
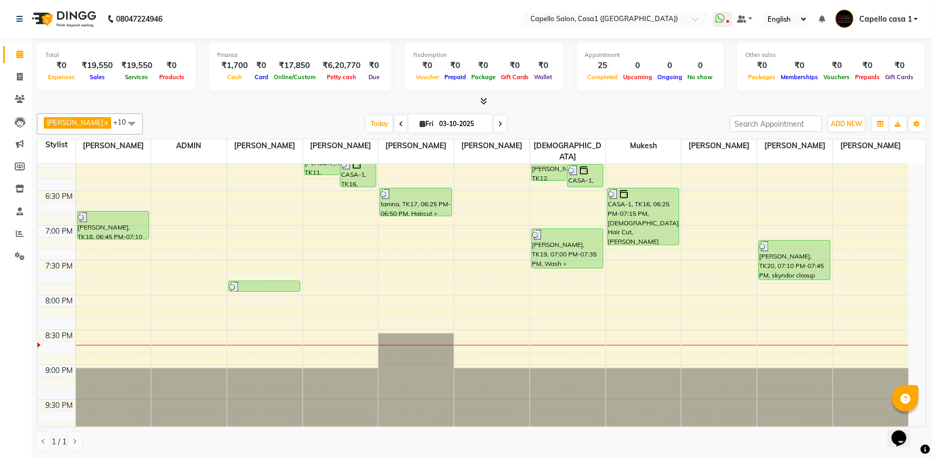
click at [923, 203] on html "08047224946 Select Location × [GEOGRAPHIC_DATA] (Eternity Mall) WhatsApp Status…" at bounding box center [466, 229] width 932 height 458
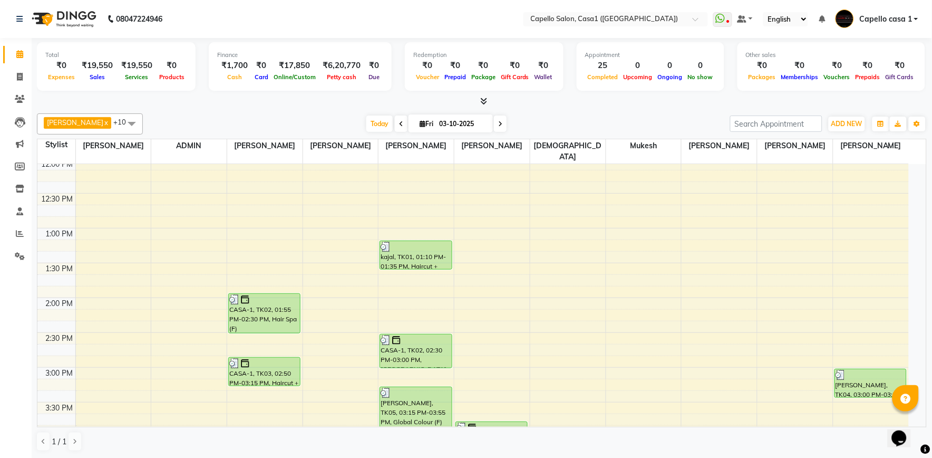
scroll to position [37, 0]
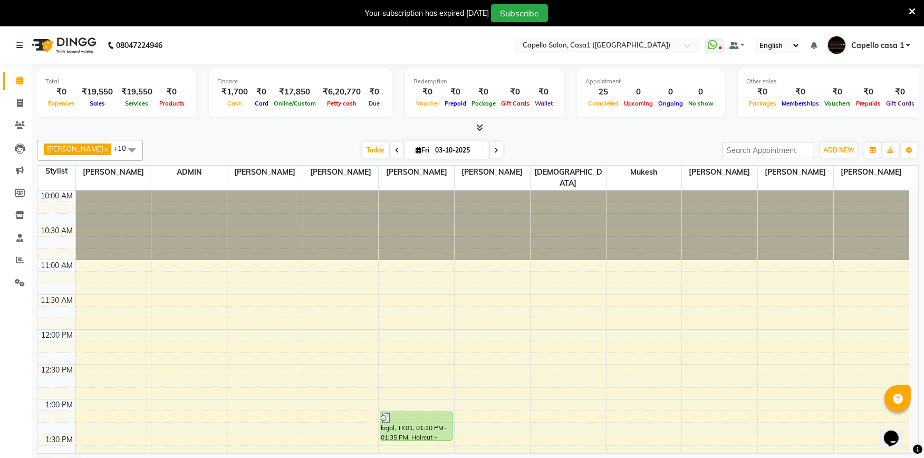
click at [909, 11] on icon at bounding box center [911, 11] width 7 height 9
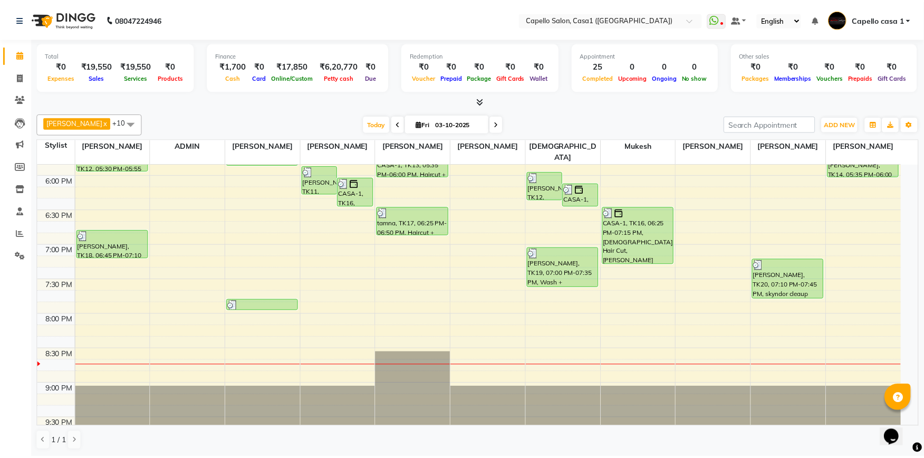
scroll to position [565, 0]
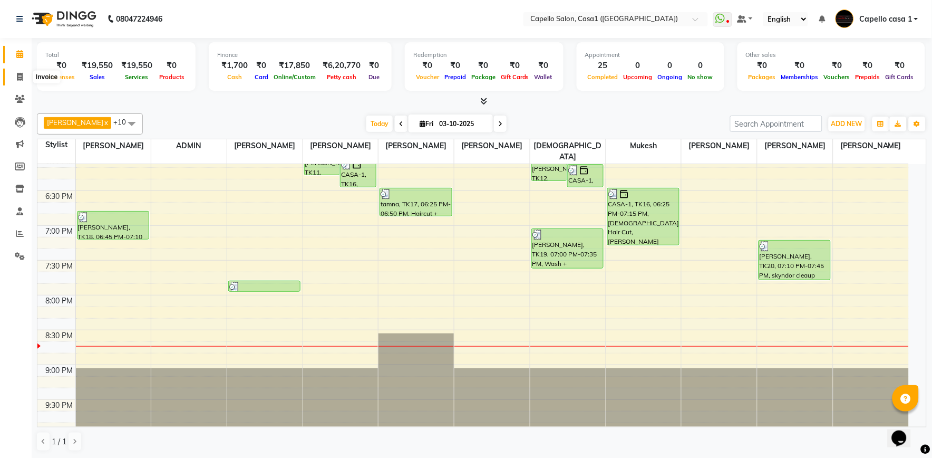
click at [21, 76] on icon at bounding box center [20, 77] width 6 height 8
select select "service"
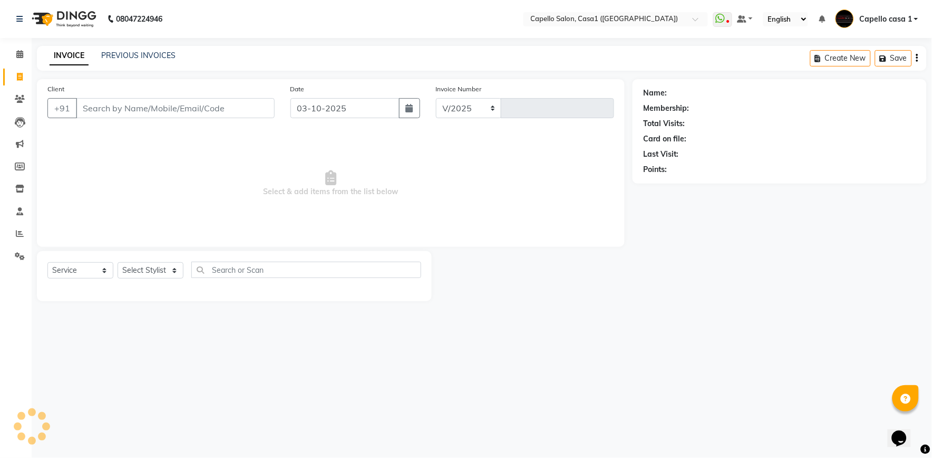
select select "846"
type input "3814"
click at [140, 52] on link "PREVIOUS INVOICES" at bounding box center [138, 55] width 74 height 9
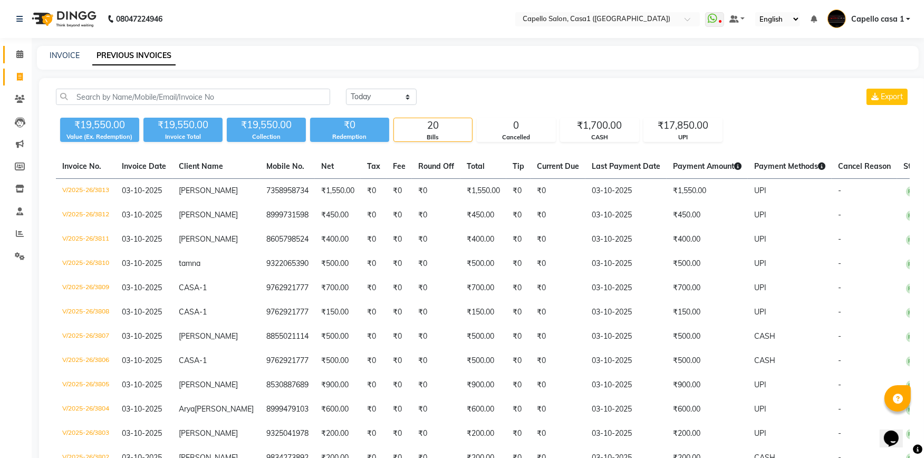
click at [23, 46] on link "Calendar" at bounding box center [15, 54] width 25 height 17
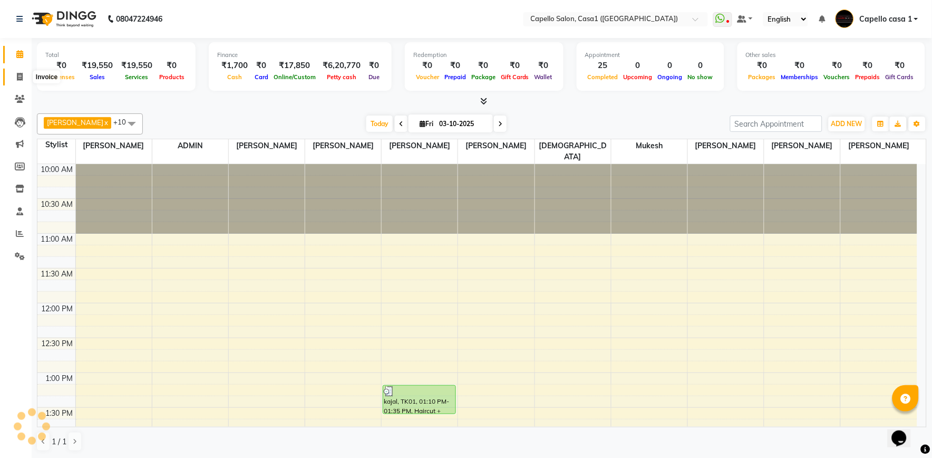
click at [23, 72] on span at bounding box center [20, 77] width 18 height 12
select select "service"
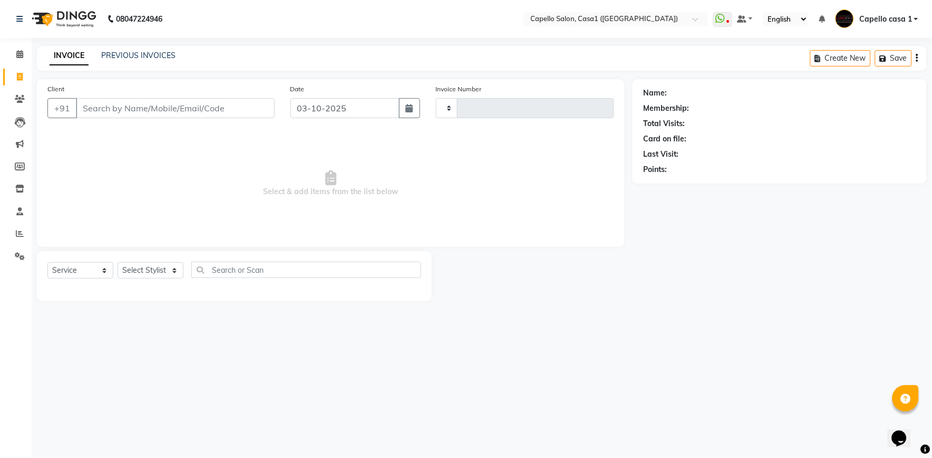
type input "3814"
select select "846"
click at [156, 267] on select "Select Stylist" at bounding box center [151, 270] width 66 height 16
select select "product"
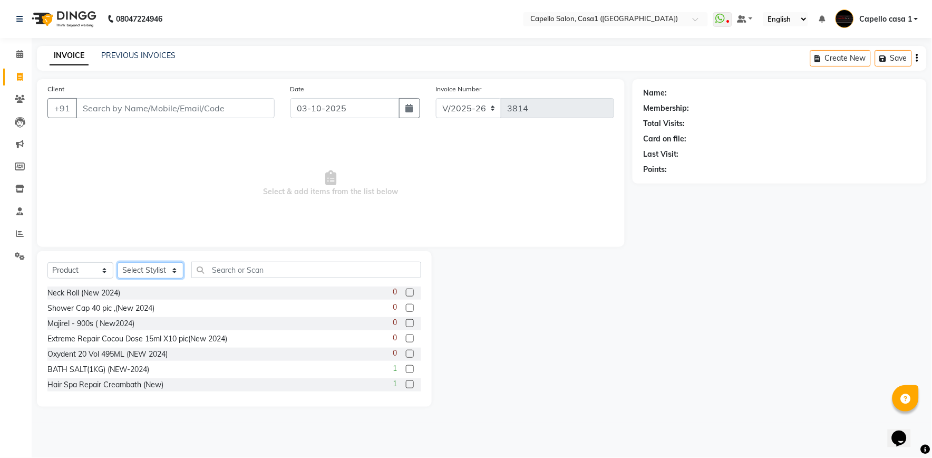
select select "16020"
click at [118, 263] on select "Select Stylist [PERSON_NAME] ADMIN Akash Chawale Capello casa 1 [PERSON_NAME] M…" at bounding box center [151, 270] width 66 height 16
click at [213, 268] on input "text" at bounding box center [306, 269] width 230 height 16
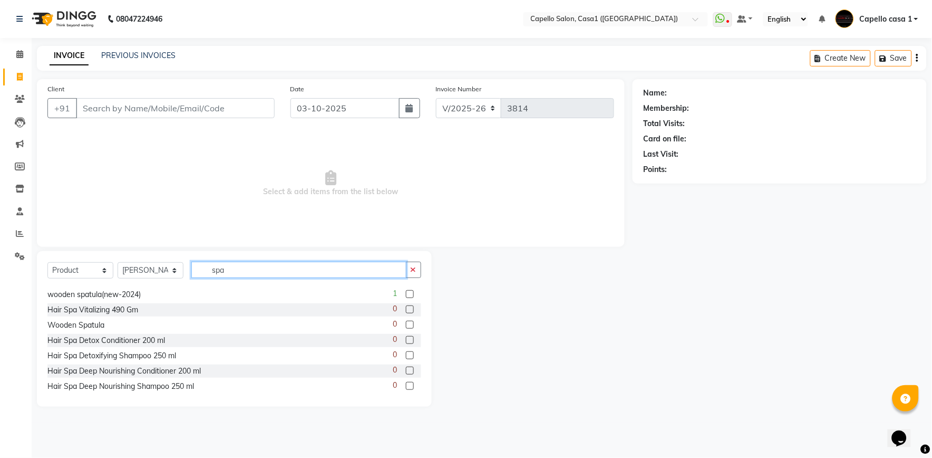
scroll to position [77, 0]
type input "spa"
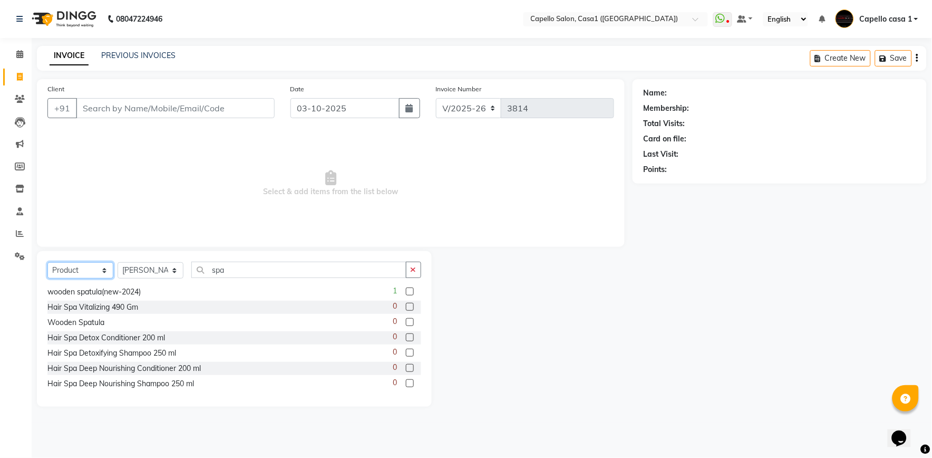
click at [59, 275] on select "Select Service Product Membership Package Voucher Prepaid Gift Card" at bounding box center [80, 270] width 66 height 16
select select "service"
click at [47, 263] on select "Select Service Product Membership Package Voucher Prepaid Gift Card" at bounding box center [80, 270] width 66 height 16
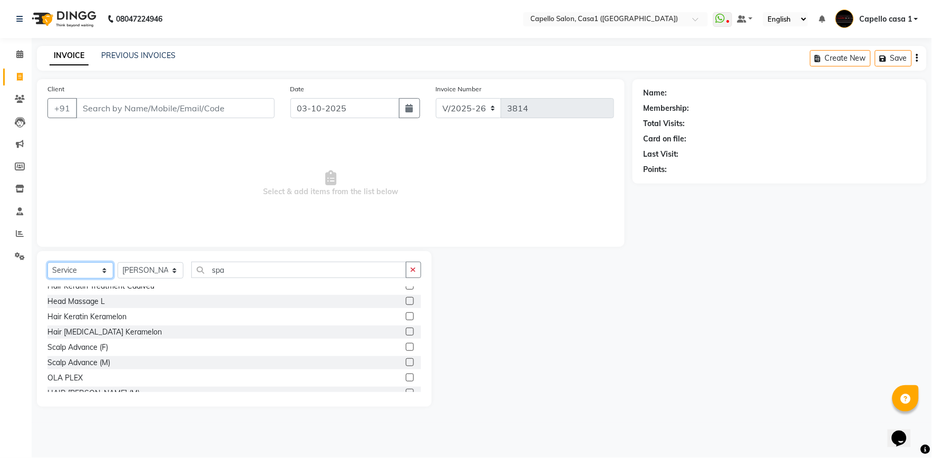
scroll to position [429, 0]
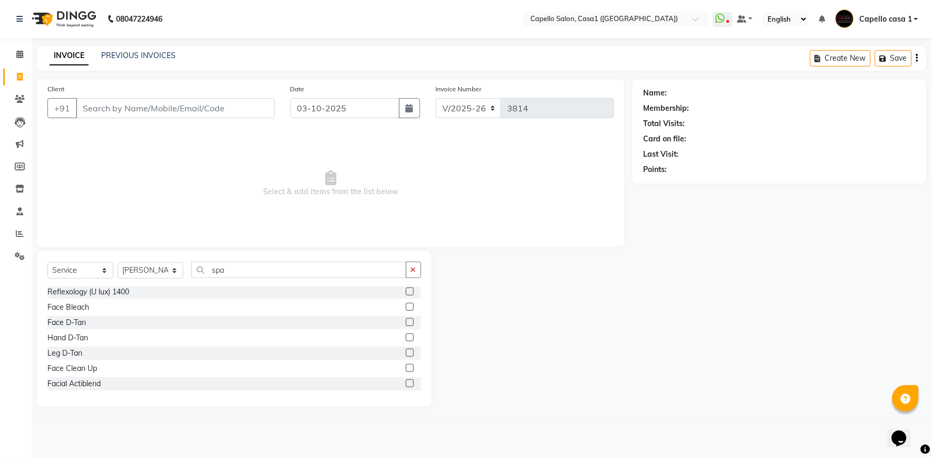
click at [275, 260] on div "Select Service Product Membership Package Voucher Prepaid Gift Card Select Styl…" at bounding box center [234, 329] width 395 height 156
click at [275, 274] on input "spa" at bounding box center [298, 269] width 215 height 16
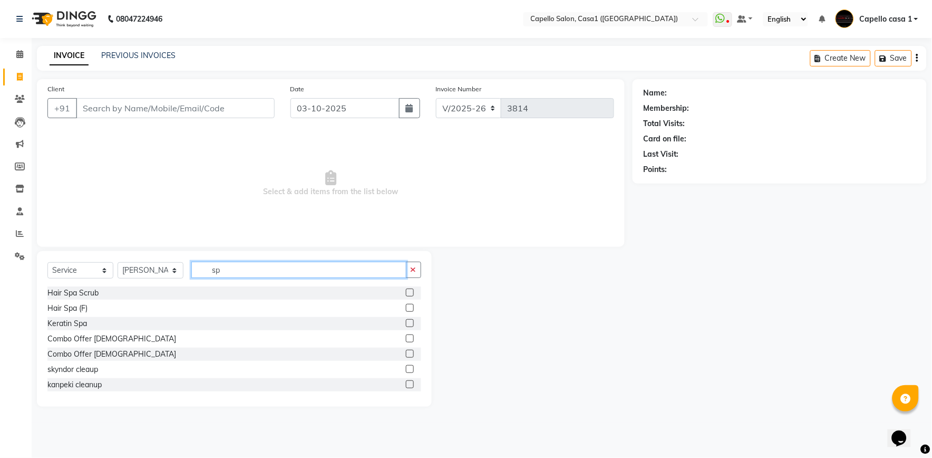
type input "s"
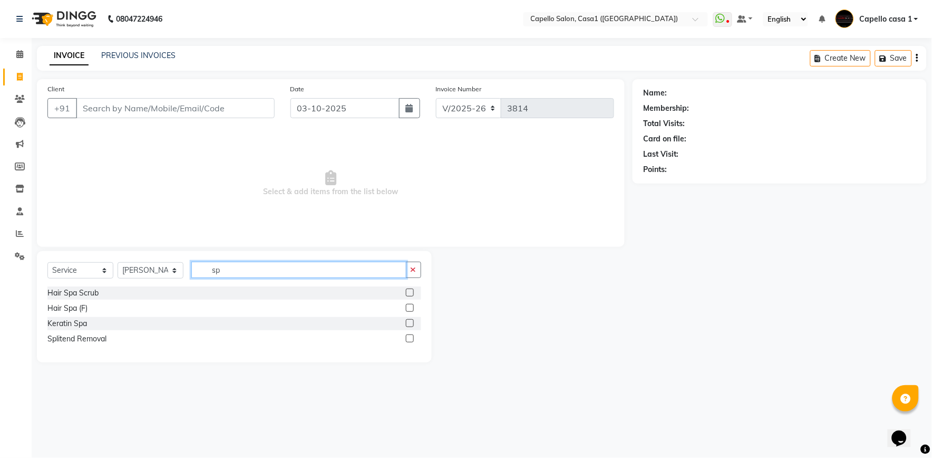
type input "sp"
click at [412, 308] on label at bounding box center [410, 308] width 8 height 8
click at [412, 308] on input "checkbox" at bounding box center [409, 308] width 7 height 7
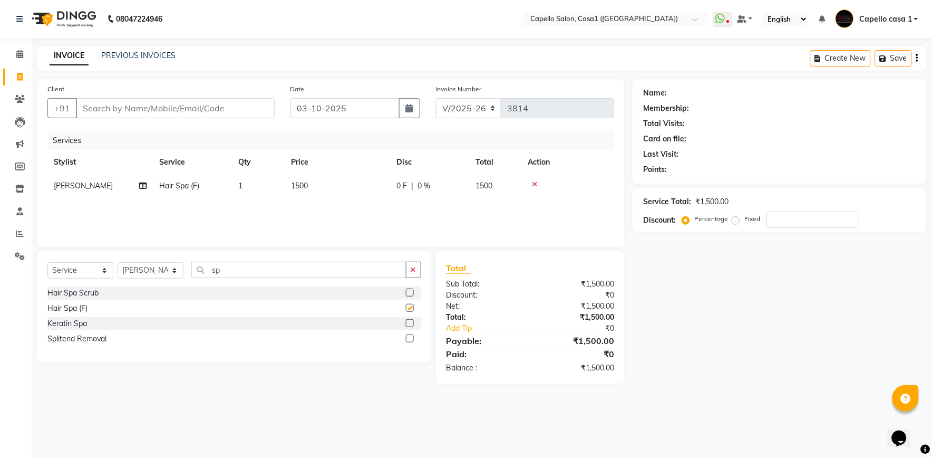
checkbox input "false"
click at [153, 99] on input "Client" at bounding box center [175, 108] width 199 height 20
click at [153, 104] on input "Client" at bounding box center [175, 108] width 199 height 20
type input "7"
type input "0"
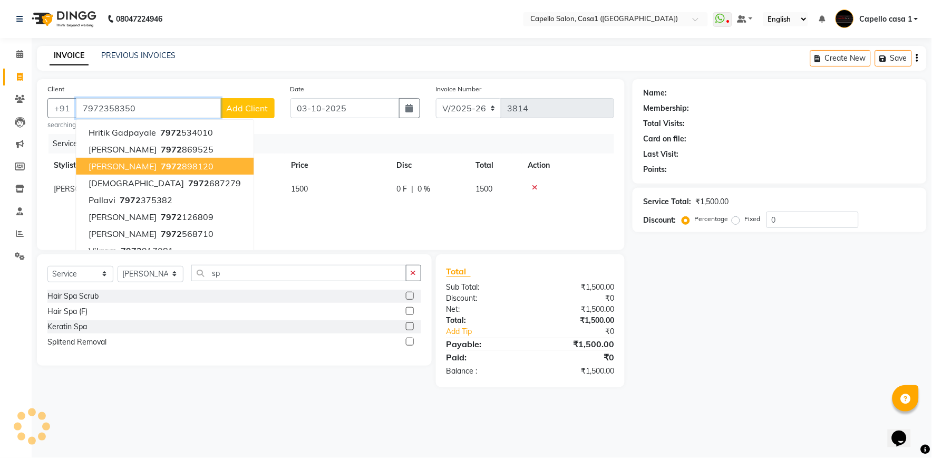
type input "7972358350"
click at [244, 98] on button "Add Client" at bounding box center [247, 108] width 54 height 20
select select "22"
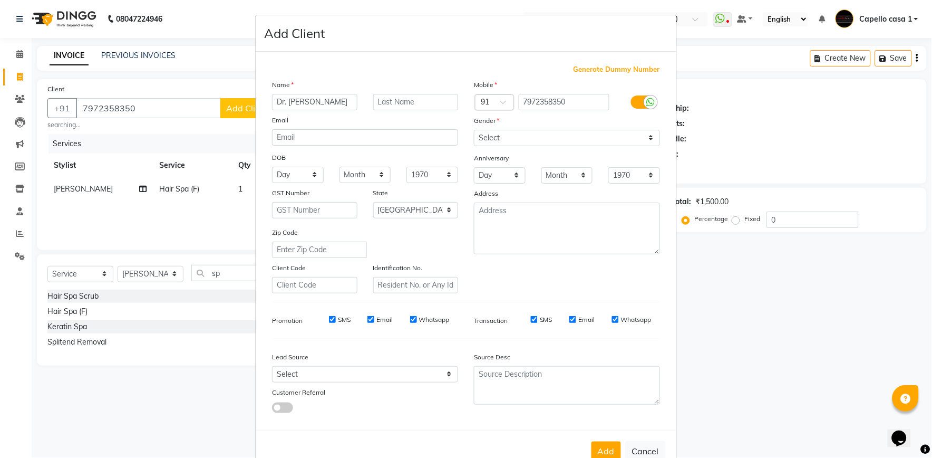
type input "Dr. [PERSON_NAME]"
click at [551, 135] on select "Select [DEMOGRAPHIC_DATA] [DEMOGRAPHIC_DATA] Other Prefer Not To Say" at bounding box center [567, 138] width 186 height 16
select select "[DEMOGRAPHIC_DATA]"
click at [474, 130] on select "Select [DEMOGRAPHIC_DATA] [DEMOGRAPHIC_DATA] Other Prefer Not To Say" at bounding box center [567, 138] width 186 height 16
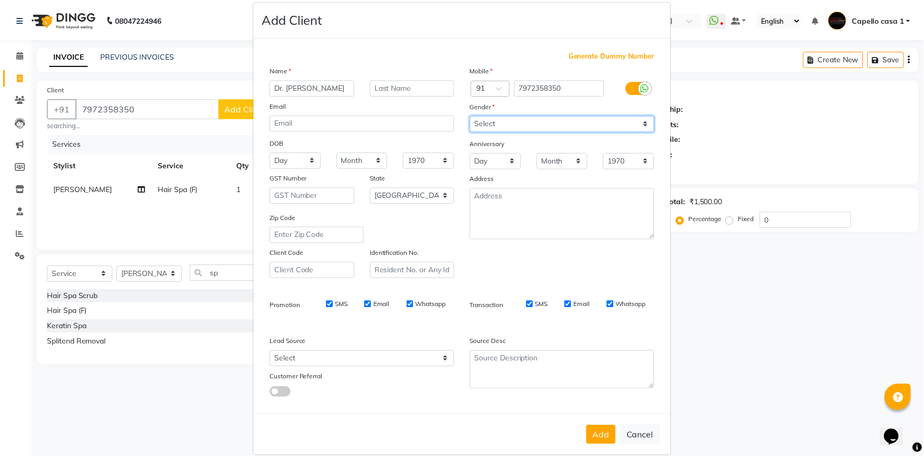
scroll to position [29, 0]
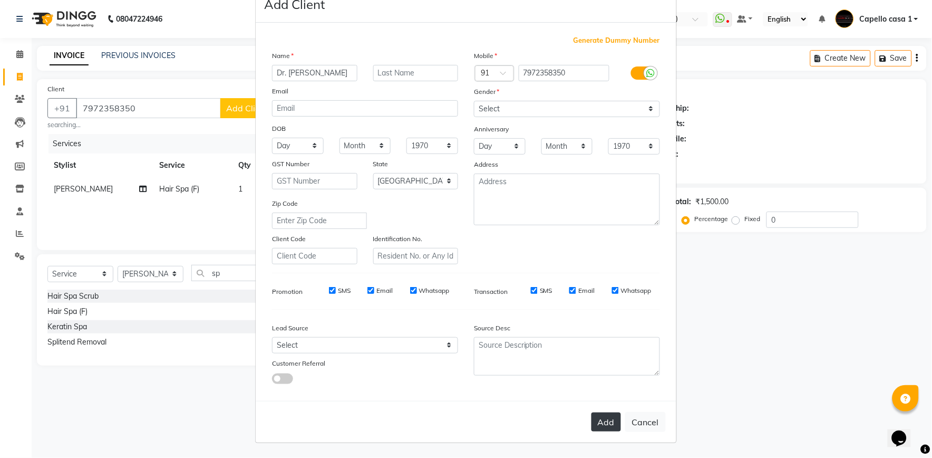
click at [608, 426] on button "Add" at bounding box center [607, 421] width 30 height 19
select select
select select "null"
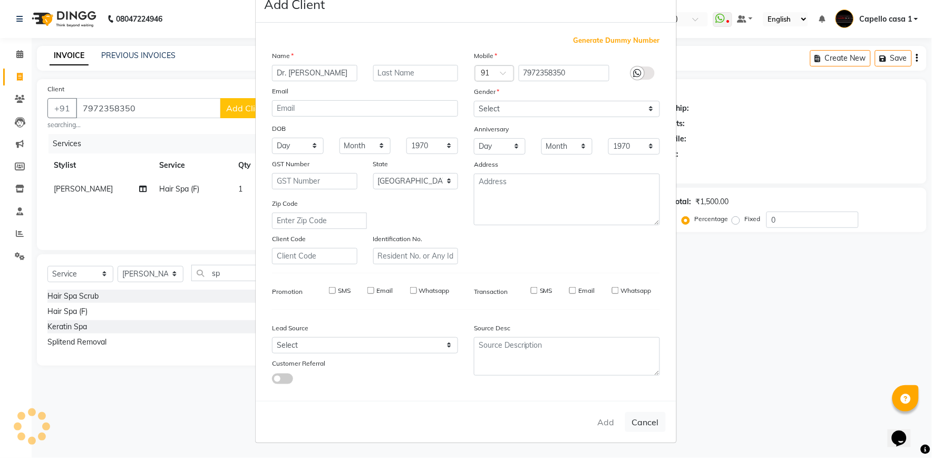
select select
checkbox input "false"
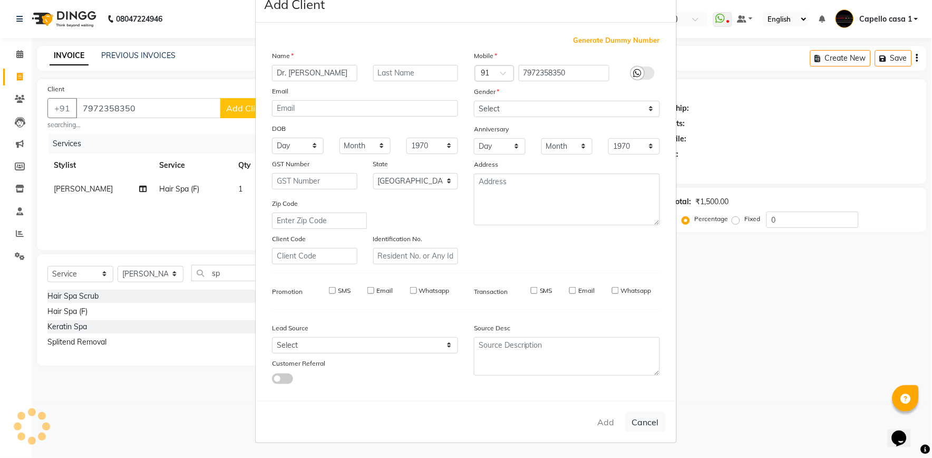
checkbox input "false"
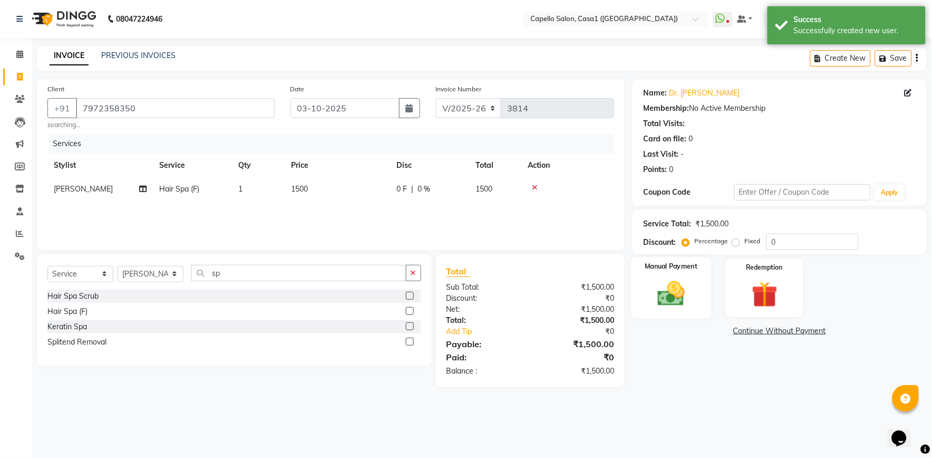
click at [665, 289] on img at bounding box center [672, 293] width 44 height 31
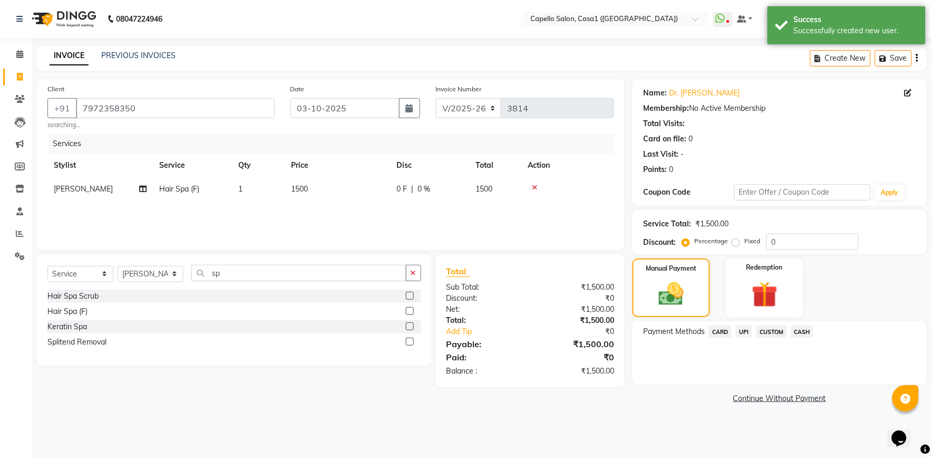
click at [747, 329] on span "UPI" at bounding box center [744, 331] width 16 height 12
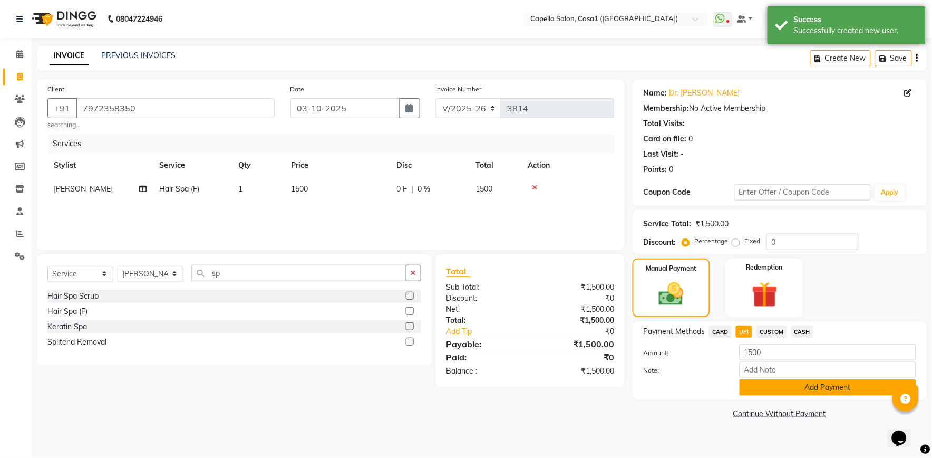
click at [766, 380] on button "Add Payment" at bounding box center [828, 387] width 177 height 16
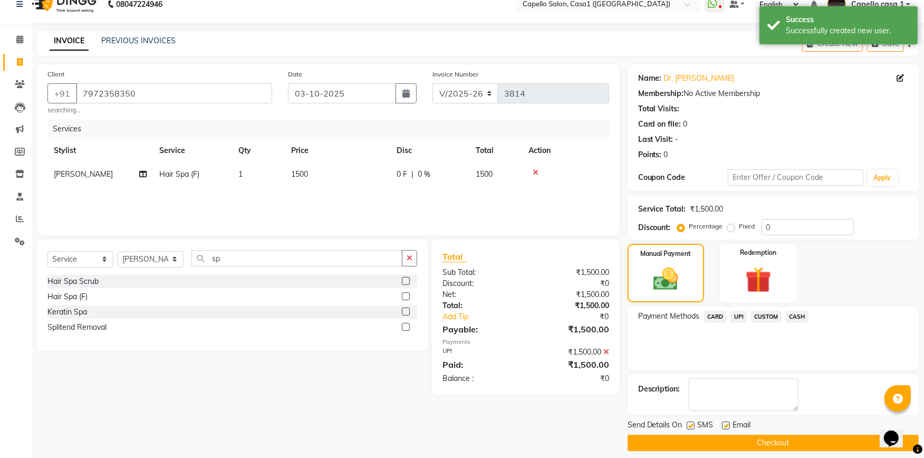
scroll to position [23, 0]
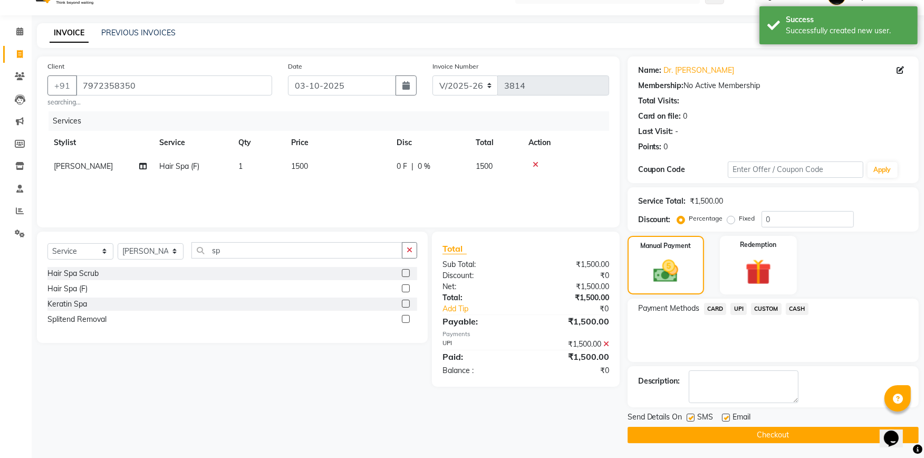
click at [757, 430] on button "Checkout" at bounding box center [772, 435] width 291 height 16
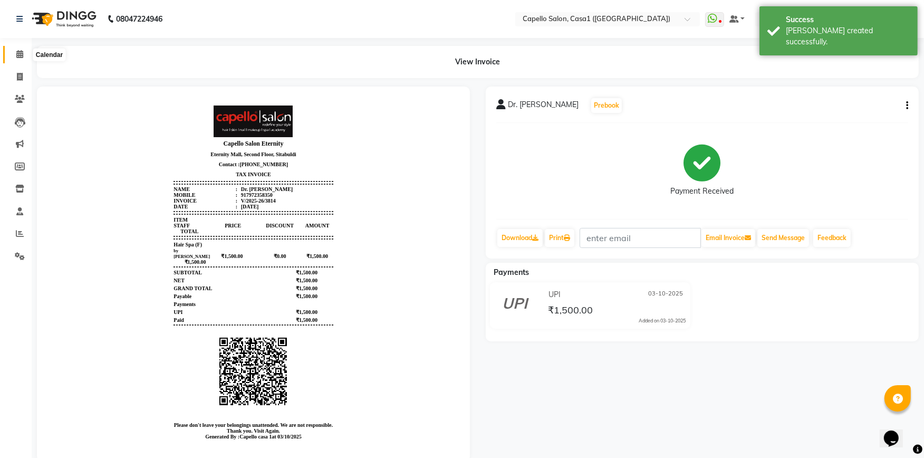
click at [20, 50] on span at bounding box center [20, 55] width 18 height 12
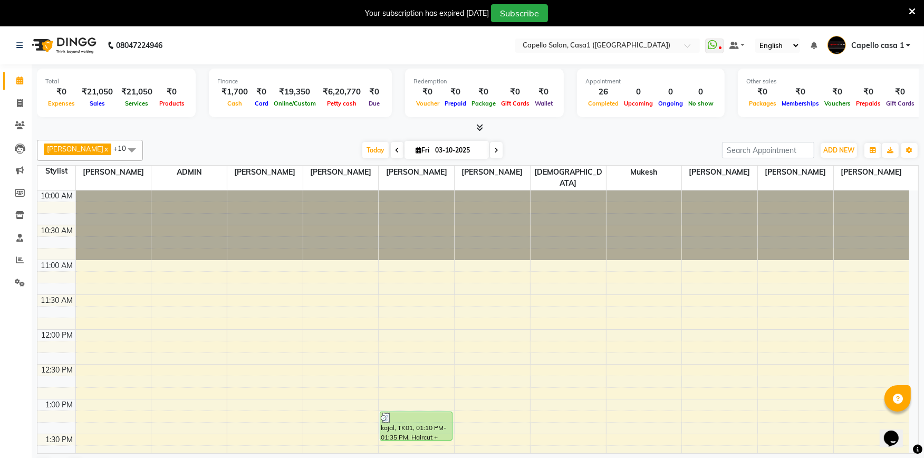
click at [912, 8] on icon at bounding box center [911, 11] width 7 height 9
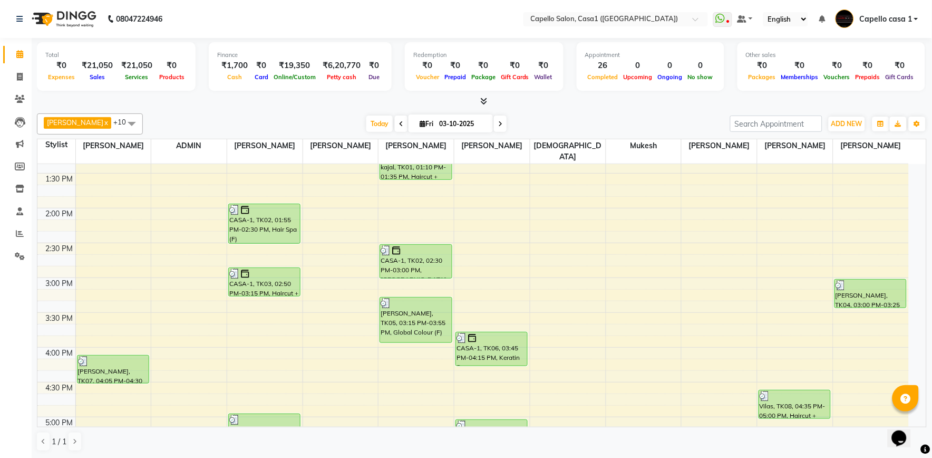
scroll to position [410, 0]
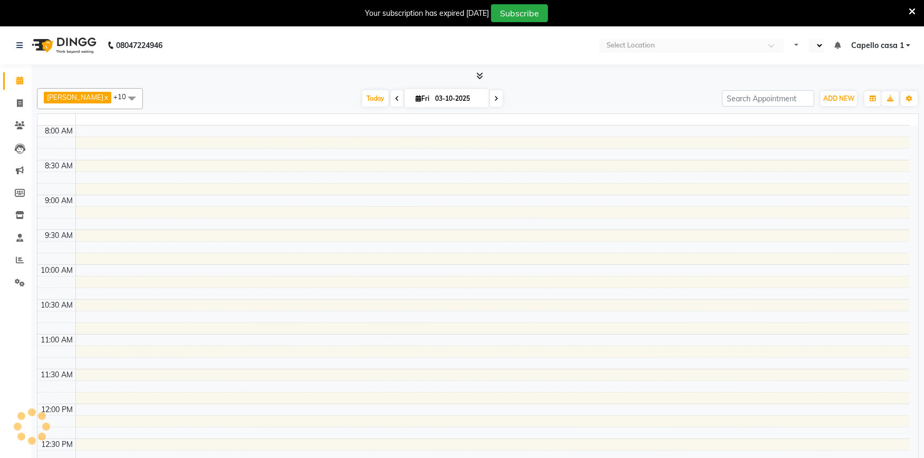
select select "en"
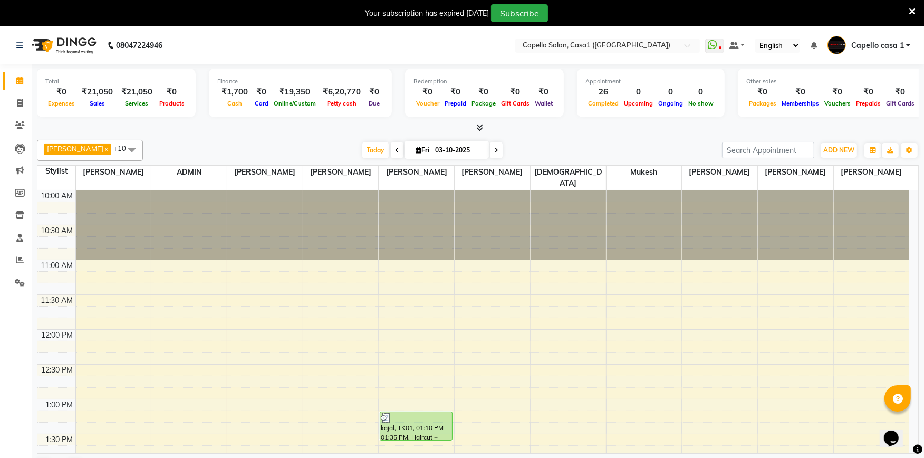
click at [909, 13] on icon at bounding box center [911, 11] width 7 height 9
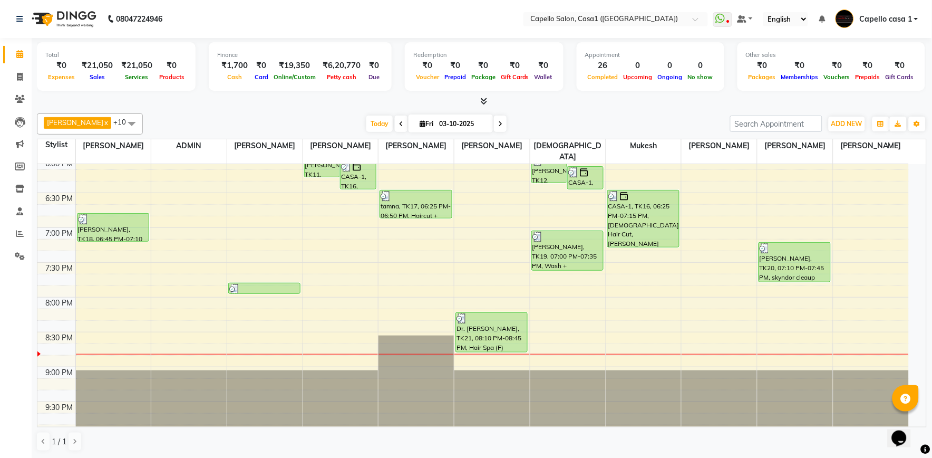
scroll to position [565, 0]
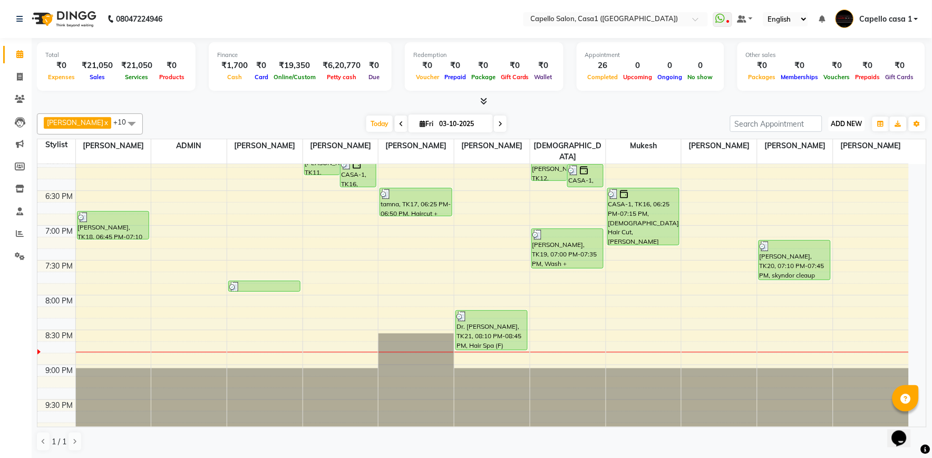
click at [848, 118] on button "ADD NEW Toggle Dropdown" at bounding box center [847, 124] width 36 height 15
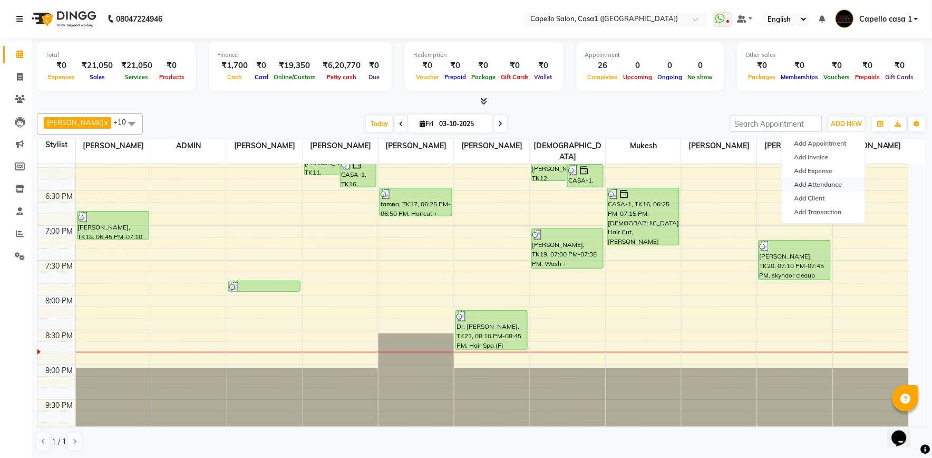
click at [840, 186] on link "Add Attendance" at bounding box center [823, 185] width 83 height 14
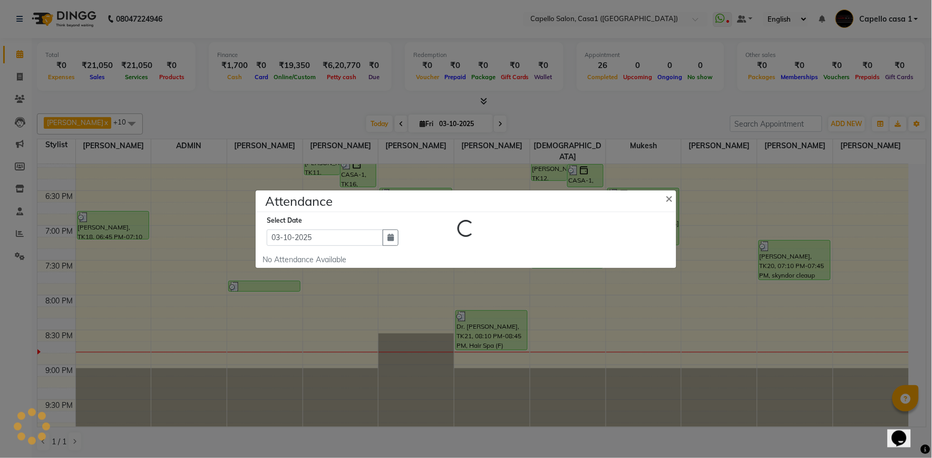
select select "L"
select select "A"
select select "L"
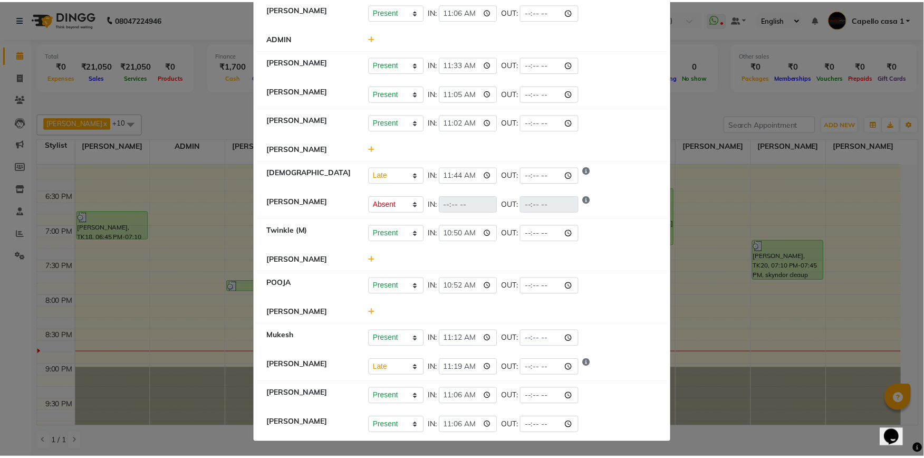
scroll to position [0, 0]
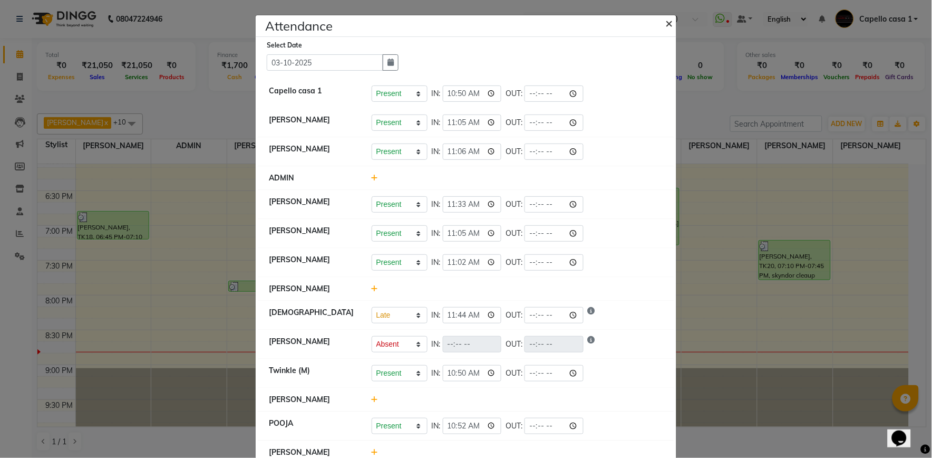
click at [666, 21] on span "×" at bounding box center [669, 23] width 7 height 16
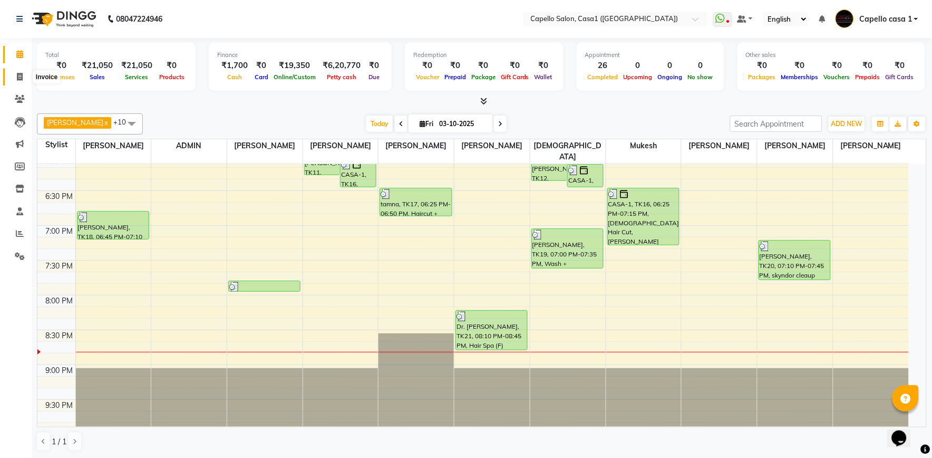
click at [18, 75] on icon at bounding box center [20, 77] width 6 height 8
select select "846"
select select "service"
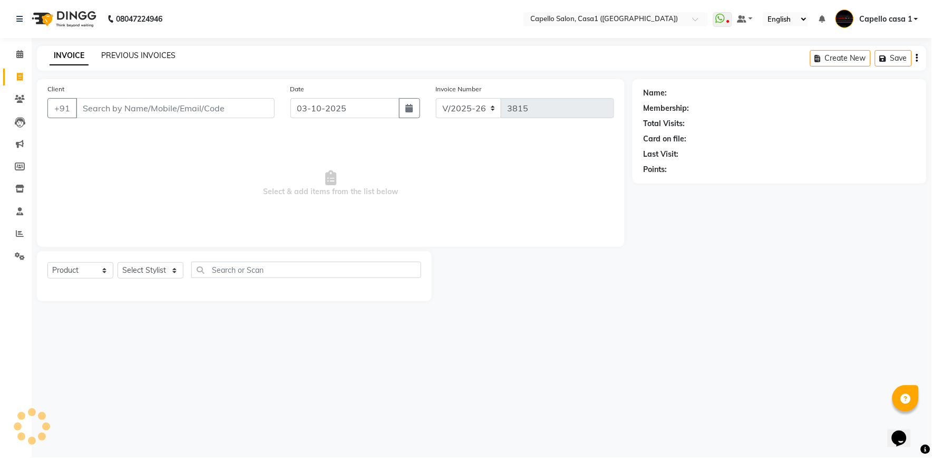
click at [135, 57] on link "PREVIOUS INVOICES" at bounding box center [138, 55] width 74 height 9
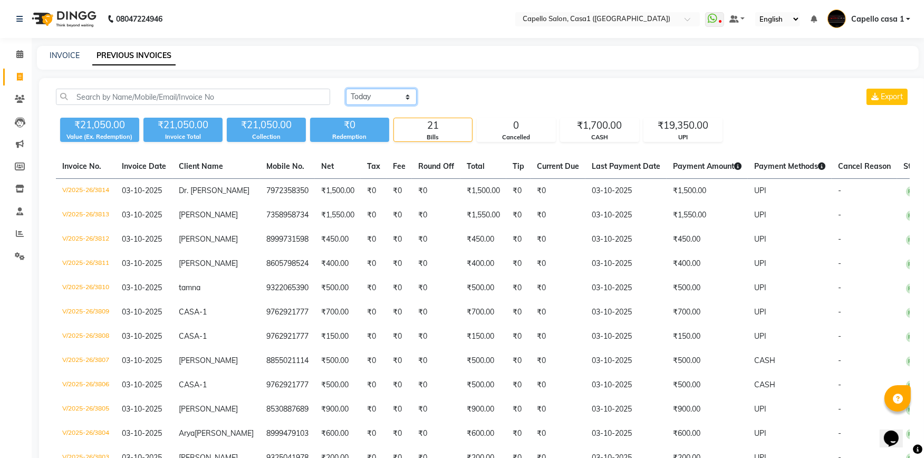
click at [384, 93] on select "[DATE] [DATE] Custom Range" at bounding box center [381, 97] width 71 height 16
select select "range"
click at [346, 89] on select "[DATE] [DATE] Custom Range" at bounding box center [381, 97] width 71 height 16
click at [477, 95] on input "03-10-2025" at bounding box center [467, 97] width 74 height 15
select select "10"
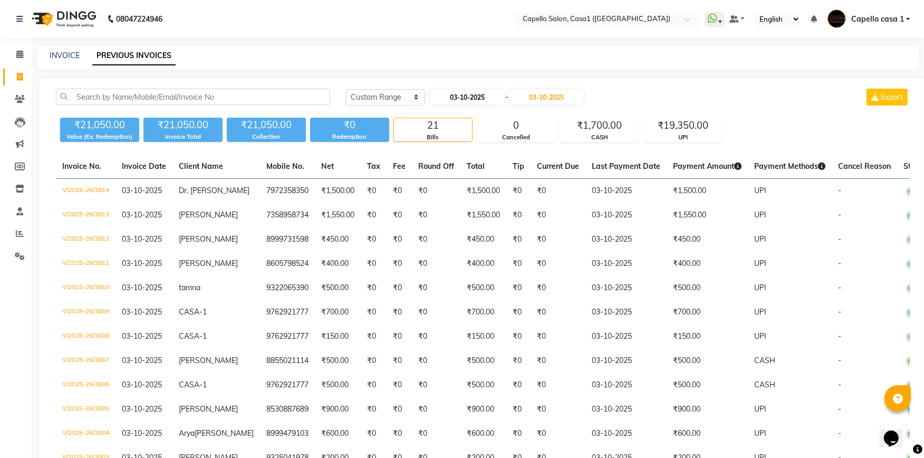
select select "2025"
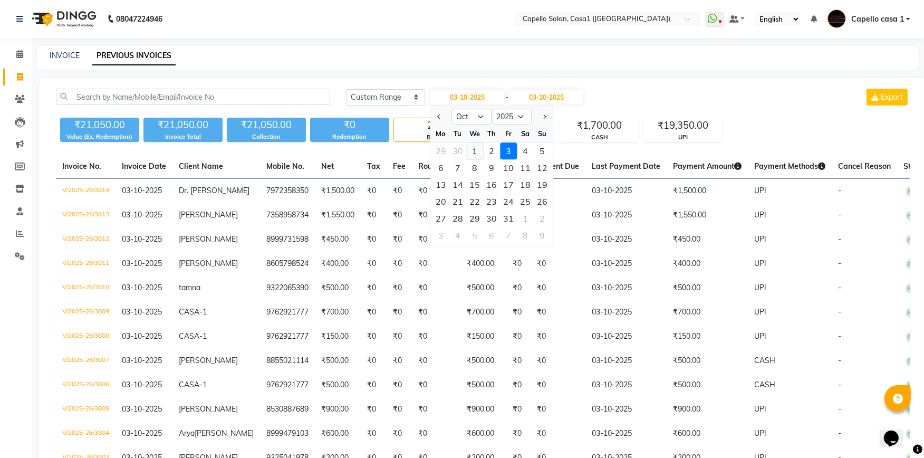
click at [475, 153] on div "1" at bounding box center [474, 150] width 17 height 17
type input "01-10-2025"
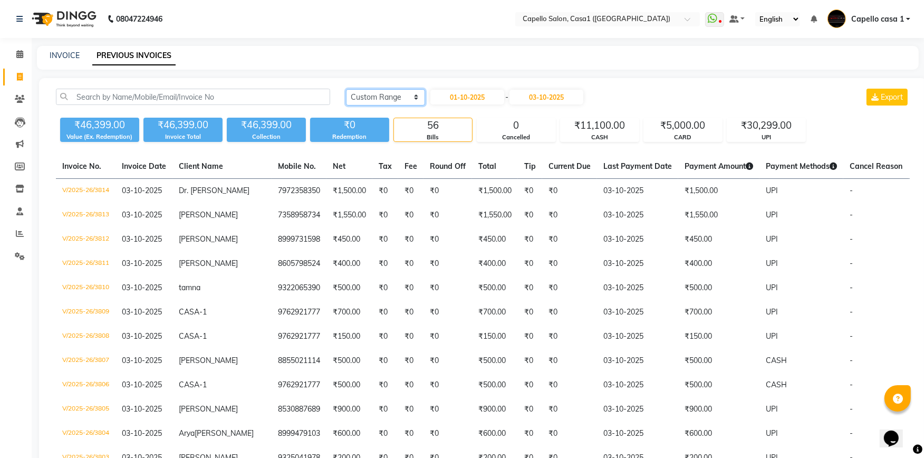
drag, startPoint x: 391, startPoint y: 98, endPoint x: 390, endPoint y: 106, distance: 9.0
click at [391, 98] on select "[DATE] [DATE] Custom Range" at bounding box center [385, 97] width 79 height 16
click at [666, 66] on div "INVOICE PREVIOUS INVOICES" at bounding box center [477, 58] width 881 height 24
click at [23, 55] on span at bounding box center [20, 55] width 18 height 12
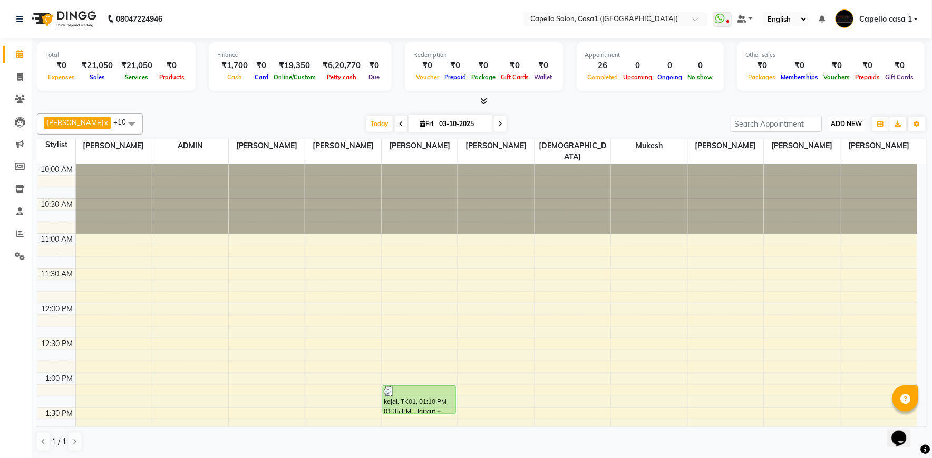
click at [855, 120] on span "ADD NEW" at bounding box center [846, 124] width 31 height 8
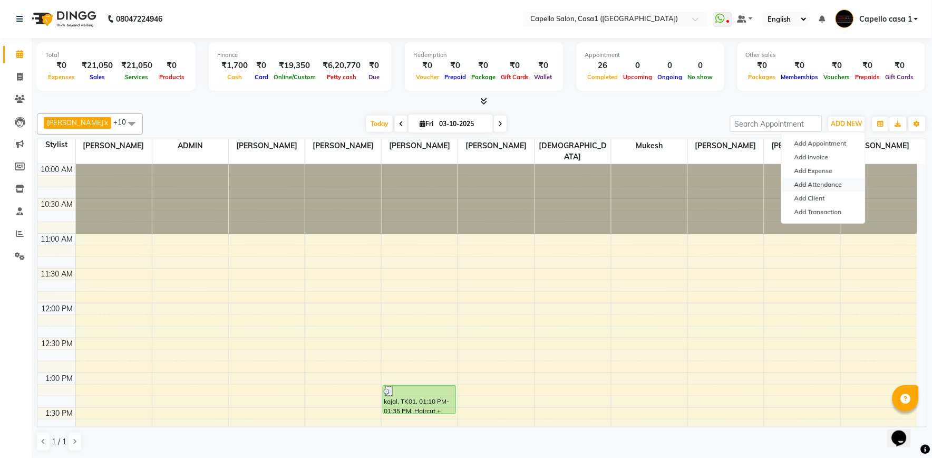
click at [834, 179] on link "Add Attendance" at bounding box center [823, 185] width 83 height 14
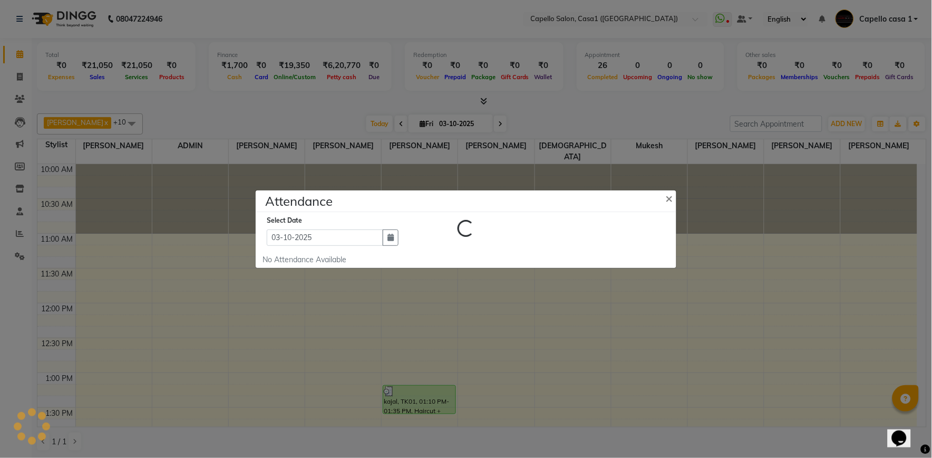
select select "L"
select select "A"
select select "L"
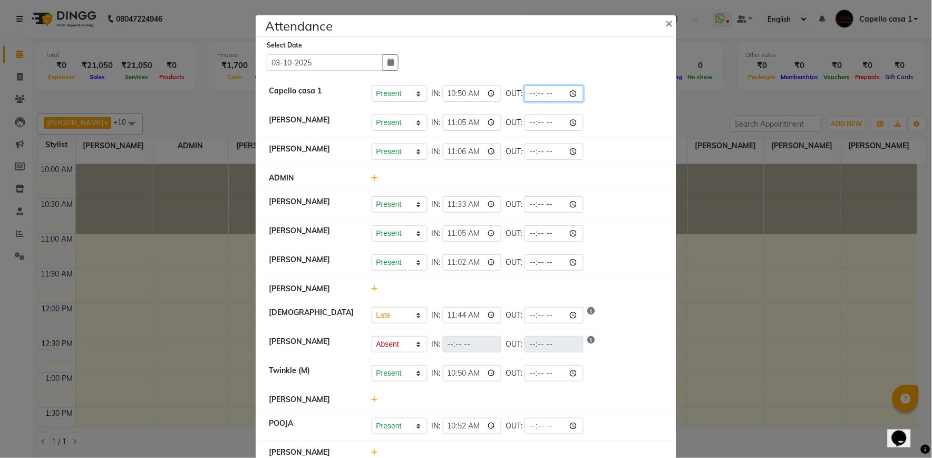
click at [576, 94] on input "time" at bounding box center [554, 93] width 59 height 16
type input "21:00"
click at [613, 36] on div "Attendance ×" at bounding box center [466, 26] width 421 height 22
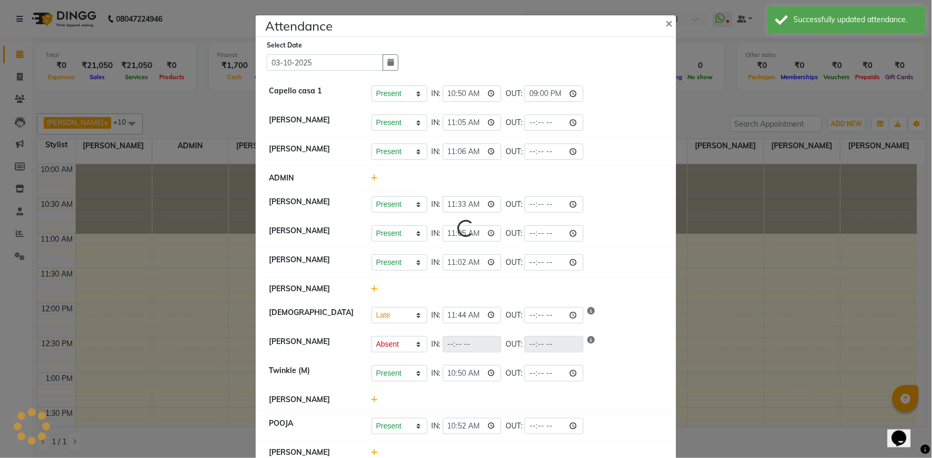
select select "L"
select select "A"
select select "L"
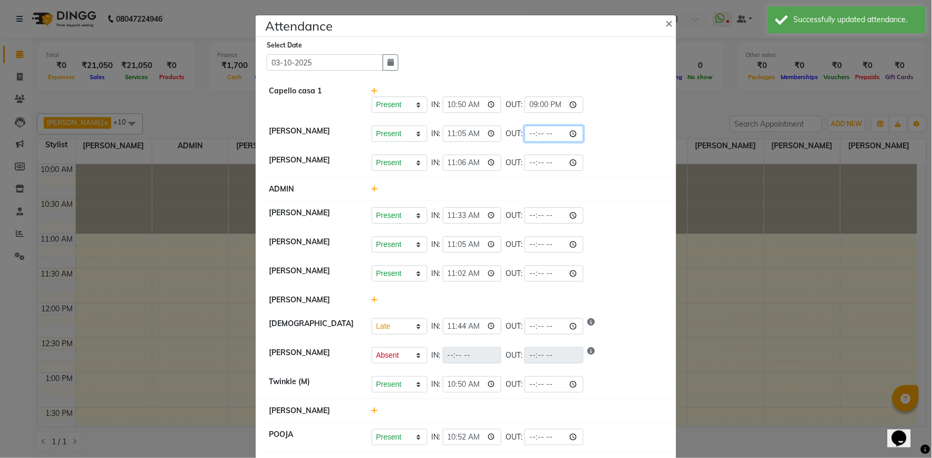
click at [571, 130] on input "time" at bounding box center [554, 133] width 59 height 16
type input "21:00"
click at [629, 101] on div "Present Absent Late Half Day Weekly Off IN: 10:50 OUT: 21:00" at bounding box center [518, 104] width 292 height 16
select select "L"
select select "A"
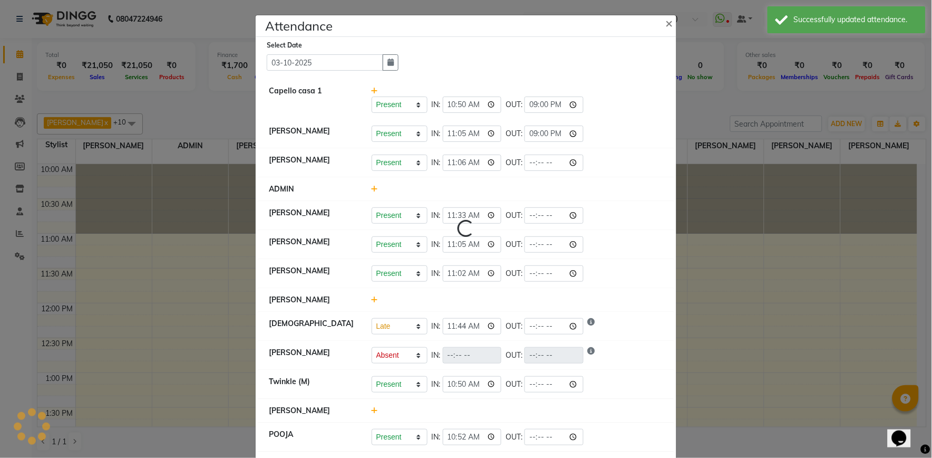
select select "L"
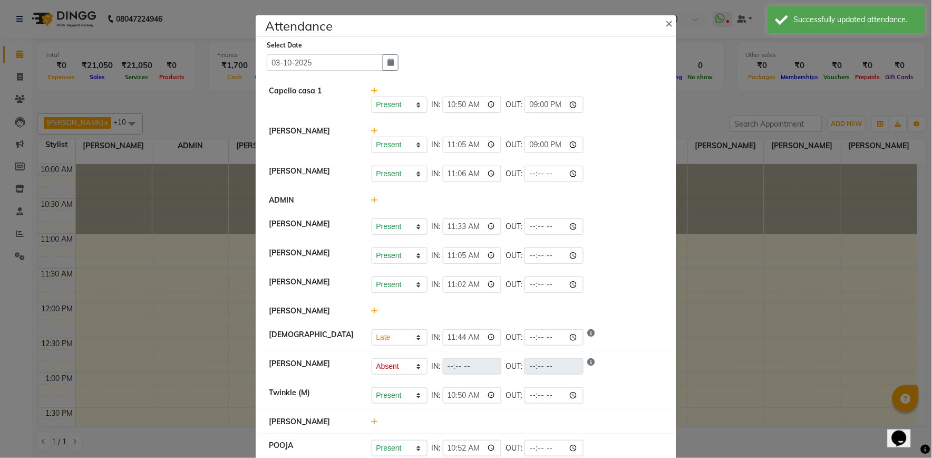
scroll to position [59, 0]
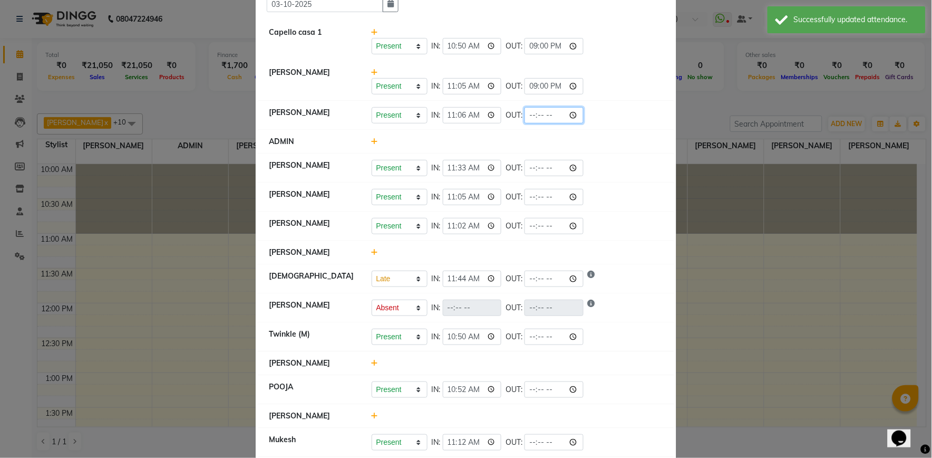
click at [571, 117] on input "time" at bounding box center [554, 115] width 59 height 16
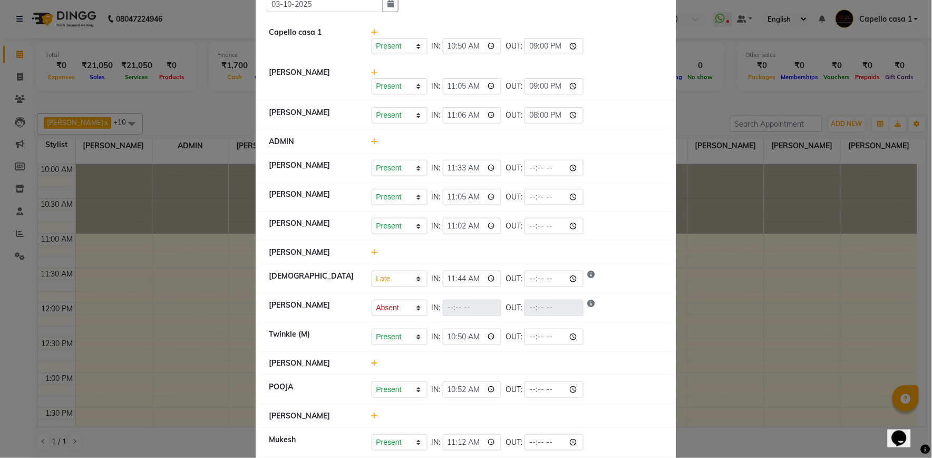
type input "20:00"
click at [626, 71] on div "Present Absent Late Half Day Weekly Off IN: 11:05 OUT: 21:00" at bounding box center [518, 80] width 308 height 27
select select "L"
select select "A"
select select "L"
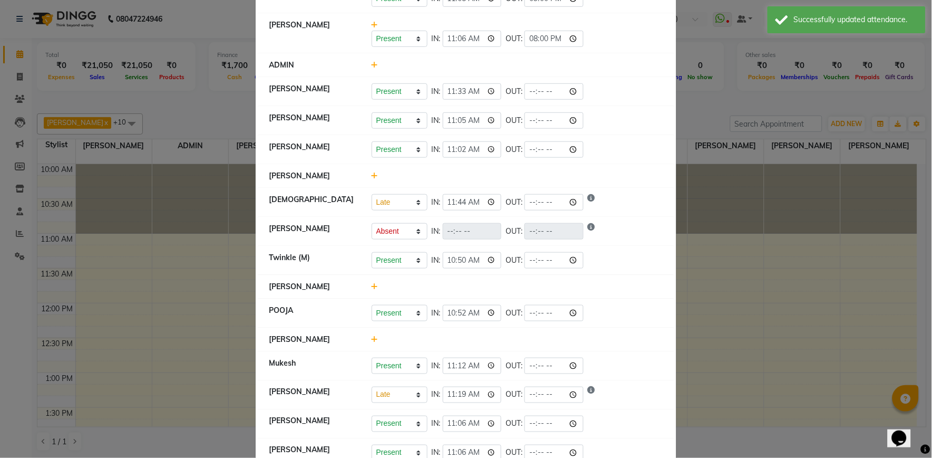
scroll to position [174, 0]
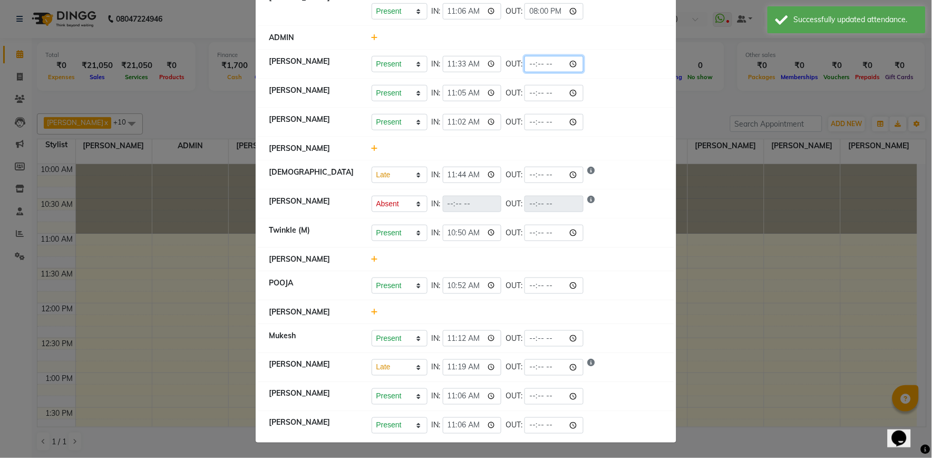
click at [574, 62] on input "time" at bounding box center [554, 64] width 59 height 16
type input "21:00"
click at [617, 58] on div "Present Absent Late Half Day Weekly Off IN: 11:33 OUT: 21:00" at bounding box center [518, 64] width 292 height 16
select select "L"
select select "A"
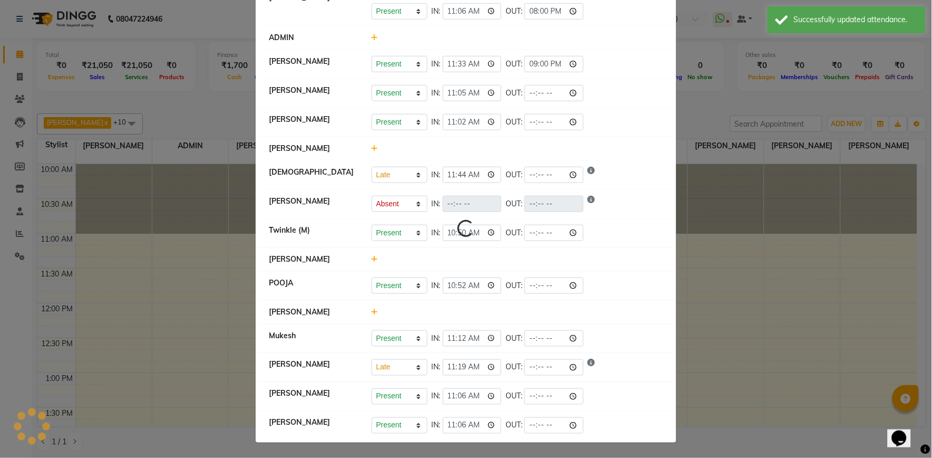
select select "L"
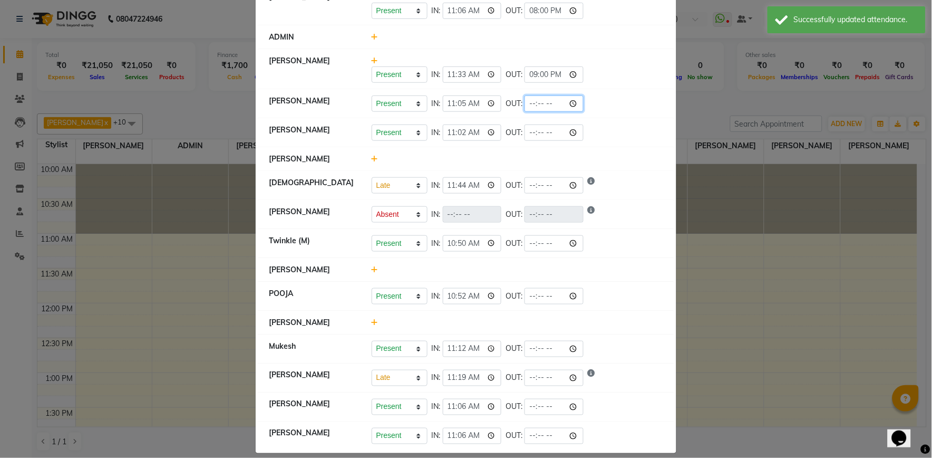
click at [574, 105] on input "time" at bounding box center [554, 103] width 59 height 16
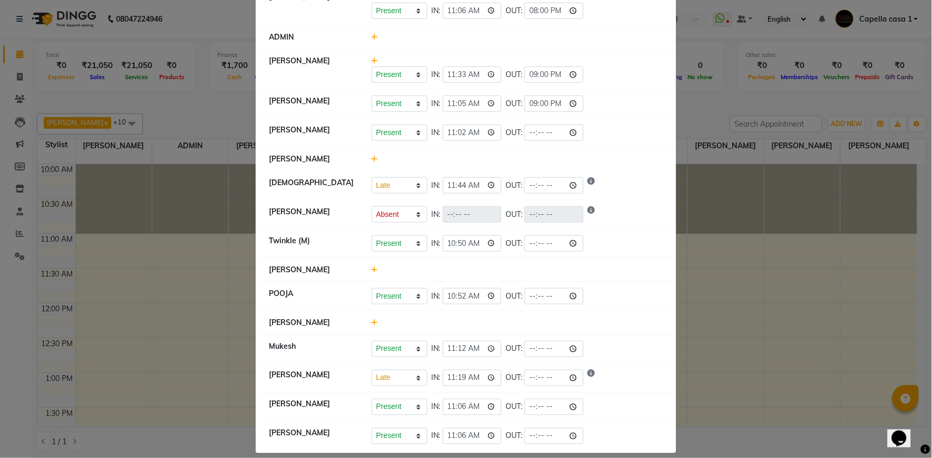
type input "21:00"
click at [638, 51] on li "[PERSON_NAME] Present Absent Late Half Day Weekly Off IN: 11:33 OUT: 21:00" at bounding box center [465, 69] width 415 height 41
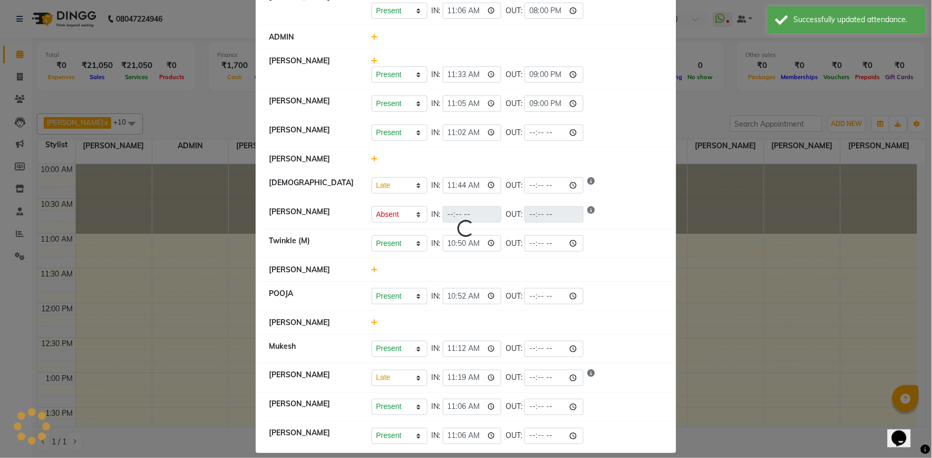
select select "L"
select select "A"
select select "L"
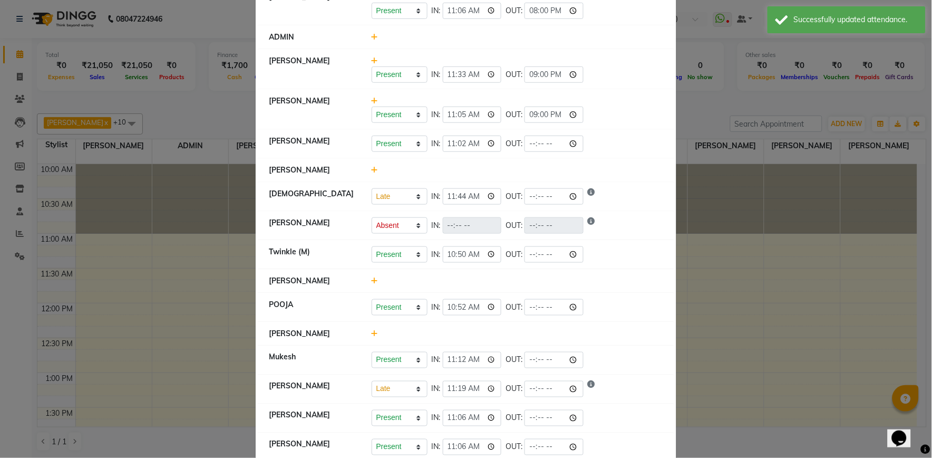
scroll to position [196, 0]
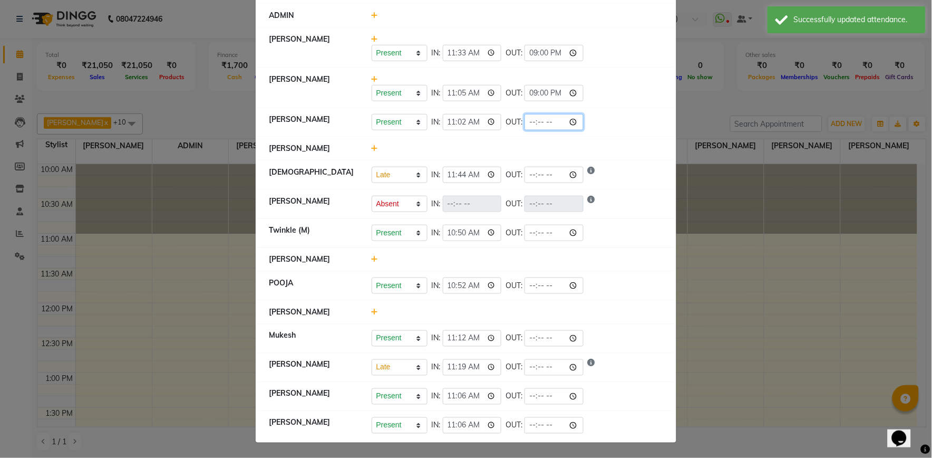
click at [576, 119] on input "time" at bounding box center [554, 122] width 59 height 16
type input "20:00"
click at [648, 57] on div "Present Absent Late Half Day Weekly Off IN: 11:33 OUT: 21:00" at bounding box center [518, 53] width 292 height 16
select select "L"
select select "A"
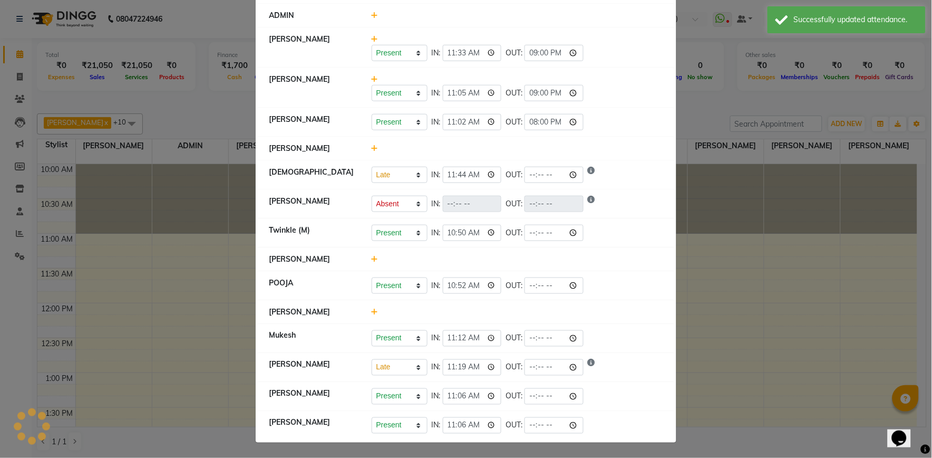
select select "L"
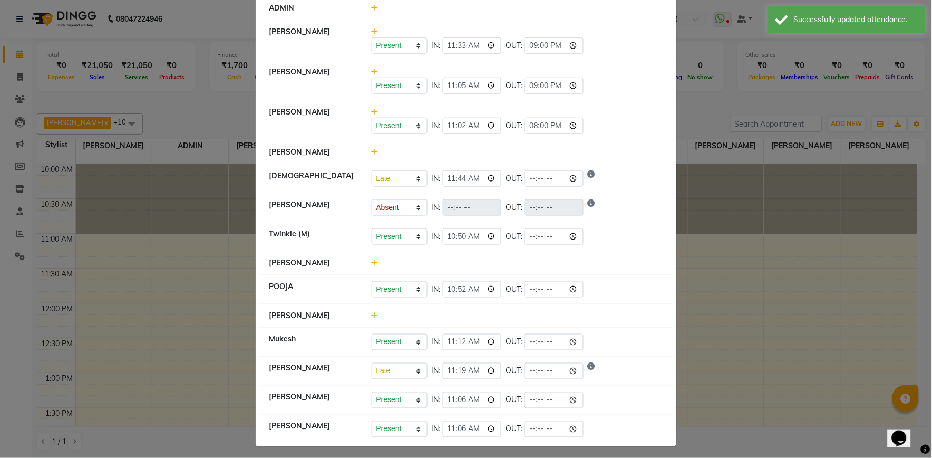
scroll to position [207, 0]
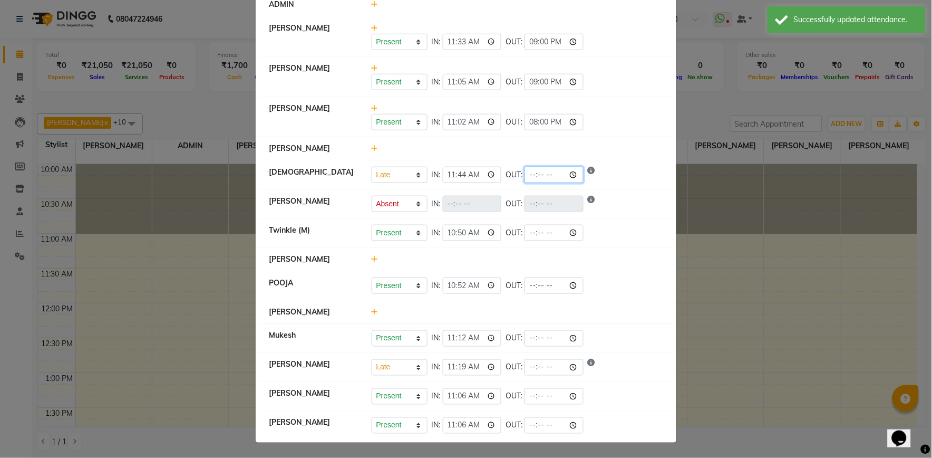
click at [571, 176] on input "time" at bounding box center [554, 175] width 59 height 16
type input "20:00"
click at [626, 130] on div "Present Absent Late Half Day Weekly Off IN: 11:02 OUT: 20:00" at bounding box center [518, 122] width 292 height 16
select select "L"
select select "A"
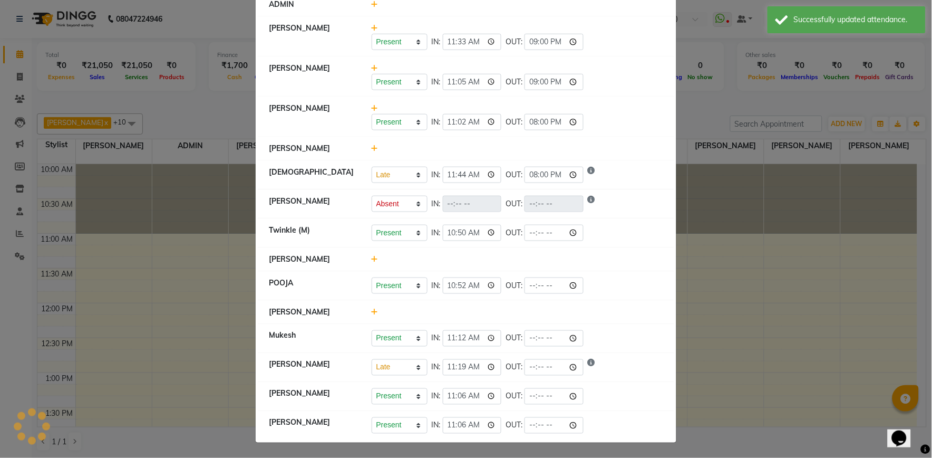
select select "L"
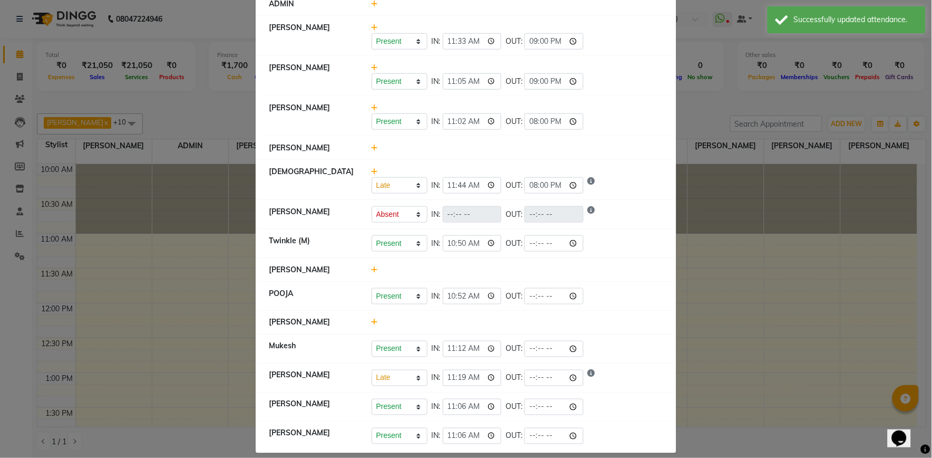
scroll to position [218, 0]
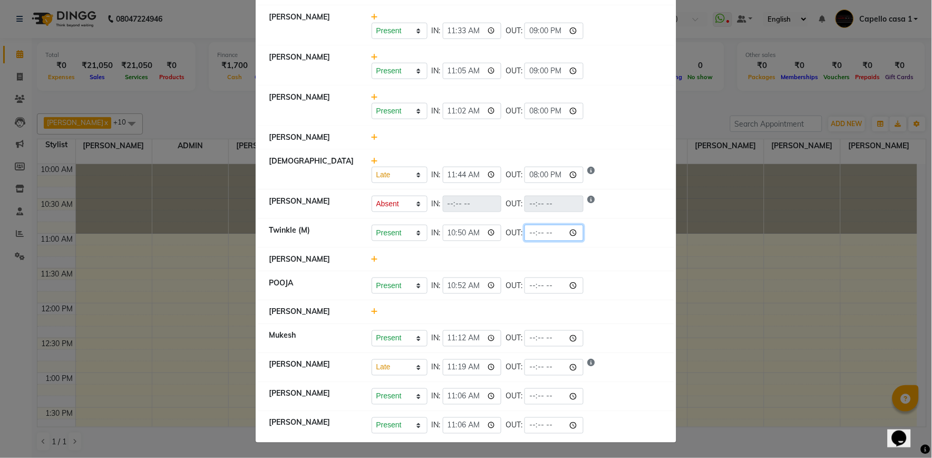
click at [579, 234] on input "time" at bounding box center [554, 233] width 59 height 16
type input "21:00"
click at [652, 173] on div "Present Absent Late Half Day Weekly Off IN: 11:44 OUT: 20:00" at bounding box center [518, 175] width 292 height 16
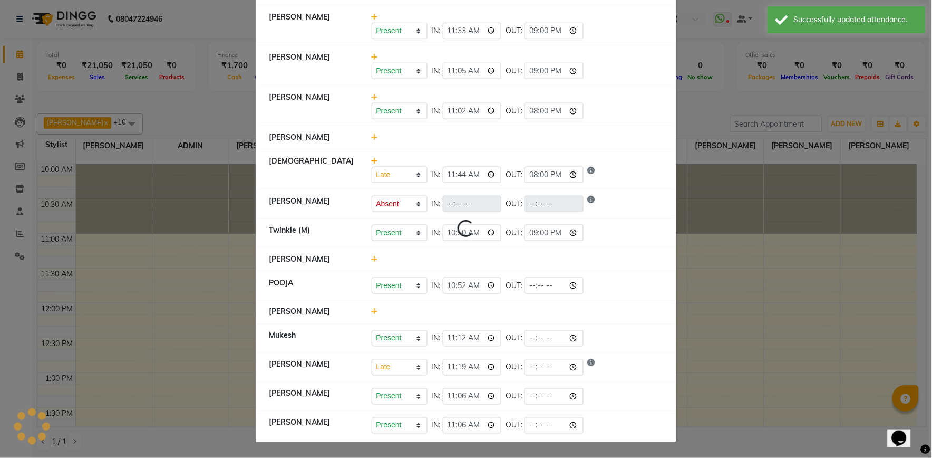
select select "L"
select select "A"
select select "L"
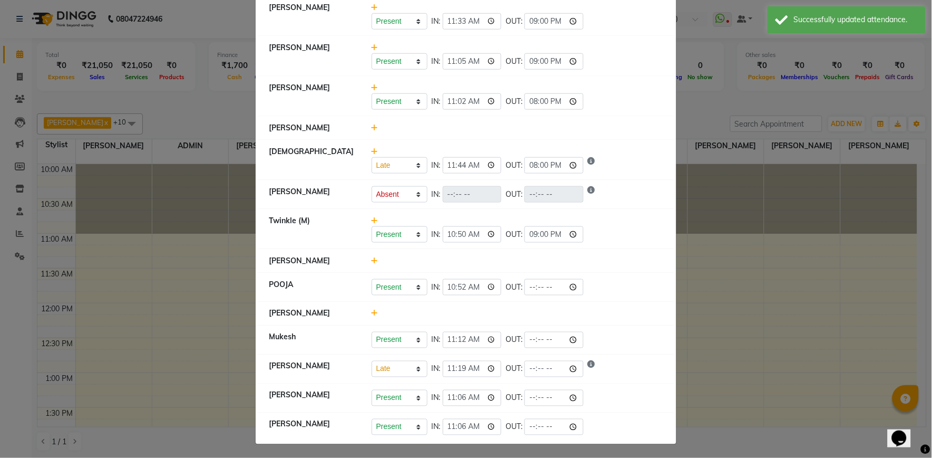
scroll to position [229, 0]
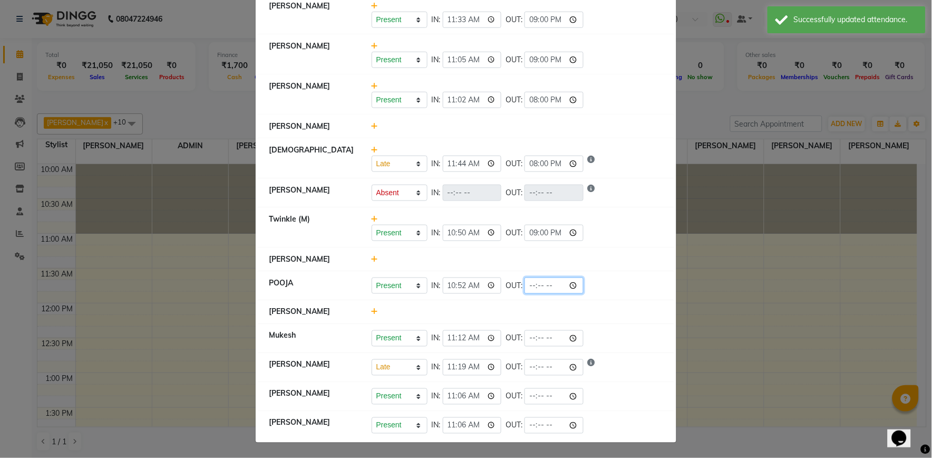
click at [579, 285] on input "time" at bounding box center [554, 285] width 59 height 16
type input "21:00"
click at [634, 210] on li "Twinkle (M) Present Absent Late Half Day Weekly Off IN: 10:50 OUT: 21:00" at bounding box center [465, 227] width 415 height 41
select select "L"
select select "A"
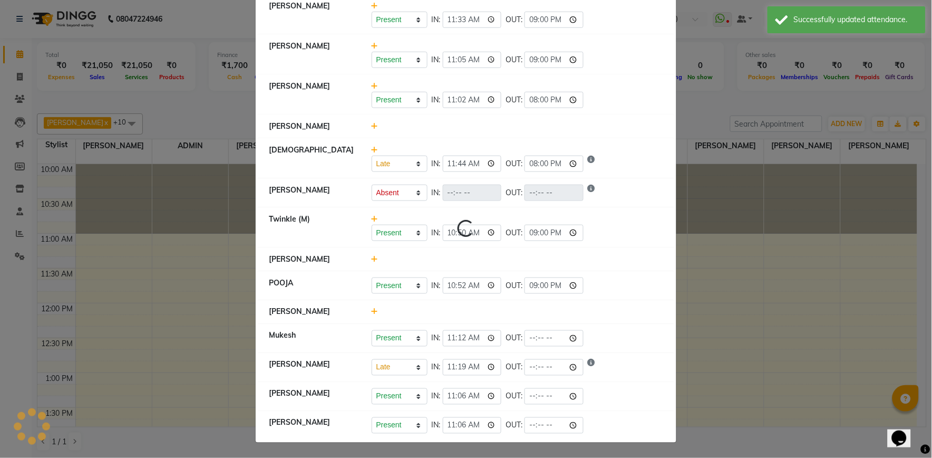
select select "L"
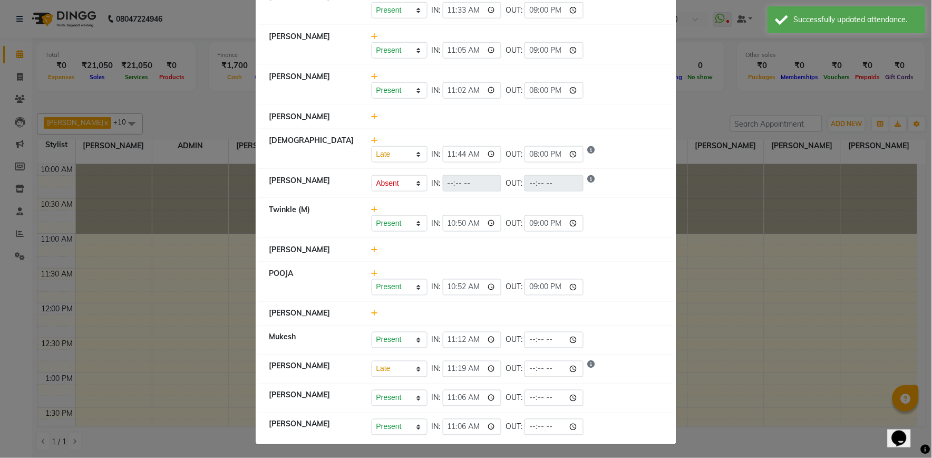
scroll to position [240, 0]
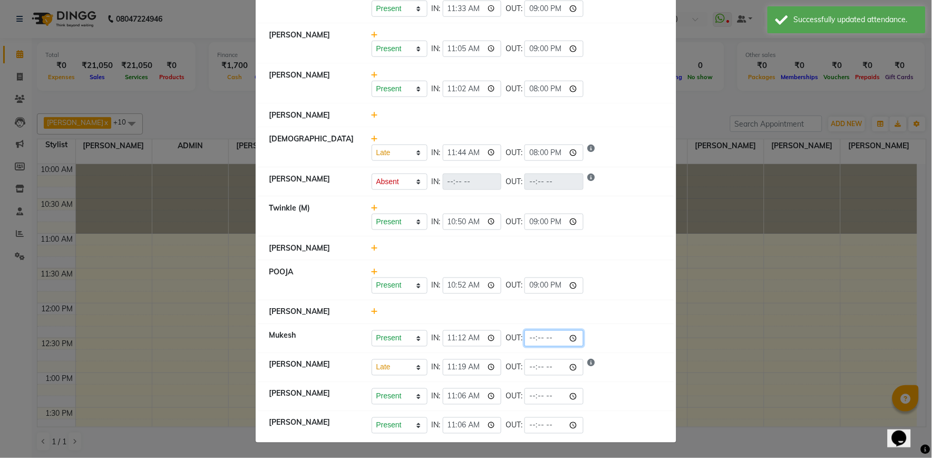
click at [577, 336] on input "time" at bounding box center [554, 338] width 59 height 16
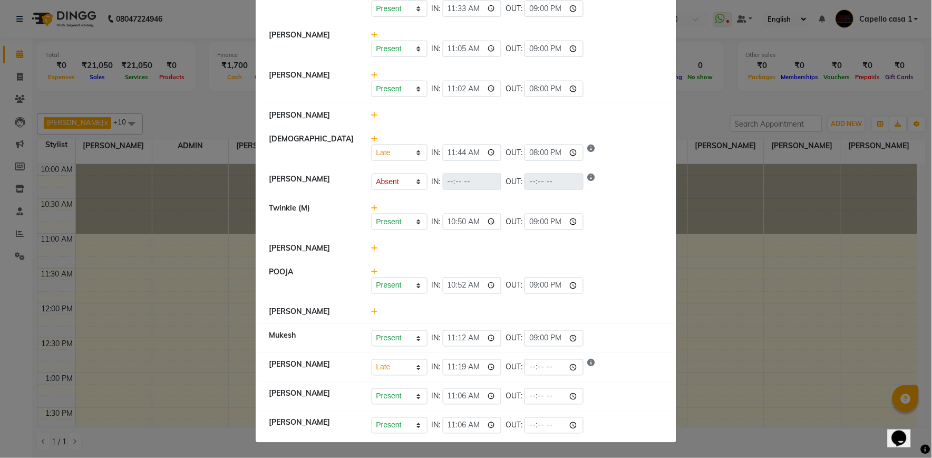
type input "21:00"
click at [624, 249] on div at bounding box center [518, 248] width 308 height 11
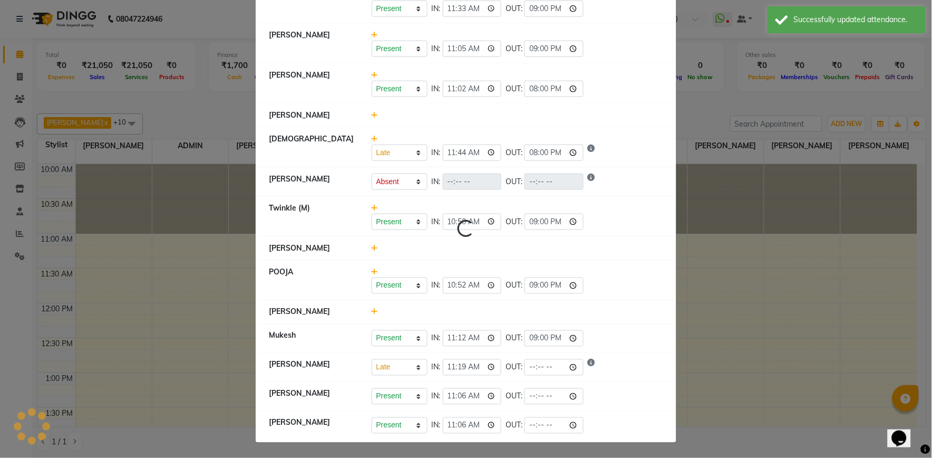
select select "L"
select select "A"
select select "L"
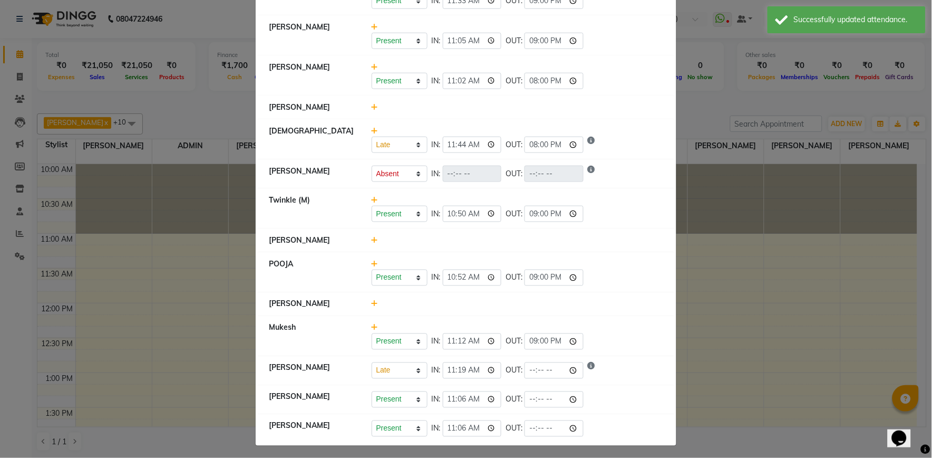
scroll to position [251, 0]
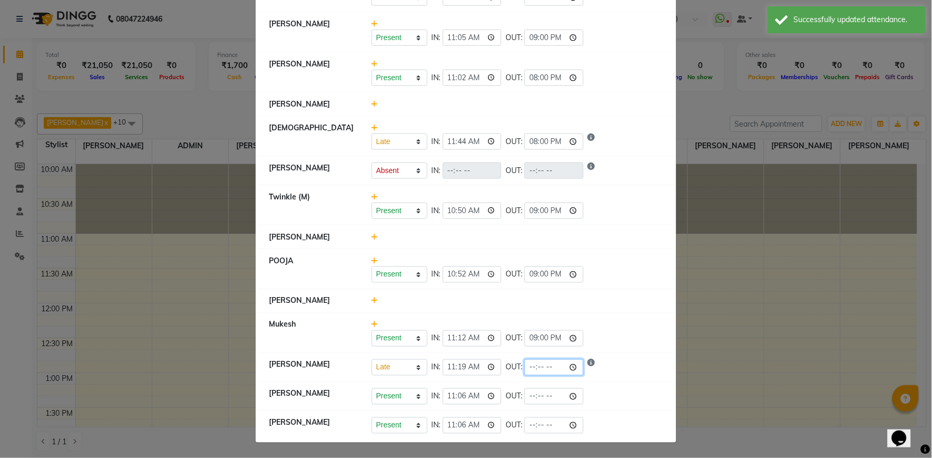
click at [571, 365] on input "time" at bounding box center [554, 367] width 59 height 16
type input "20:00"
click at [625, 271] on div "Present Absent Late Half Day Weekly Off IN: 10:52 OUT: 21:00" at bounding box center [518, 274] width 292 height 16
select select "L"
select select "A"
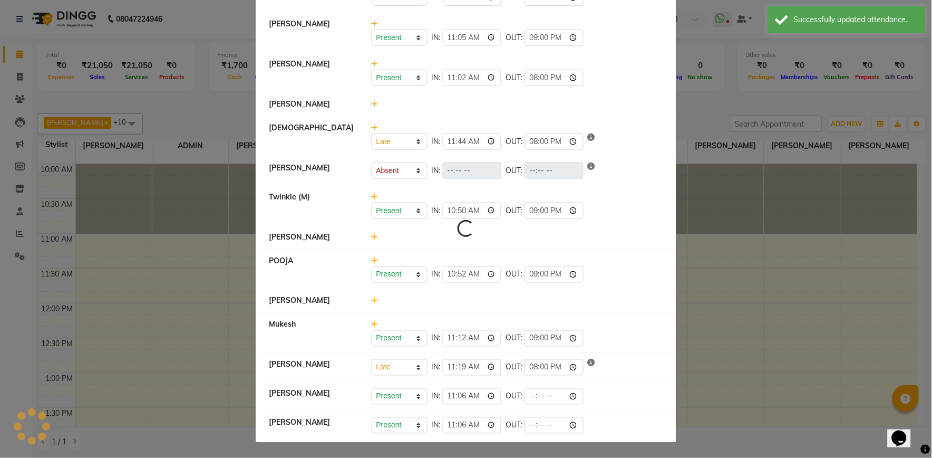
select select "L"
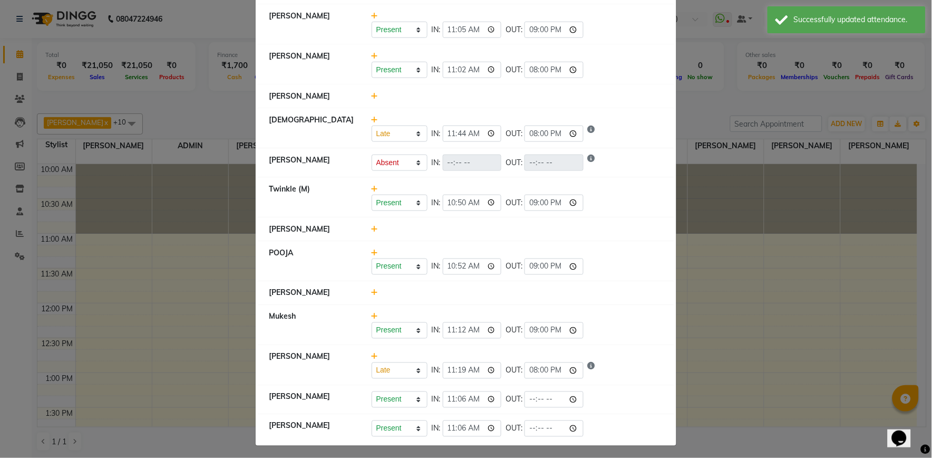
scroll to position [263, 0]
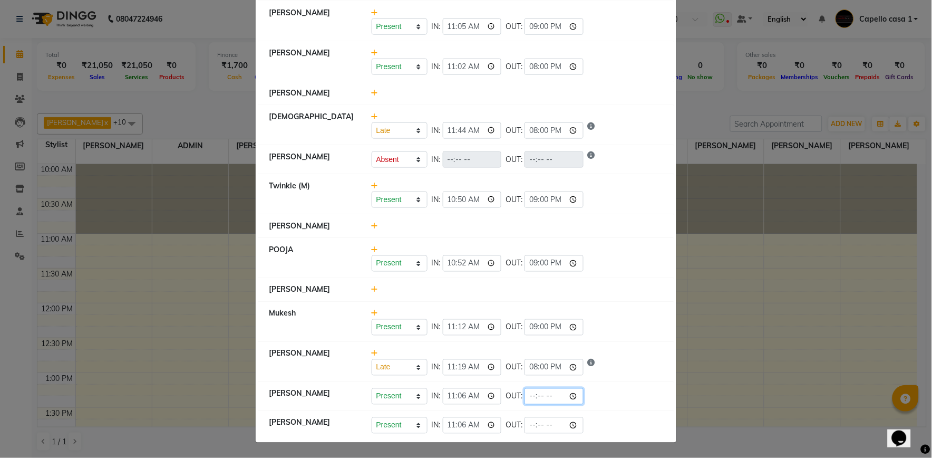
click at [573, 395] on input "time" at bounding box center [554, 396] width 59 height 16
click at [634, 330] on div "Present Absent Late Half Day Weekly Off IN: 11:12 OUT: 21:00" at bounding box center [518, 327] width 292 height 16
click at [575, 417] on input "time" at bounding box center [554, 425] width 59 height 16
click at [575, 401] on input "time" at bounding box center [554, 396] width 59 height 16
type input "21:00"
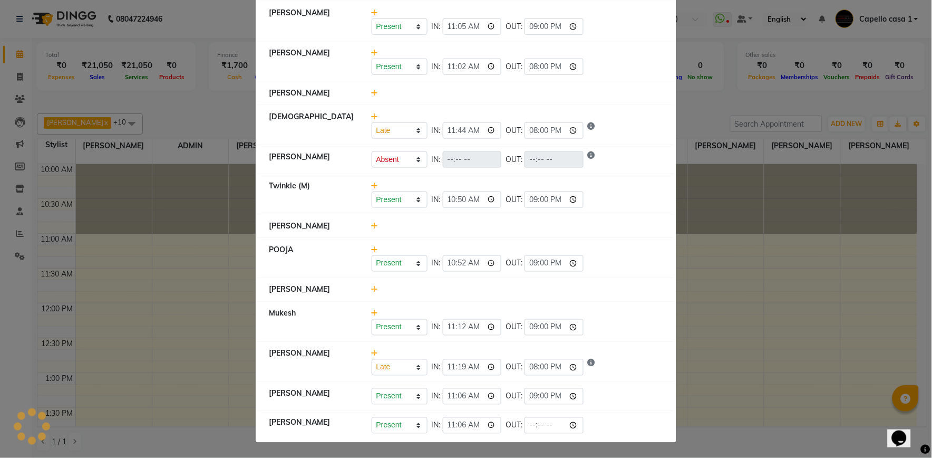
click at [639, 190] on div "Present Absent Late Half Day Weekly Off IN: 10:50 OUT: 21:00" at bounding box center [518, 193] width 308 height 27
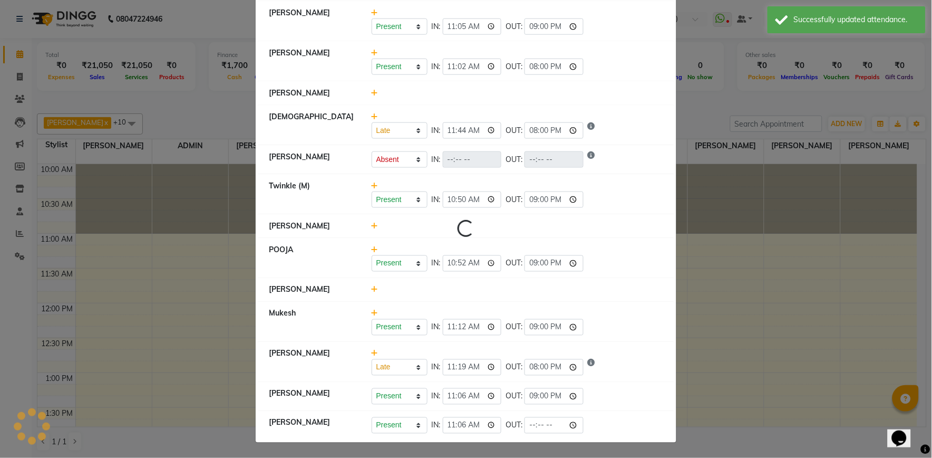
select select "L"
select select "A"
select select "L"
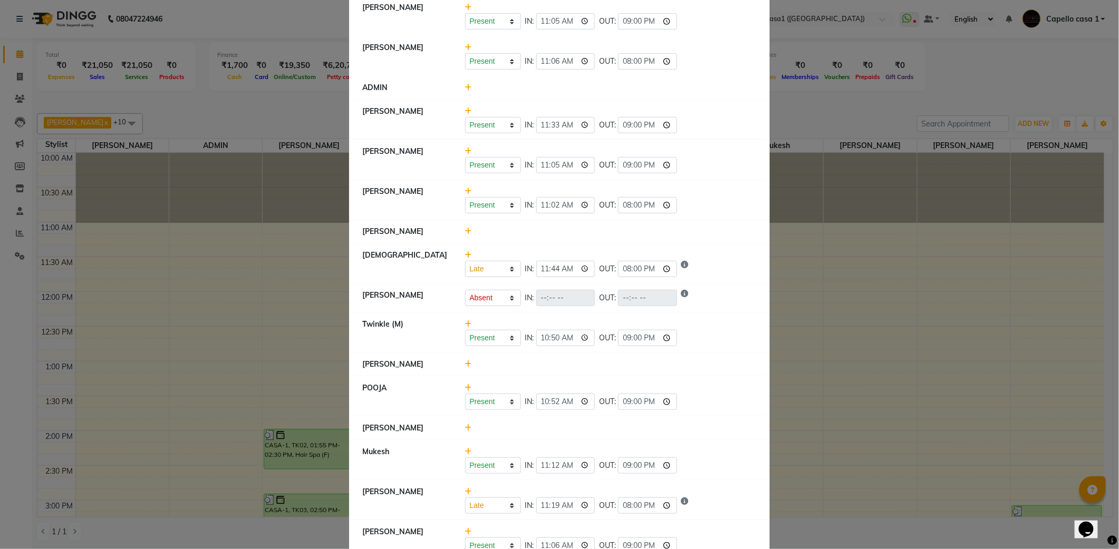
scroll to position [125, 0]
